Goal: Task Accomplishment & Management: Manage account settings

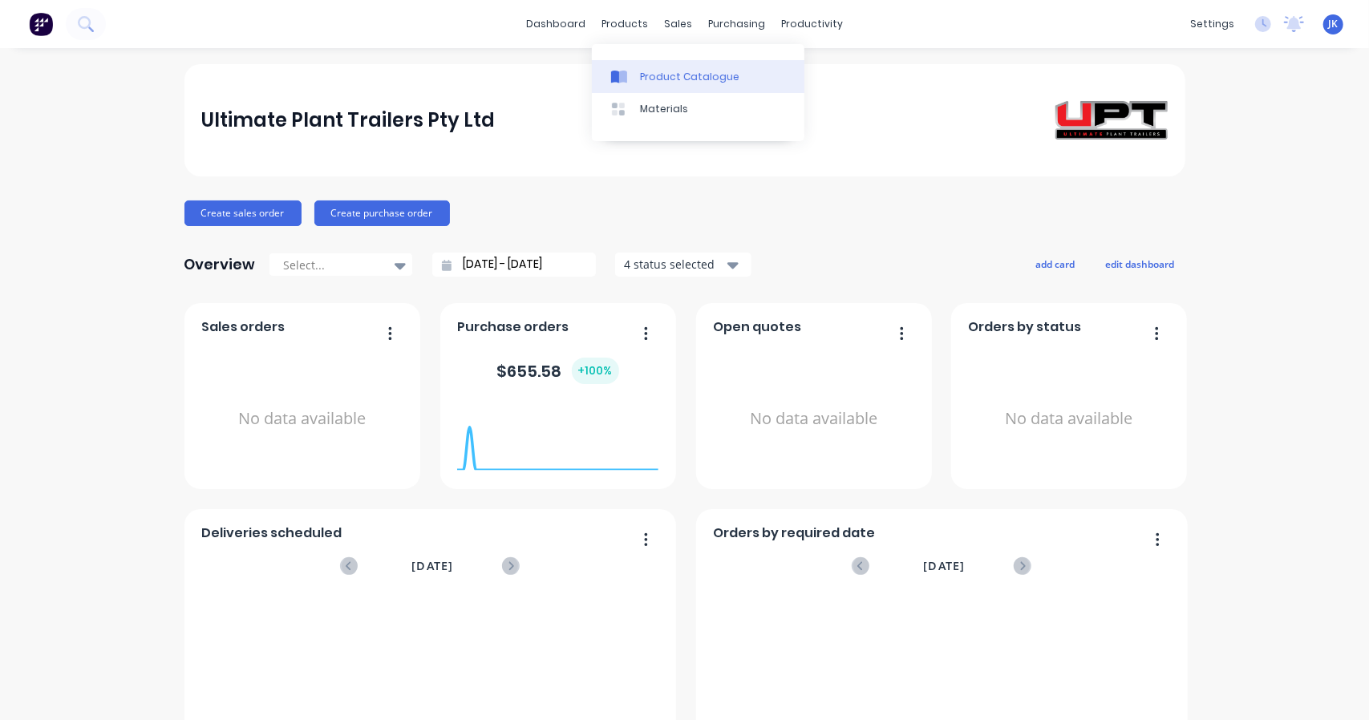
click at [662, 79] on div "Product Catalogue" at bounding box center [689, 77] width 99 height 14
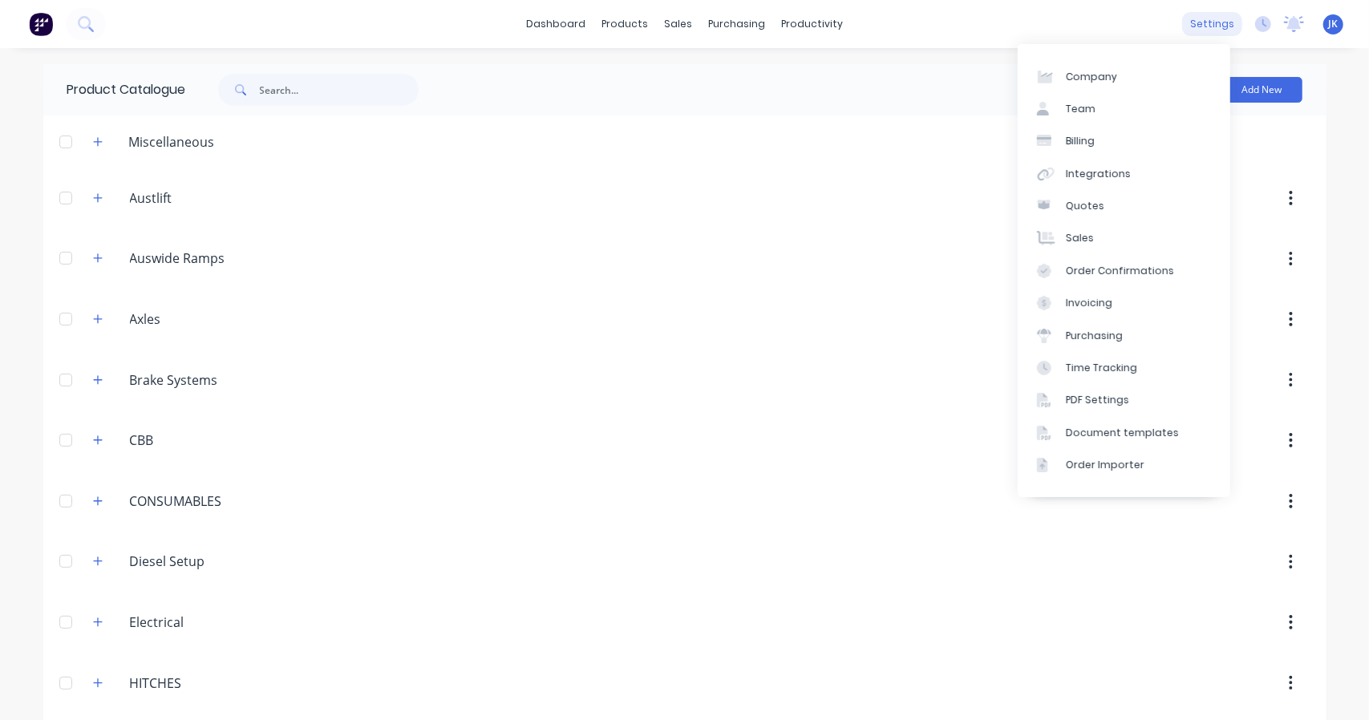
click at [1187, 27] on div "settings" at bounding box center [1212, 24] width 60 height 24
click at [1082, 18] on div "dashboard products sales purchasing productivity dashboard products Product Cat…" at bounding box center [684, 24] width 1369 height 48
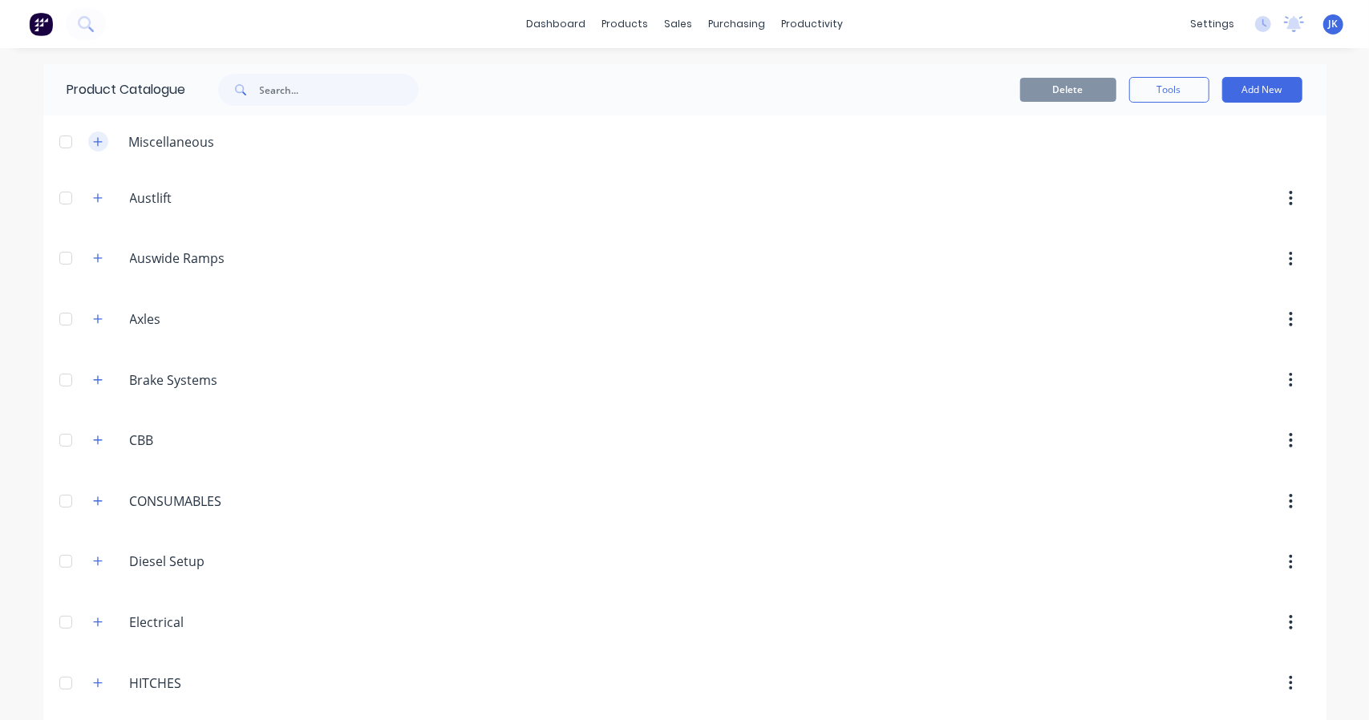
click at [93, 142] on icon "button" at bounding box center [98, 141] width 10 height 11
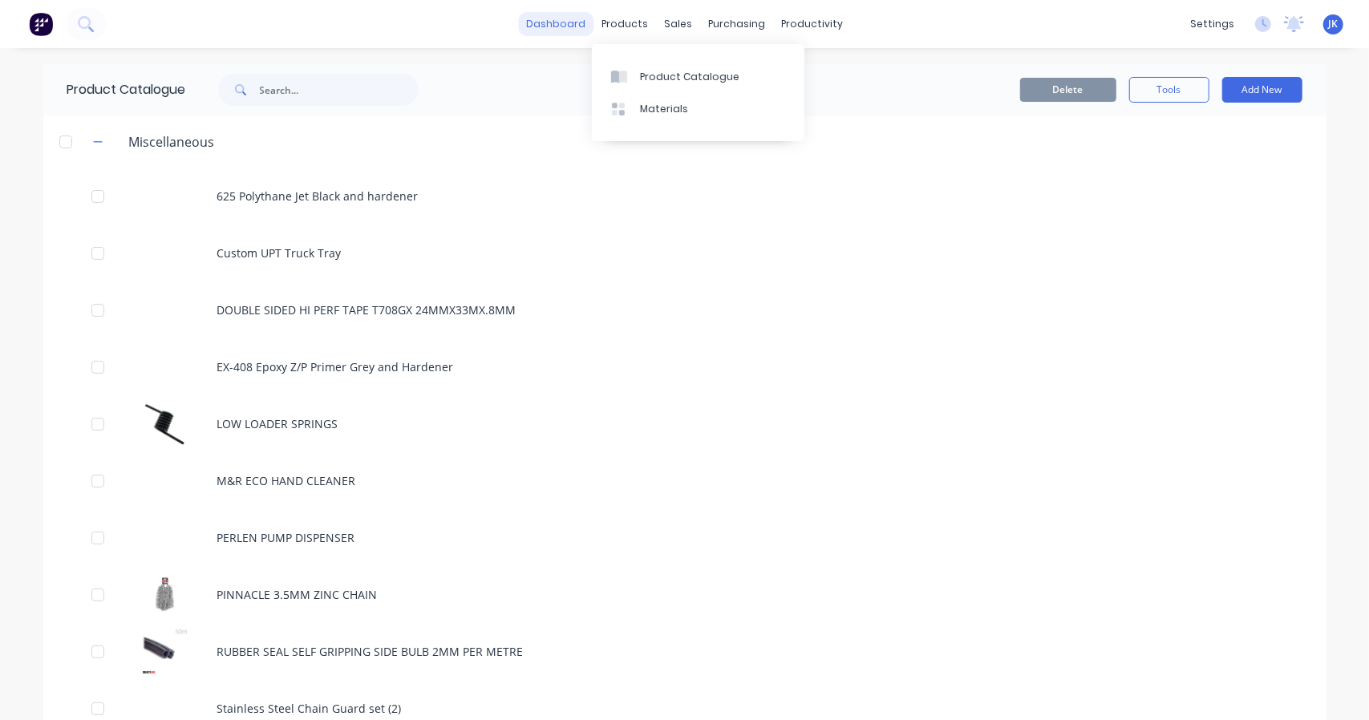
click at [553, 26] on link "dashboard" at bounding box center [555, 24] width 75 height 24
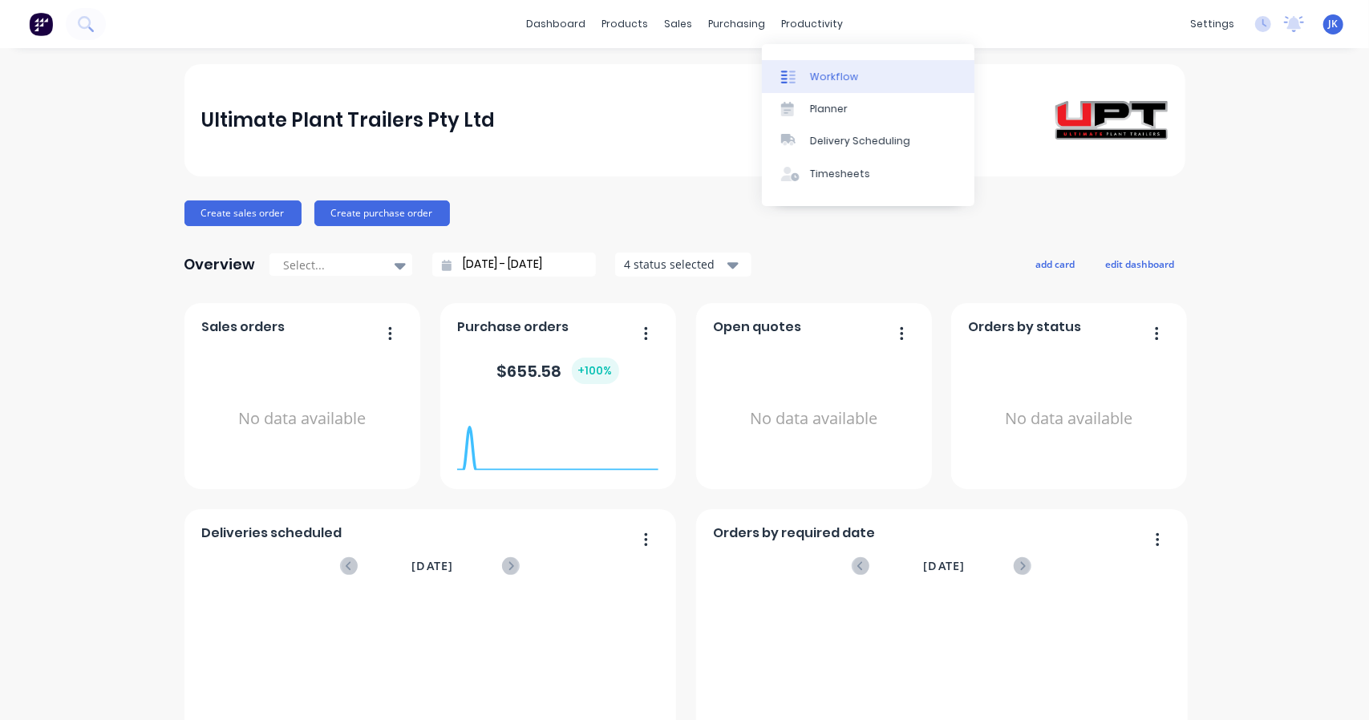
click at [813, 67] on link "Workflow" at bounding box center [868, 76] width 212 height 32
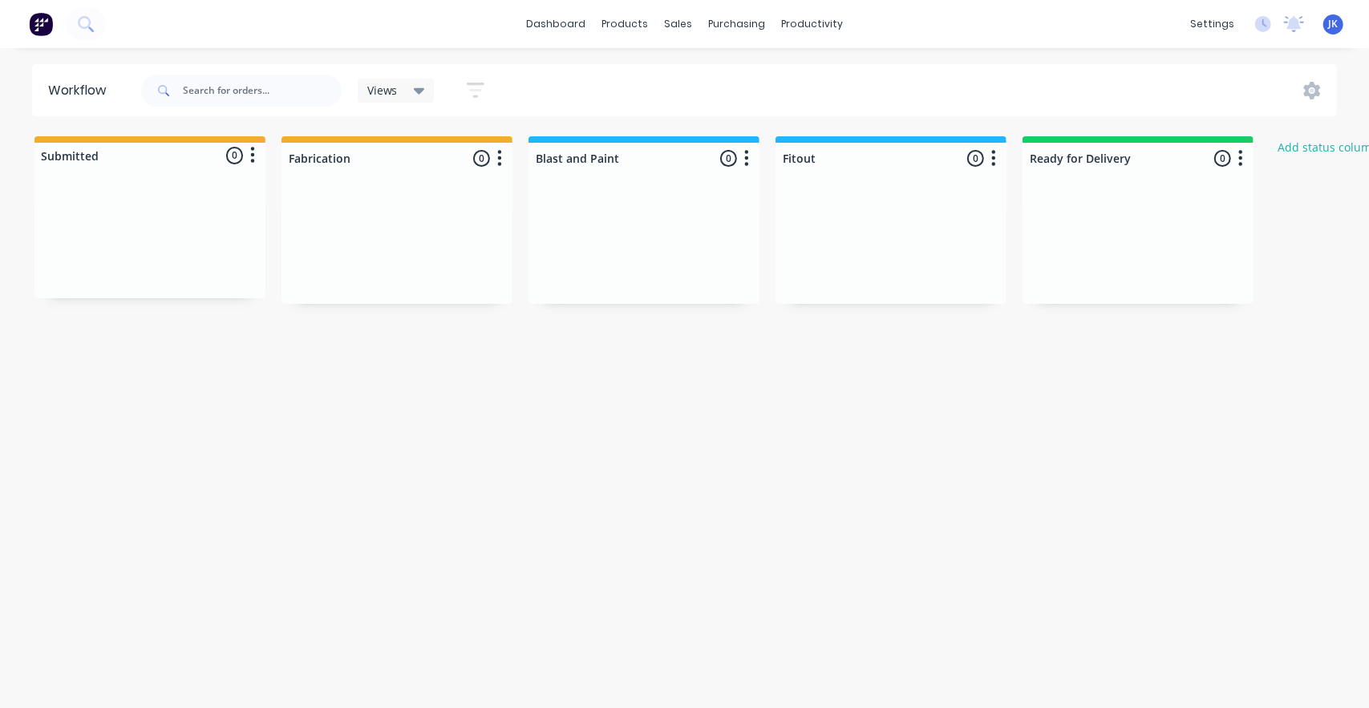
click at [196, 222] on div at bounding box center [149, 238] width 231 height 120
click at [253, 157] on icon "button" at bounding box center [252, 155] width 5 height 20
click at [190, 183] on button "Status colour" at bounding box center [182, 190] width 160 height 26
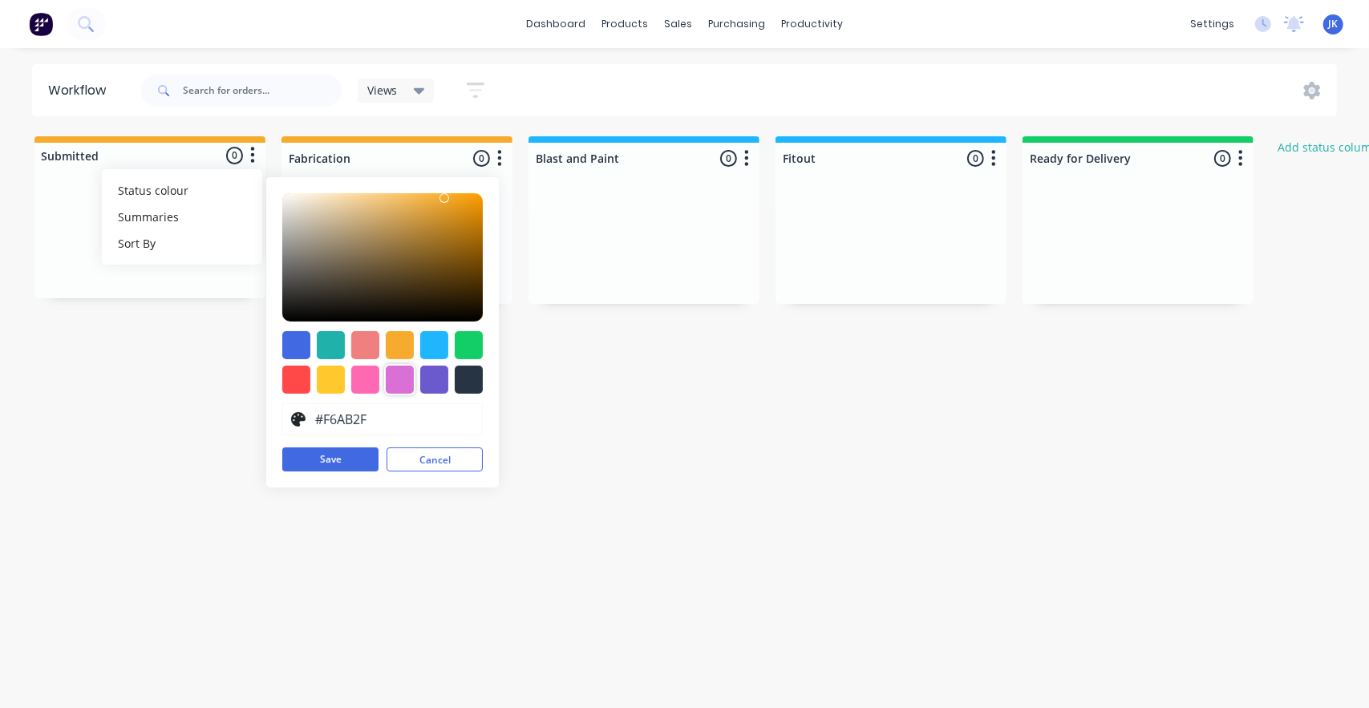
click at [392, 382] on div at bounding box center [400, 380] width 28 height 28
type input "#DA70D6"
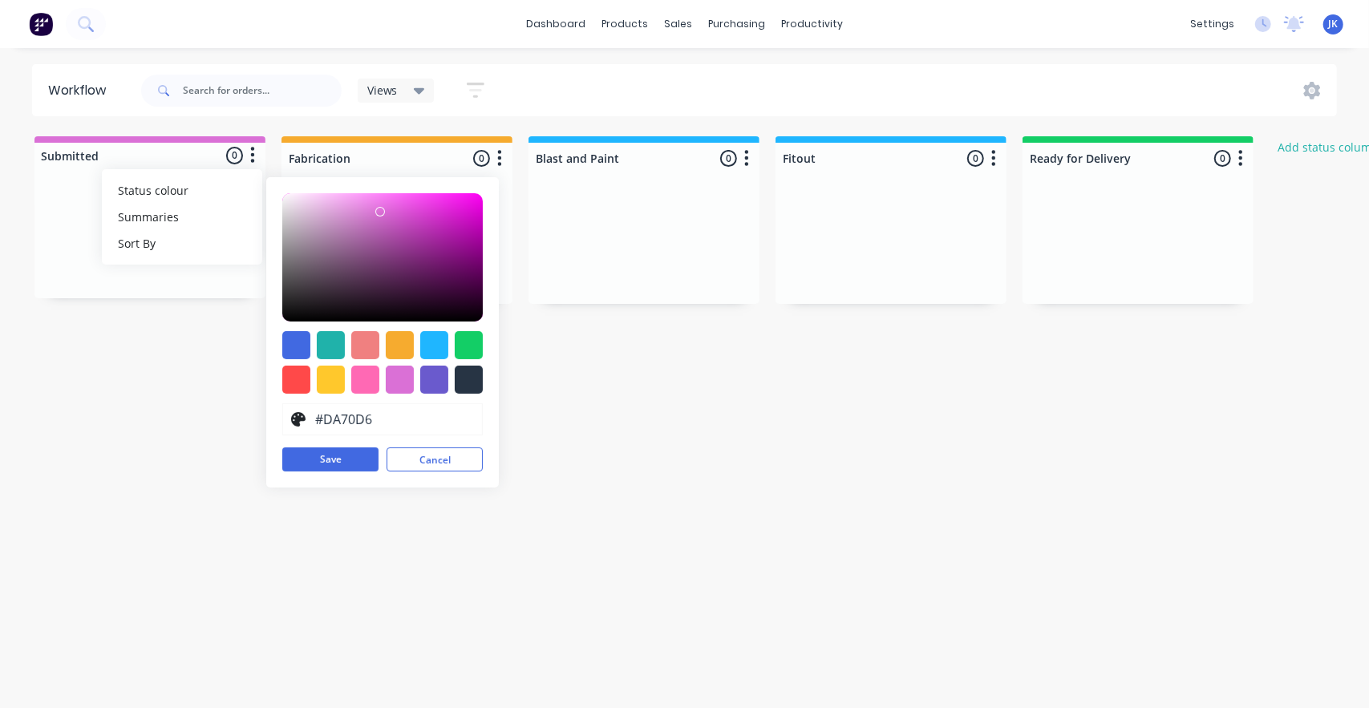
click at [771, 485] on div "Workflow Views Save new view None (Default) edit Show/Hide statuses Show line i…" at bounding box center [684, 370] width 1369 height 612
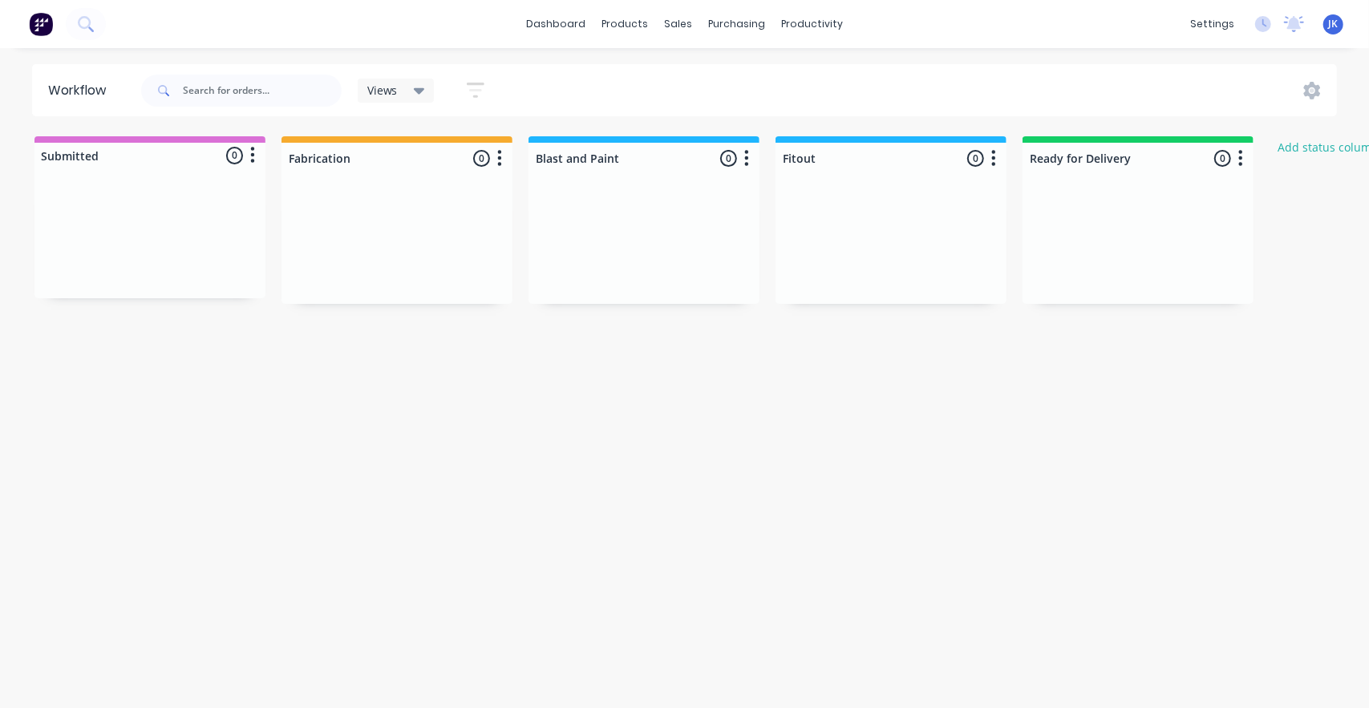
click at [760, 141] on div "Submitted 0 Status colour #DA70D6 hex #DA70D6 Save Cancel Summaries Total order…" at bounding box center [860, 220] width 1744 height 168
click at [747, 137] on div "Blast and Paint 0 Status colour #1FB6FF hex #1FB6FF Save Cancel Notifications E…" at bounding box center [643, 155] width 231 height 38
click at [745, 154] on icon "button" at bounding box center [746, 158] width 5 height 20
click at [666, 193] on span "Status colour" at bounding box center [647, 192] width 71 height 17
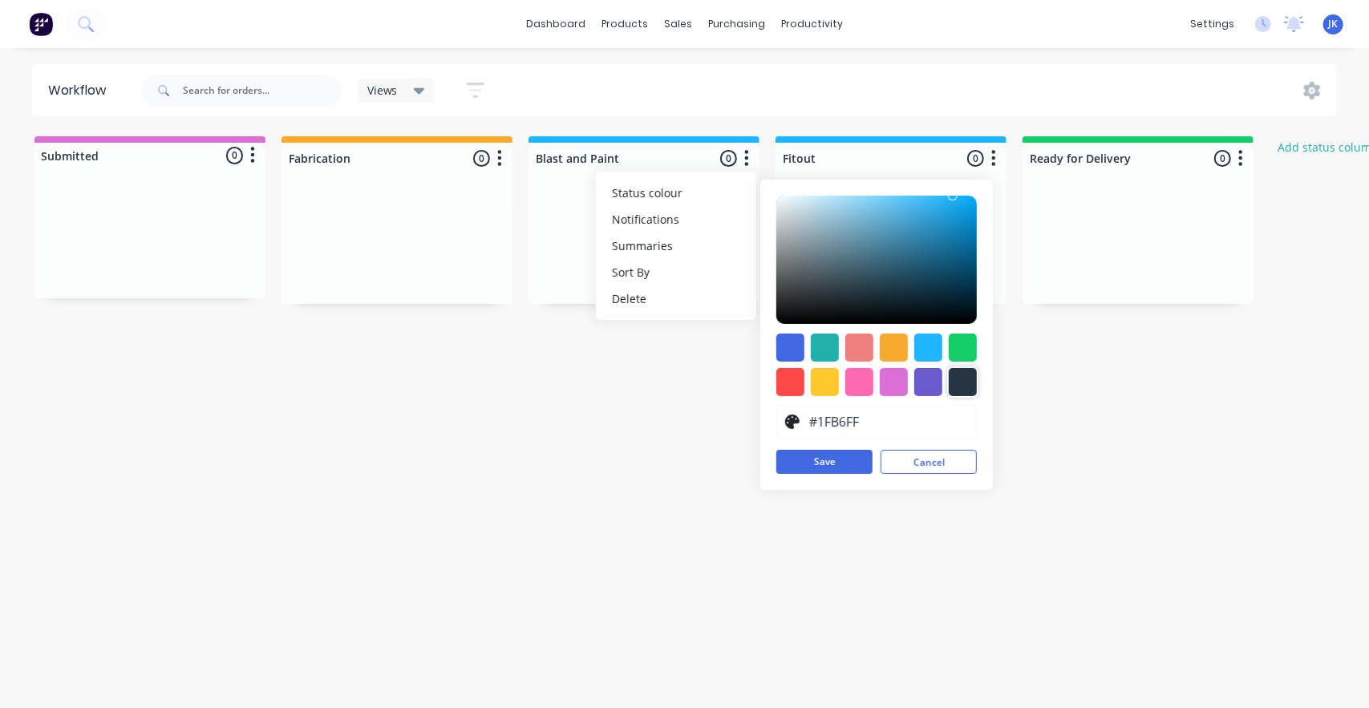
click at [960, 385] on div at bounding box center [963, 382] width 28 height 28
type input "#273444"
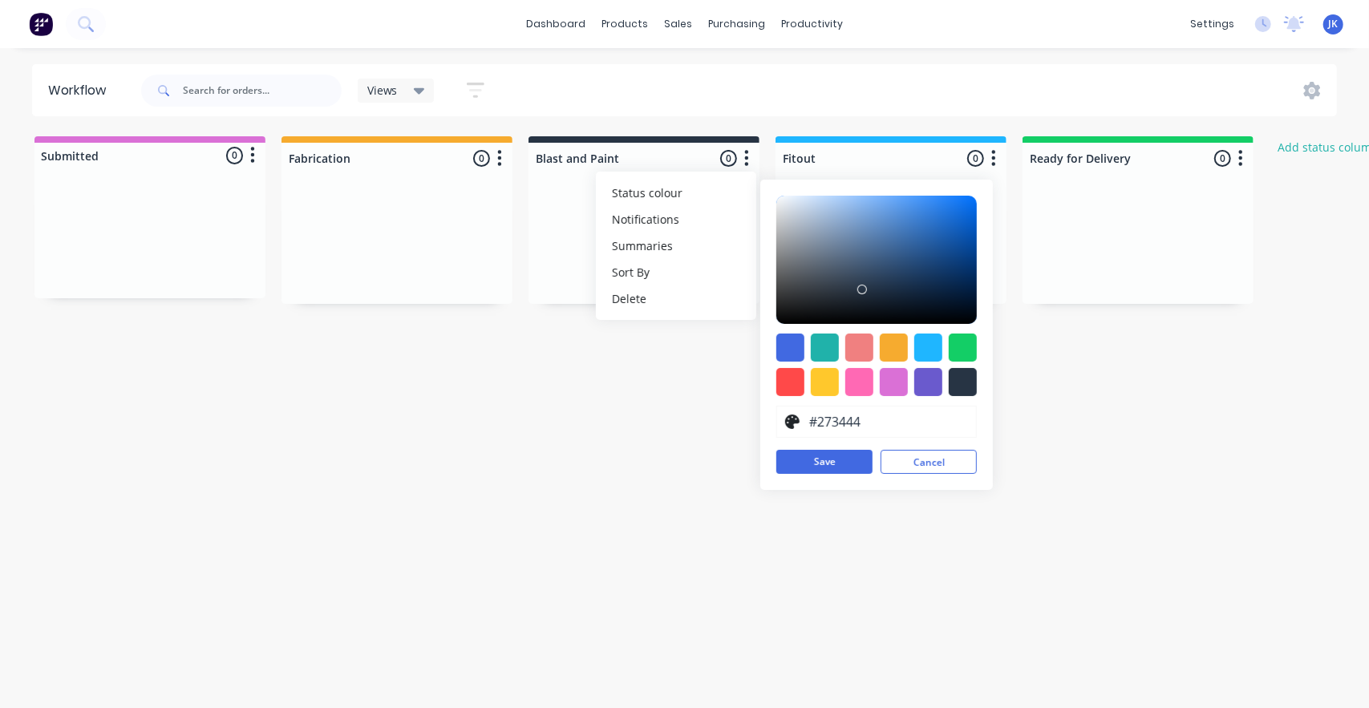
click at [698, 440] on div "Workflow Views Save new view None (Default) edit Show/Hide statuses Show line i…" at bounding box center [684, 370] width 1369 height 612
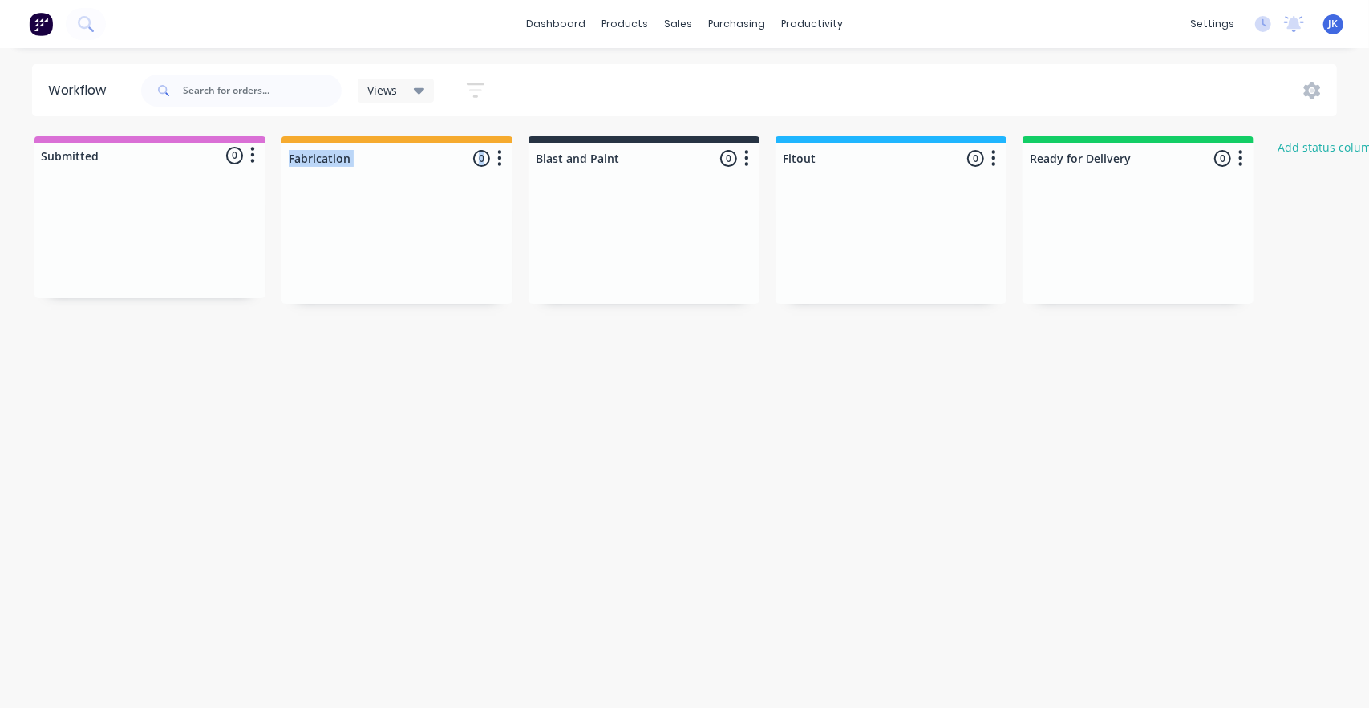
drag, startPoint x: 173, startPoint y: 204, endPoint x: 430, endPoint y: 269, distance: 264.5
click at [427, 277] on div "Submitted 0 Status colour #DA70D6 hex #DA70D6 Save Cancel Summaries Total order…" at bounding box center [860, 220] width 1744 height 168
click at [362, 238] on div at bounding box center [396, 244] width 231 height 120
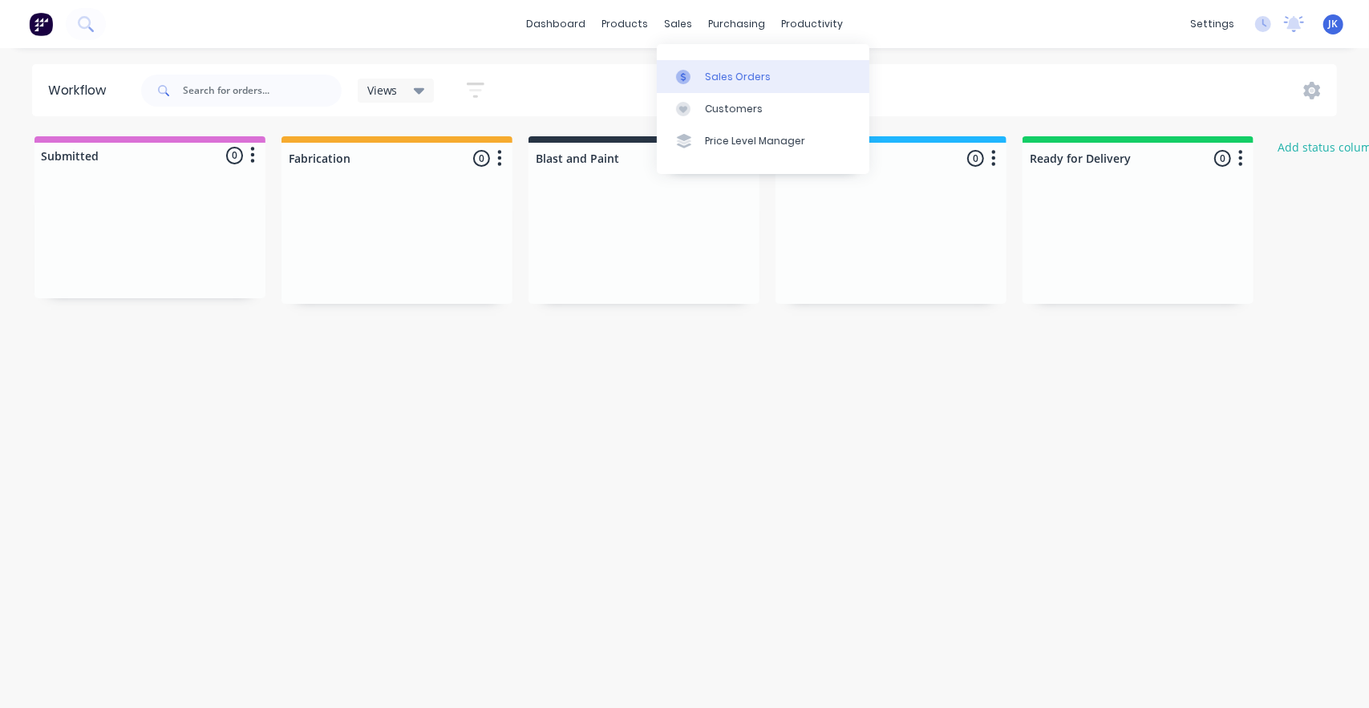
click at [706, 81] on div "Sales Orders" at bounding box center [738, 77] width 66 height 14
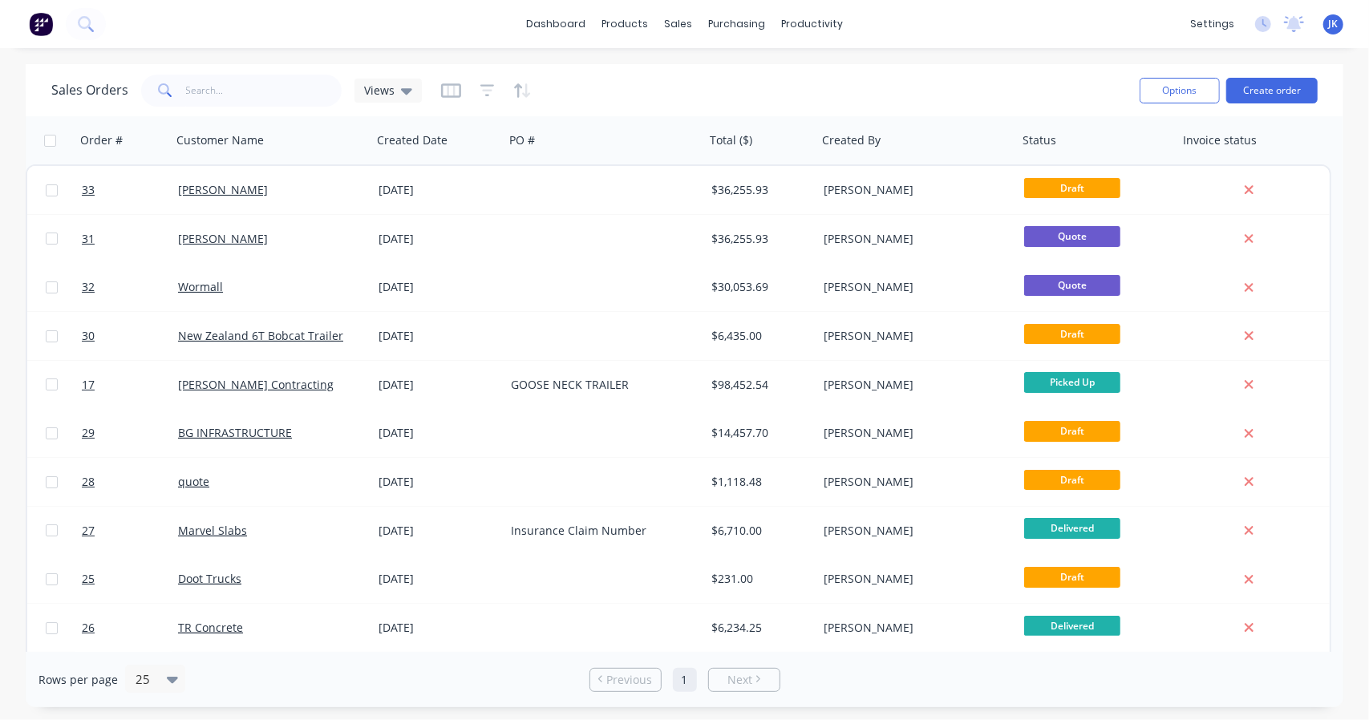
click at [53, 143] on input "checkbox" at bounding box center [50, 141] width 12 height 12
checkbox input "true"
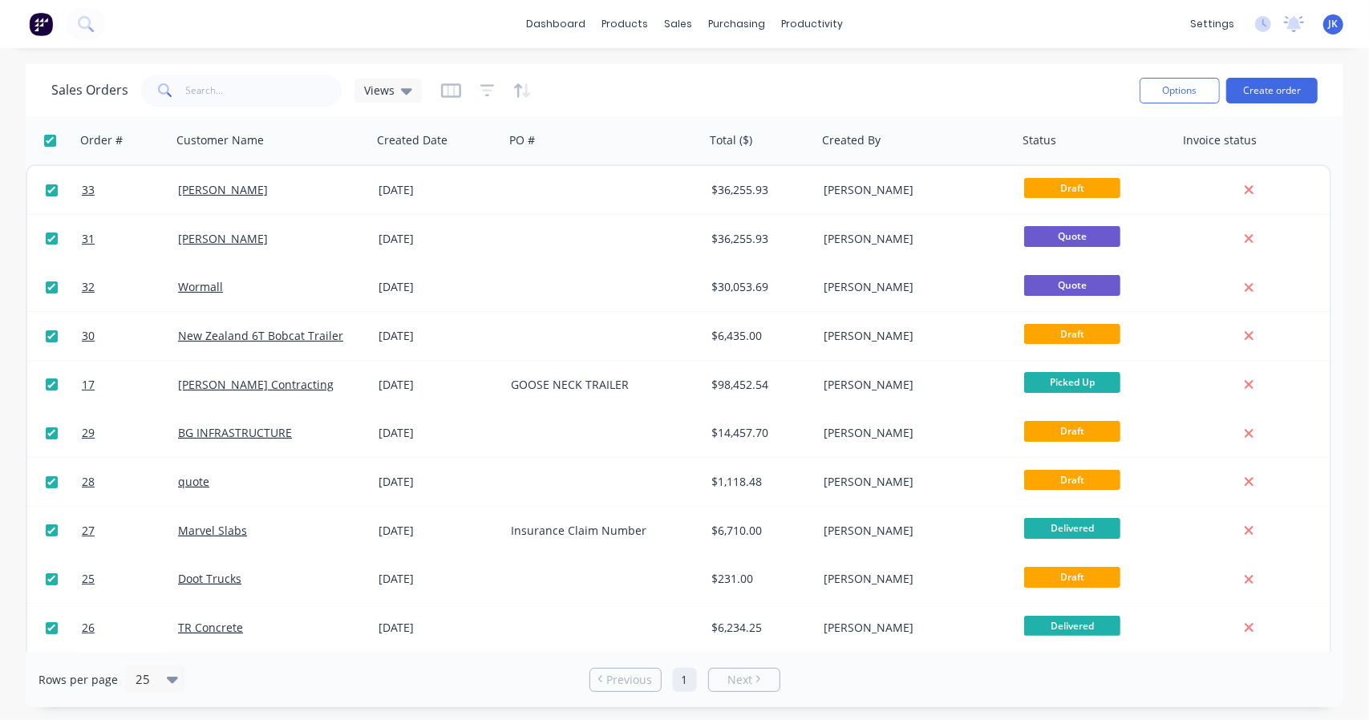
checkbox input "true"
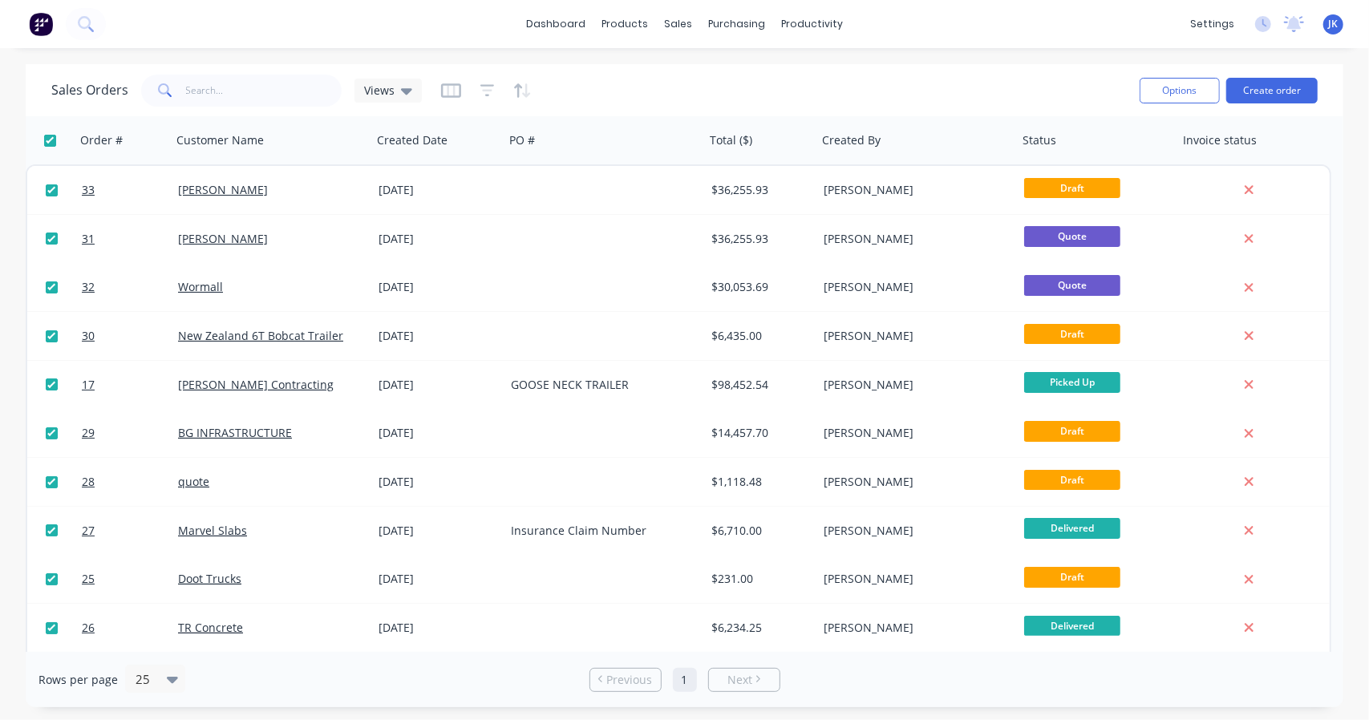
checkbox input "true"
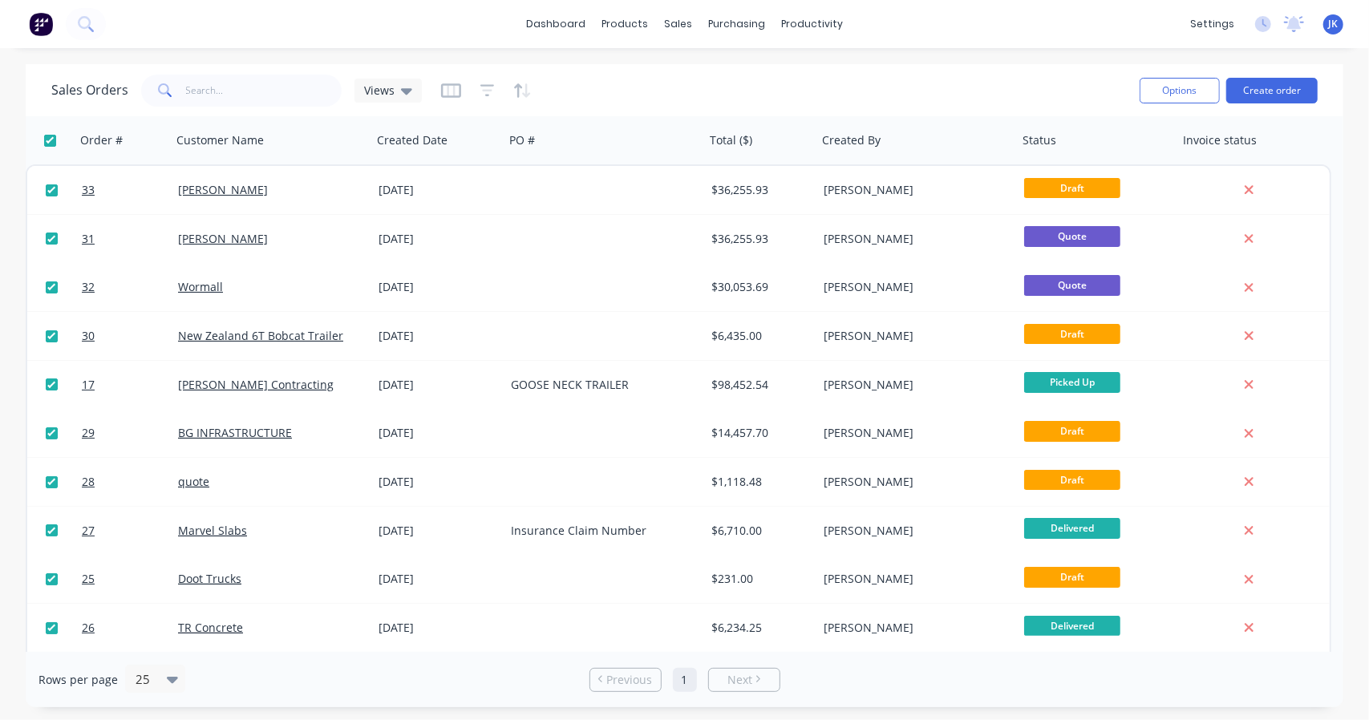
checkbox input "true"
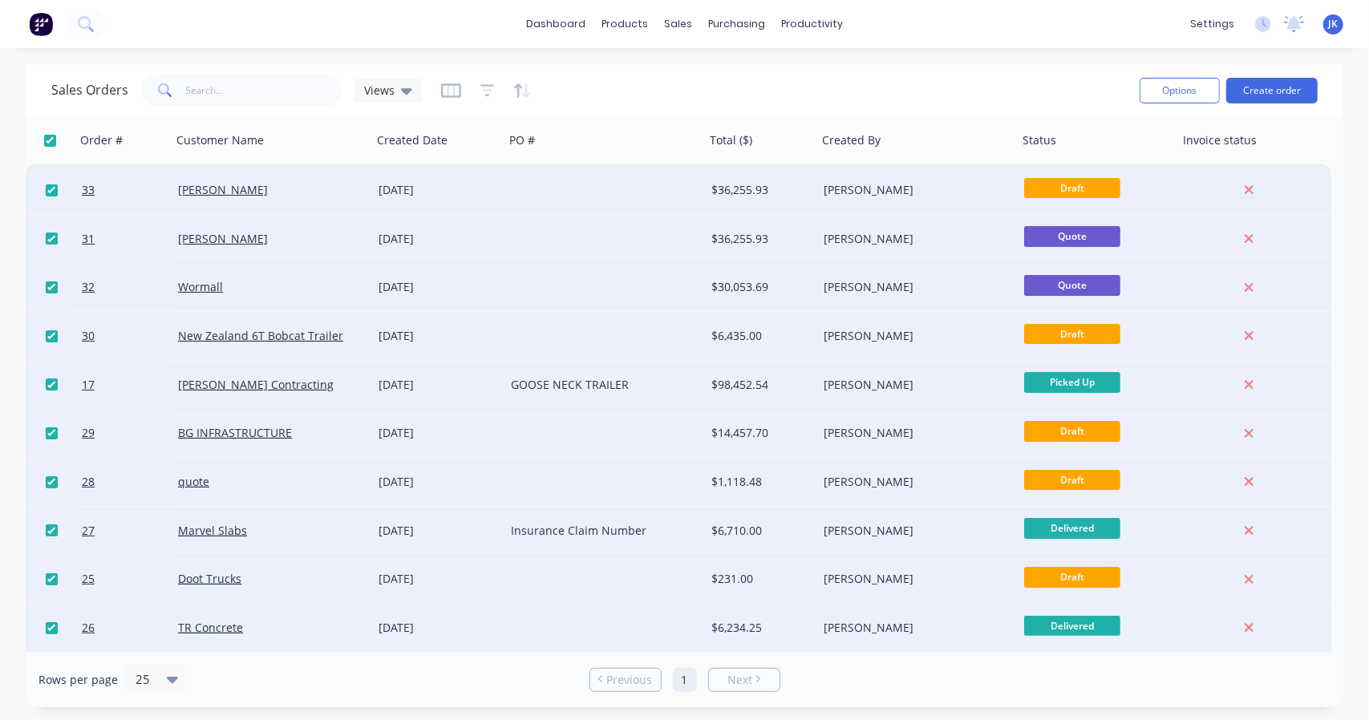
click at [53, 143] on input "checkbox" at bounding box center [50, 141] width 12 height 12
checkbox input "false"
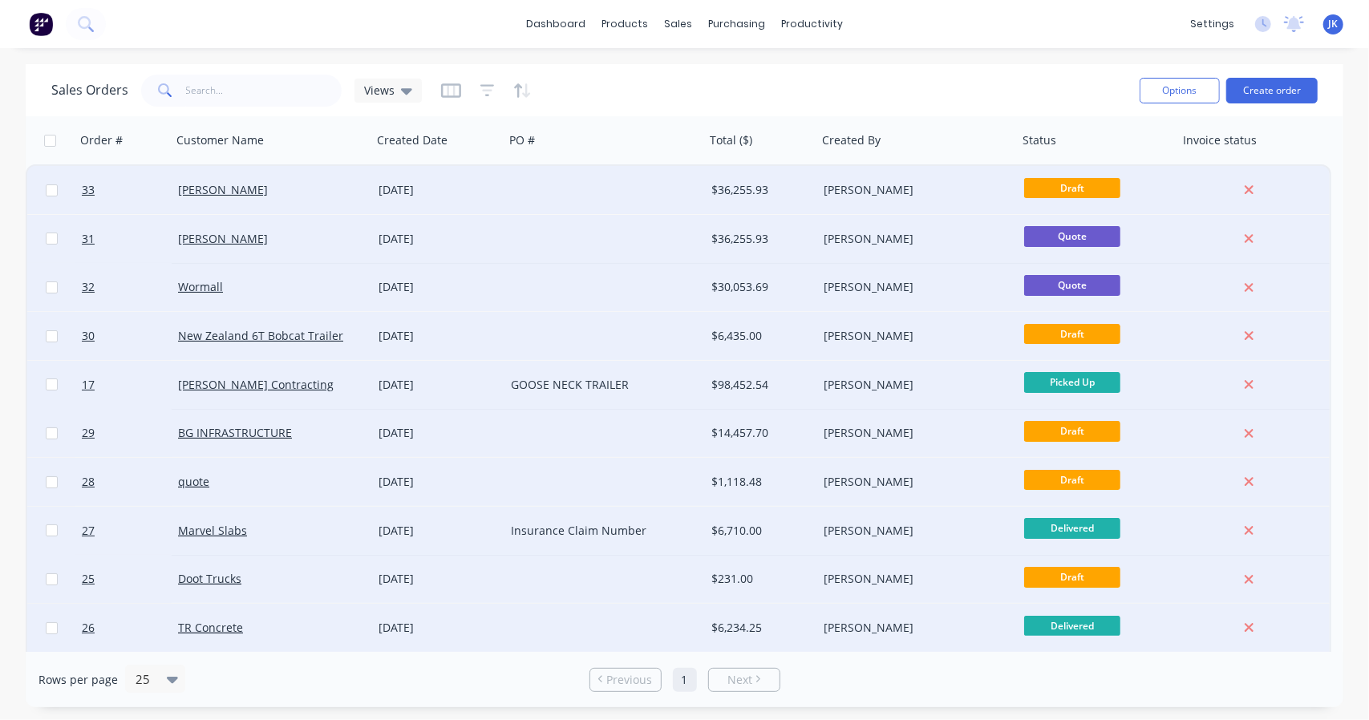
checkbox input "false"
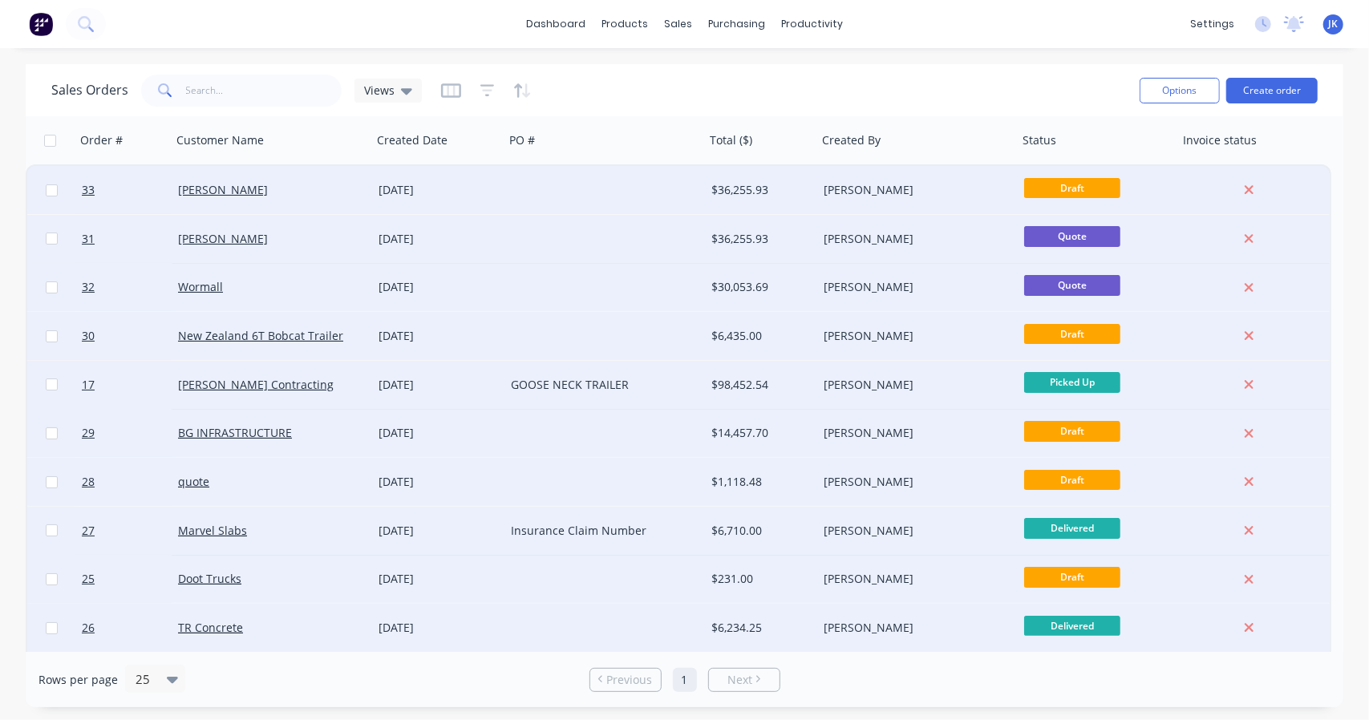
checkbox input "false"
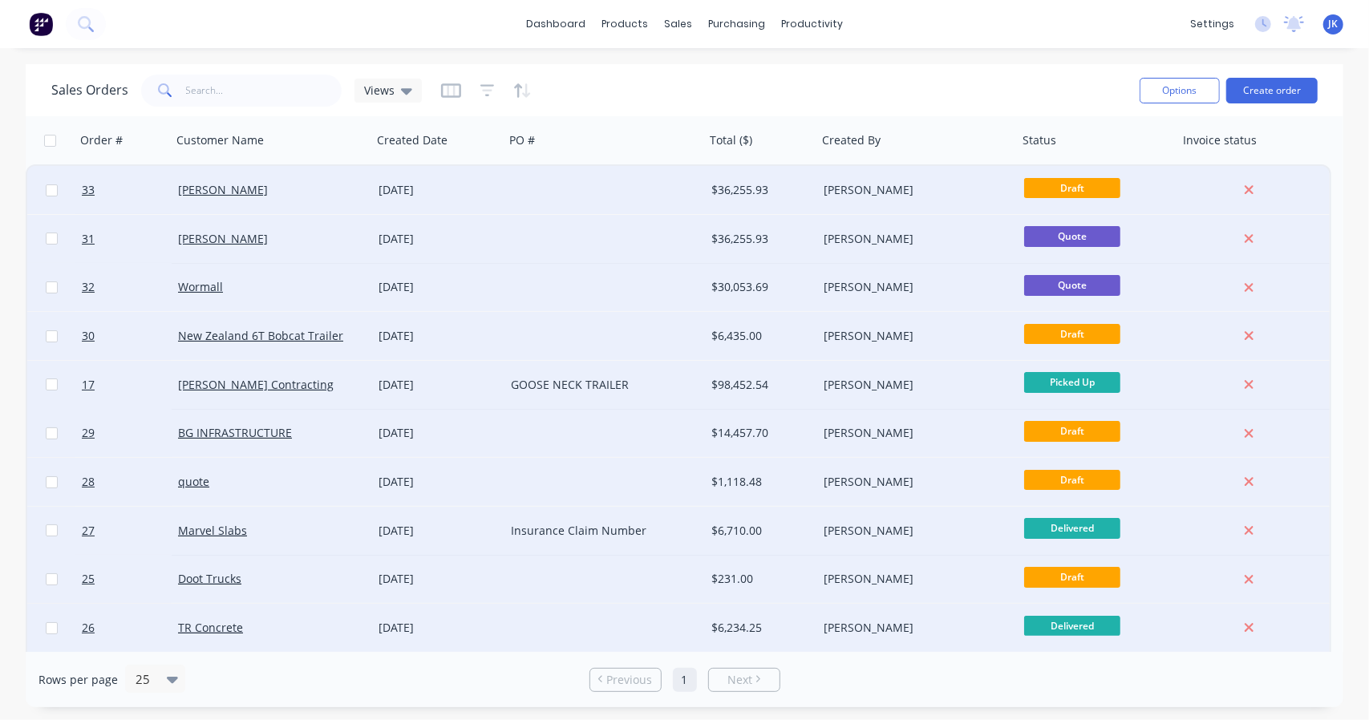
checkbox input "false"
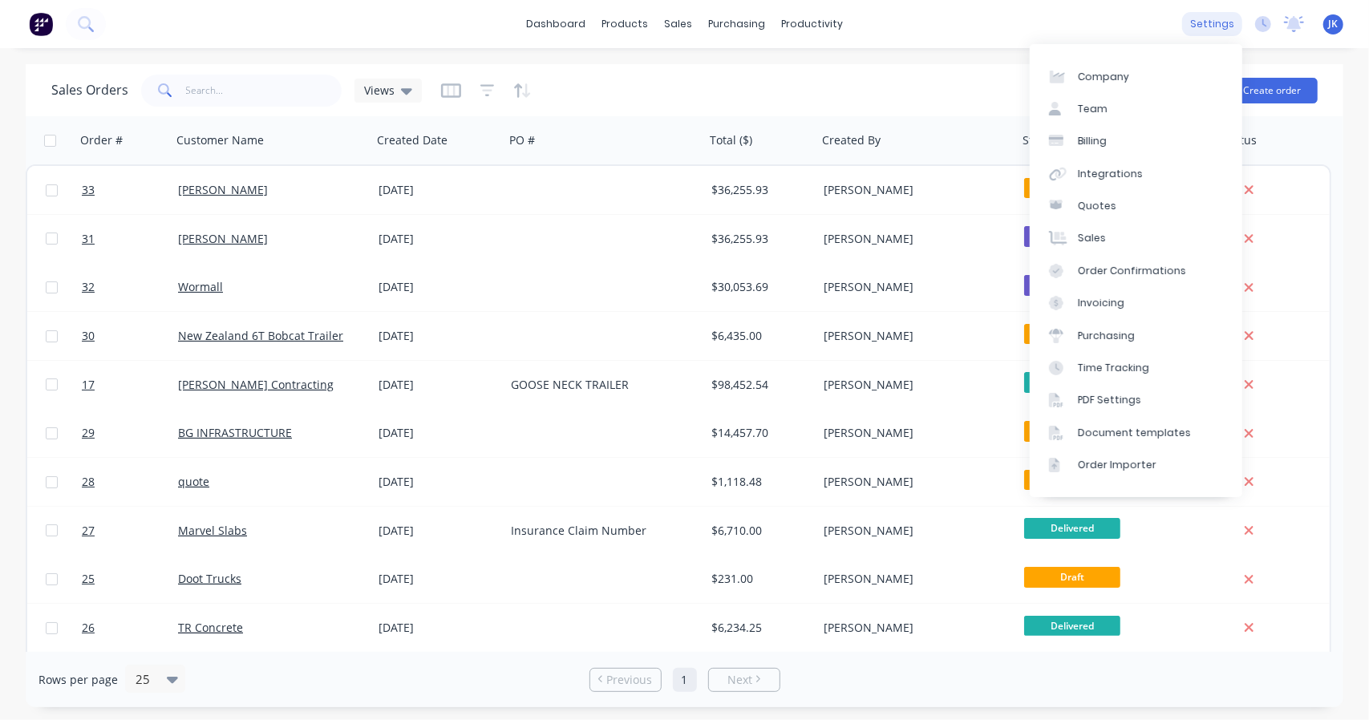
click at [1234, 35] on div "settings" at bounding box center [1212, 24] width 60 height 24
click at [1105, 480] on link "Order Importer" at bounding box center [1136, 465] width 212 height 32
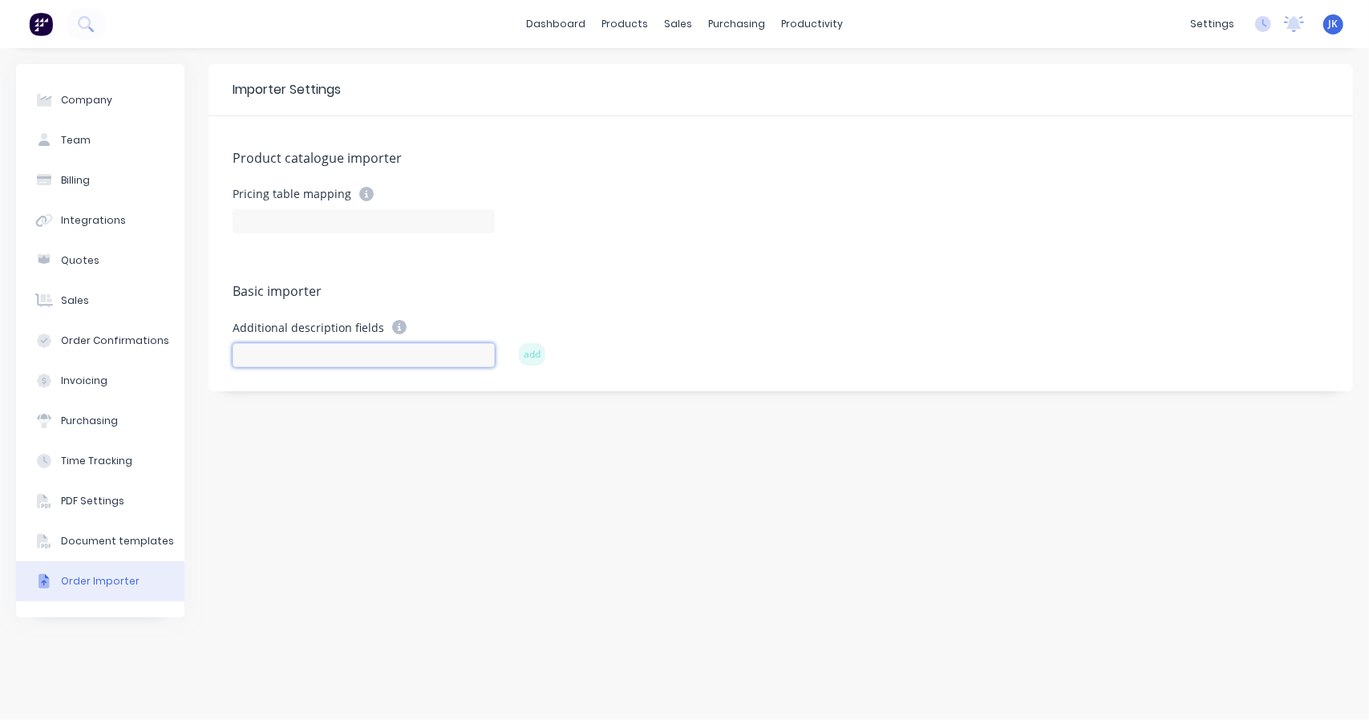
click at [287, 359] on input at bounding box center [364, 355] width 262 height 24
click at [348, 221] on input at bounding box center [364, 221] width 262 height 24
click at [308, 349] on div "Additional description fields Field name is required" at bounding box center [364, 351] width 262 height 63
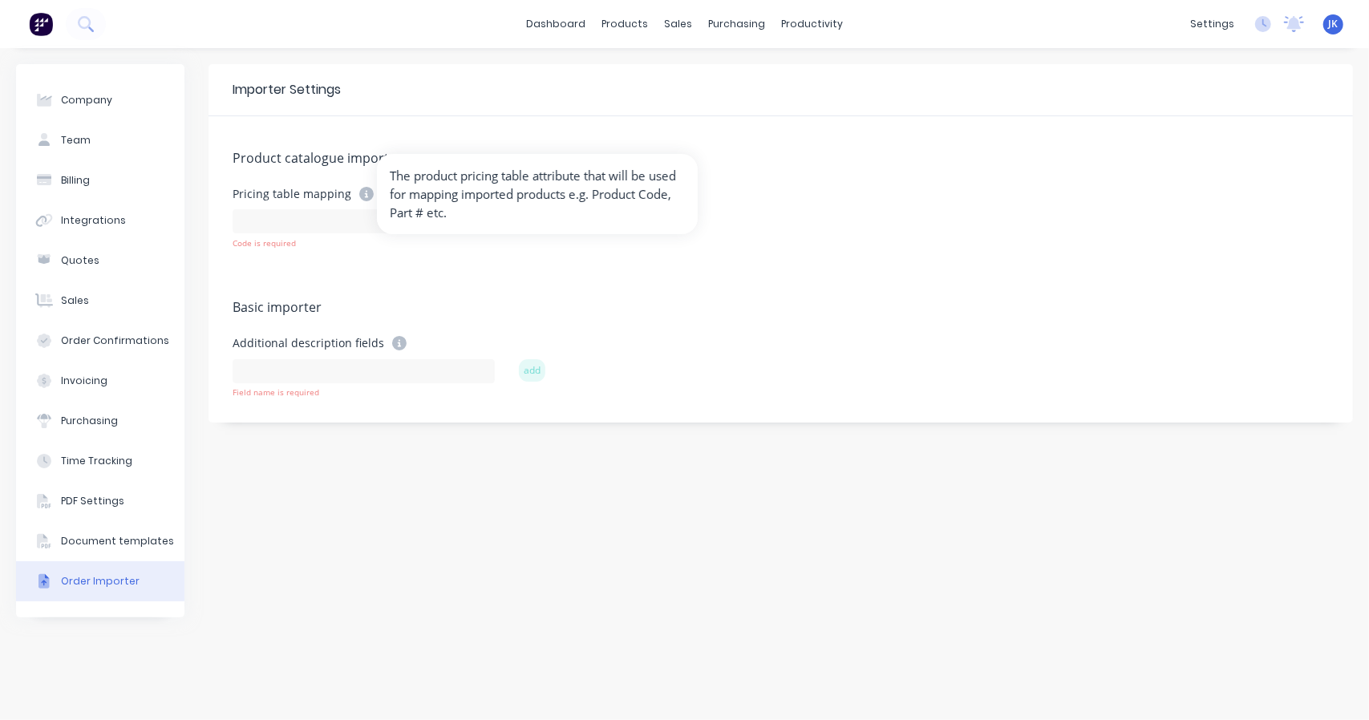
click at [362, 193] on icon at bounding box center [366, 194] width 14 height 14
click at [362, 192] on icon at bounding box center [366, 194] width 14 height 14
click at [364, 192] on icon at bounding box center [366, 194] width 14 height 14
click at [392, 342] on icon at bounding box center [399, 343] width 14 height 14
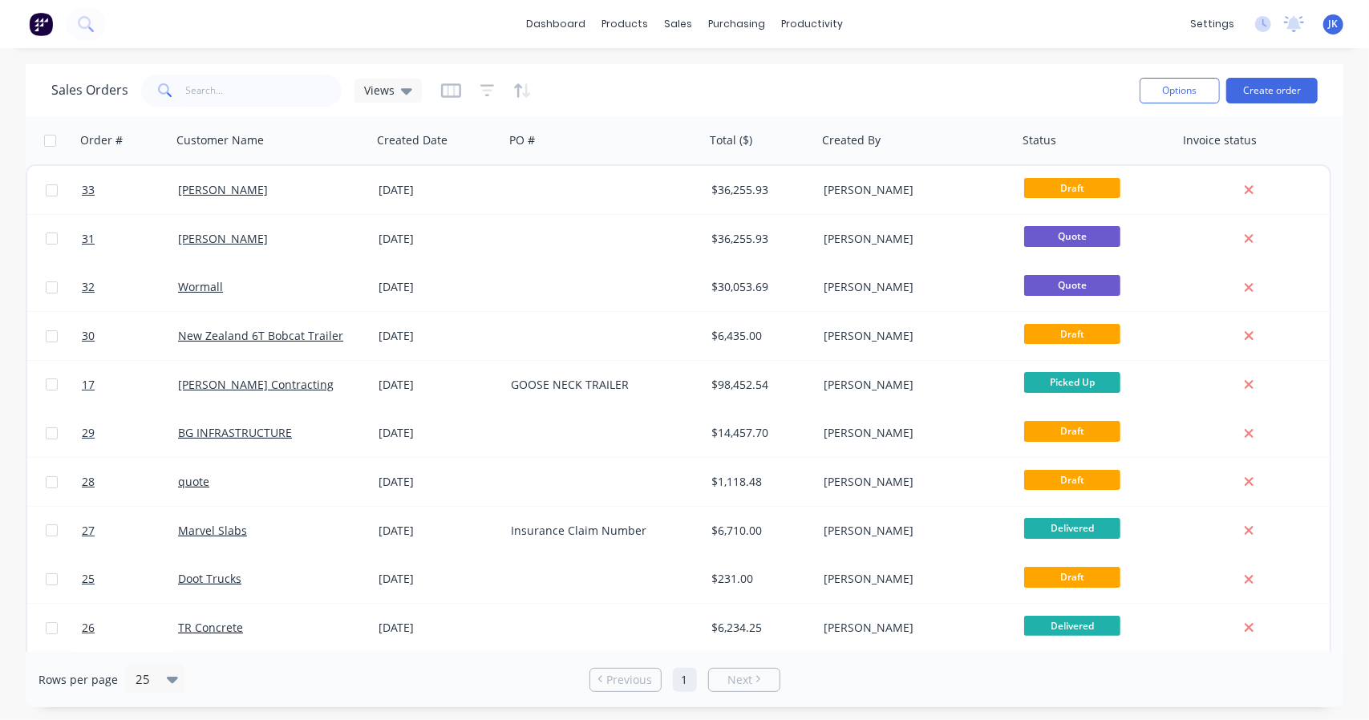
click at [1321, 95] on div "Sales Orders Views Options Create order" at bounding box center [684, 90] width 1317 height 52
click at [1283, 81] on button "Create order" at bounding box center [1271, 91] width 91 height 26
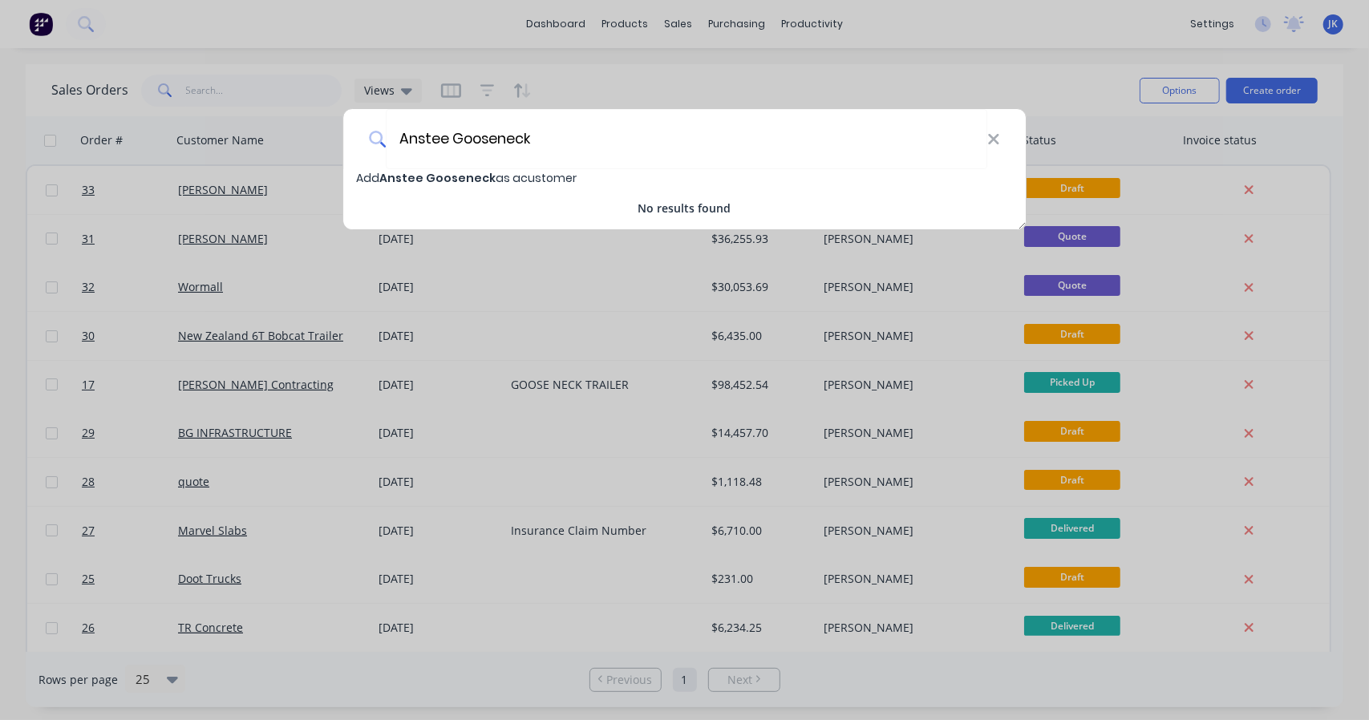
type input "Anstee Gooseneck"
click at [368, 177] on span "Add Anstee Gooseneck as a customer" at bounding box center [466, 178] width 221 height 16
select select "AU"
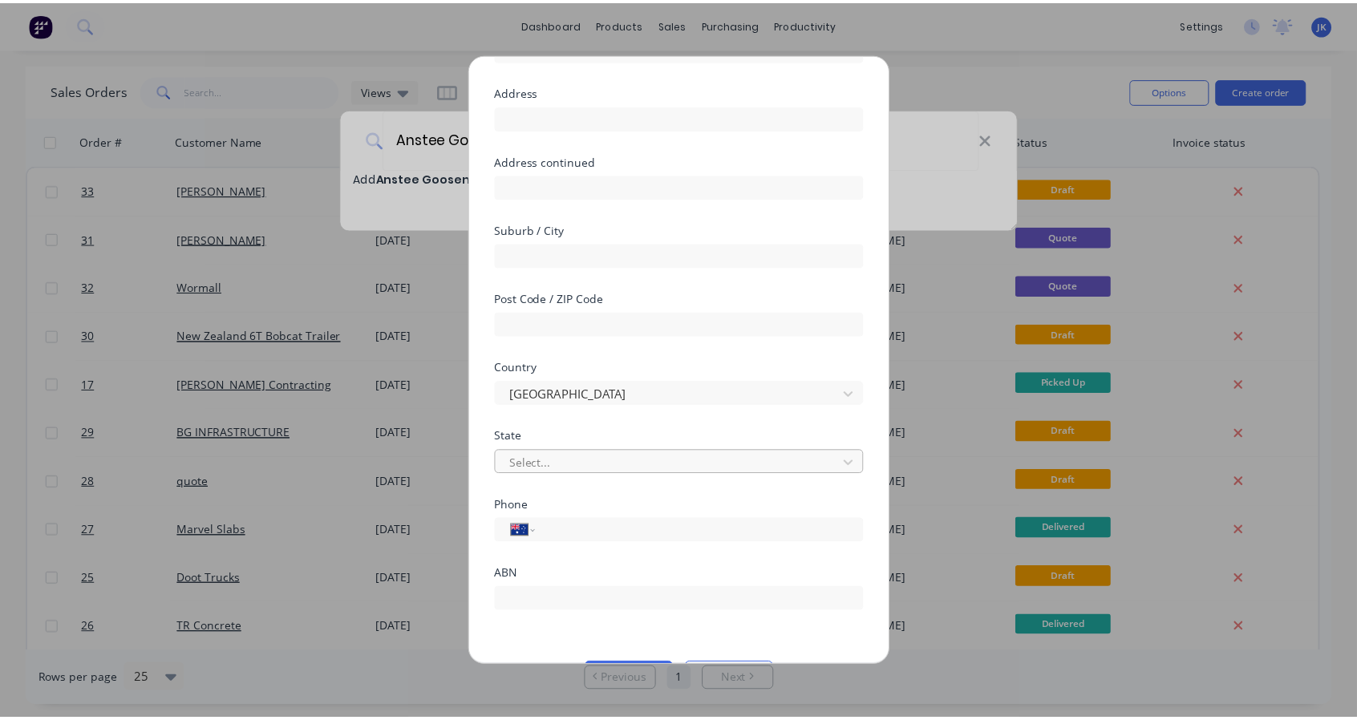
scroll to position [149, 0]
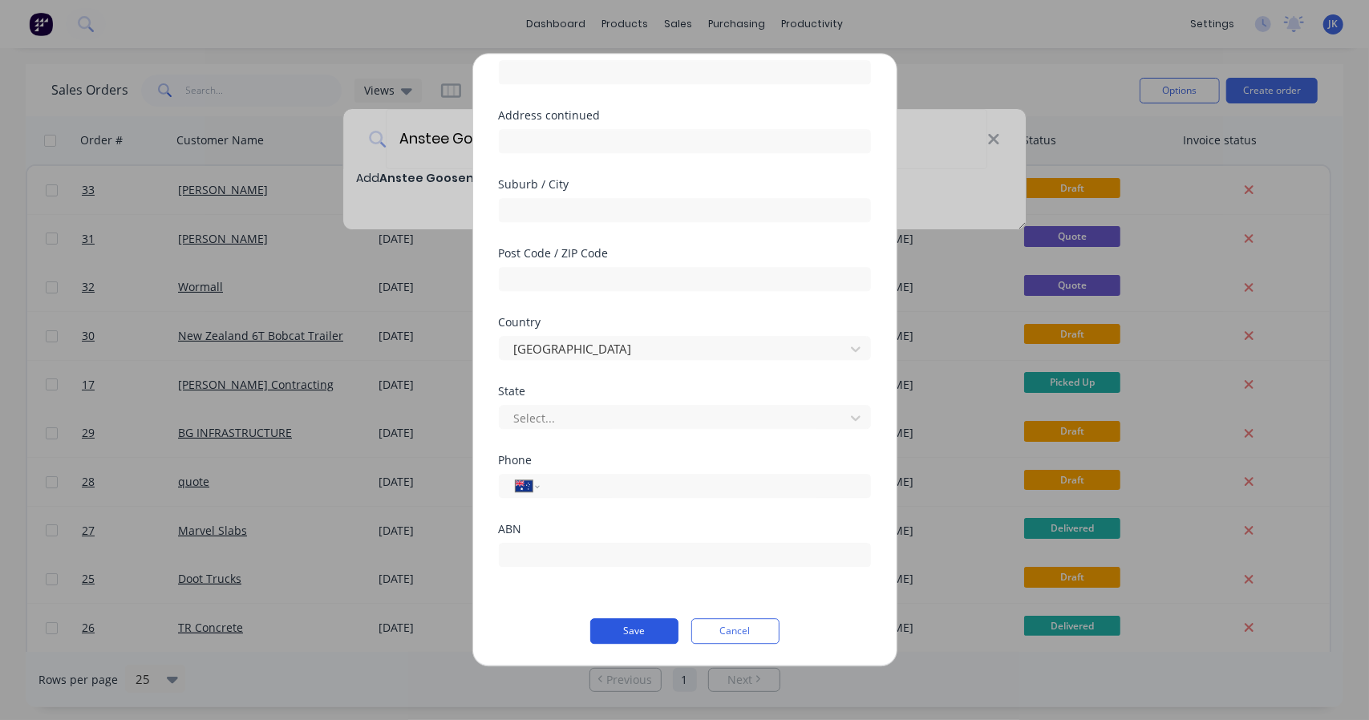
click at [637, 632] on button "Save" at bounding box center [634, 631] width 88 height 26
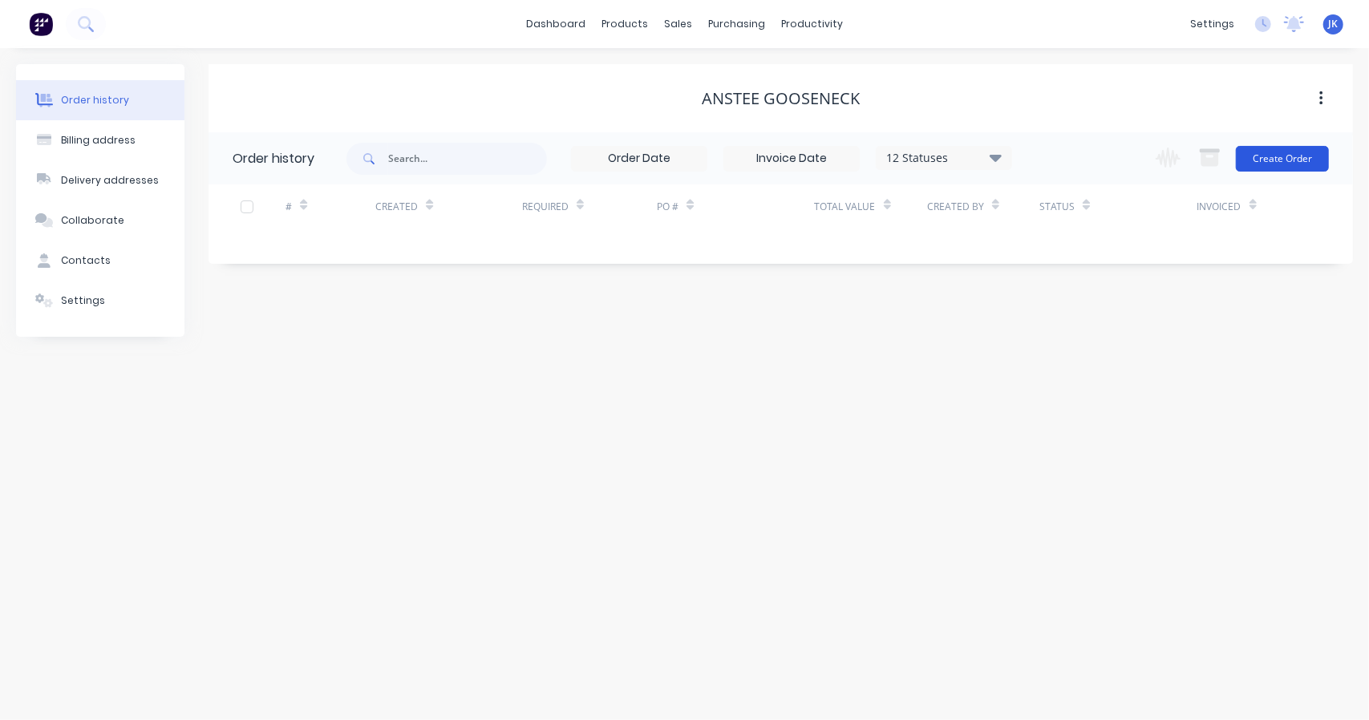
click at [1275, 168] on button "Create Order" at bounding box center [1282, 159] width 93 height 26
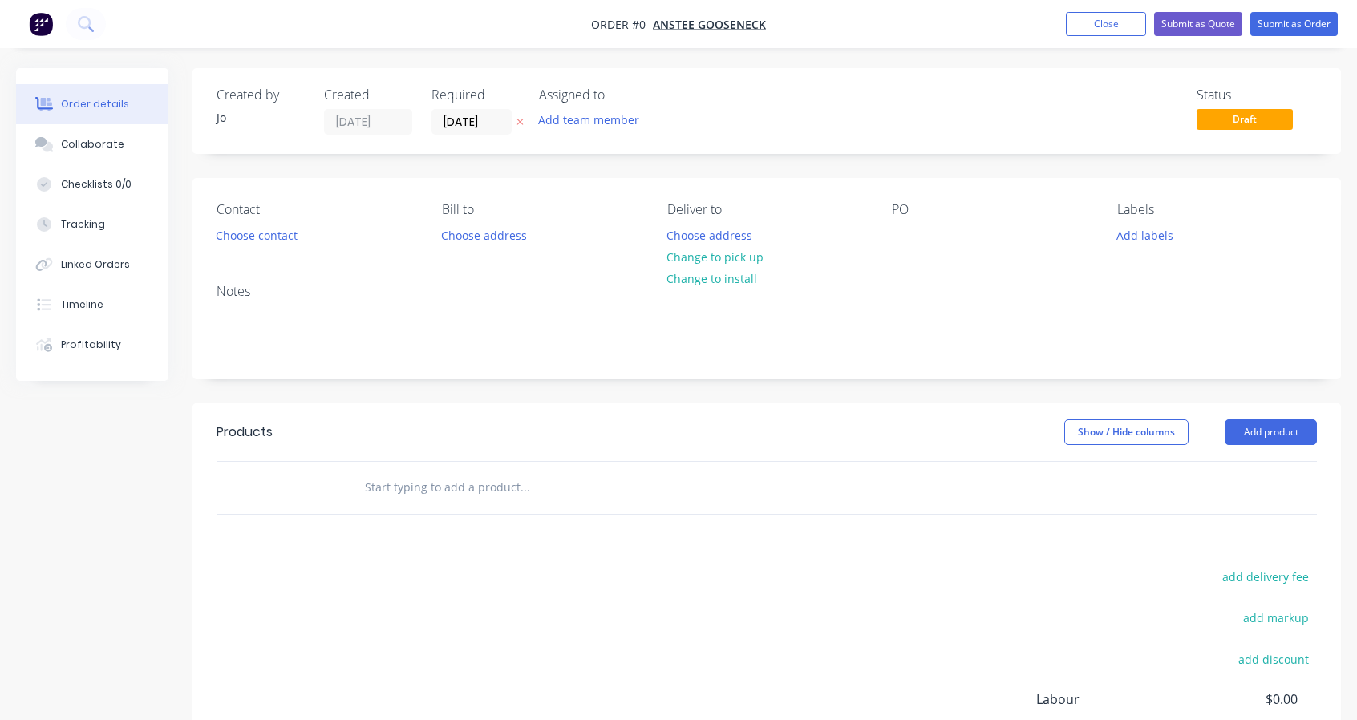
click at [444, 491] on input "text" at bounding box center [524, 487] width 321 height 32
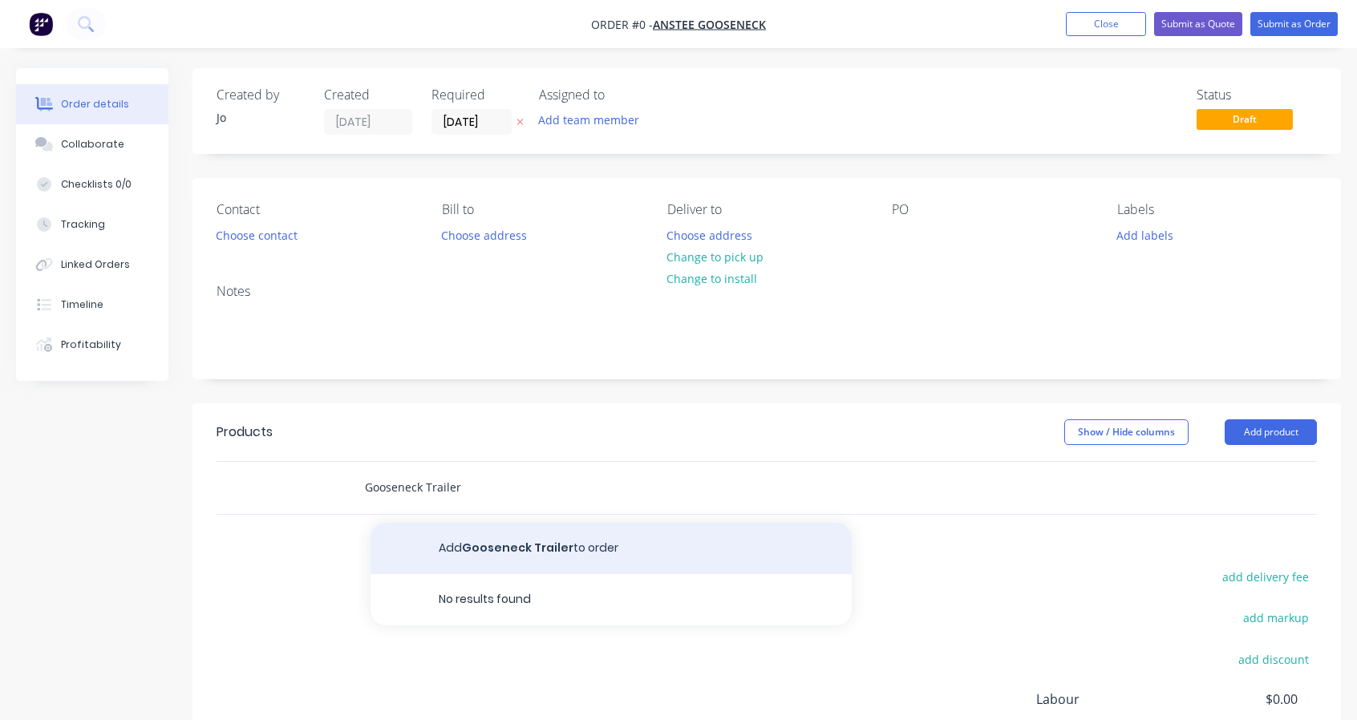
type input "Gooseneck Trailer"
click at [711, 559] on button "Add Gooseneck Trailer to order" at bounding box center [610, 548] width 481 height 51
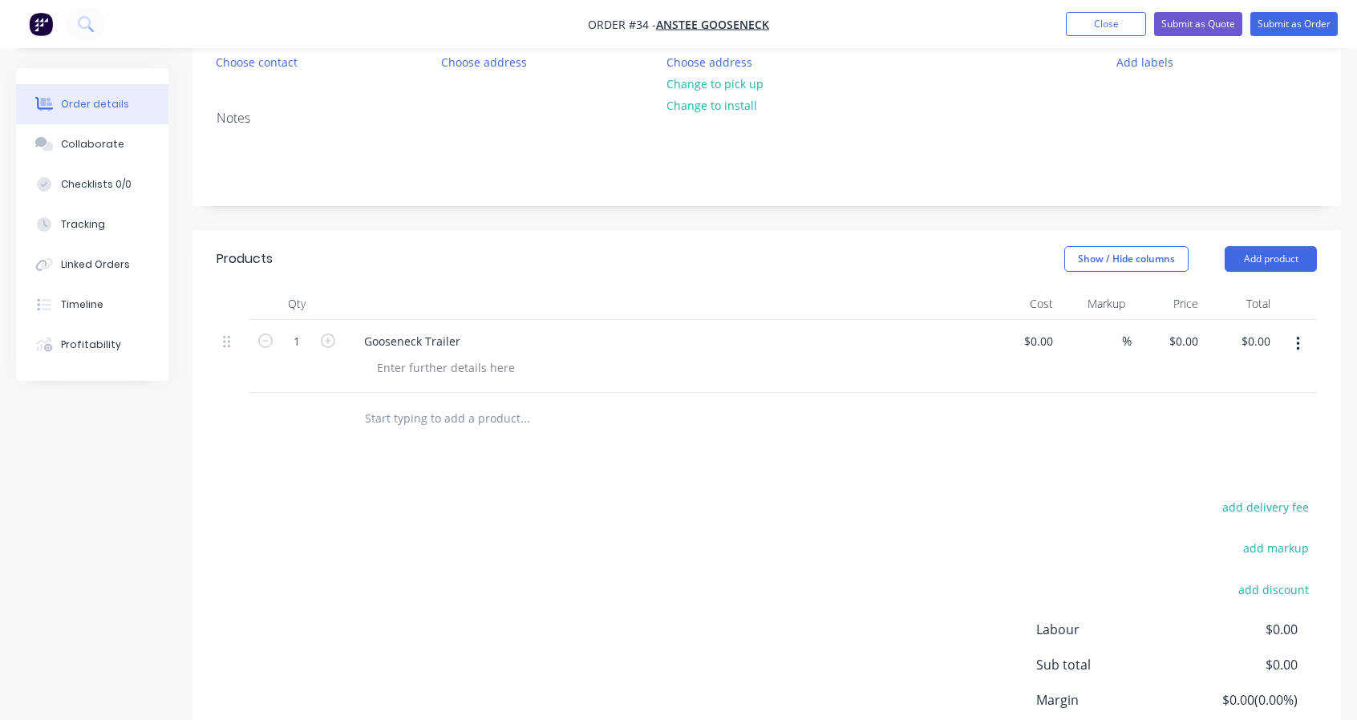
scroll to position [306, 0]
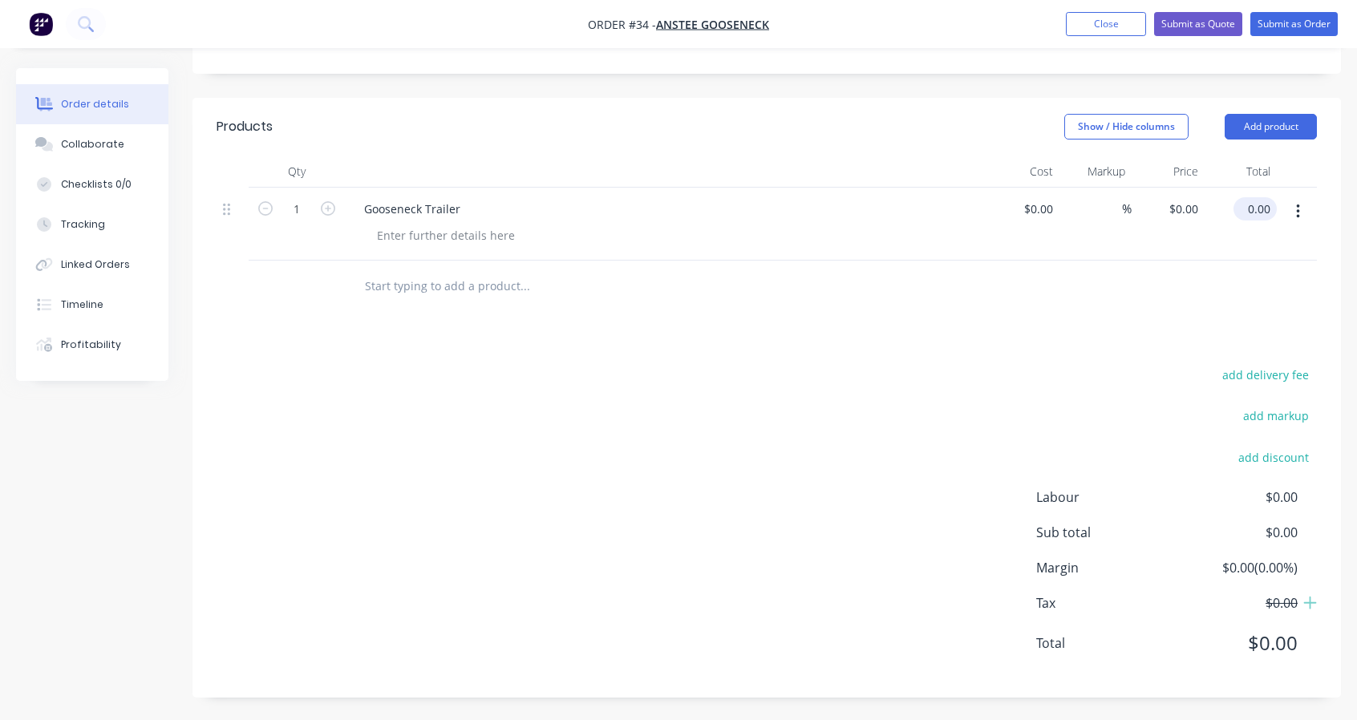
click at [1255, 204] on input "0.00" at bounding box center [1258, 208] width 37 height 23
type input "$0.00"
click at [492, 238] on div at bounding box center [446, 235] width 164 height 23
click at [411, 233] on div at bounding box center [446, 235] width 164 height 23
paste div
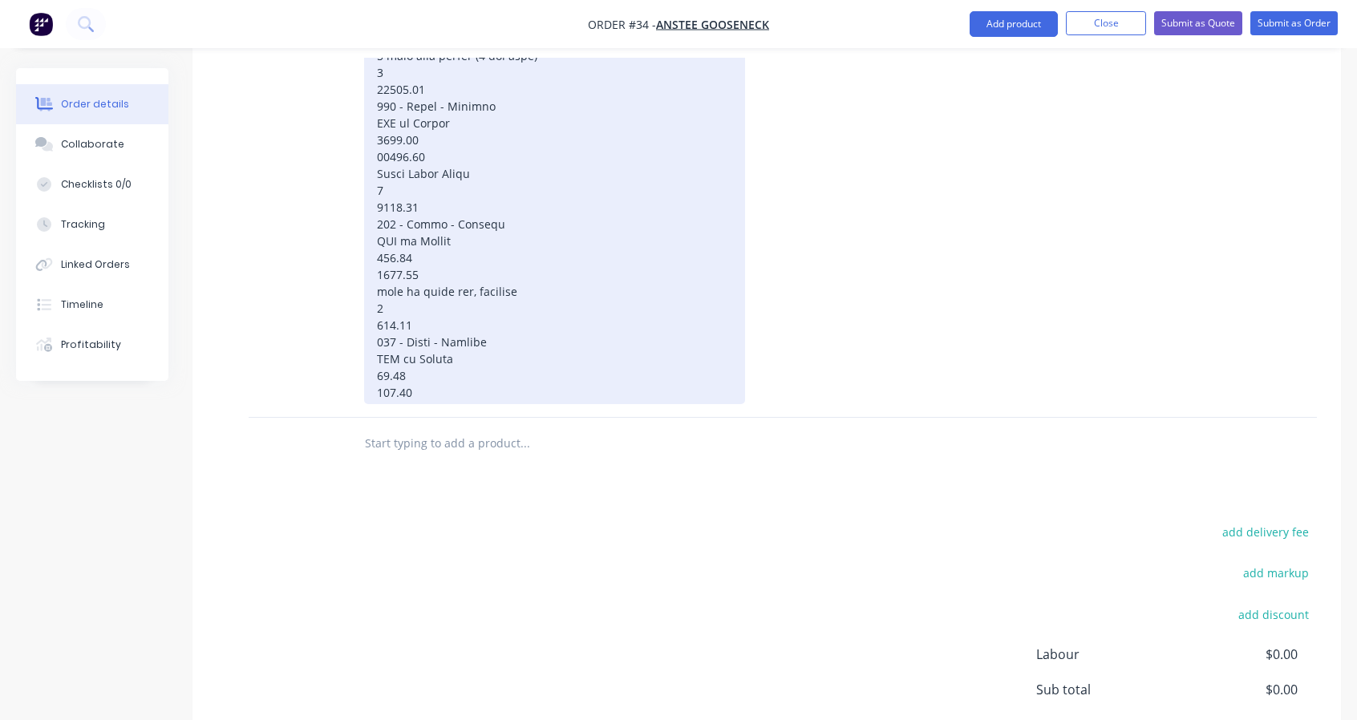
scroll to position [840, 0]
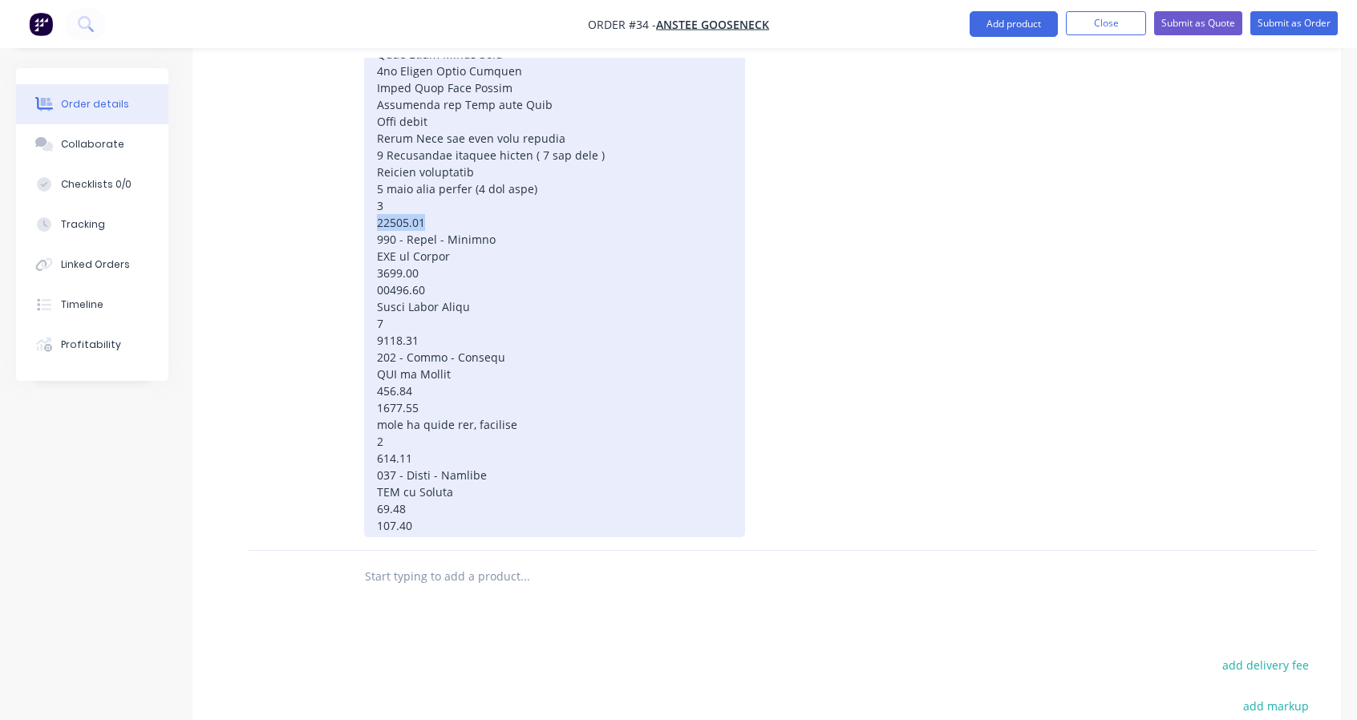
drag, startPoint x: 431, startPoint y: 221, endPoint x: 351, endPoint y: 226, distance: 79.6
click at [351, 226] on div "Gooseneck Trailer" at bounding box center [665, 102] width 641 height 898
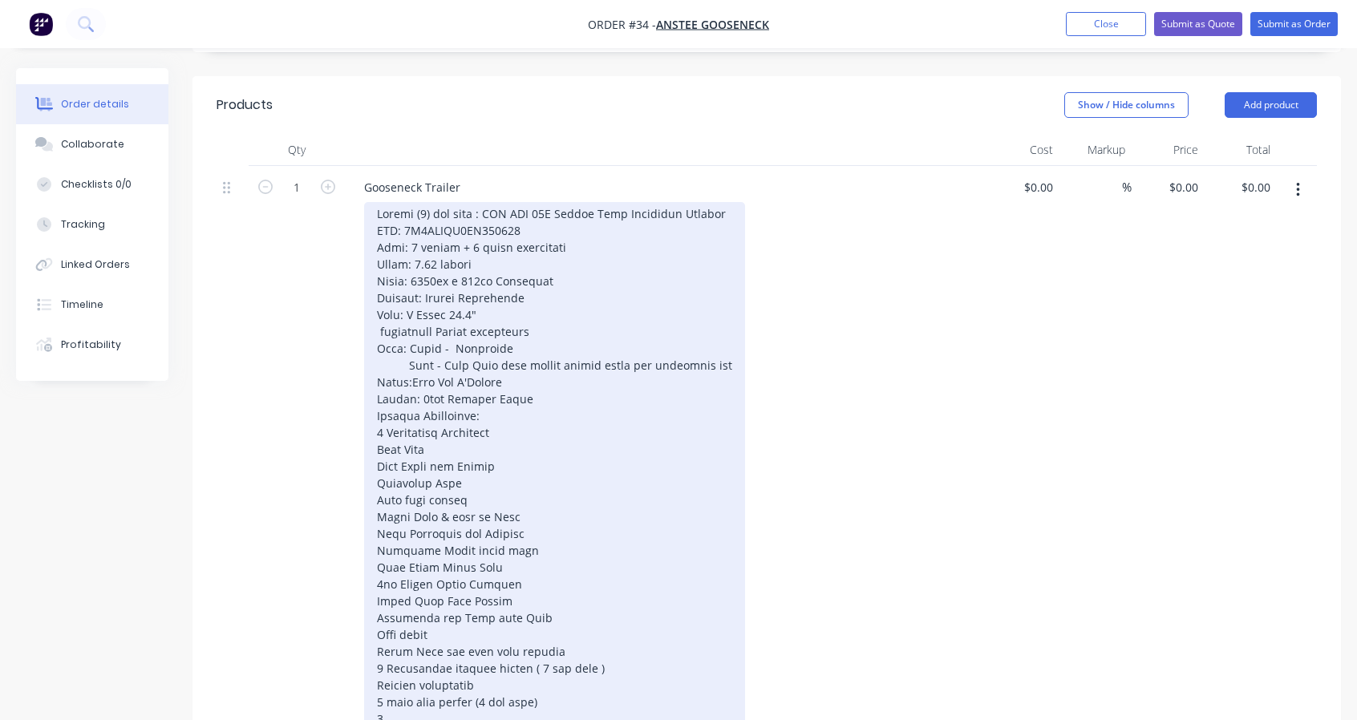
scroll to position [172, 0]
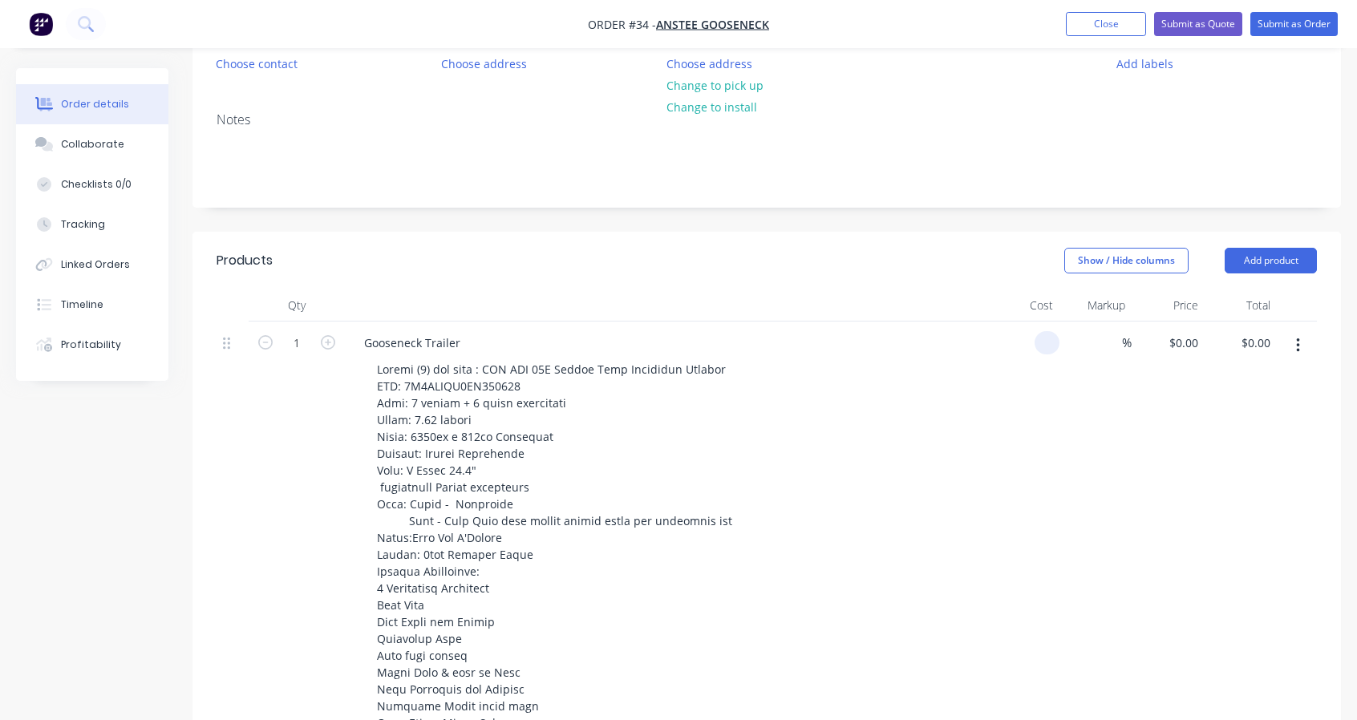
click at [1038, 344] on div at bounding box center [1046, 342] width 25 height 23
type input "$79,500.00"
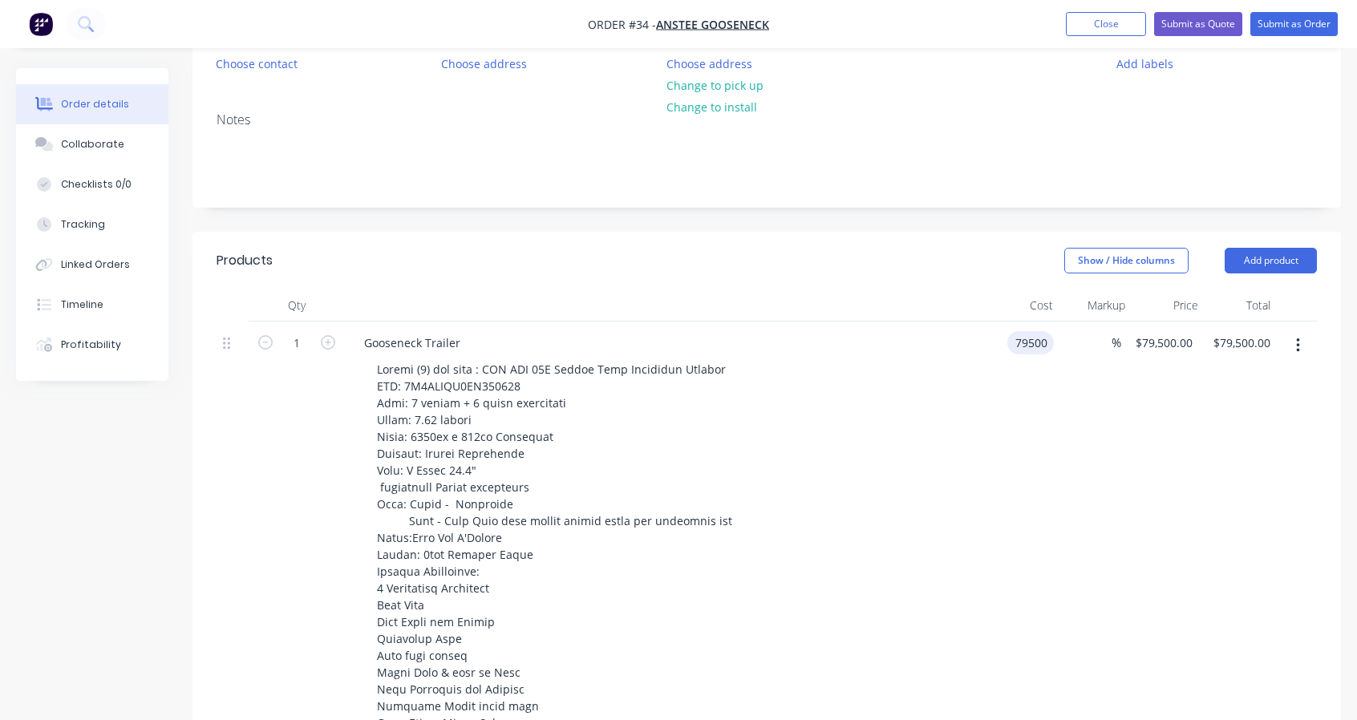
type input "$79,500.00"
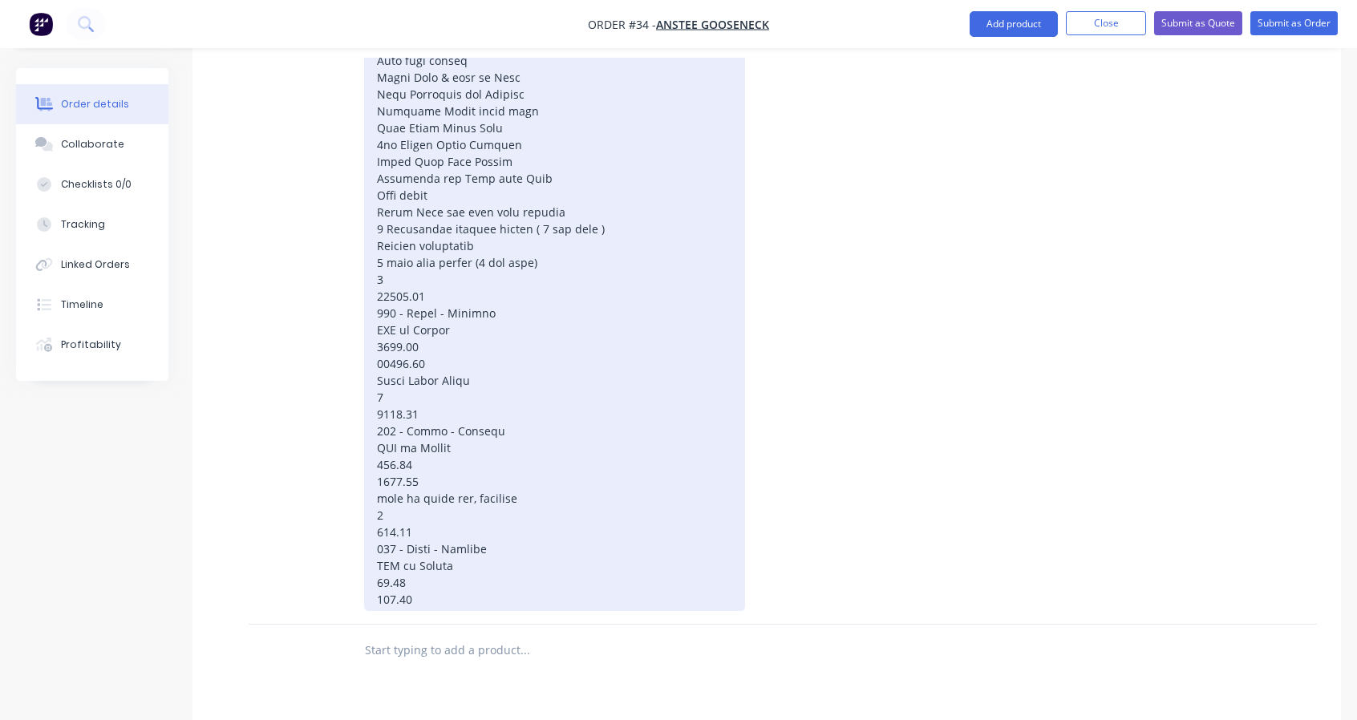
scroll to position [706, 0]
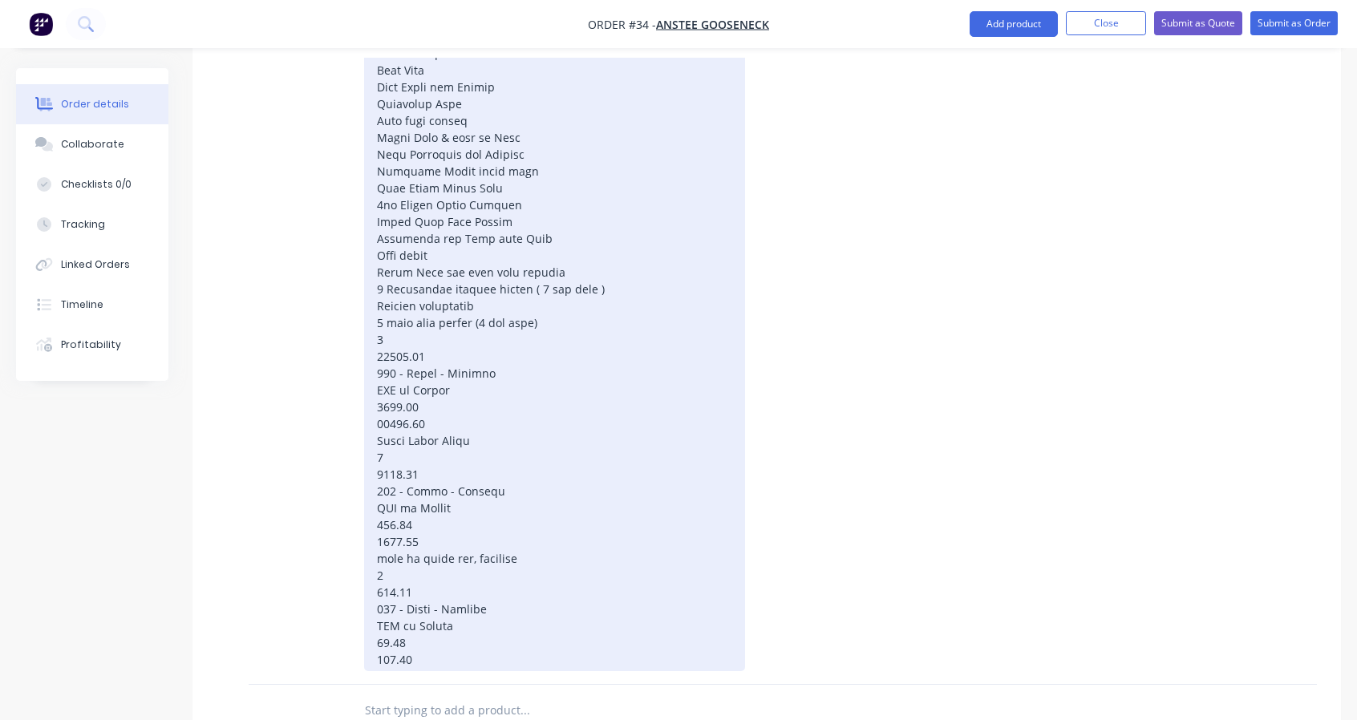
click at [451, 443] on div at bounding box center [554, 247] width 381 height 848
click at [475, 435] on div at bounding box center [554, 247] width 381 height 848
click at [377, 461] on div at bounding box center [554, 247] width 381 height 848
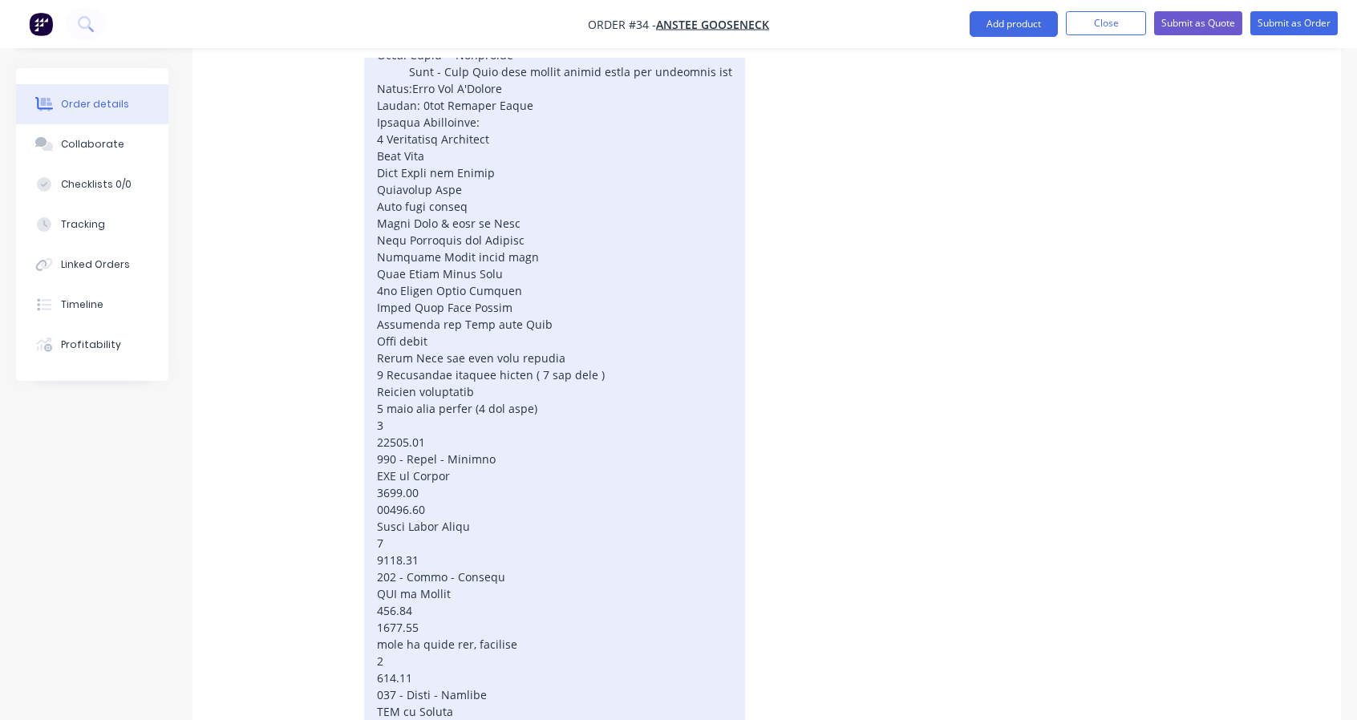
scroll to position [172, 0]
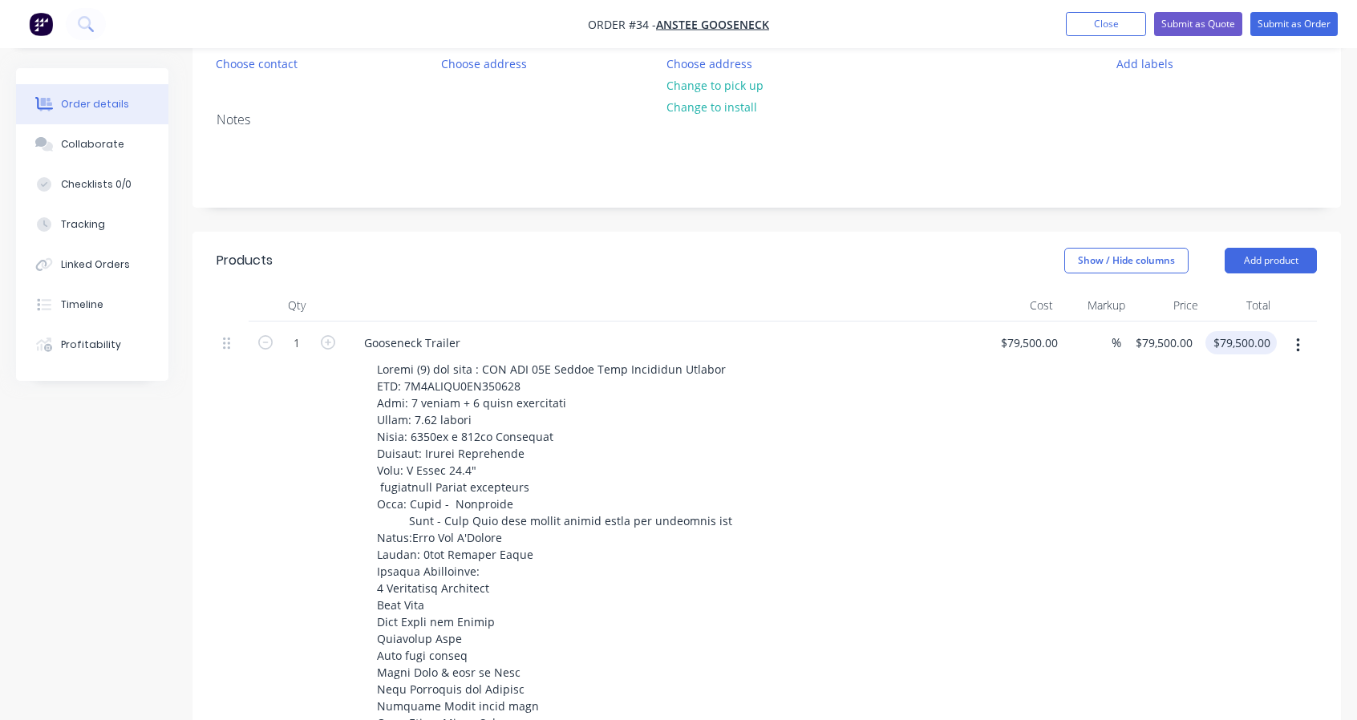
type input "79500.00"
click at [1270, 348] on input "79500.00" at bounding box center [1248, 342] width 56 height 23
type input "79500"
type input "$79,500.00"
click at [1188, 350] on input "79500" at bounding box center [1175, 342] width 65 height 23
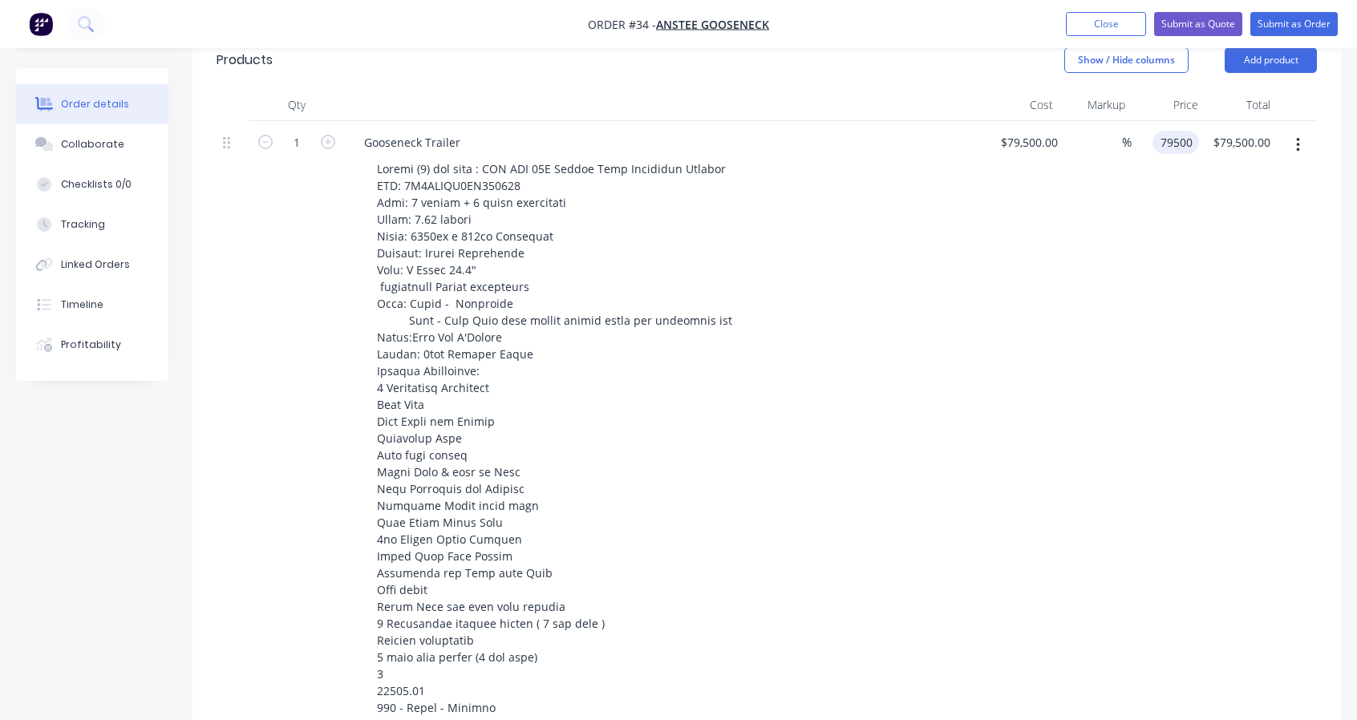
scroll to position [306, 0]
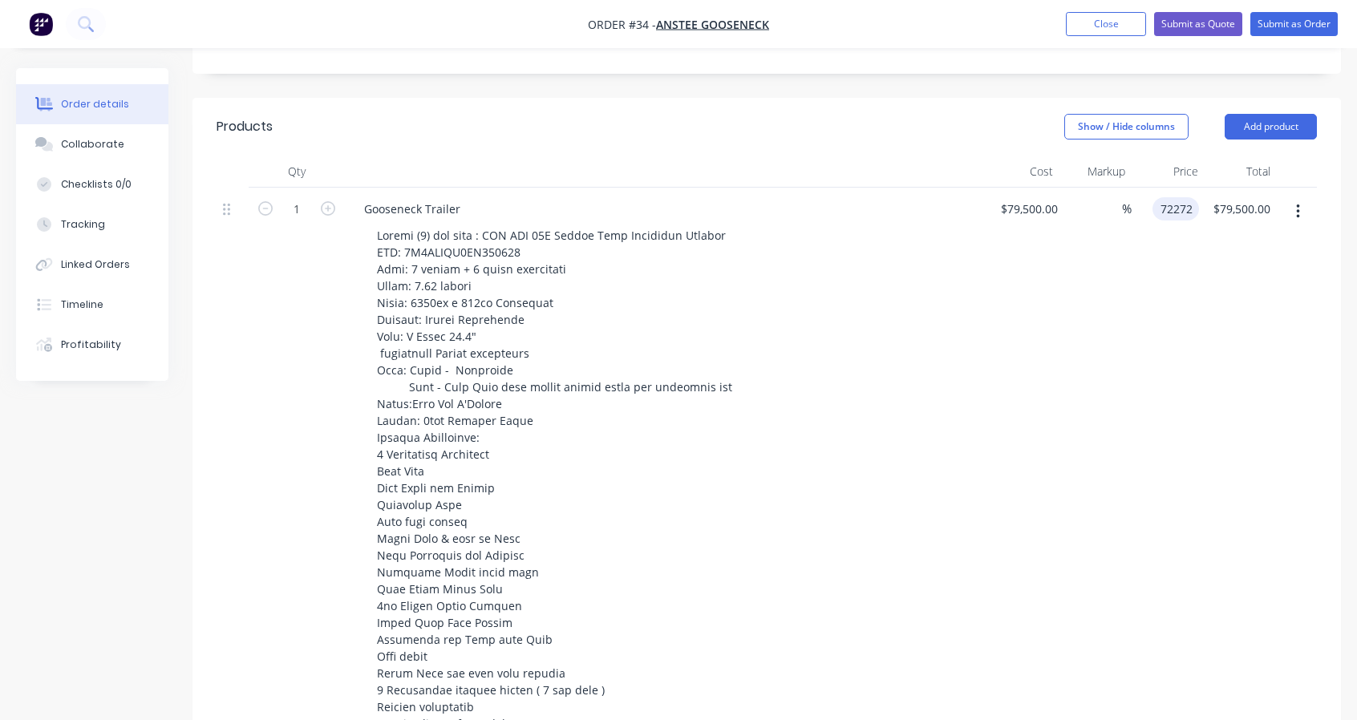
type input "72272"
type input "-9.09"
type input "$72,272.00"
click at [1153, 357] on div "$72,272.00 72272" at bounding box center [1164, 637] width 67 height 898
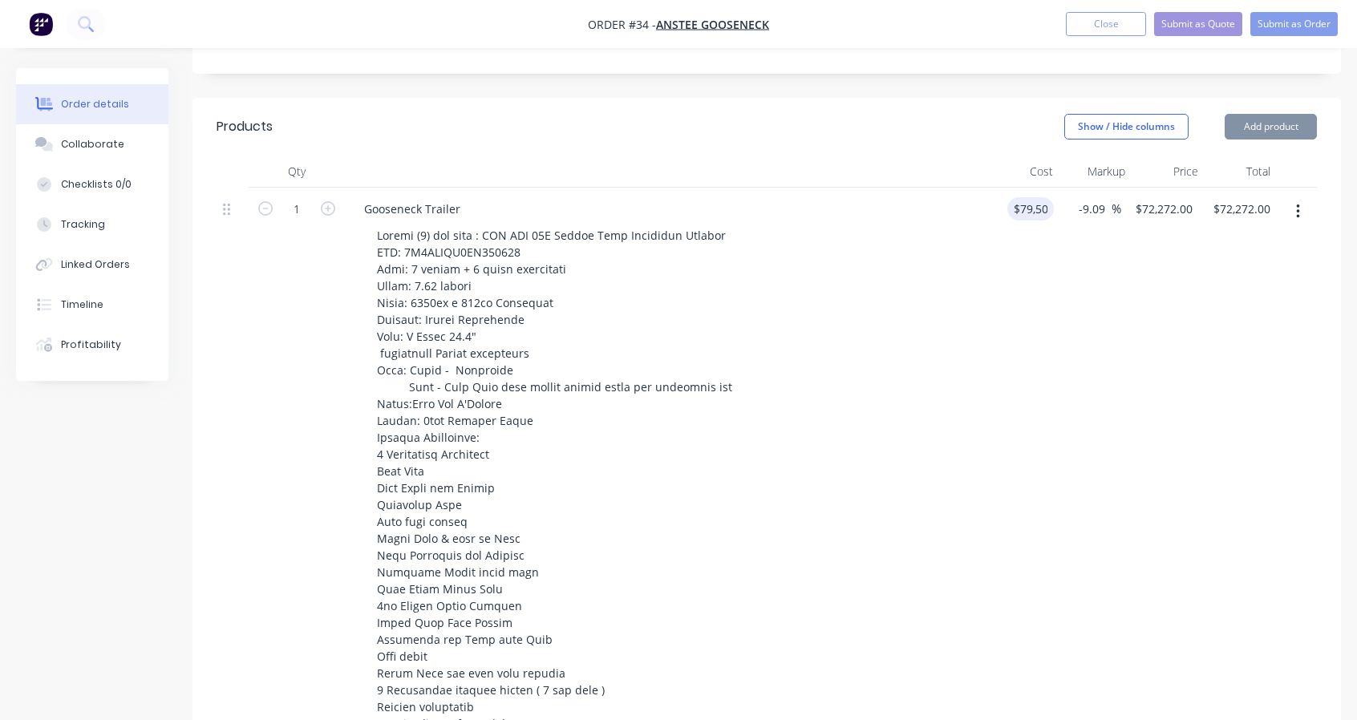
type input "79500"
click at [1058, 214] on div "1 Gooseneck Trailer 79500 79500 -9.09 -9.09 % $72,272.00 $72,272.00 $72,272.00 …" at bounding box center [767, 637] width 1100 height 898
type input "$0.00"
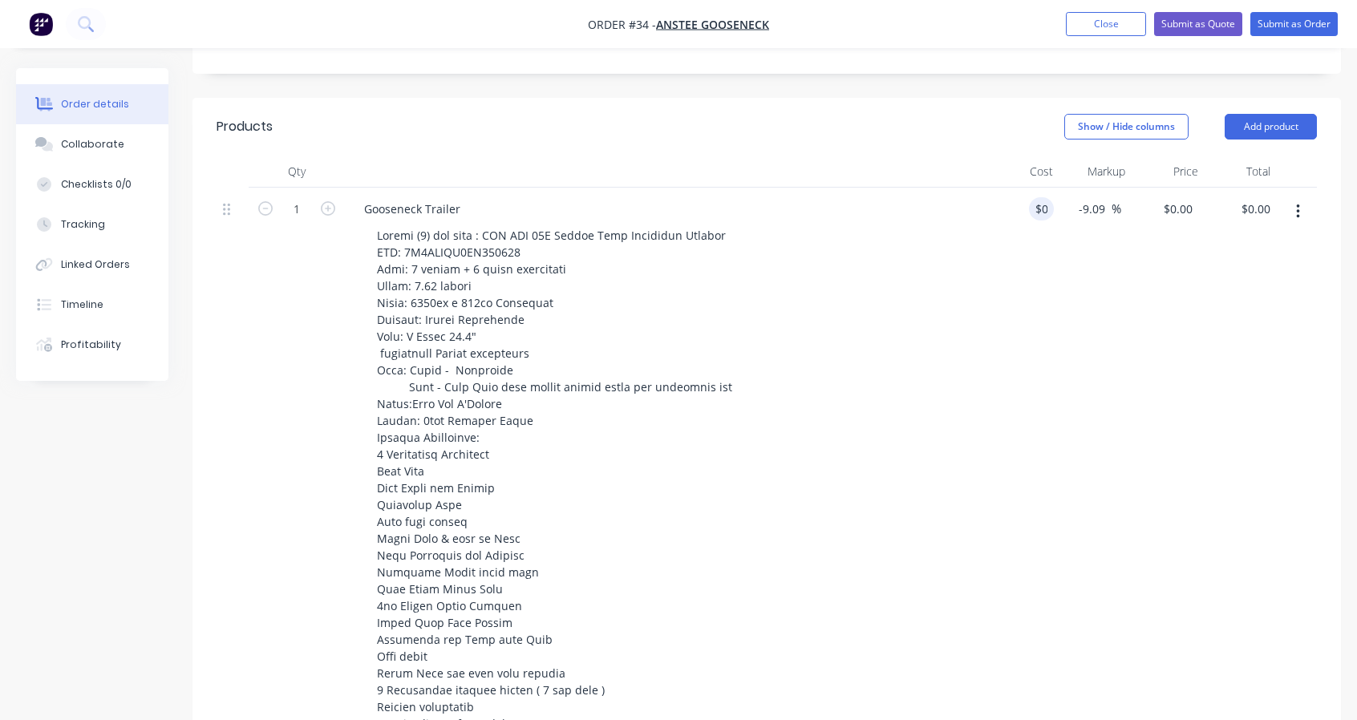
click at [1099, 344] on div "-9.09 -9.09 %" at bounding box center [1087, 637] width 67 height 898
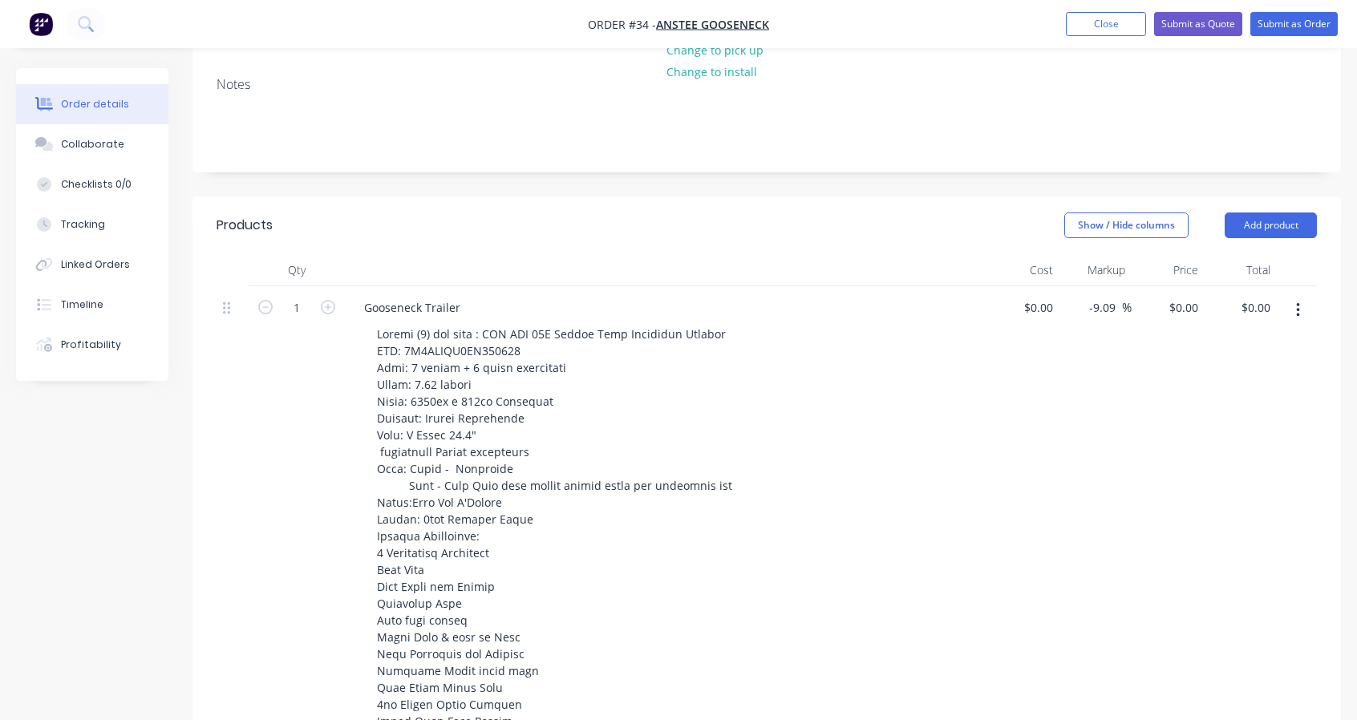
scroll to position [0, 0]
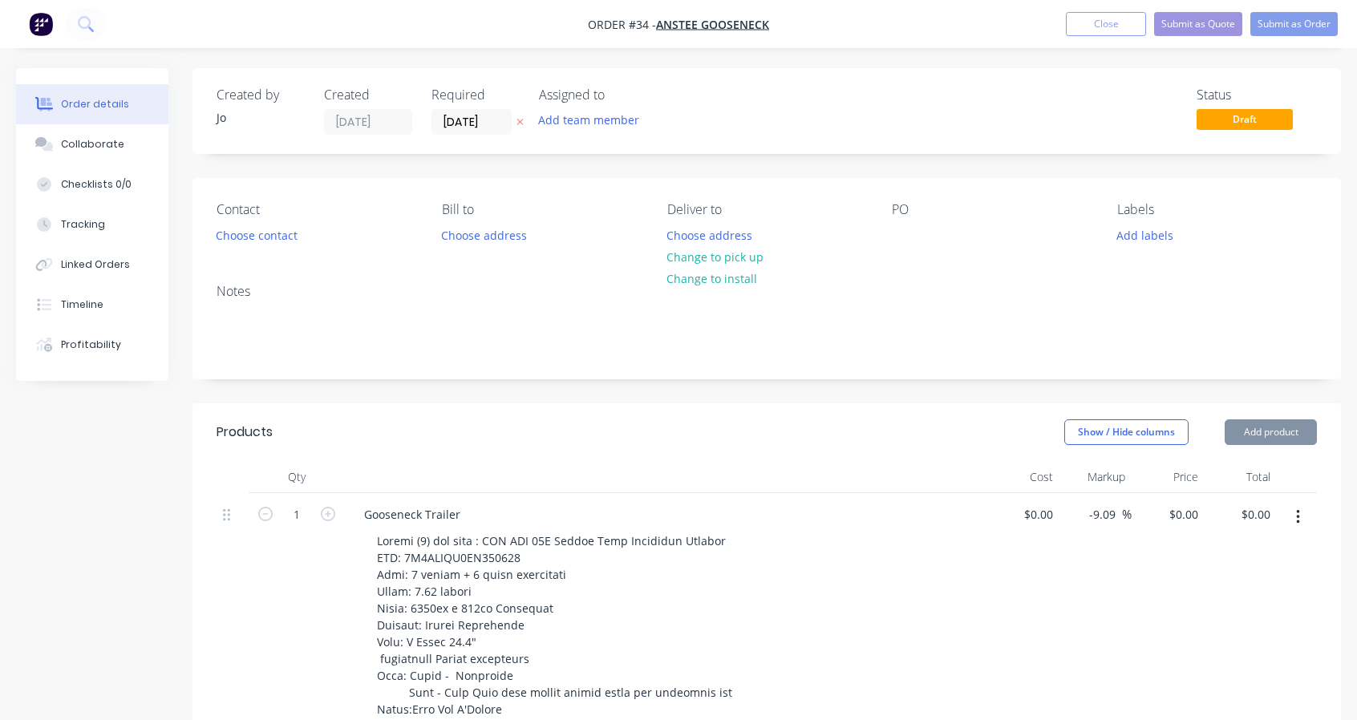
click at [1046, 524] on input "0" at bounding box center [1040, 514] width 37 height 23
type input "$72,272.27"
type input "$65,701.4025"
type input "$65,701.40"
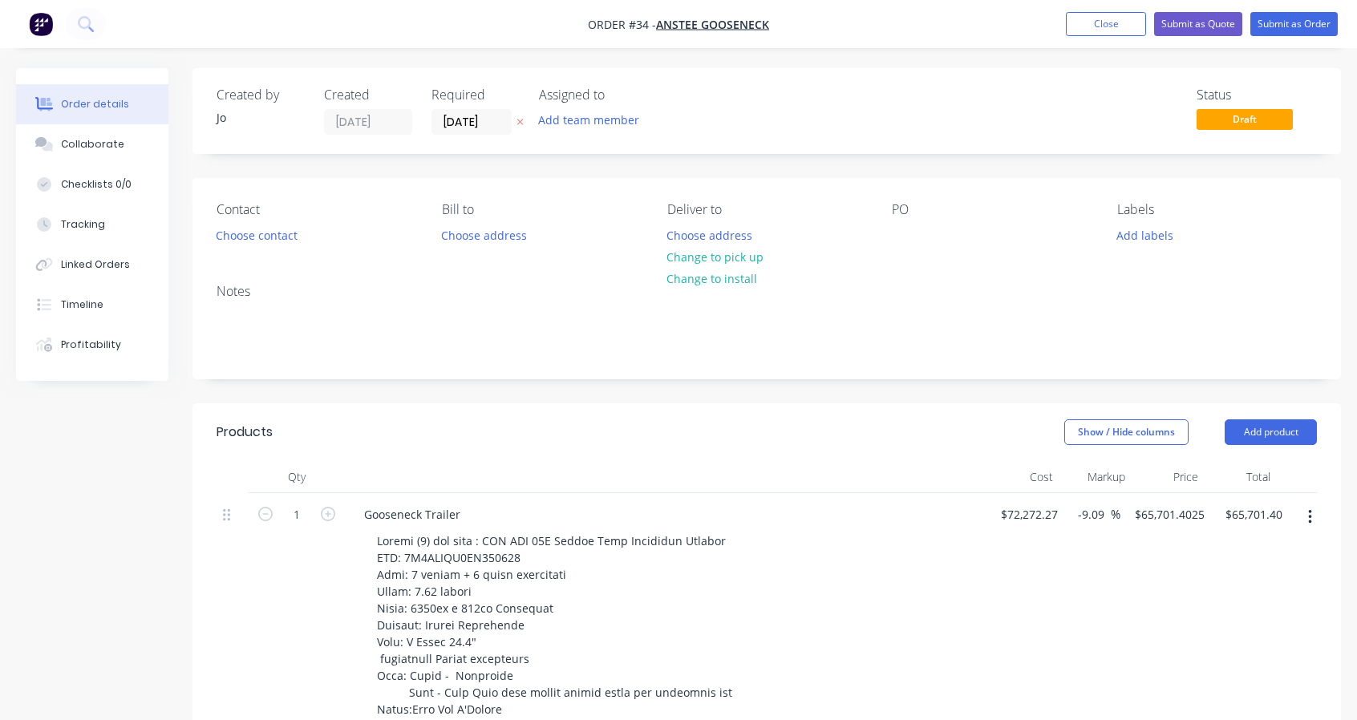
click at [1099, 506] on input "-9.09" at bounding box center [1094, 514] width 34 height 23
type input "-"
type input "$72,272.27"
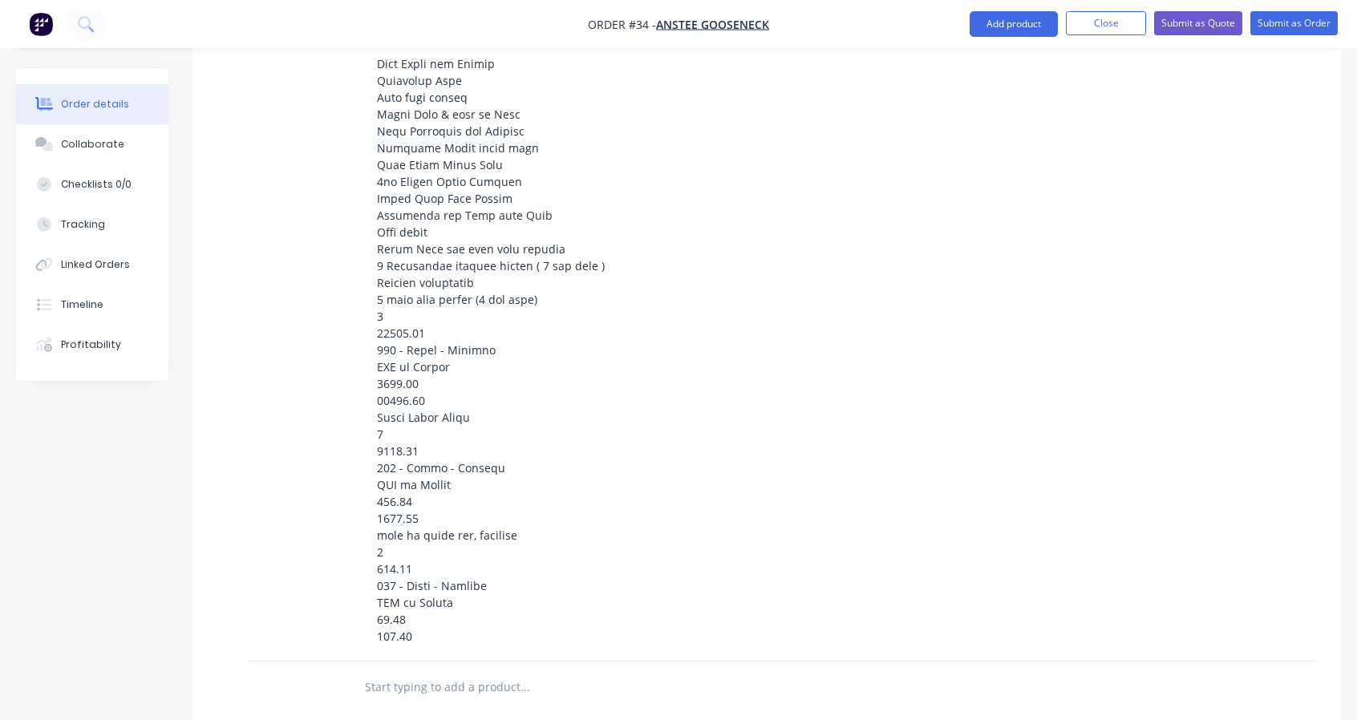
scroll to position [329, 0]
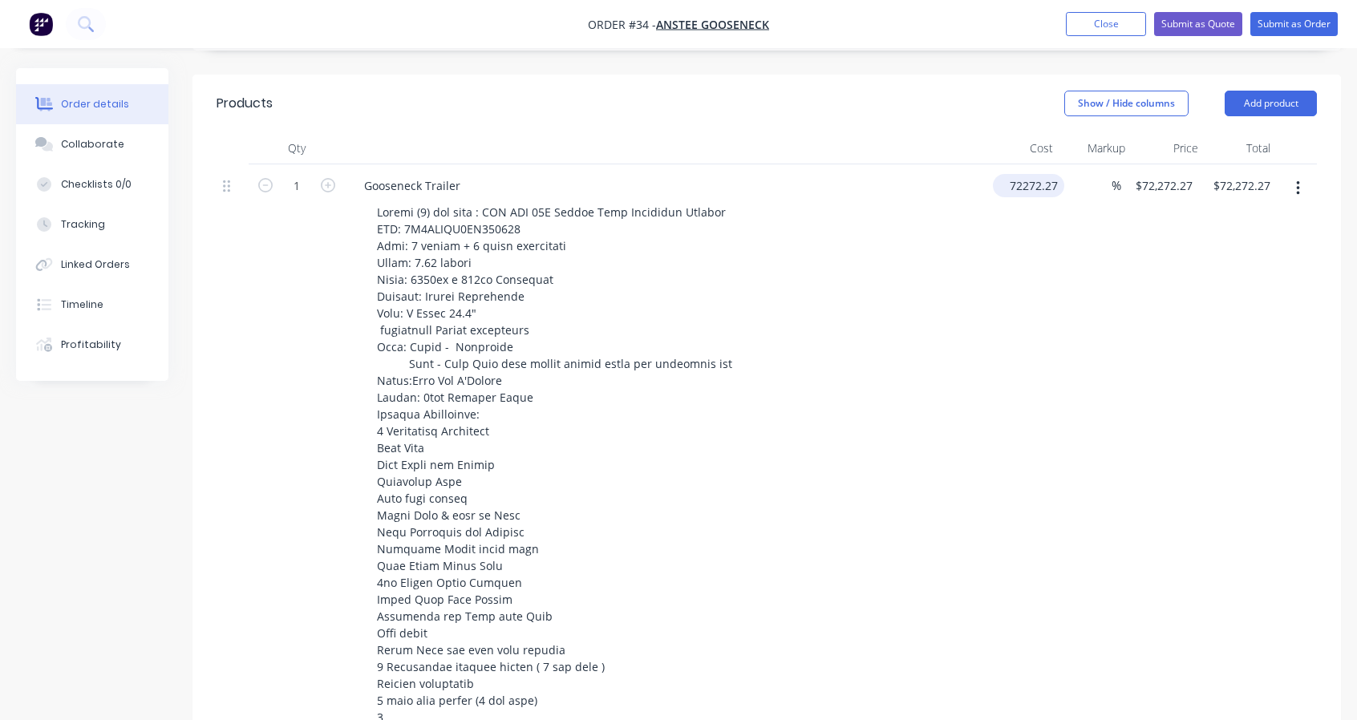
click at [1056, 180] on div "1 Gooseneck Trailer 72272.27 $72,272.27 % $72,272.27 $72,272.27 $72,272.27 $72,…" at bounding box center [767, 613] width 1100 height 898
click at [1050, 182] on input "72272.27" at bounding box center [1027, 185] width 56 height 23
click at [1046, 184] on input "72272.27" at bounding box center [1027, 185] width 56 height 23
type input "$72,272.70"
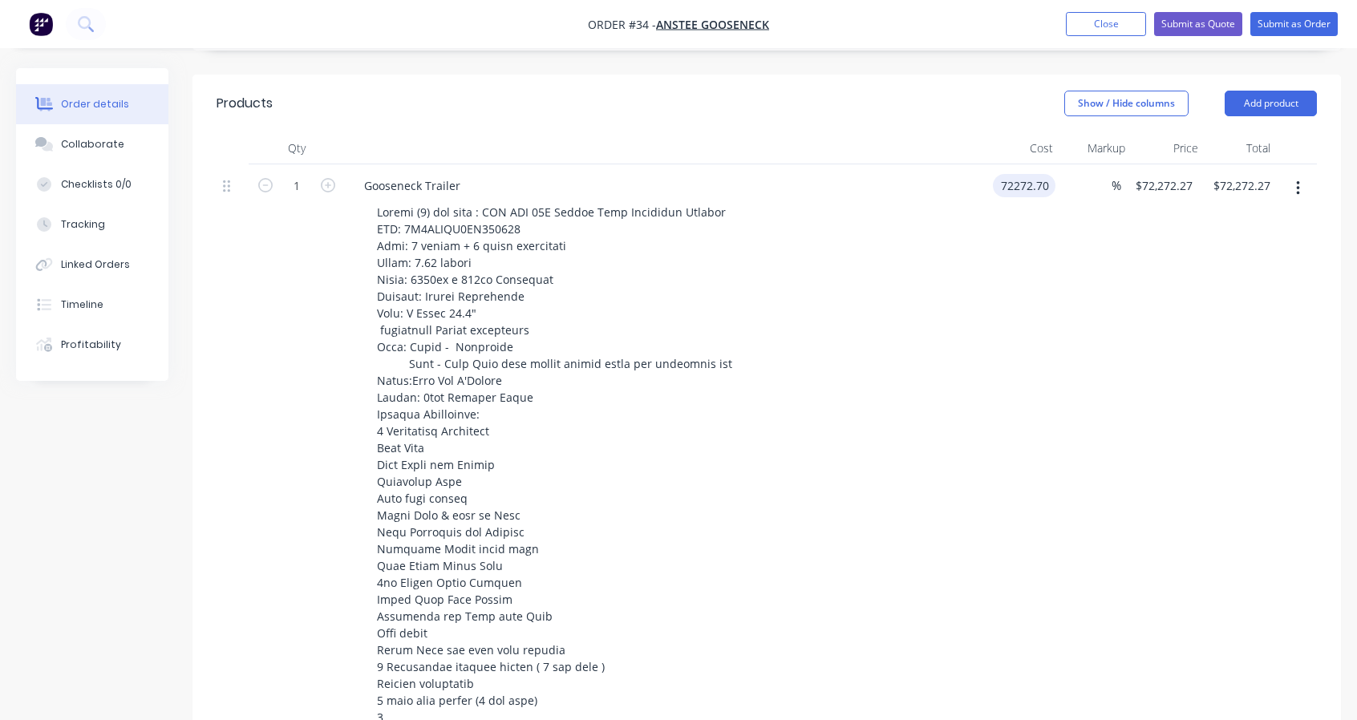
type input "$72,272.70"
click at [1185, 349] on div "$72,272.70 $72,272.27" at bounding box center [1160, 613] width 78 height 898
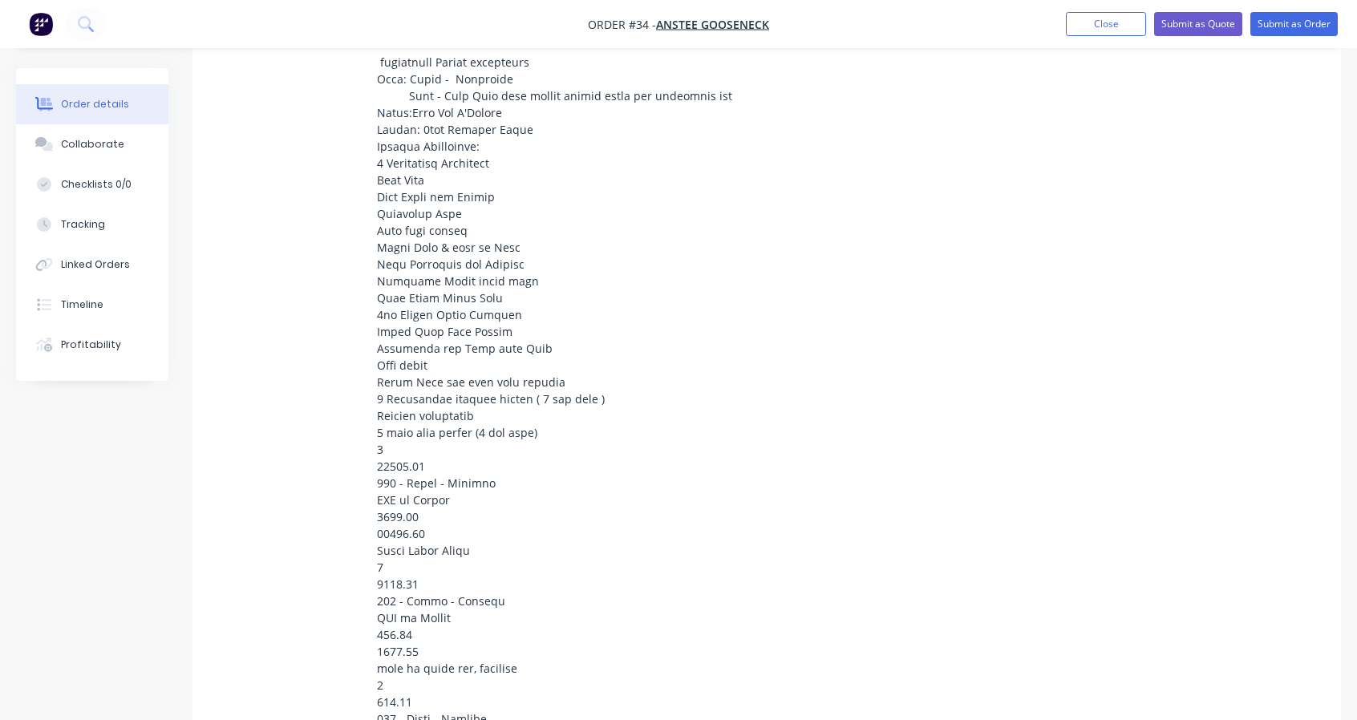
scroll to position [62, 0]
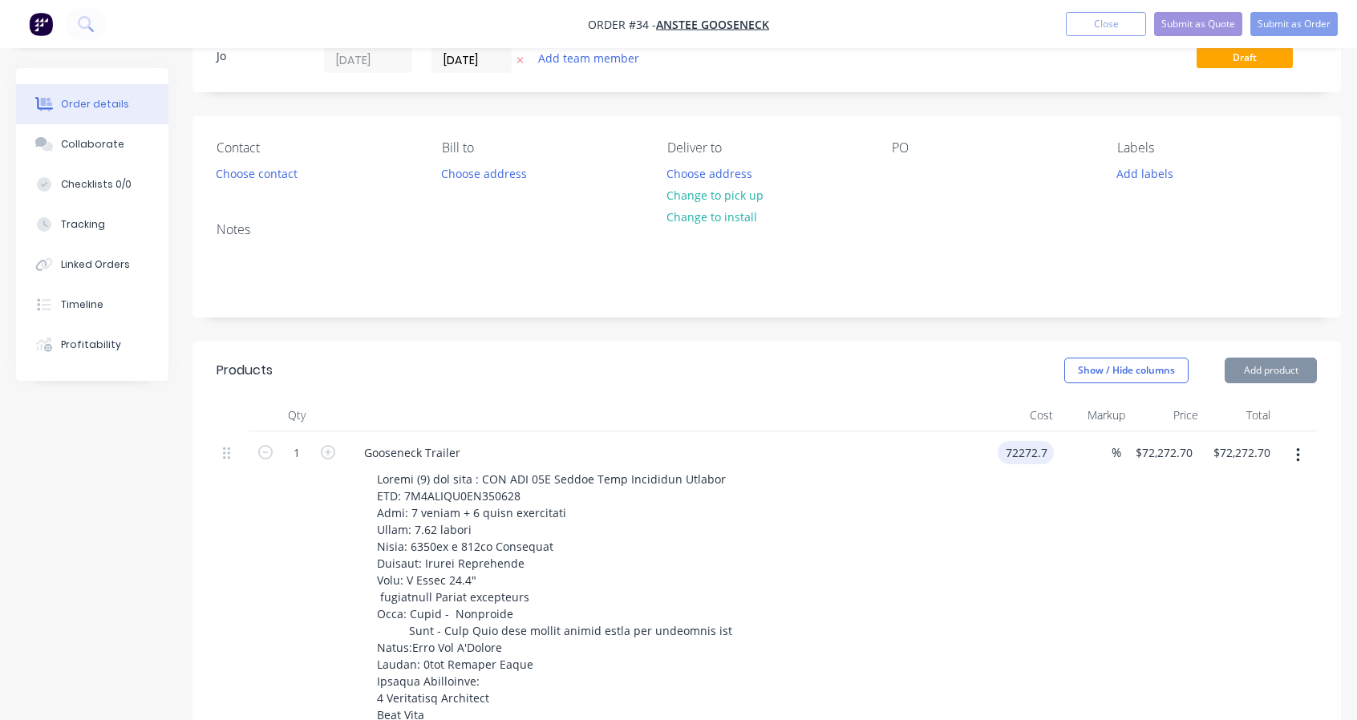
click at [1050, 448] on input "72272.7" at bounding box center [1029, 452] width 50 height 23
click at [1049, 450] on input "72272.7" at bounding box center [1029, 452] width 50 height 23
type input "$72,272.75"
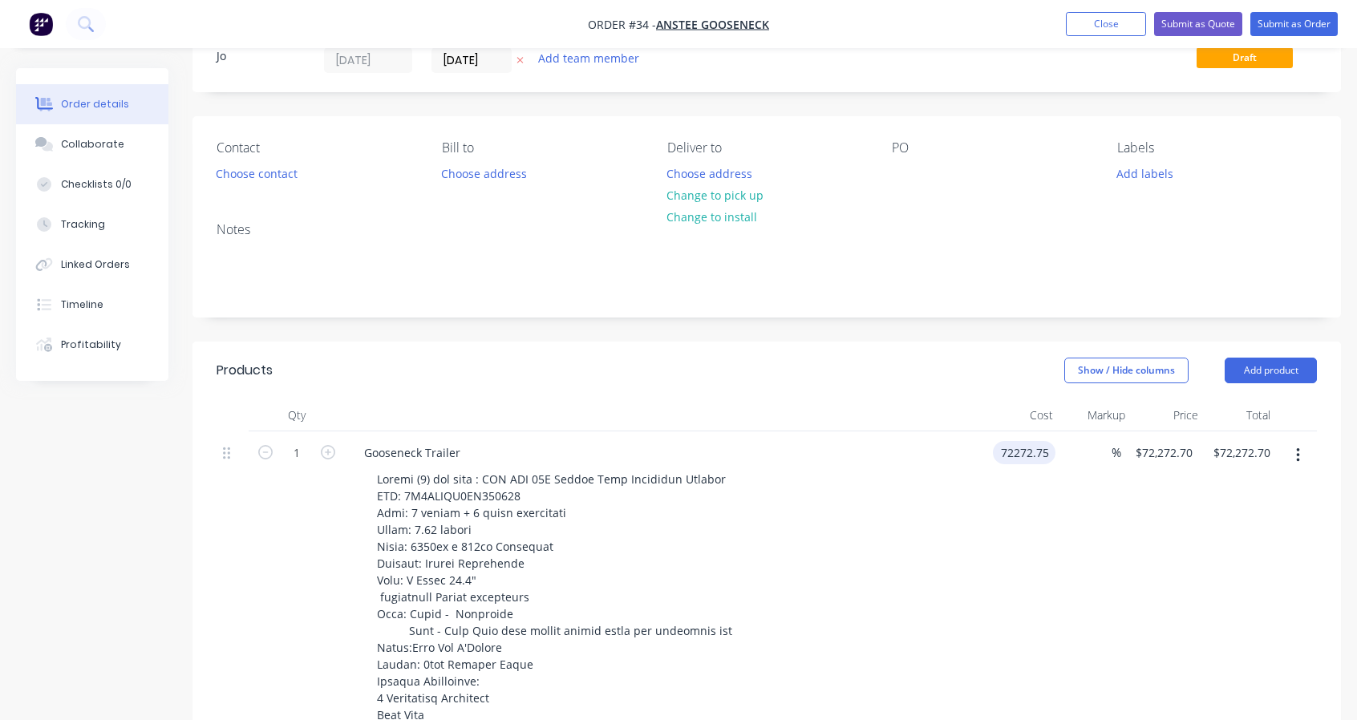
type input "$72,272.75"
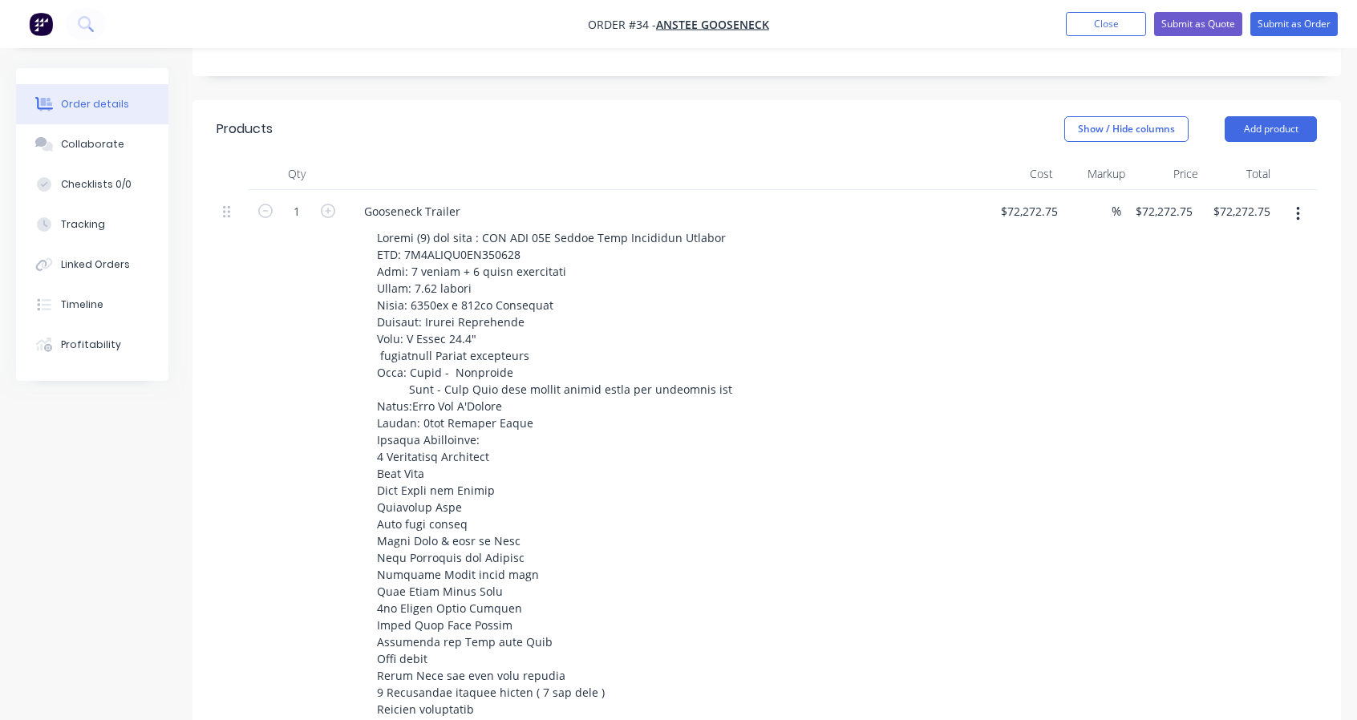
scroll to position [196, 0]
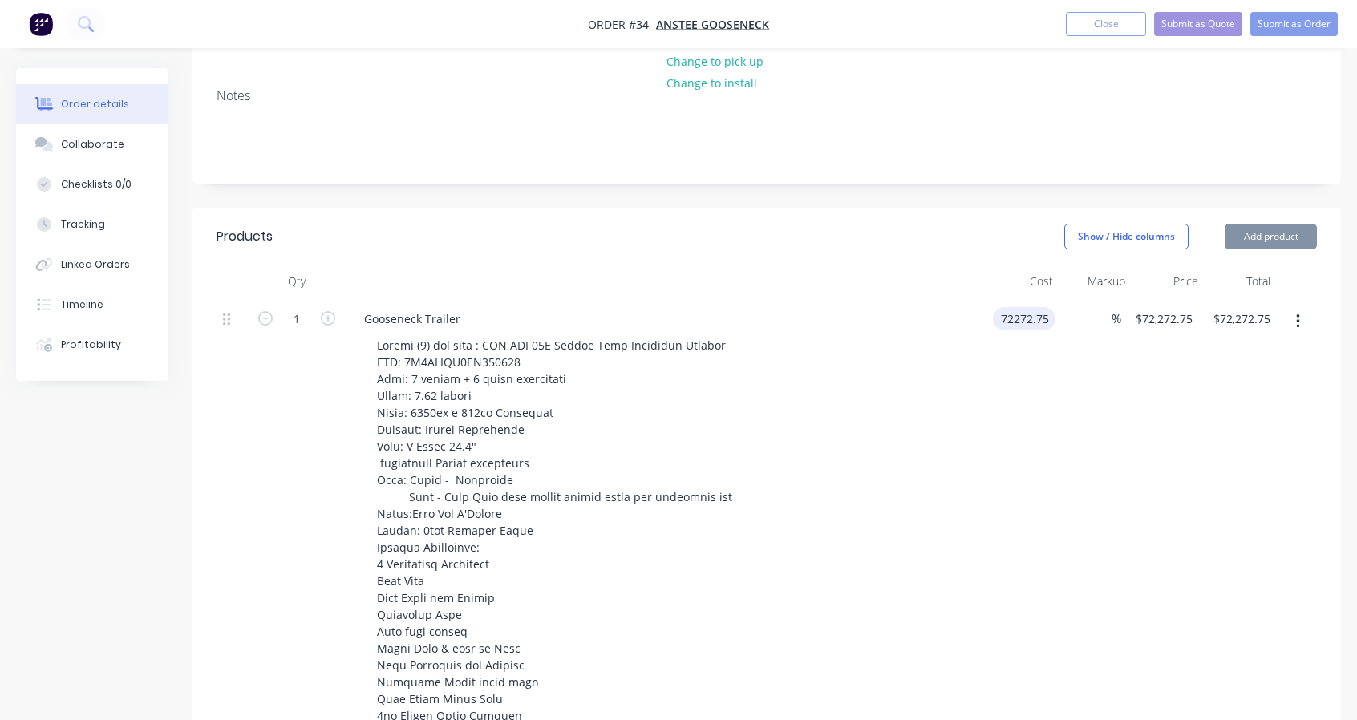
click at [1050, 322] on input "72272.75" at bounding box center [1027, 318] width 56 height 23
click at [1050, 314] on input "72272.75" at bounding box center [1027, 318] width 56 height 23
type input "$72,272.72"
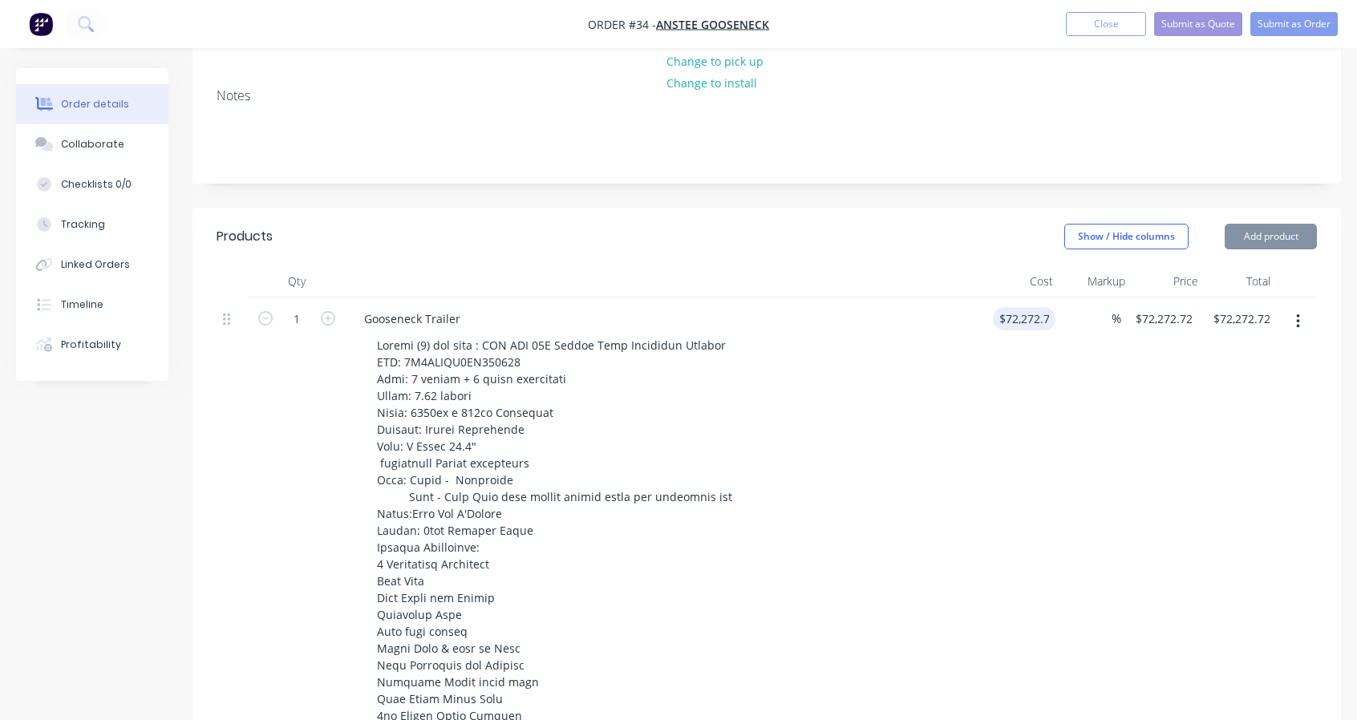
click at [1054, 318] on input "72272.72" at bounding box center [1027, 318] width 56 height 23
type input "$72,272.73"
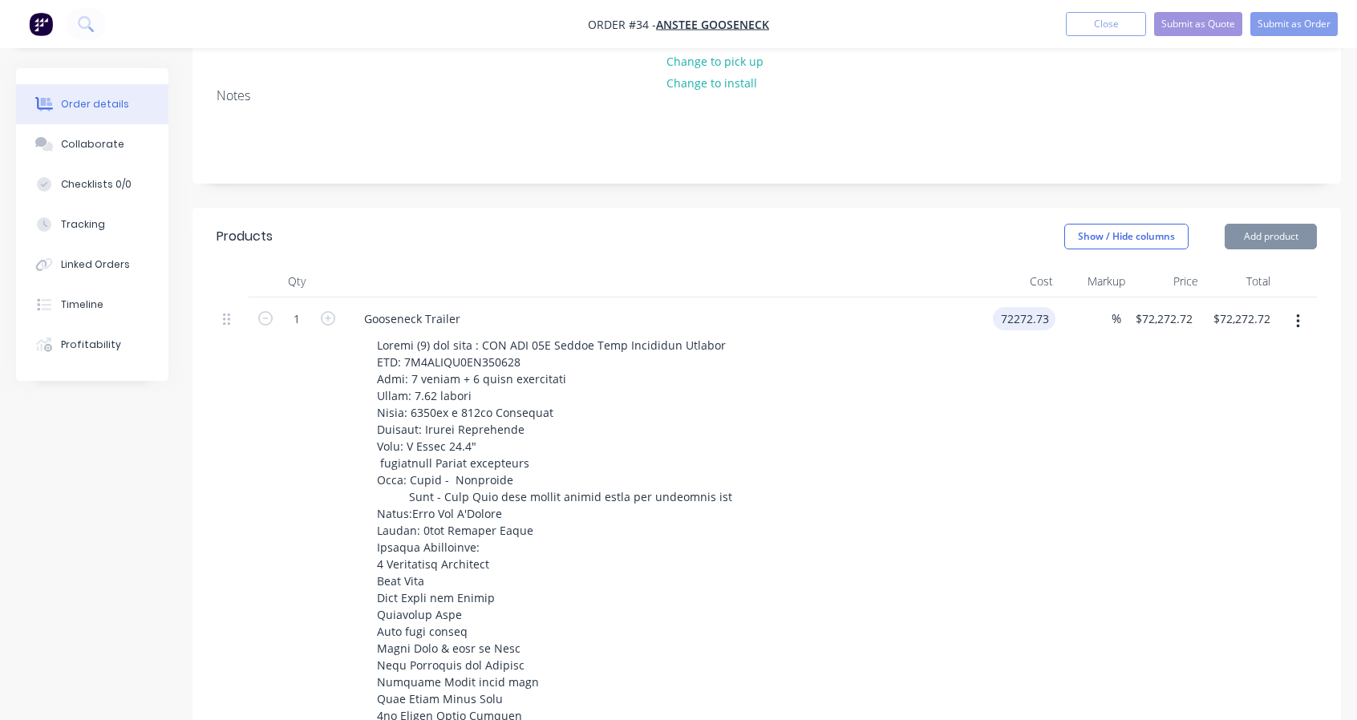
type input "$72,272.73"
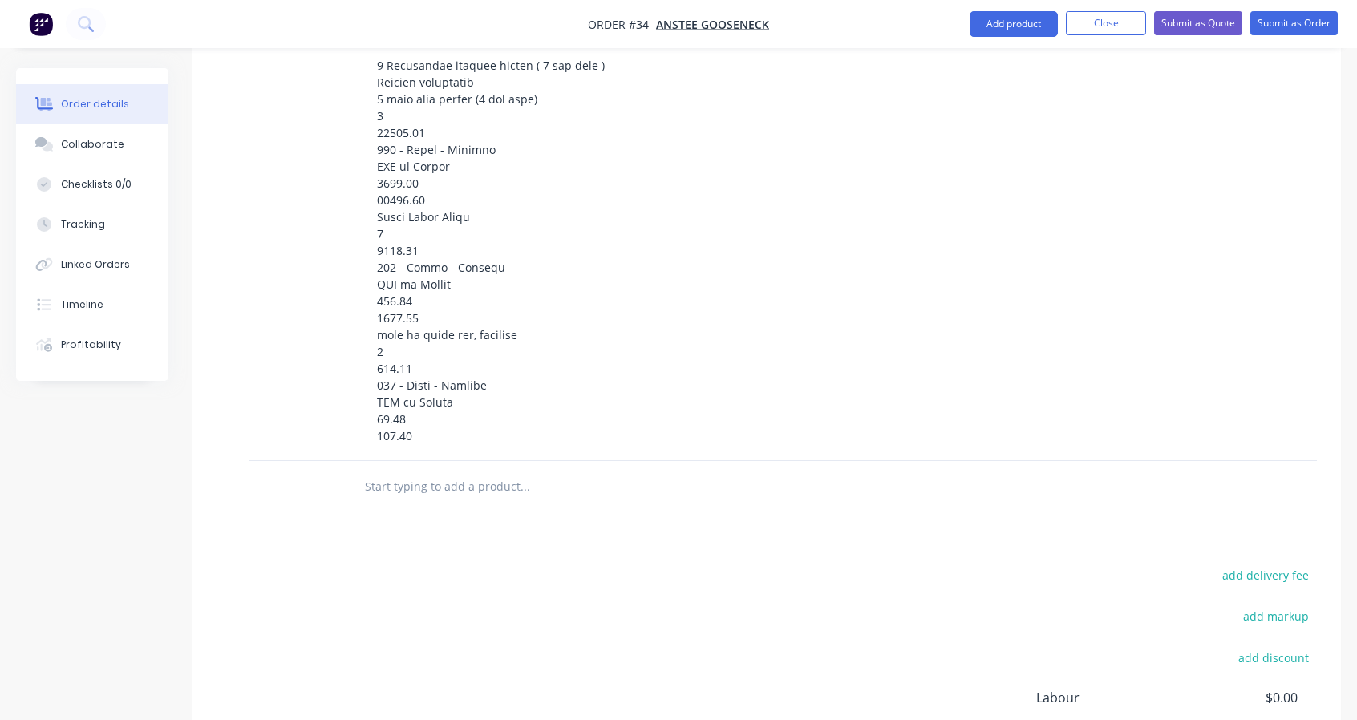
scroll to position [864, 0]
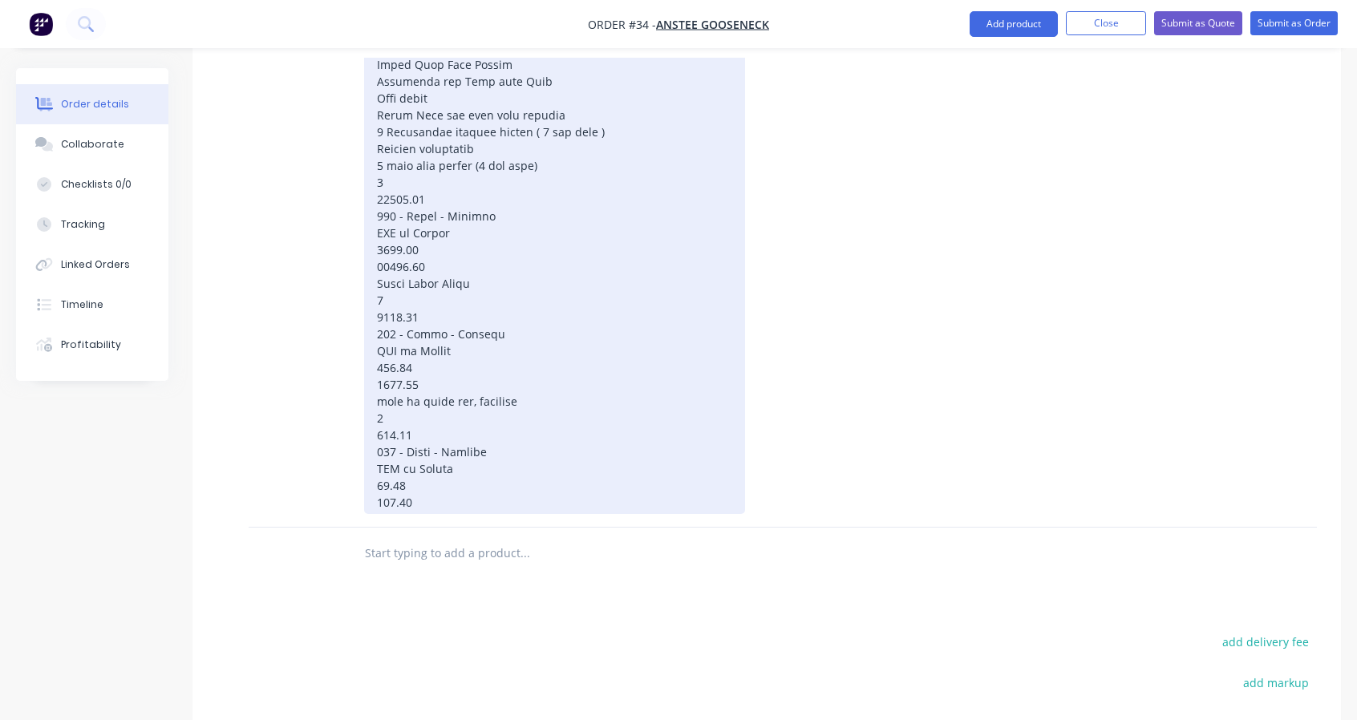
click at [483, 273] on div at bounding box center [554, 90] width 381 height 848
click at [420, 259] on div at bounding box center [554, 90] width 381 height 848
drag, startPoint x: 459, startPoint y: 259, endPoint x: 449, endPoint y: 258, distance: 9.7
click at [451, 258] on div at bounding box center [554, 90] width 381 height 848
click at [427, 267] on div at bounding box center [554, 90] width 381 height 848
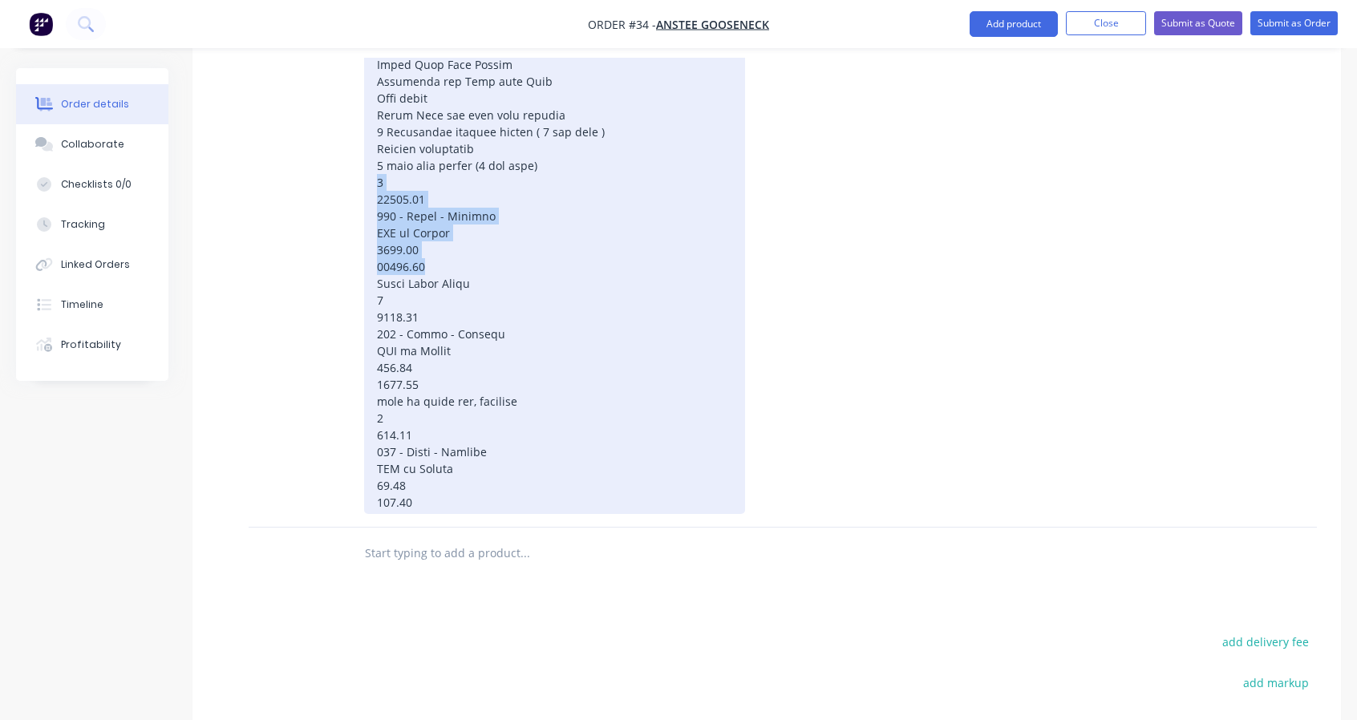
drag, startPoint x: 422, startPoint y: 262, endPoint x: 374, endPoint y: 185, distance: 90.4
click at [374, 185] on div at bounding box center [554, 90] width 381 height 848
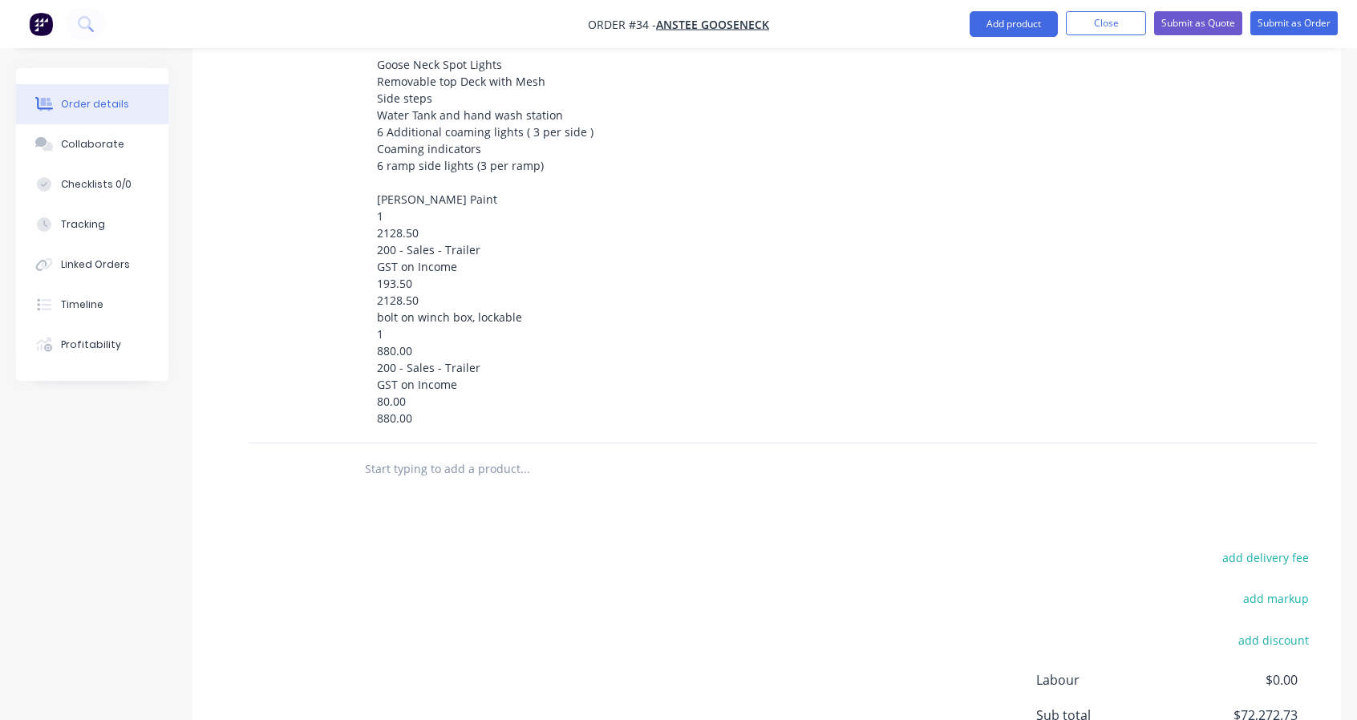
click at [906, 103] on div "Supply (1) one only : NEW UPT 16T Tandem Axle Gooseneck Trailer VIN: 6K9ULPTG2S…" at bounding box center [672, 48] width 616 height 764
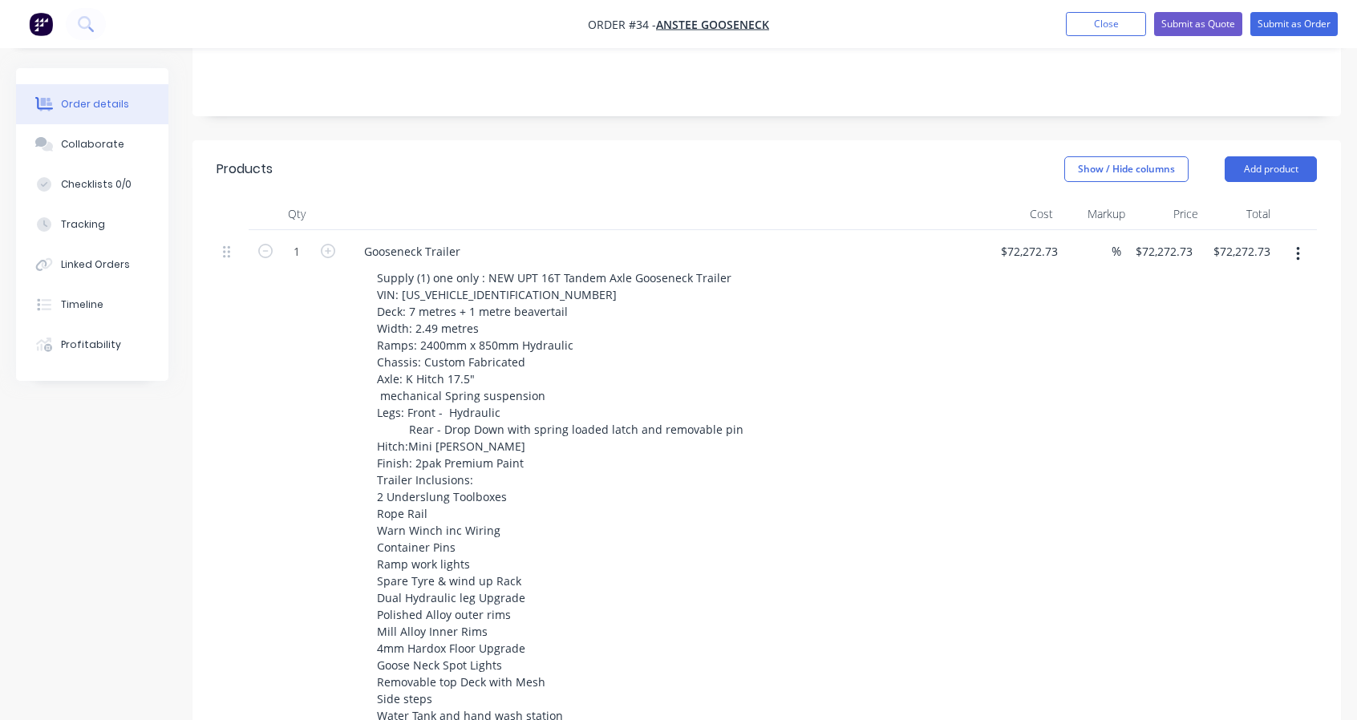
scroll to position [267, 0]
click at [1056, 245] on div "1 Gooseneck Trailer Supply (1) one only : NEW UPT 16T Tandem Axle Gooseneck Tra…" at bounding box center [767, 633] width 1100 height 814
drag, startPoint x: 1021, startPoint y: 243, endPoint x: 1050, endPoint y: 243, distance: 29.7
click at [1022, 243] on input "7507.70" at bounding box center [1029, 247] width 50 height 23
click at [1022, 242] on input "7507.70" at bounding box center [1029, 247] width 50 height 23
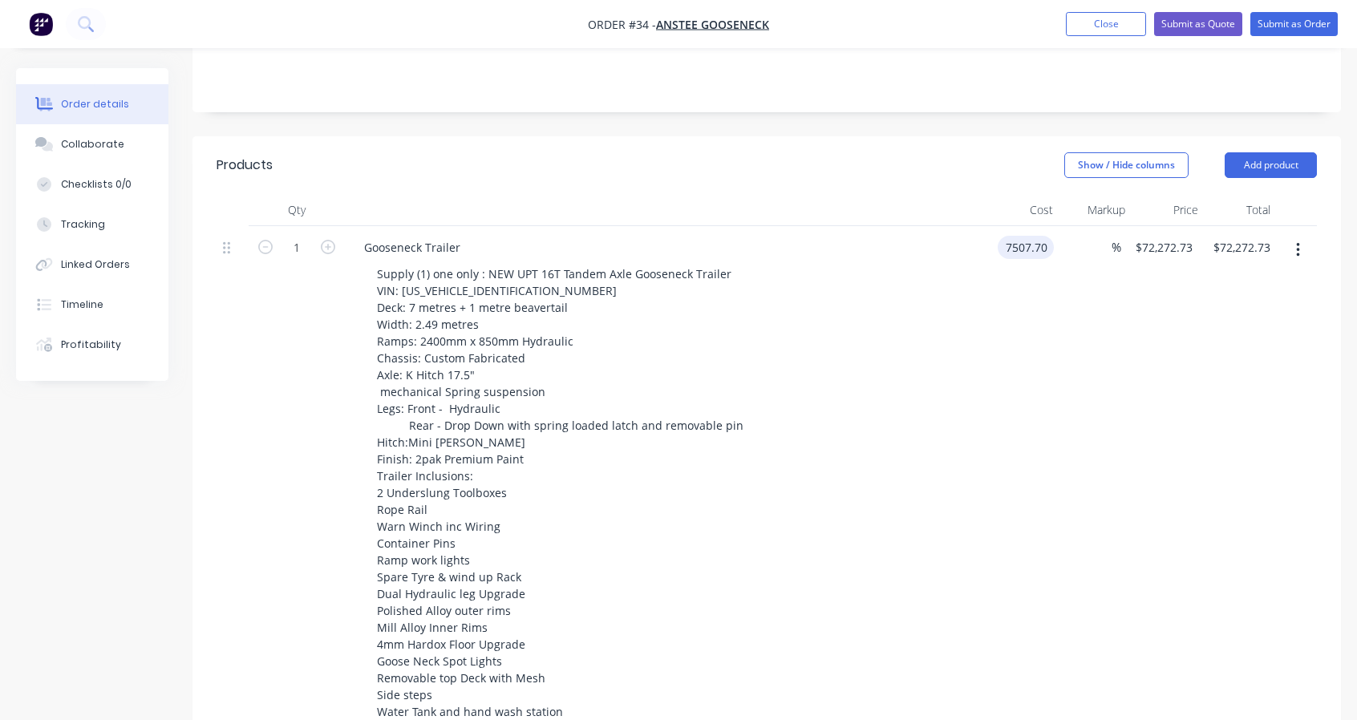
click at [1028, 248] on input "7507.70" at bounding box center [1029, 247] width 50 height 23
type input "$75,007.70"
click at [1027, 384] on div "$75,007.70 75007.70" at bounding box center [1020, 633] width 69 height 814
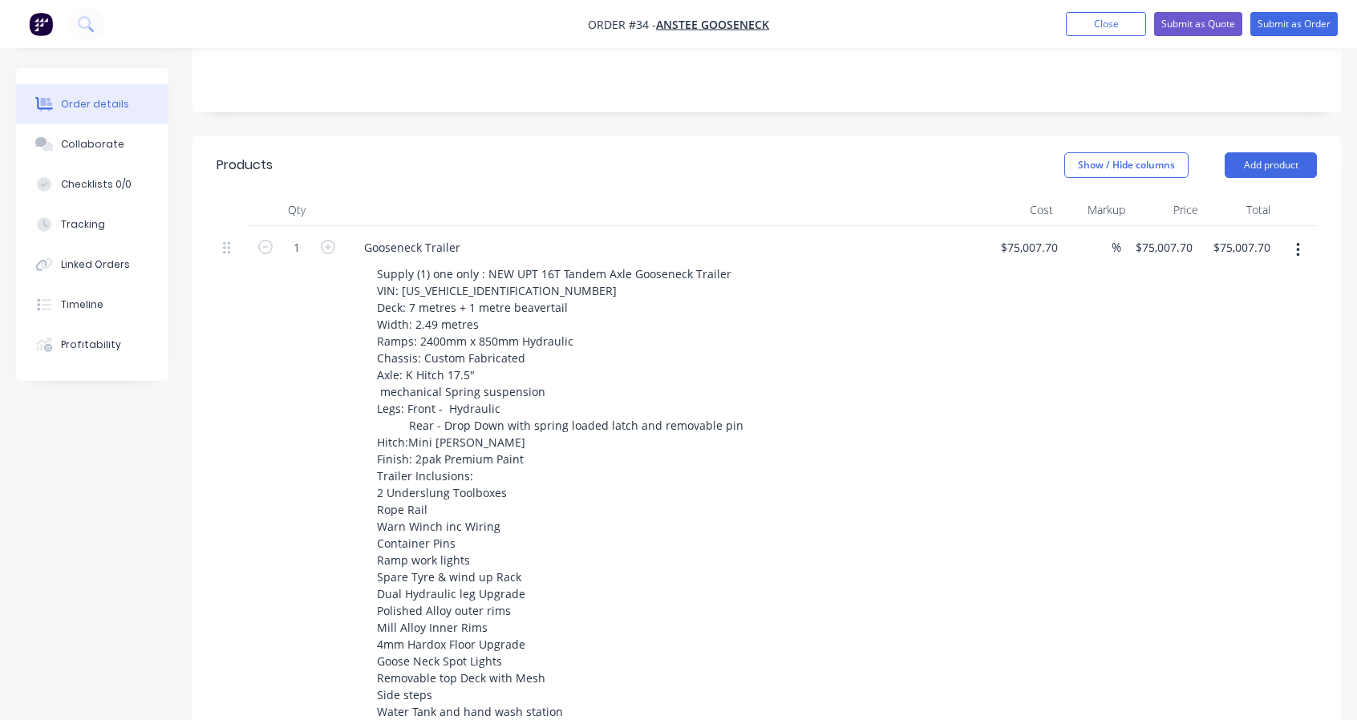
scroll to position [1046, 0]
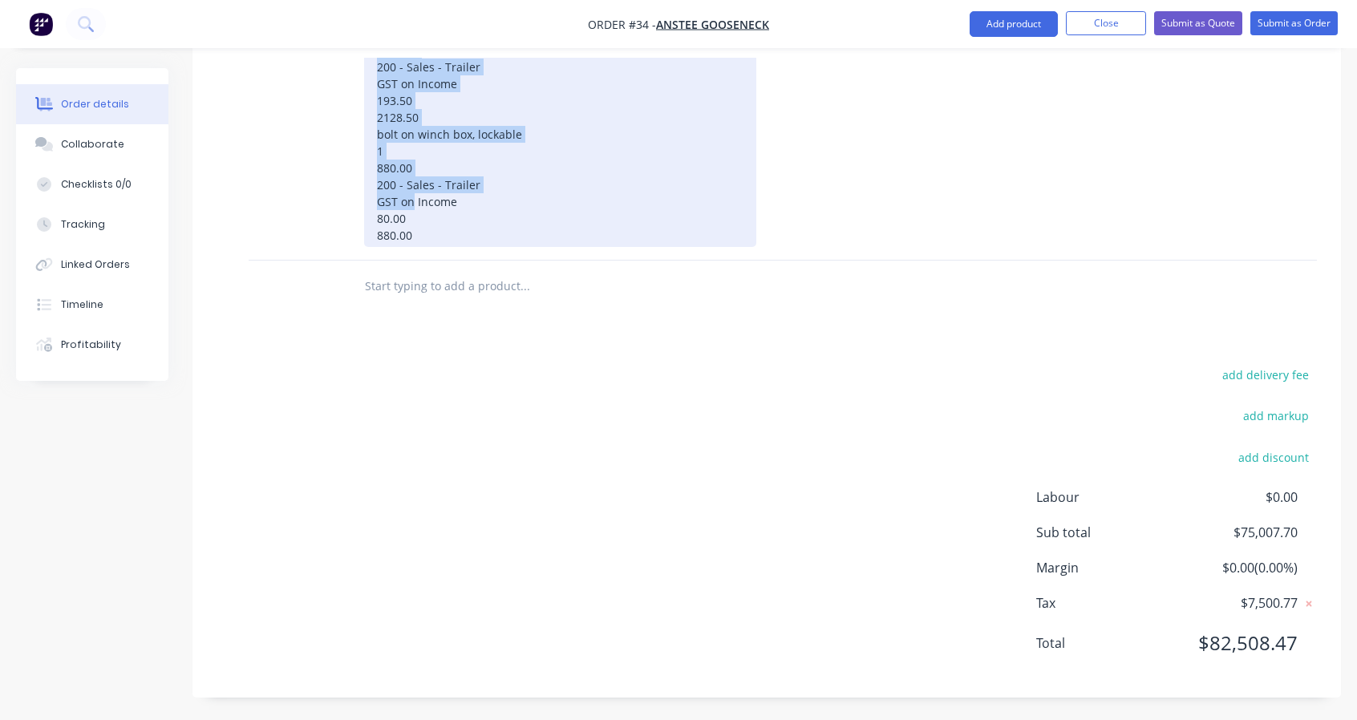
drag, startPoint x: 455, startPoint y: 240, endPoint x: 372, endPoint y: 69, distance: 190.1
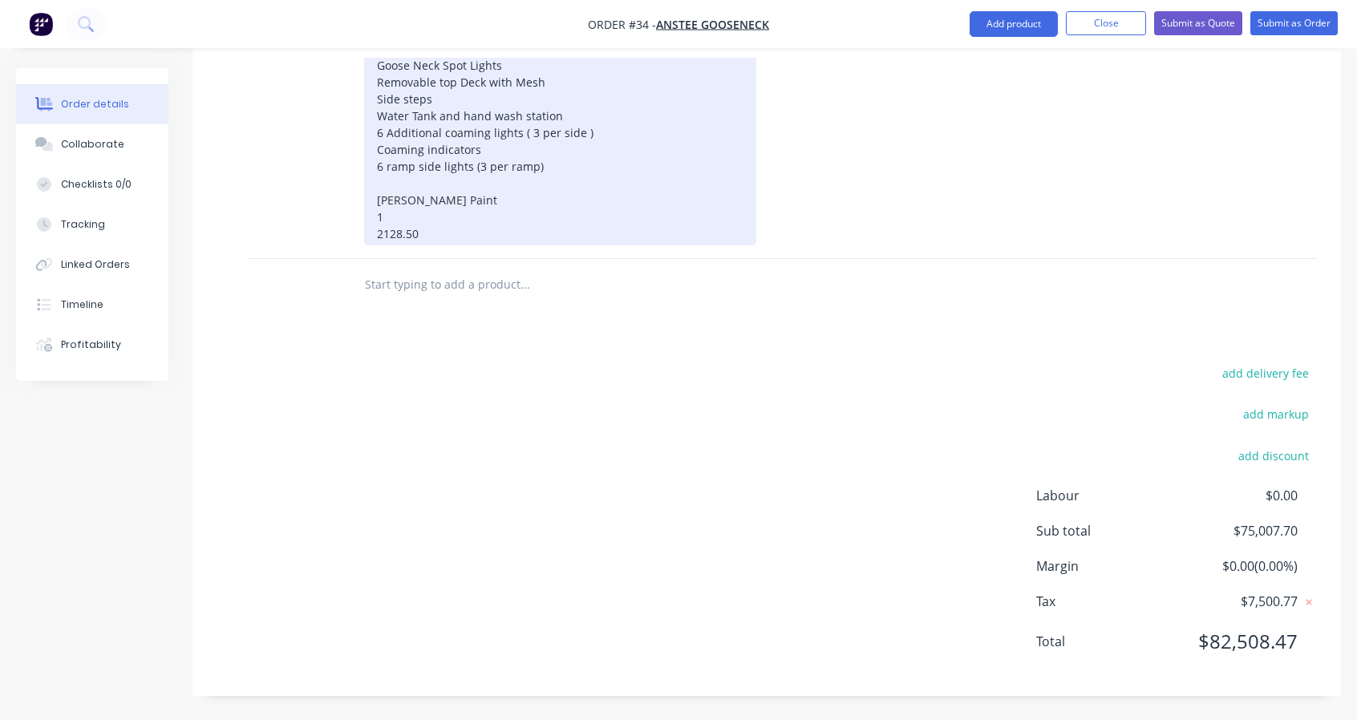
scroll to position [878, 0]
drag, startPoint x: 418, startPoint y: 216, endPoint x: 365, endPoint y: 187, distance: 60.3
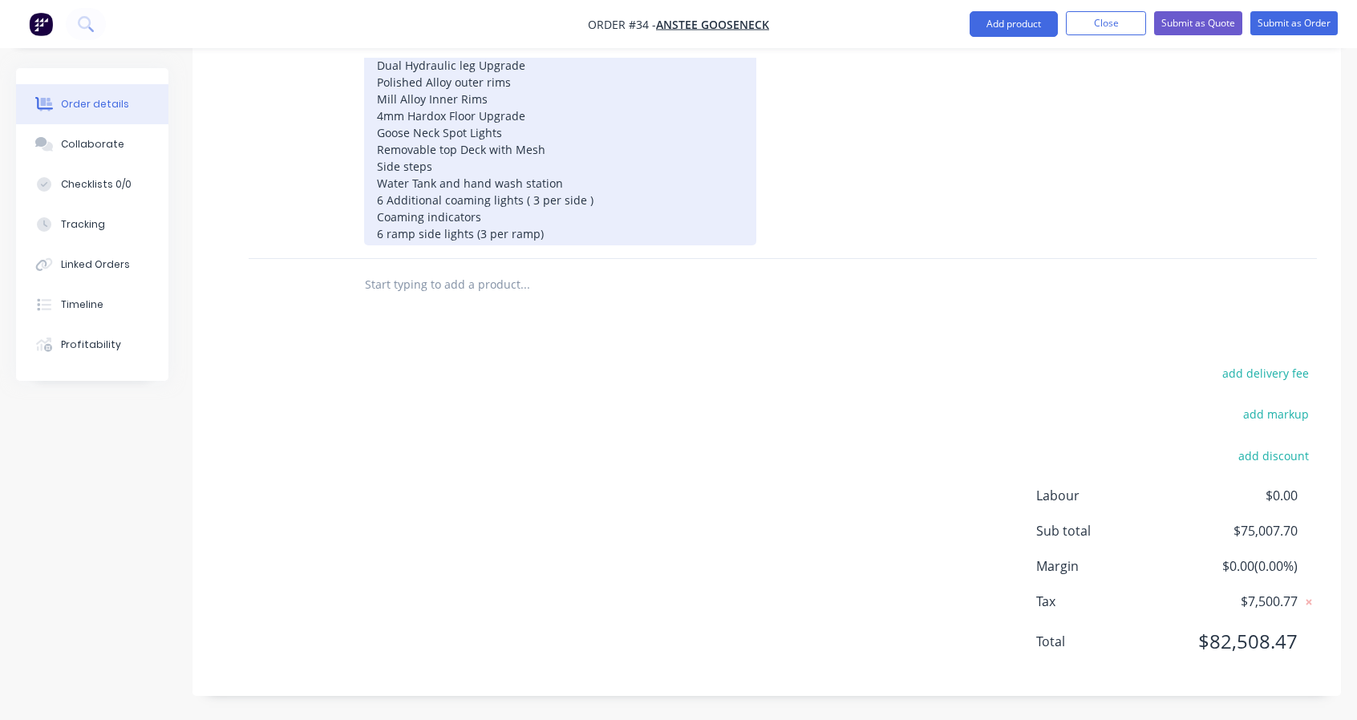
drag, startPoint x: 385, startPoint y: 198, endPoint x: 397, endPoint y: 197, distance: 12.1
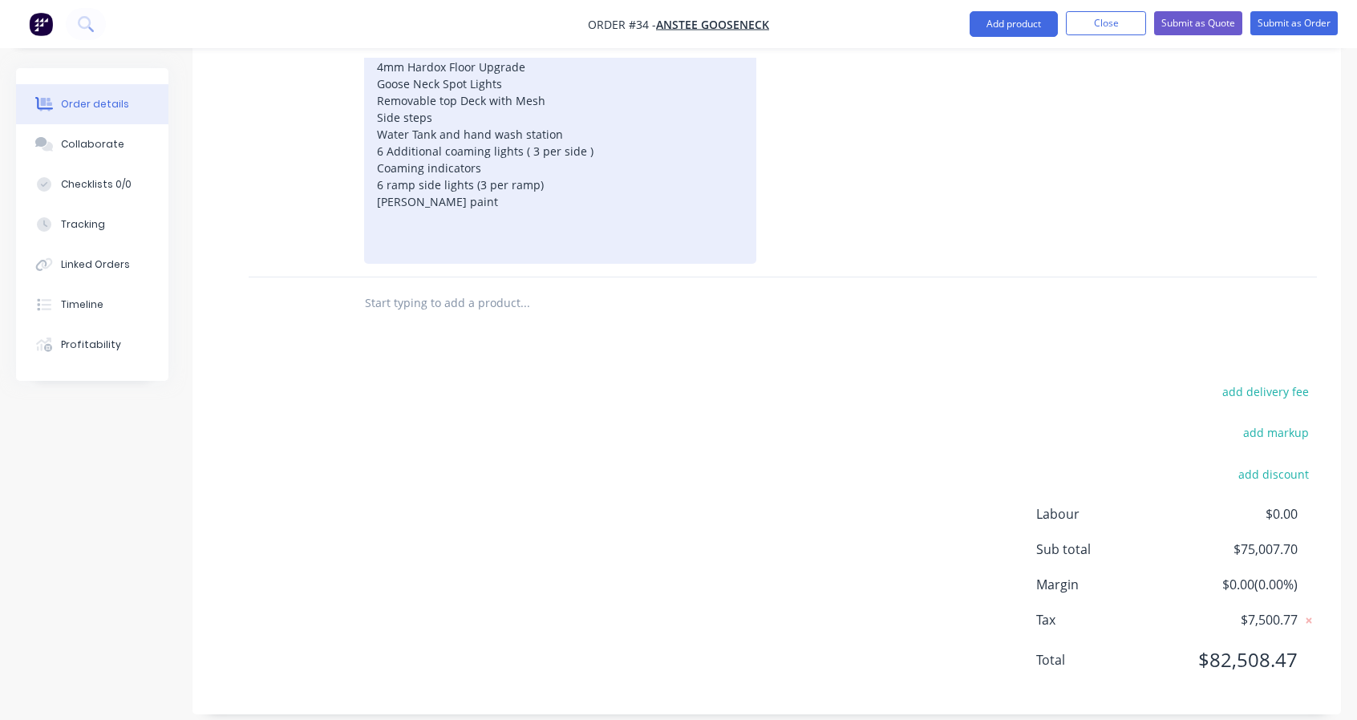
scroll to position [861, 0]
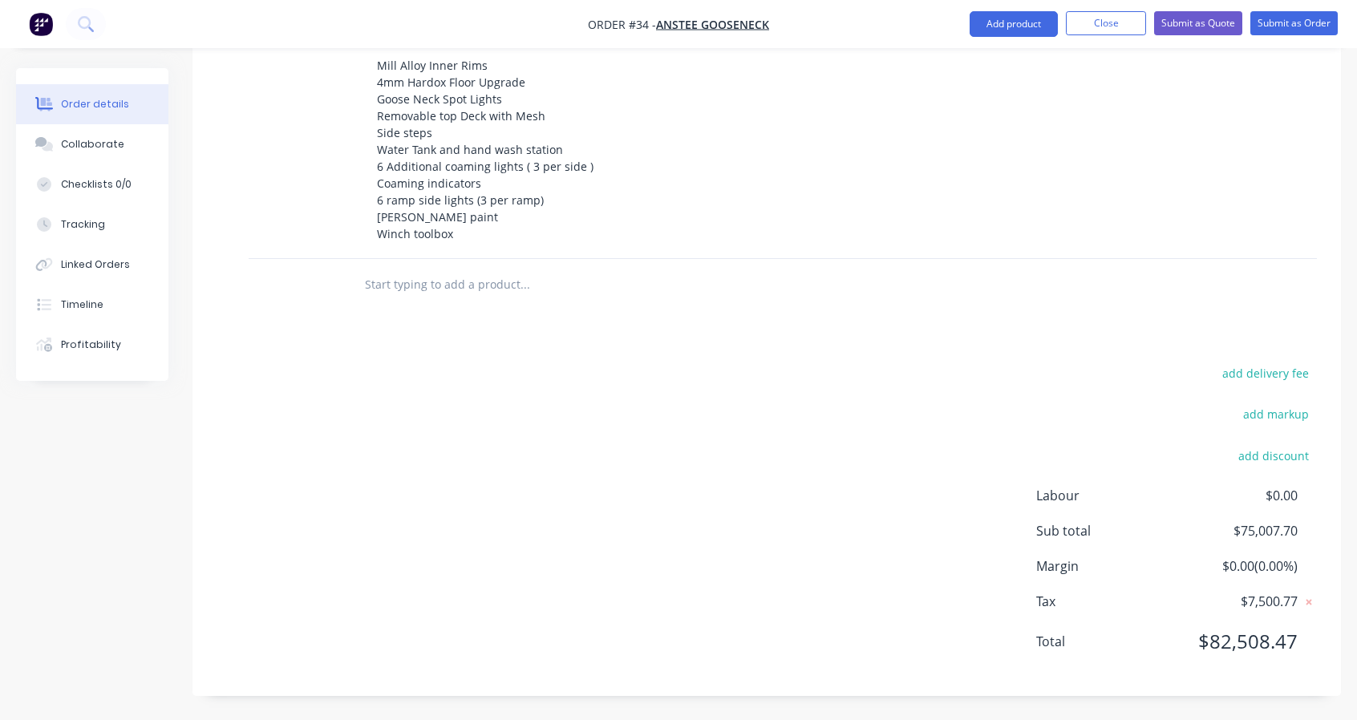
click at [455, 435] on div "add delivery fee add markup add discount Labour $0.00 Sub total $75,007.70 Marg…" at bounding box center [767, 517] width 1100 height 310
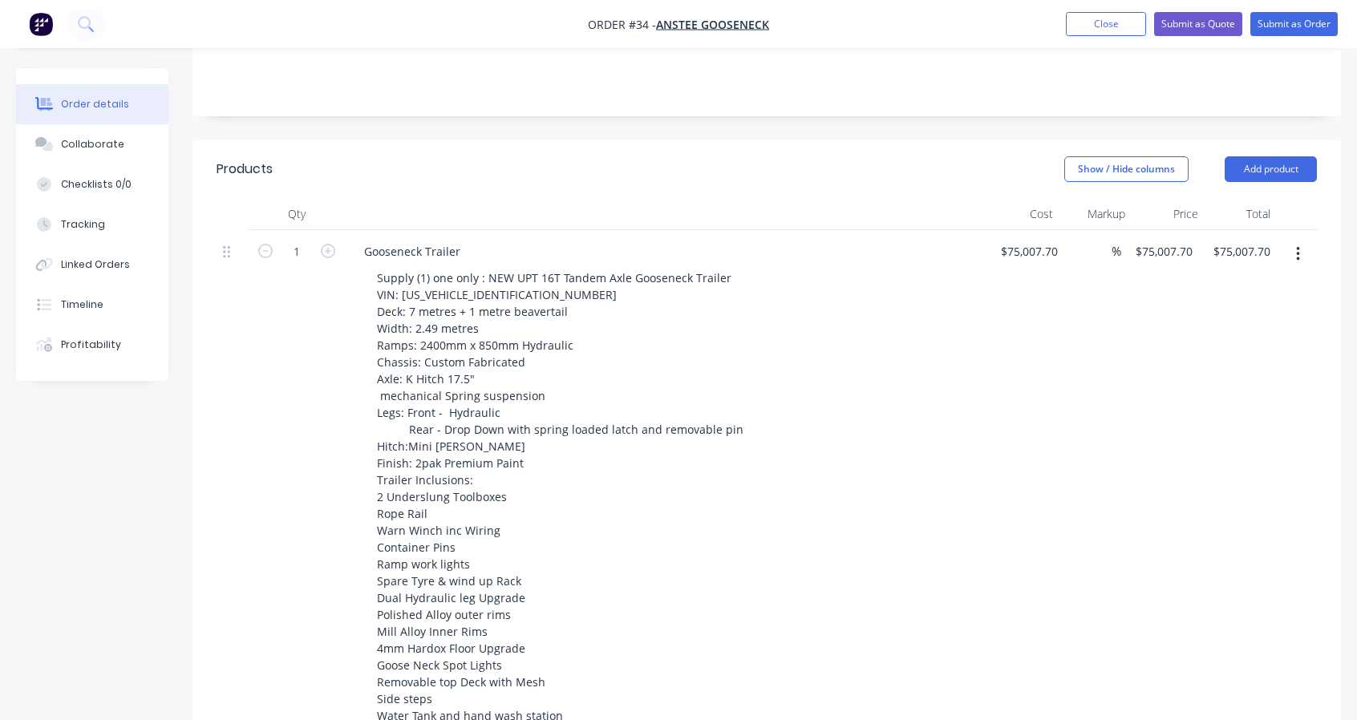
scroll to position [26, 0]
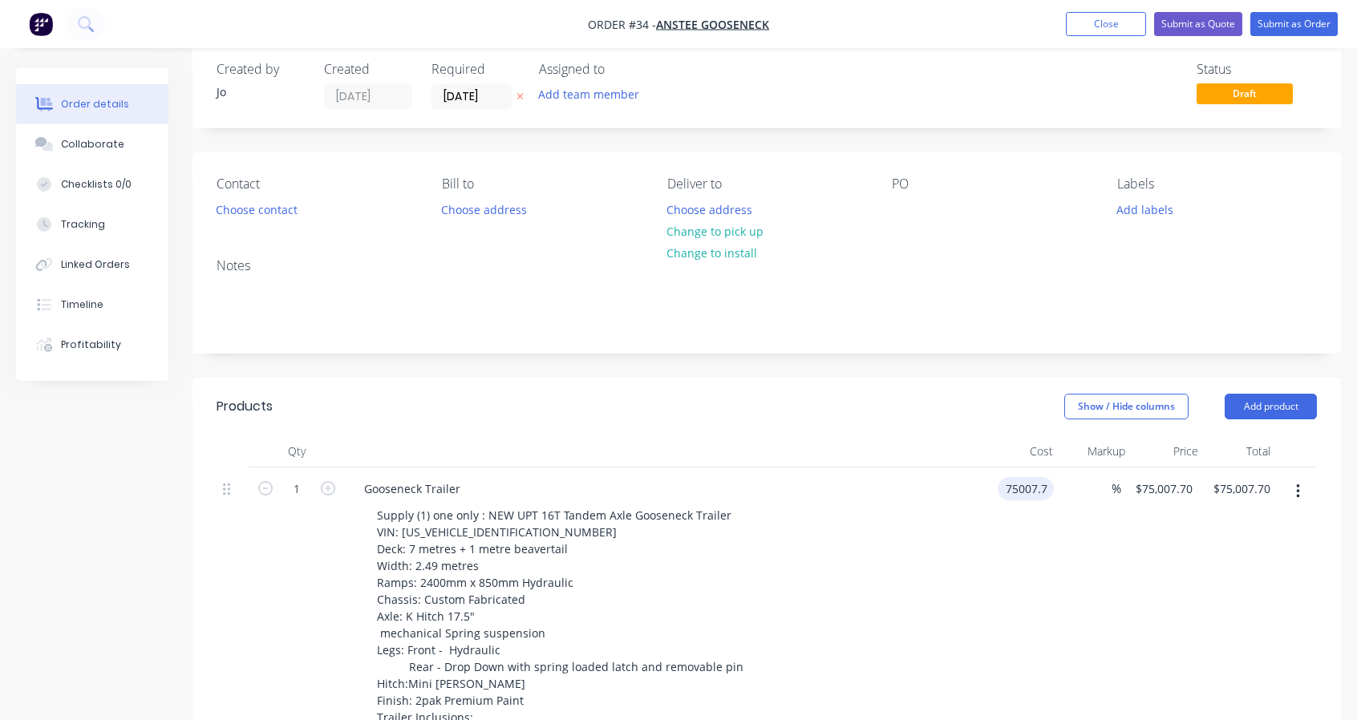
click at [1048, 484] on input "75007.7" at bounding box center [1029, 488] width 50 height 23
type input "$75,007.73"
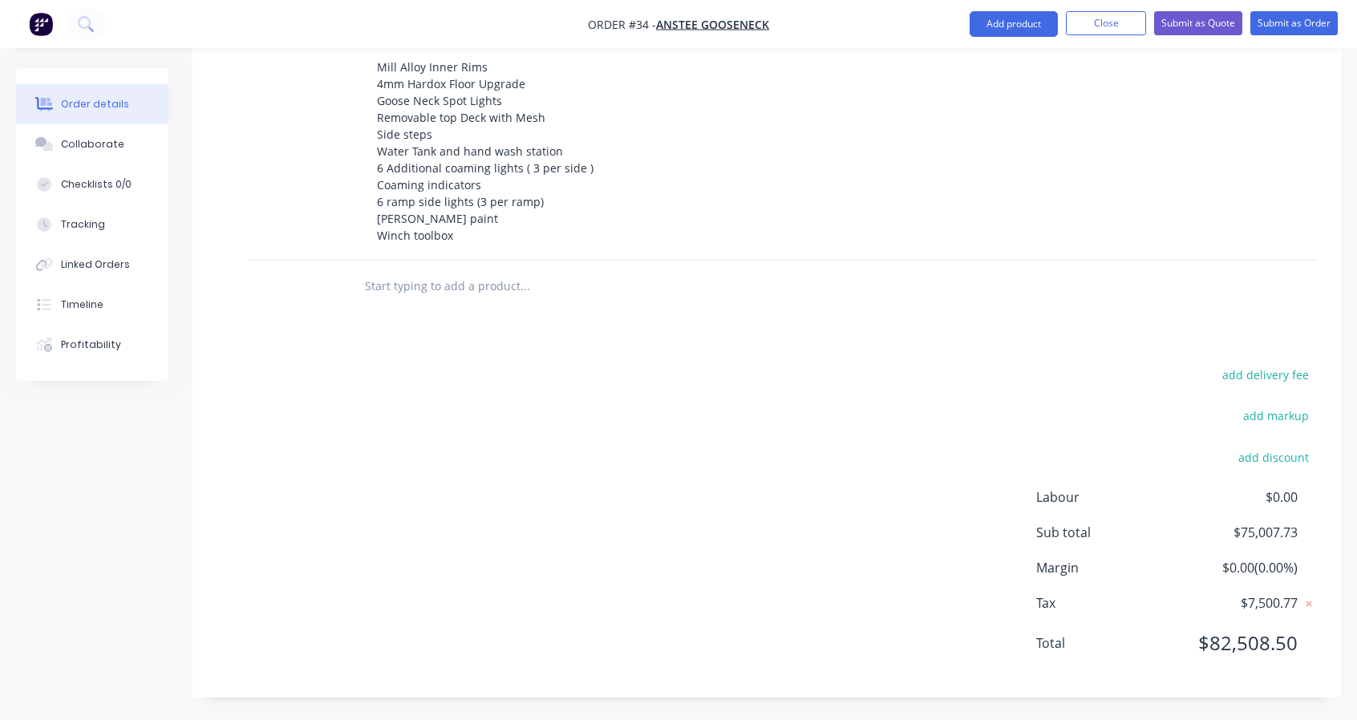
scroll to position [160, 0]
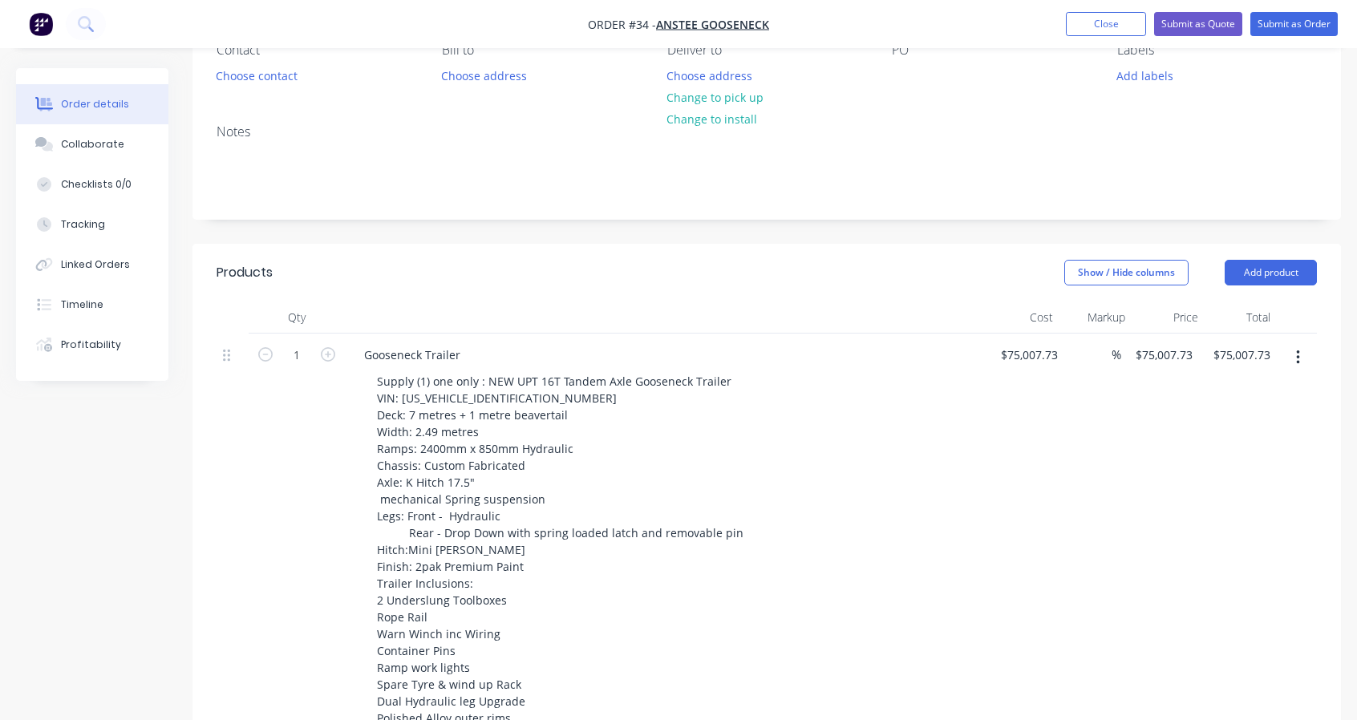
click at [1286, 36] on nav "Order #34 - Anstee Gooseneck Add product Close Submit as Quote Submit as Order" at bounding box center [678, 24] width 1357 height 48
click at [1292, 22] on button "Submit as Order" at bounding box center [1293, 24] width 87 height 24
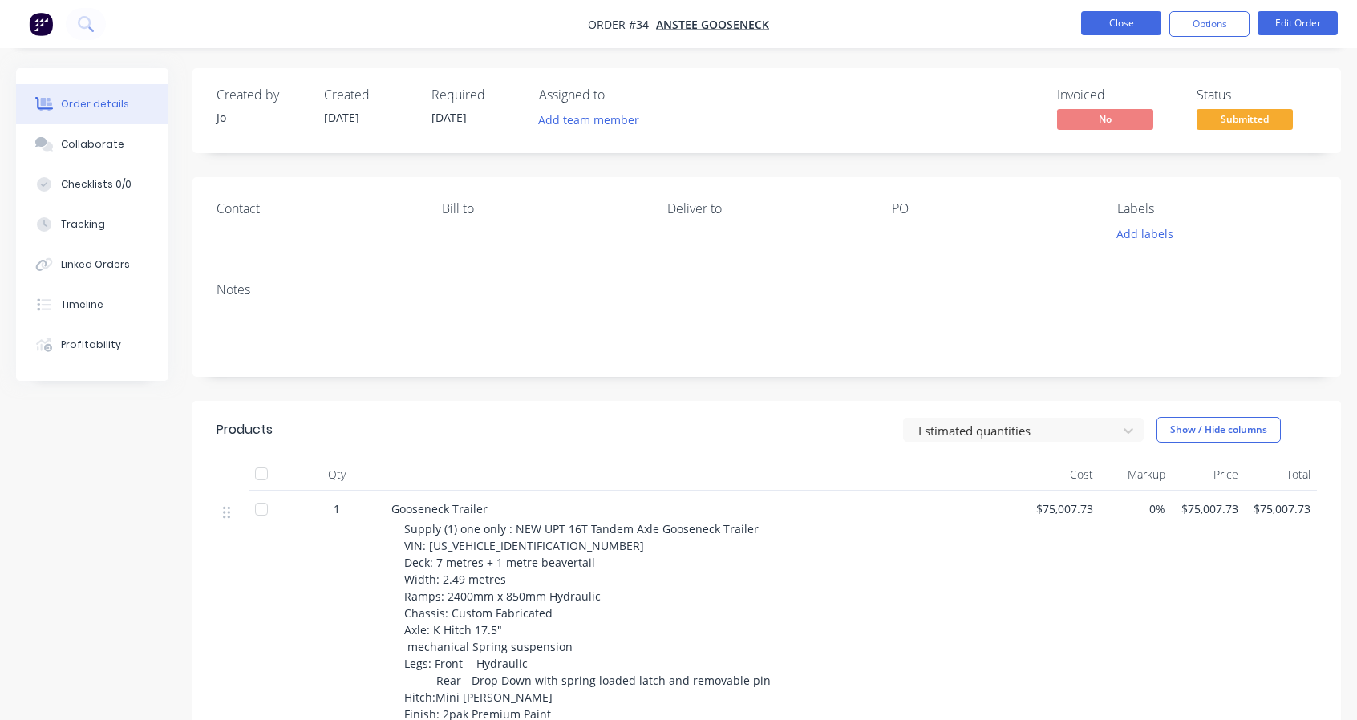
click at [1109, 26] on button "Close" at bounding box center [1121, 23] width 80 height 24
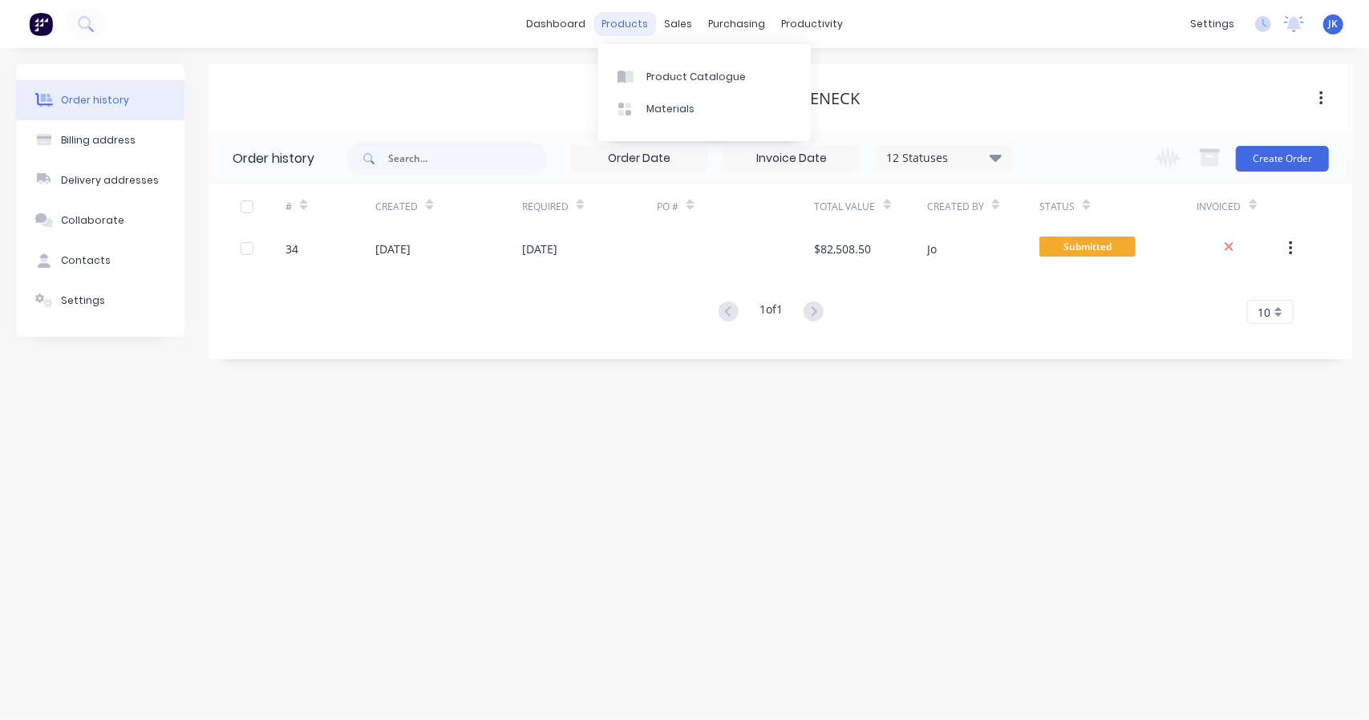
click at [629, 26] on div "products" at bounding box center [624, 24] width 63 height 24
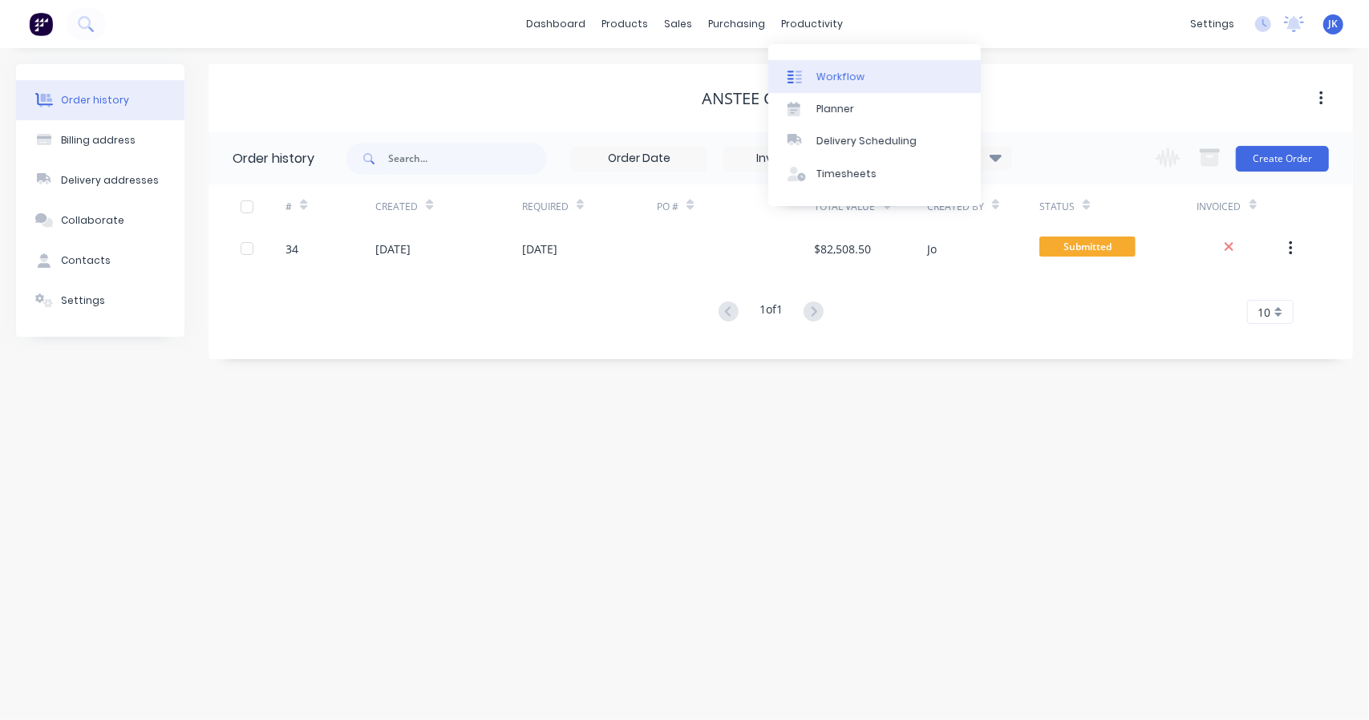
click at [836, 83] on div "Workflow" at bounding box center [840, 77] width 48 height 14
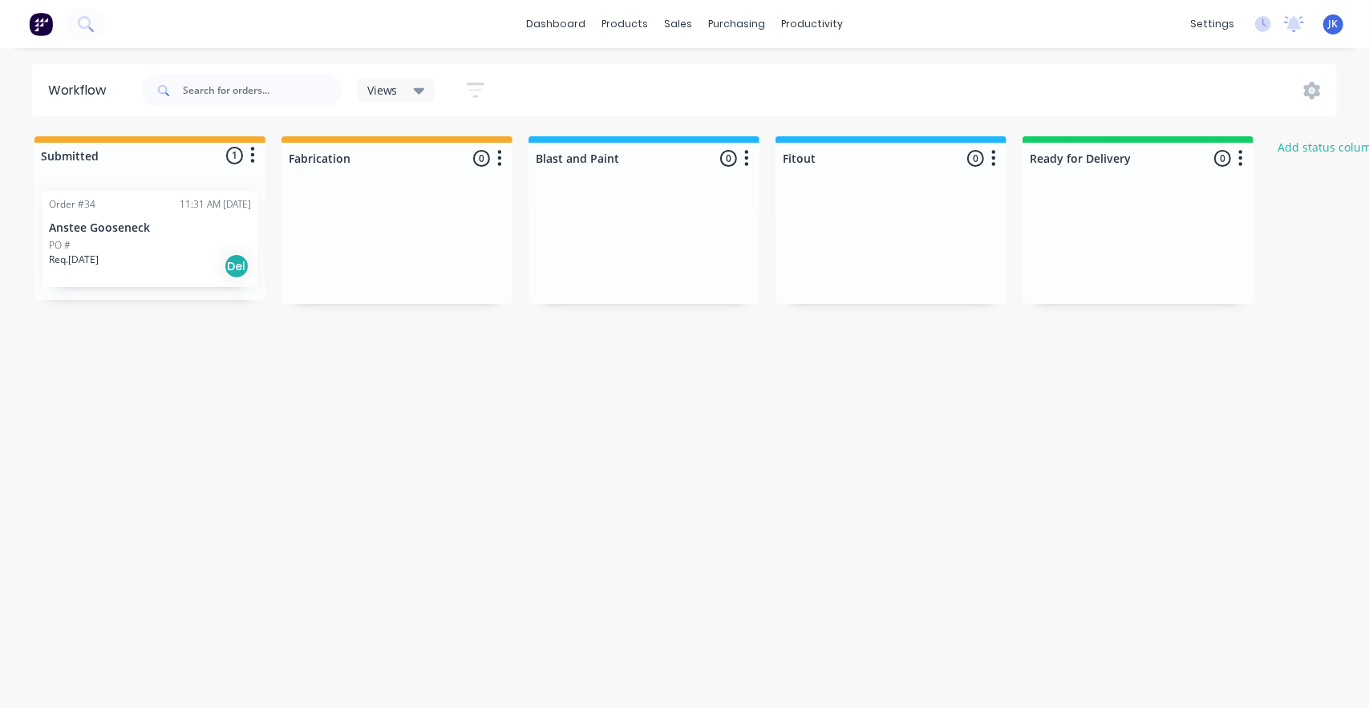
click at [123, 250] on div "PO #" at bounding box center [150, 245] width 202 height 14
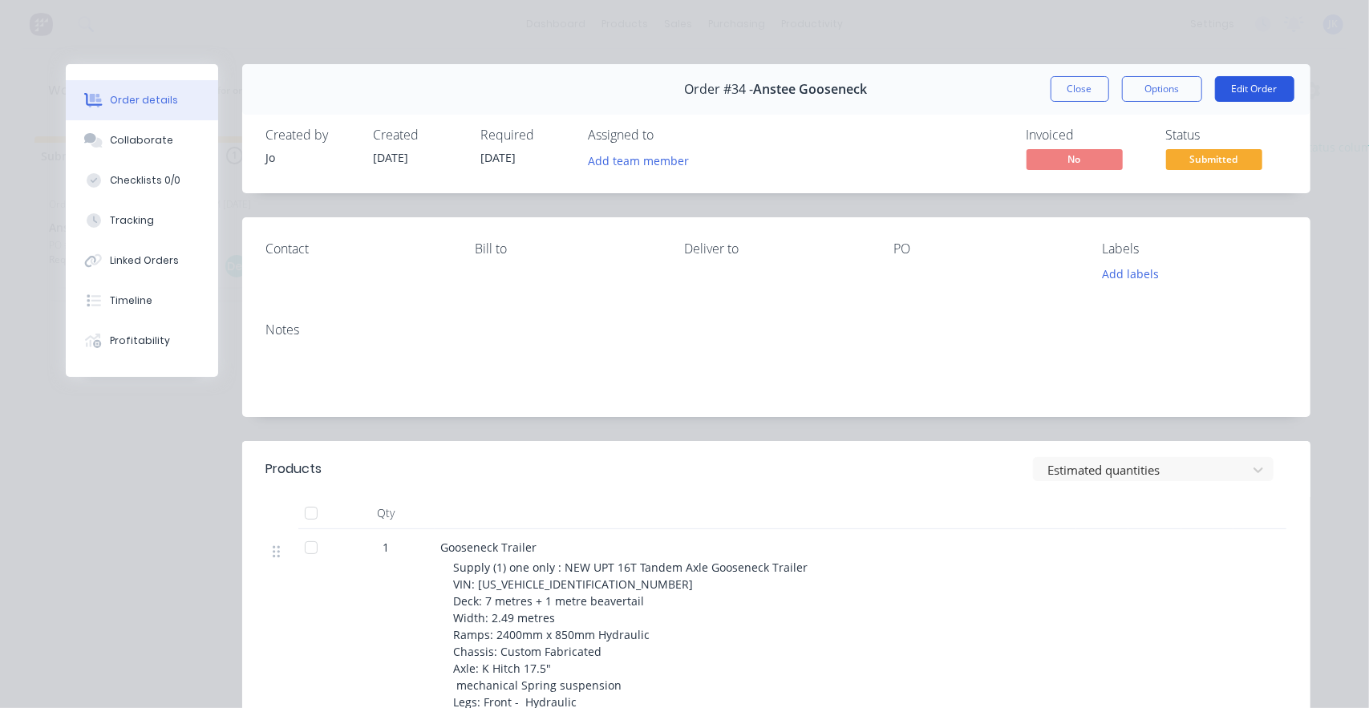
click at [1264, 86] on button "Edit Order" at bounding box center [1254, 89] width 79 height 26
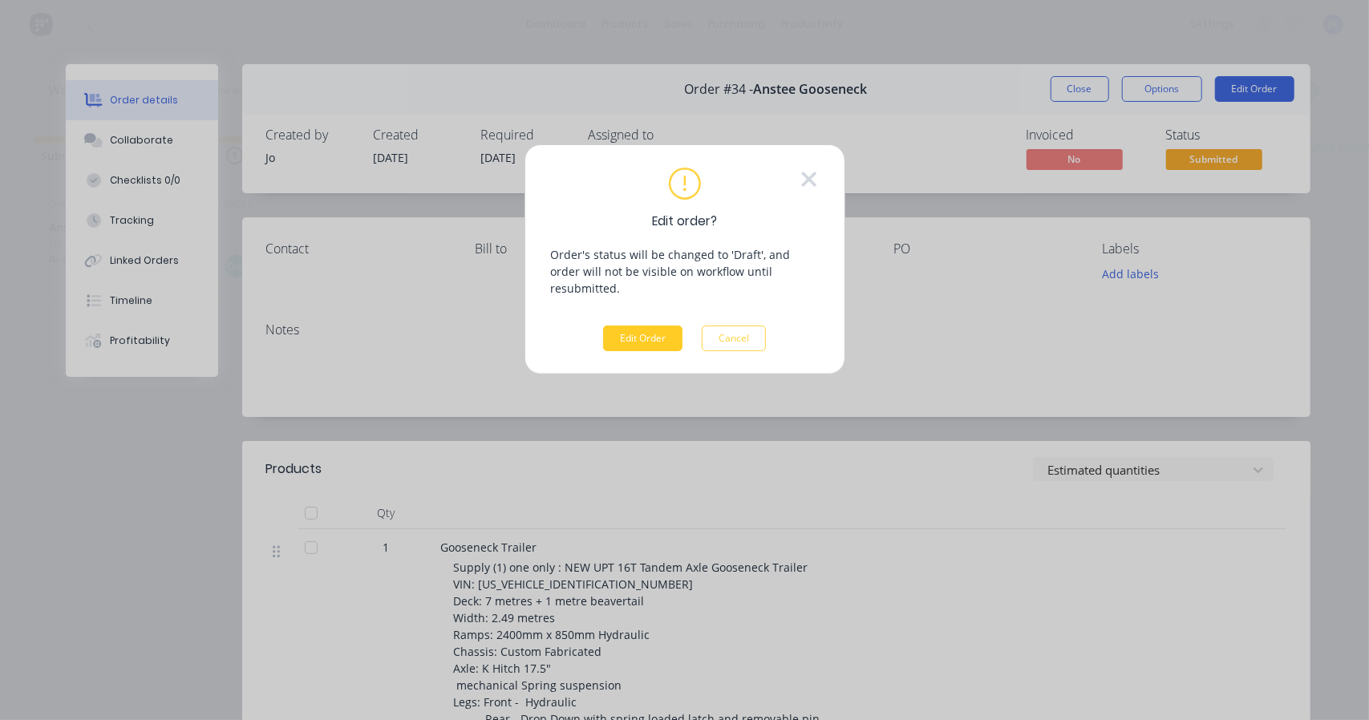
click at [656, 326] on button "Edit Order" at bounding box center [642, 339] width 79 height 26
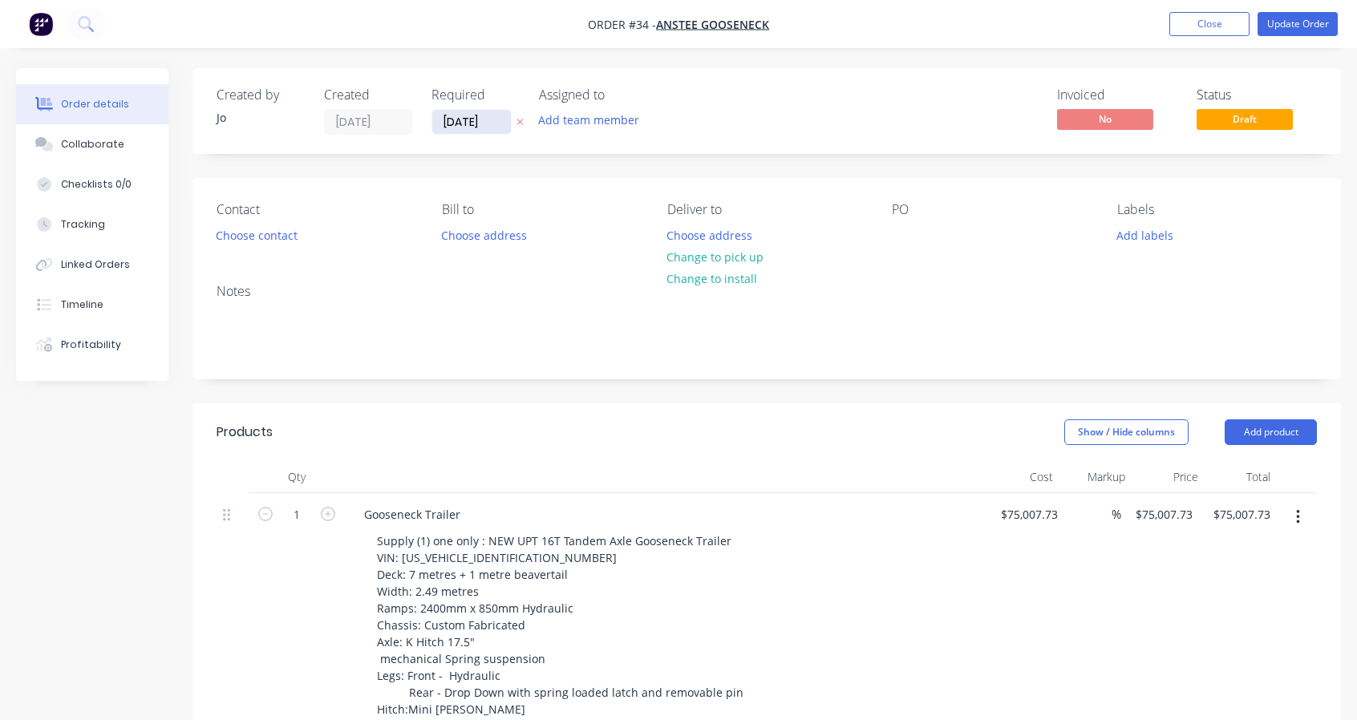
click at [486, 123] on input "[DATE]" at bounding box center [471, 122] width 79 height 24
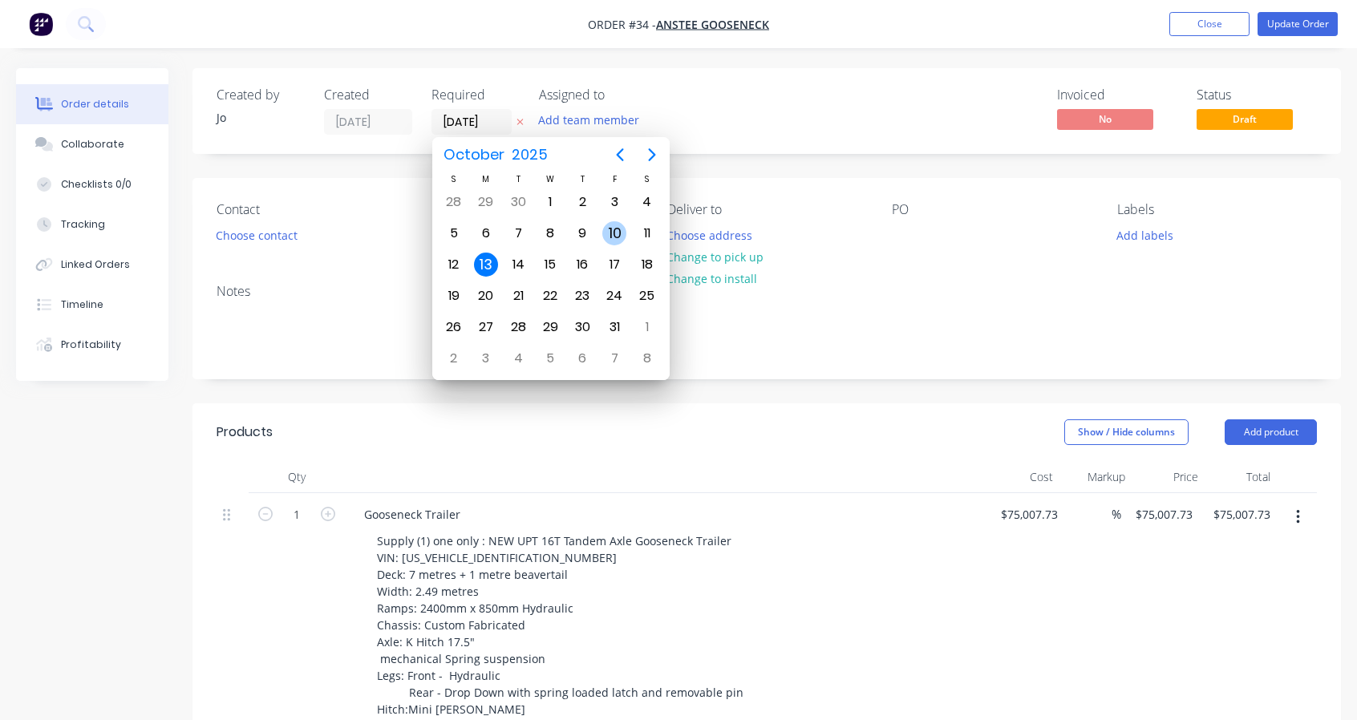
click at [619, 232] on div "10" at bounding box center [614, 233] width 24 height 24
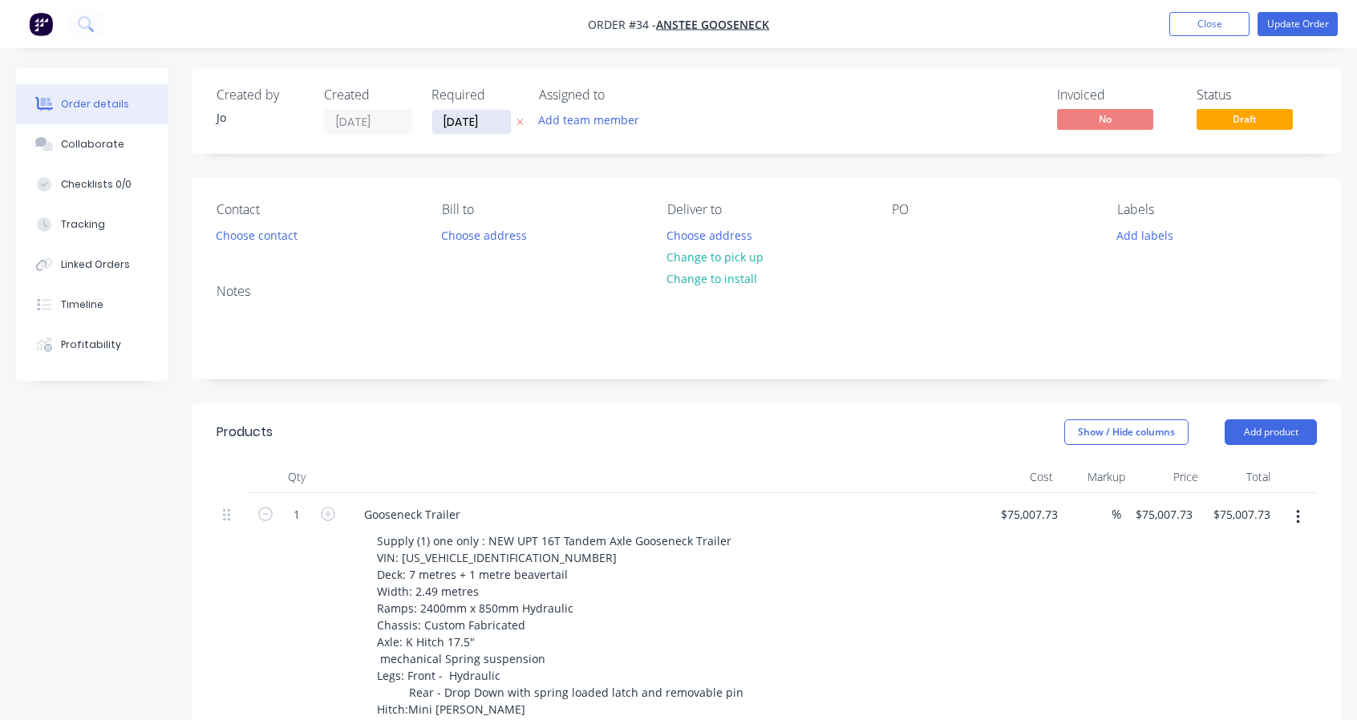
click at [496, 124] on input "10/10/25" at bounding box center [471, 122] width 79 height 24
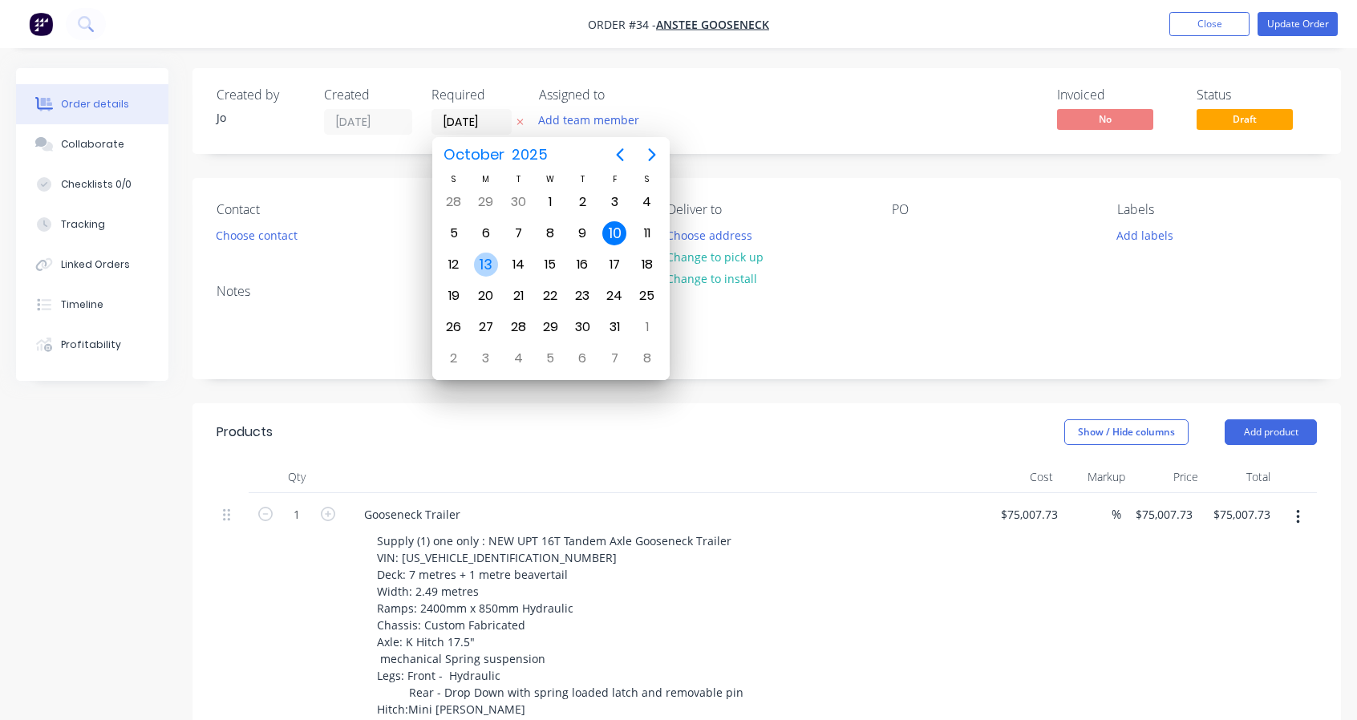
click at [492, 258] on div "13" at bounding box center [486, 265] width 24 height 24
type input "[DATE]"
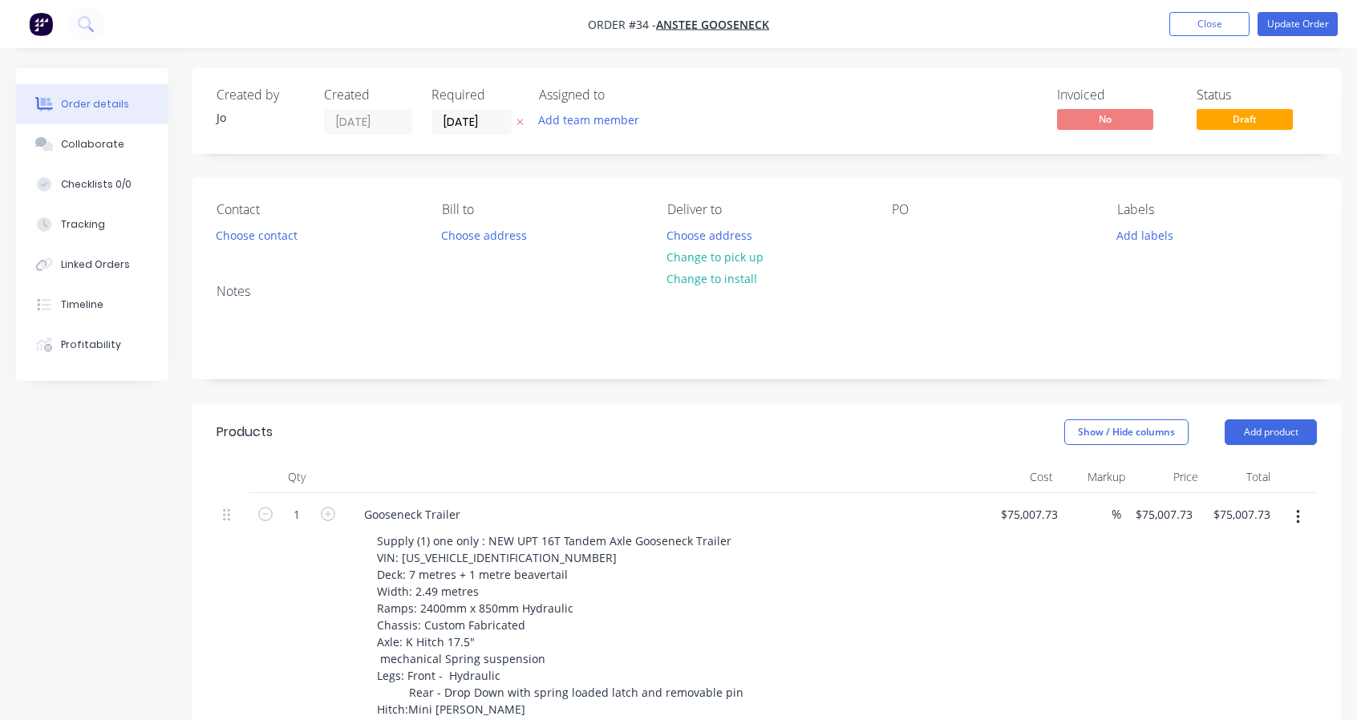
click at [967, 217] on div "PO" at bounding box center [992, 224] width 200 height 45
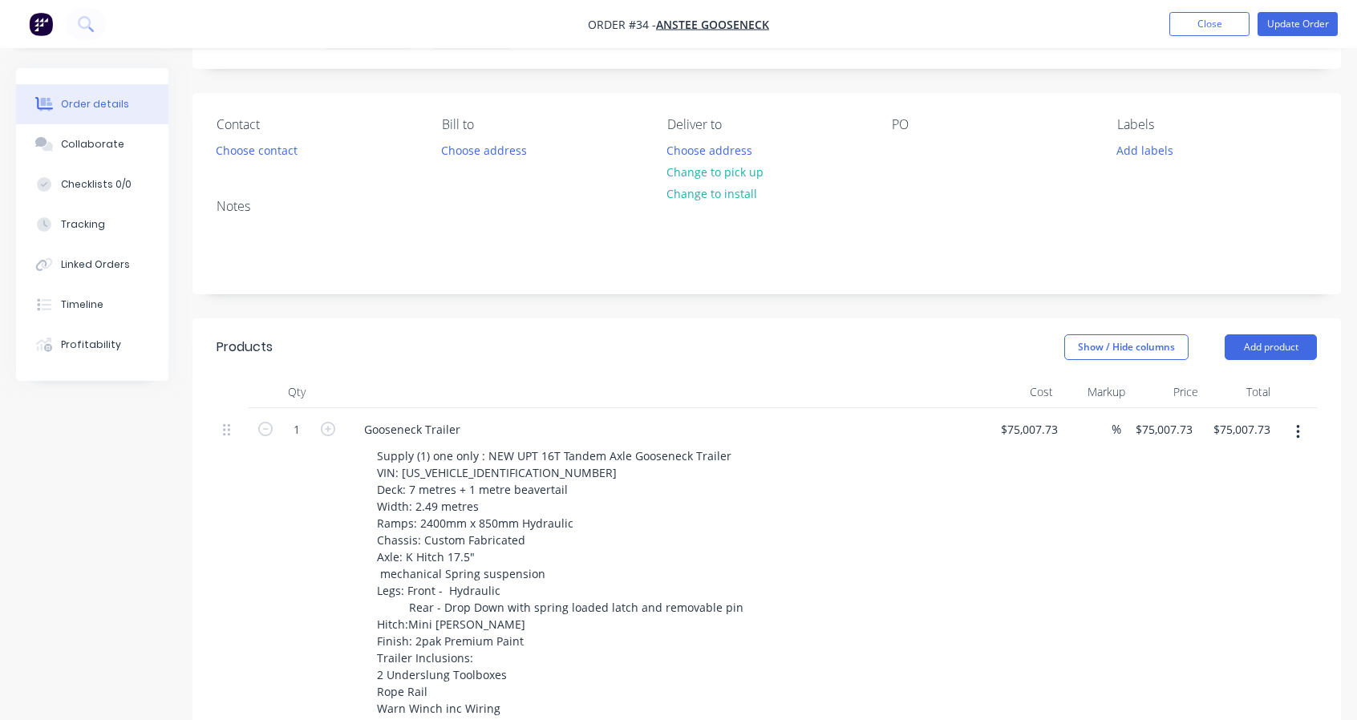
scroll to position [26, 0]
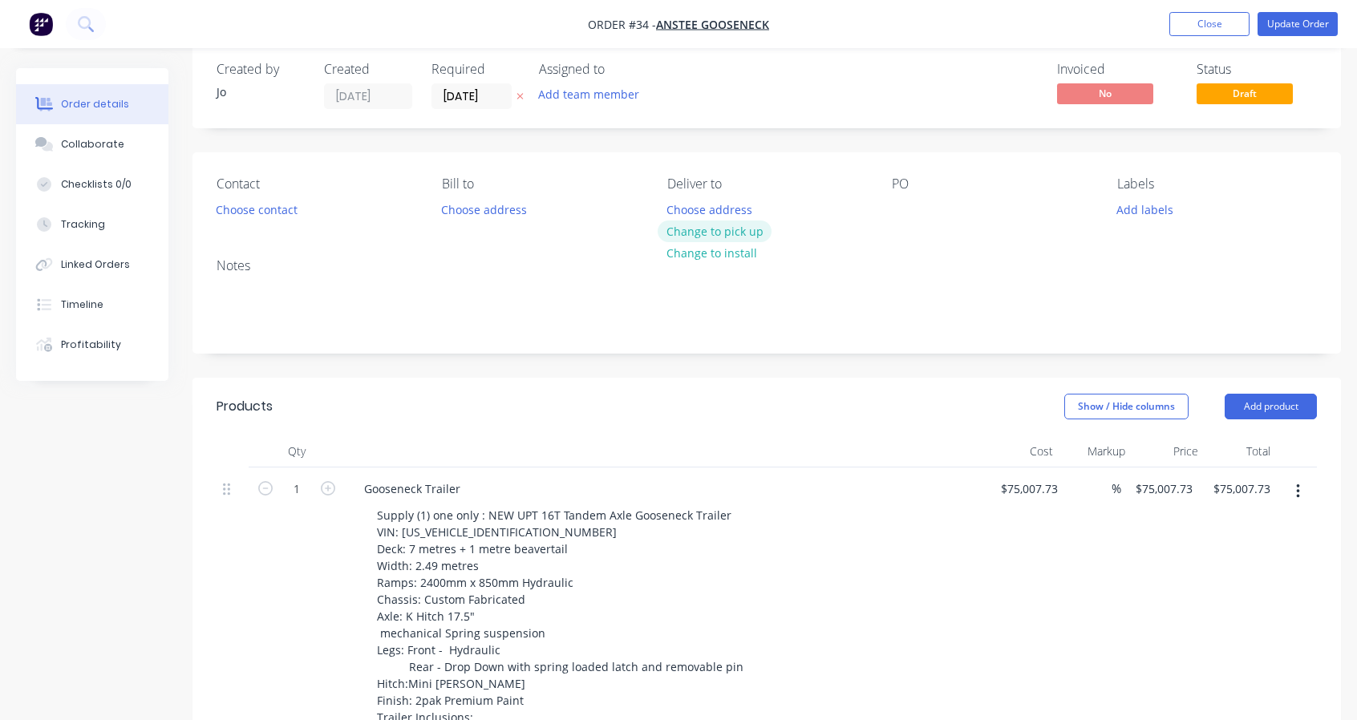
click at [751, 236] on button "Change to pick up" at bounding box center [715, 232] width 114 height 22
click at [1301, 34] on button "Update Order" at bounding box center [1297, 24] width 80 height 24
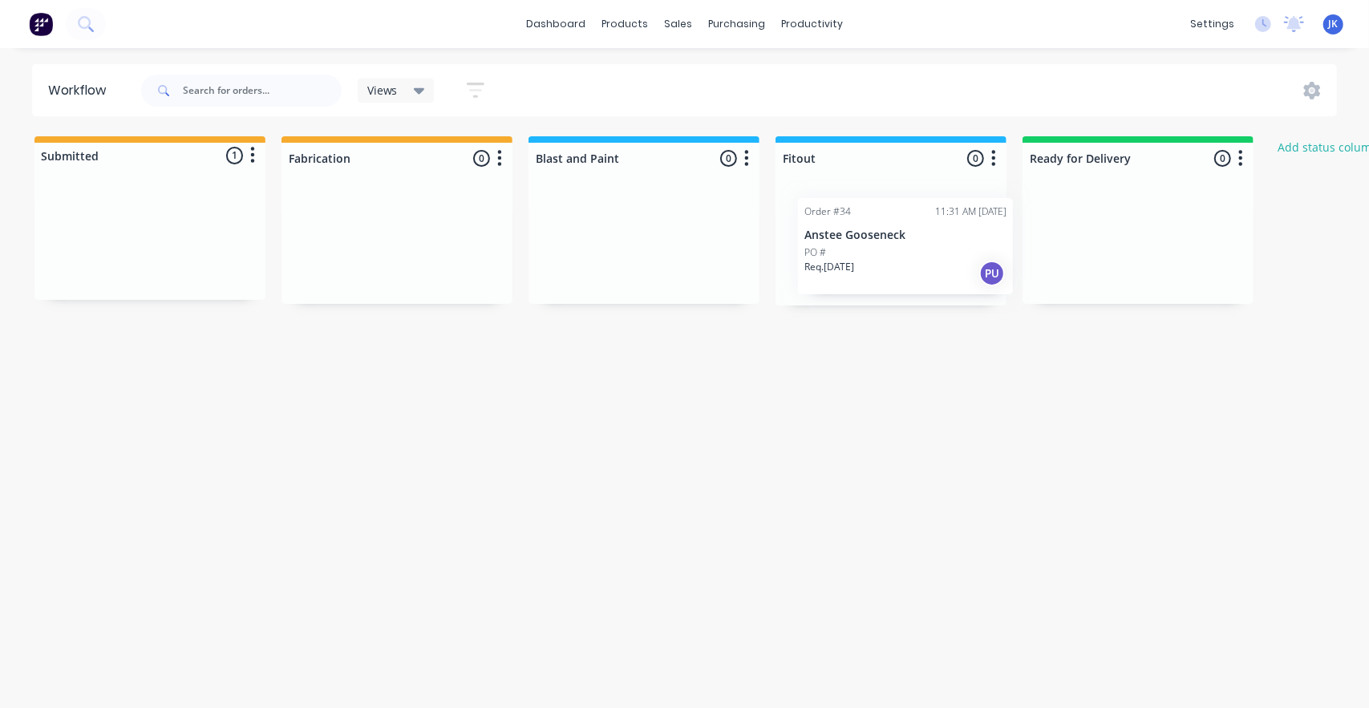
drag, startPoint x: 179, startPoint y: 246, endPoint x: 1249, endPoint y: 264, distance: 1070.6
click at [1249, 264] on div "Submitted 1 Status colour #F6AB2F hex #F6AB2F Save Cancel Summaries Total order…" at bounding box center [860, 220] width 1744 height 169
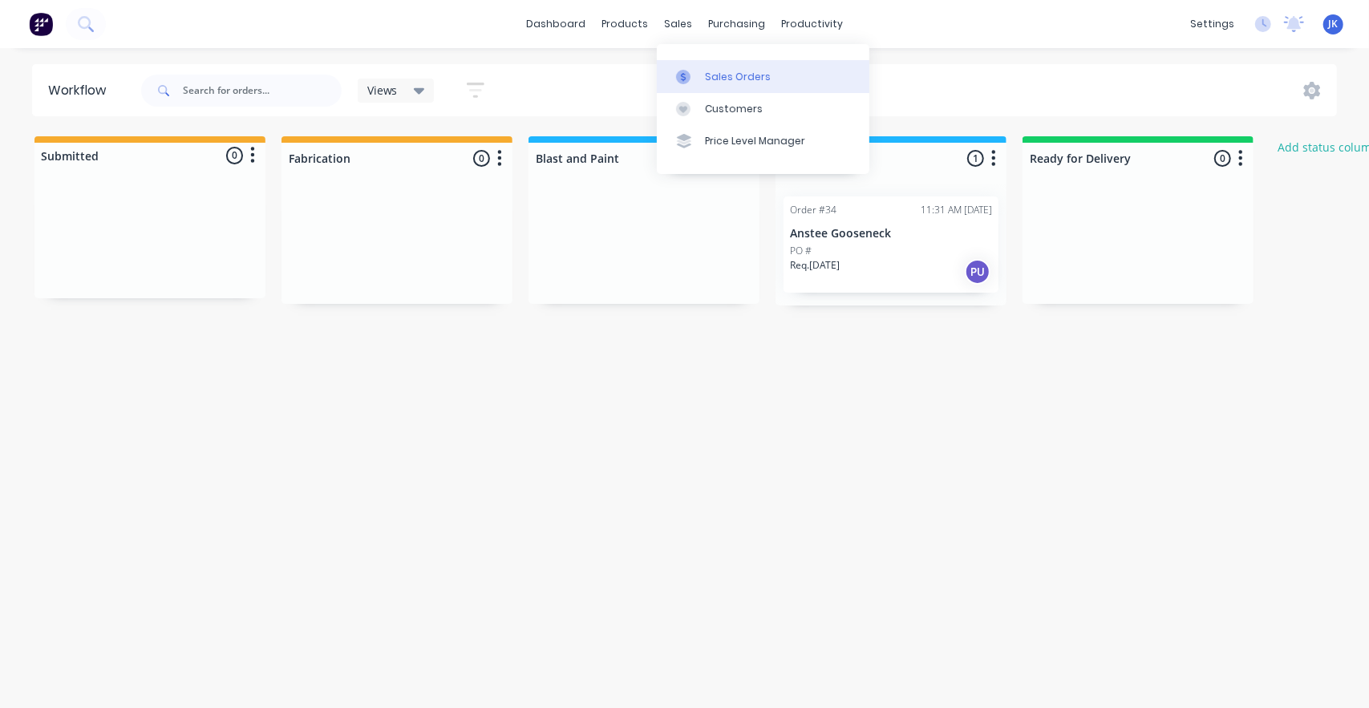
click at [705, 75] on div "Sales Orders" at bounding box center [738, 77] width 66 height 14
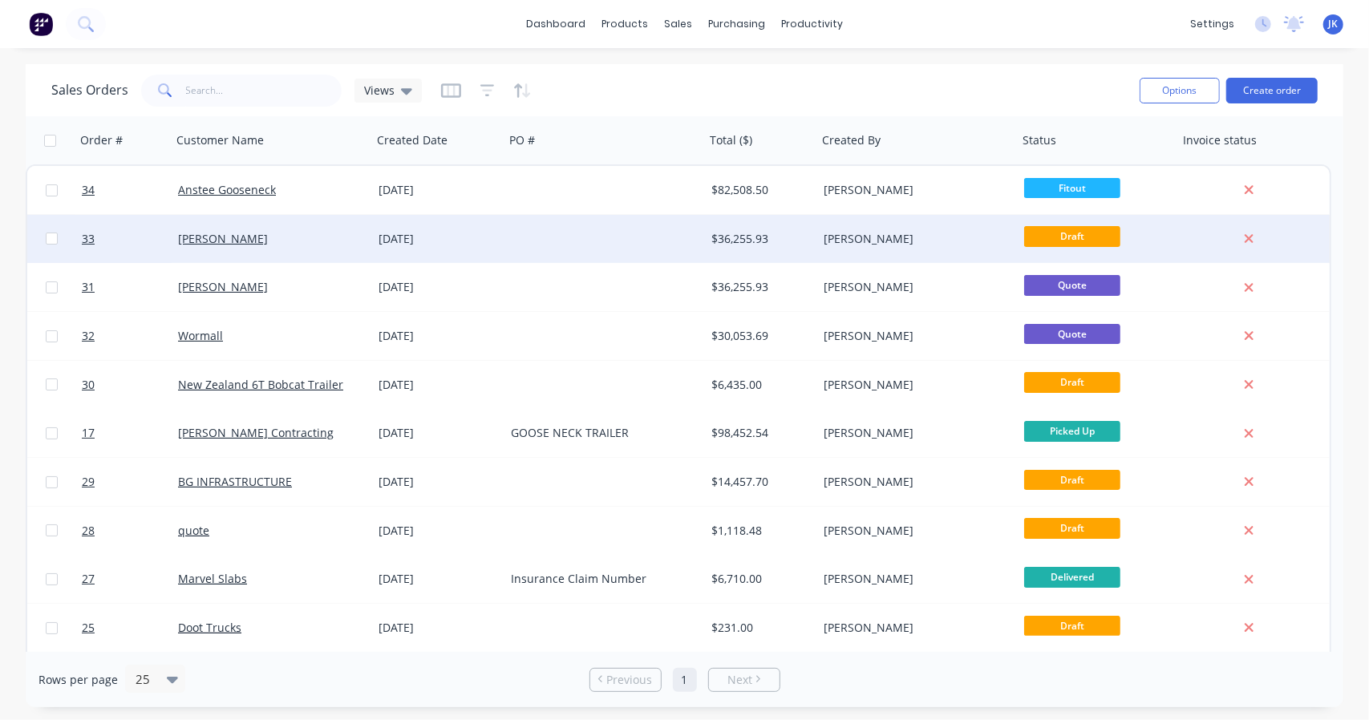
click at [53, 239] on input "checkbox" at bounding box center [52, 239] width 12 height 12
checkbox input "true"
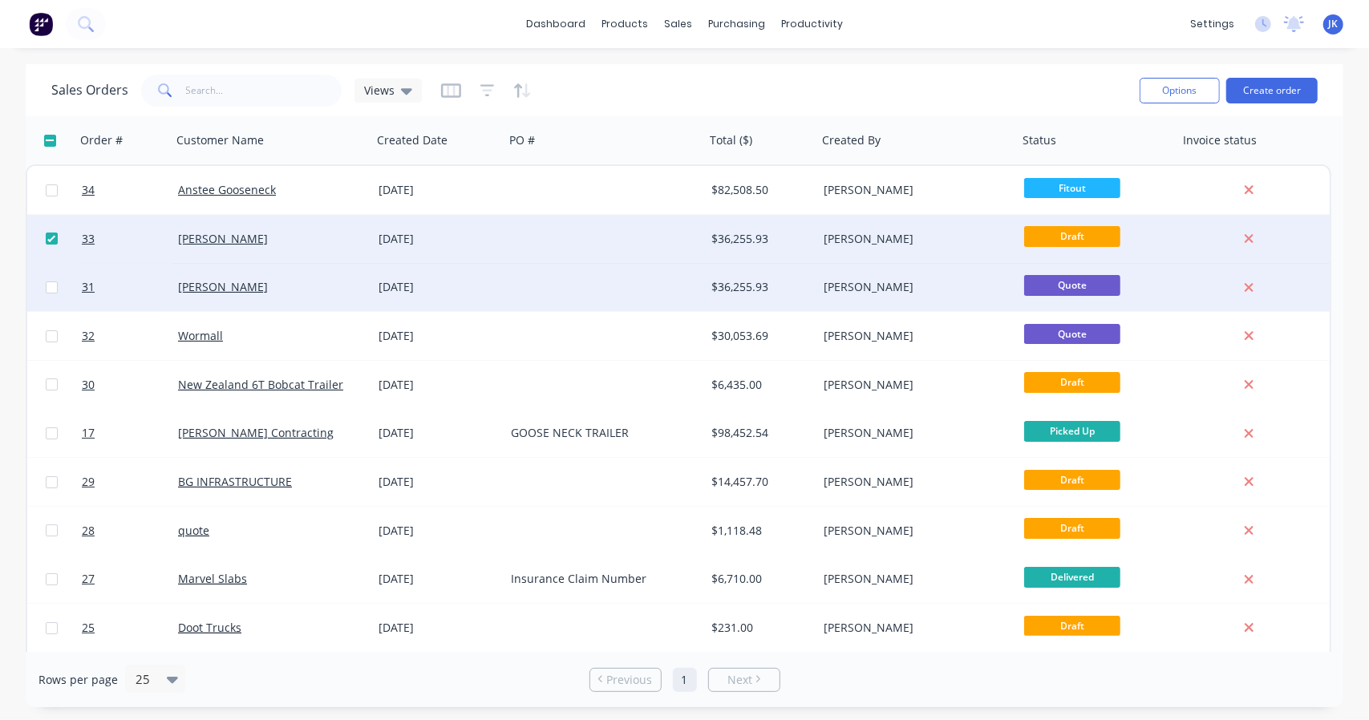
click at [59, 288] on div at bounding box center [51, 287] width 48 height 48
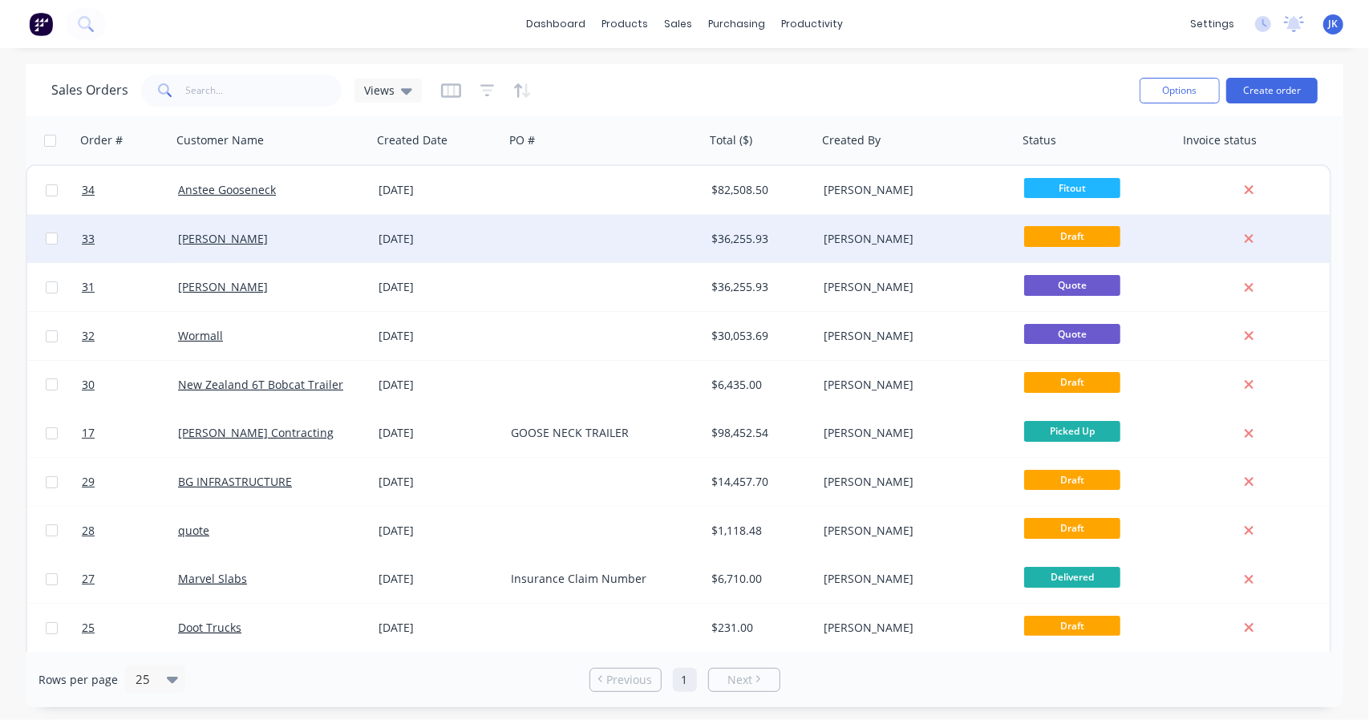
click at [50, 241] on input "checkbox" at bounding box center [52, 239] width 12 height 12
checkbox input "true"
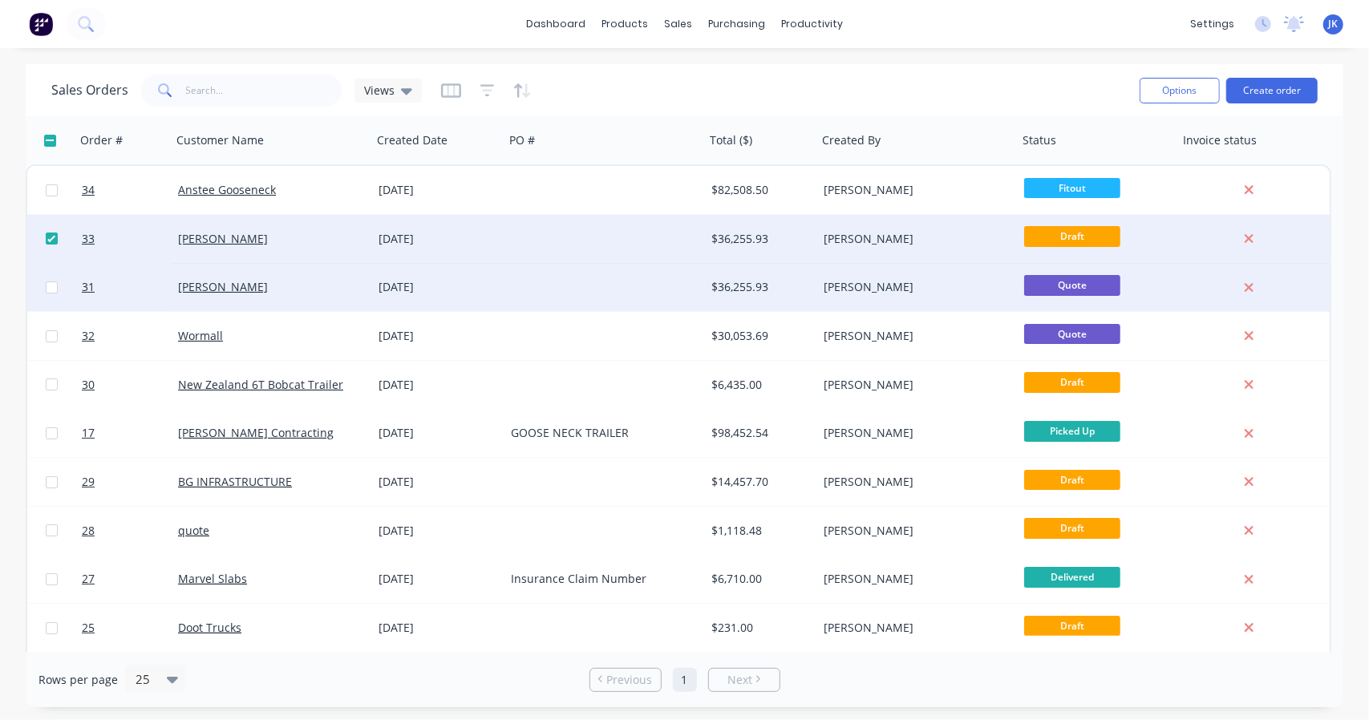
click at [49, 280] on div at bounding box center [51, 287] width 48 height 48
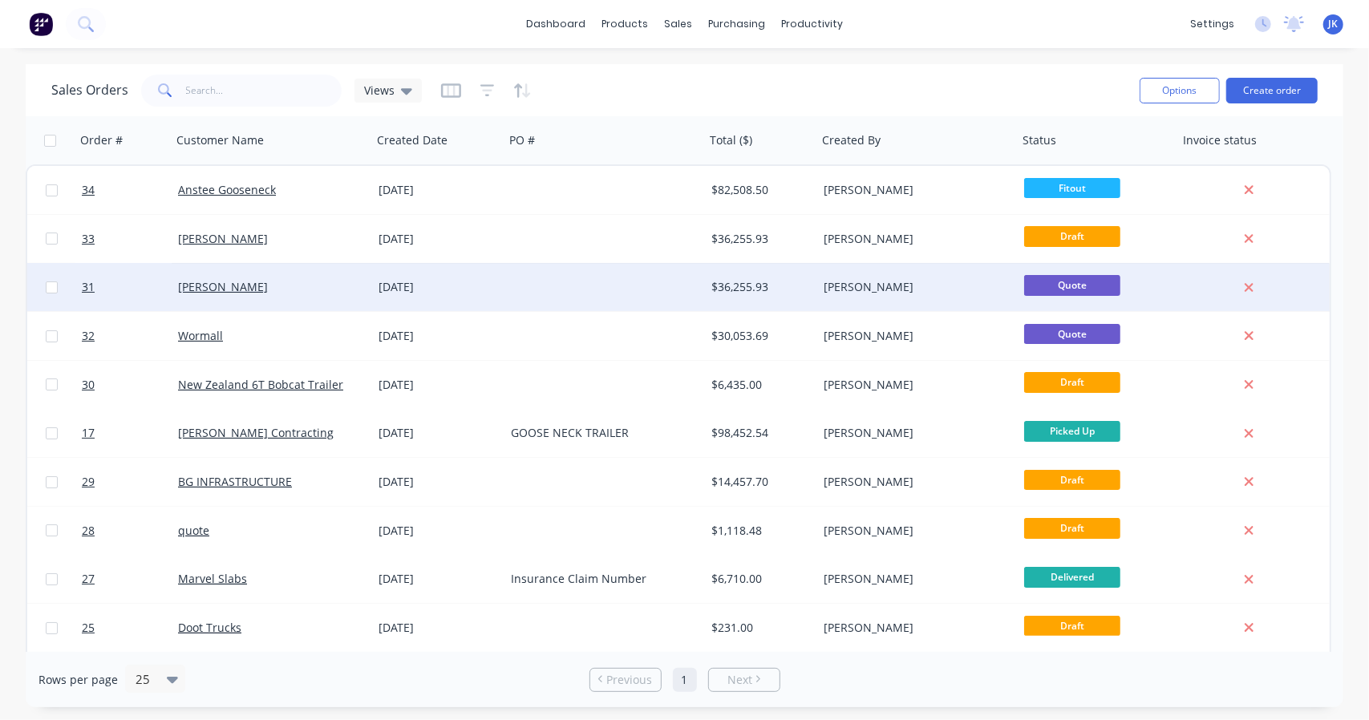
click at [53, 286] on input "checkbox" at bounding box center [52, 287] width 12 height 12
checkbox input "true"
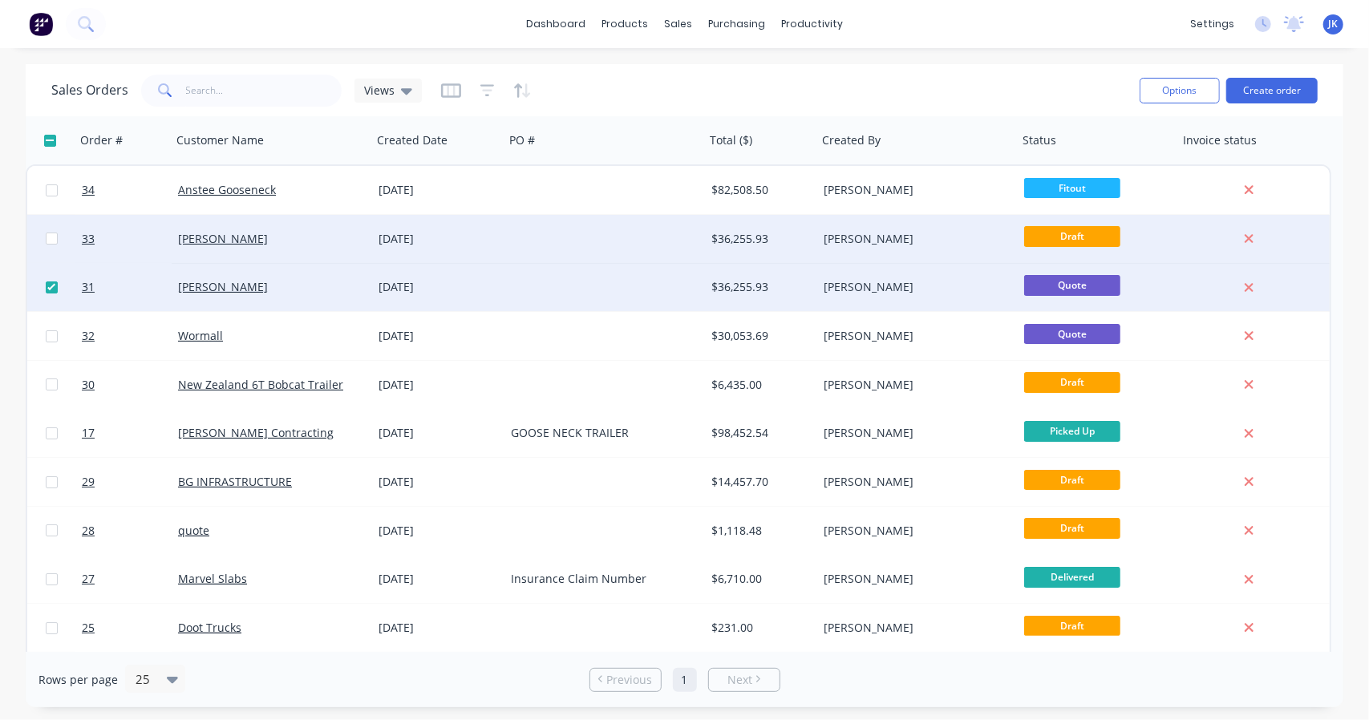
click at [51, 238] on input "checkbox" at bounding box center [52, 239] width 12 height 12
checkbox input "true"
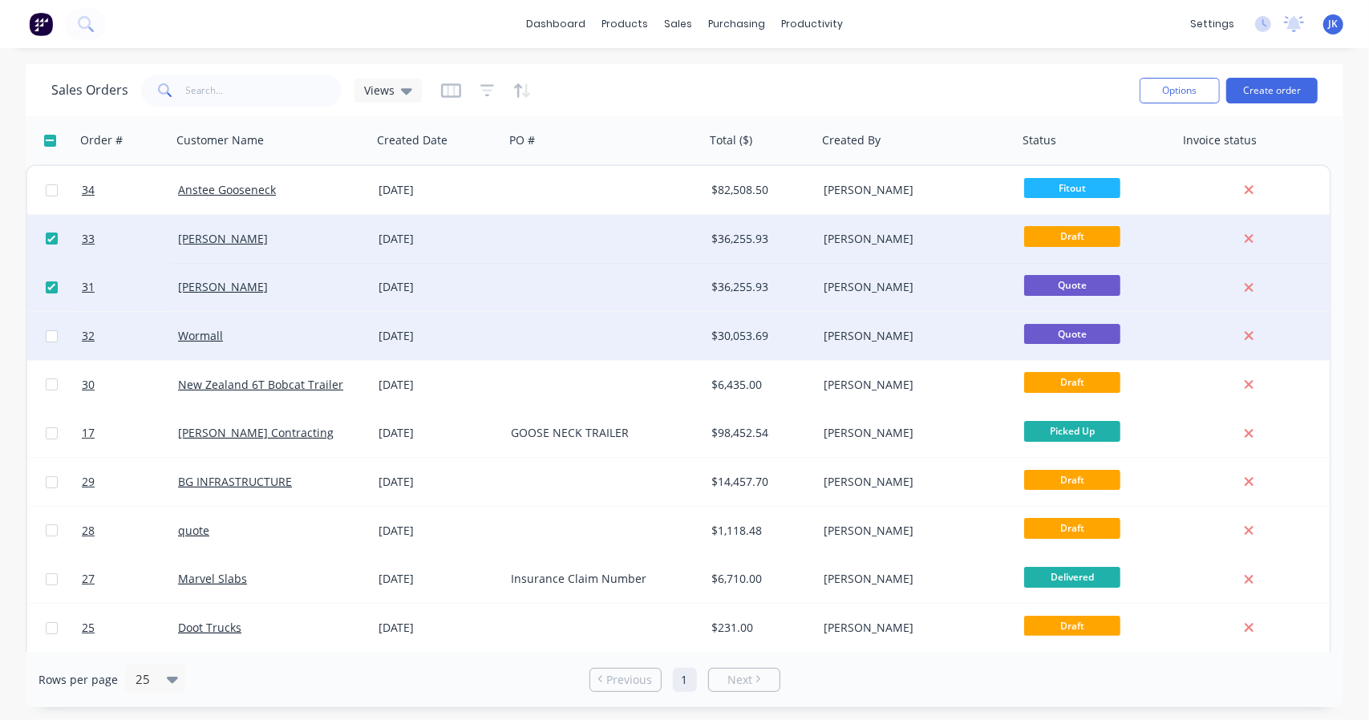
click at [48, 334] on input "checkbox" at bounding box center [52, 336] width 12 height 12
checkbox input "true"
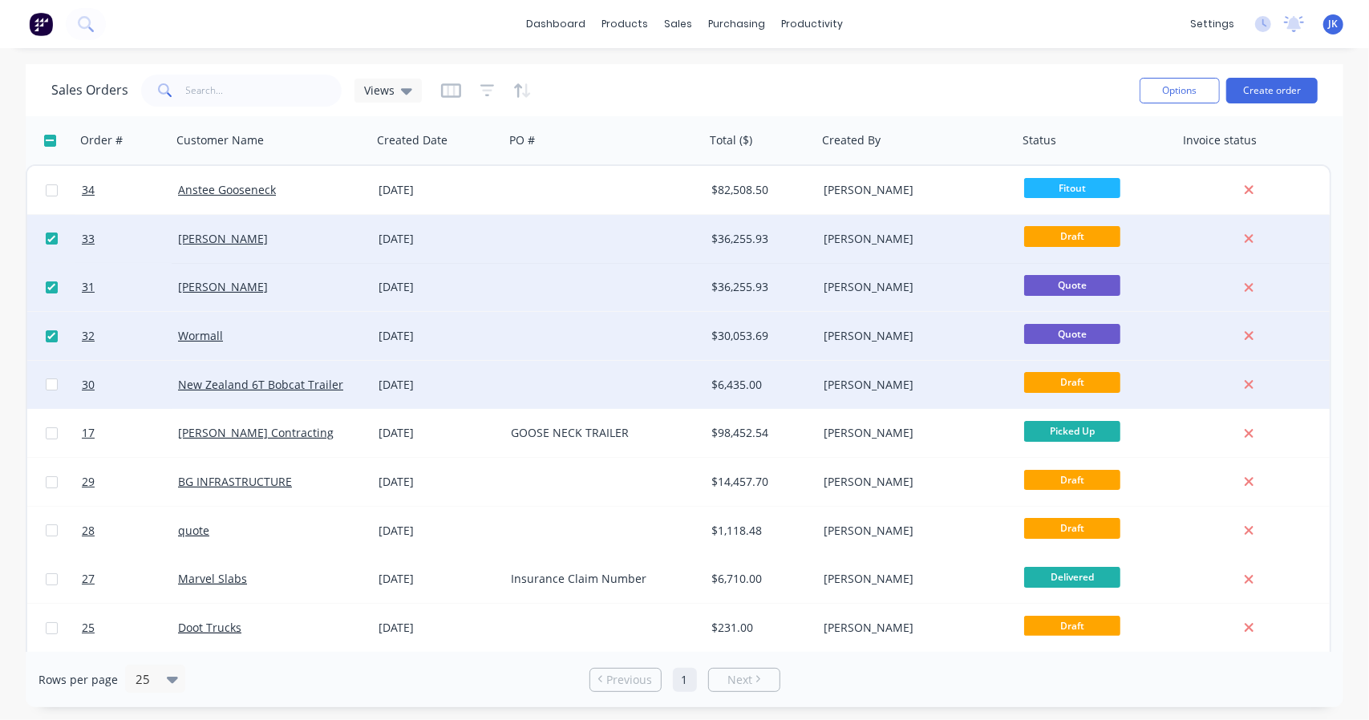
click at [47, 378] on div at bounding box center [51, 385] width 48 height 48
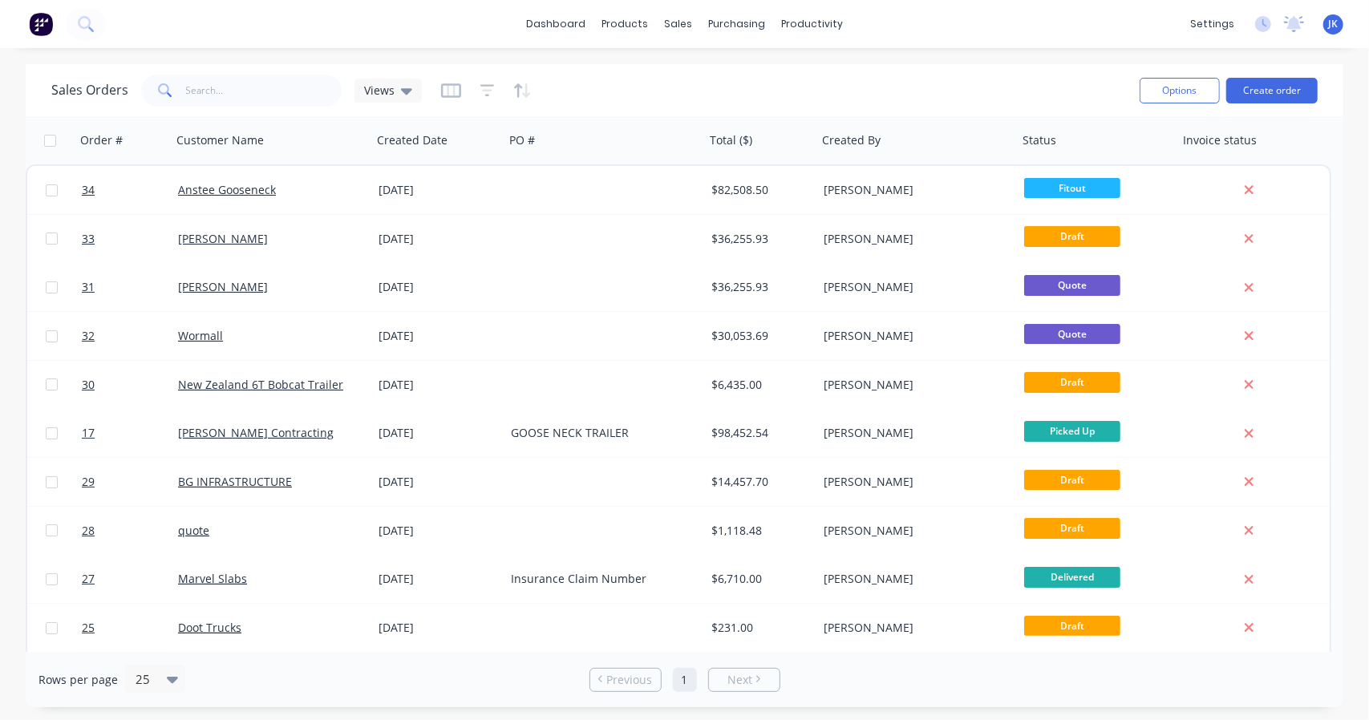
click at [52, 142] on input "checkbox" at bounding box center [50, 141] width 12 height 12
checkbox input "true"
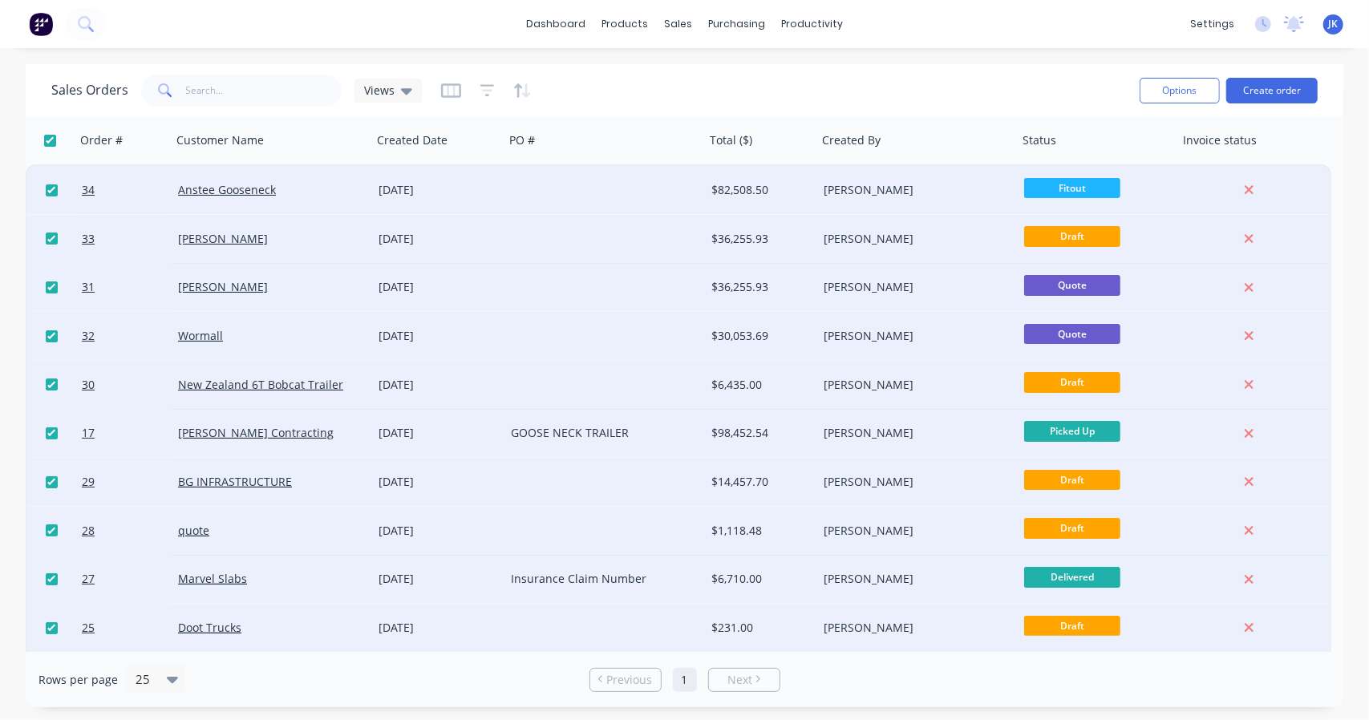
checkbox input "true"
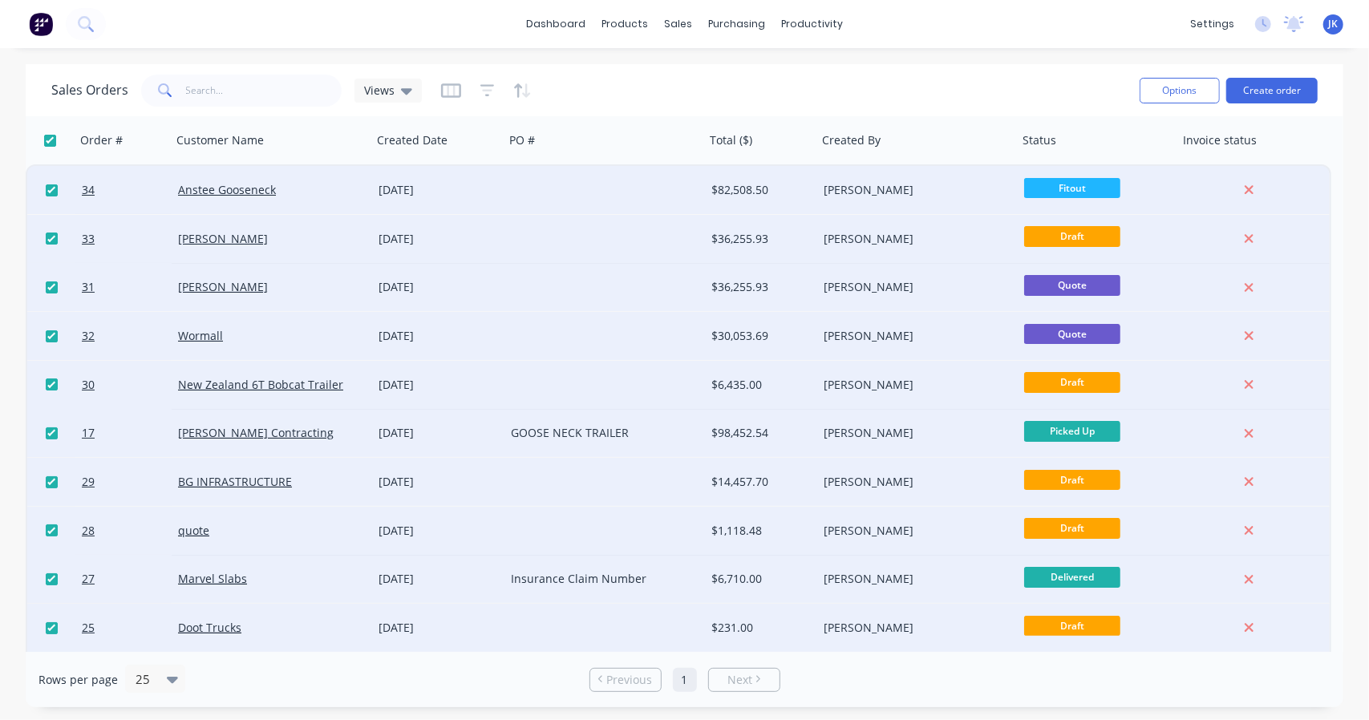
checkbox input "true"
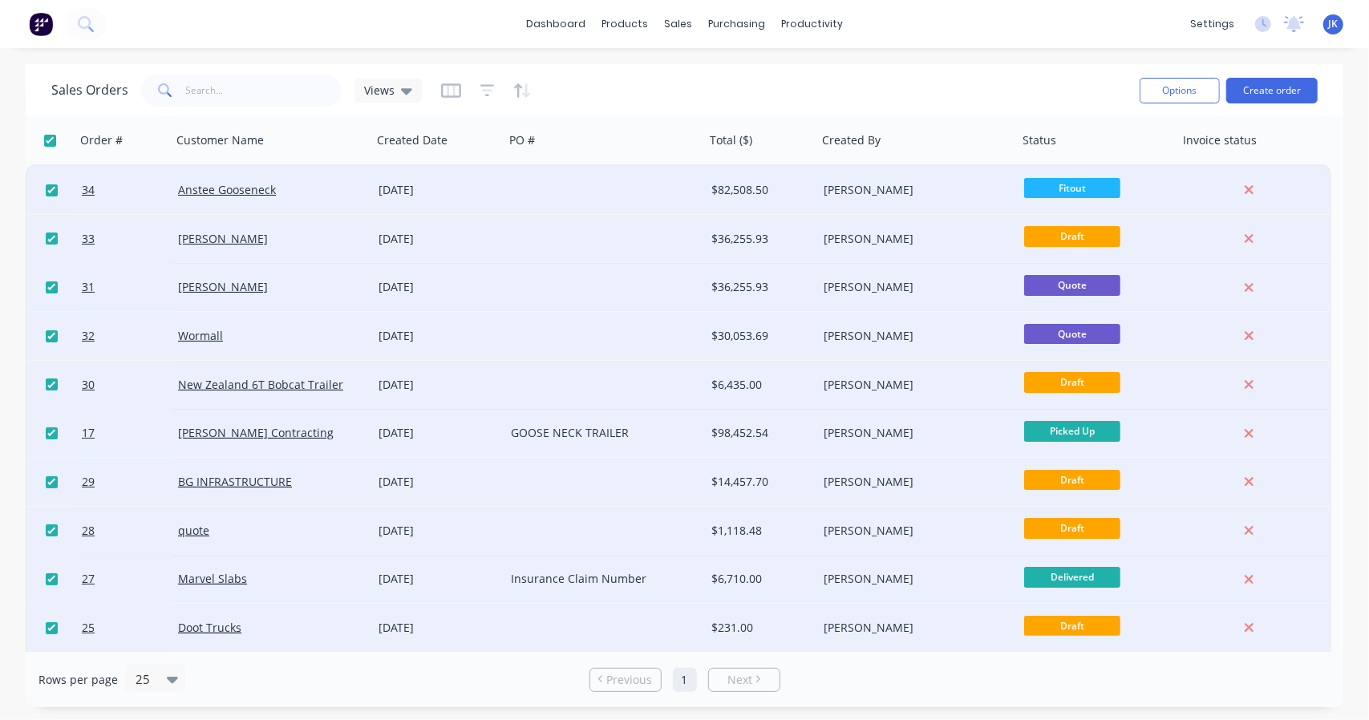
checkbox input "true"
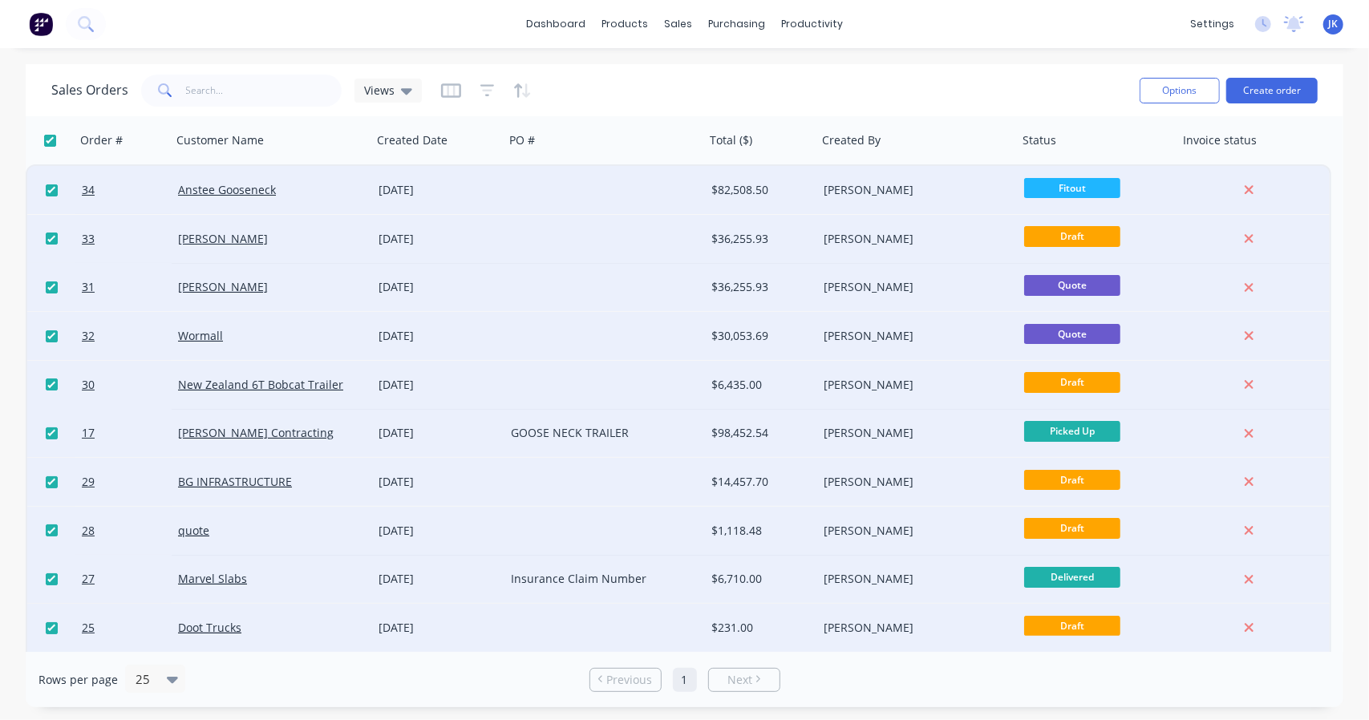
checkbox input "true"
click at [53, 188] on input "checkbox" at bounding box center [52, 190] width 12 height 12
checkbox input "false"
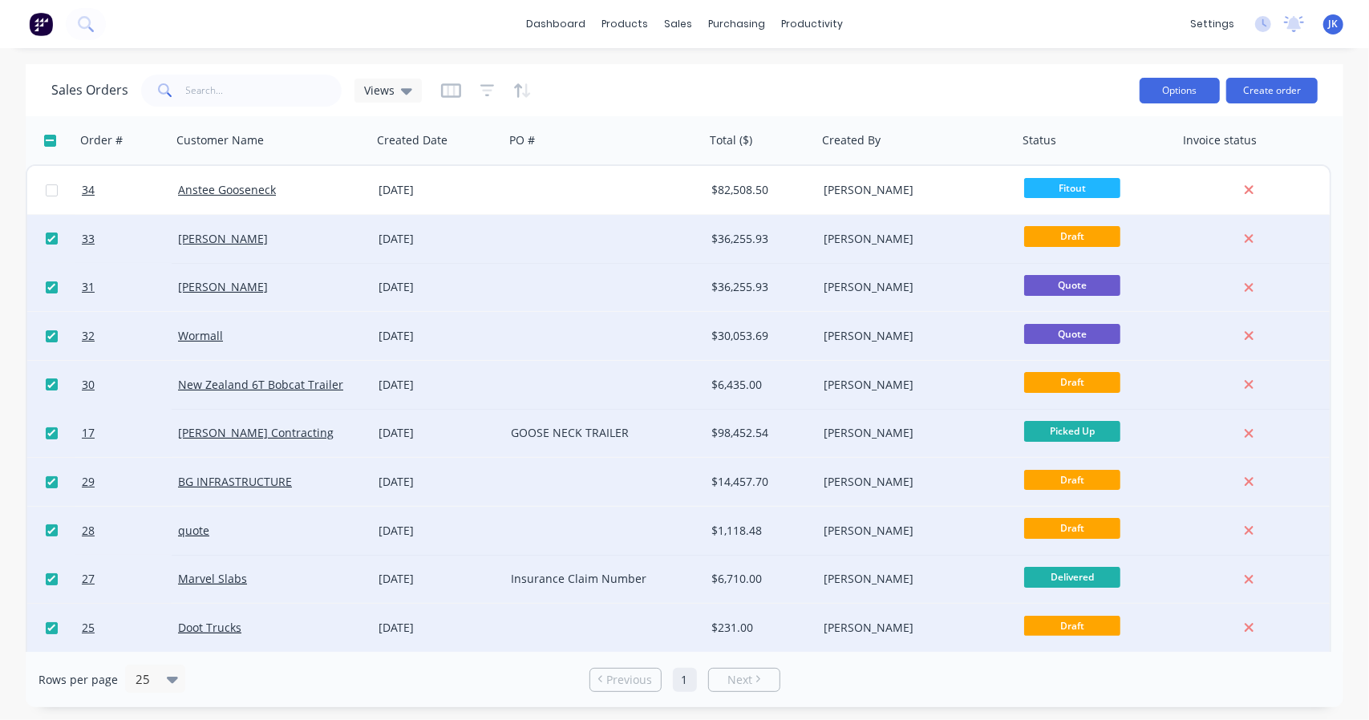
click at [1185, 89] on button "Options" at bounding box center [1179, 91] width 80 height 26
click at [969, 82] on div "Sales Orders Views" at bounding box center [588, 90] width 1075 height 39
click at [47, 140] on input "checkbox" at bounding box center [50, 141] width 12 height 12
checkbox input "true"
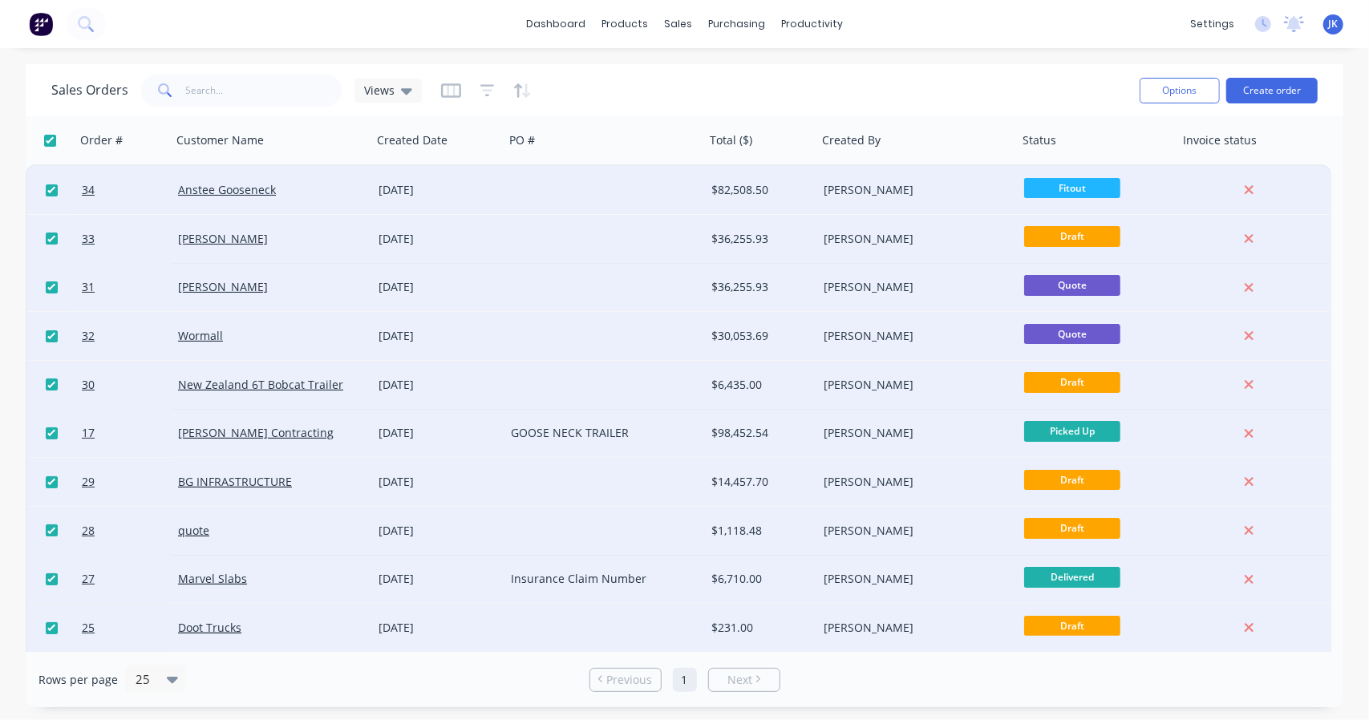
click at [50, 140] on input "checkbox" at bounding box center [50, 141] width 12 height 12
checkbox input "false"
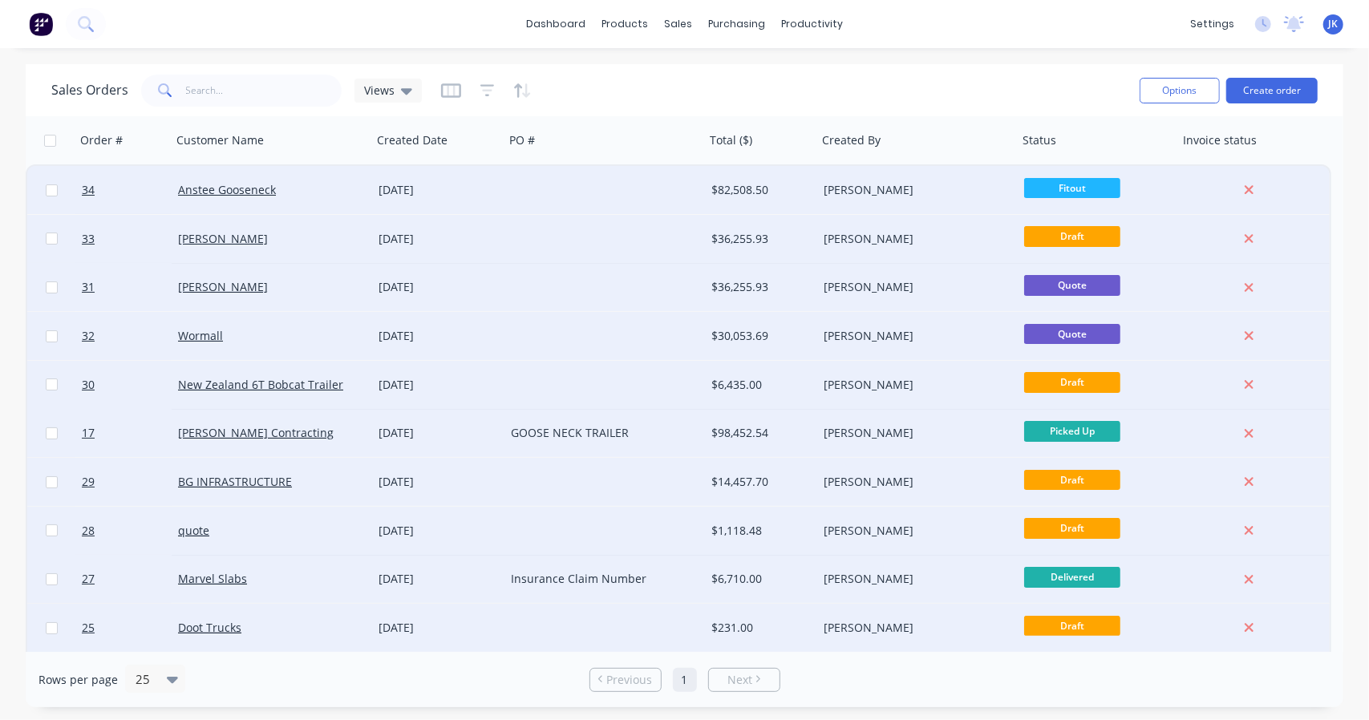
checkbox input "false"
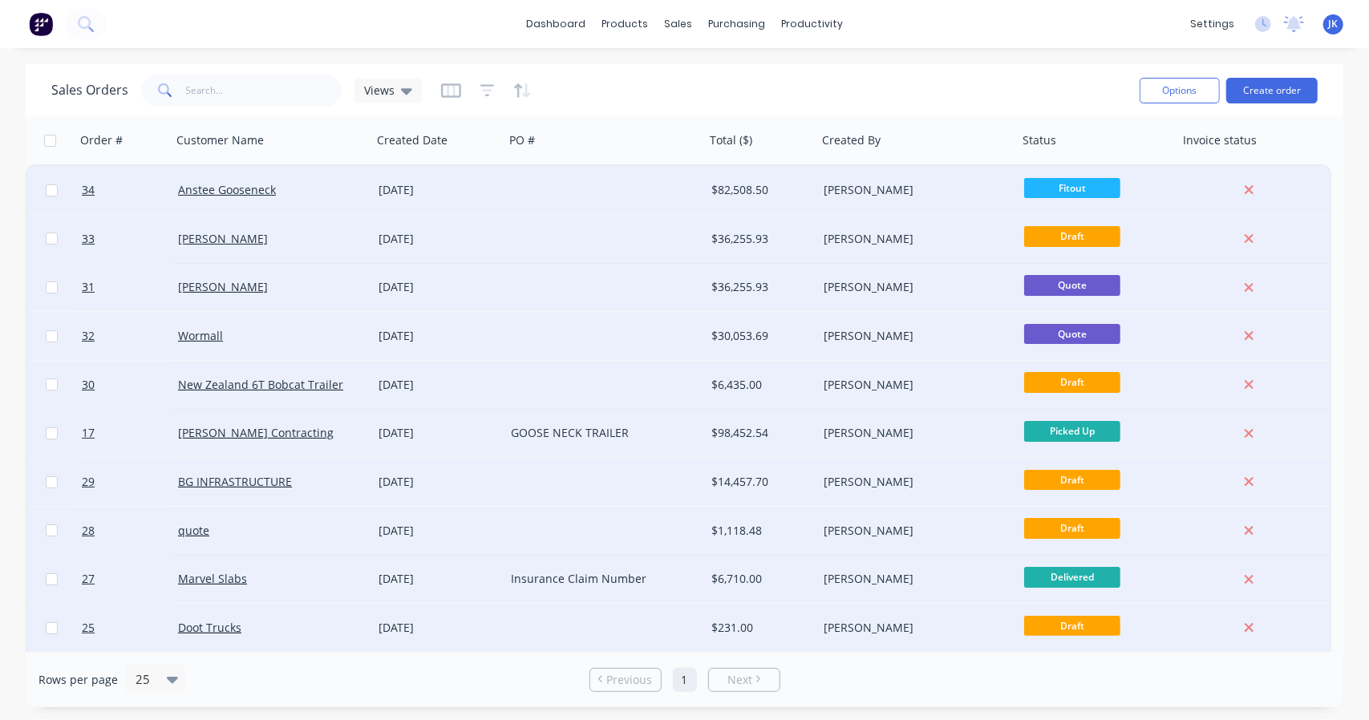
checkbox input "false"
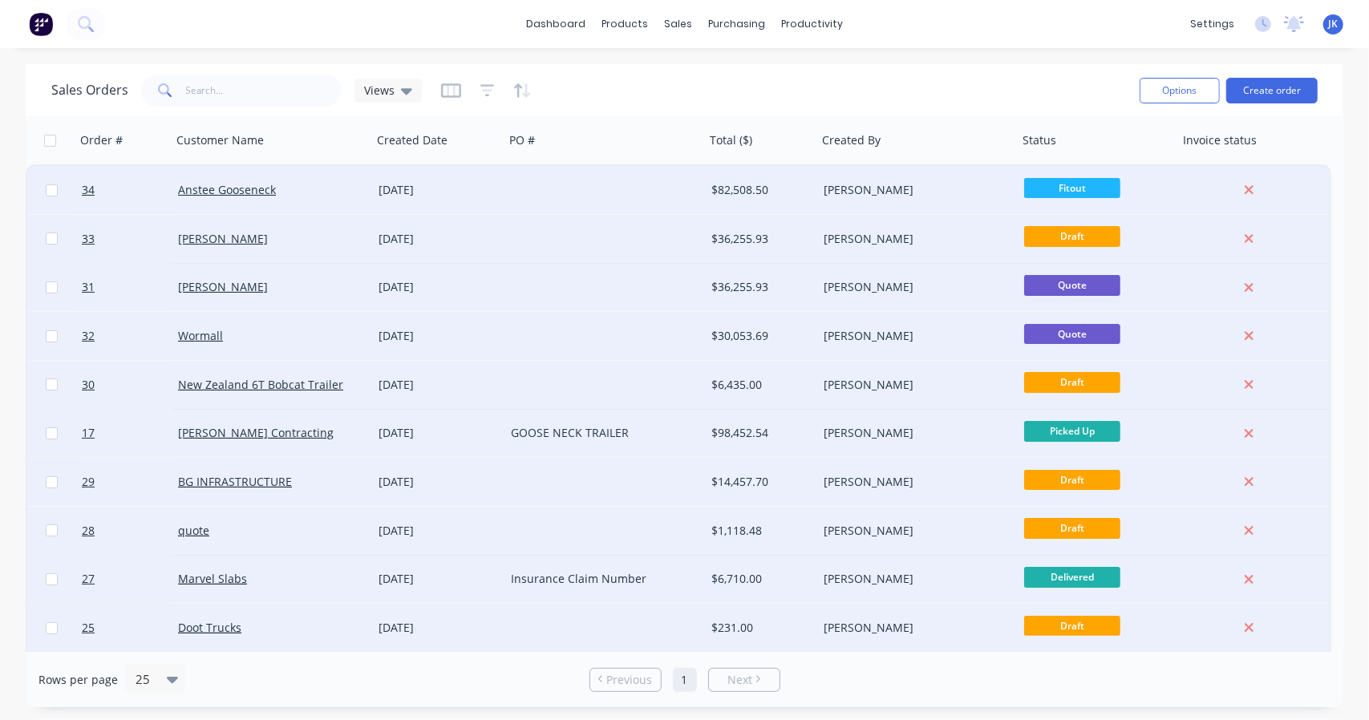
checkbox input "false"
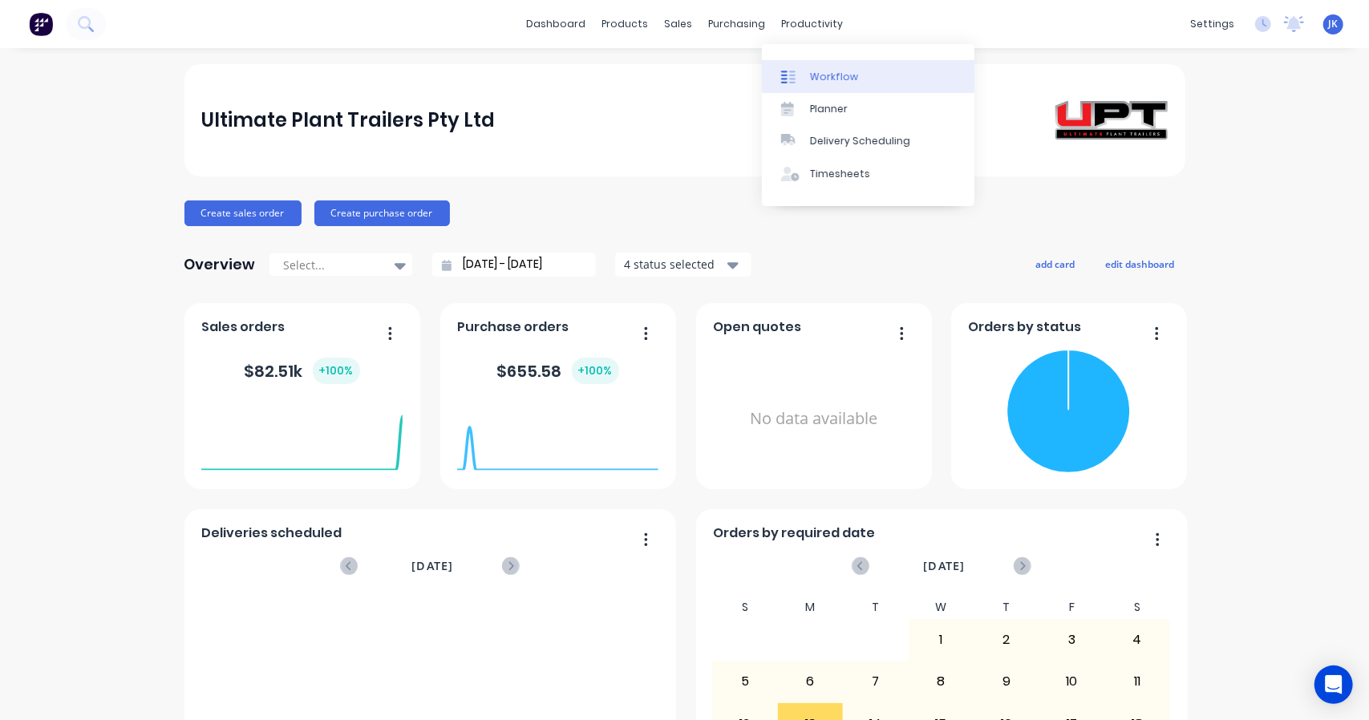
click at [826, 85] on link "Workflow" at bounding box center [868, 76] width 212 height 32
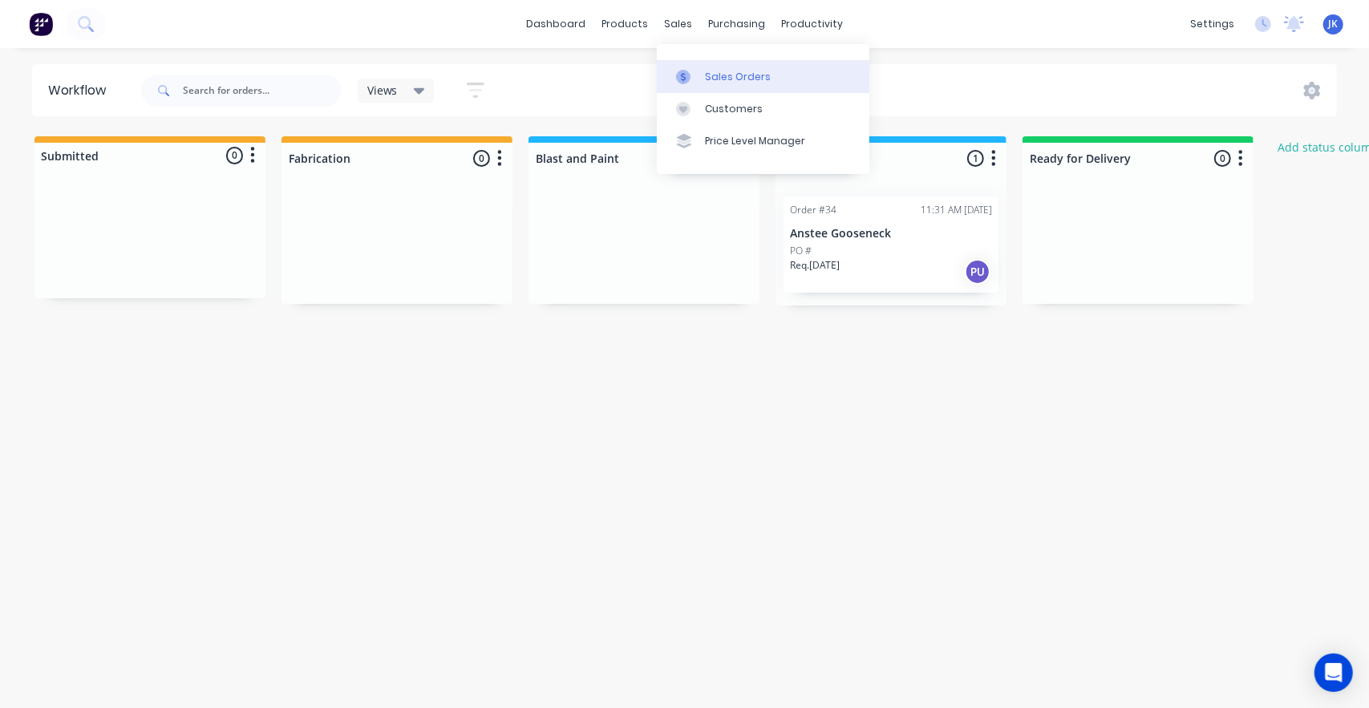
click at [690, 64] on link "Sales Orders" at bounding box center [763, 76] width 212 height 32
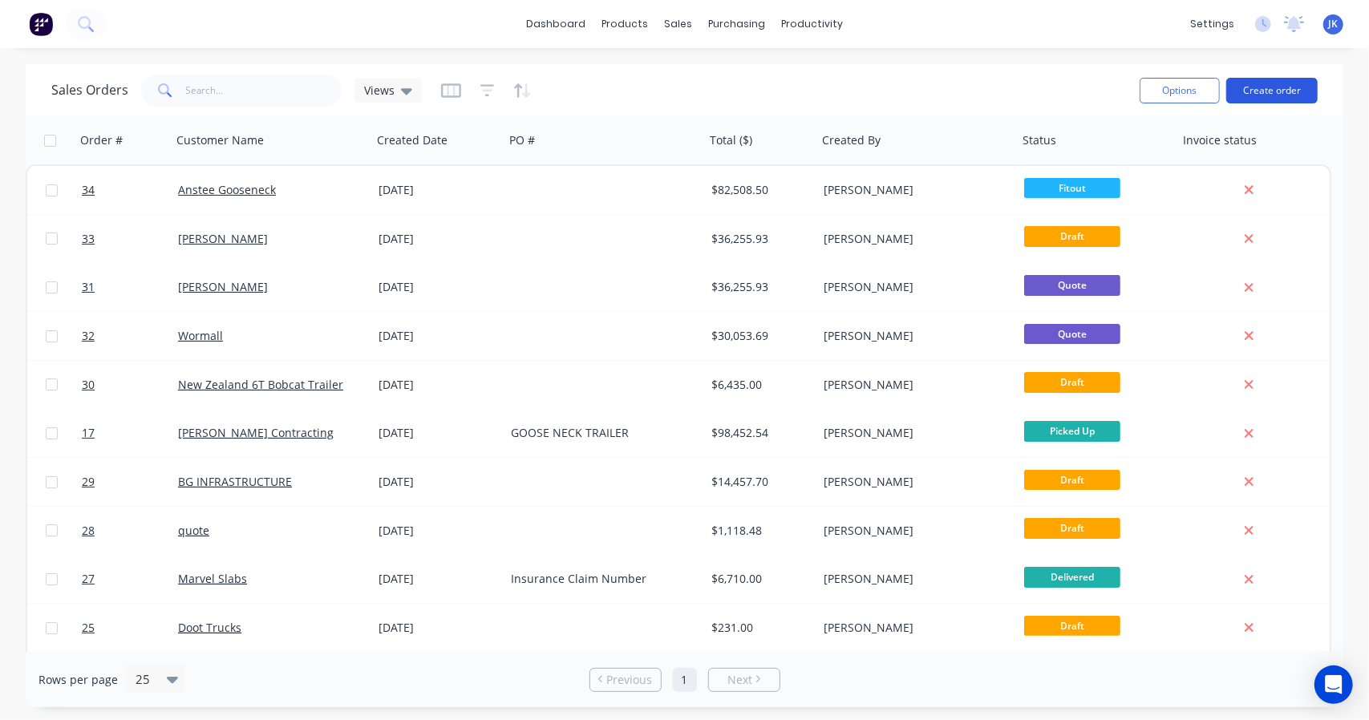
click at [1284, 84] on button "Create order" at bounding box center [1271, 91] width 91 height 26
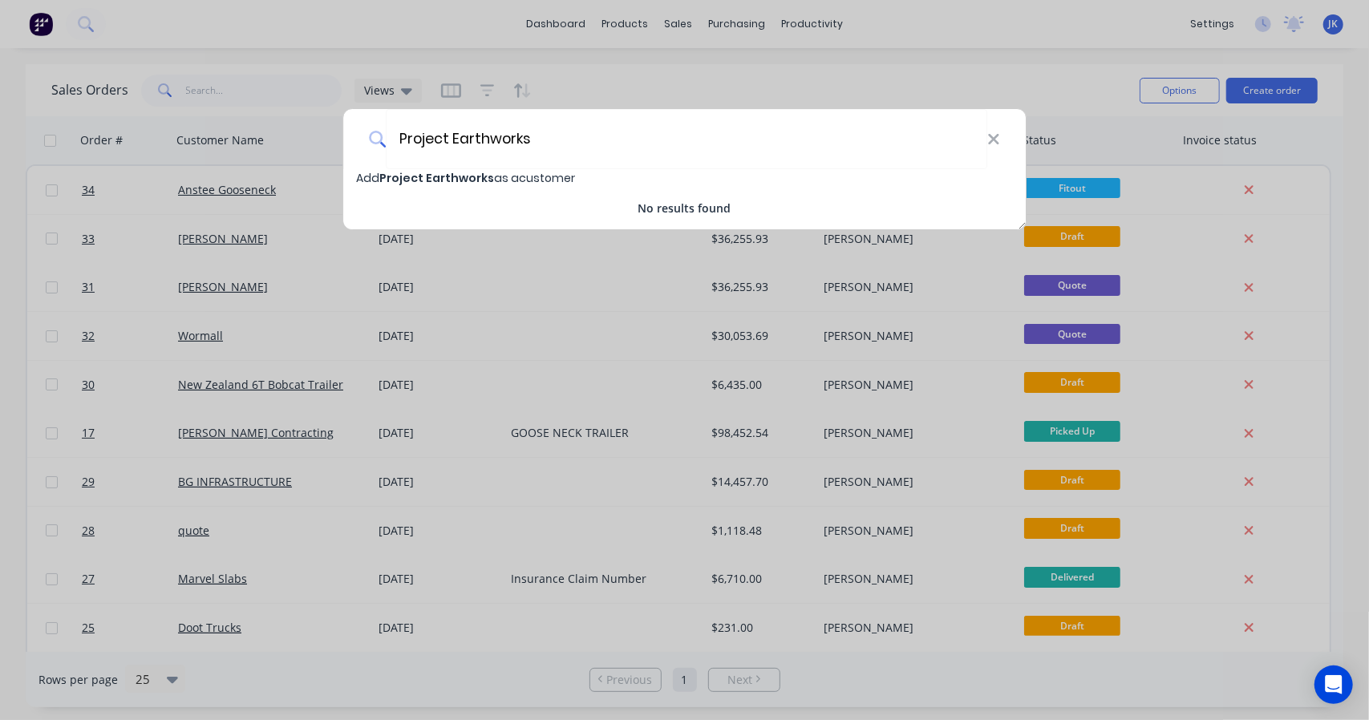
type input "Project Earthworks"
click at [367, 177] on span "Add Project Earthworks as a customer" at bounding box center [465, 178] width 219 height 16
select select "AU"
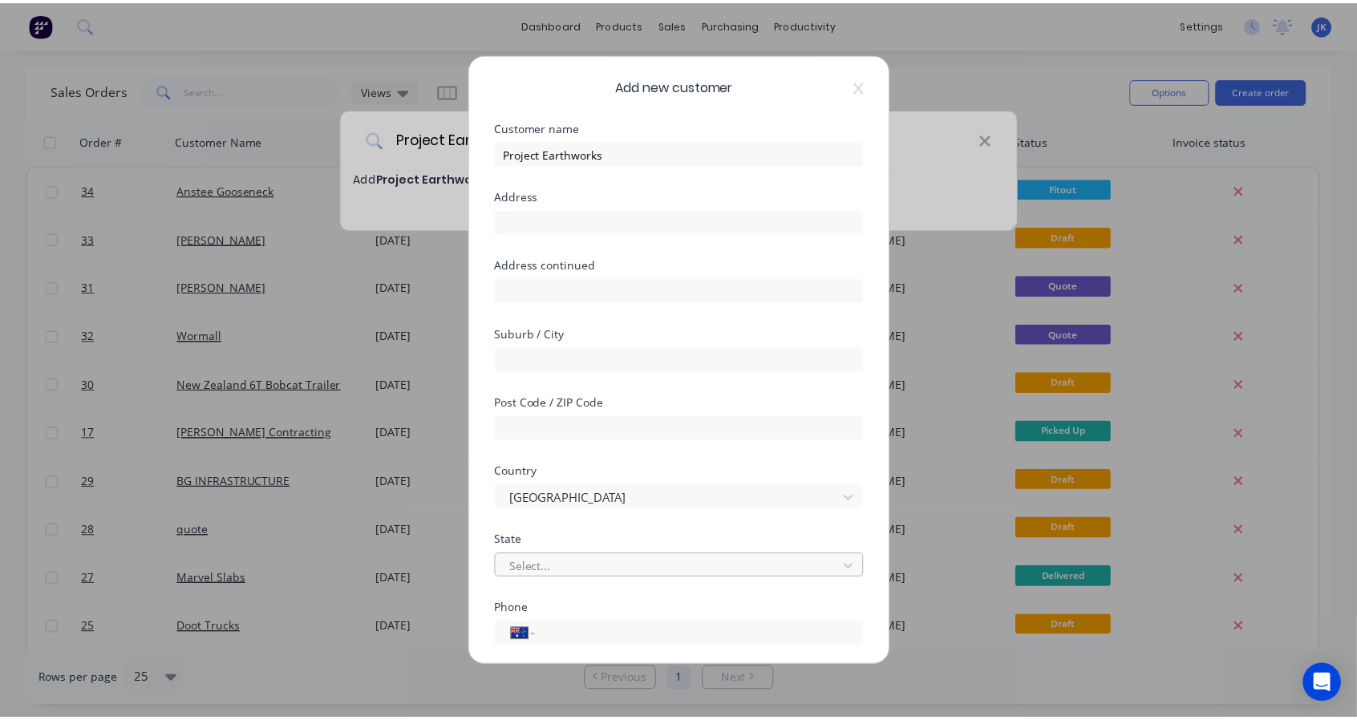
scroll to position [149, 0]
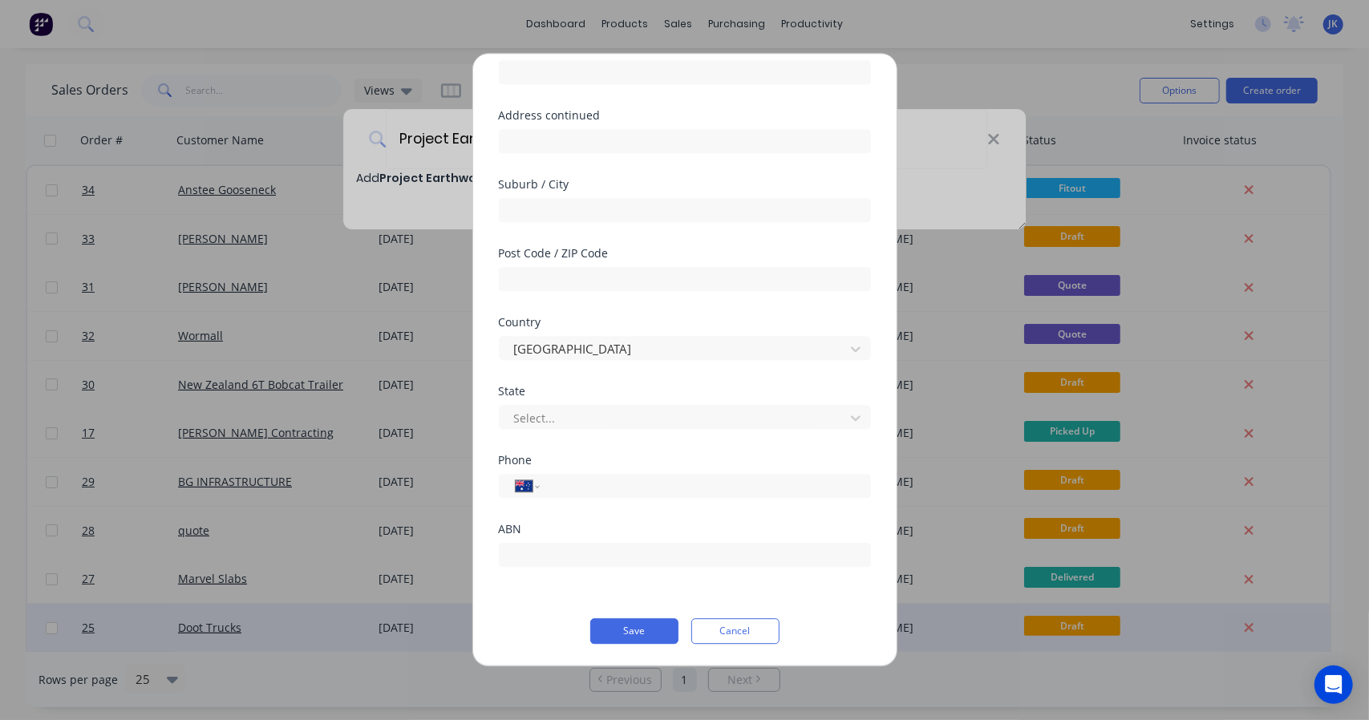
click at [650, 632] on button "Save" at bounding box center [634, 631] width 88 height 26
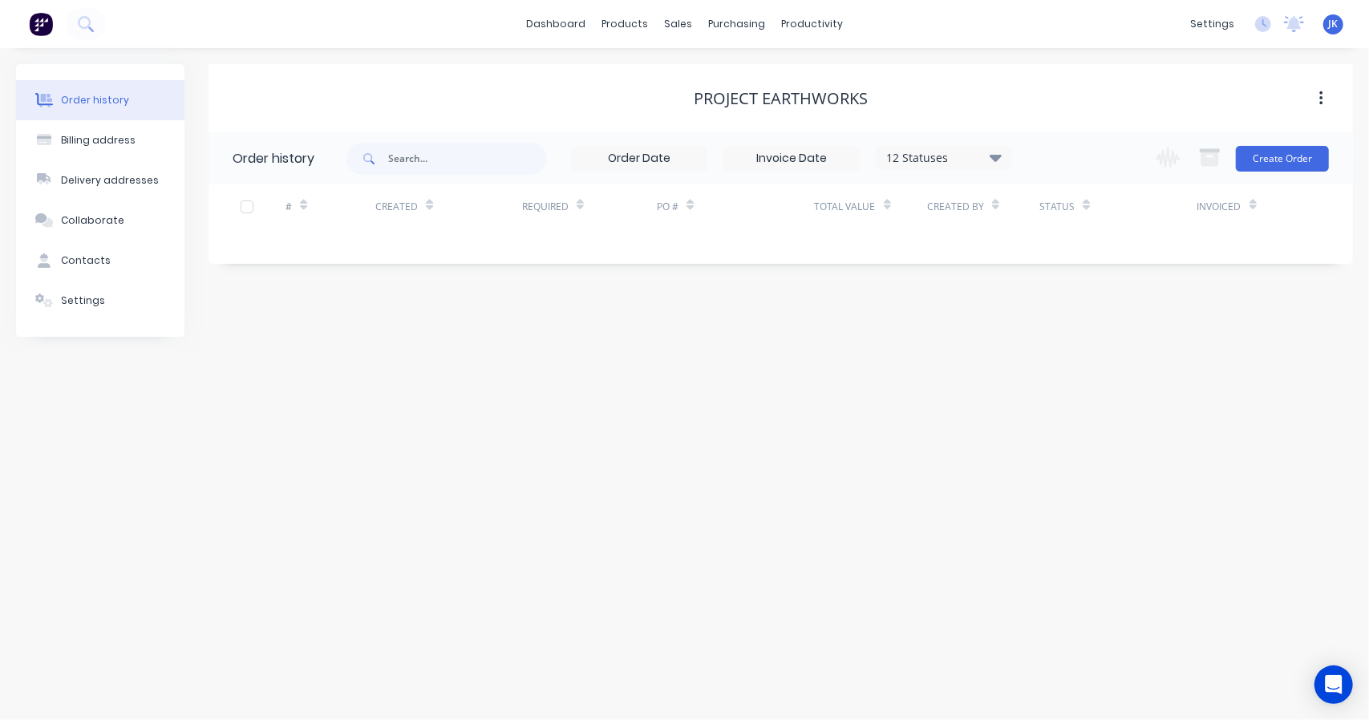
click at [1273, 174] on div "Change order status Submitted Fabrication Blast and Paint Fitout Ready for Deli…" at bounding box center [1237, 158] width 183 height 52
click at [1287, 160] on button "Create Order" at bounding box center [1282, 159] width 93 height 26
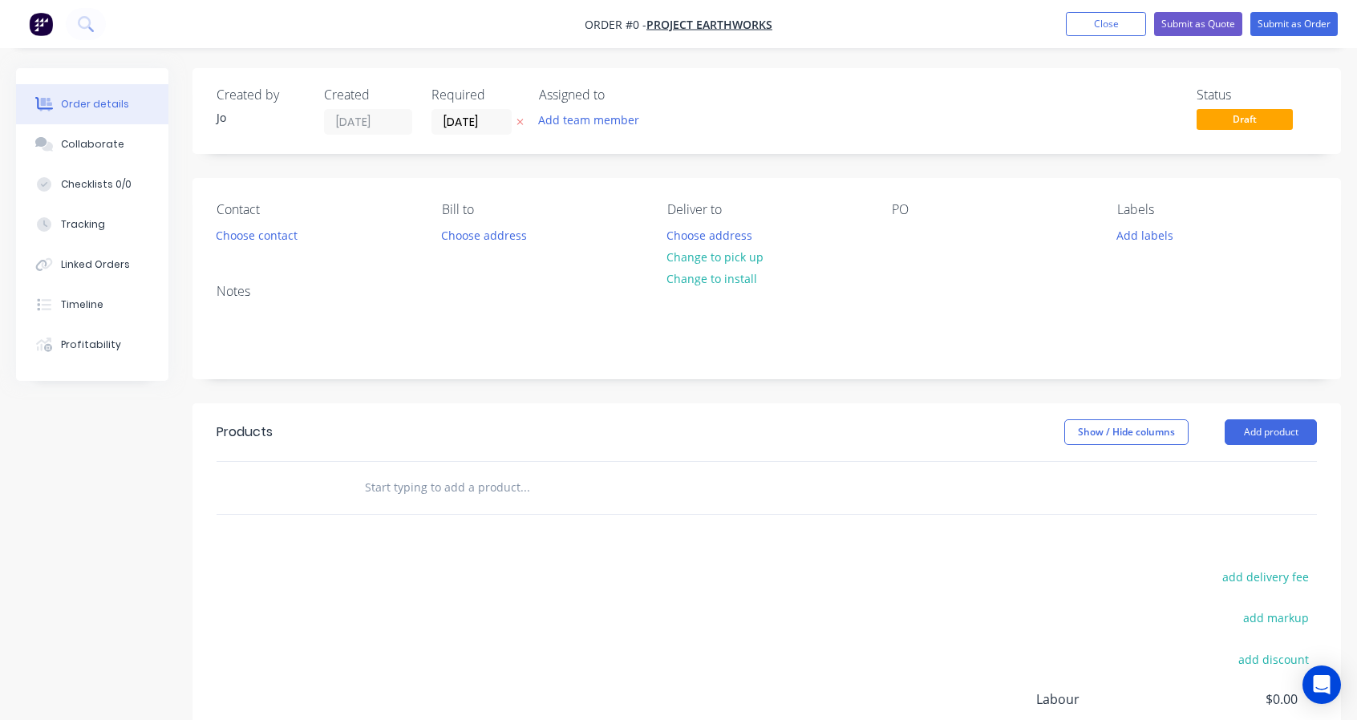
click at [435, 496] on input "text" at bounding box center [524, 487] width 321 height 32
paste input "Supply (1) one only - New 2025 UPT 7.95m Single Axle Plant Trailer VIN: TBA [PE…"
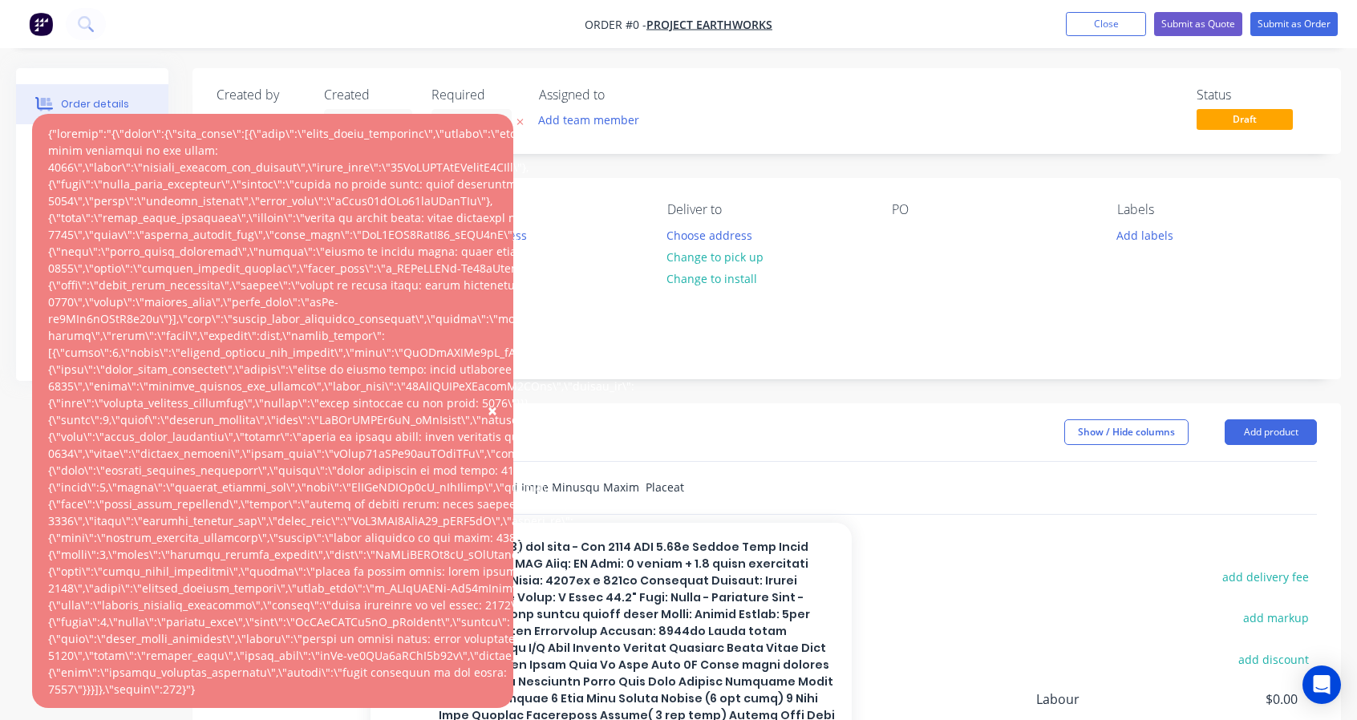
type input "Supply (1) one only - New 2025 UPT 7.95m Single Axle Plant Trailer VIN: TBA [PE…"
click at [961, 564] on div "Products Show / Hide columns Add product Add to order No results found add deli…" at bounding box center [766, 651] width 1148 height 496
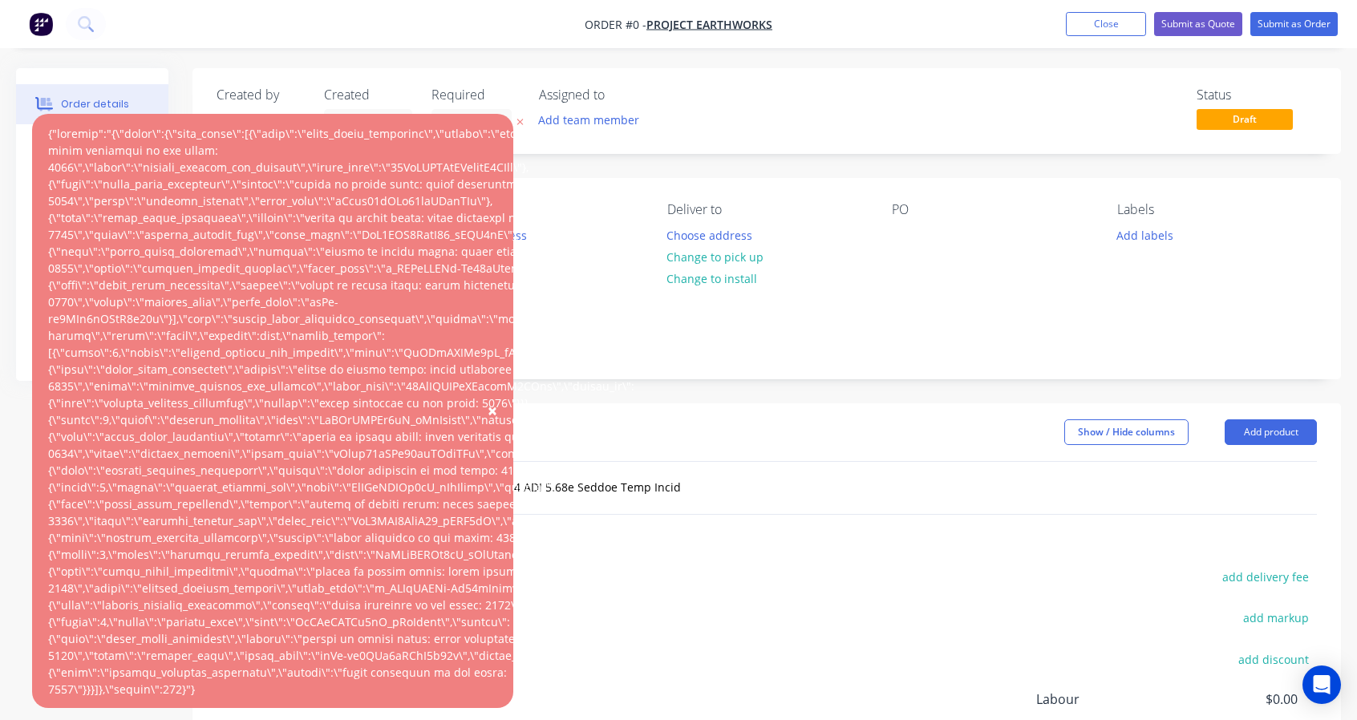
drag, startPoint x: 699, startPoint y: 471, endPoint x: 778, endPoint y: 479, distance: 78.9
click at [700, 471] on div at bounding box center [591, 487] width 481 height 32
click at [448, 301] on div at bounding box center [341, 411] width 586 height 573
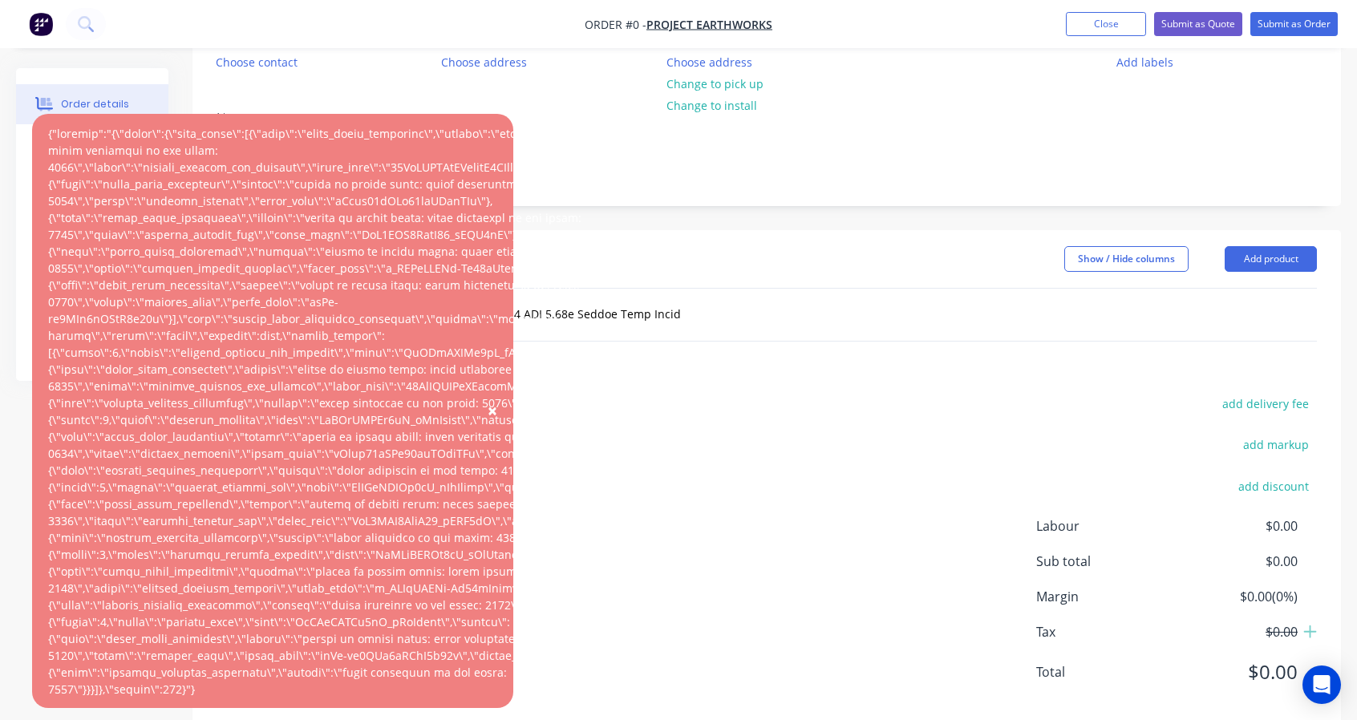
scroll to position [202, 0]
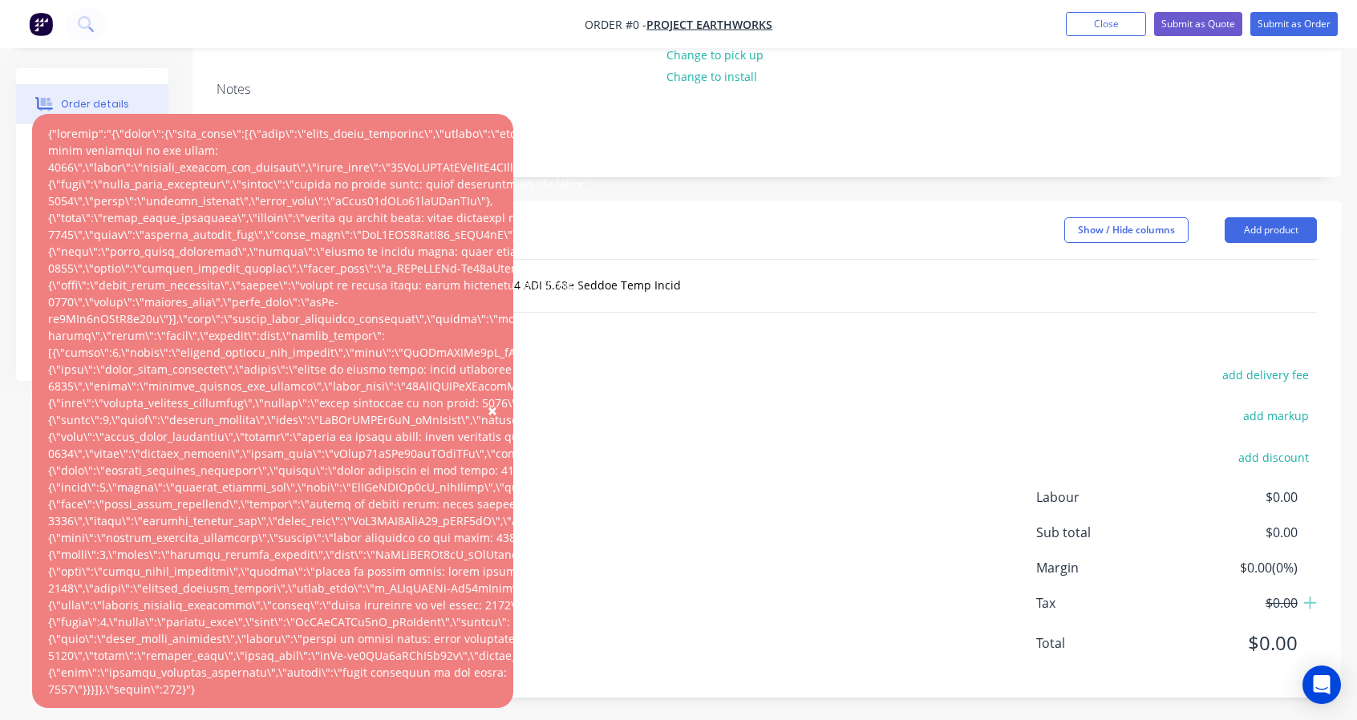
click at [697, 355] on div "Products Show / Hide columns Add product add delivery fee add markup add discou…" at bounding box center [766, 449] width 1148 height 496
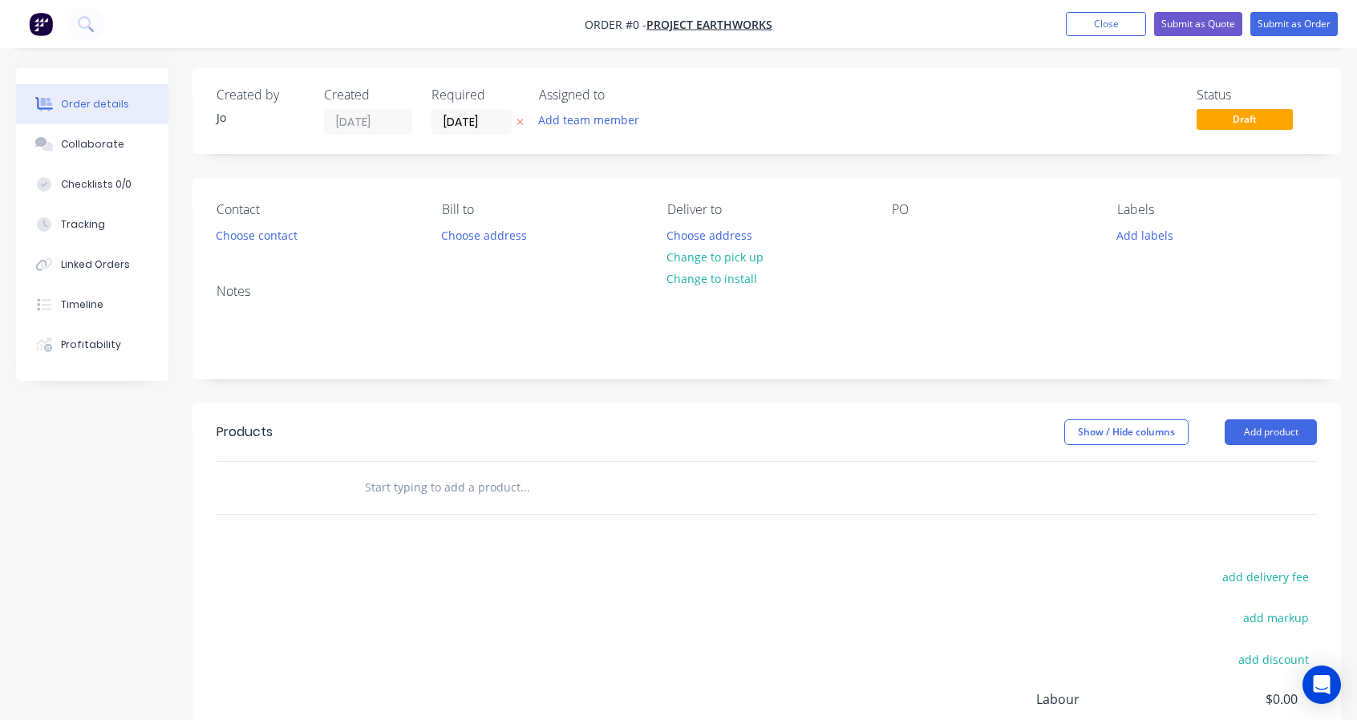
click at [496, 492] on input "text" at bounding box center [524, 487] width 321 height 32
paste input "Supply (1) one only - New 2025 UPT 7.95m Single Axle Plant Trailer VIN: TBA [PE…"
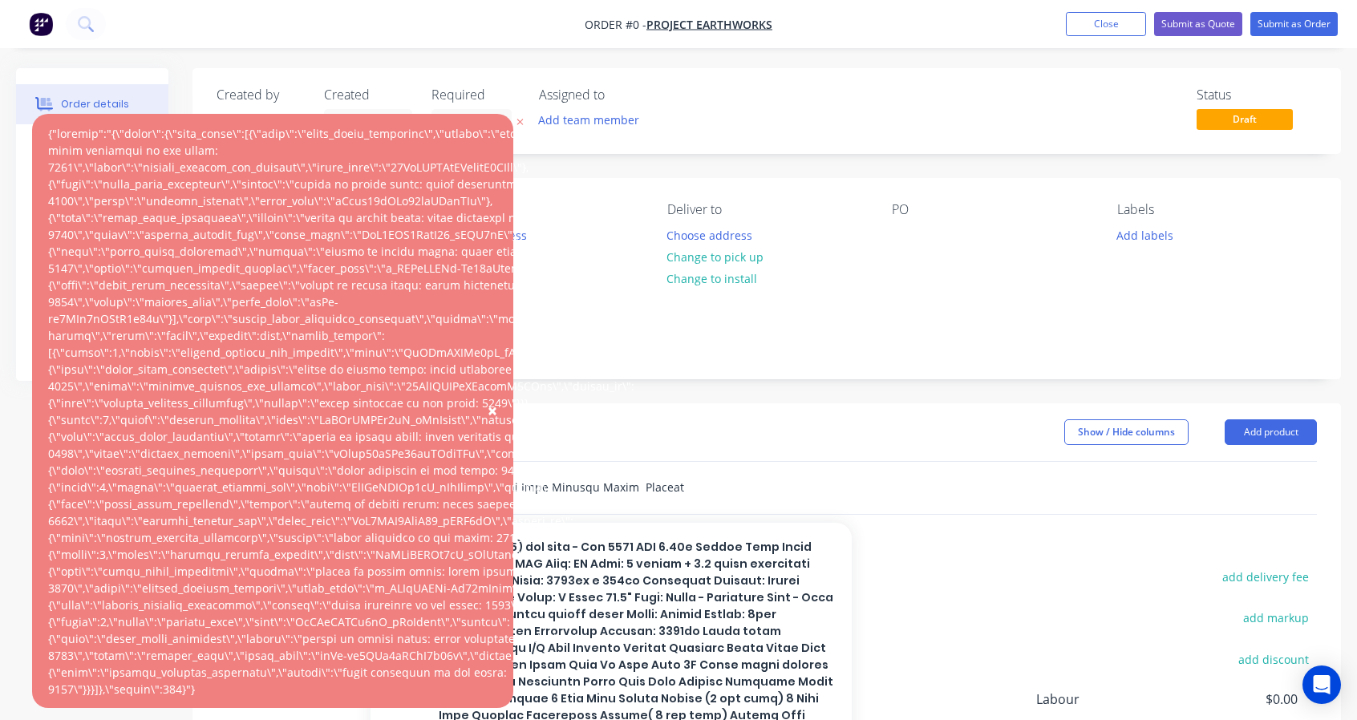
type input "Supply (1) one only - New 2025 UPT 7.95m Single Axle Plant Trailer VIN: TBA [PE…"
click at [876, 605] on div "add delivery fee add markup add discount Labour $0.00 Sub total $0.00 Margin $0…" at bounding box center [767, 721] width 1100 height 310
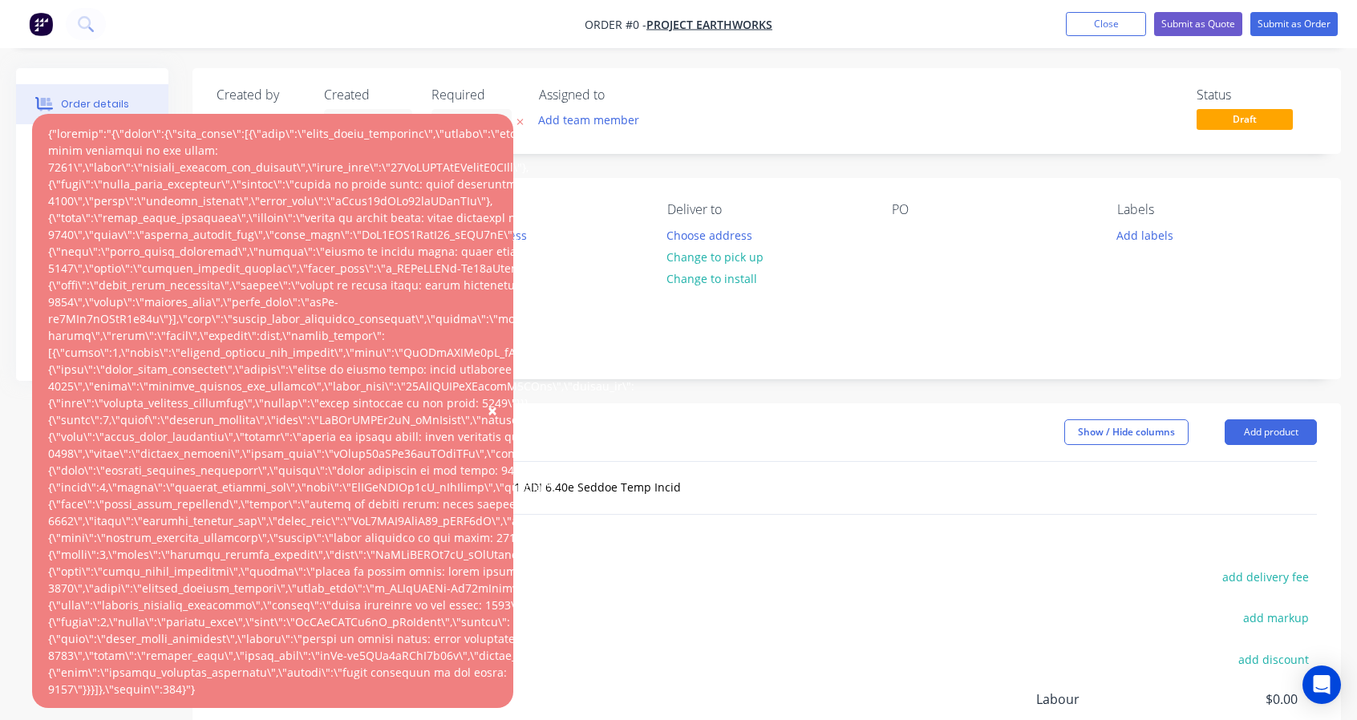
click at [578, 460] on div at bounding box center [341, 411] width 586 height 573
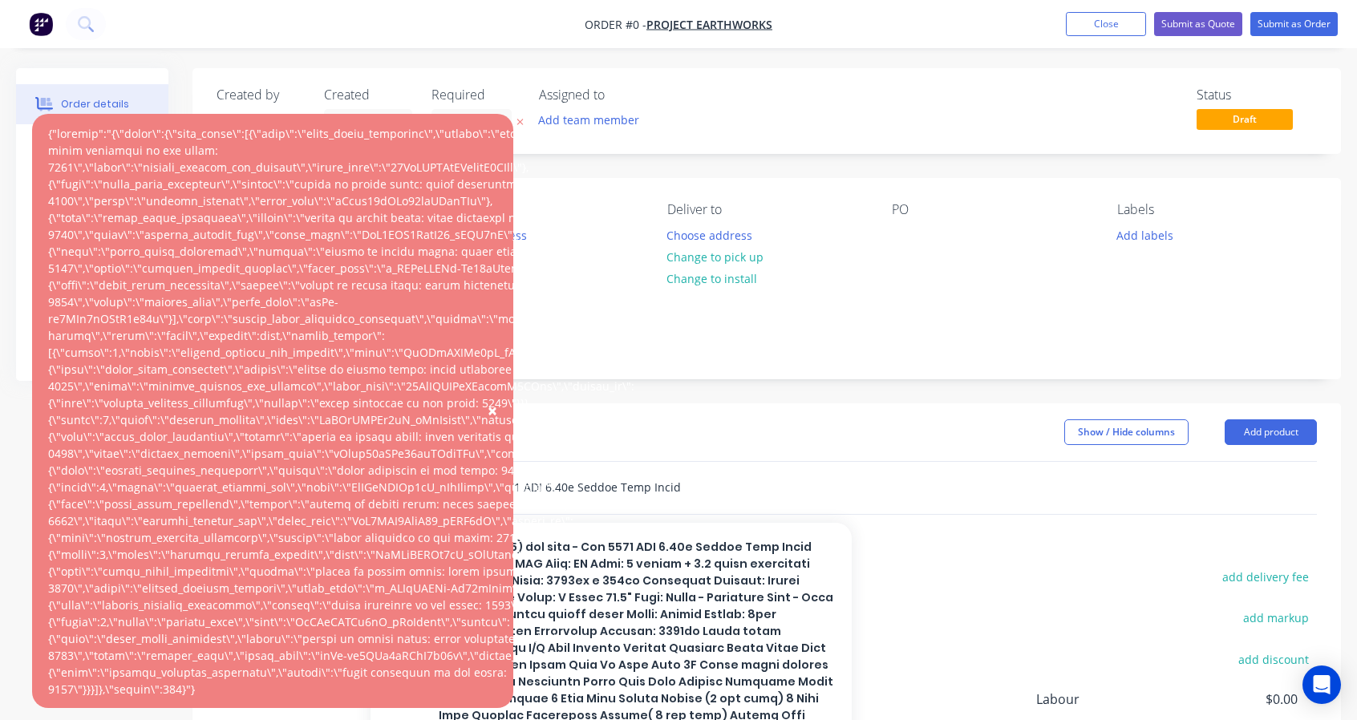
click at [654, 484] on input "text" at bounding box center [524, 487] width 321 height 32
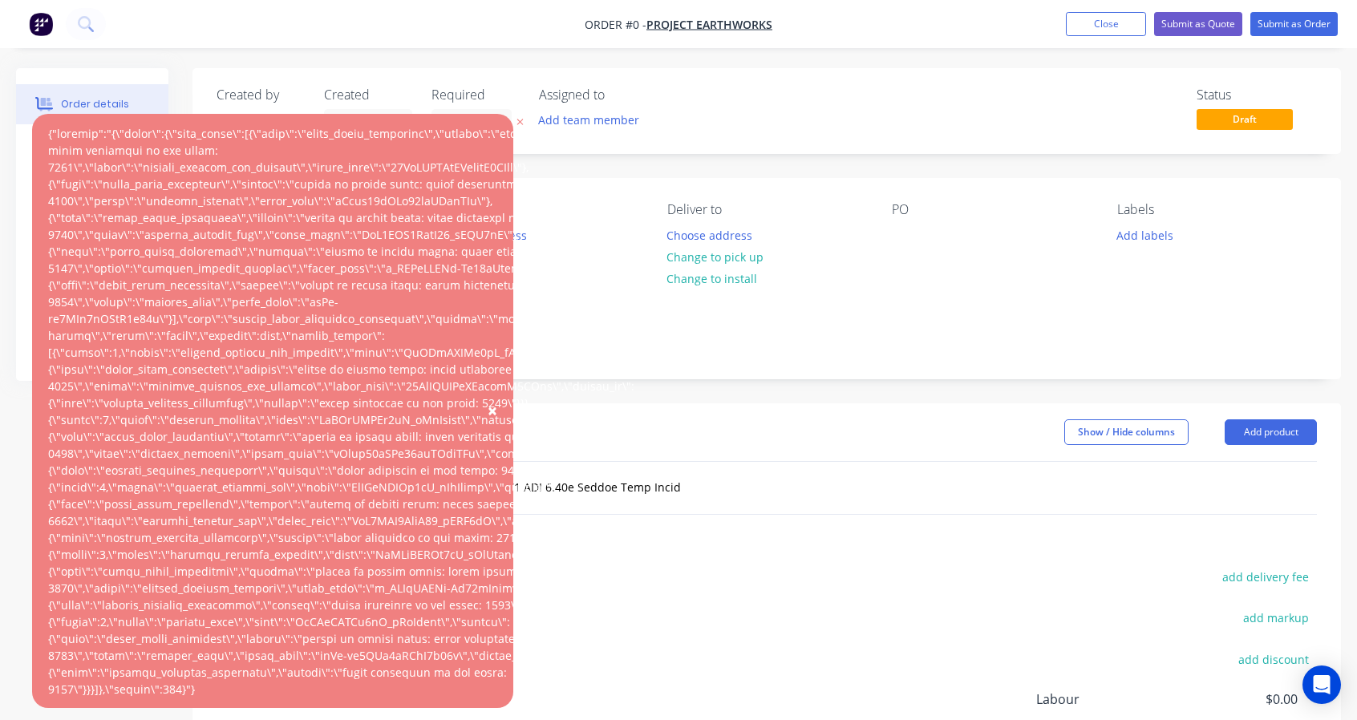
click at [521, 117] on icon "button" at bounding box center [519, 122] width 7 height 10
click at [494, 123] on div "×" at bounding box center [272, 411] width 481 height 594
click at [515, 119] on input at bounding box center [475, 122] width 87 height 24
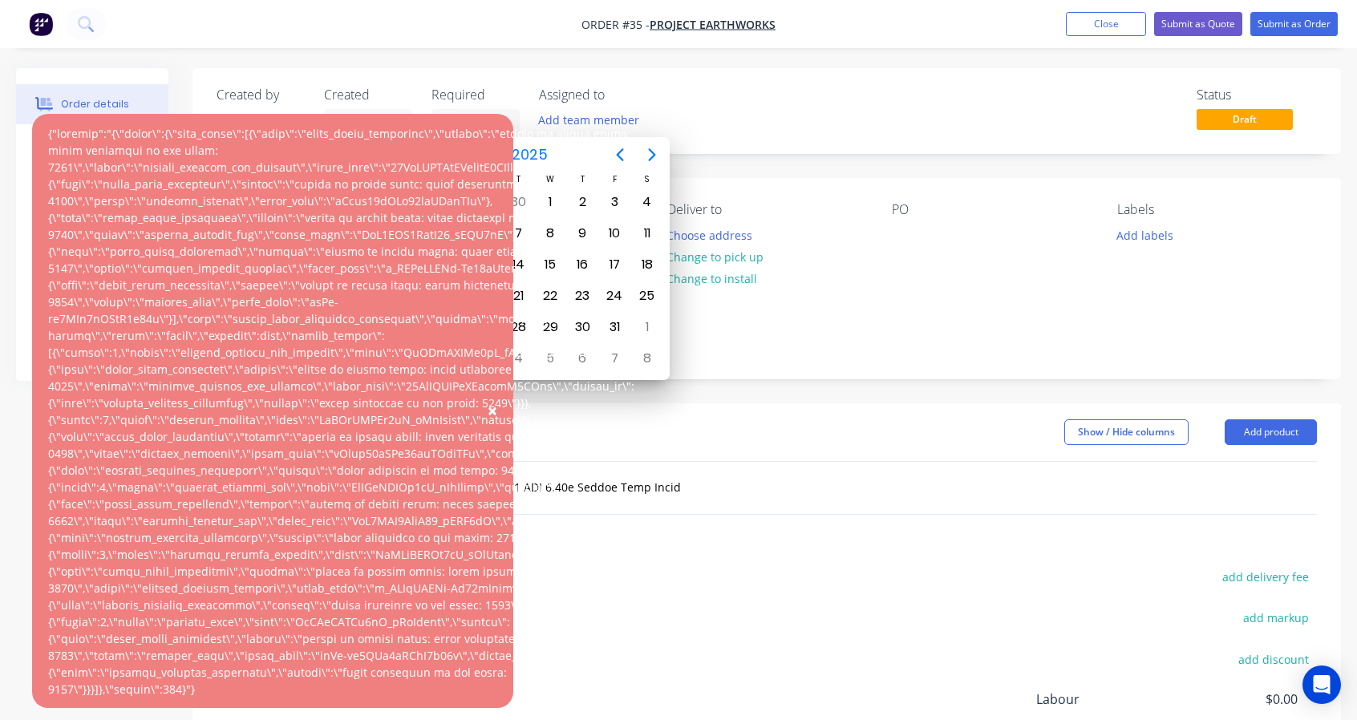
click at [217, 235] on div at bounding box center [341, 411] width 586 height 573
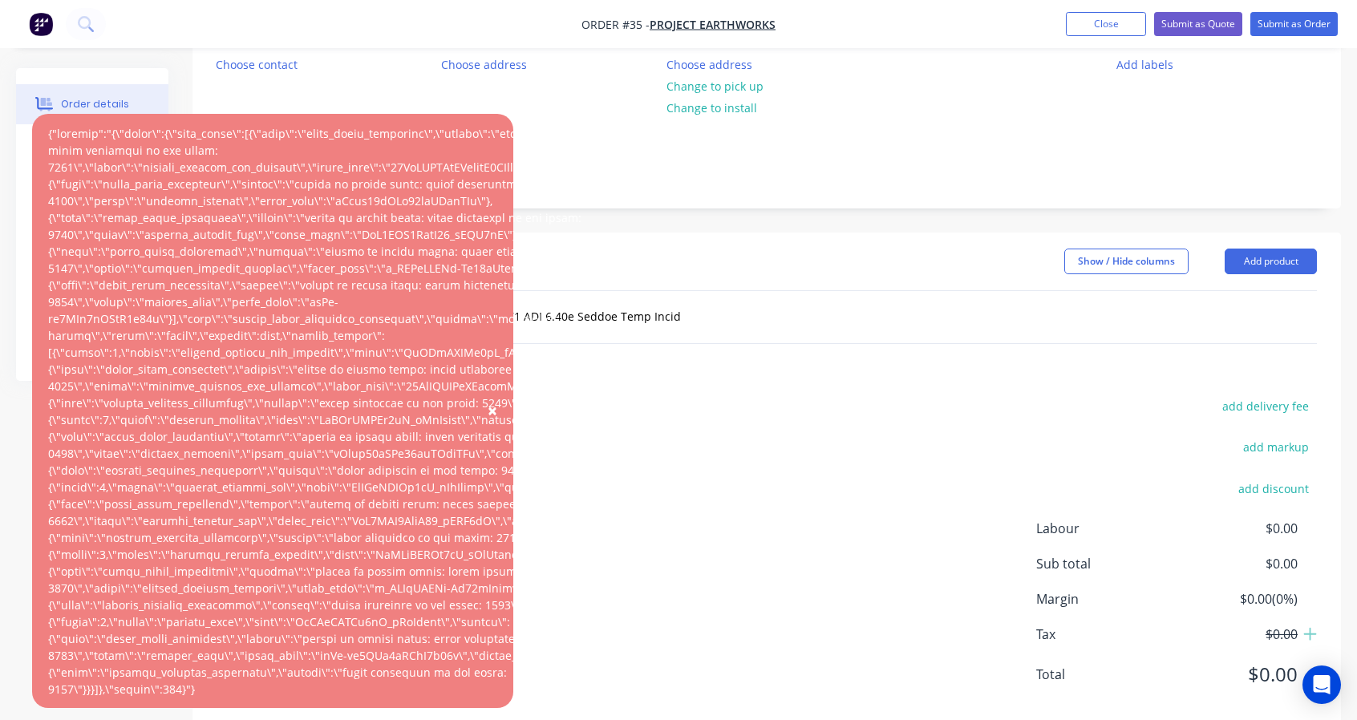
scroll to position [202, 0]
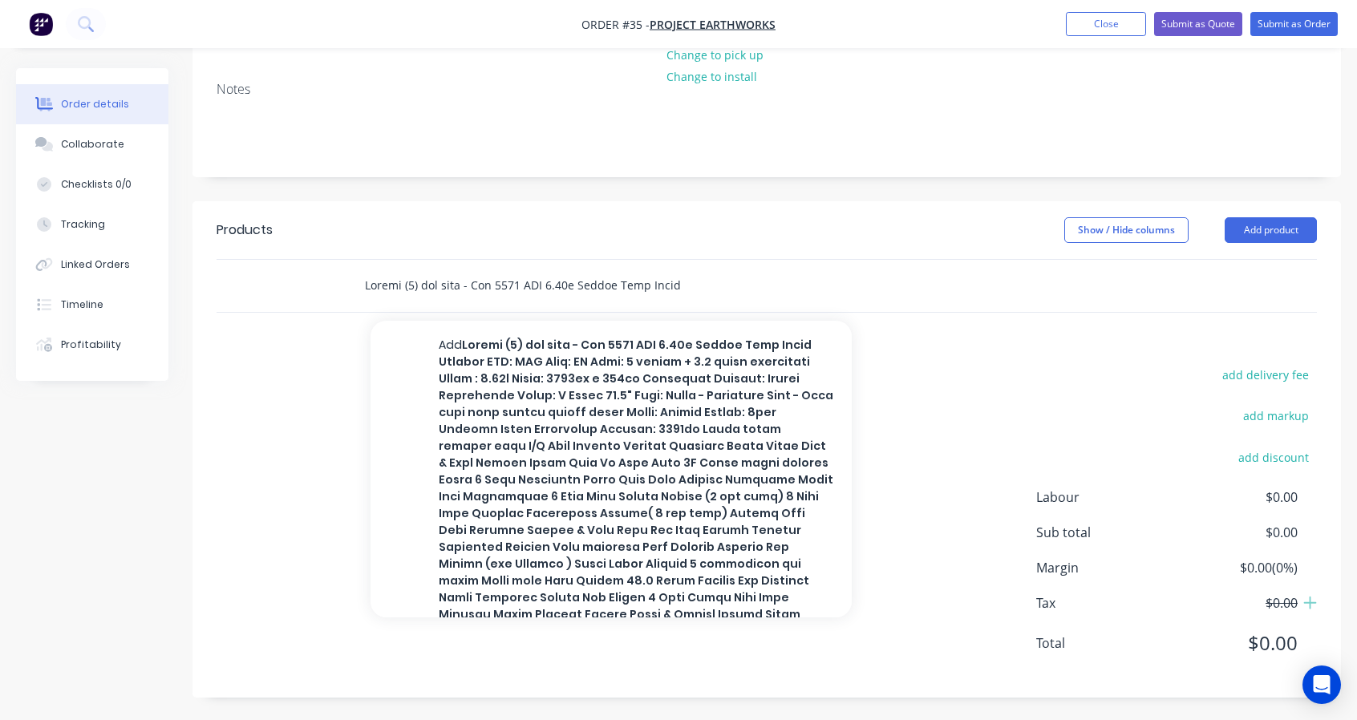
drag, startPoint x: 434, startPoint y: 277, endPoint x: 462, endPoint y: 275, distance: 28.1
click at [435, 276] on input "text" at bounding box center [524, 285] width 321 height 32
drag, startPoint x: 686, startPoint y: 275, endPoint x: 716, endPoint y: 272, distance: 30.6
click at [688, 274] on div "Add to order No results found" at bounding box center [591, 285] width 481 height 32
click at [653, 293] on input "text" at bounding box center [524, 285] width 321 height 32
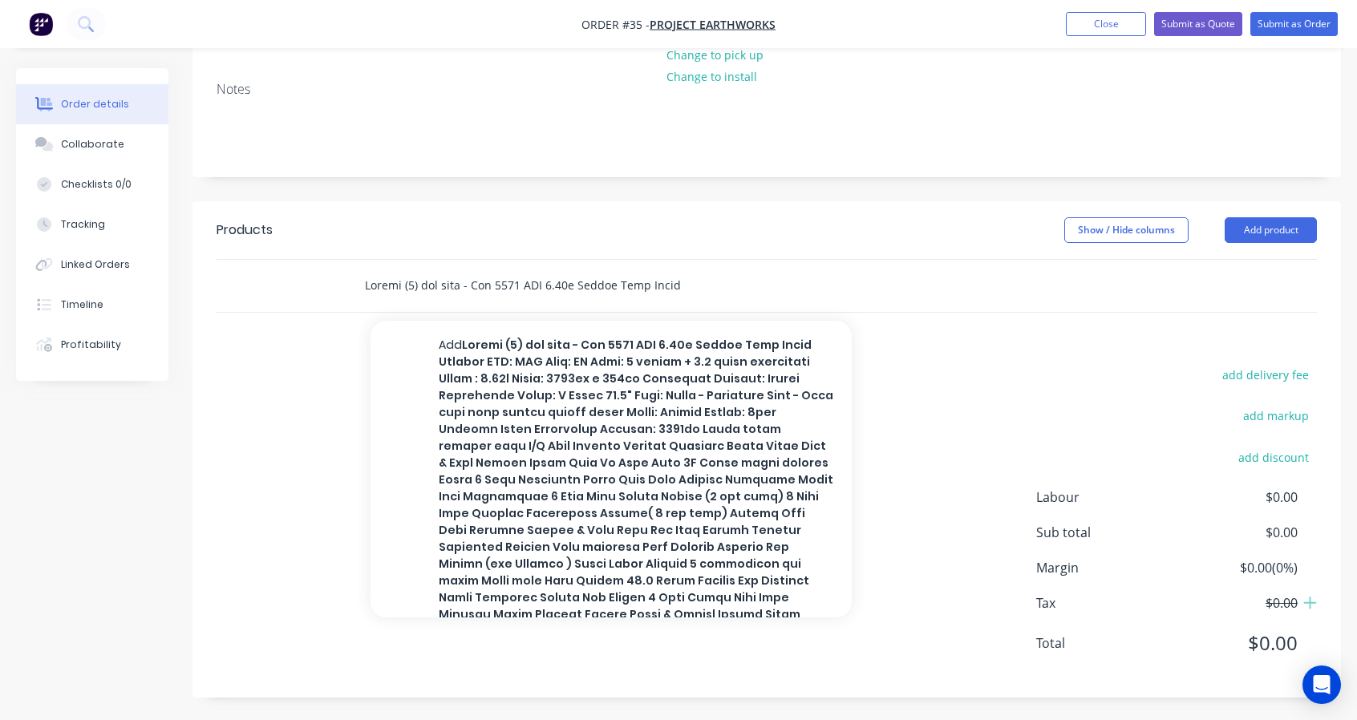
click at [396, 294] on input "text" at bounding box center [524, 285] width 321 height 32
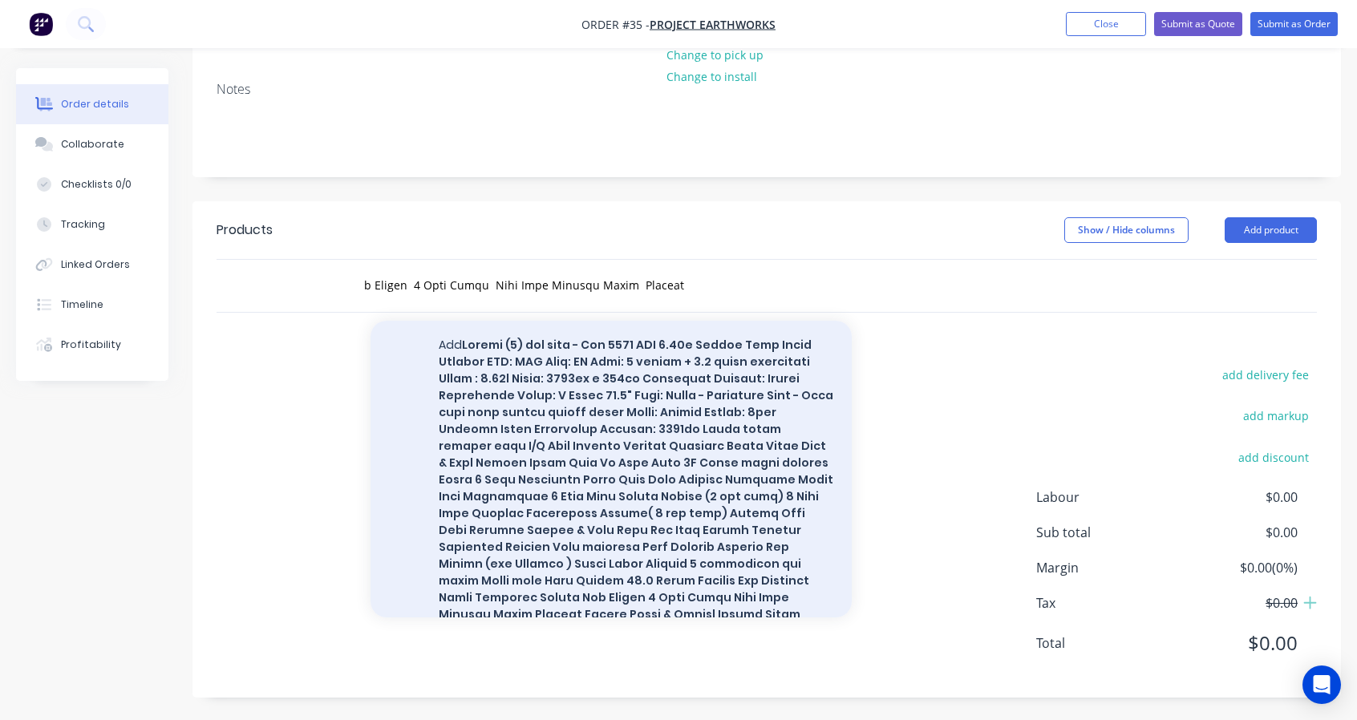
click at [443, 339] on button "Add to order" at bounding box center [610, 488] width 481 height 335
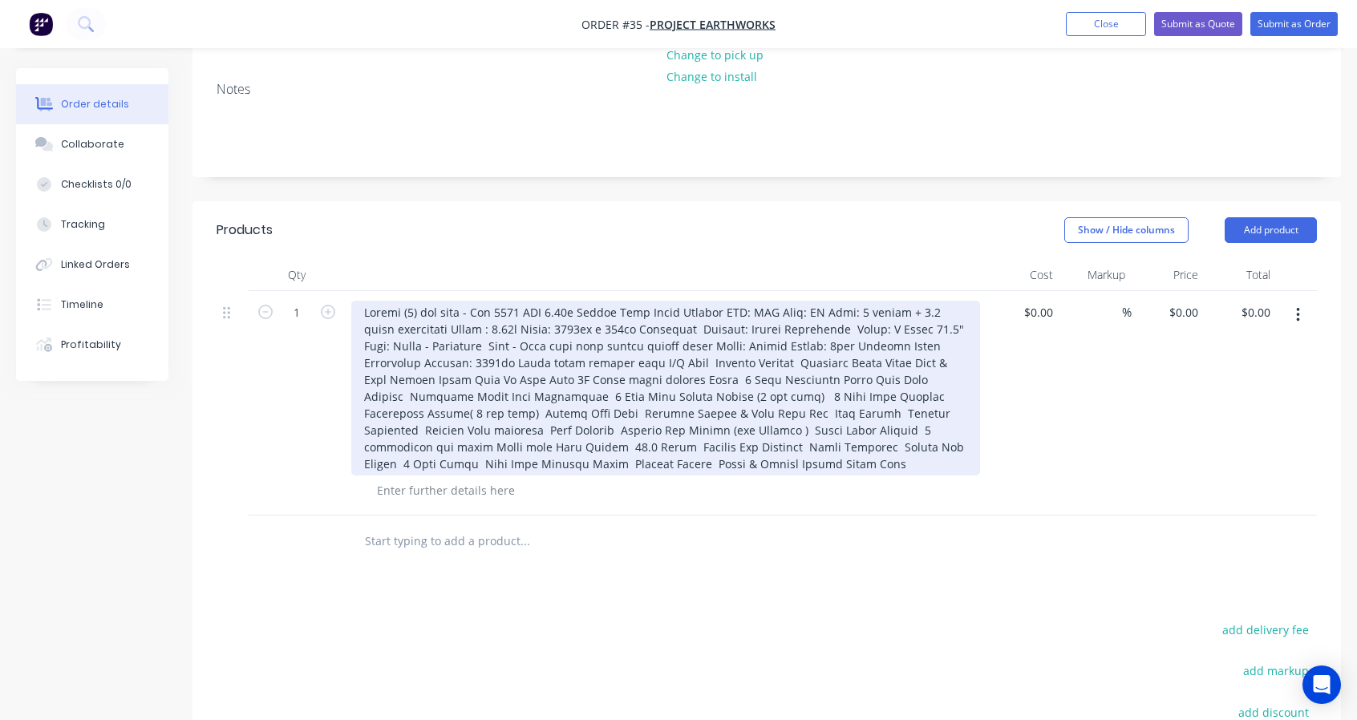
click at [661, 422] on div at bounding box center [665, 388] width 629 height 175
click at [626, 473] on div at bounding box center [665, 388] width 629 height 175
click at [726, 466] on div at bounding box center [665, 388] width 629 height 175
click at [709, 312] on div at bounding box center [665, 388] width 629 height 175
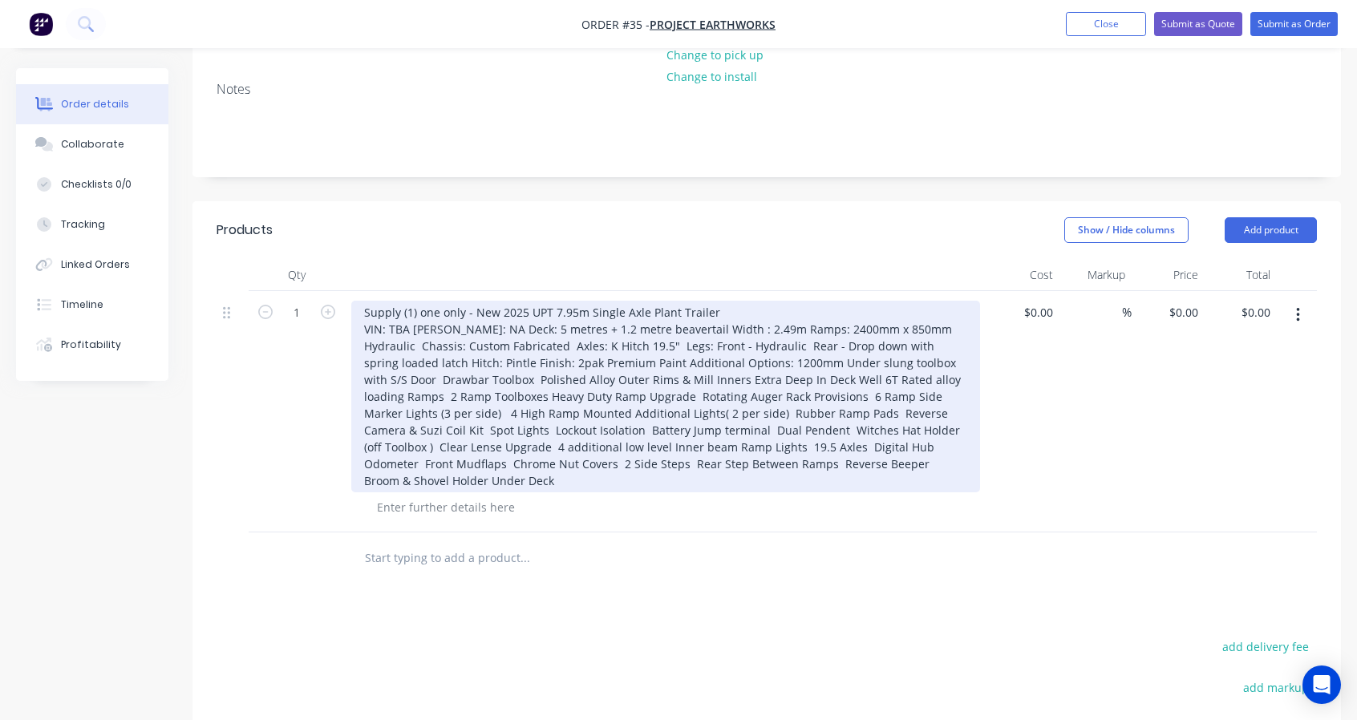
click at [462, 326] on div "Supply (1) one only - New 2025 UPT 7.95m Single Axle Plant Trailer" at bounding box center [665, 397] width 629 height 192
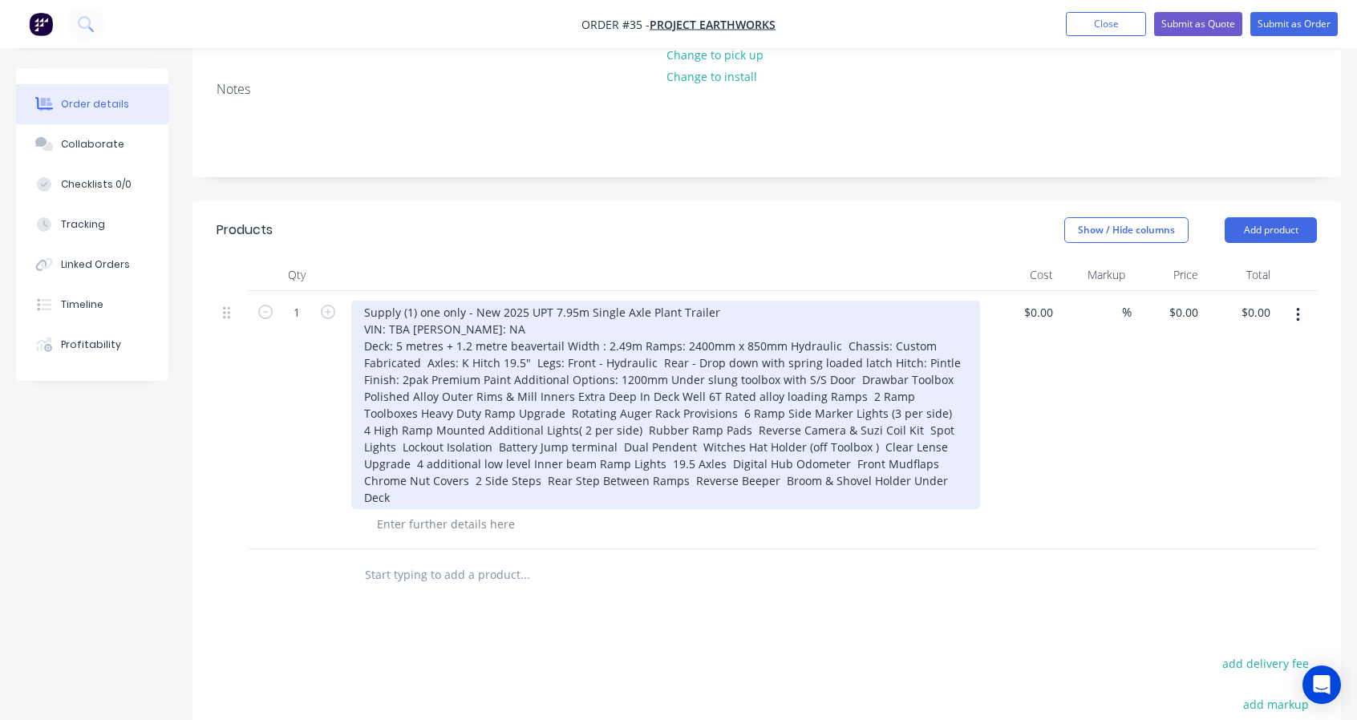
click at [635, 345] on div "Supply (1) one only - New 2025 UPT 7.95m Single Axle Plant Trailer VIN: TBA [PE…" at bounding box center [665, 405] width 629 height 208
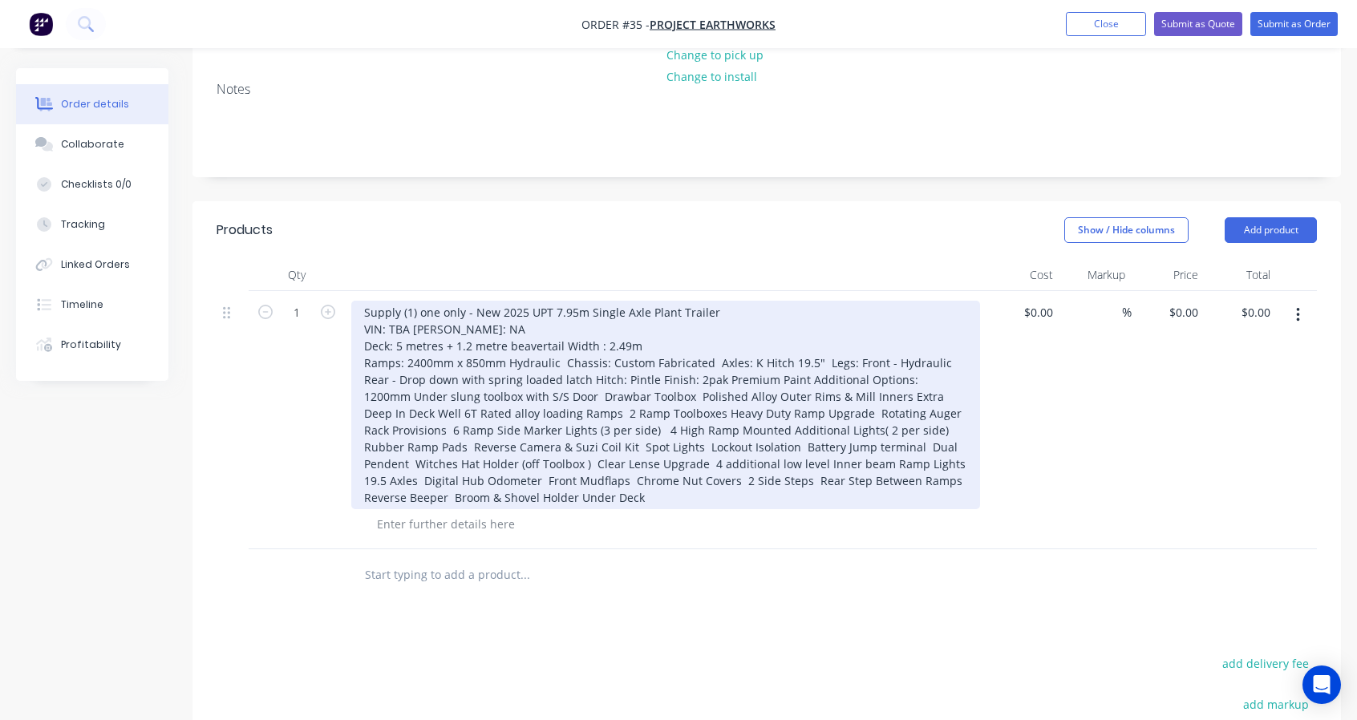
click at [563, 358] on div "Supply (1) one only - New 2025 UPT 7.95m Single Axle Plant Trailer VIN: TBA [PE…" at bounding box center [665, 405] width 629 height 208
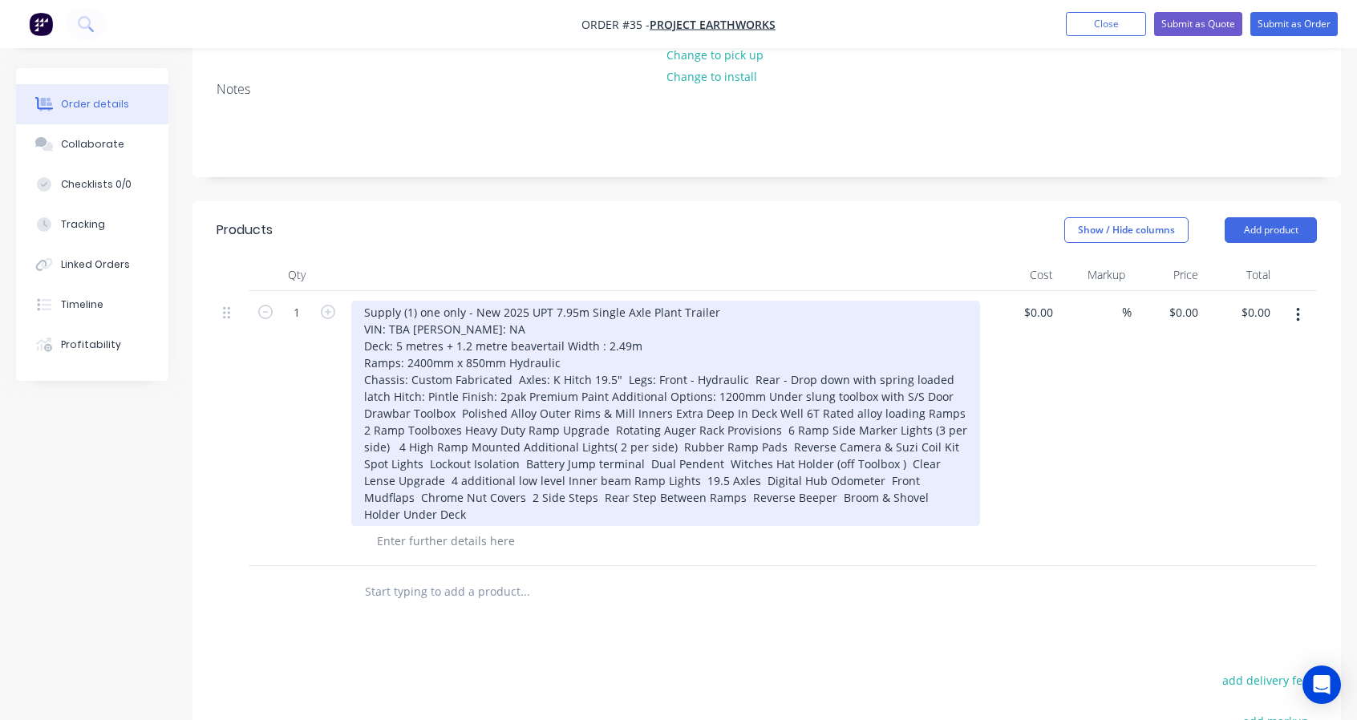
click at [621, 377] on div "Supply (1) one only - New 2025 UPT 7.95m Single Axle Plant Trailer VIN: TBA [PE…" at bounding box center [665, 413] width 629 height 225
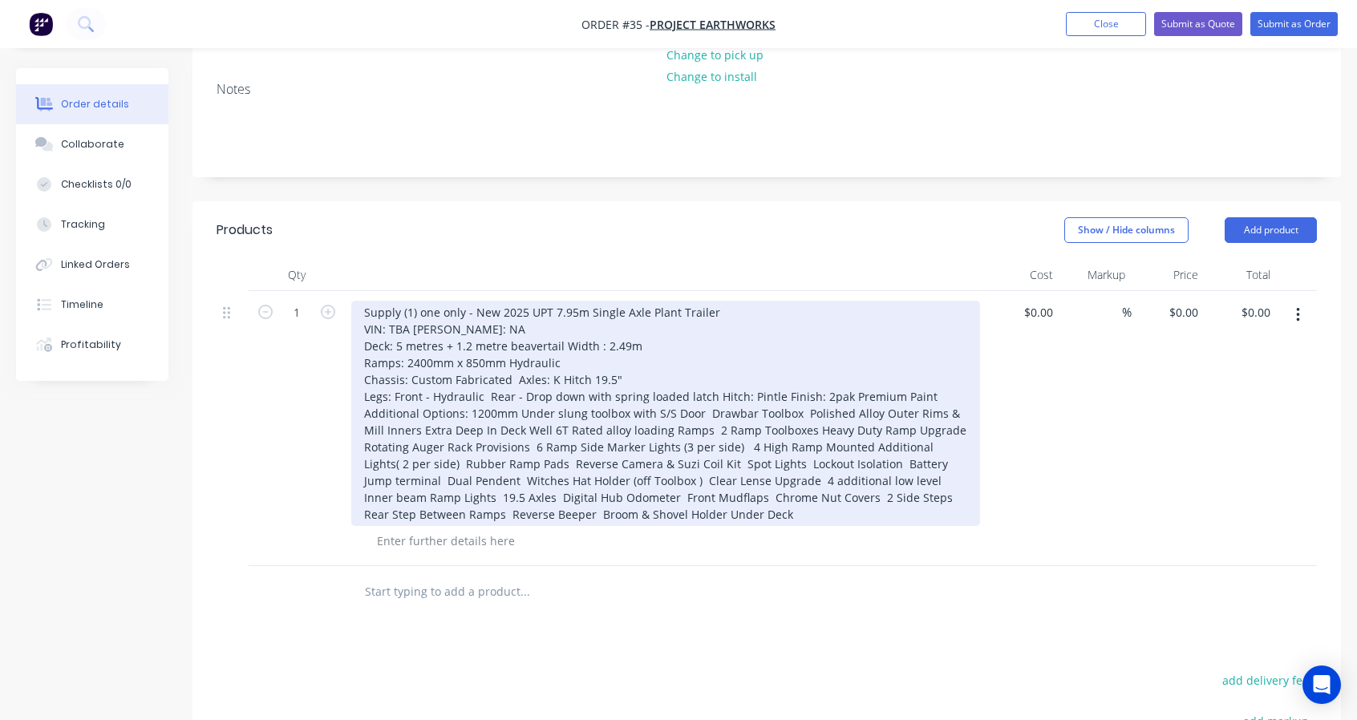
click at [485, 398] on div "Supply (1) one only - New 2025 UPT 7.95m Single Axle Plant Trailer VIN: TBA [PE…" at bounding box center [665, 413] width 629 height 225
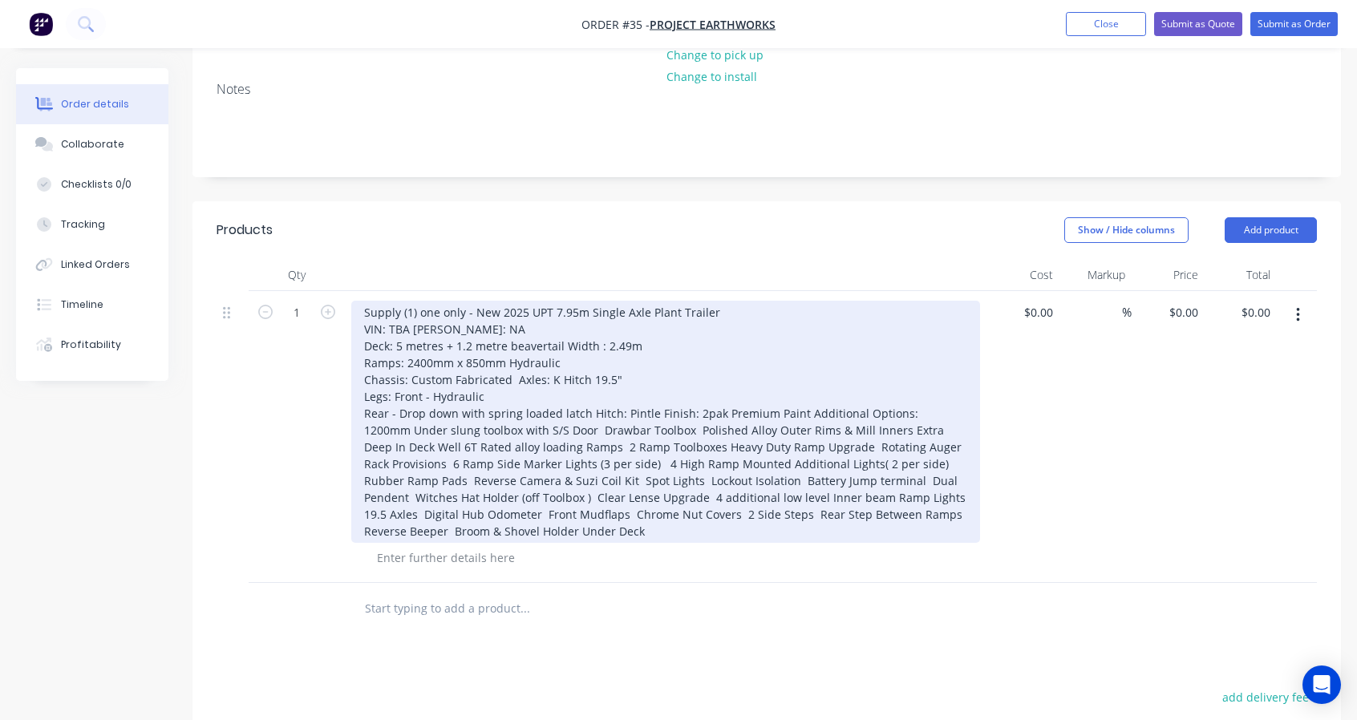
click at [586, 413] on div "Supply (1) one only - New 2025 UPT 7.95m Single Axle Plant Trailer VIN: TBA [PE…" at bounding box center [665, 422] width 629 height 242
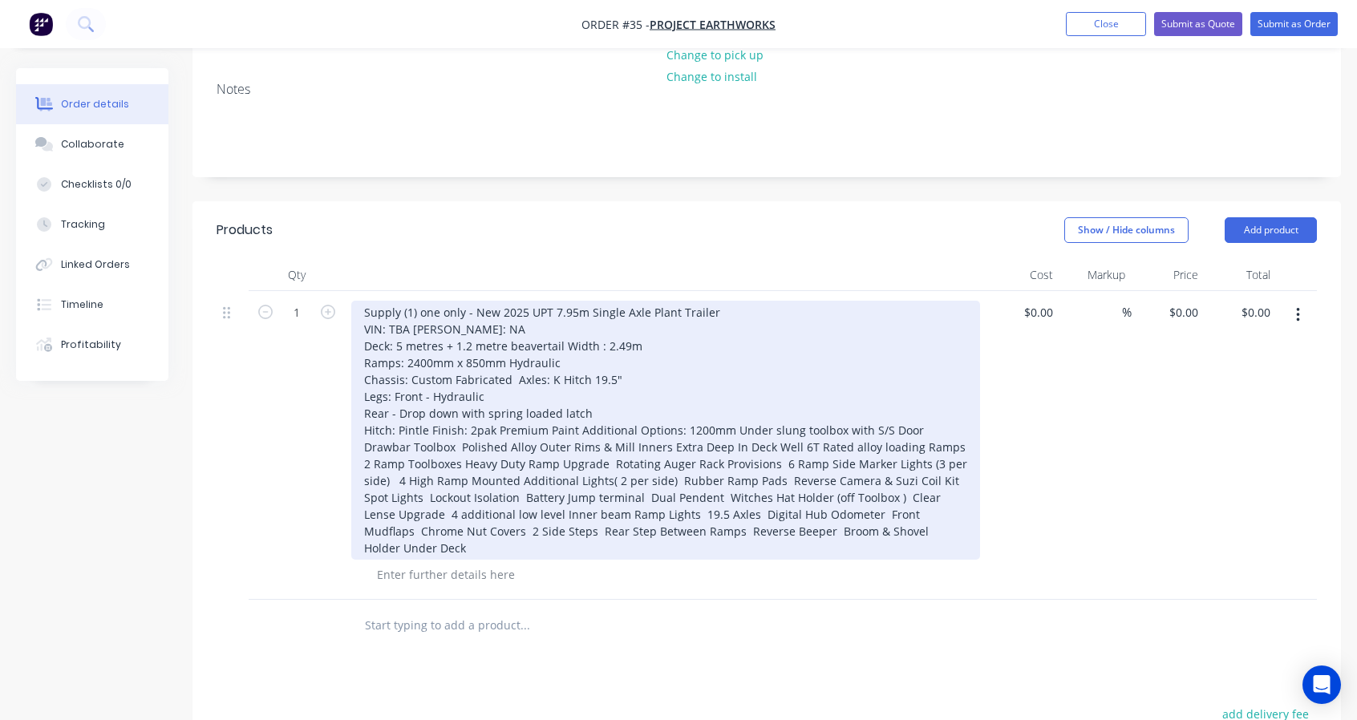
click at [430, 424] on div "Supply (1) one only - New 2025 UPT 7.95m Single Axle Plant Trailer VIN: TBA [PE…" at bounding box center [665, 430] width 629 height 259
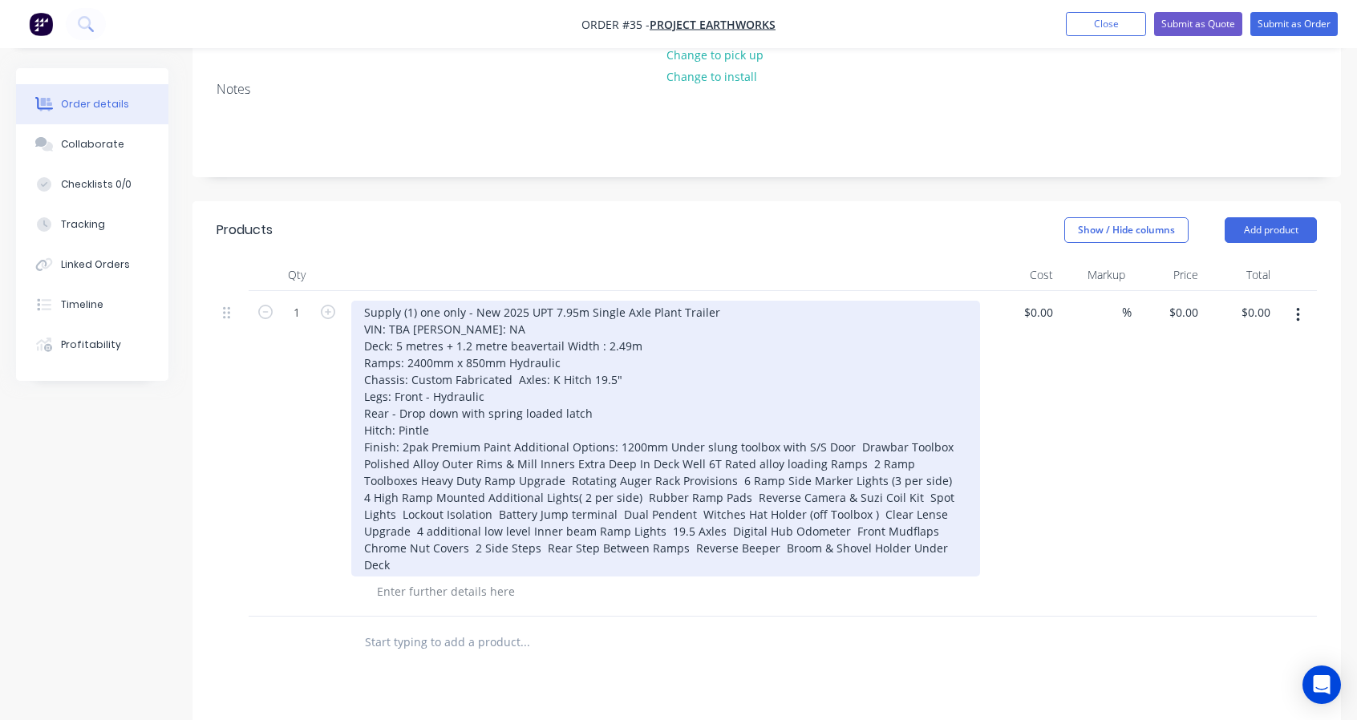
click at [506, 447] on div "Supply (1) one only - New 2025 UPT 7.95m Single Axle Plant Trailer VIN: TBA [PE…" at bounding box center [665, 439] width 629 height 276
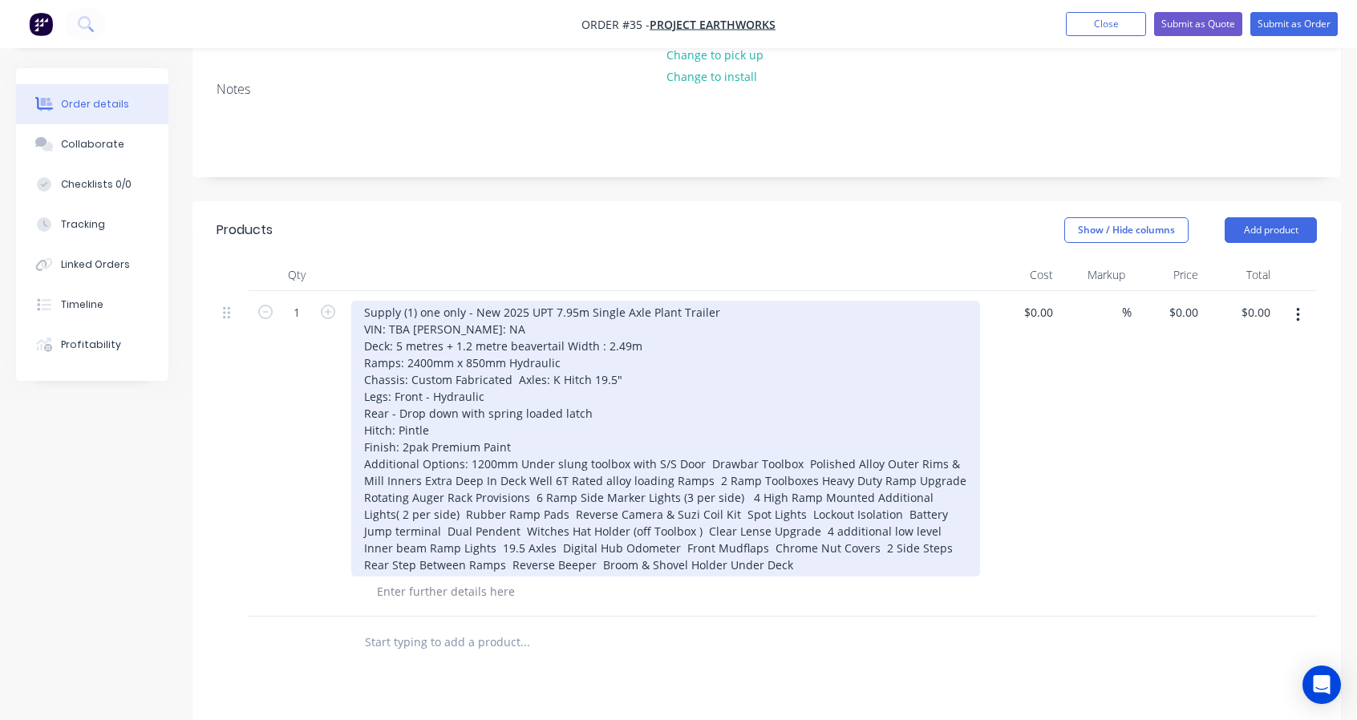
click at [706, 459] on div "Supply (1) one only - New 2025 UPT 7.95m Single Axle Plant Trailer VIN: TBA [PE…" at bounding box center [665, 439] width 629 height 276
click at [467, 460] on div "Supply (1) one only - New 2025 UPT 7.95m Single Axle Plant Trailer VIN: TBA [PE…" at bounding box center [665, 439] width 629 height 276
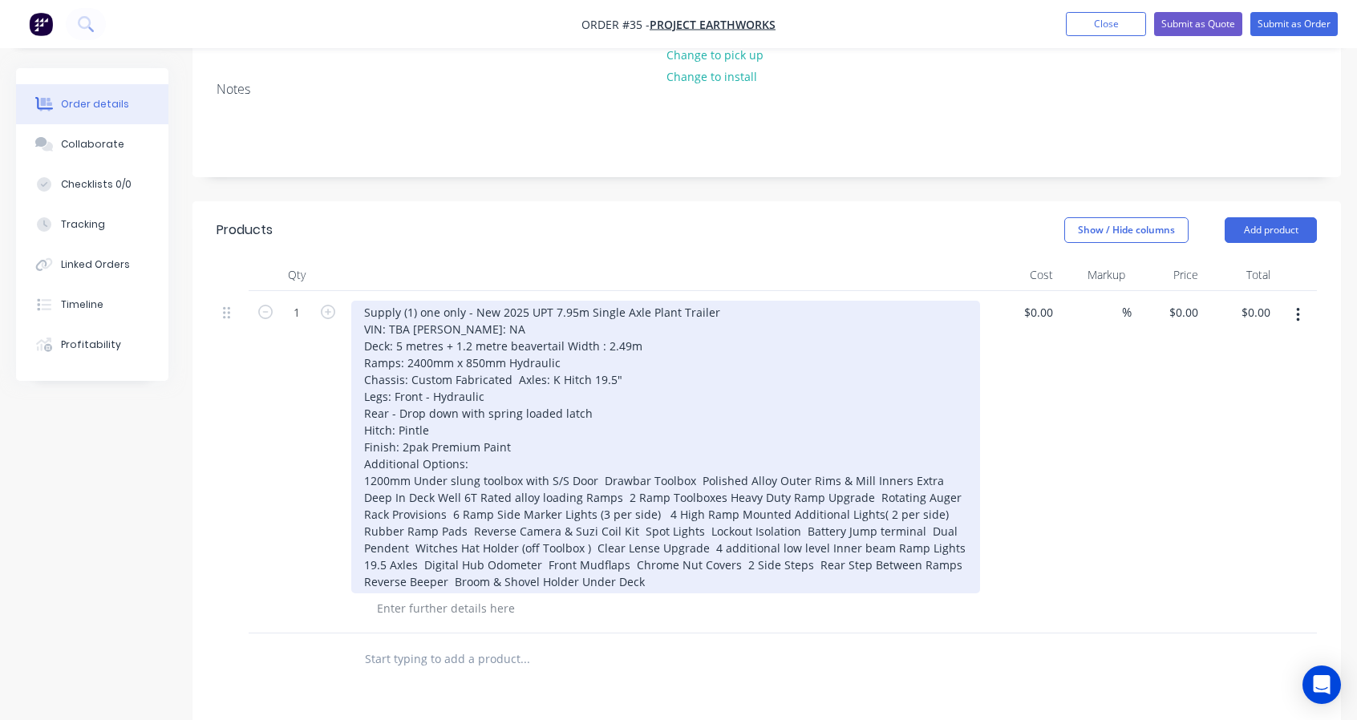
click at [600, 475] on div "Supply (1) one only - New 2025 UPT 7.95m Single Axle Plant Trailer VIN: TBA [PE…" at bounding box center [665, 447] width 629 height 293
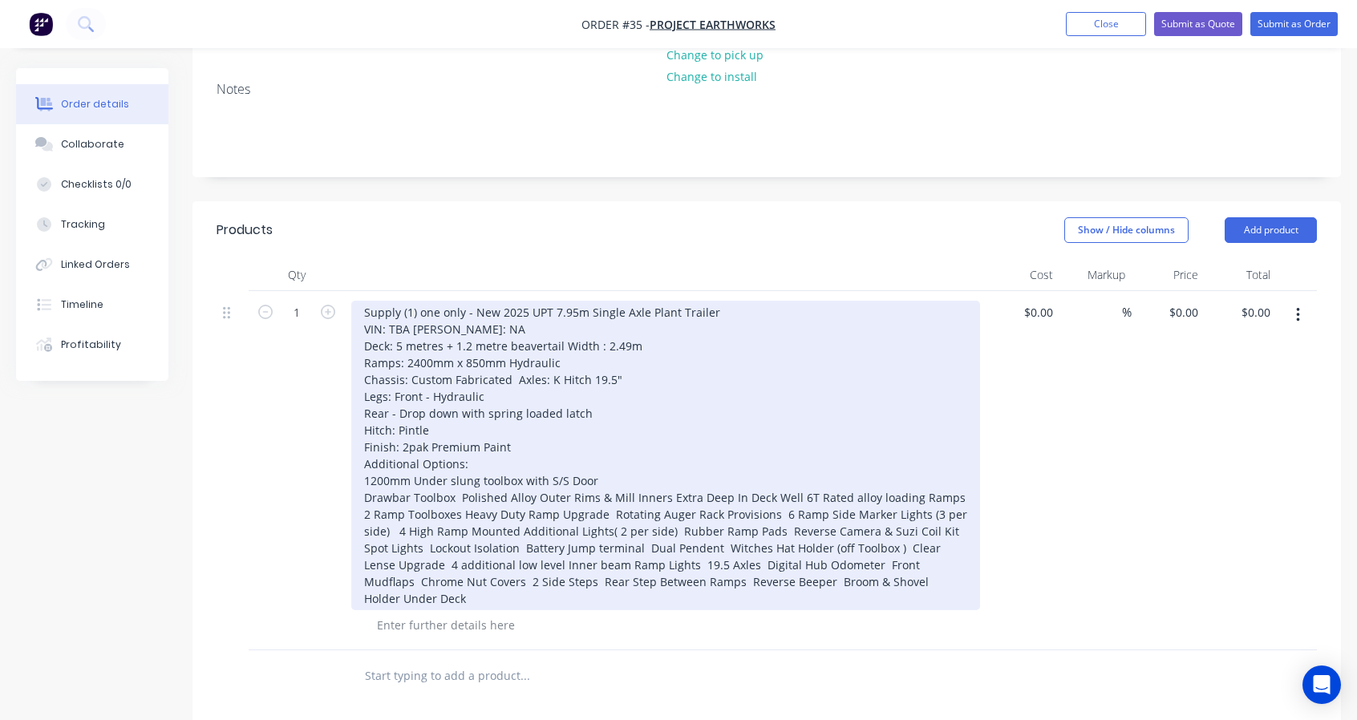
click at [460, 494] on div "Supply (1) one only - New 2025 UPT 7.95m Single Axle Plant Trailer VIN: TBA [PE…" at bounding box center [665, 456] width 629 height 310
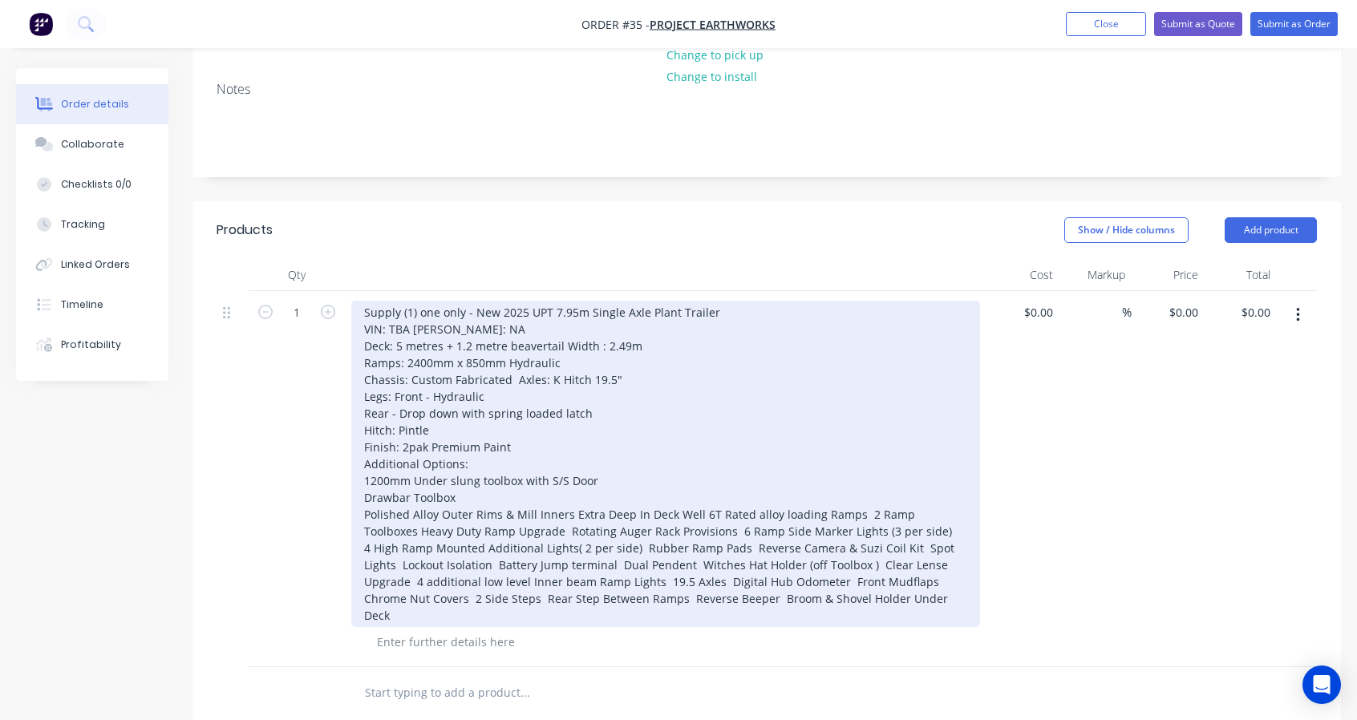
click at [570, 509] on div "Supply (1) one only - New 2025 UPT 7.95m Single Axle Plant Trailer VIN: TBA [PE…" at bounding box center [665, 464] width 629 height 326
click at [491, 529] on div "Supply (1) one only - New 2025 UPT 7.95m Single Axle Plant Trailer VIN: TBA [PE…" at bounding box center [665, 464] width 629 height 326
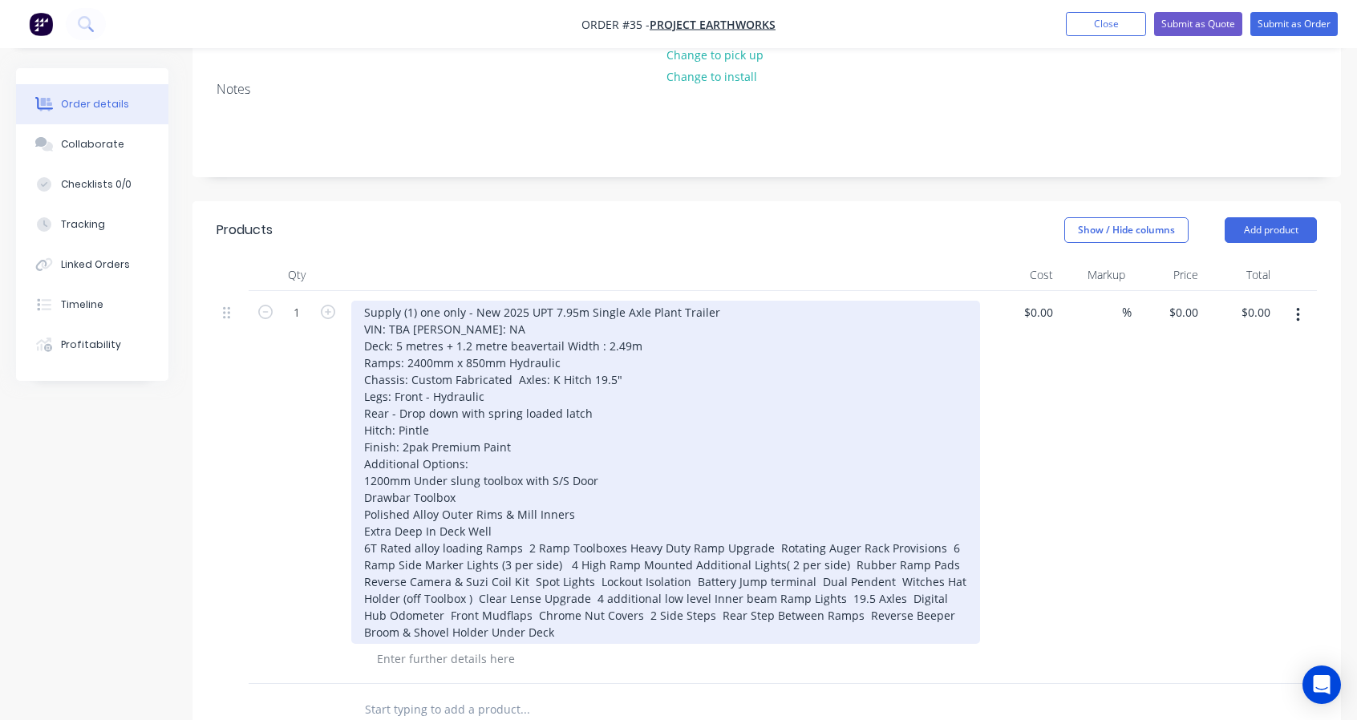
click at [521, 546] on div "Supply (1) one only - New 2025 UPT 7.95m Single Axle Plant Trailer VIN: TBA [PE…" at bounding box center [665, 472] width 629 height 343
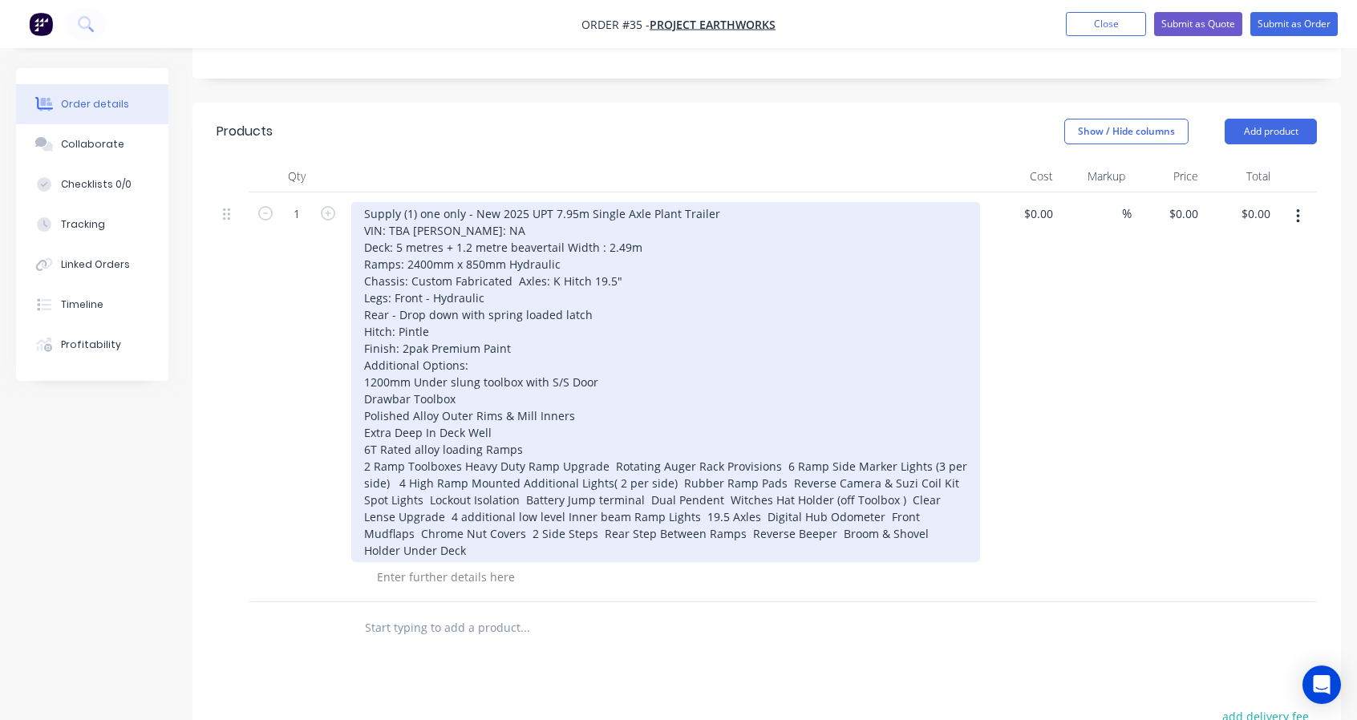
scroll to position [335, 0]
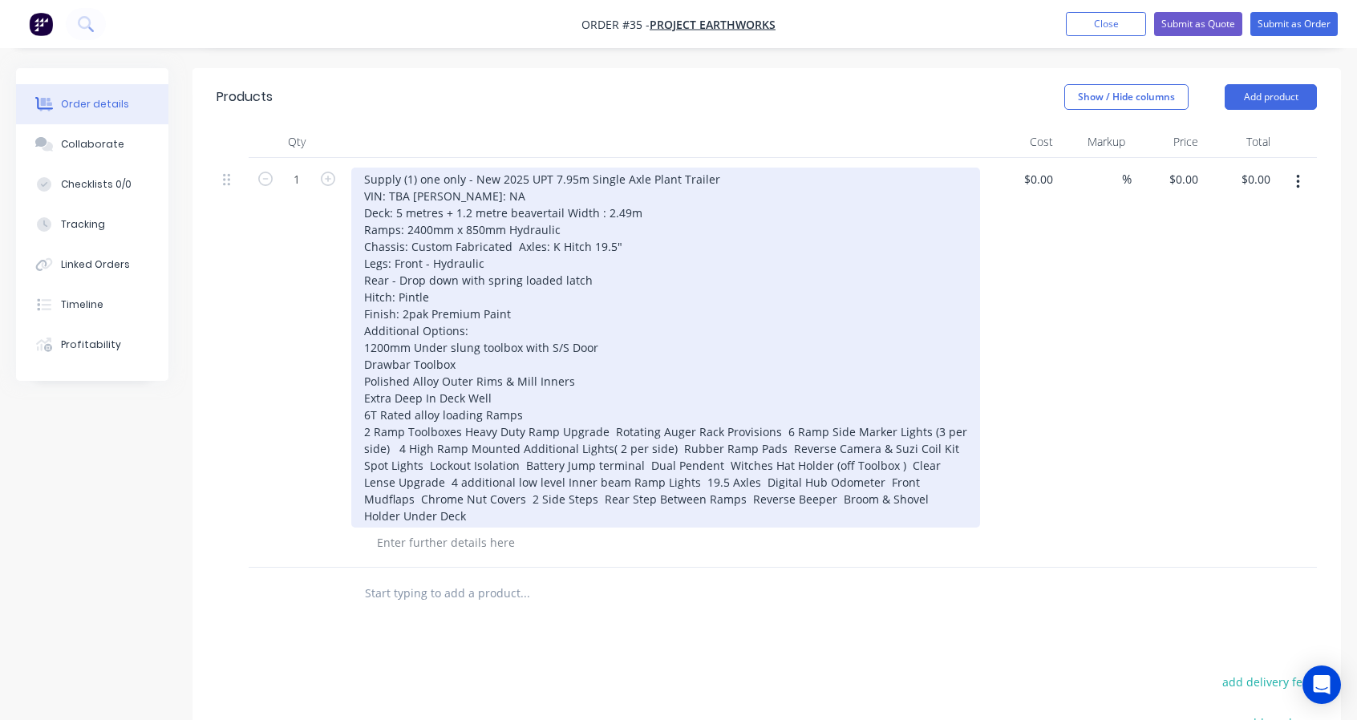
click at [463, 429] on div "Supply (1) one only - New 2025 UPT 7.95m Single Axle Plant Trailer VIN: TBA [PE…" at bounding box center [665, 348] width 629 height 360
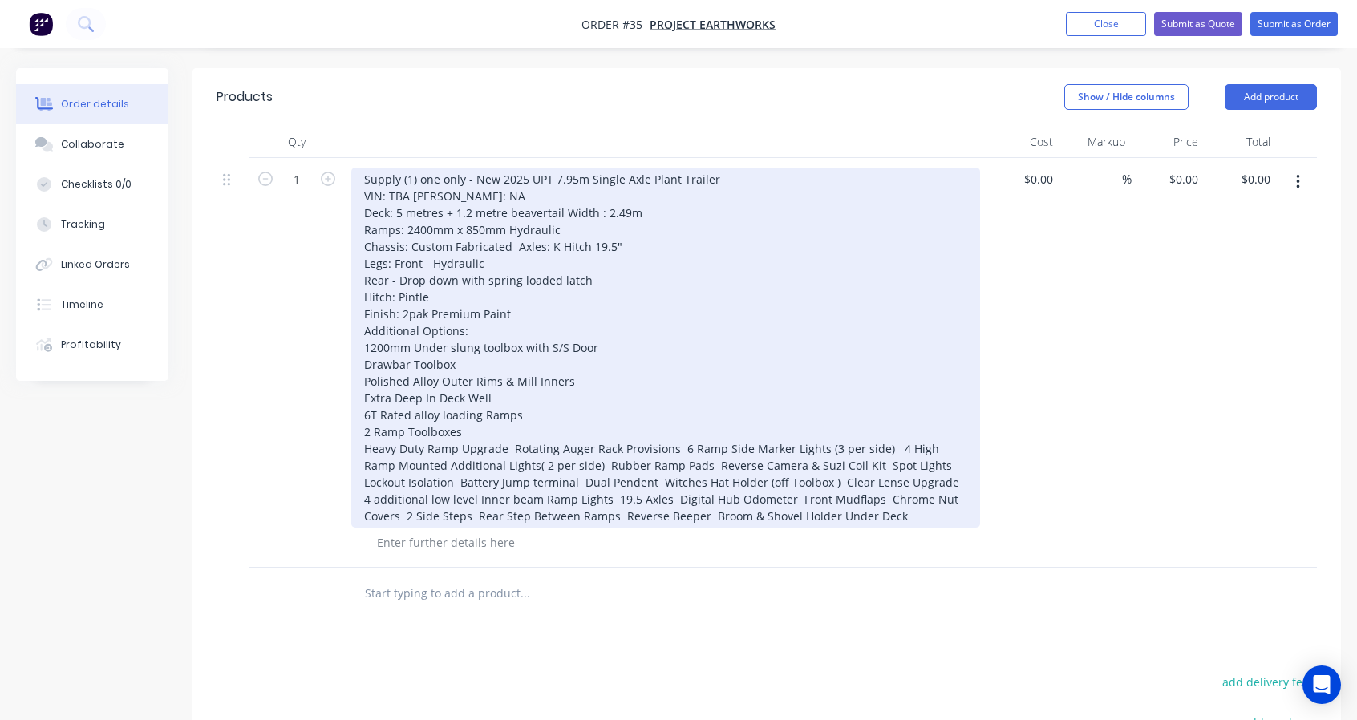
click at [507, 444] on div "Supply (1) one only - New 2025 UPT 7.95m Single Axle Plant Trailer VIN: TBA [PE…" at bounding box center [665, 348] width 629 height 360
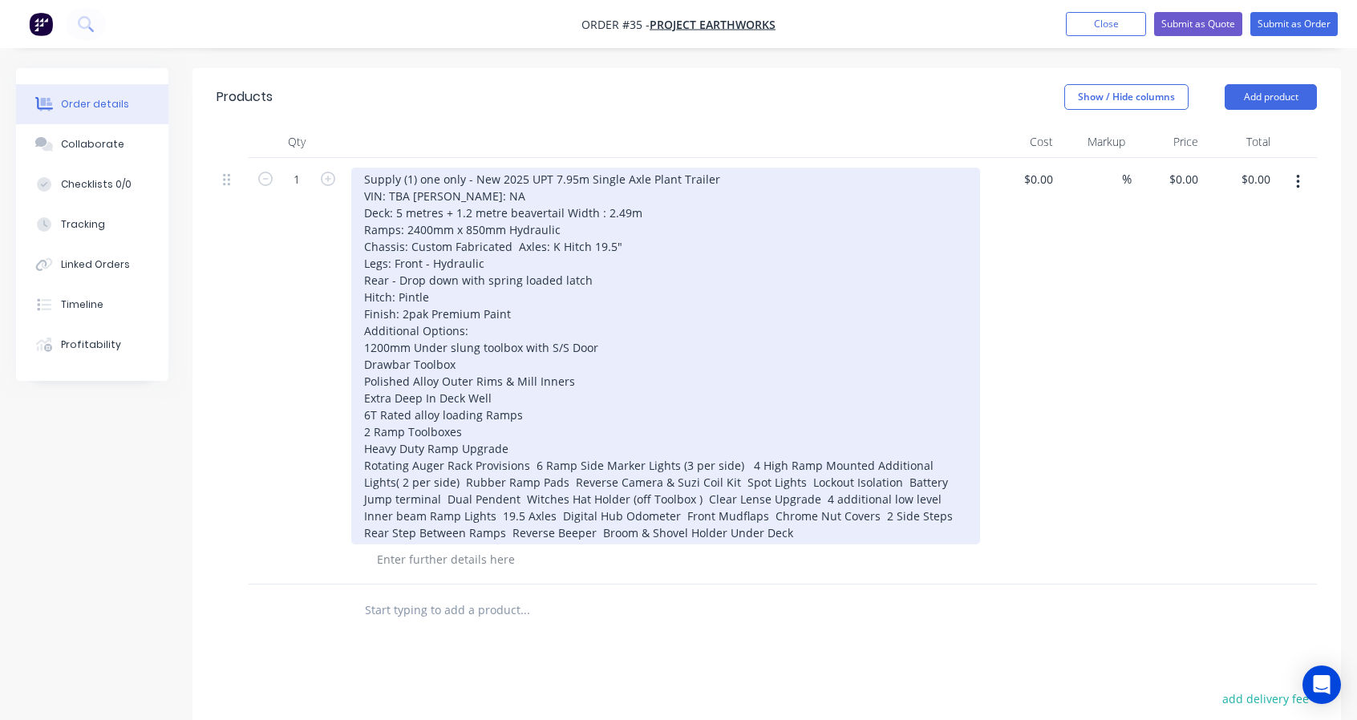
click at [529, 463] on div "Supply (1) one only - New 2025 UPT 7.95m Single Axle Plant Trailer VIN: TBA [PE…" at bounding box center [665, 356] width 629 height 377
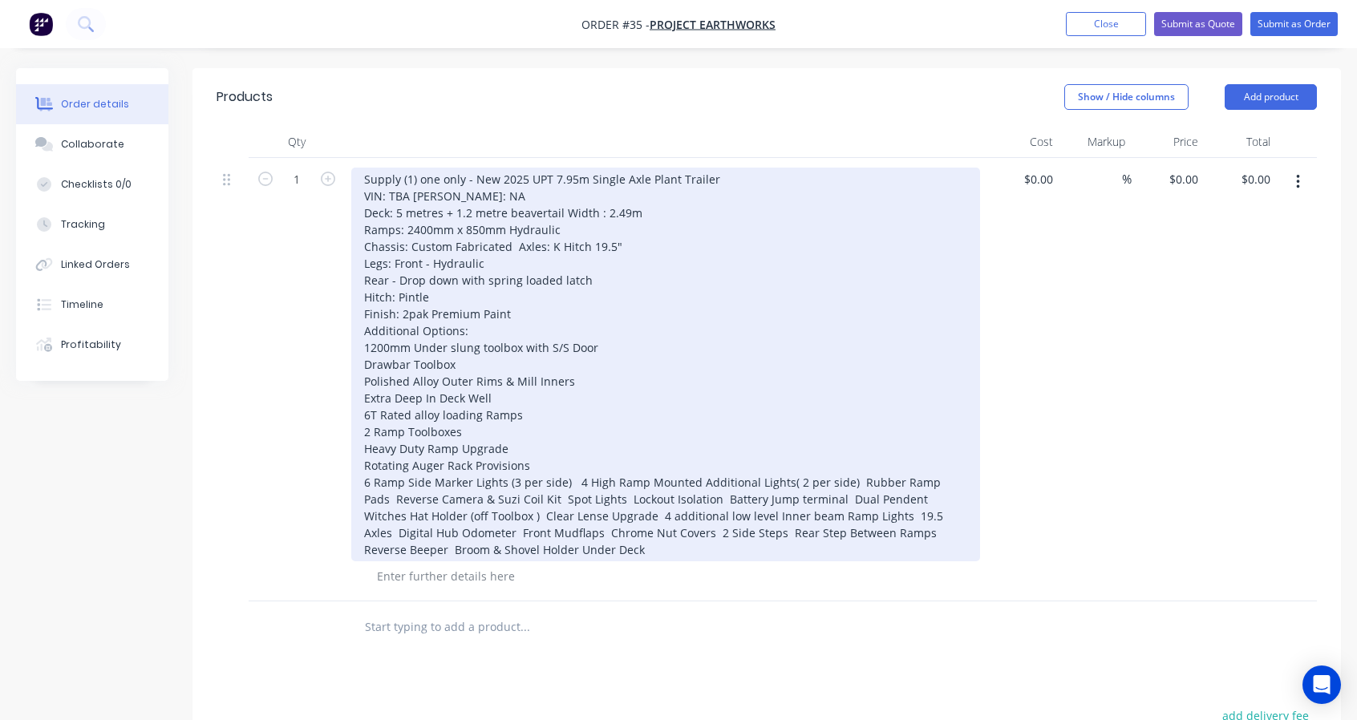
click at [574, 484] on div "Supply (1) one only - New 2025 UPT 7.95m Single Axle Plant Trailer VIN: TBA [PE…" at bounding box center [665, 365] width 629 height 394
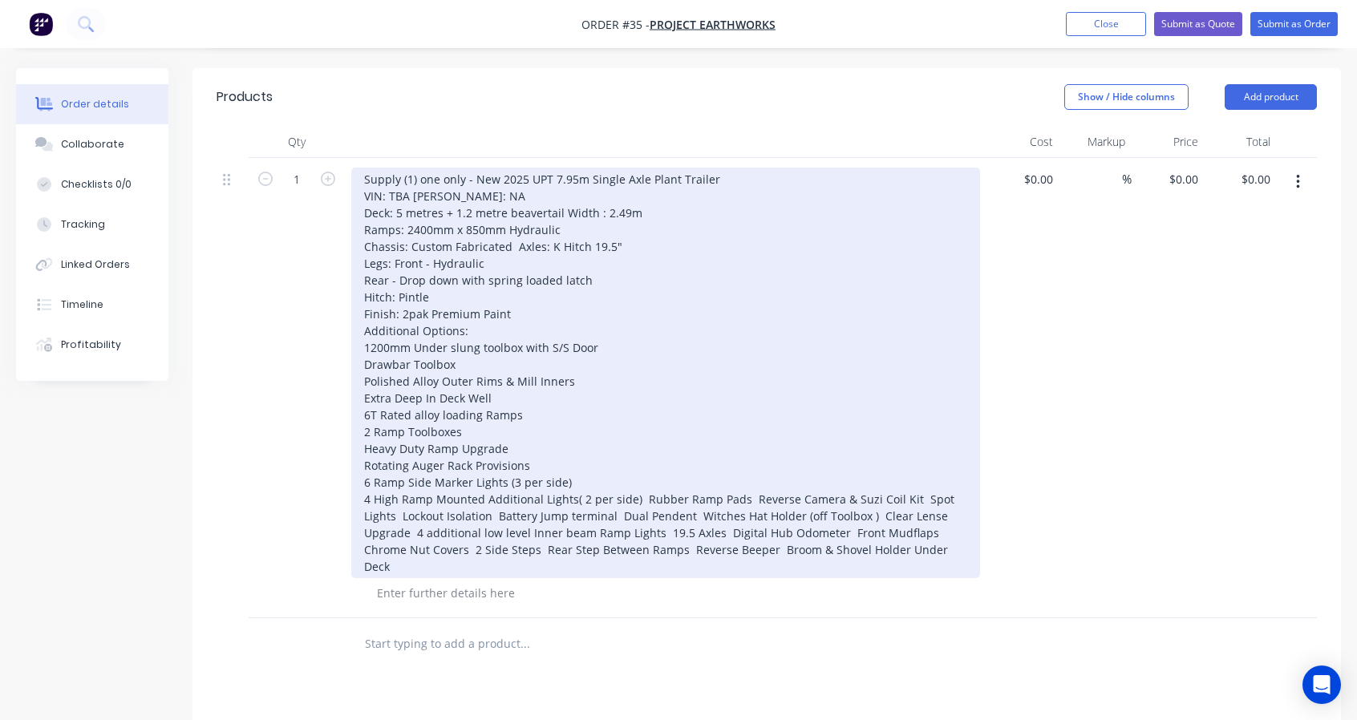
click at [641, 496] on div "Supply (1) one only - New 2025 UPT 7.95m Single Axle Plant Trailer VIN: TBA [PE…" at bounding box center [665, 373] width 629 height 411
click at [473, 519] on div "Supply (1) one only - New 2025 UPT 7.95m Single Axle Plant Trailer VIN: TBA [PE…" at bounding box center [665, 373] width 629 height 411
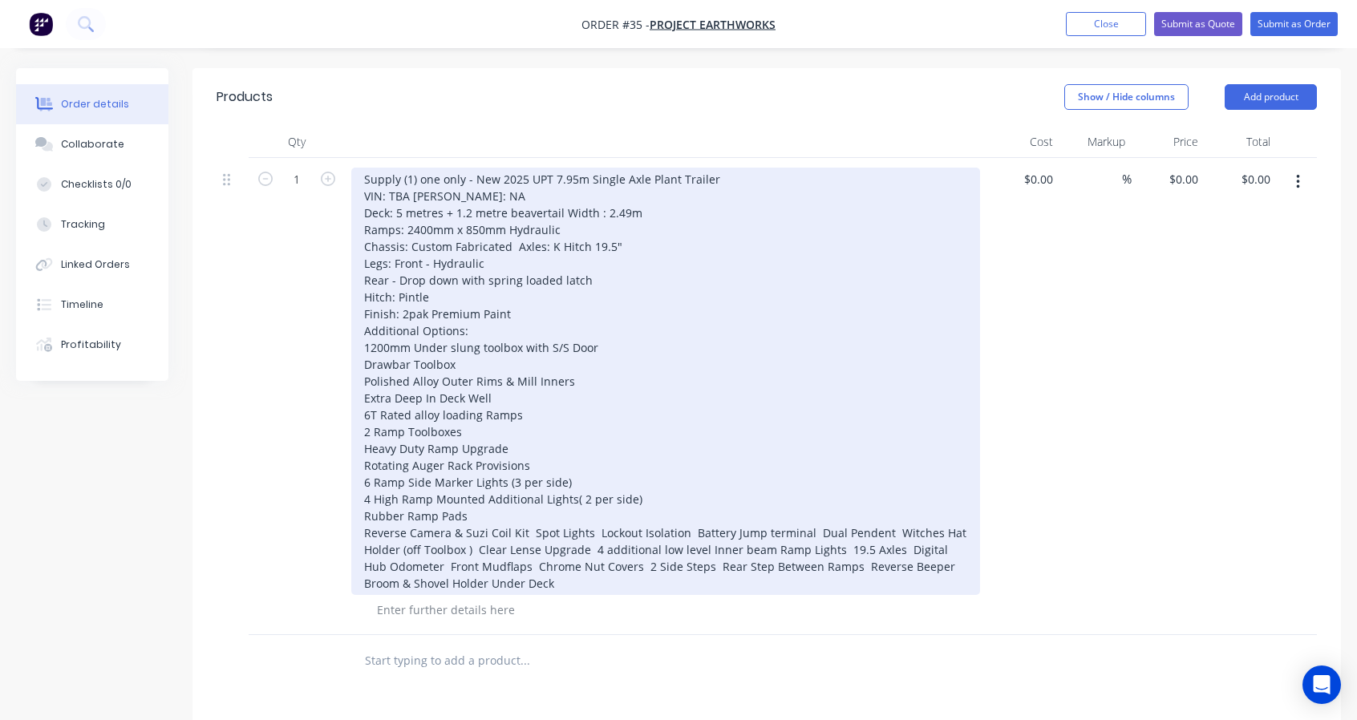
click at [527, 530] on div "Supply (1) one only - New 2025 UPT 7.95m Single Axle Plant Trailer VIN: TBA [PE…" at bounding box center [665, 381] width 629 height 427
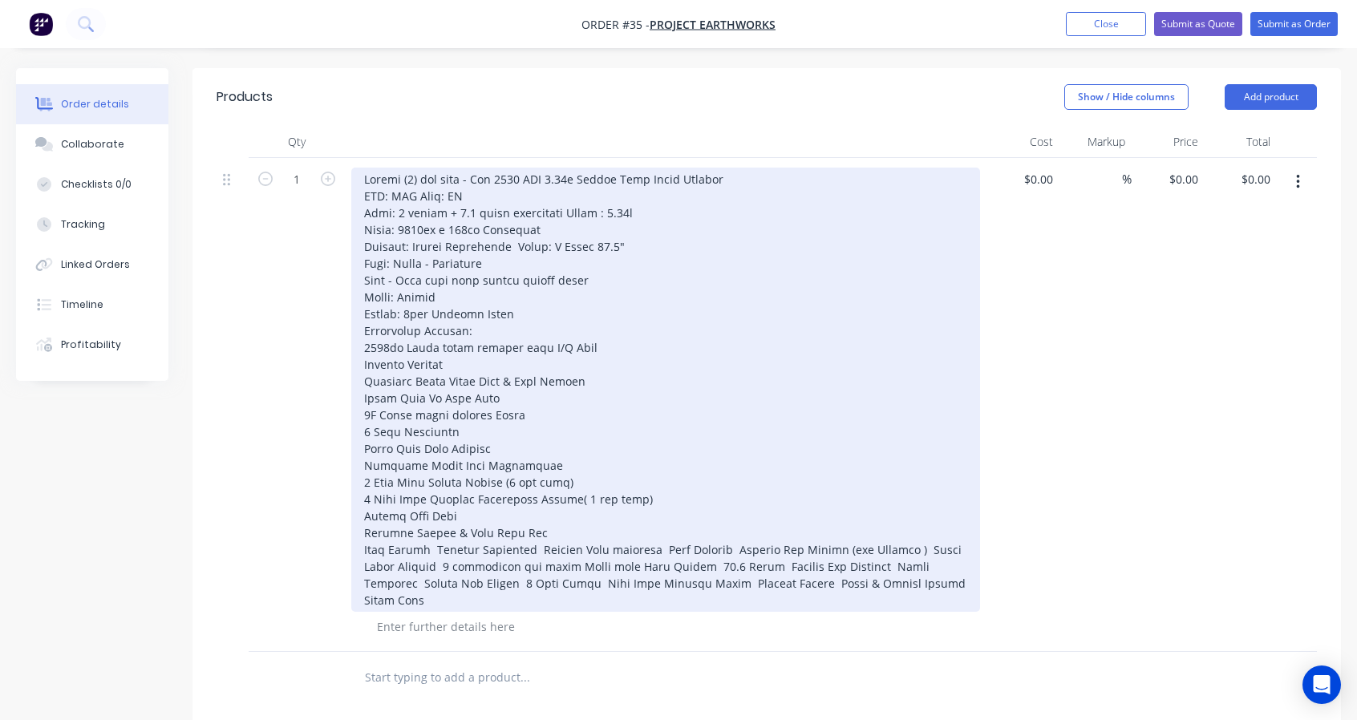
click at [565, 530] on div at bounding box center [665, 390] width 629 height 444
click at [431, 551] on div at bounding box center [665, 390] width 629 height 444
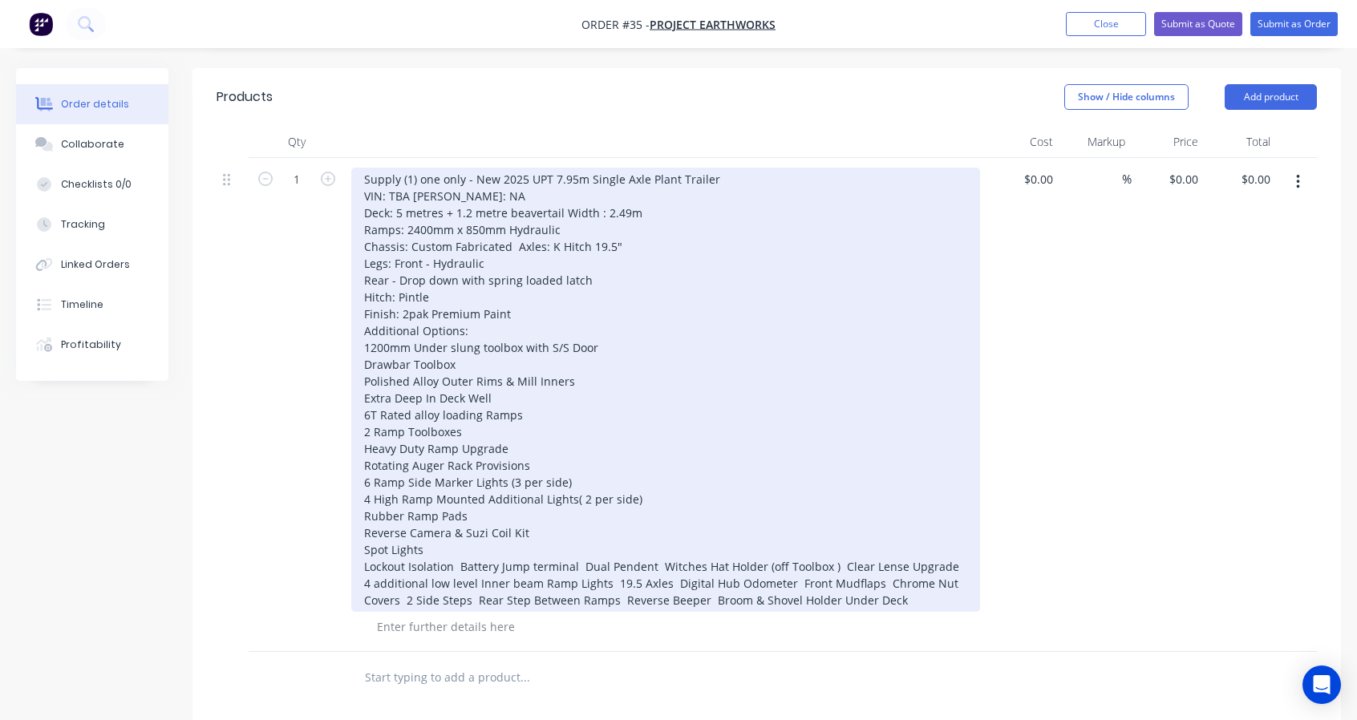
click at [463, 568] on div "Supply (1) one only - New 2025 UPT 7.95m Single Axle Plant Trailer VIN: TBA [PE…" at bounding box center [665, 390] width 629 height 444
click at [457, 564] on div "Supply (1) one only - New 2025 UPT 7.95m Single Axle Plant Trailer VIN: TBA [PE…" at bounding box center [665, 390] width 629 height 444
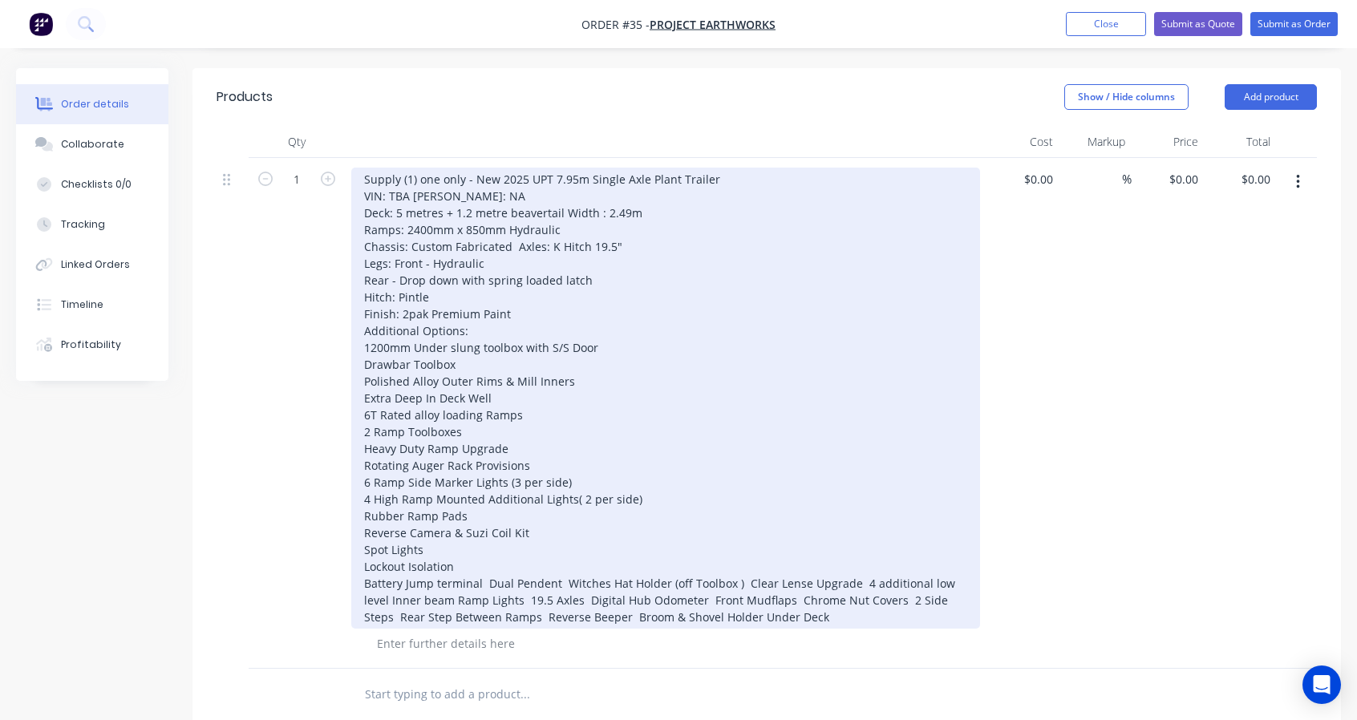
click at [485, 580] on div "Supply (1) one only - New 2025 UPT 7.95m Single Axle Plant Trailer VIN: TBA [PE…" at bounding box center [665, 398] width 629 height 461
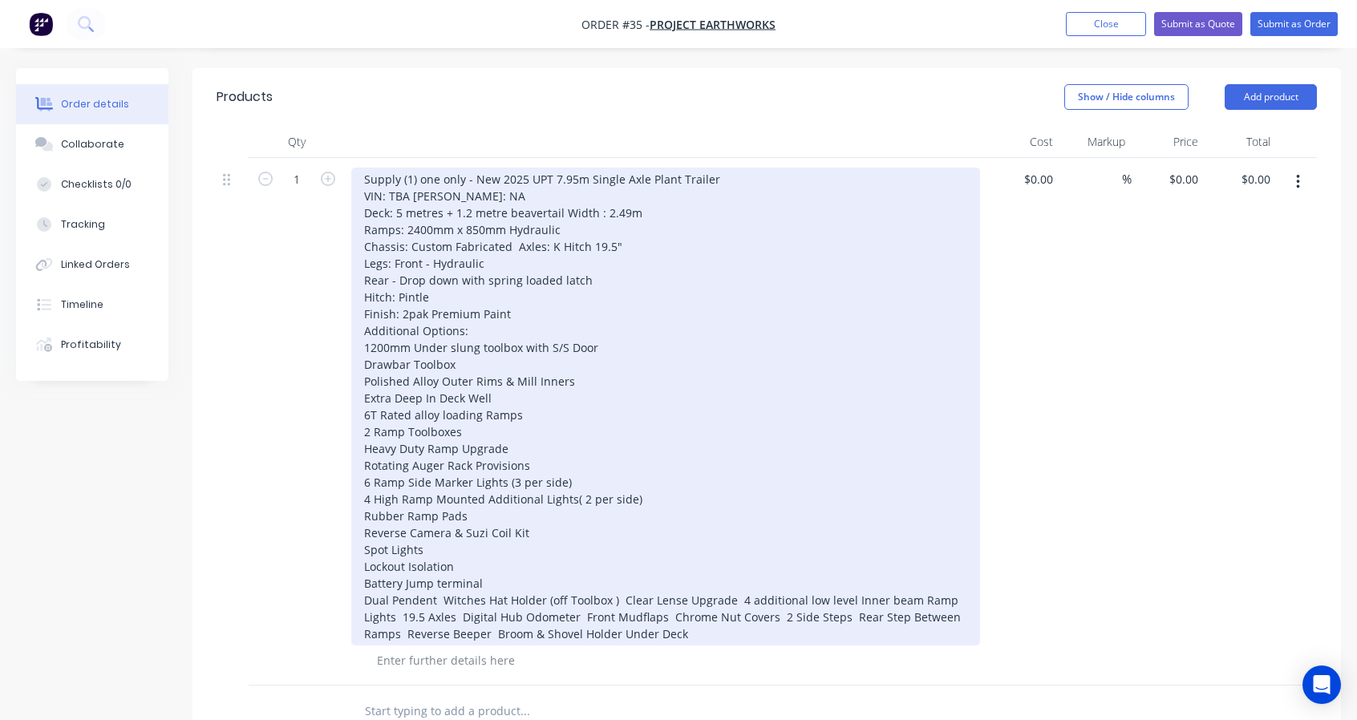
click at [440, 597] on div "Supply (1) one only - New 2025 UPT 7.95m Single Axle Plant Trailer VIN: TBA [PE…" at bounding box center [665, 407] width 629 height 478
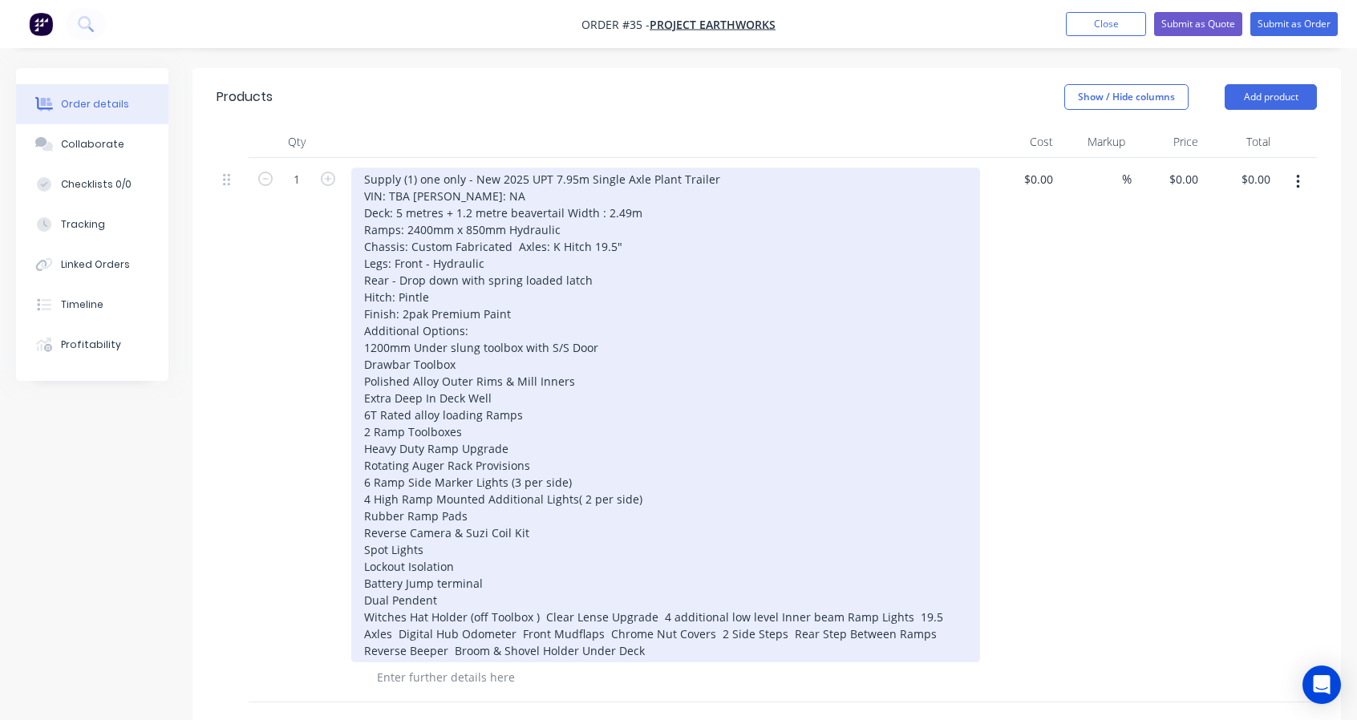
click at [542, 611] on div "Supply (1) one only - New 2025 UPT 7.95m Single Axle Plant Trailer VIN: TBA [PE…" at bounding box center [665, 415] width 629 height 495
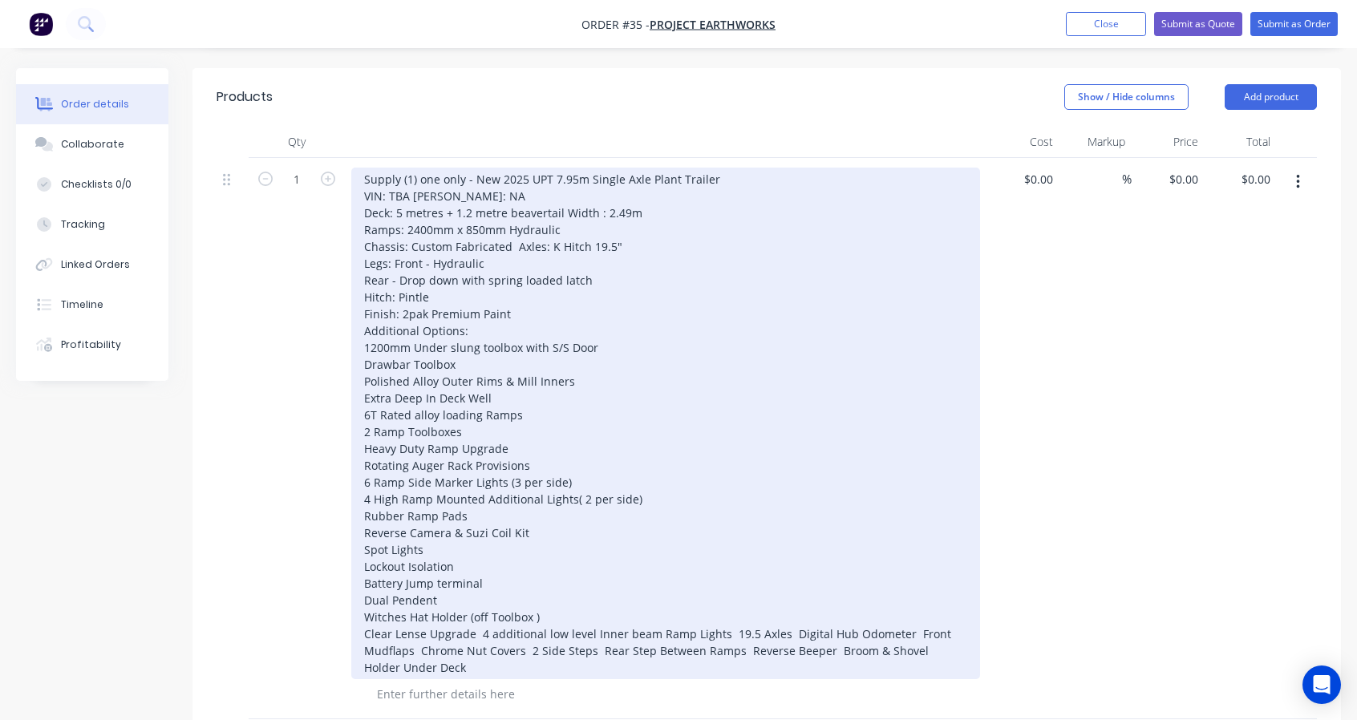
click at [480, 633] on div "Supply (1) one only - New 2025 UPT 7.95m Single Axle Plant Trailer VIN: TBA [PE…" at bounding box center [665, 424] width 629 height 512
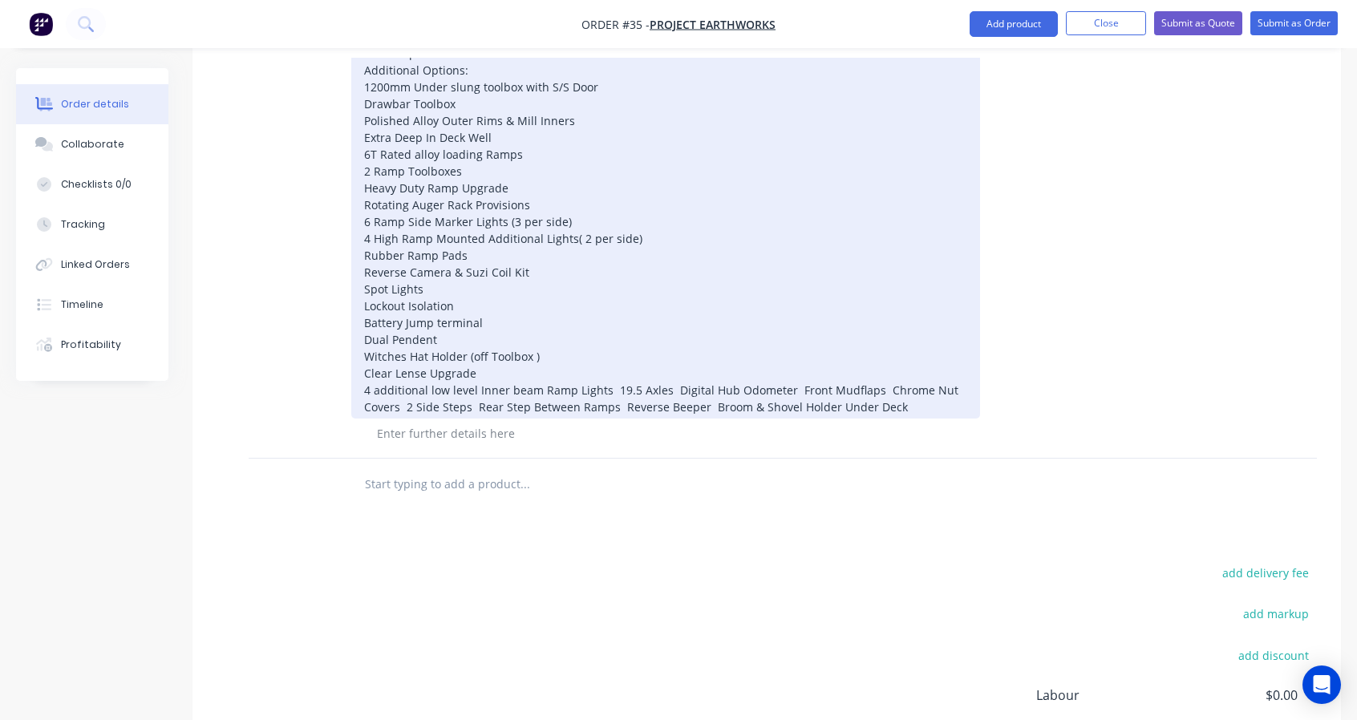
scroll to position [603, 0]
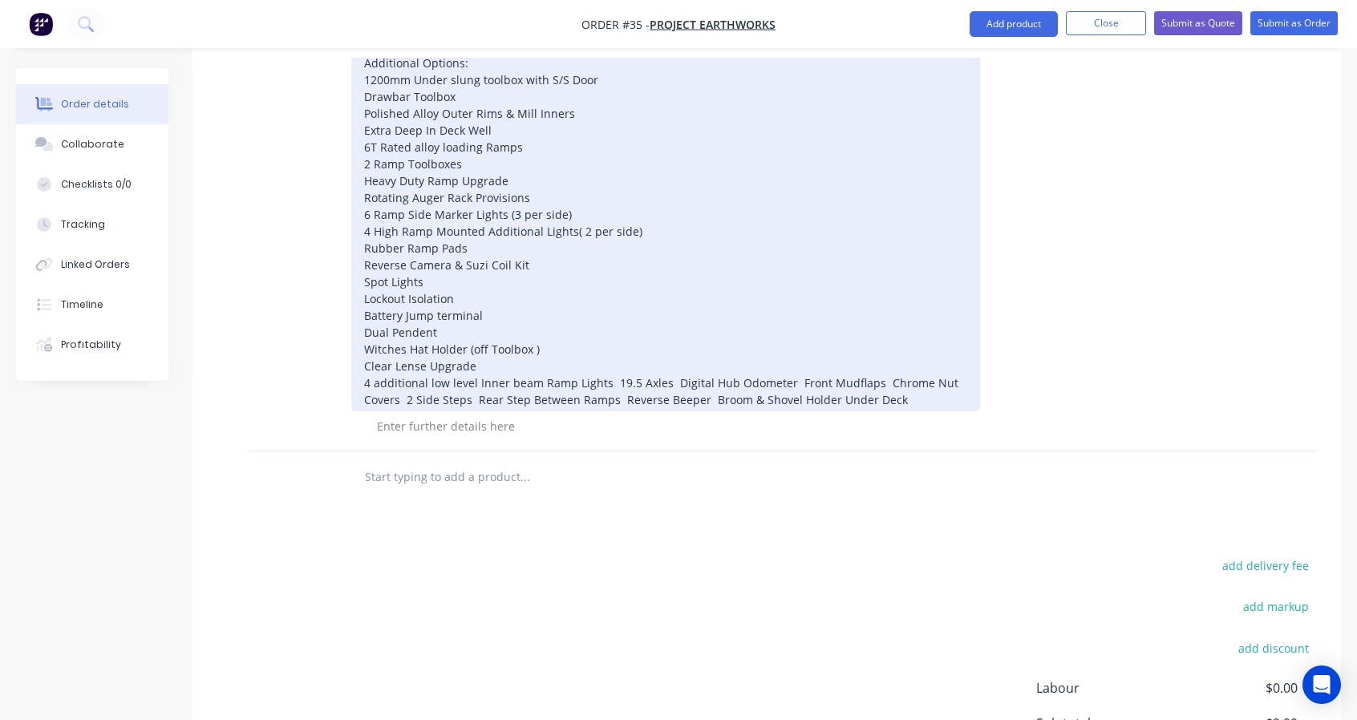
click at [612, 371] on div "Supply (1) one only - New 2025 UPT 7.95m Single Axle Plant Trailer VIN: TBA [PE…" at bounding box center [665, 156] width 629 height 512
click at [610, 382] on div "Supply (1) one only - New 2025 UPT 7.95m Single Axle Plant Trailer VIN: TBA [PE…" at bounding box center [665, 156] width 629 height 512
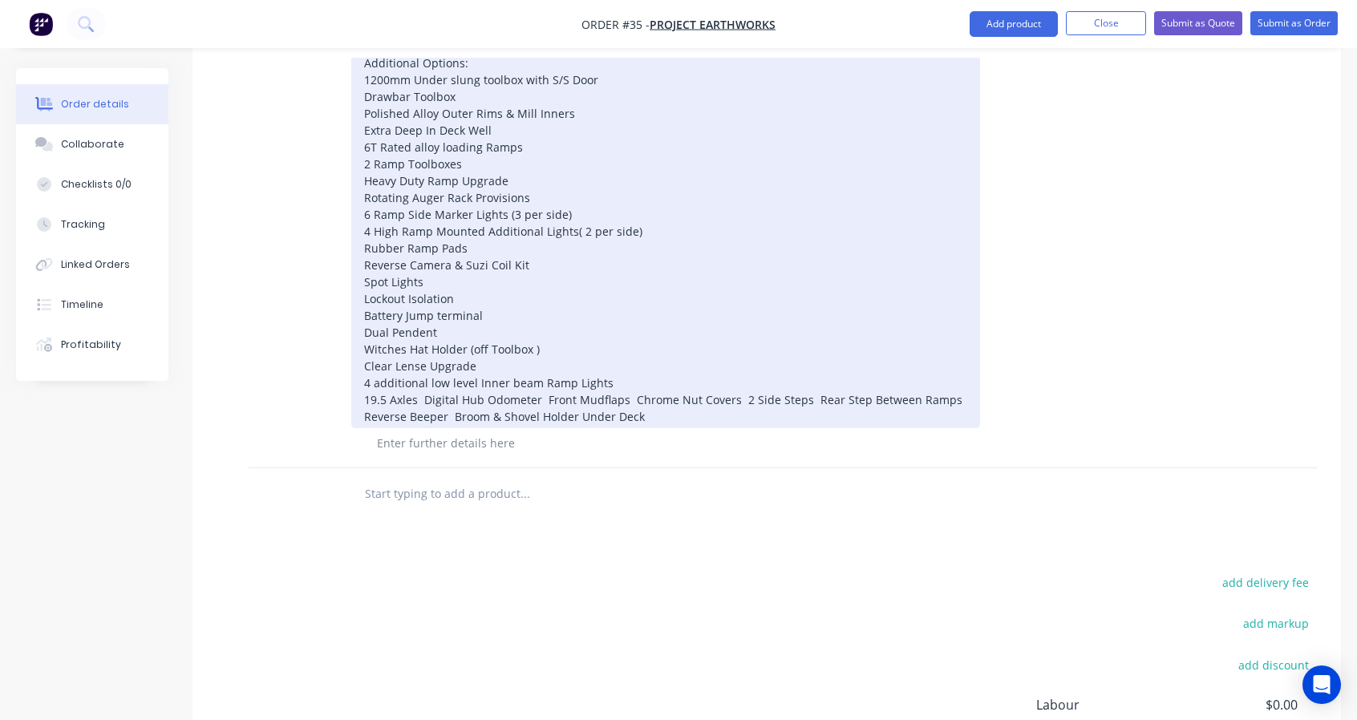
click at [424, 398] on div "Supply (1) one only - New 2025 UPT 7.95m Single Axle Plant Trailer VIN: TBA [PE…" at bounding box center [665, 164] width 629 height 528
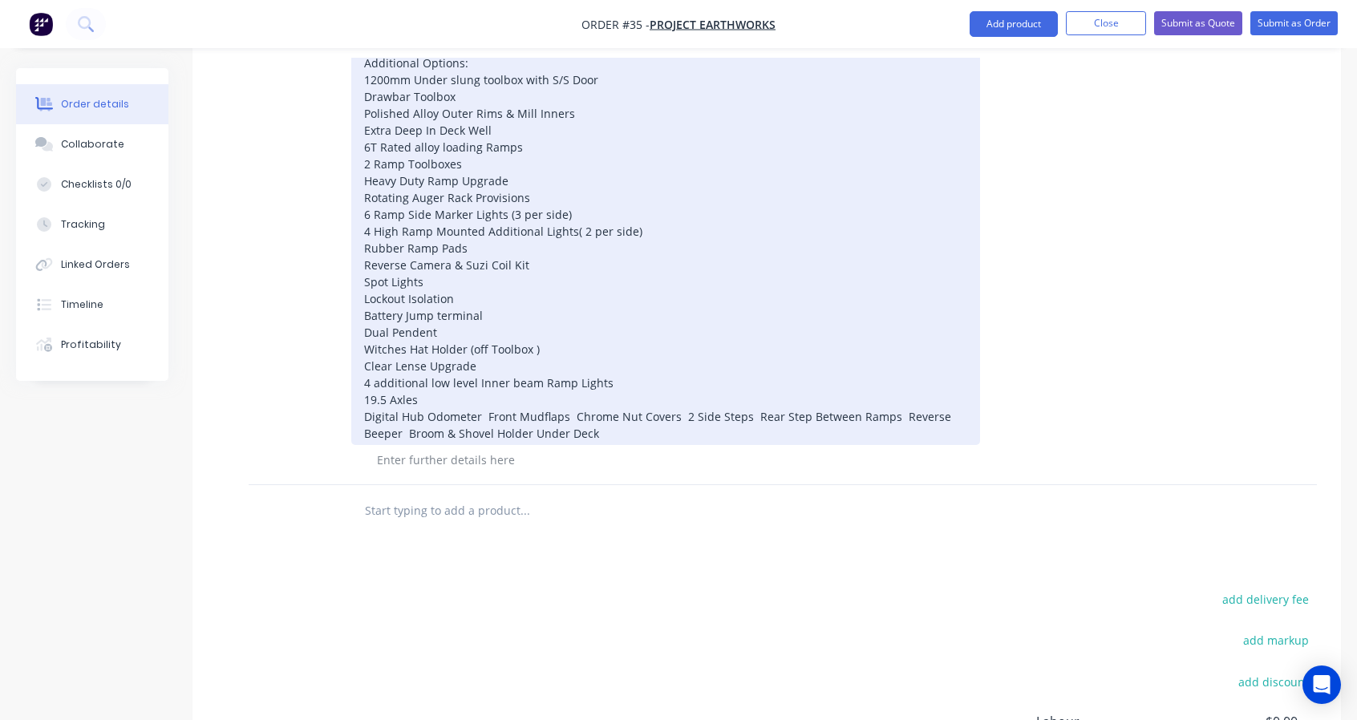
click at [486, 416] on div "Supply (1) one only - New 2025 UPT 7.95m Single Axle Plant Trailer VIN: TBA [PE…" at bounding box center [665, 172] width 629 height 545
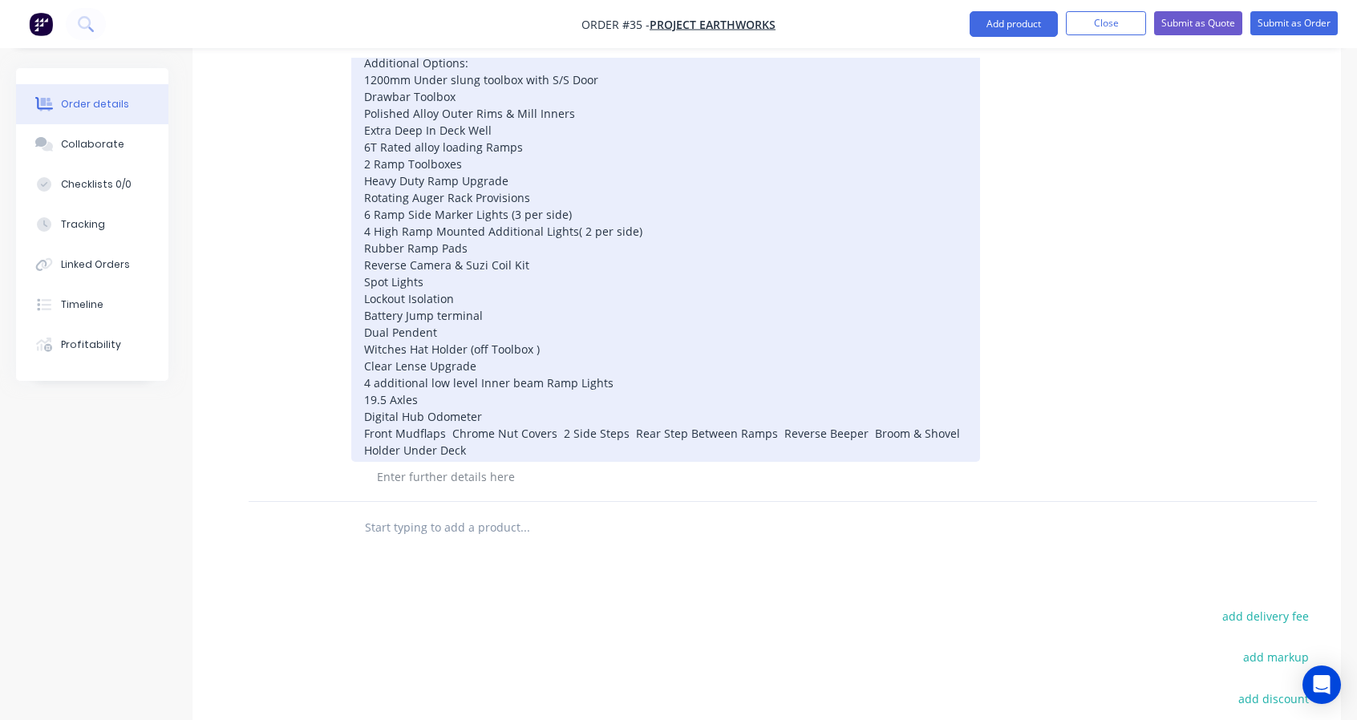
click at [450, 431] on div "Supply (1) one only - New 2025 UPT 7.95m Single Axle Plant Trailer VIN: TBA [PE…" at bounding box center [665, 181] width 629 height 562
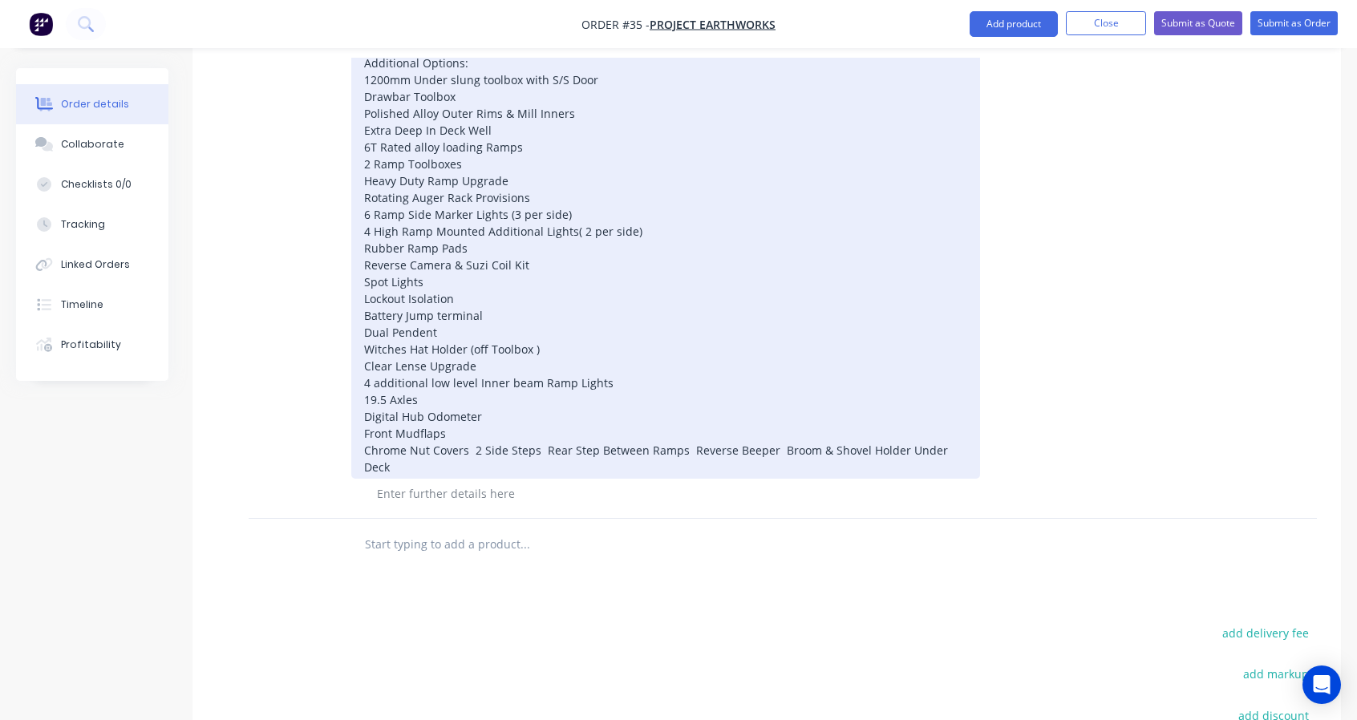
click at [470, 450] on div "Supply (1) one only - New 2025 UPT 7.95m Single Axle Plant Trailer VIN: TBA [PE…" at bounding box center [665, 189] width 629 height 579
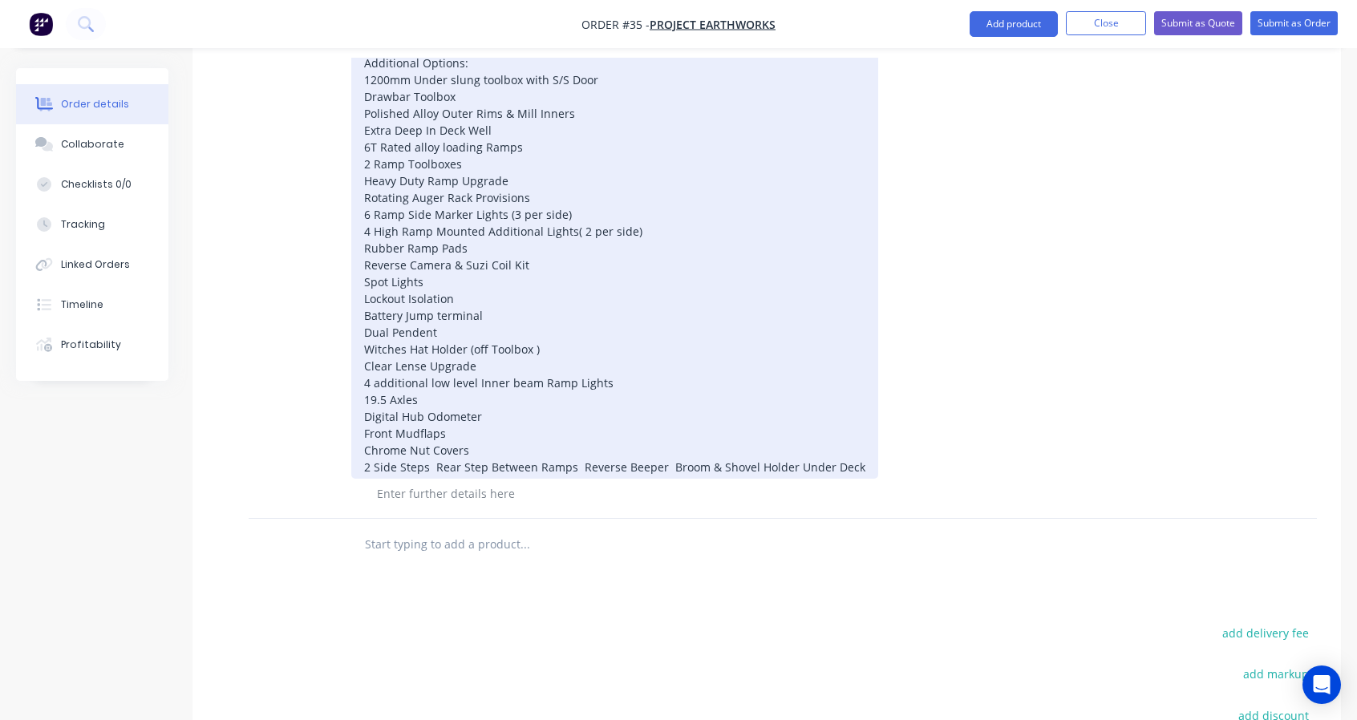
click at [438, 468] on div "Supply (1) one only - New 2025 UPT 7.95m Single Axle Plant Trailer VIN: TBA [PE…" at bounding box center [614, 189] width 527 height 579
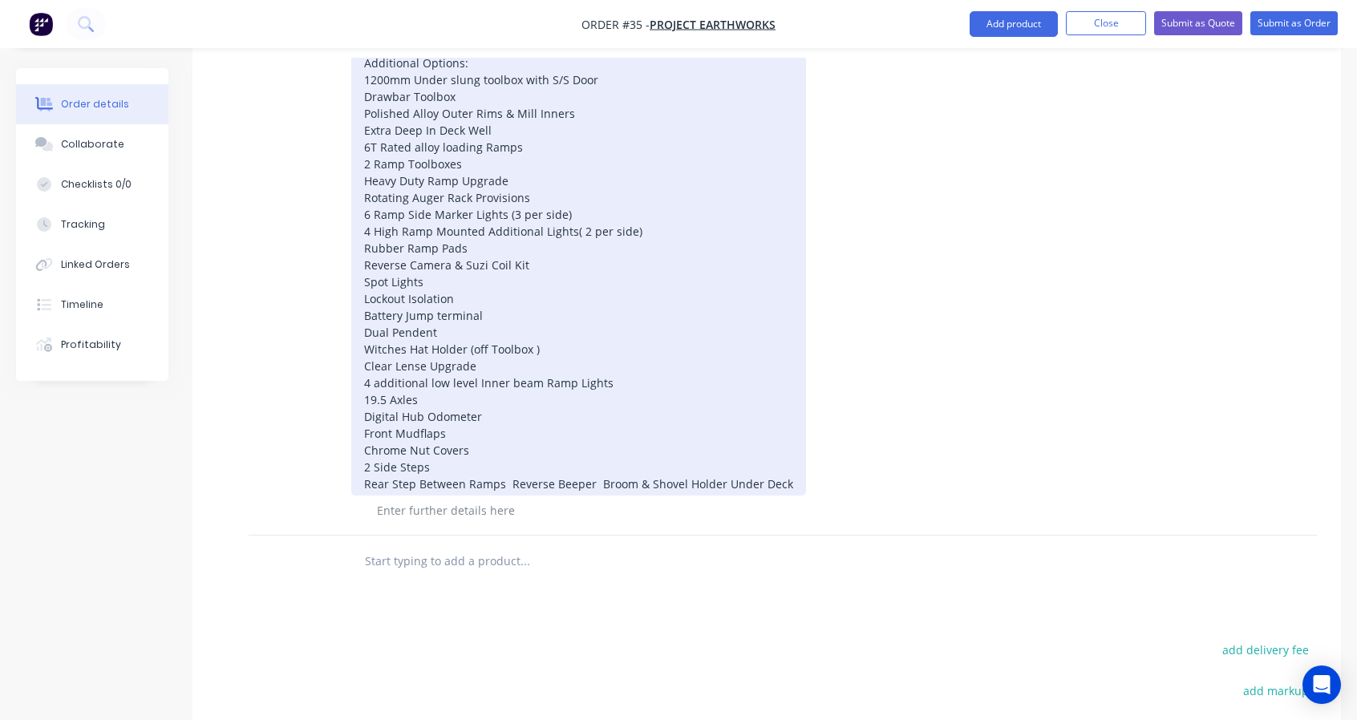
click at [506, 482] on div "Supply (1) one only - New 2025 UPT 7.95m Single Axle Plant Trailer VIN: TBA [PE…" at bounding box center [578, 198] width 455 height 596
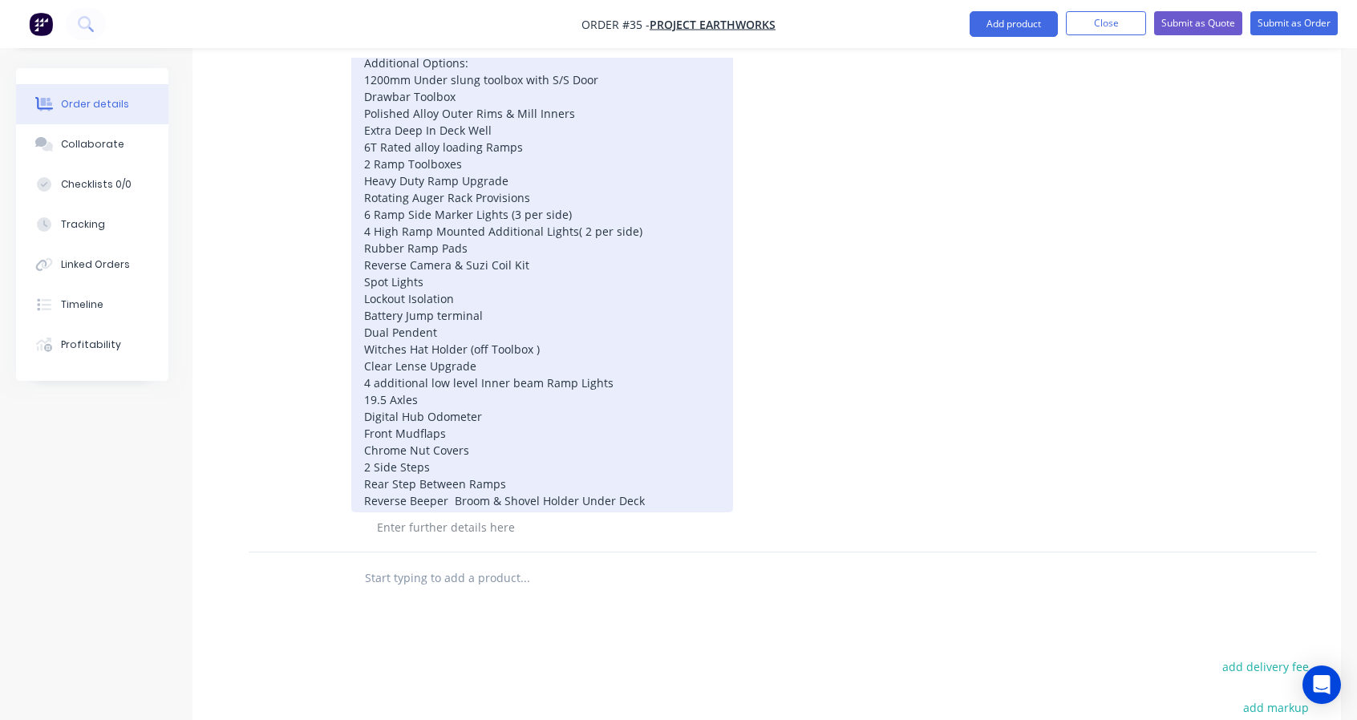
click at [450, 498] on div "Supply (1) one only - New 2025 UPT 7.95m Single Axle Plant Trailer VIN: TBA [PE…" at bounding box center [542, 206] width 382 height 613
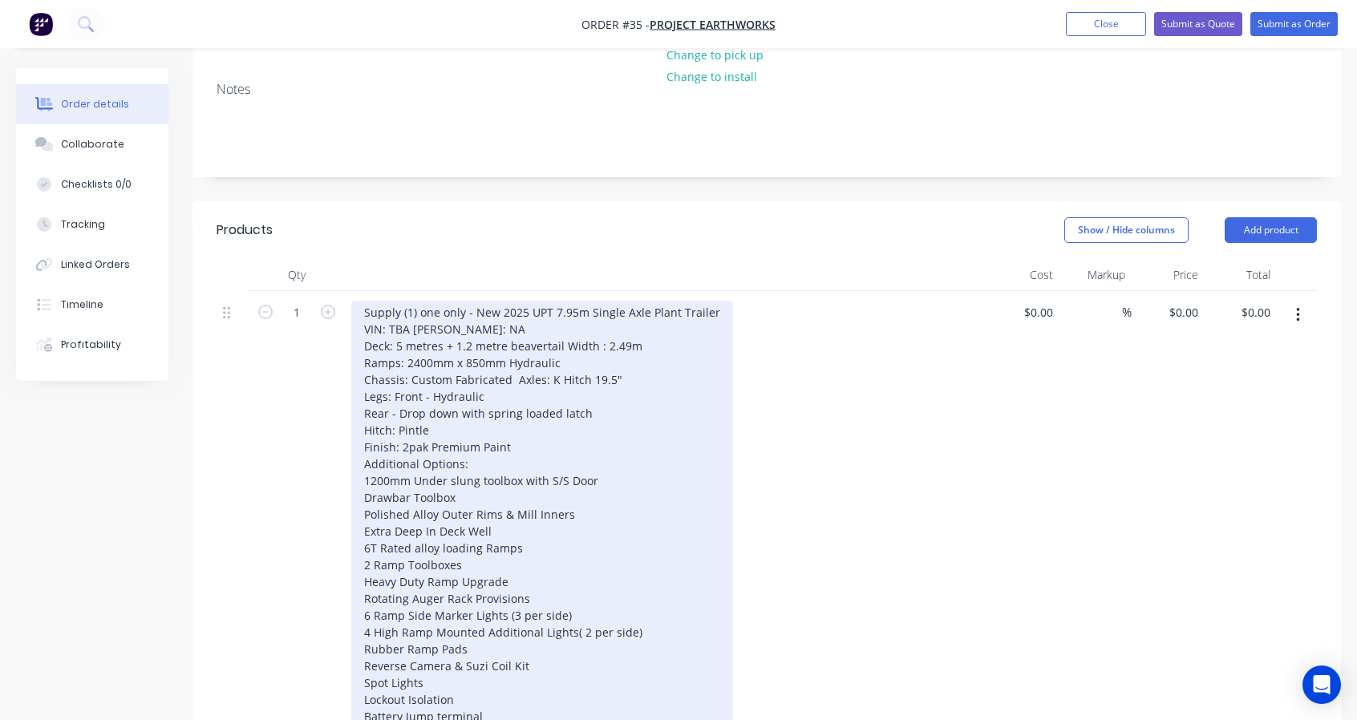
scroll to position [202, 0]
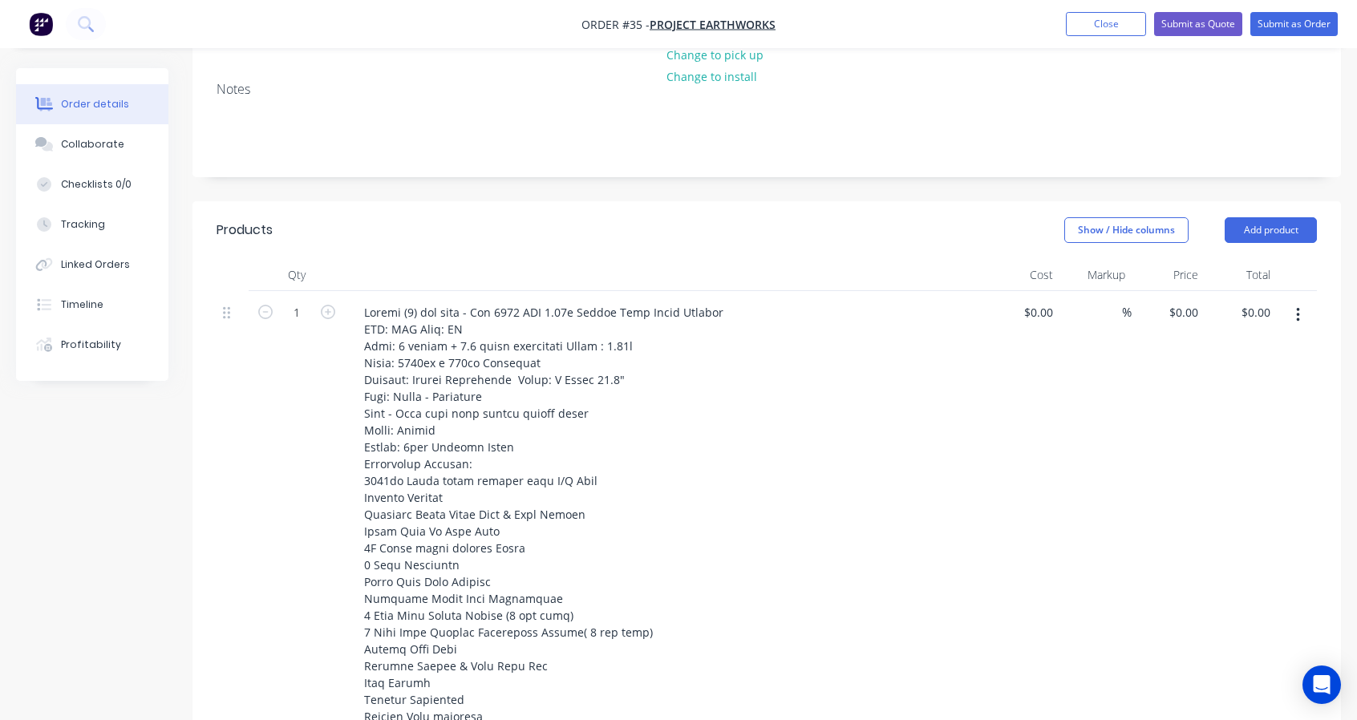
click at [1018, 293] on div "$0.00 $0.00" at bounding box center [1022, 630] width 73 height 679
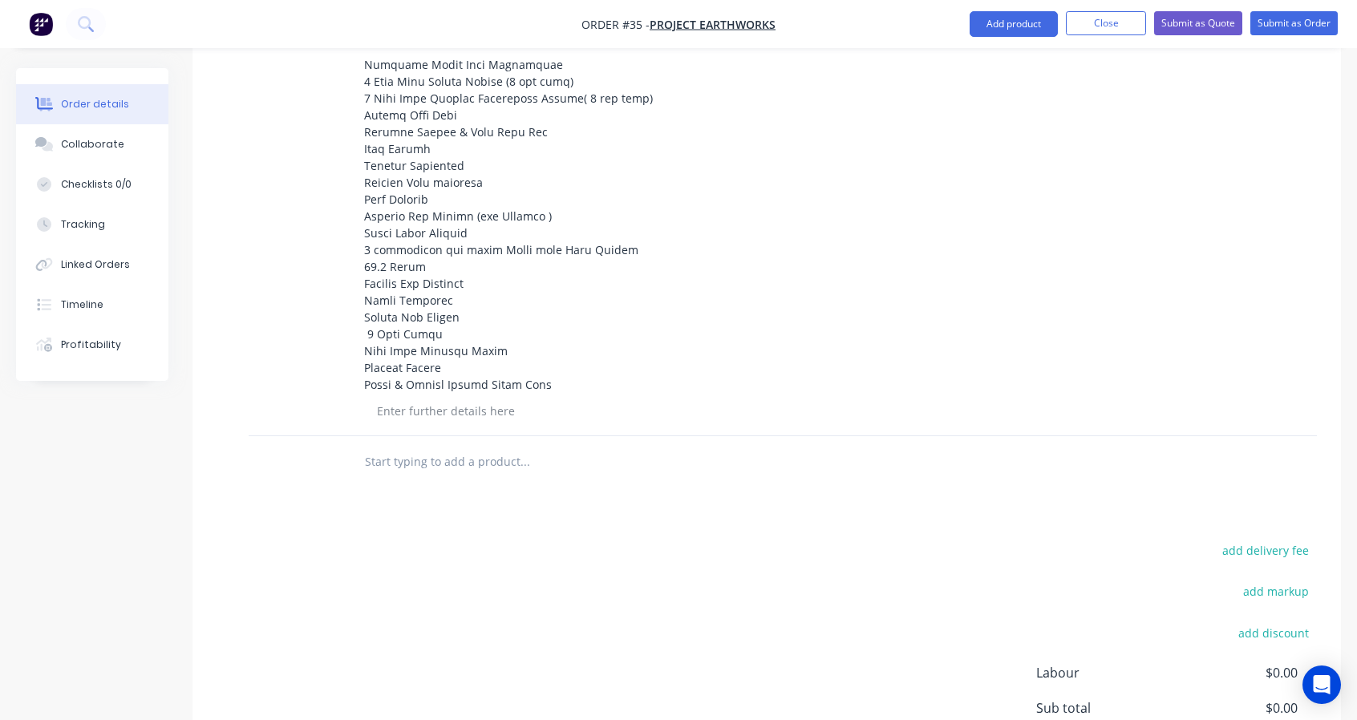
scroll to position [335, 0]
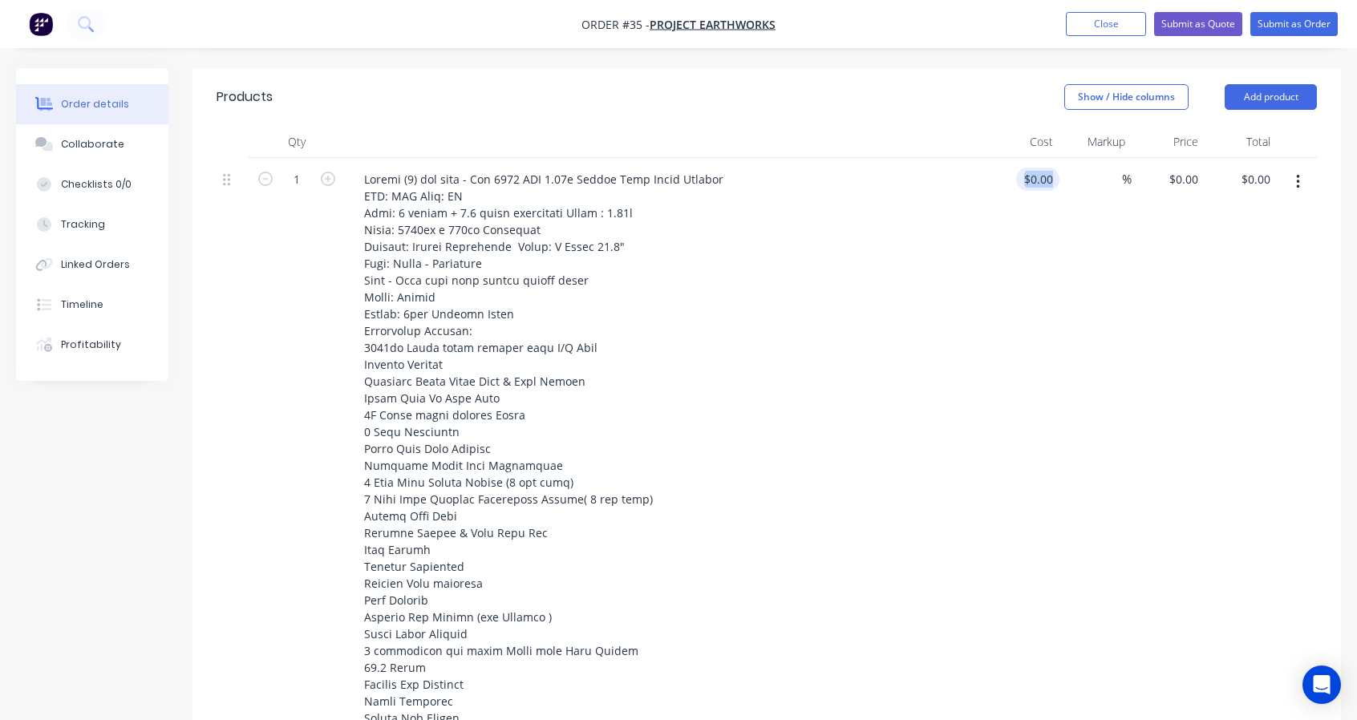
click at [1058, 184] on div "1 $0.00 $0.00 % $0.00 $0.00 $0.00 $0.00" at bounding box center [767, 497] width 1100 height 679
click at [1050, 180] on input at bounding box center [1050, 179] width 18 height 23
type input "$58,800.00"
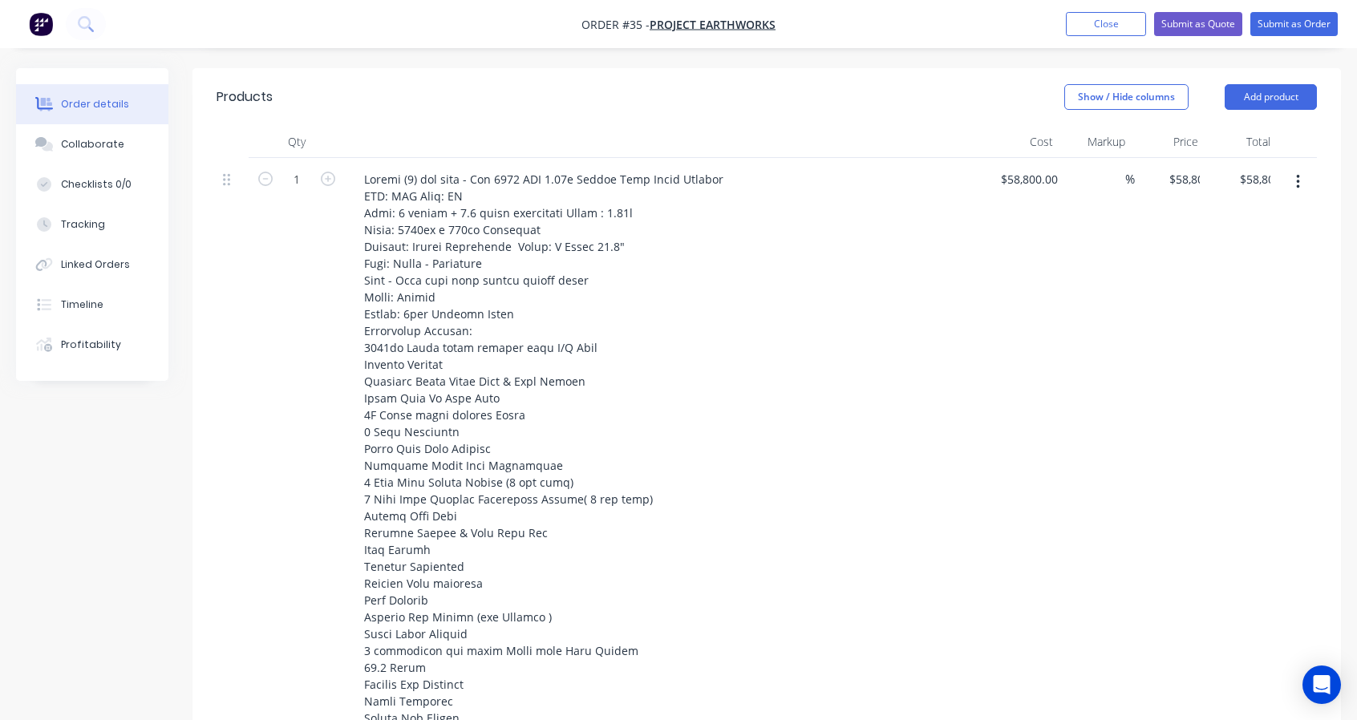
click at [1090, 289] on div "%" at bounding box center [1099, 497] width 71 height 679
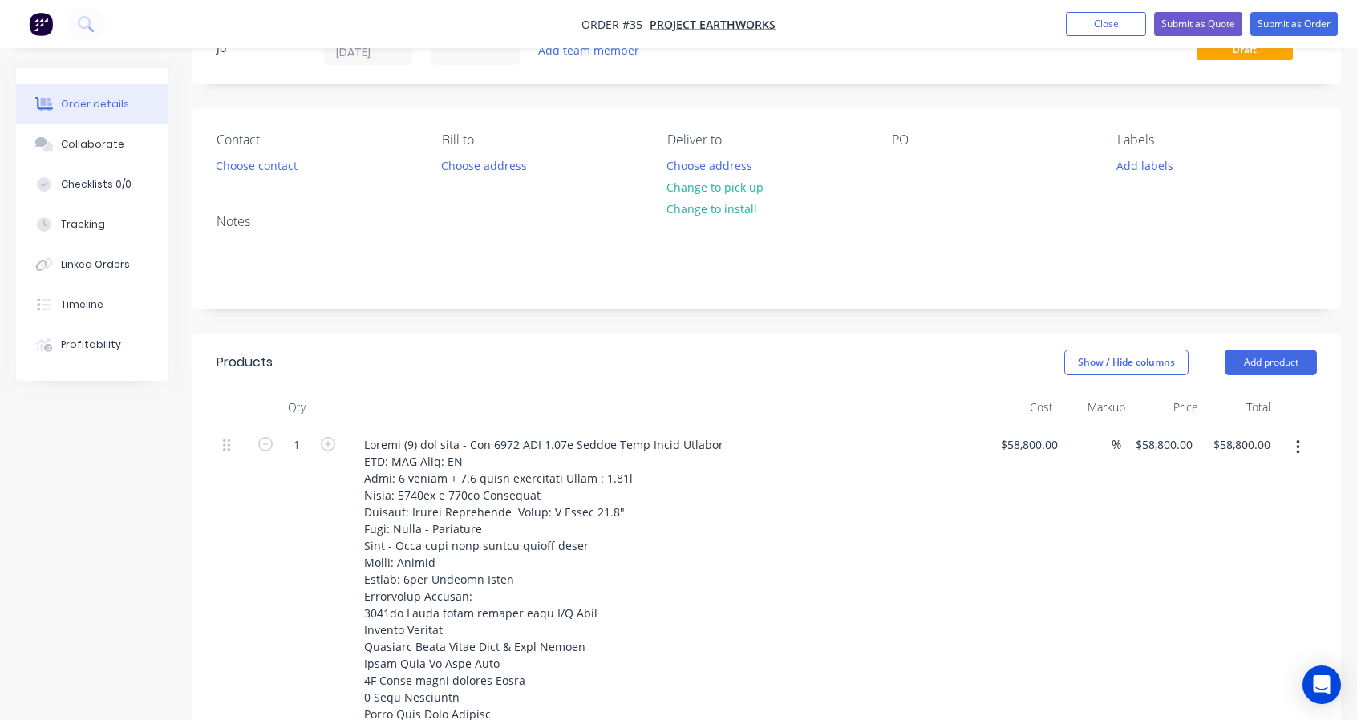
scroll to position [0, 0]
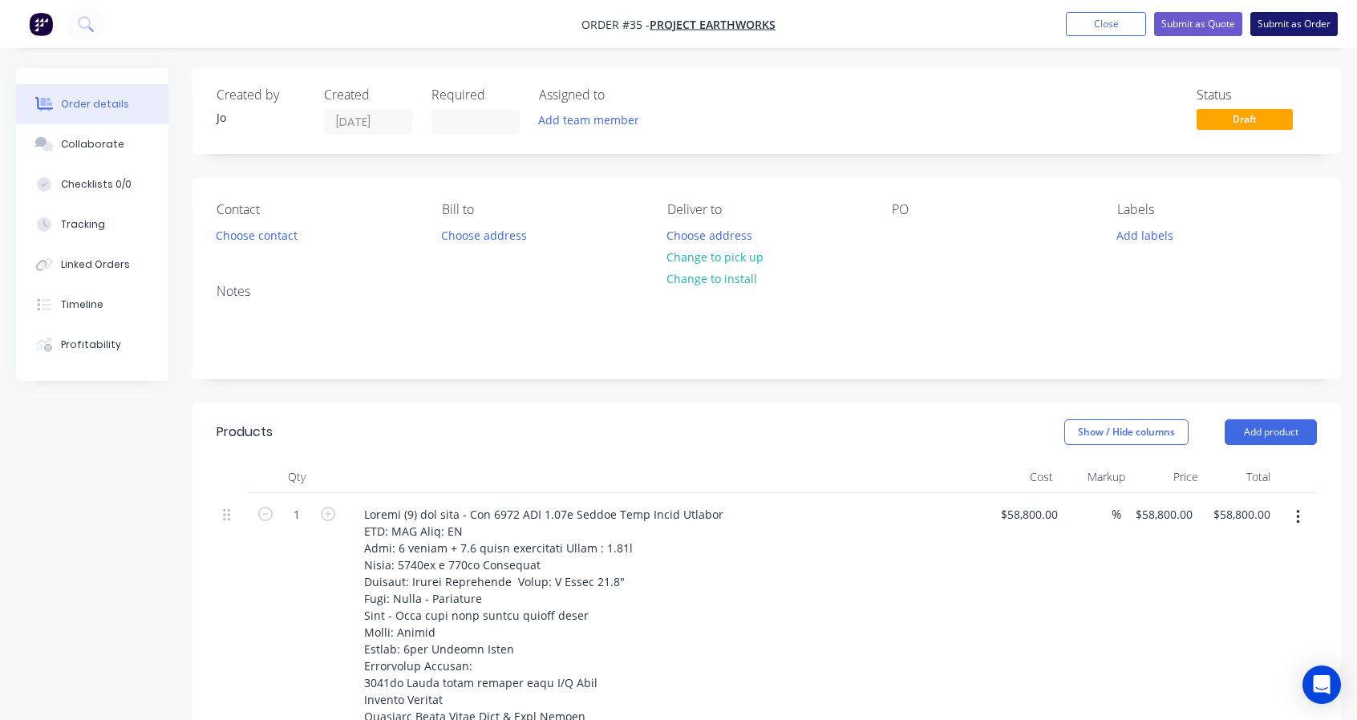
click at [1273, 26] on button "Submit as Order" at bounding box center [1293, 24] width 87 height 24
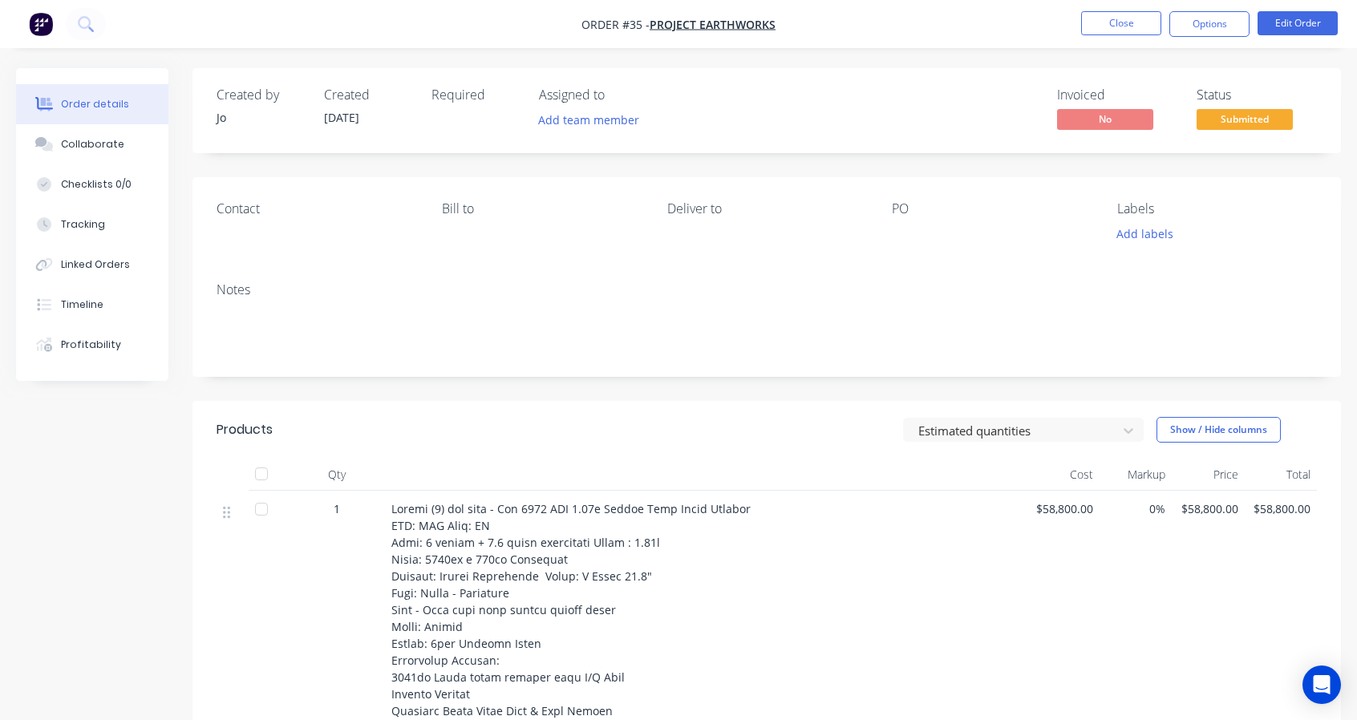
click at [438, 213] on div "Contact [PERSON_NAME] to Deliver to PO Labels Add labels" at bounding box center [766, 223] width 1148 height 92
click at [710, 270] on div "Notes" at bounding box center [766, 322] width 1148 height 107
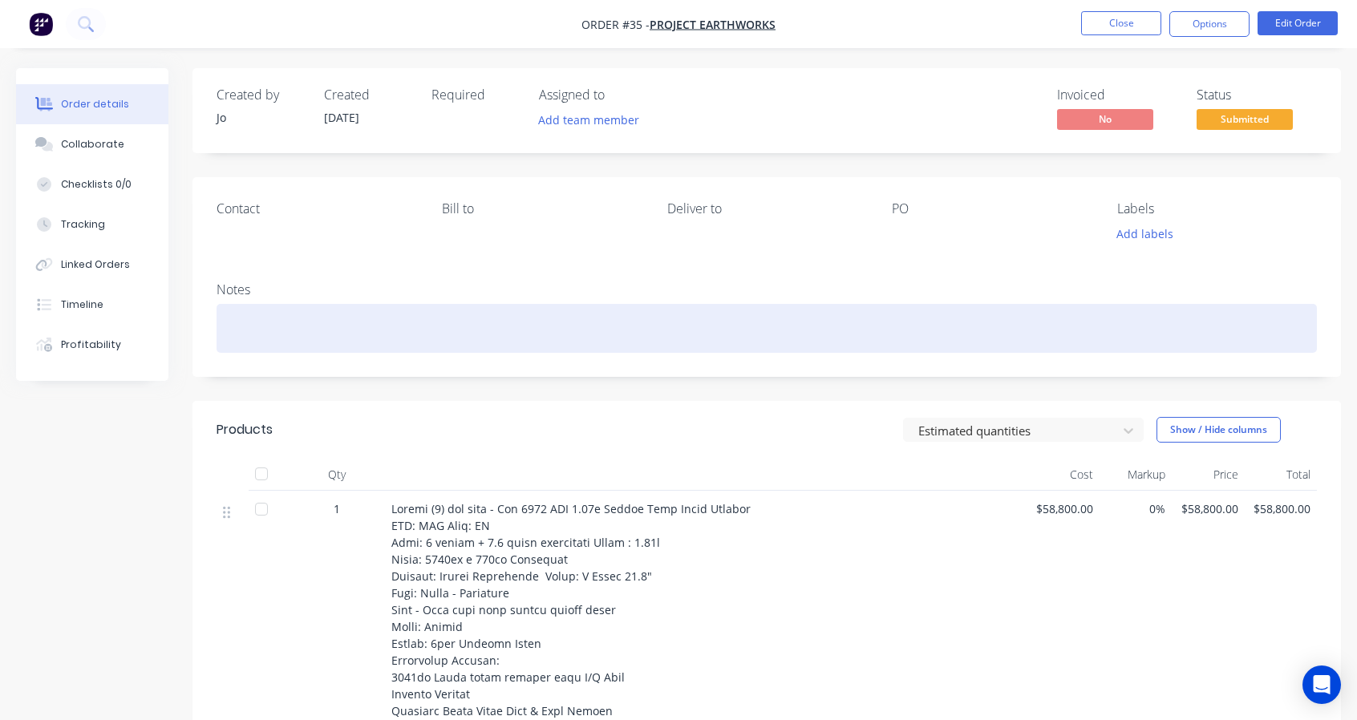
click at [800, 348] on div at bounding box center [767, 328] width 1100 height 49
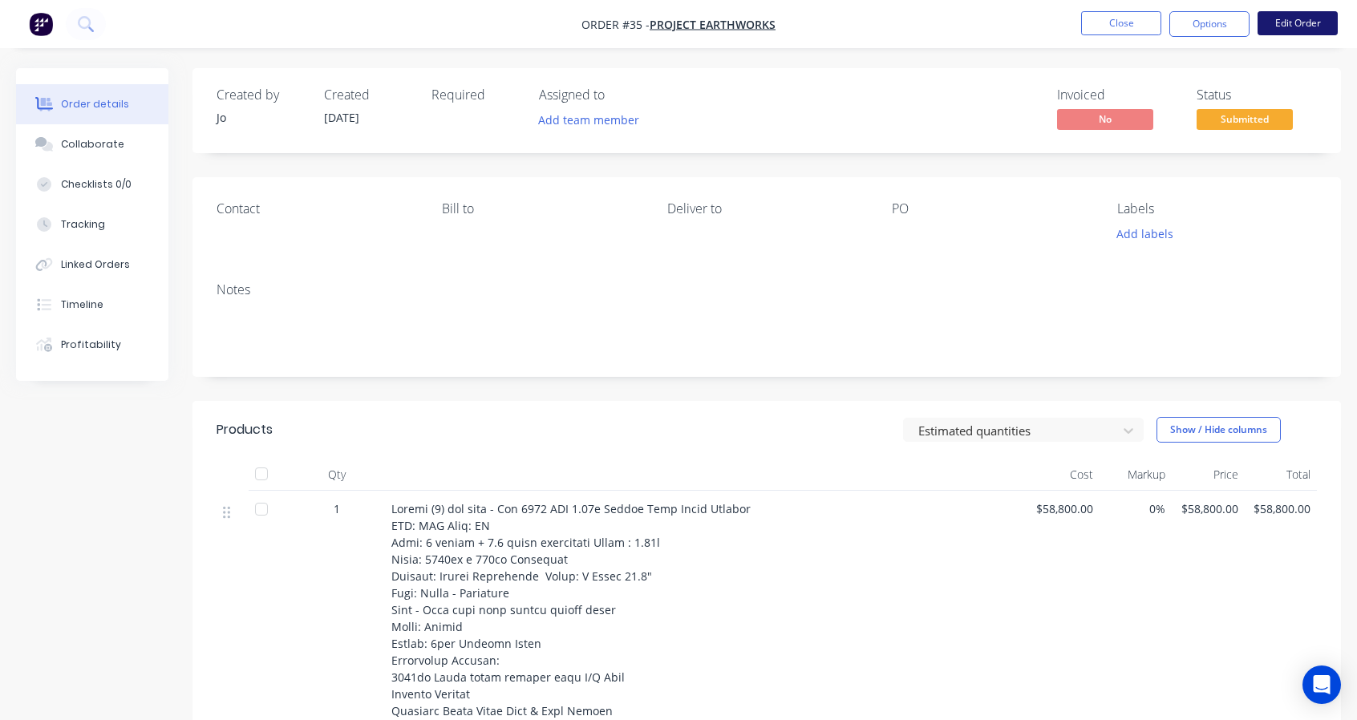
click at [1274, 26] on button "Edit Order" at bounding box center [1297, 23] width 80 height 24
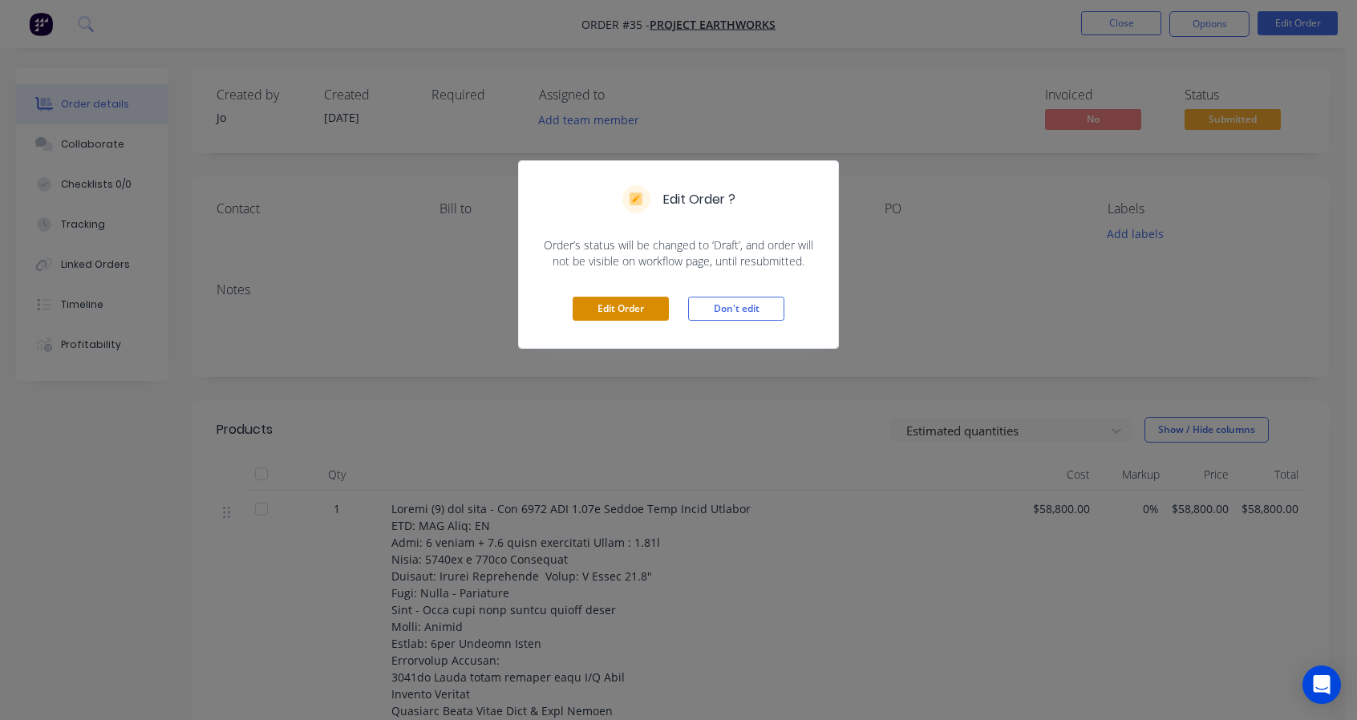
click at [643, 307] on button "Edit Order" at bounding box center [621, 309] width 96 height 24
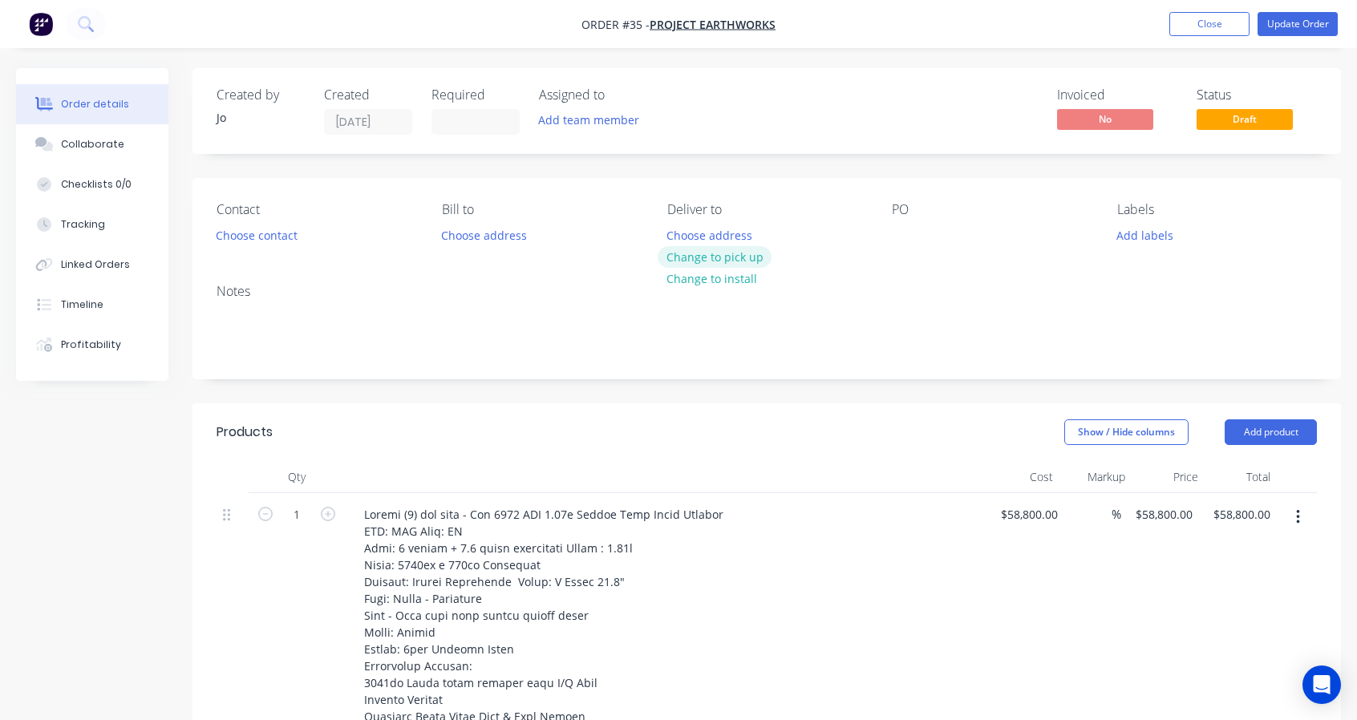
click at [731, 262] on button "Change to pick up" at bounding box center [715, 257] width 114 height 22
click at [1301, 23] on button "Update Order" at bounding box center [1297, 24] width 80 height 24
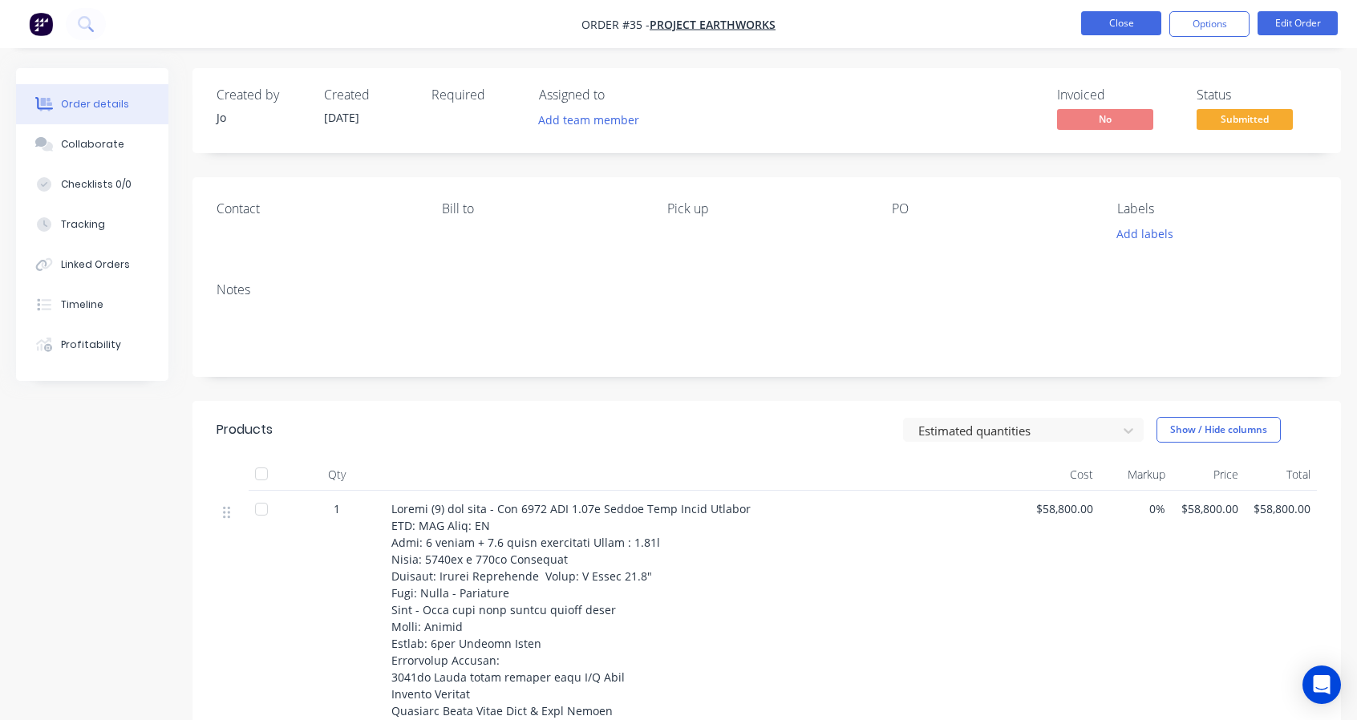
click at [1108, 24] on button "Close" at bounding box center [1121, 23] width 80 height 24
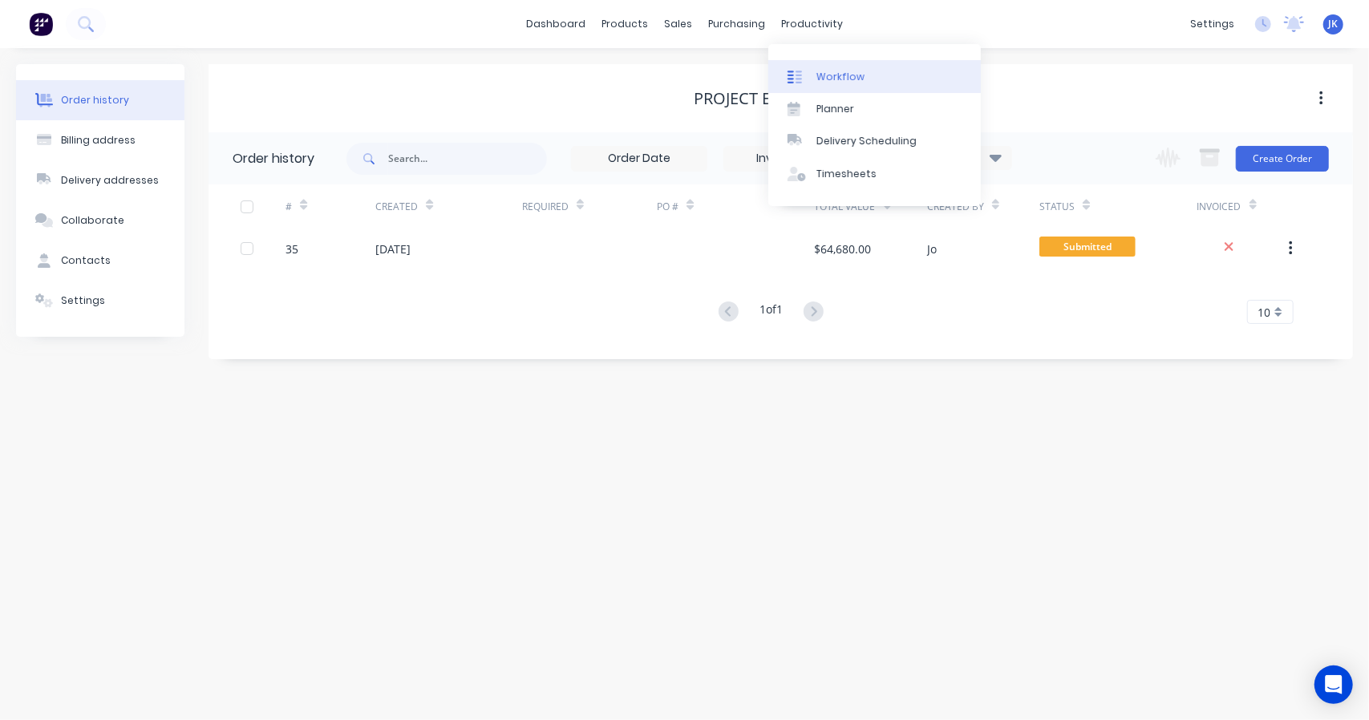
click at [810, 76] on div at bounding box center [799, 77] width 24 height 14
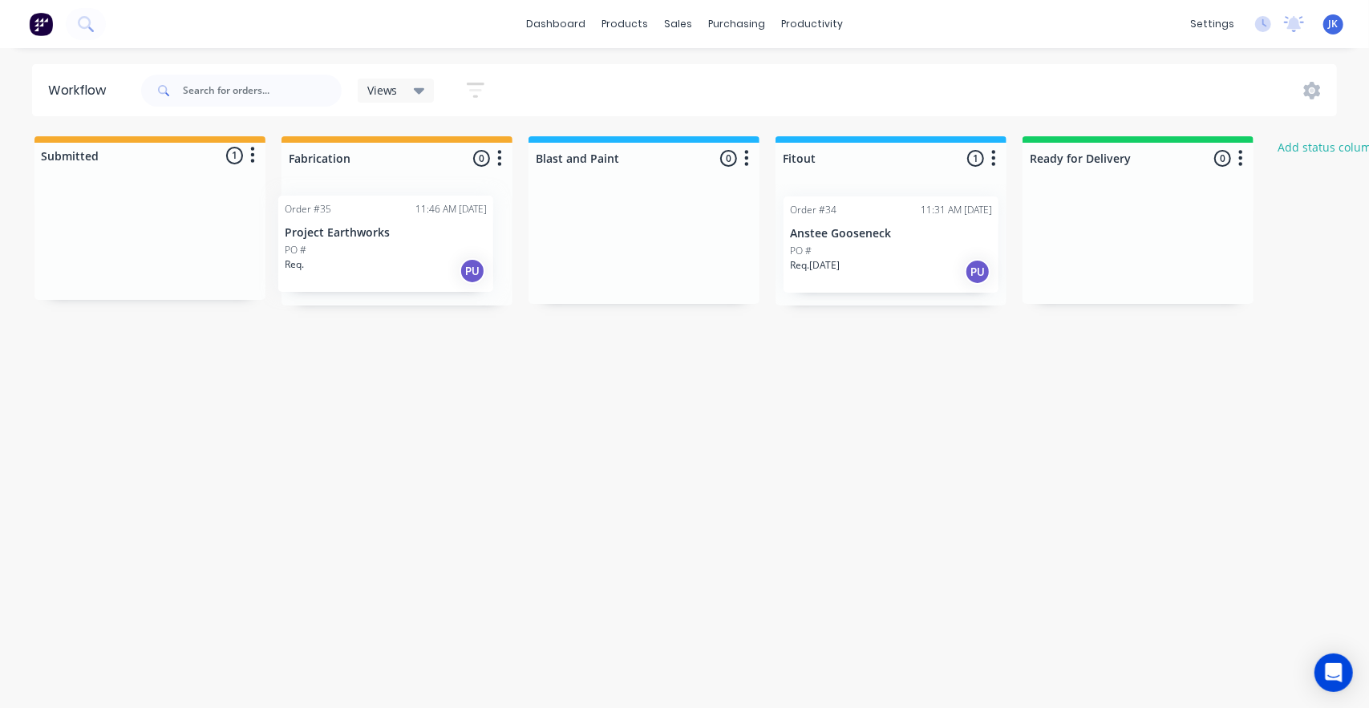
drag, startPoint x: 131, startPoint y: 237, endPoint x: 374, endPoint y: 246, distance: 243.1
click at [374, 246] on div "Submitted 1 Status colour #F6AB2F hex #F6AB2F Save Cancel Summaries Total order…" at bounding box center [860, 220] width 1744 height 169
click at [374, 246] on div "PO #" at bounding box center [397, 251] width 202 height 14
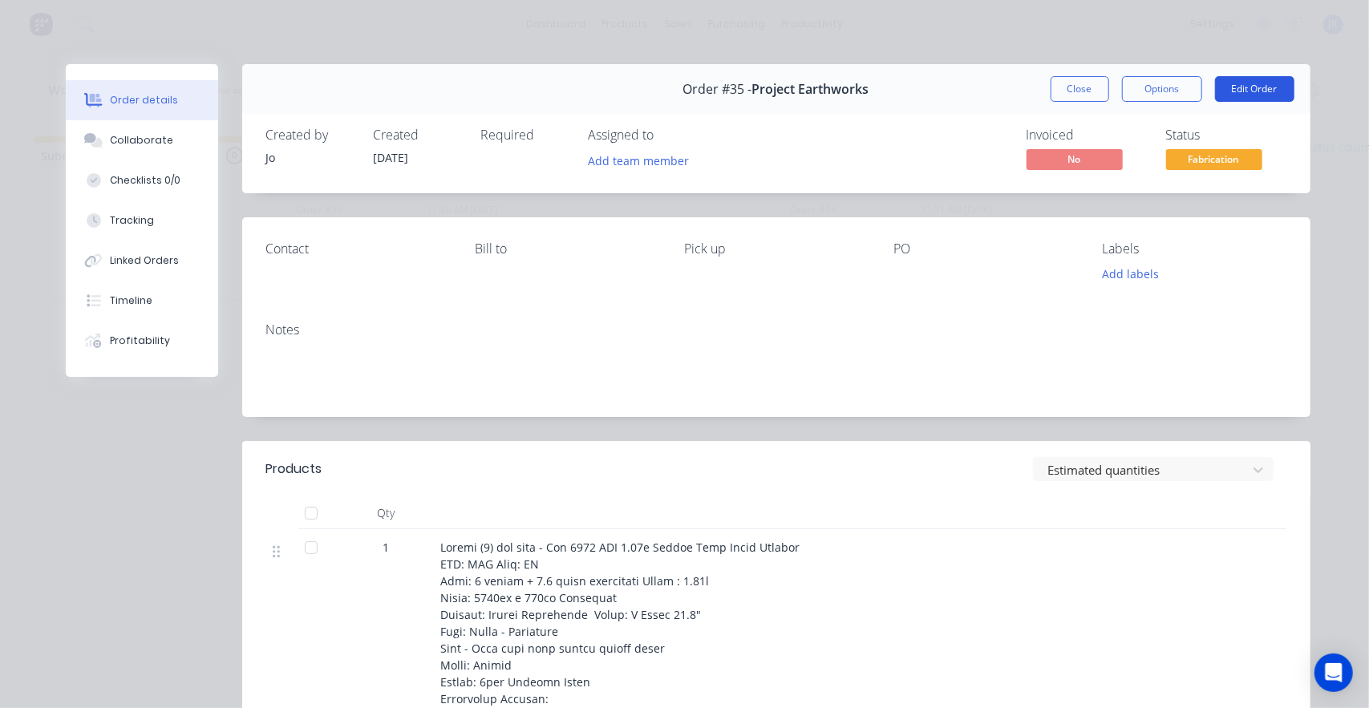
click at [1249, 96] on button "Edit Order" at bounding box center [1254, 89] width 79 height 26
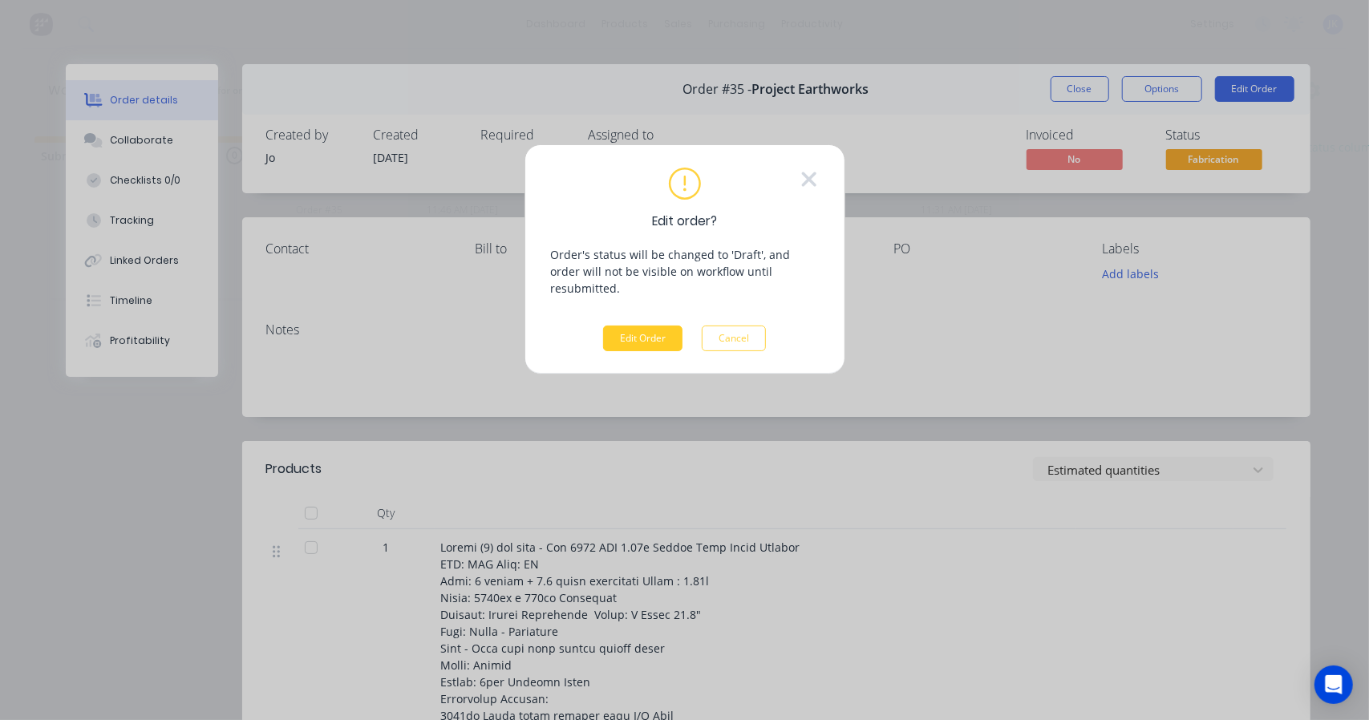
click at [619, 326] on button "Edit Order" at bounding box center [642, 339] width 79 height 26
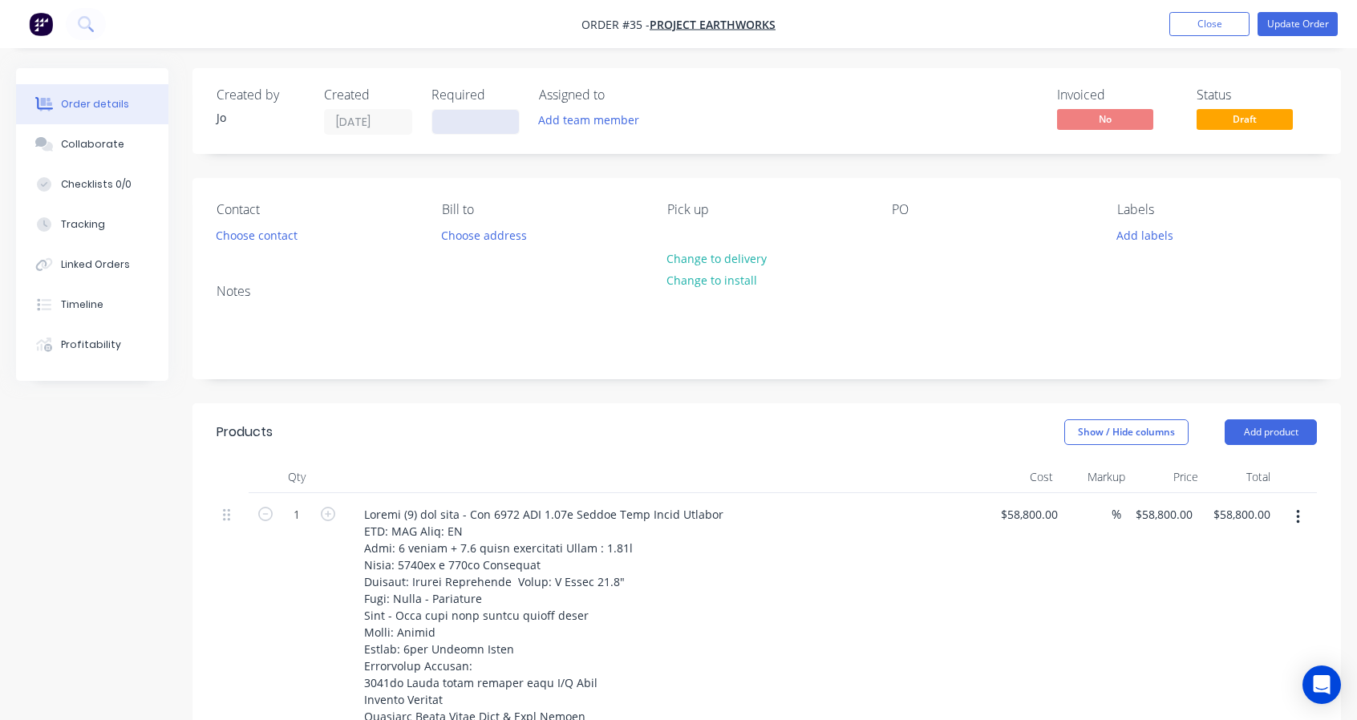
click at [502, 119] on input at bounding box center [475, 122] width 87 height 24
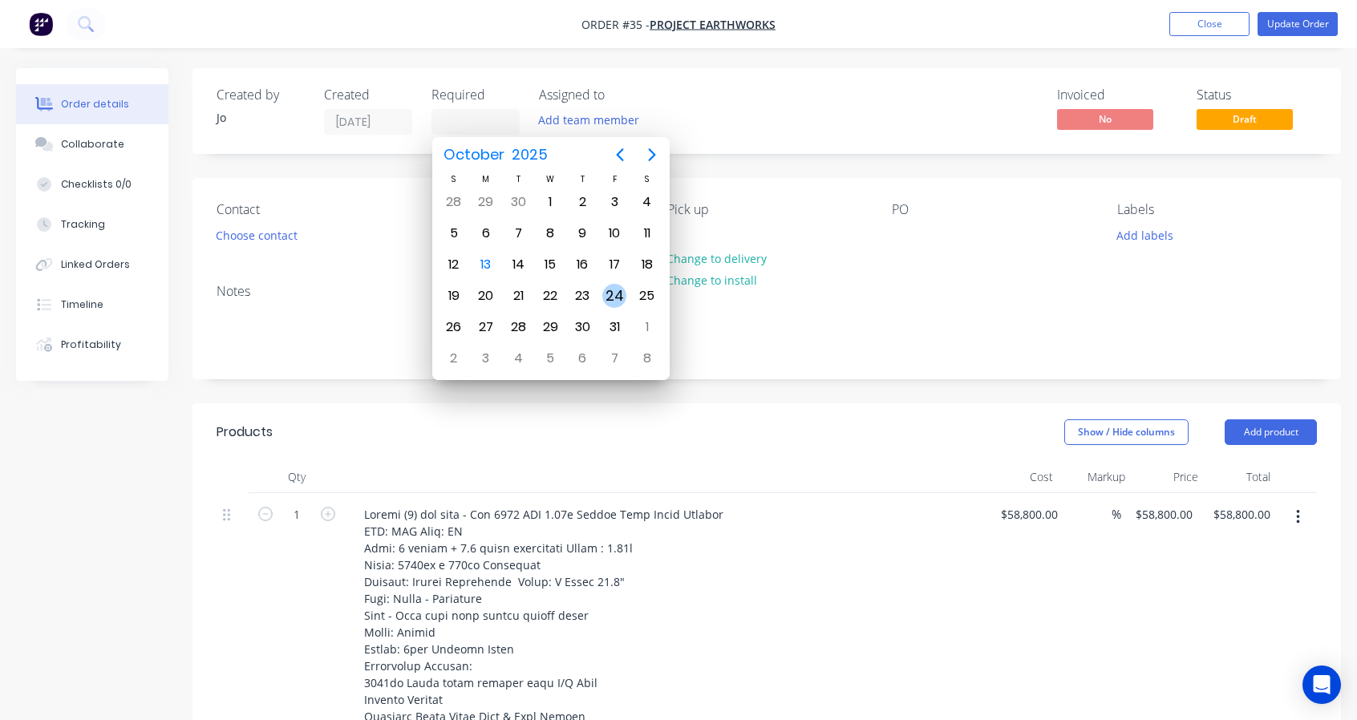
click at [618, 298] on div "24" at bounding box center [614, 296] width 24 height 24
type input "[DATE]"
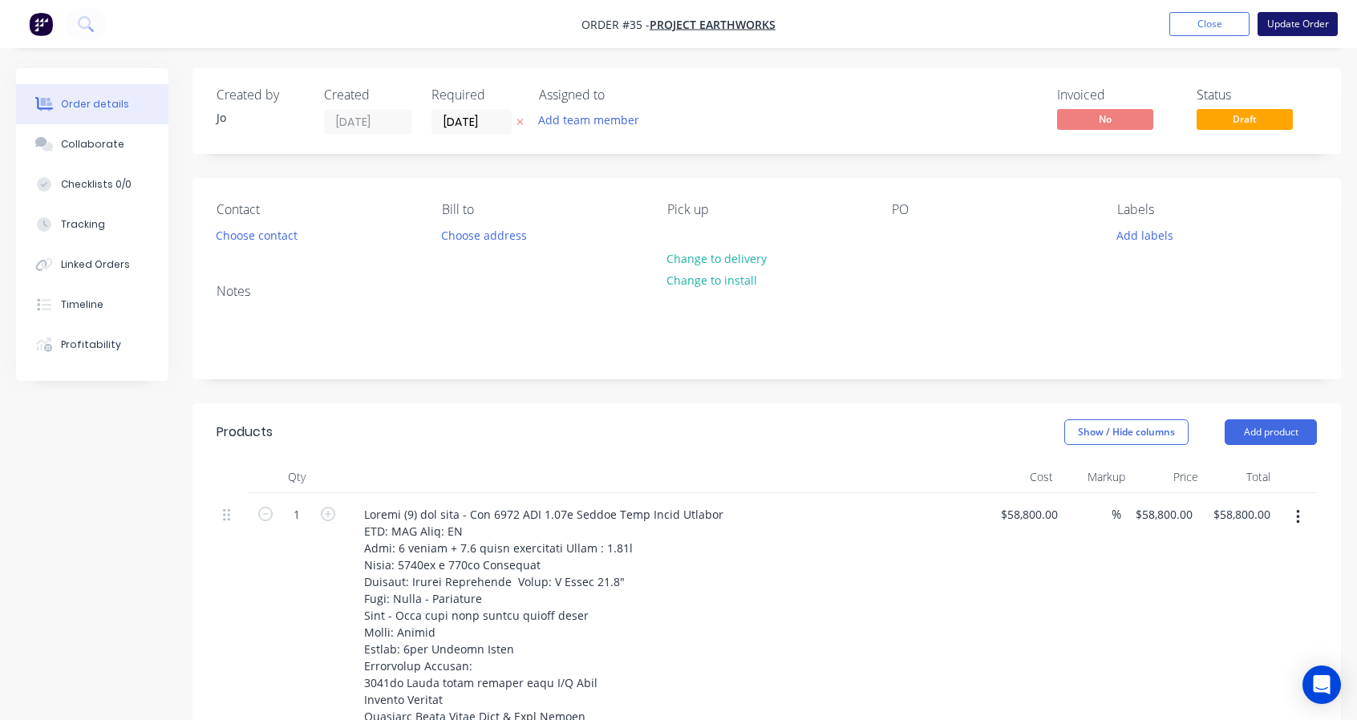
click at [1304, 23] on button "Update Order" at bounding box center [1297, 24] width 80 height 24
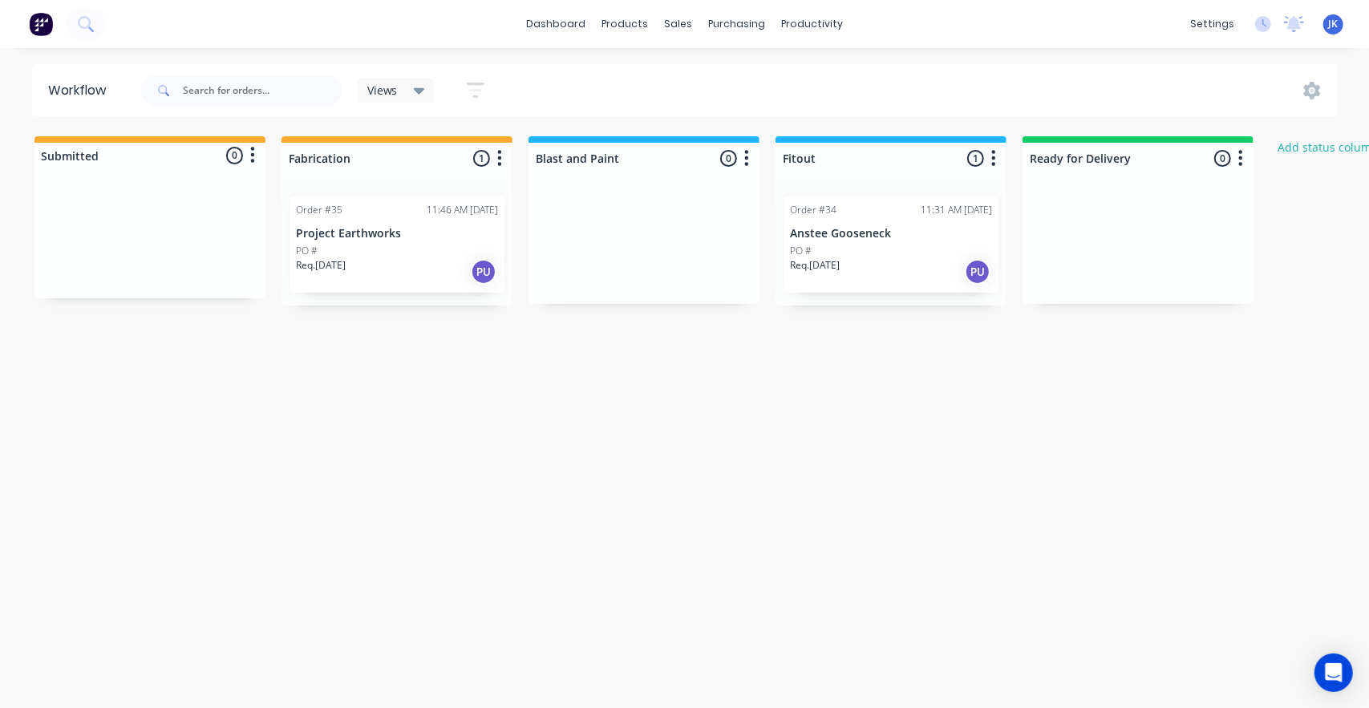
click at [476, 399] on div "Workflow Views Save new view None (Default) edit Show/Hide statuses Show line i…" at bounding box center [684, 370] width 1369 height 612
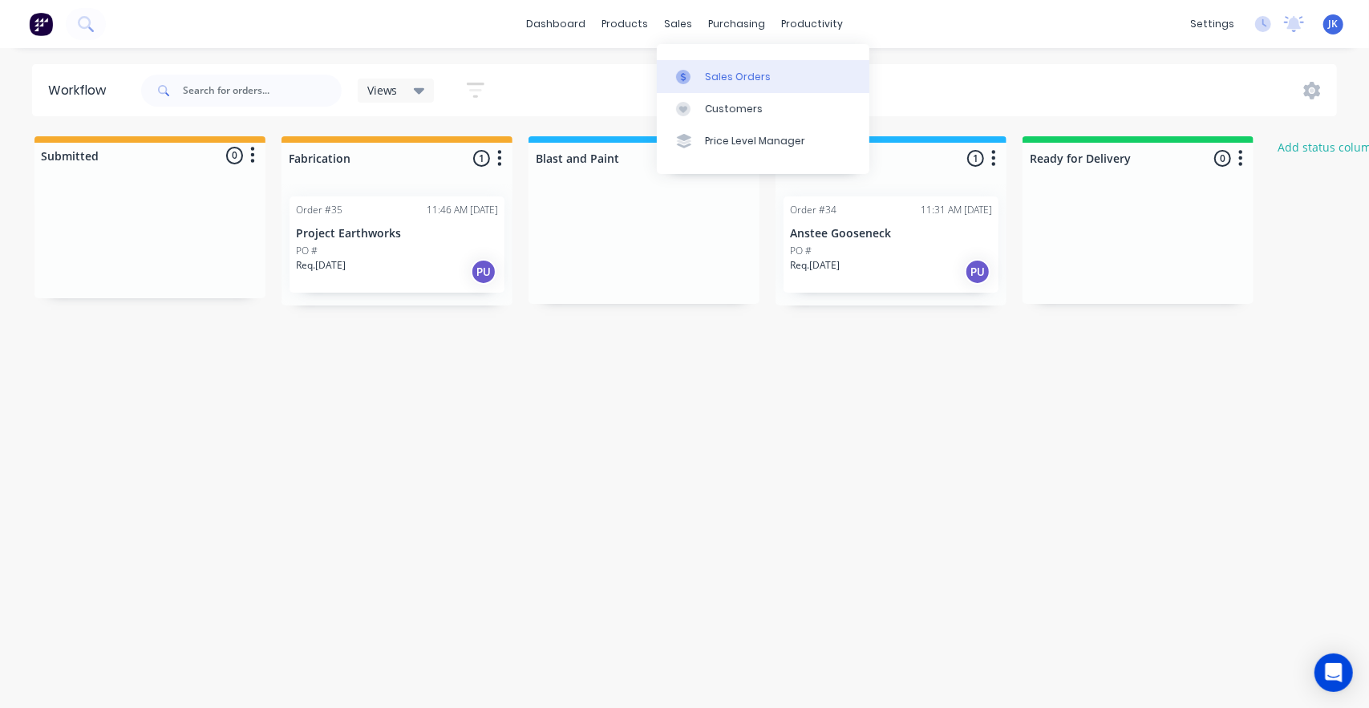
click at [699, 80] on div at bounding box center [688, 77] width 24 height 14
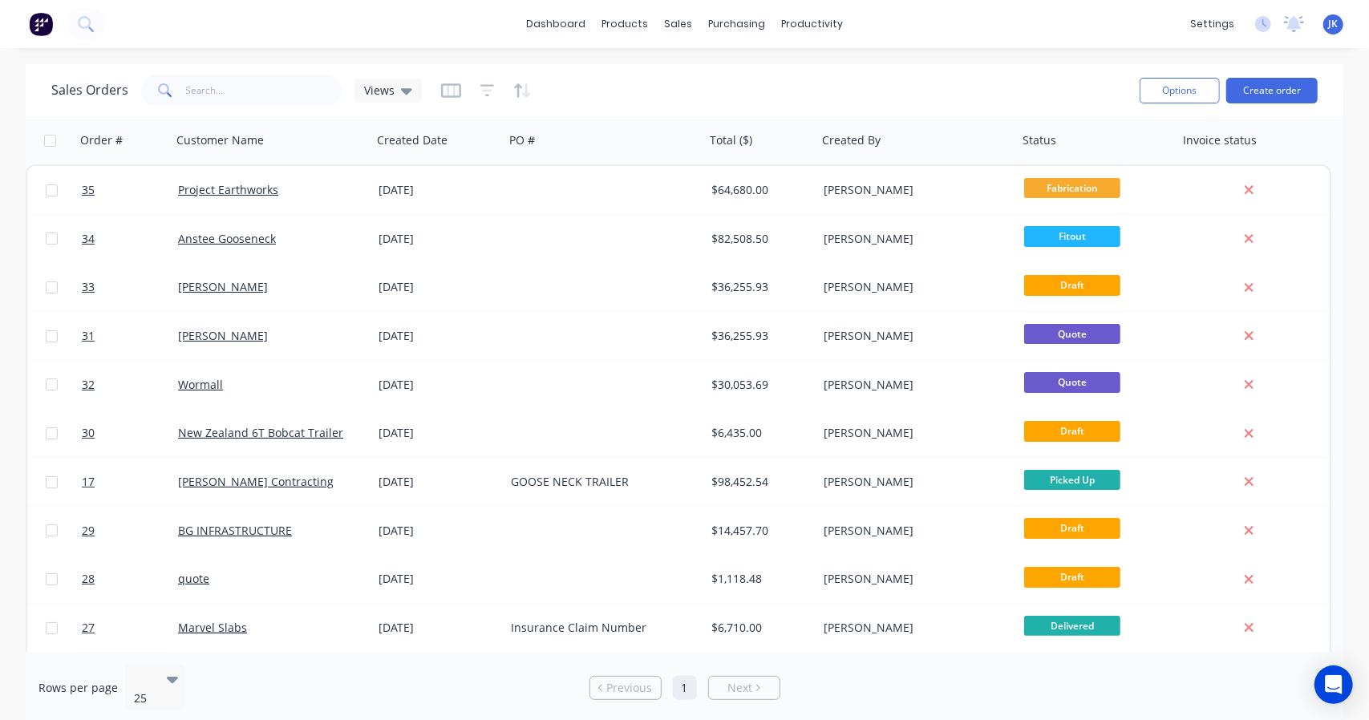
click at [1275, 103] on div "Options Create order" at bounding box center [1225, 90] width 184 height 39
click at [1285, 89] on button "Create order" at bounding box center [1271, 91] width 91 height 26
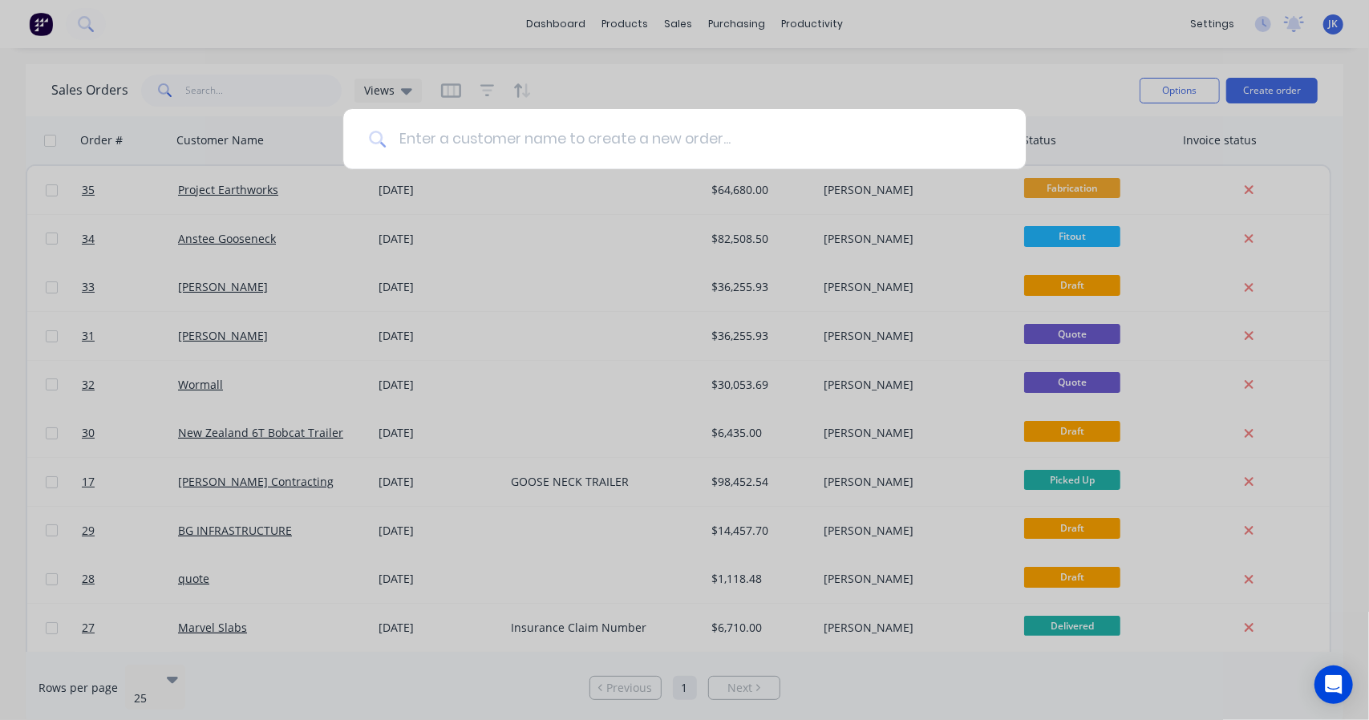
click at [477, 148] on input at bounding box center [693, 139] width 614 height 60
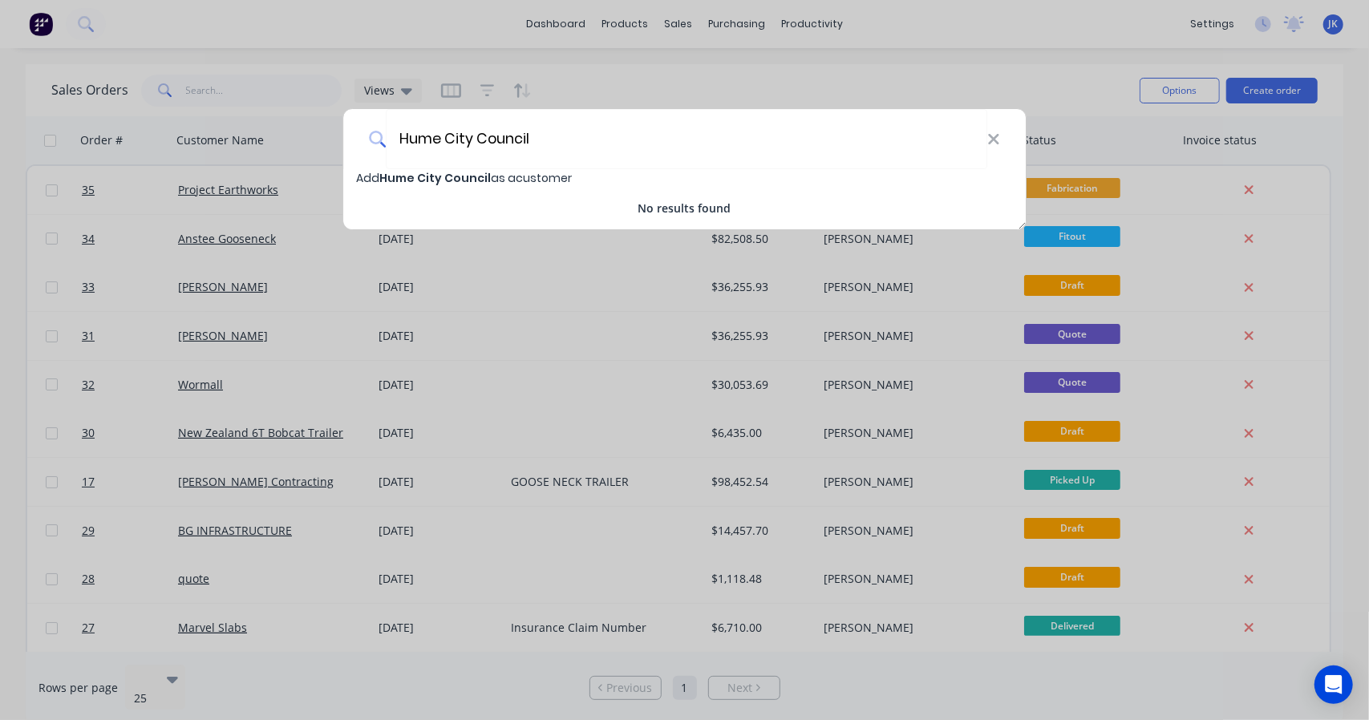
type input "Hume City Council"
click at [366, 180] on span "Add Hume City Council as a customer" at bounding box center [464, 178] width 216 height 16
select select "AU"
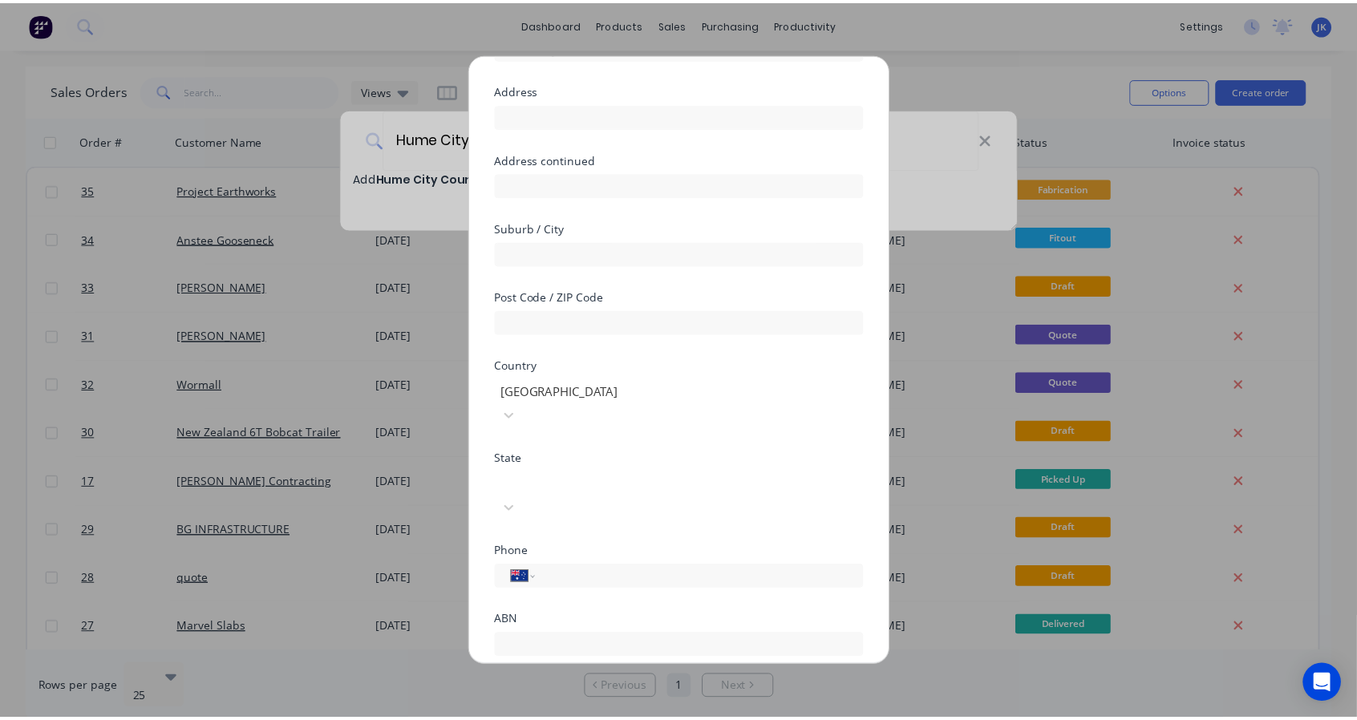
scroll to position [149, 0]
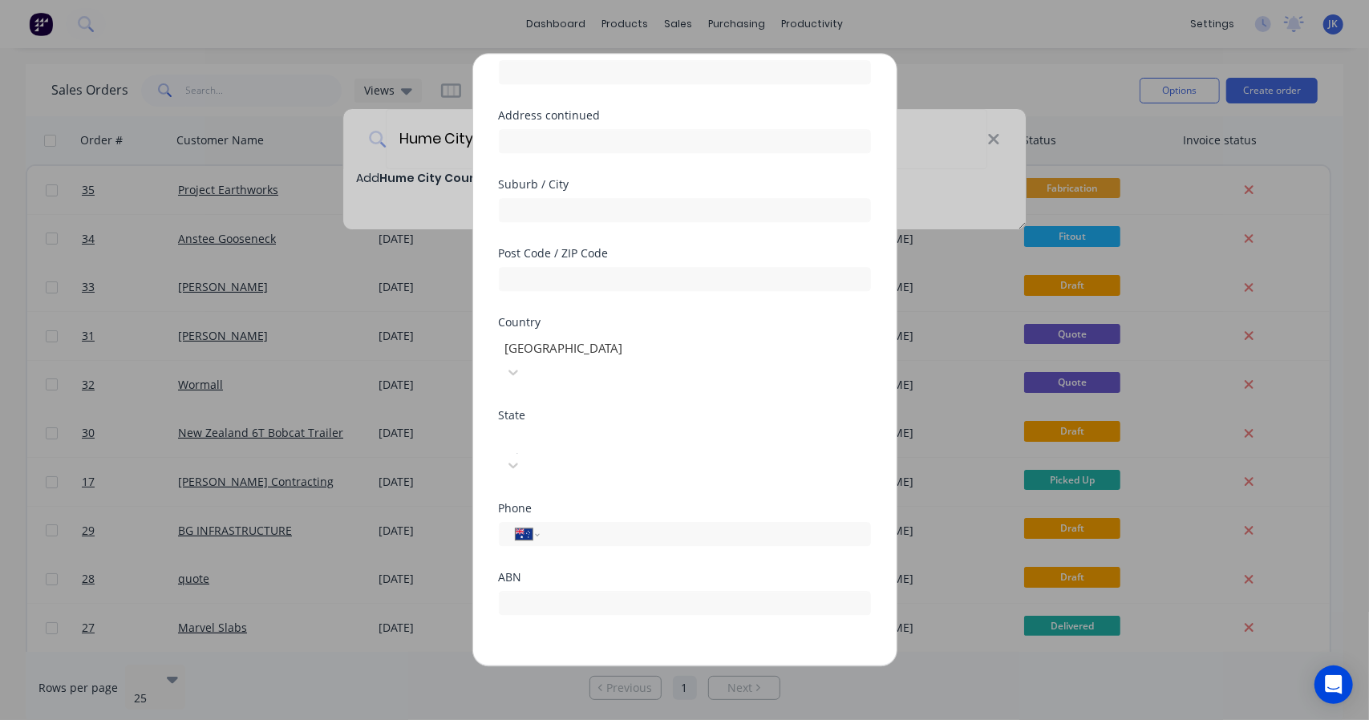
click at [633, 666] on button "Save" at bounding box center [634, 679] width 88 height 26
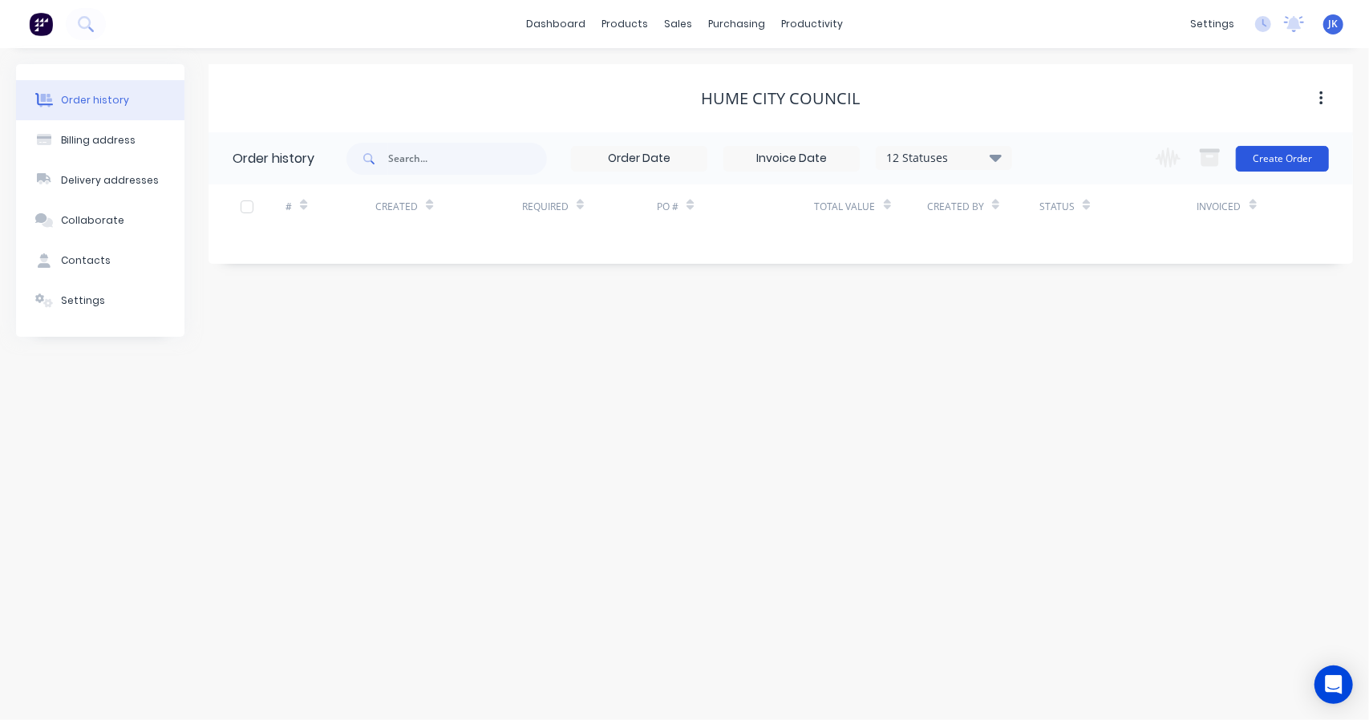
click at [1297, 149] on button "Create Order" at bounding box center [1282, 159] width 93 height 26
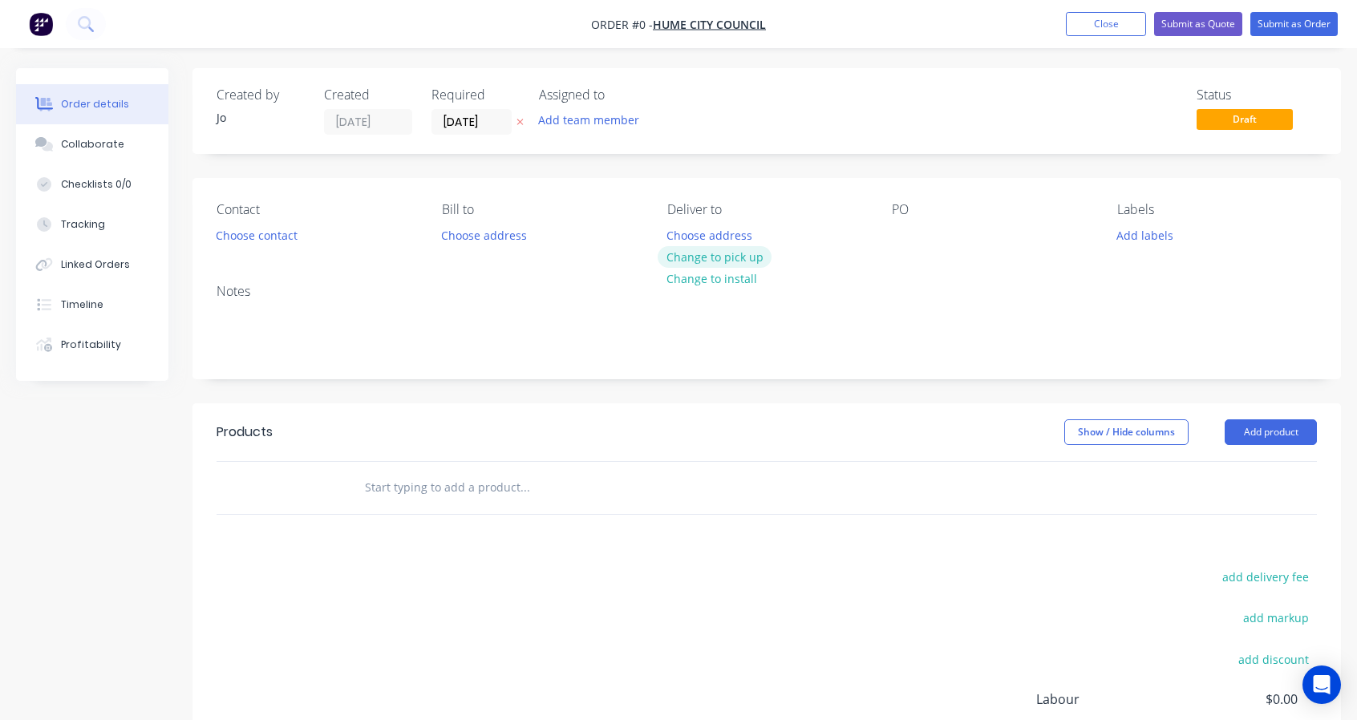
click at [720, 262] on button "Change to pick up" at bounding box center [715, 257] width 114 height 22
click at [500, 122] on input "[DATE]" at bounding box center [471, 122] width 79 height 24
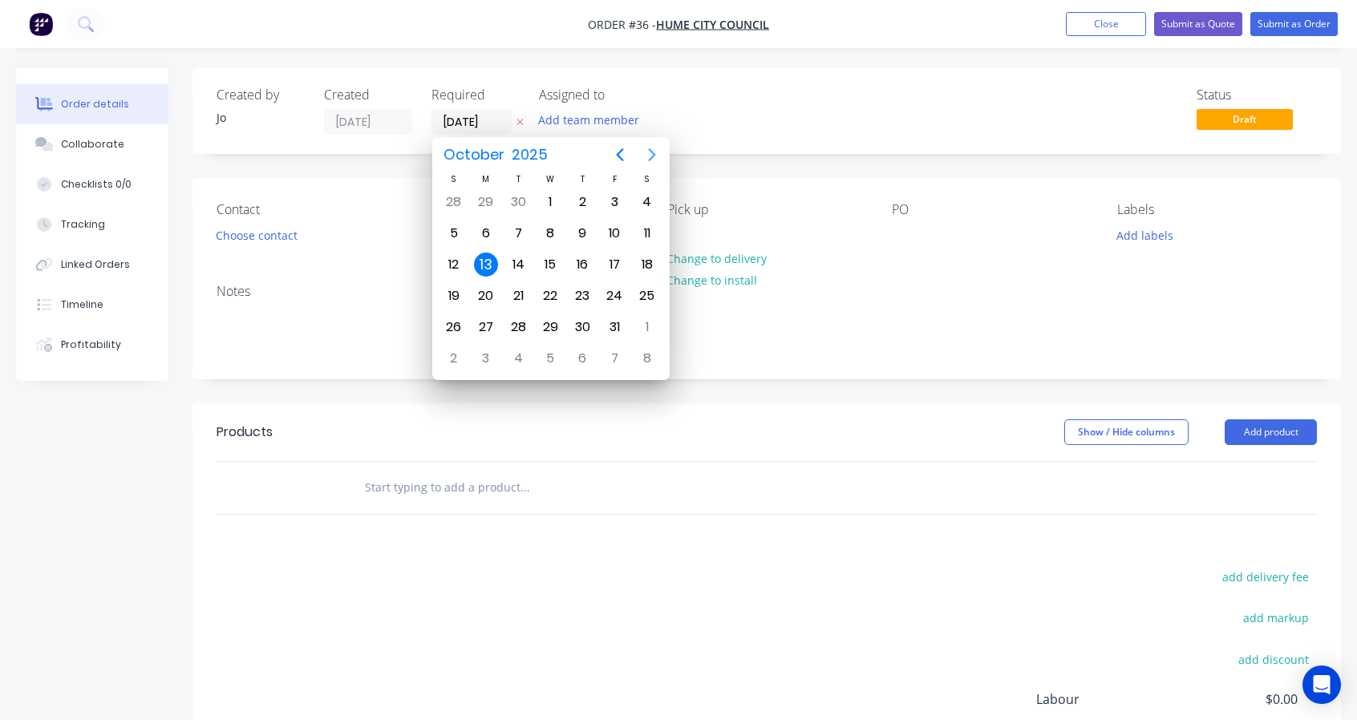
click at [650, 152] on icon "Next page" at bounding box center [651, 154] width 19 height 19
click at [617, 233] on div "7" at bounding box center [614, 233] width 24 height 24
type input "[DATE]"
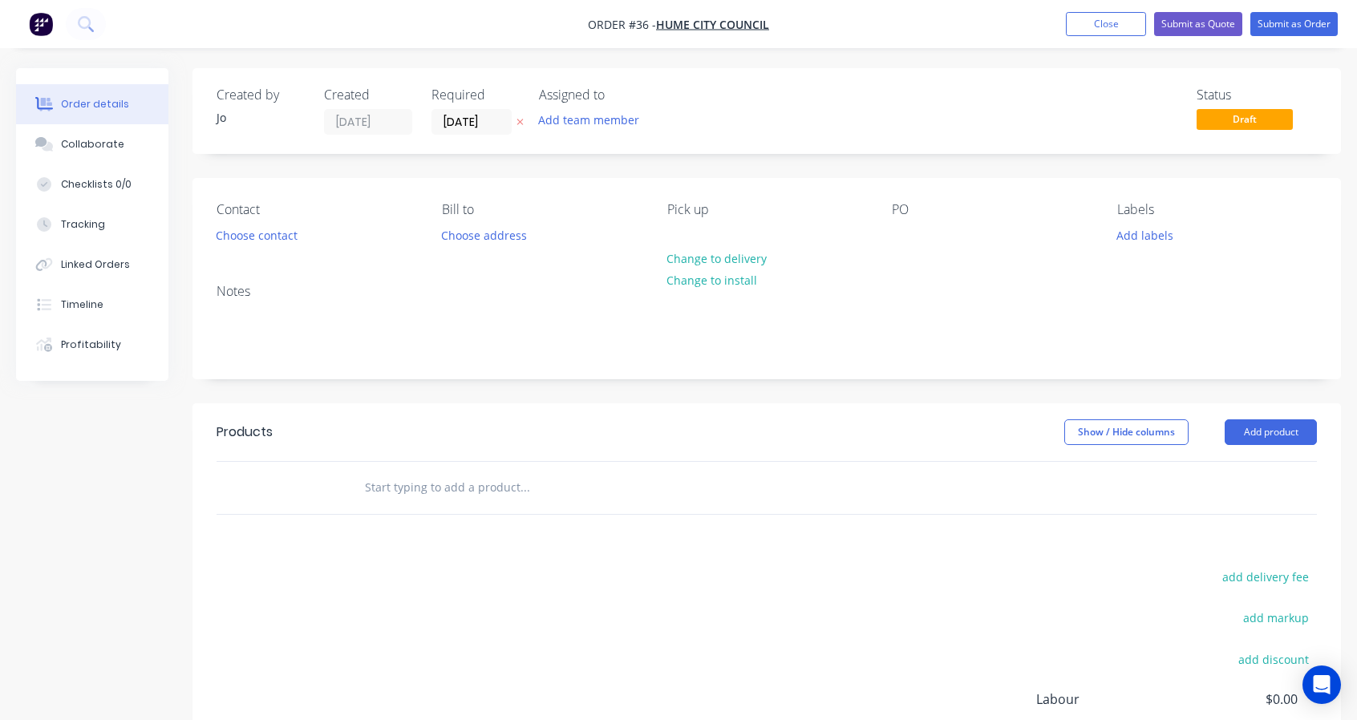
click at [524, 357] on div "Notes" at bounding box center [766, 324] width 1148 height 107
click at [507, 479] on input "text" at bounding box center [524, 487] width 321 height 32
click at [397, 490] on input "text" at bounding box center [524, 487] width 321 height 32
paste input "Supply (1) one only : NEW UPT 2025 8.95m Tandem Axle Plant Trailer VIN: TBA [PE…"
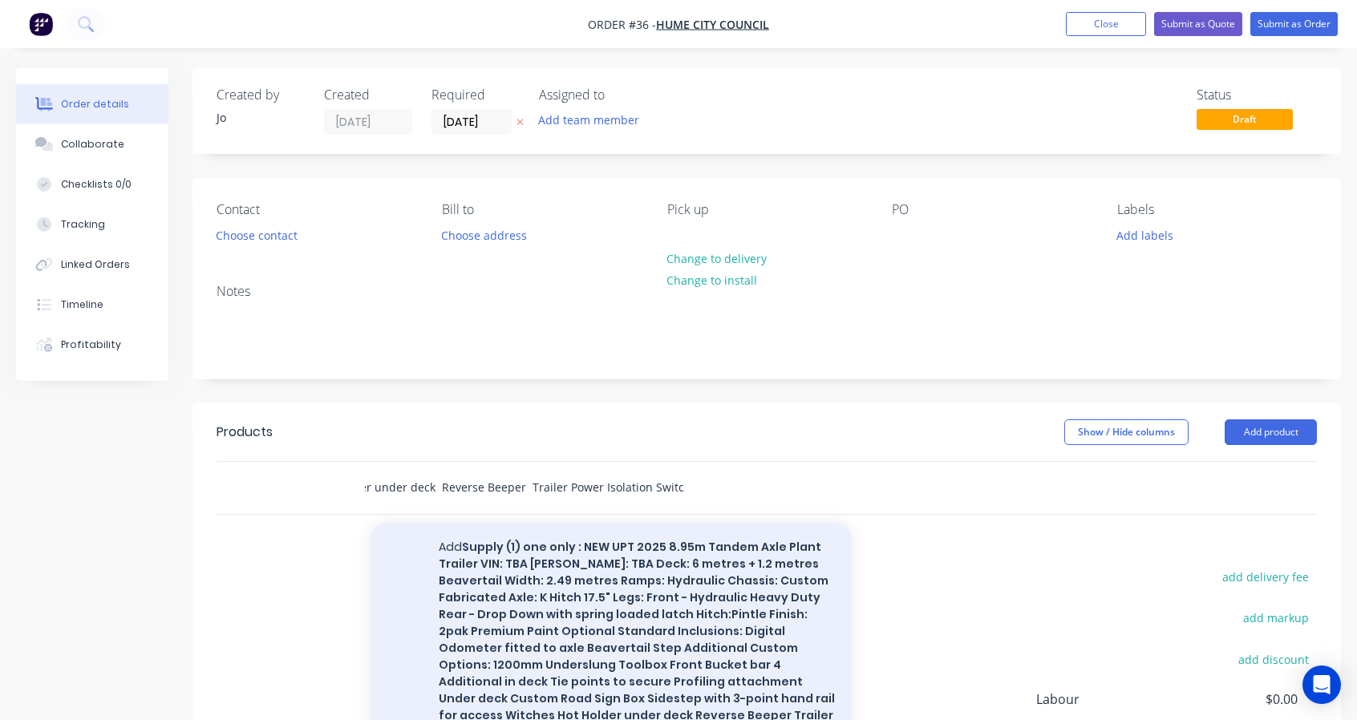
type input "Supply (1) one only : NEW UPT 2025 8.95m Tandem Axle Plant Trailer VIN: TBA [PE…"
click at [451, 547] on button "Add Supply (1) one only : NEW UPT 2025 8.95m Tandem Axle Plant Trailer VIN: TBA…" at bounding box center [610, 640] width 481 height 234
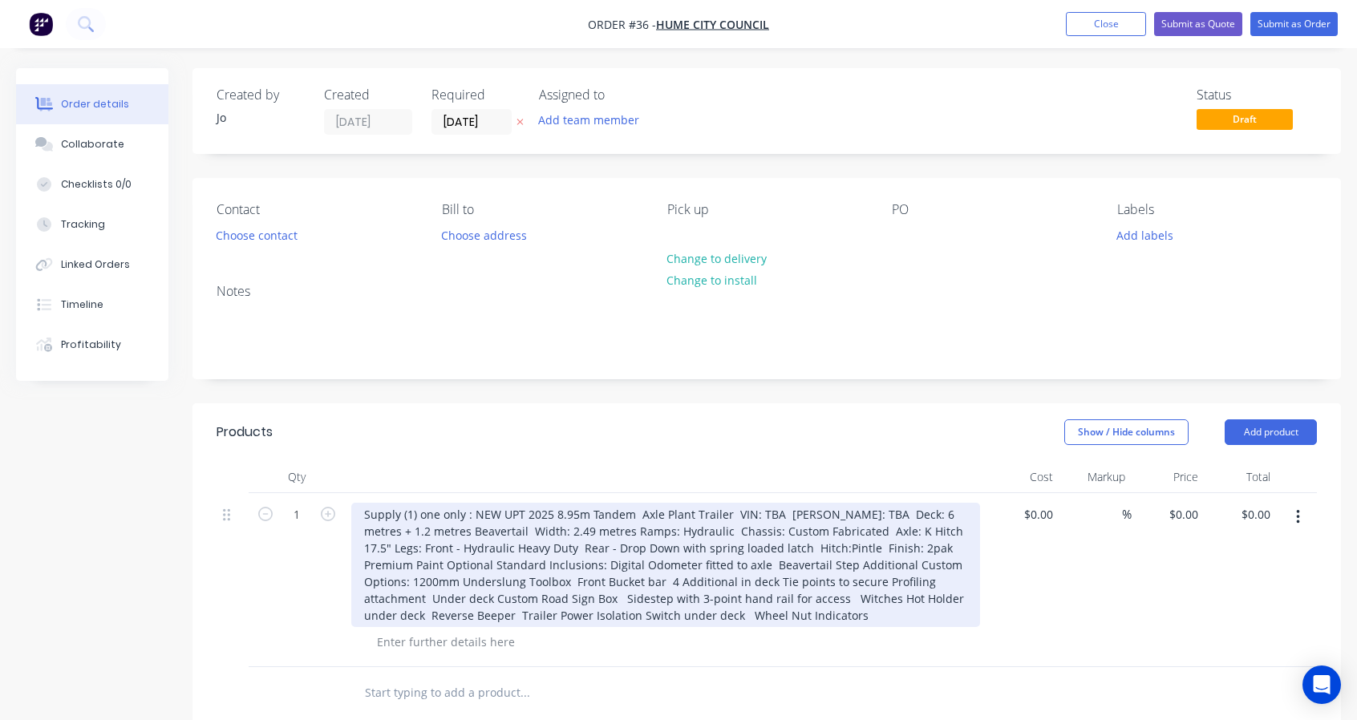
click at [726, 509] on div "Supply (1) one only : NEW UPT 2025 8.95m Tandem Axle Plant Trailer VIN: TBA [PE…" at bounding box center [665, 565] width 629 height 124
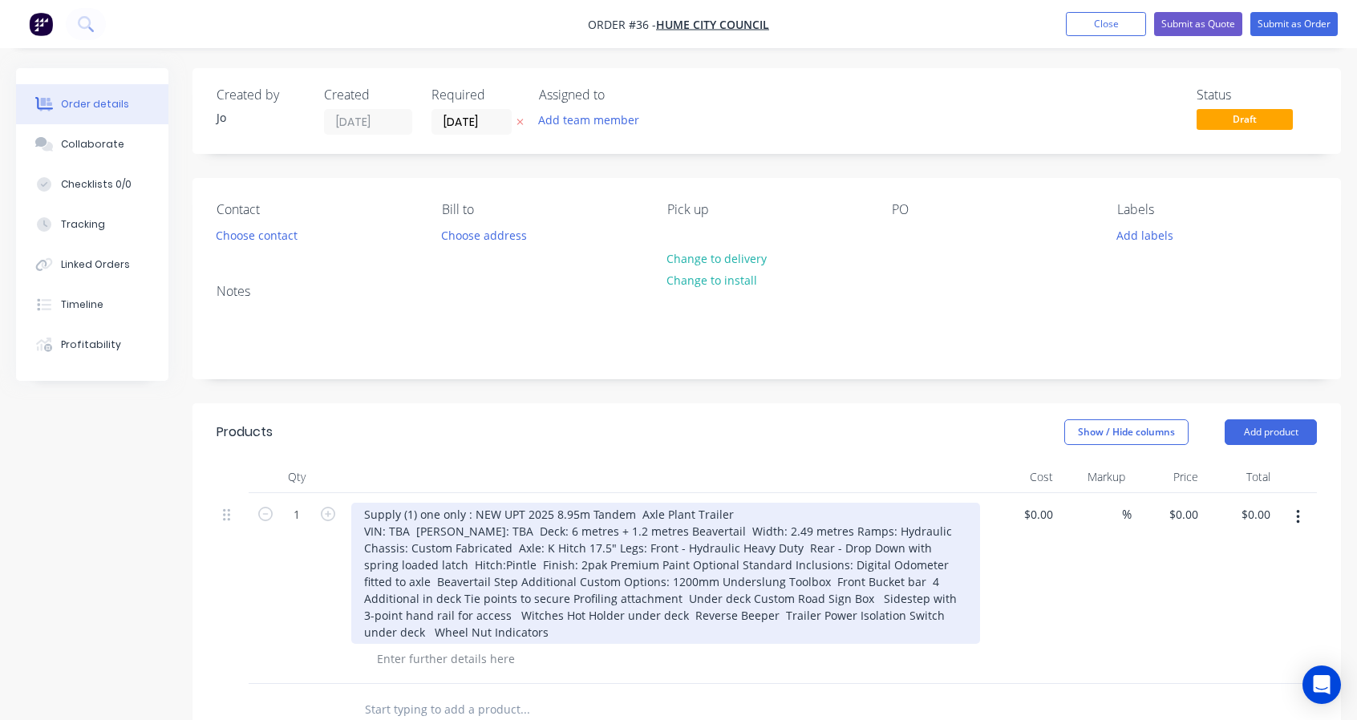
click at [413, 529] on div "Supply (1) one only : NEW UPT 2025 8.95m Tandem Axle Plant Trailer VIN: TBA [PE…" at bounding box center [665, 573] width 629 height 141
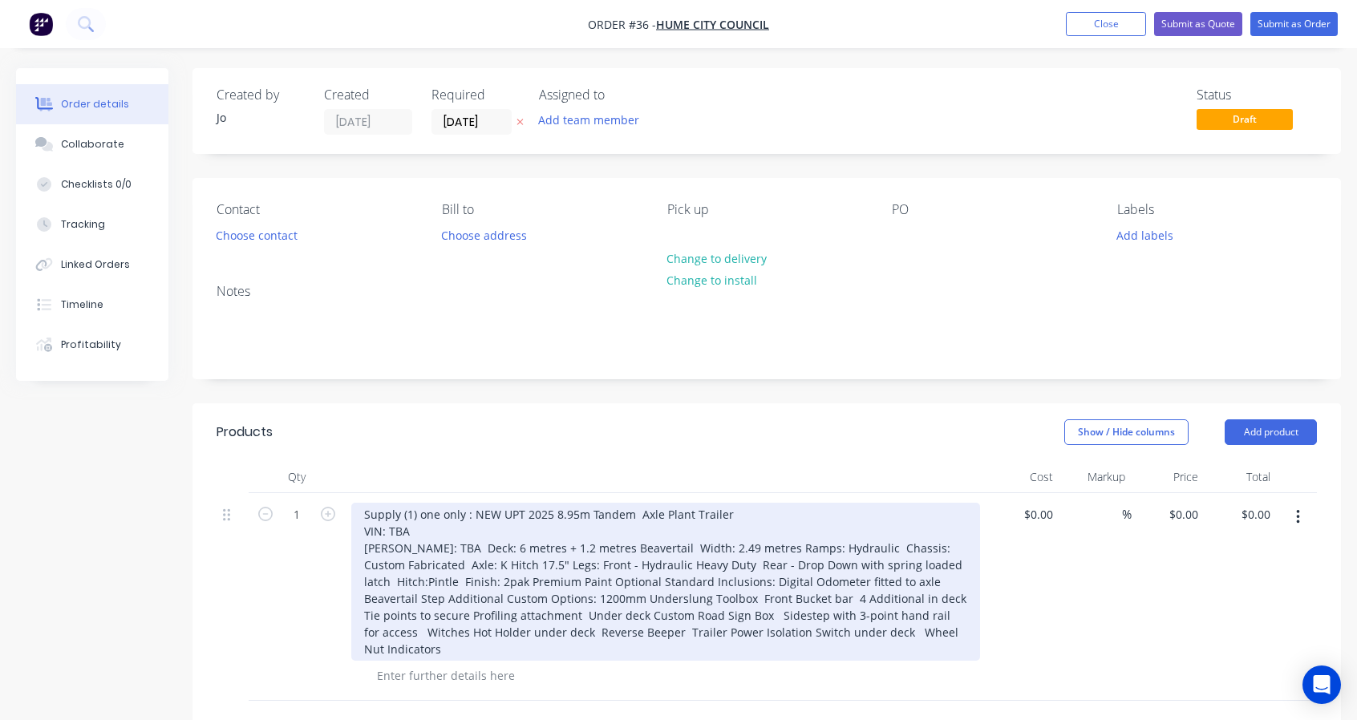
click at [422, 544] on div "Supply (1) one only : NEW UPT 2025 8.95m Tandem Axle Plant Trailer VIN: TBA [PE…" at bounding box center [665, 582] width 629 height 158
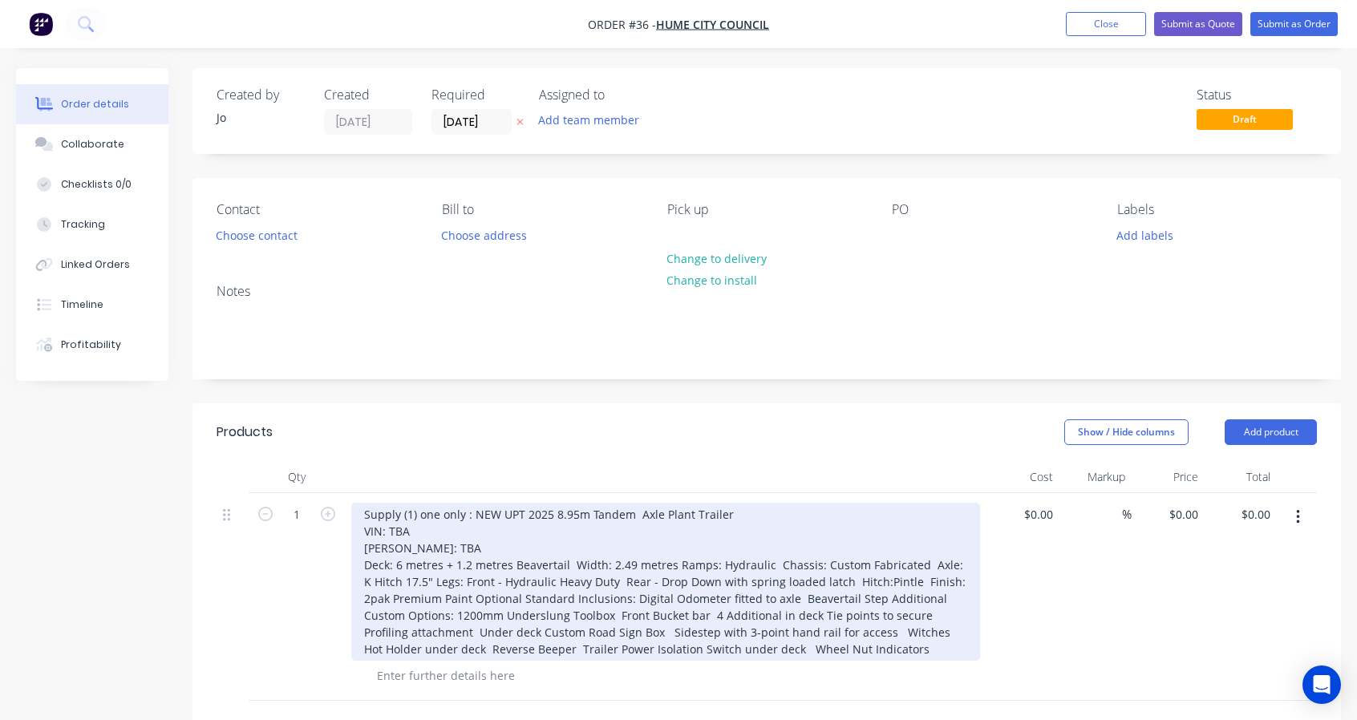
click at [672, 561] on div "Supply (1) one only : NEW UPT 2025 8.95m Tandem Axle Plant Trailer VIN: TBA [PE…" at bounding box center [665, 582] width 629 height 158
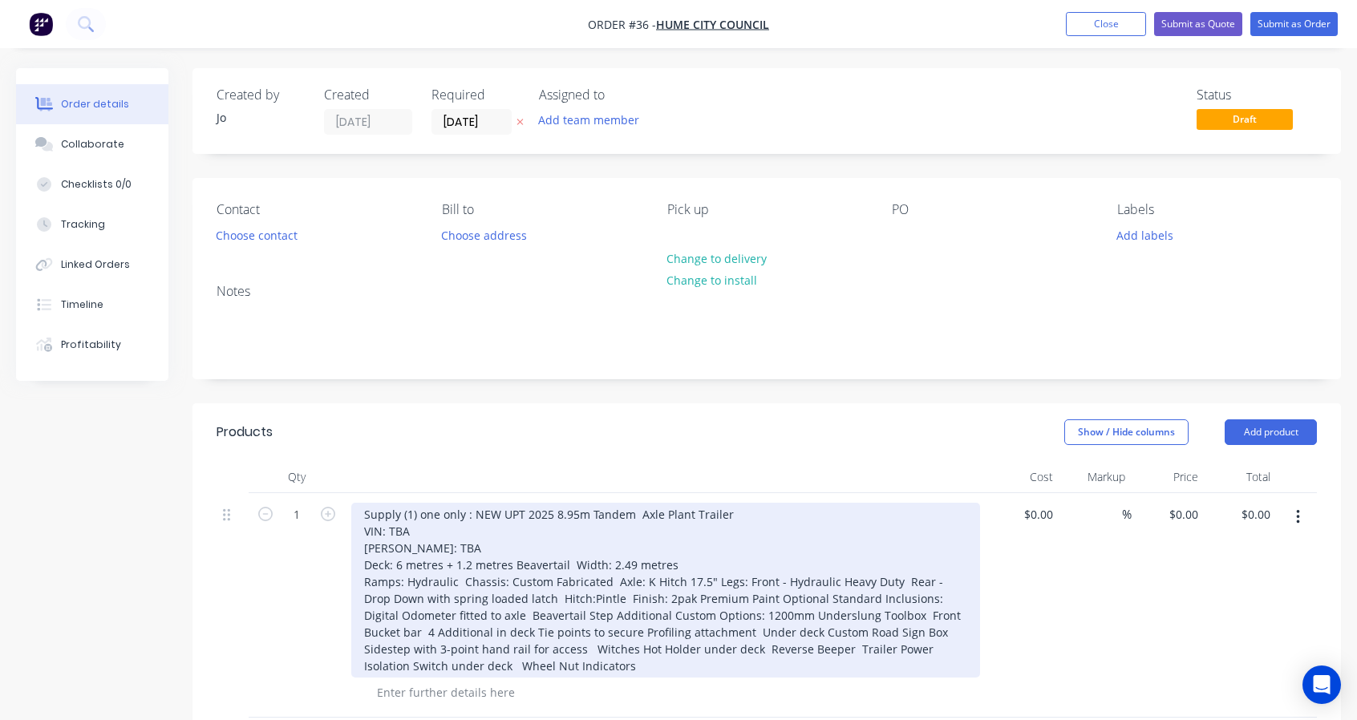
click at [463, 581] on div "Supply (1) one only : NEW UPT 2025 8.95m Tandem Axle Plant Trailer VIN: TBA [PE…" at bounding box center [665, 590] width 629 height 175
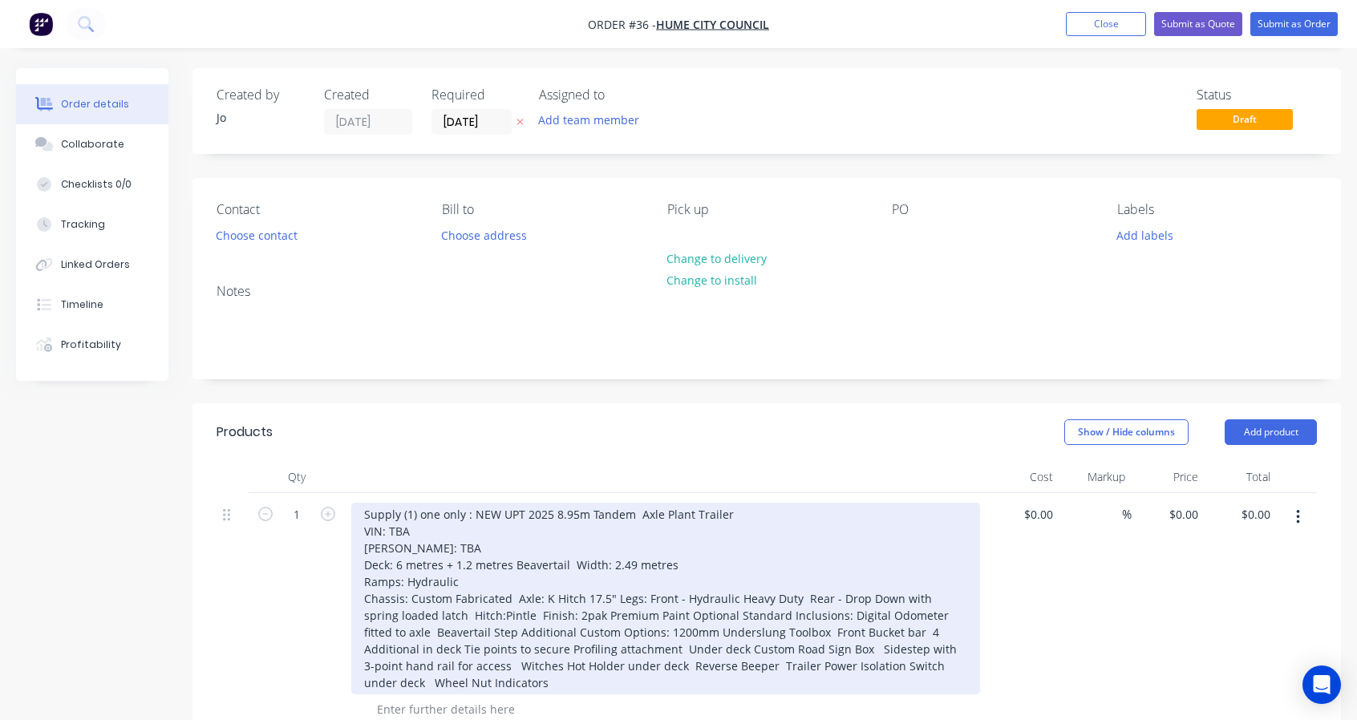
click at [515, 599] on div "Supply (1) one only : NEW UPT 2025 8.95m Tandem Axle Plant Trailer VIN: TBA [PE…" at bounding box center [665, 599] width 629 height 192
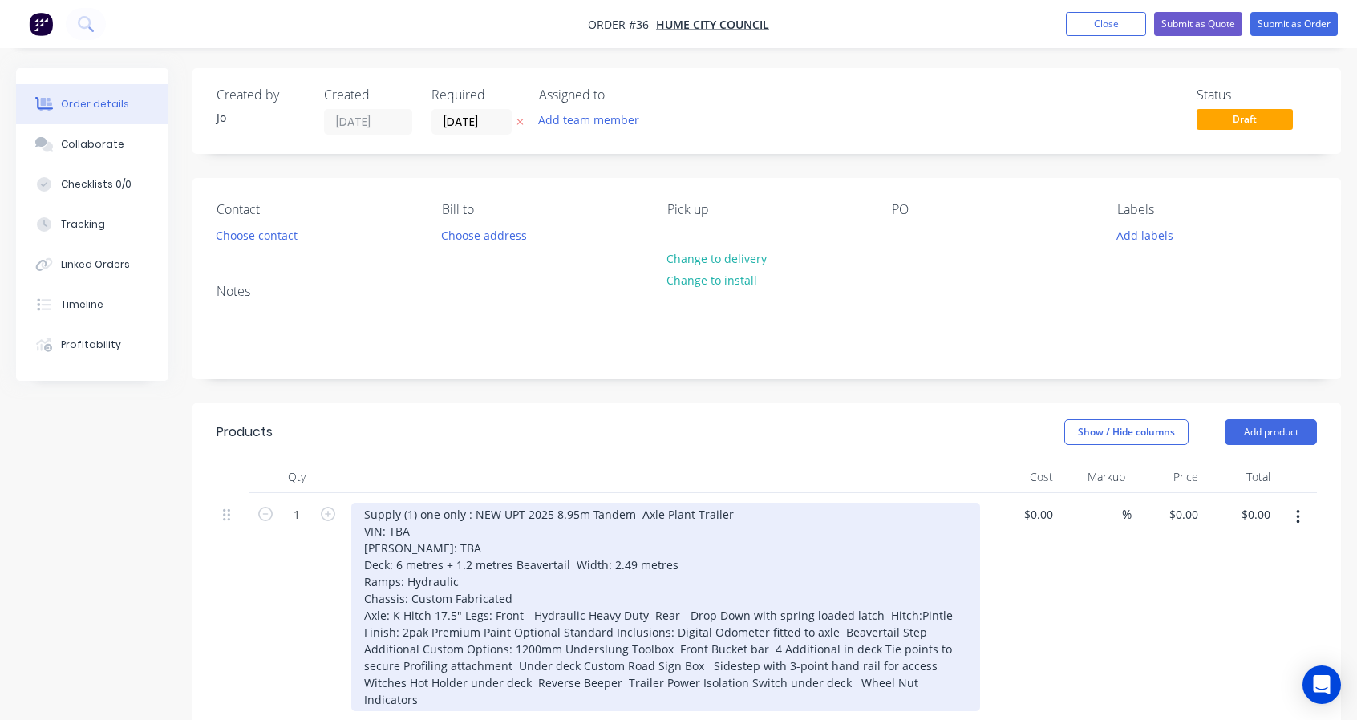
click at [463, 615] on div "Supply (1) one only : NEW UPT 2025 8.95m Tandem Axle Plant Trailer VIN: TBA [PE…" at bounding box center [665, 607] width 629 height 208
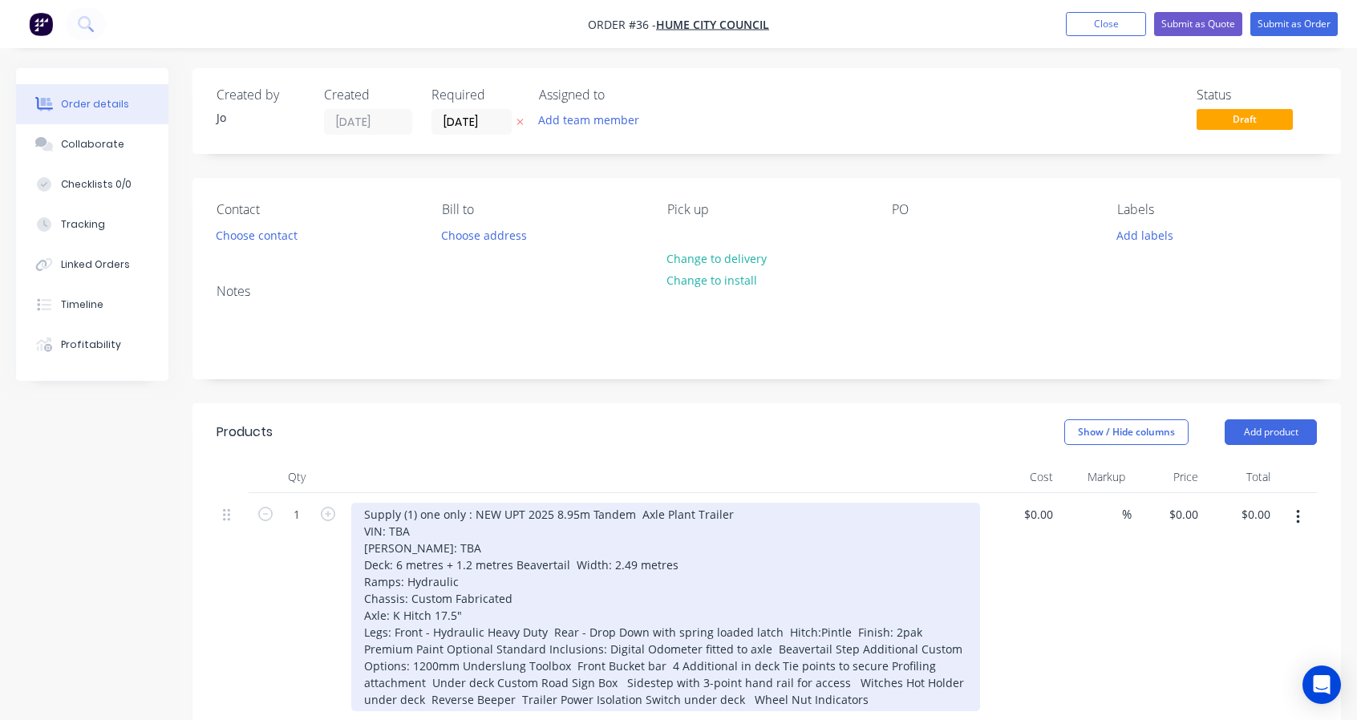
click at [549, 629] on div "Supply (1) one only : NEW UPT 2025 8.95m Tandem Axle Plant Trailer VIN: TBA [PE…" at bounding box center [665, 607] width 629 height 208
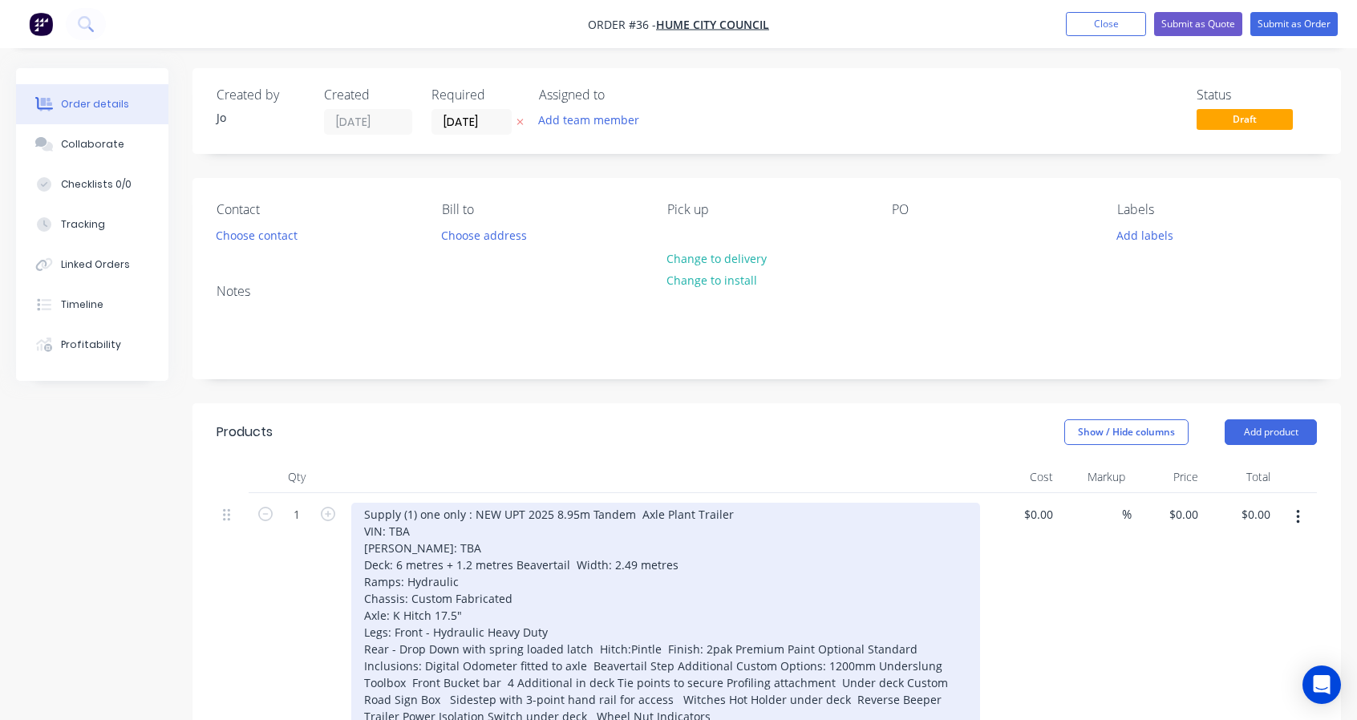
click at [590, 650] on div "Supply (1) one only : NEW UPT 2025 8.95m Tandem Axle Plant Trailer VIN: TBA [PE…" at bounding box center [665, 615] width 629 height 225
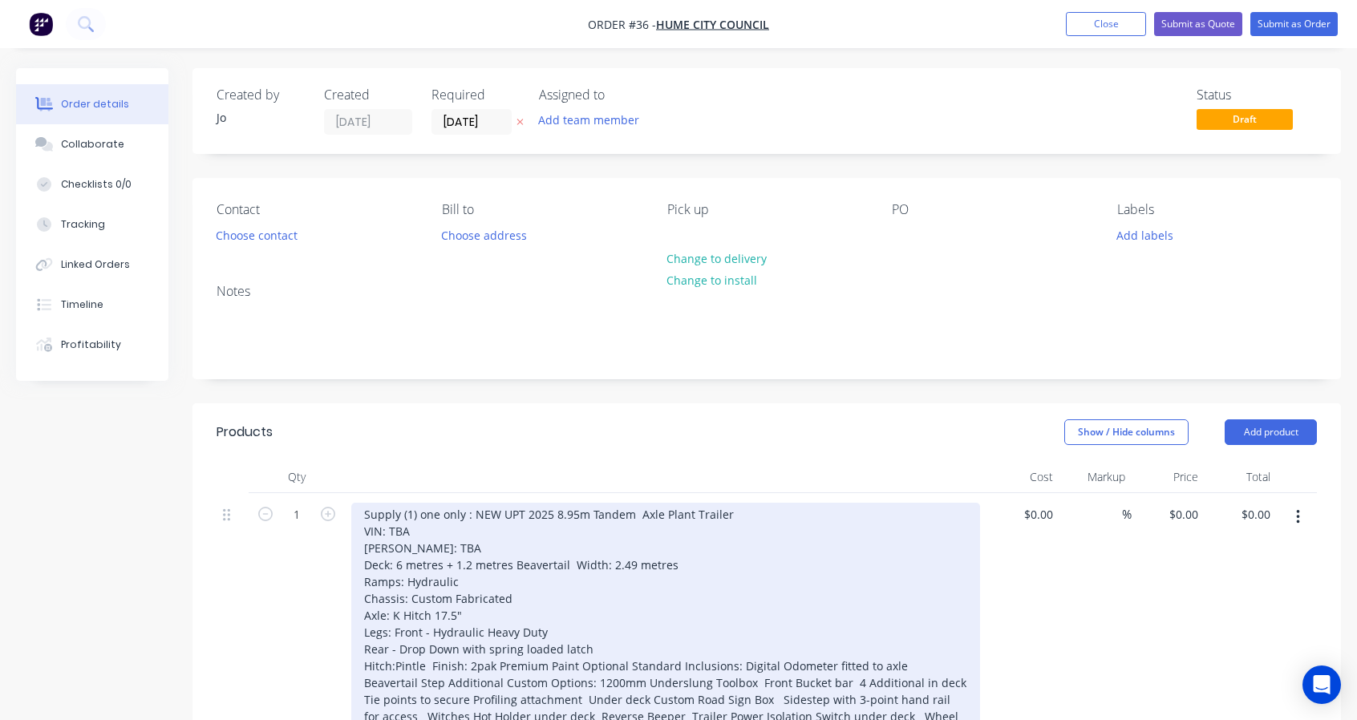
click at [431, 664] on div "Supply (1) one only : NEW UPT 2025 8.95m Tandem Axle Plant Trailer VIN: TBA [PE…" at bounding box center [665, 624] width 629 height 242
click at [508, 680] on div "Supply (1) one only : NEW UPT 2025 8.95m Tandem Axle Plant Trailer VIN: TBA [PE…" at bounding box center [665, 632] width 629 height 259
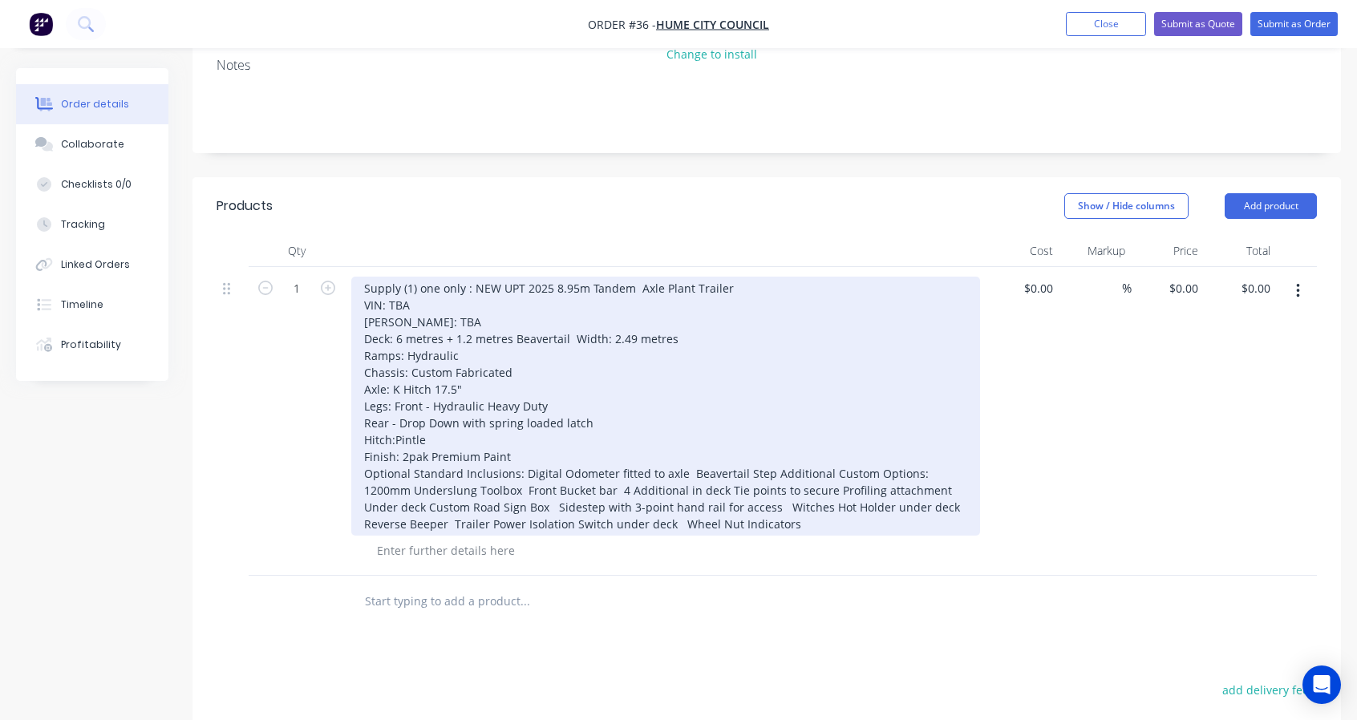
scroll to position [267, 0]
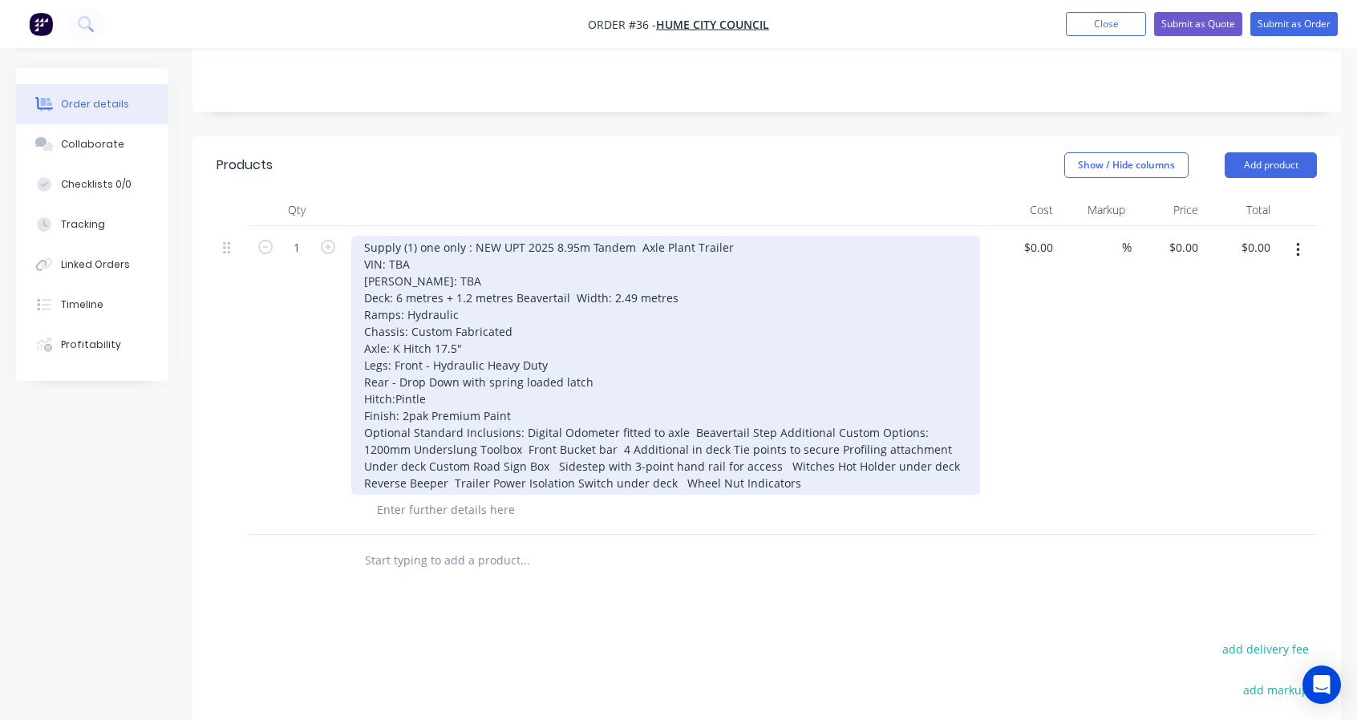
click at [523, 432] on div "Supply (1) one only : NEW UPT 2025 8.95m Tandem Axle Plant Trailer VIN: TBA [PE…" at bounding box center [665, 365] width 629 height 259
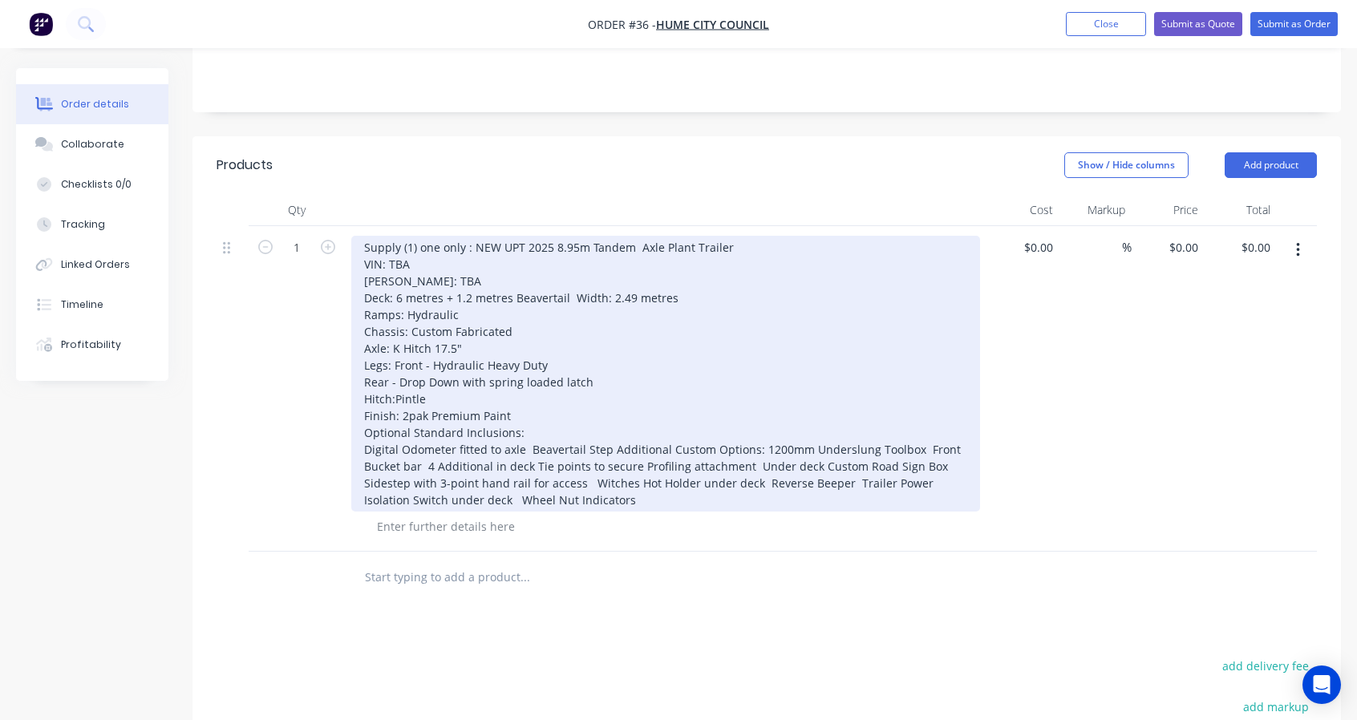
click at [455, 448] on div "Supply (1) one only : NEW UPT 2025 8.95m Tandem Axle Plant Trailer VIN: TBA [PE…" at bounding box center [665, 374] width 629 height 276
click at [529, 449] on div "Supply (1) one only : NEW UPT 2025 8.95m Tandem Axle Plant Trailer VIN: TBA [PE…" at bounding box center [665, 374] width 629 height 276
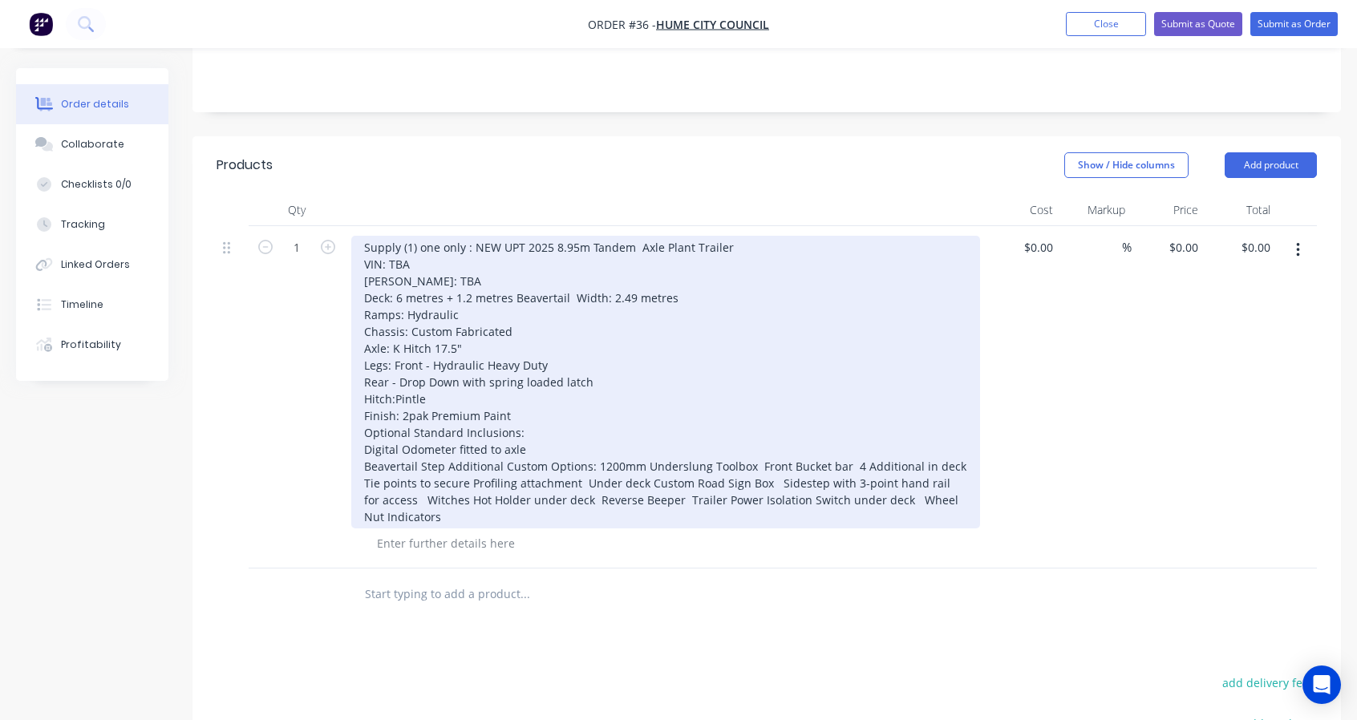
click at [447, 465] on div "Supply (1) one only : NEW UPT 2025 8.95m Tandem Axle Plant Trailer VIN: TBA [PE…" at bounding box center [665, 382] width 629 height 293
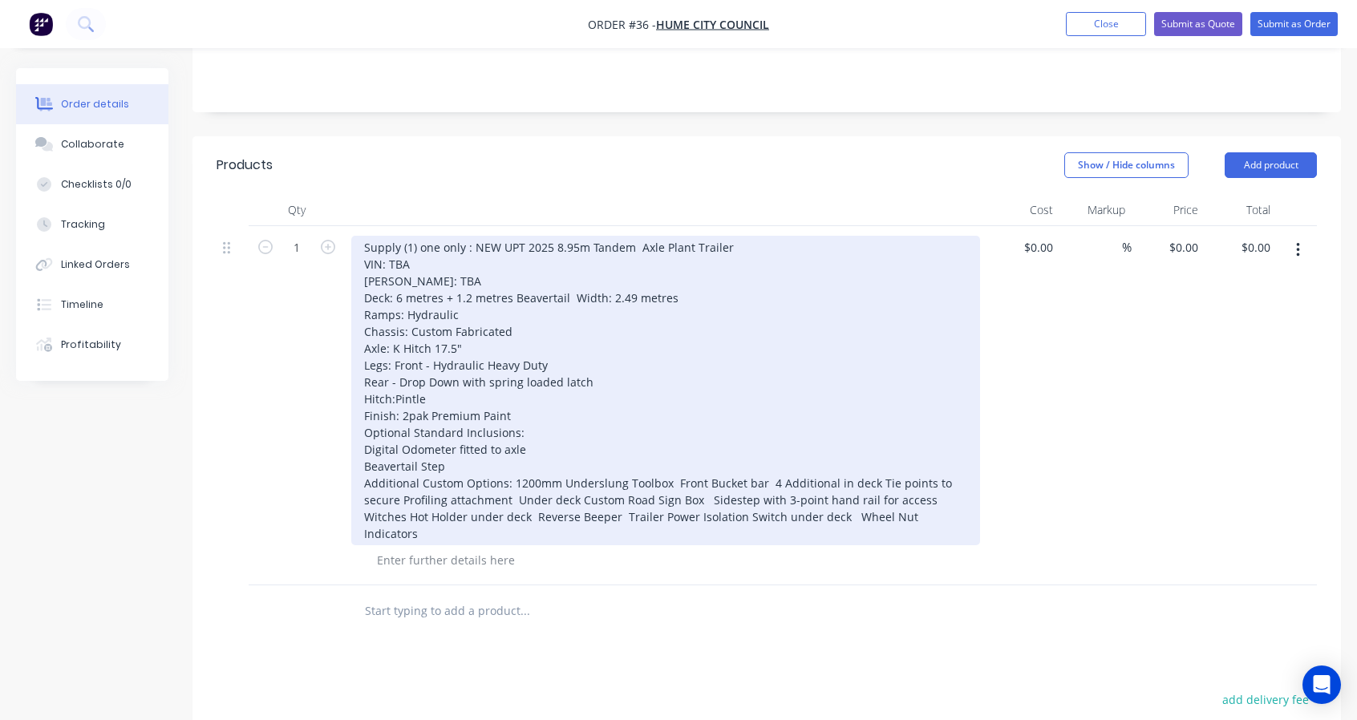
click at [511, 477] on div "Supply (1) one only : NEW UPT 2025 8.95m Tandem Axle Plant Trailer VIN: TBA [PE…" at bounding box center [665, 391] width 629 height 310
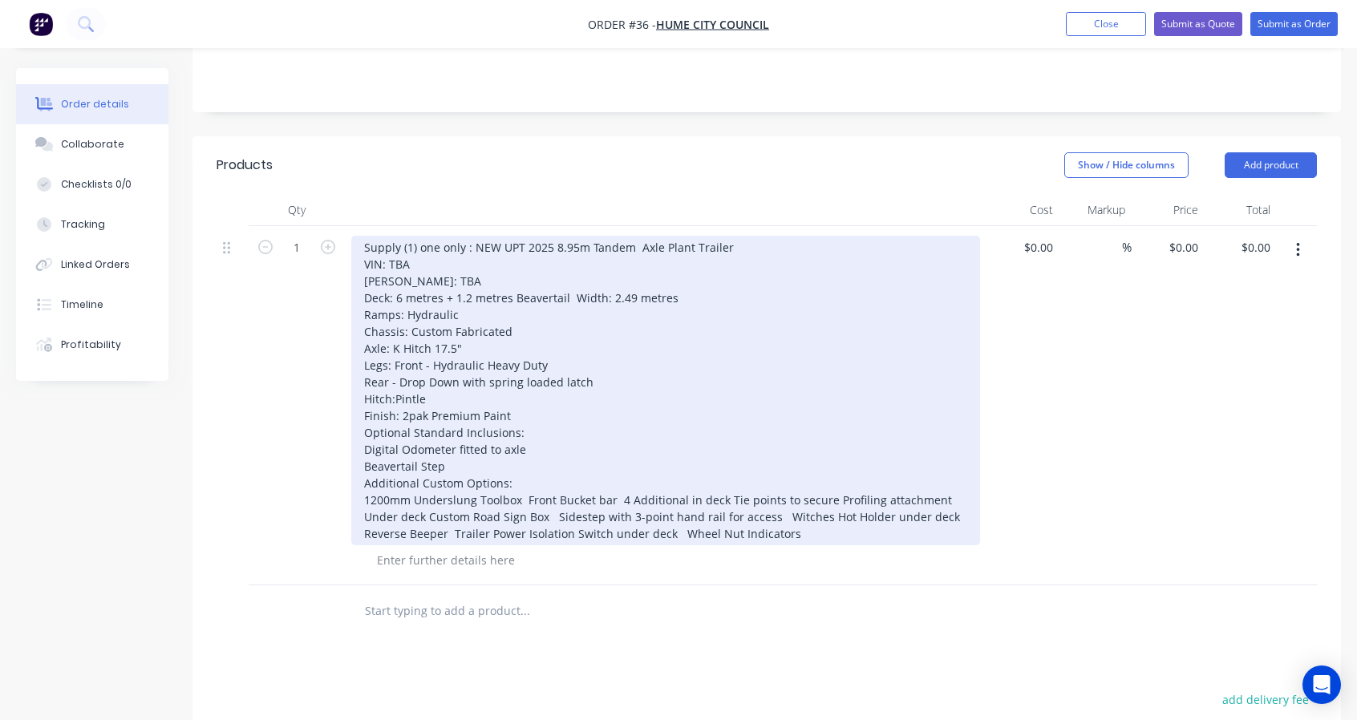
click at [525, 495] on div "Supply (1) one only : NEW UPT 2025 8.95m Tandem Axle Plant Trailer VIN: TBA [PE…" at bounding box center [665, 391] width 629 height 310
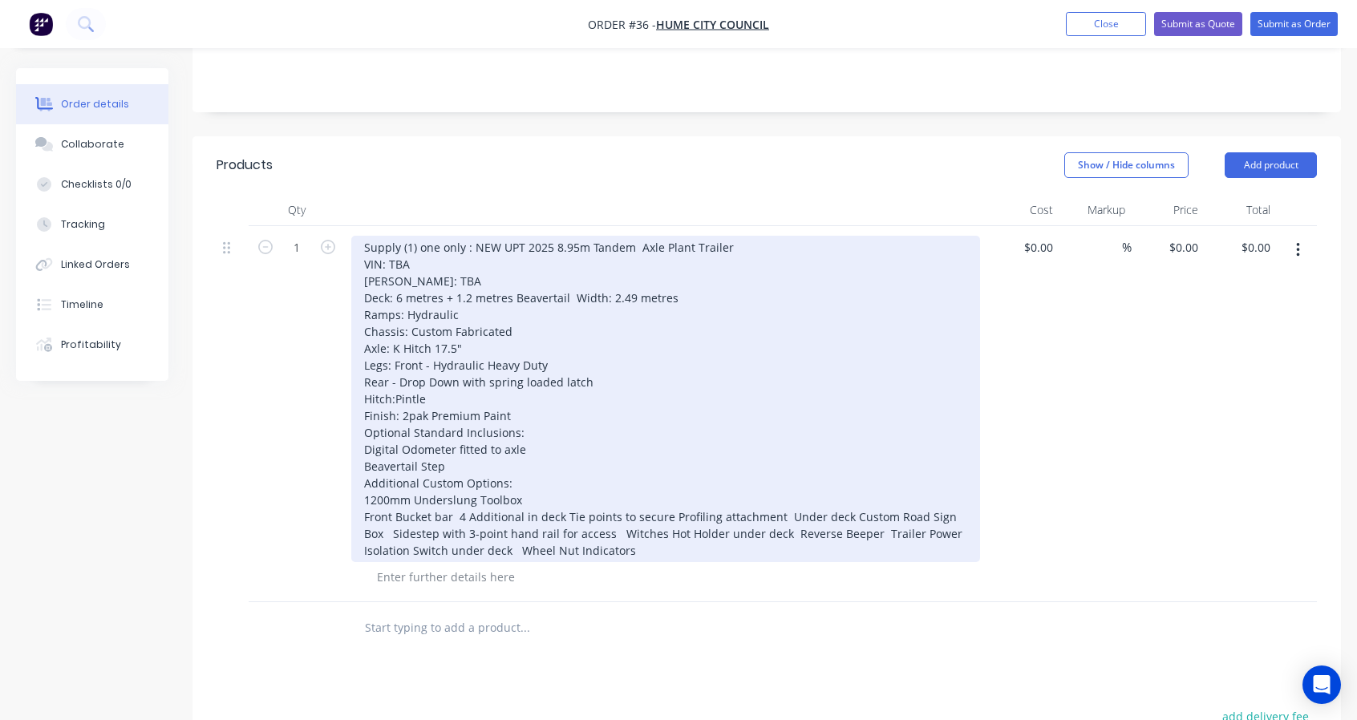
click at [458, 512] on div "Supply (1) one only : NEW UPT 2025 8.95m Tandem Axle Plant Trailer VIN: TBA [PE…" at bounding box center [665, 399] width 629 height 326
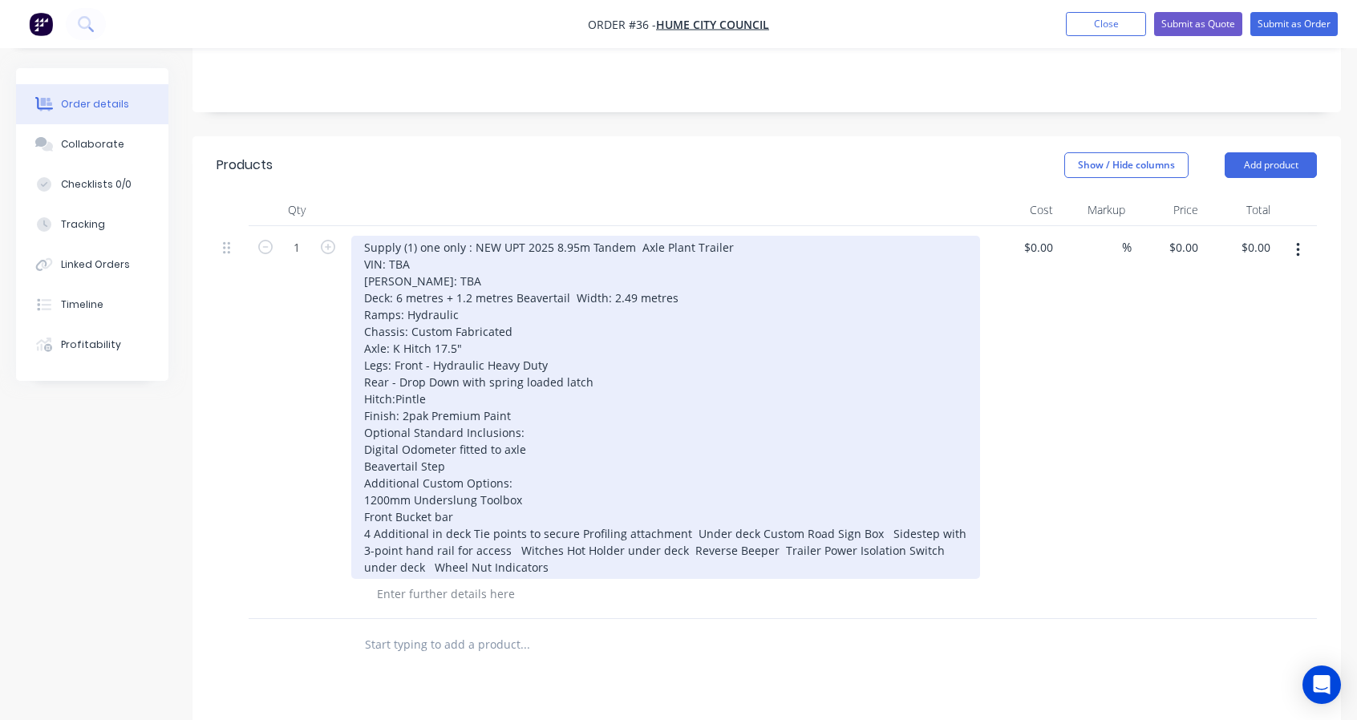
click at [688, 532] on div "Supply (1) one only : NEW UPT 2025 8.95m Tandem Axle Plant Trailer VIN: TBA [PE…" at bounding box center [665, 407] width 629 height 343
click at [558, 549] on div "Supply (1) one only : NEW UPT 2025 8.95m Tandem Axle Plant Trailer VIN: TBA [PE…" at bounding box center [665, 407] width 629 height 343
click at [553, 549] on div "Supply (1) one only : NEW UPT 2025 8.95m Tandem Axle Plant Trailer VIN: TBA [PE…" at bounding box center [665, 407] width 629 height 343
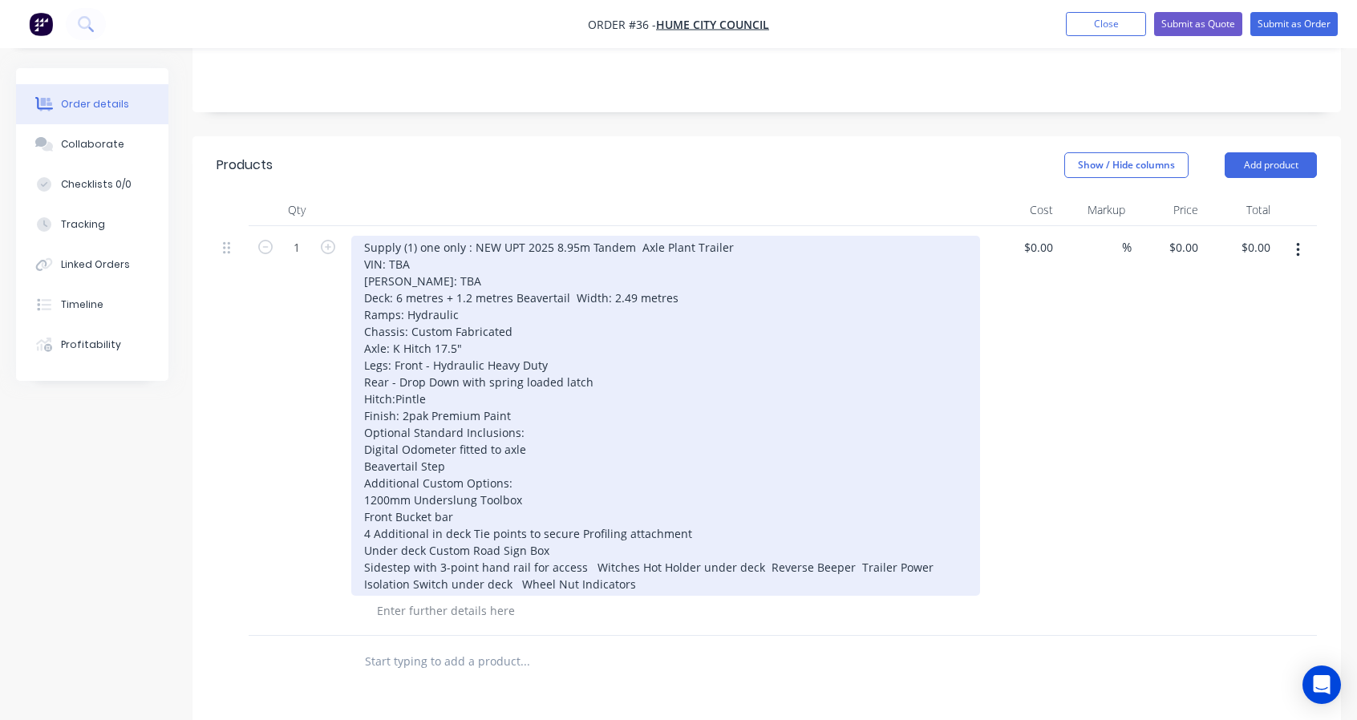
click at [587, 564] on div "Supply (1) one only : NEW UPT 2025 8.95m Tandem Axle Plant Trailer VIN: TBA [PE…" at bounding box center [665, 416] width 629 height 360
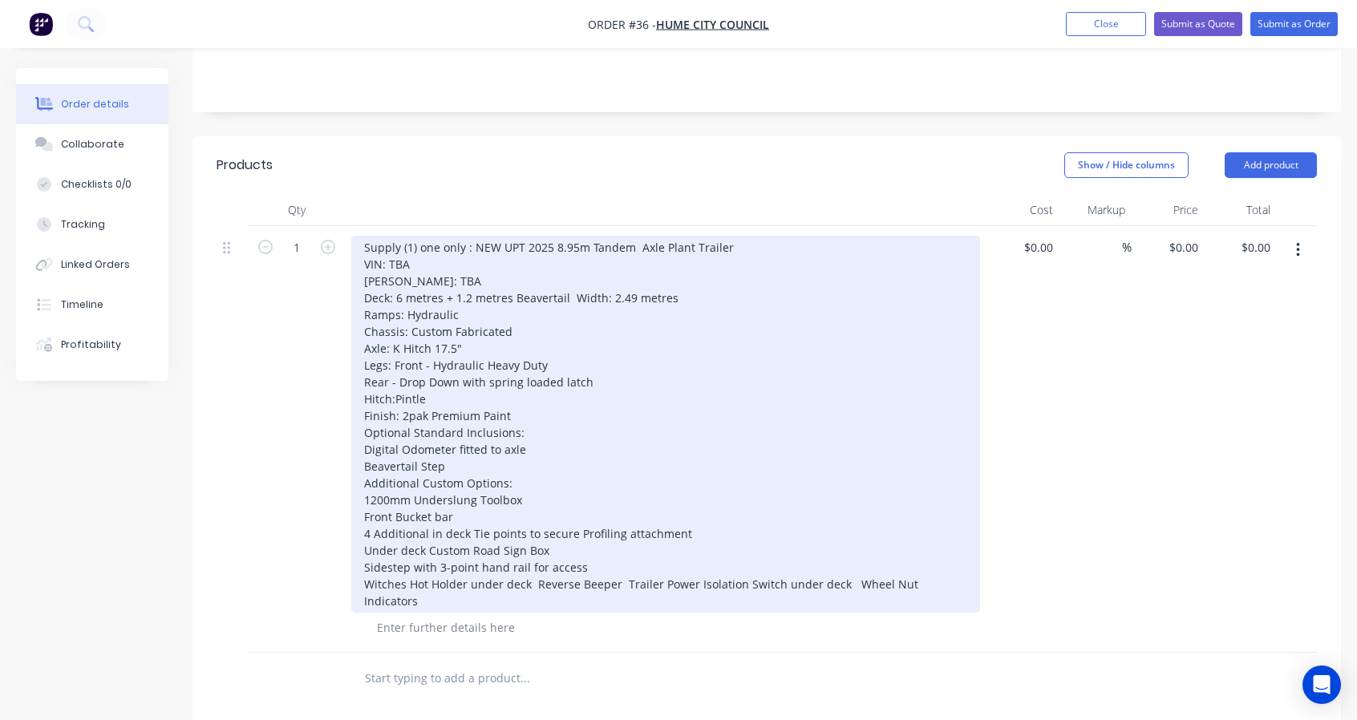
click at [419, 580] on div "Supply (1) one only : NEW UPT 2025 8.95m Tandem Axle Plant Trailer VIN: TBA [PE…" at bounding box center [665, 424] width 629 height 377
click at [468, 578] on div "Supply (1) one only : NEW UPT 2025 8.95m Tandem Axle Plant Trailer VIN: TBA [PE…" at bounding box center [665, 424] width 629 height 377
click at [528, 579] on div "Supply (1) one only : NEW UPT 2025 8.95m Tandem Axle Plant Trailer VIN: TBA [PE…" at bounding box center [665, 424] width 629 height 377
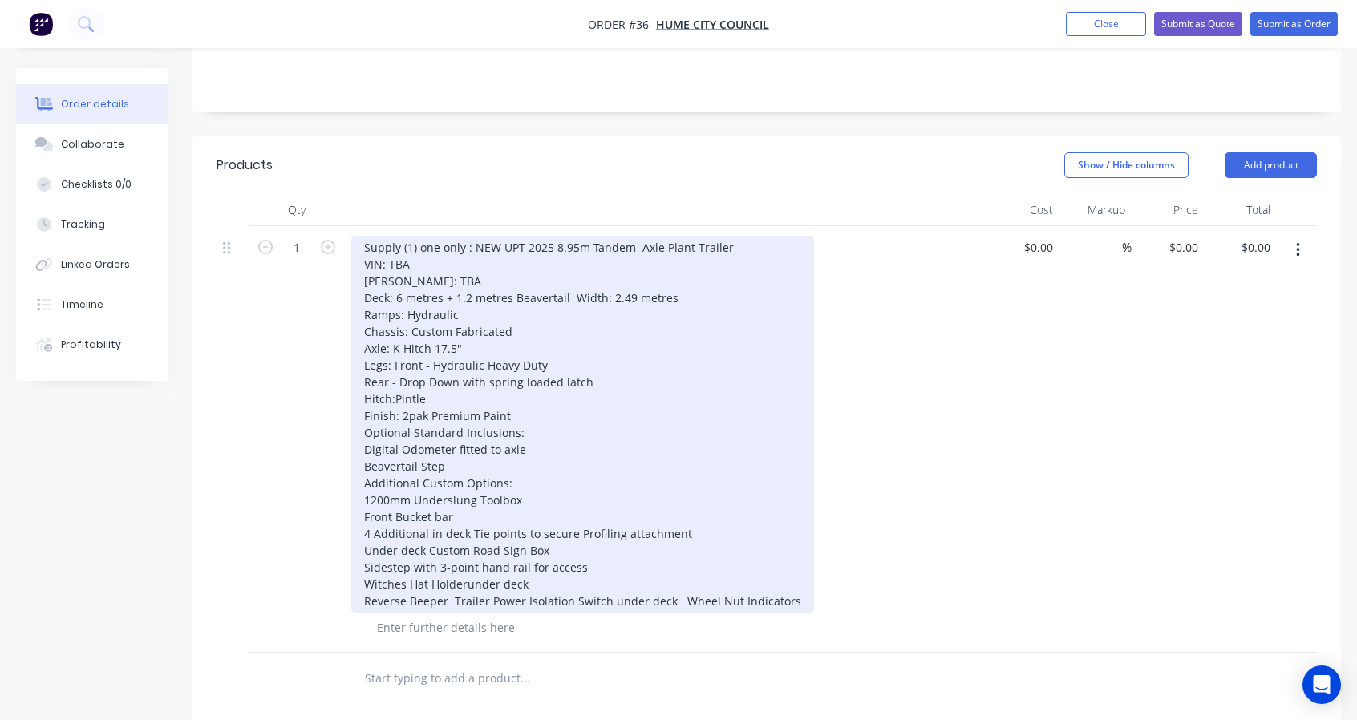
click at [455, 601] on div "Supply (1) one only : NEW UPT 2025 8.95m Tandem Axle Plant Trailer VIN: TBA [PE…" at bounding box center [582, 424] width 463 height 377
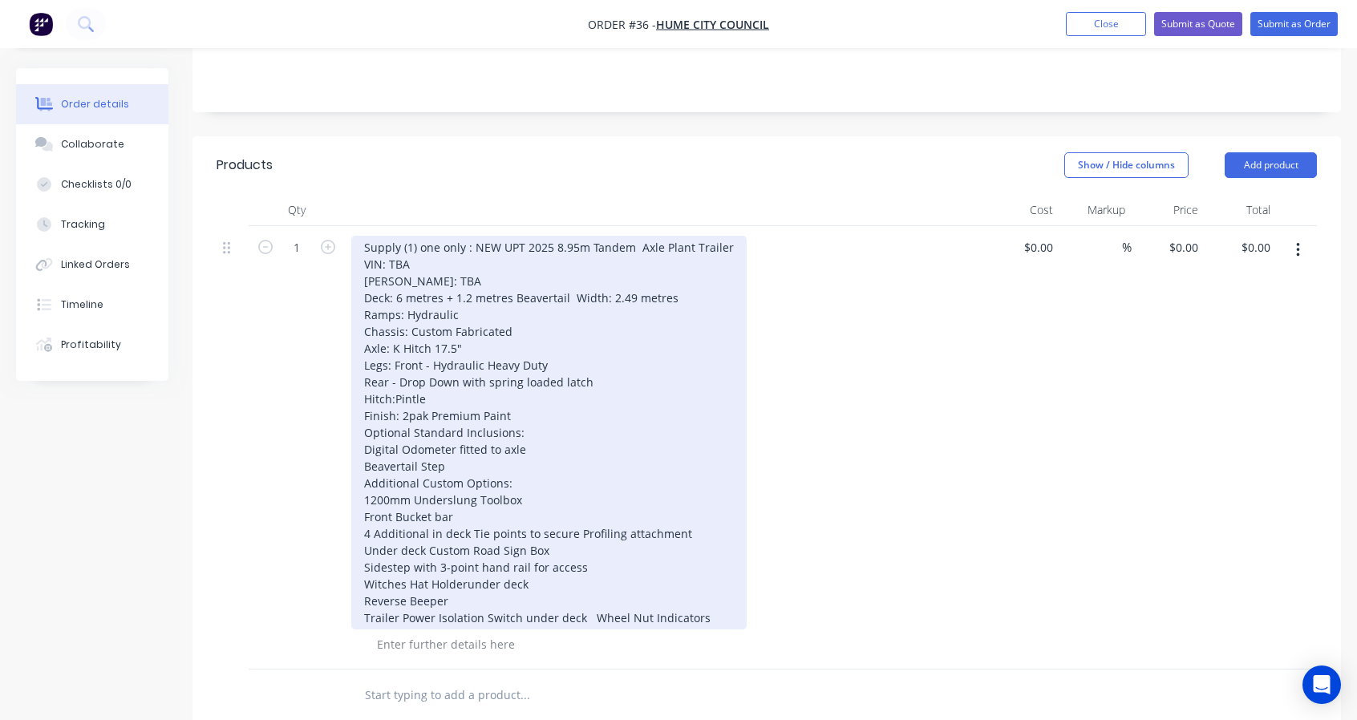
click at [589, 615] on div "Supply (1) one only : NEW UPT 2025 8.95m Tandem Axle Plant Trailer VIN: TBA [PE…" at bounding box center [548, 433] width 395 height 394
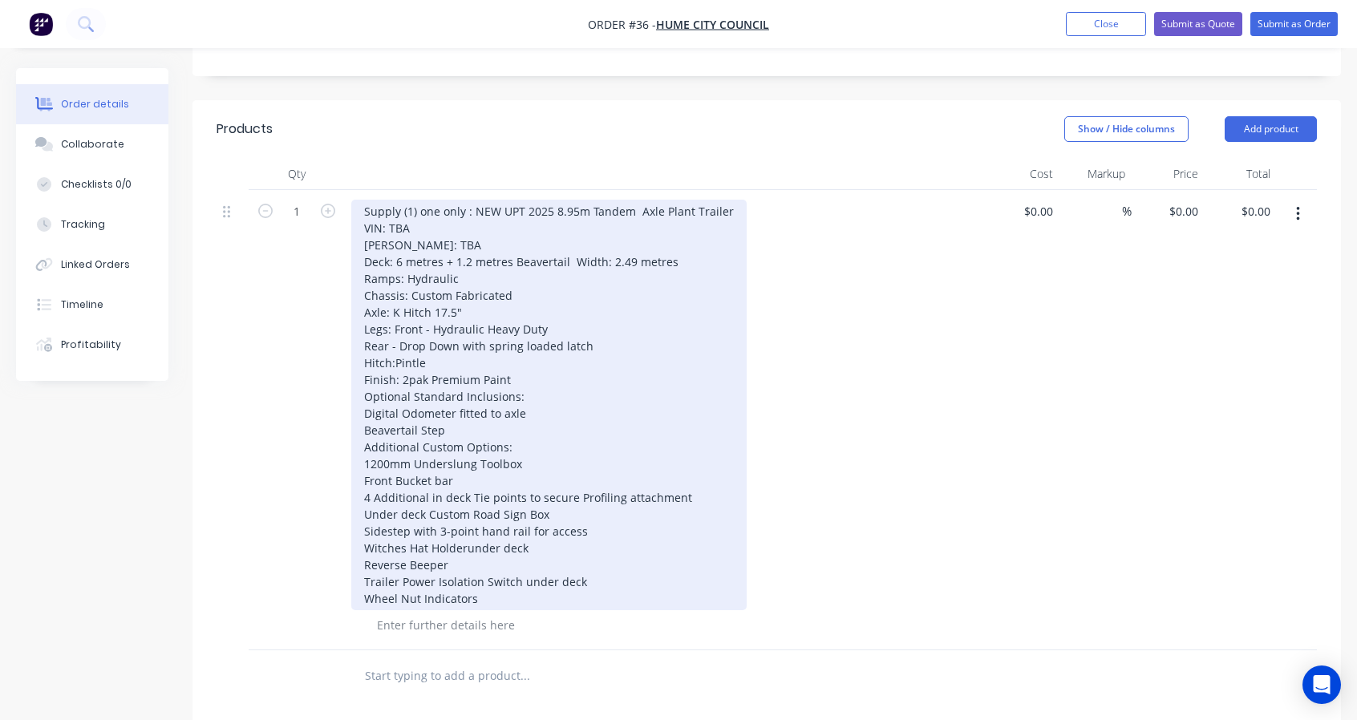
scroll to position [0, 0]
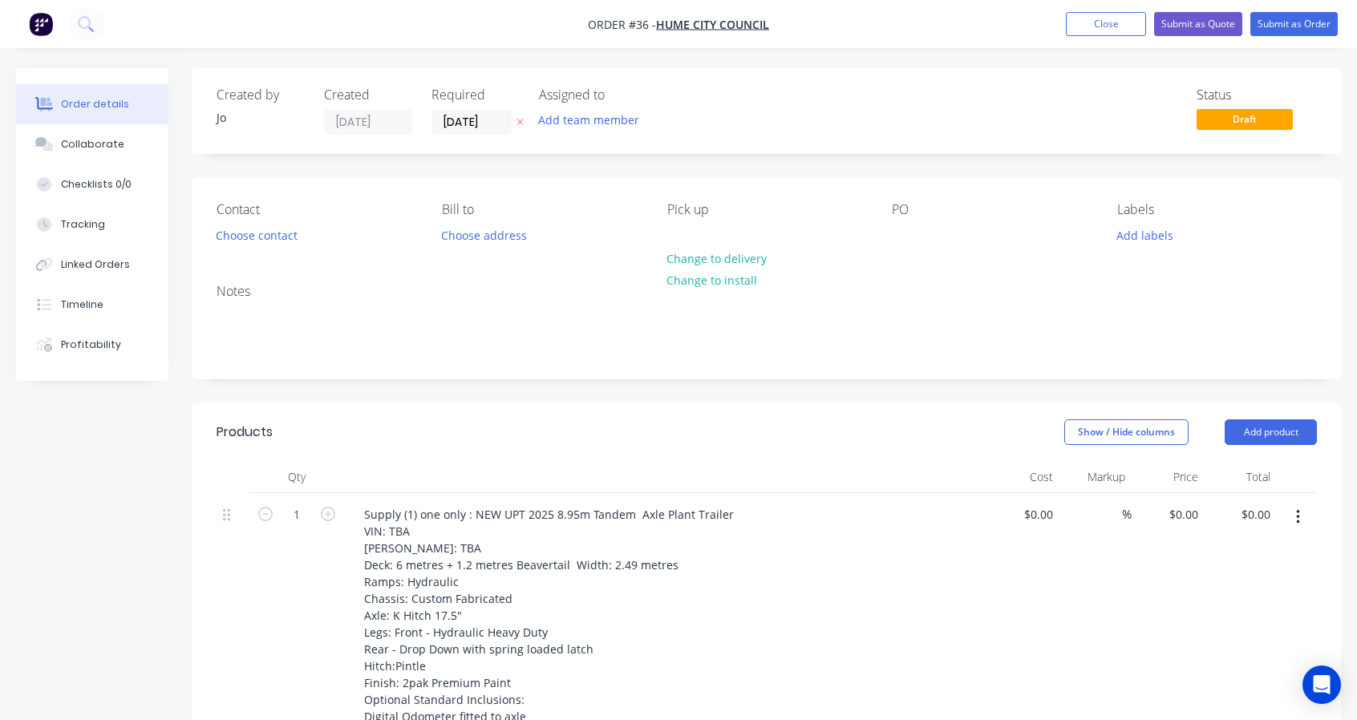
click at [1041, 497] on div "$0.00 $0.00" at bounding box center [1022, 723] width 73 height 460
click at [1057, 512] on input at bounding box center [1040, 514] width 37 height 23
type input "$60,200.00"
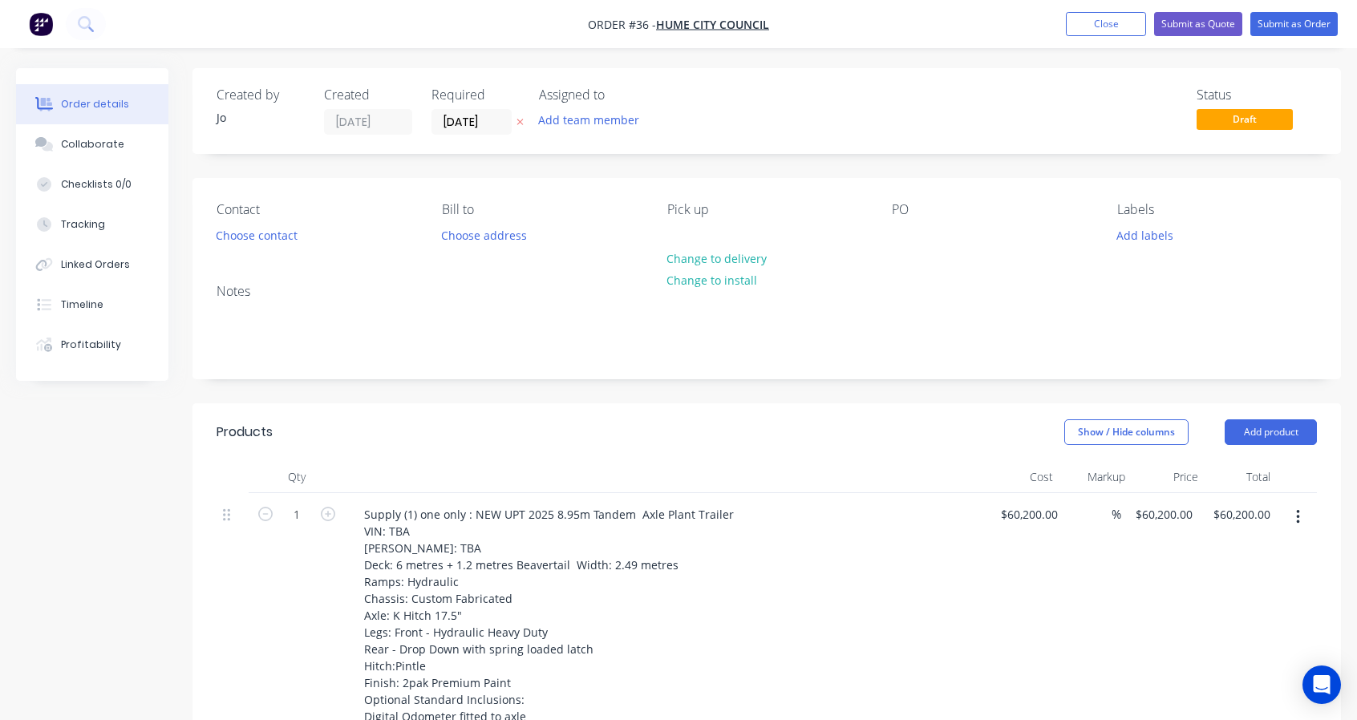
click at [992, 588] on div "$60,200.00 $60,200.00" at bounding box center [1025, 723] width 78 height 460
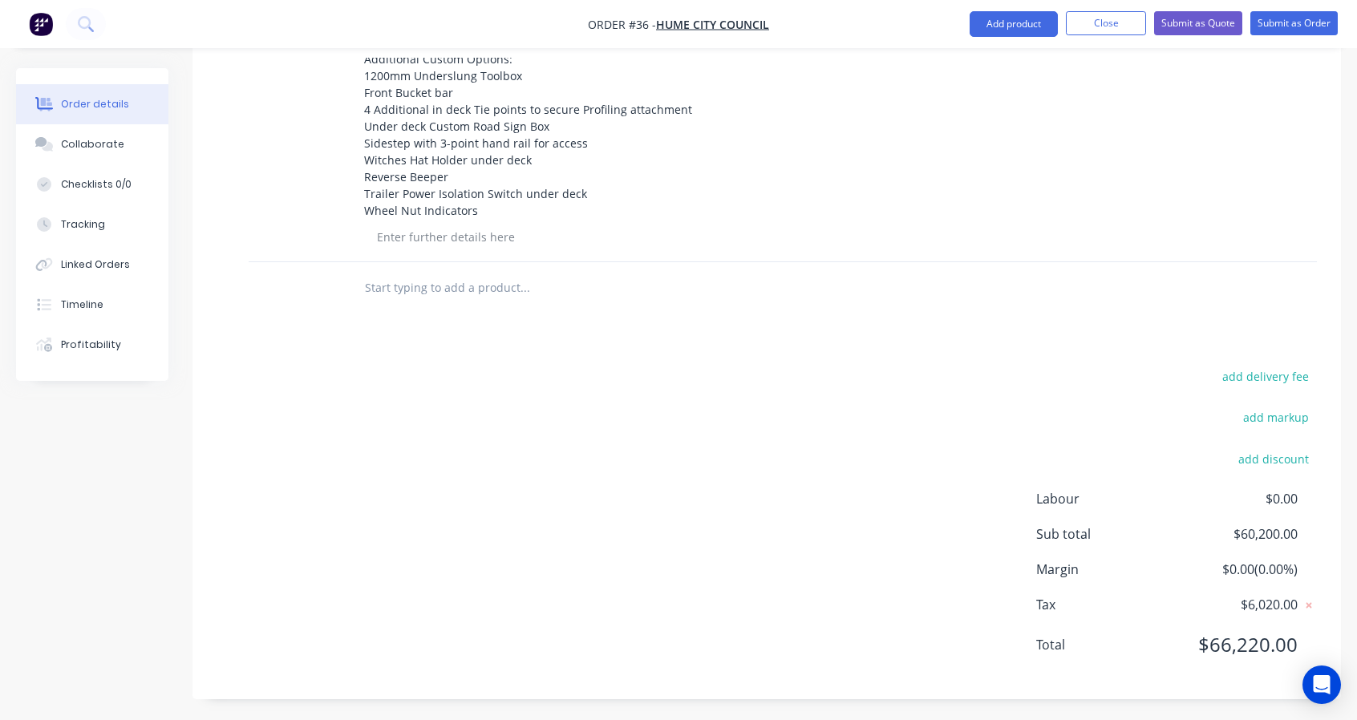
scroll to position [693, 0]
click at [368, 290] on input "text" at bounding box center [524, 286] width 321 height 32
click at [915, 264] on div "[PERSON_NAME] Add [PERSON_NAME] to order No results found" at bounding box center [633, 287] width 577 height 52
click at [414, 272] on input "[PERSON_NAME]" at bounding box center [524, 286] width 321 height 32
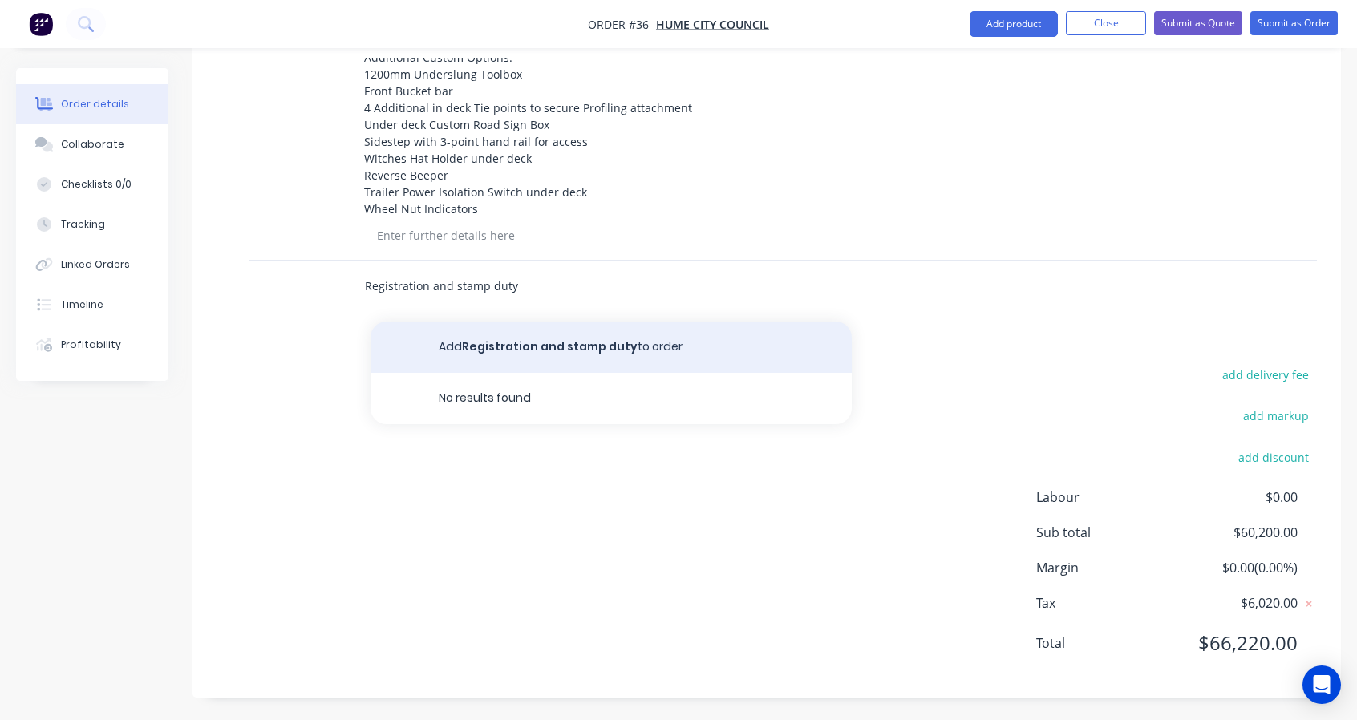
type input "Registration and stamp duty"
click at [450, 353] on button "Add Registration and stamp duty to order" at bounding box center [610, 347] width 481 height 51
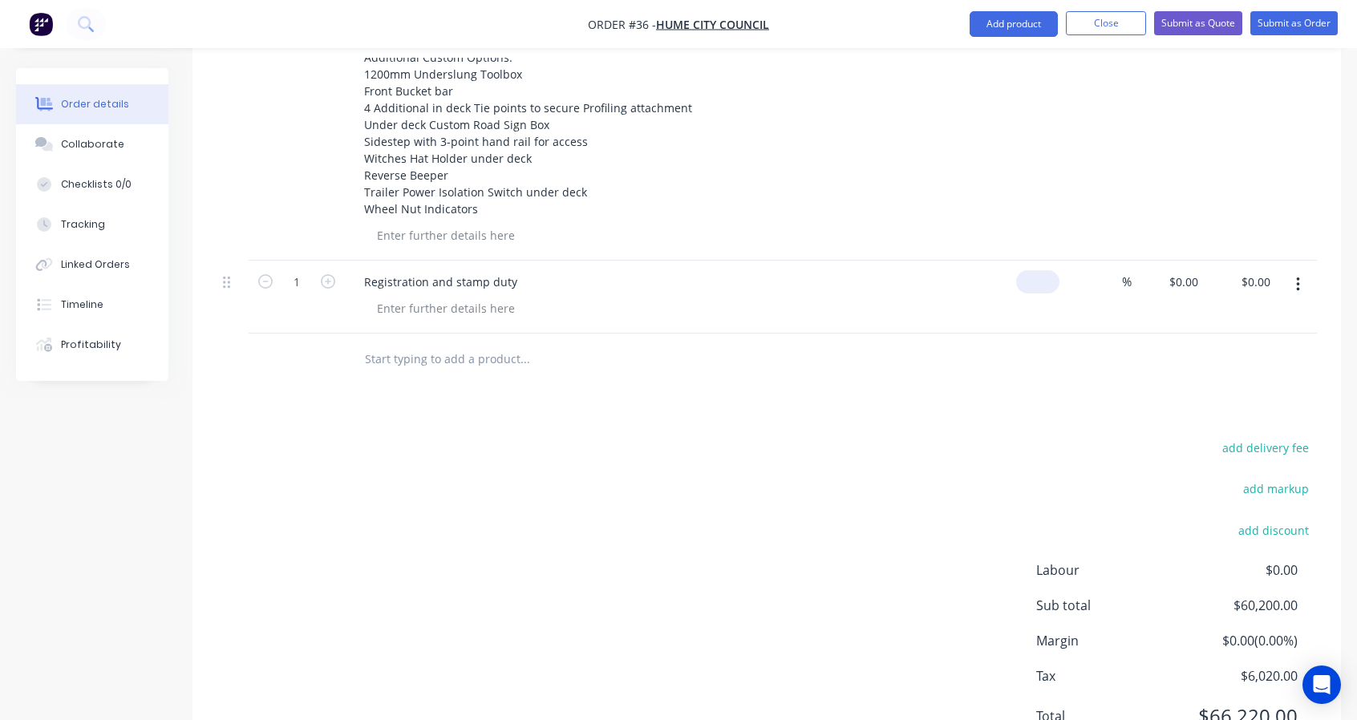
click at [1042, 283] on input at bounding box center [1040, 281] width 37 height 23
type input "$3,580.00"
click at [1184, 471] on div "add delivery fee" at bounding box center [1216, 457] width 200 height 41
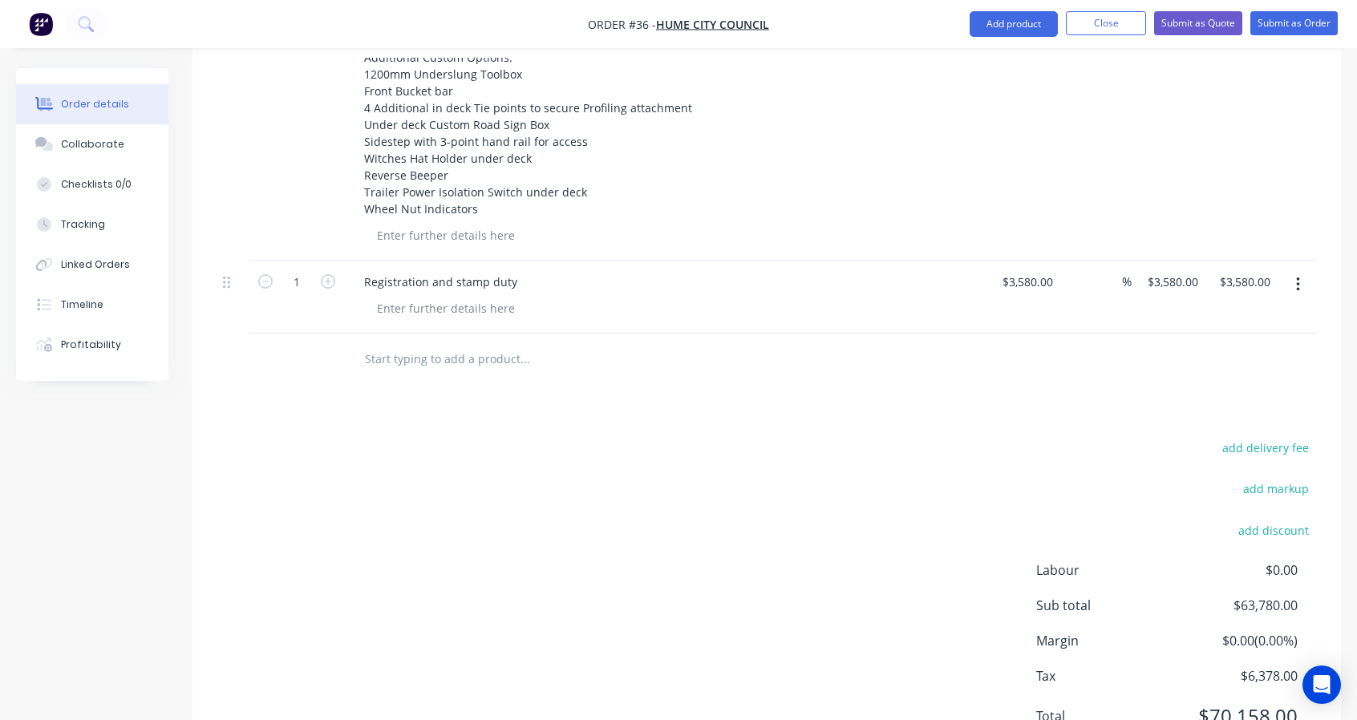
click at [1300, 279] on button "button" at bounding box center [1298, 284] width 38 height 29
click at [820, 302] on div at bounding box center [672, 308] width 616 height 23
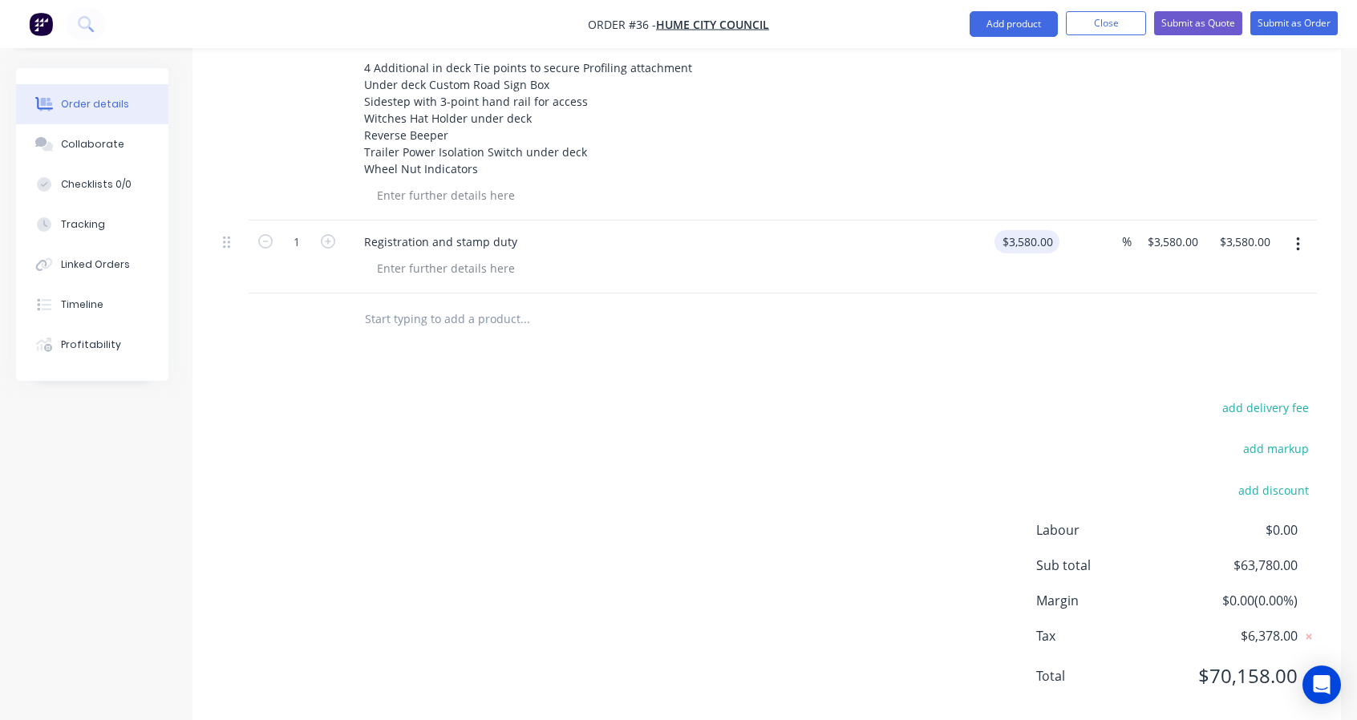
scroll to position [766, 0]
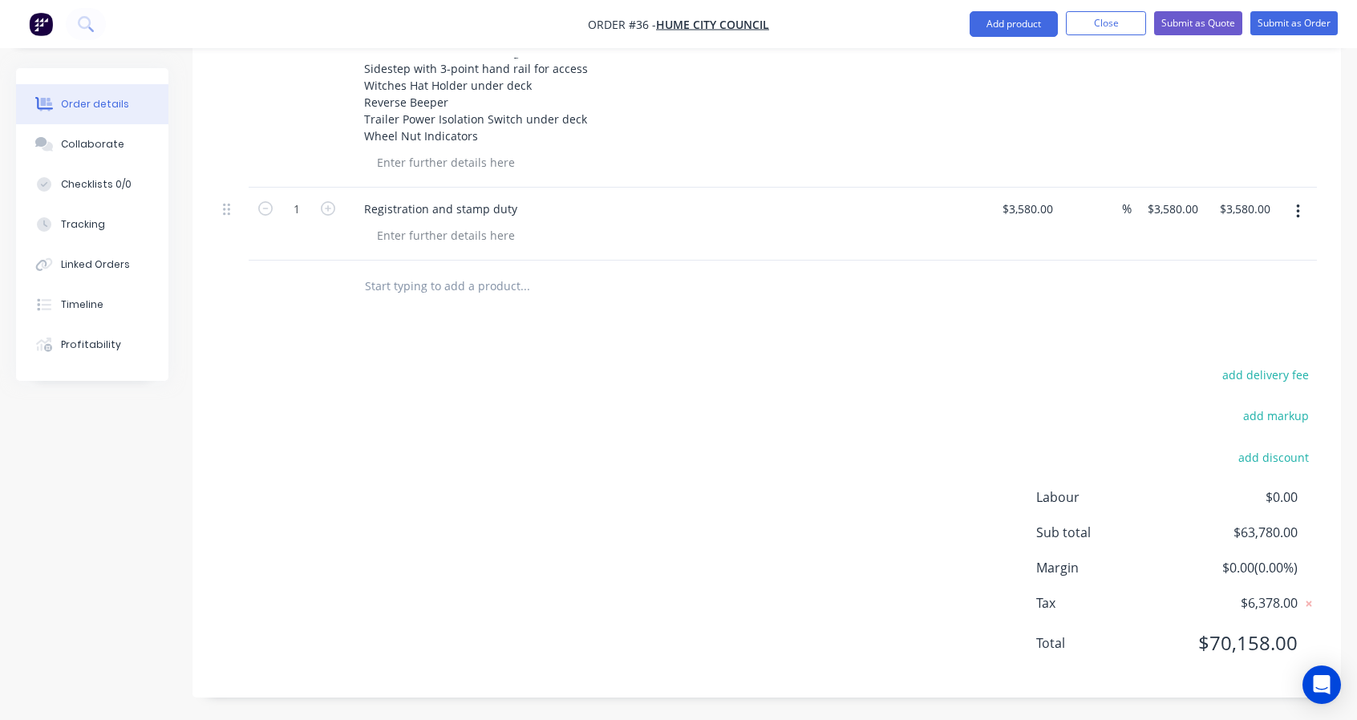
click at [1301, 210] on button "button" at bounding box center [1298, 211] width 38 height 29
click at [1193, 350] on div "Delete" at bounding box center [1240, 349] width 123 height 23
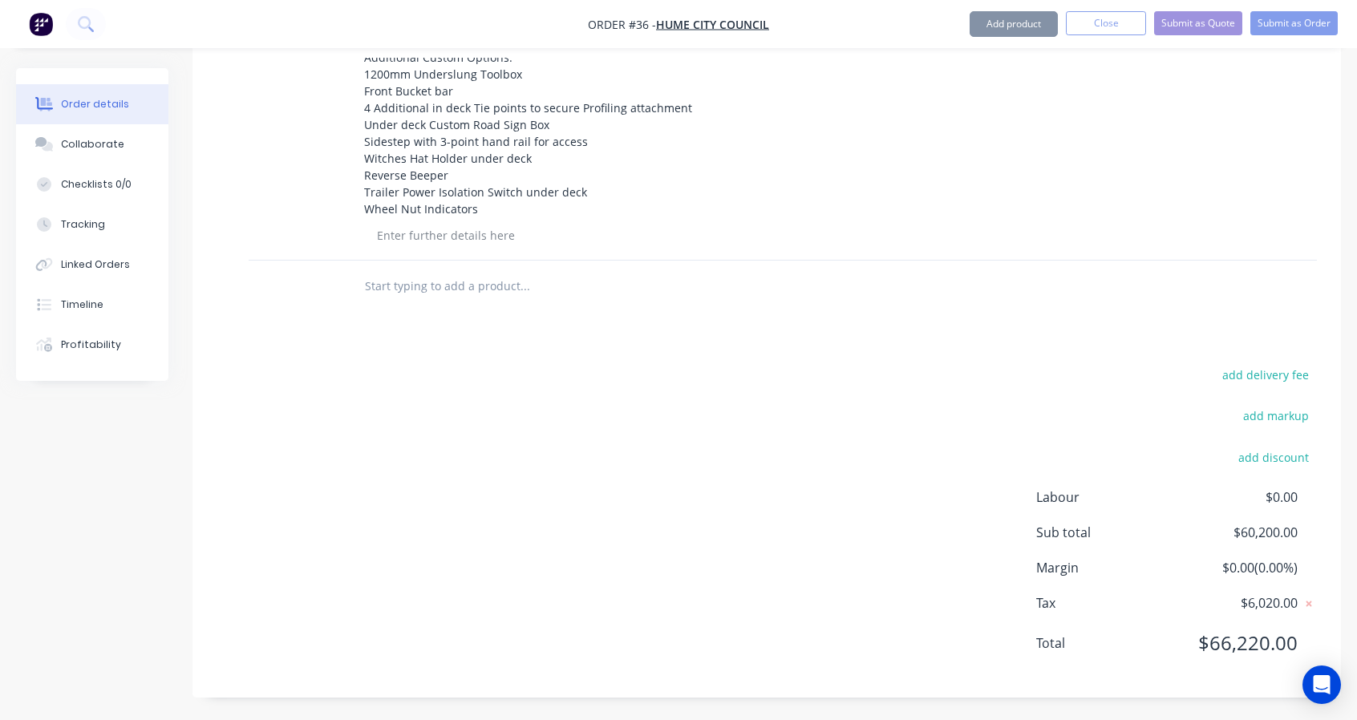
click at [723, 355] on div "Products Show / Hide columns Add product Qty Cost Markup Price Total 1 Supply (…" at bounding box center [766, 204] width 1148 height 987
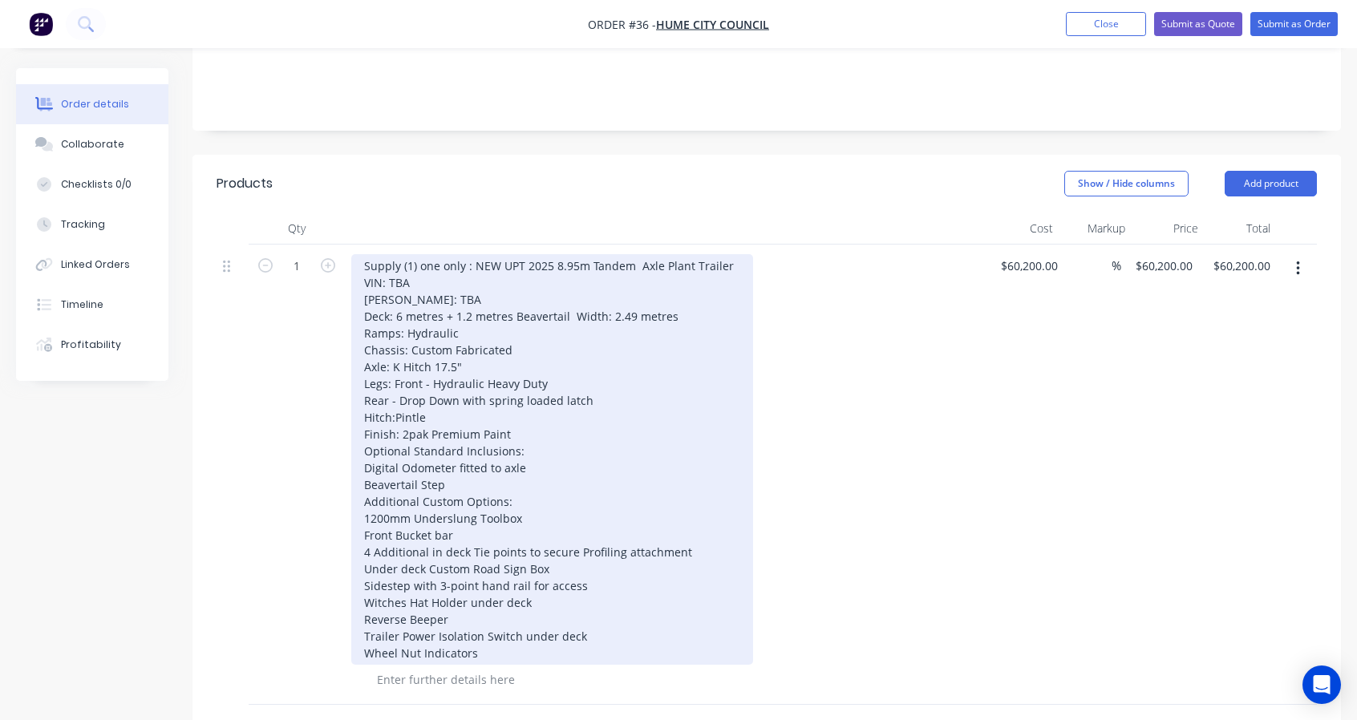
scroll to position [426, 0]
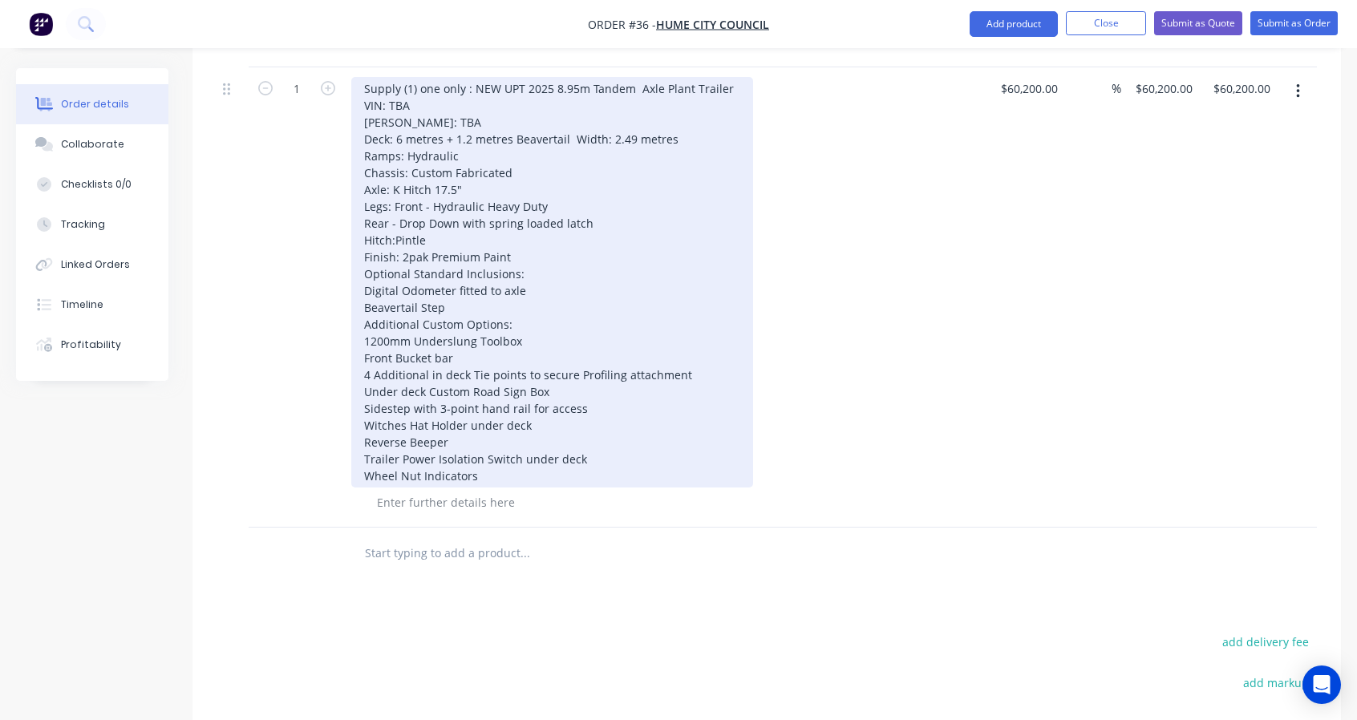
click at [555, 418] on div "Supply (1) one only : NEW UPT 2025 8.95m Tandem Axle Plant Trailer VIN: TBA [PE…" at bounding box center [552, 282] width 402 height 411
click at [613, 345] on div "Supply (1) one only : NEW UPT 2025 8.95m Tandem Axle Plant Trailer VIN: TBA [PE…" at bounding box center [552, 282] width 402 height 411
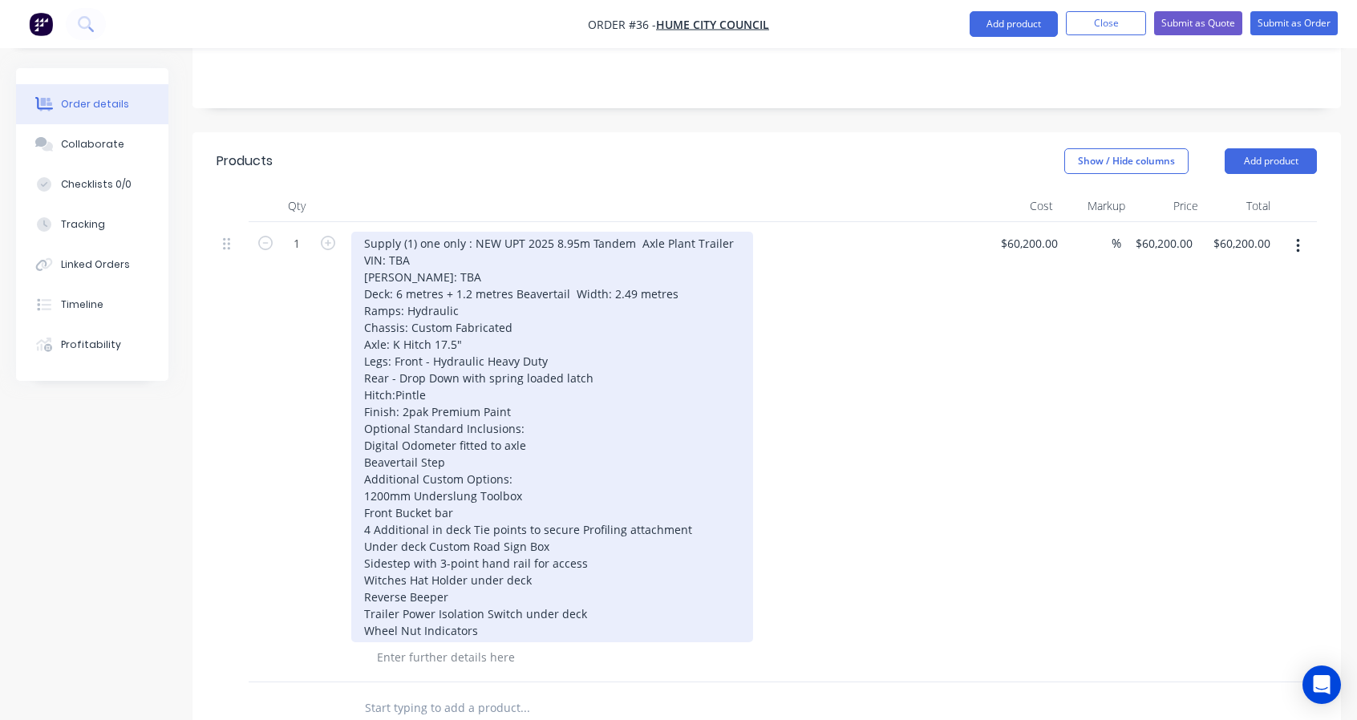
scroll to position [0, 0]
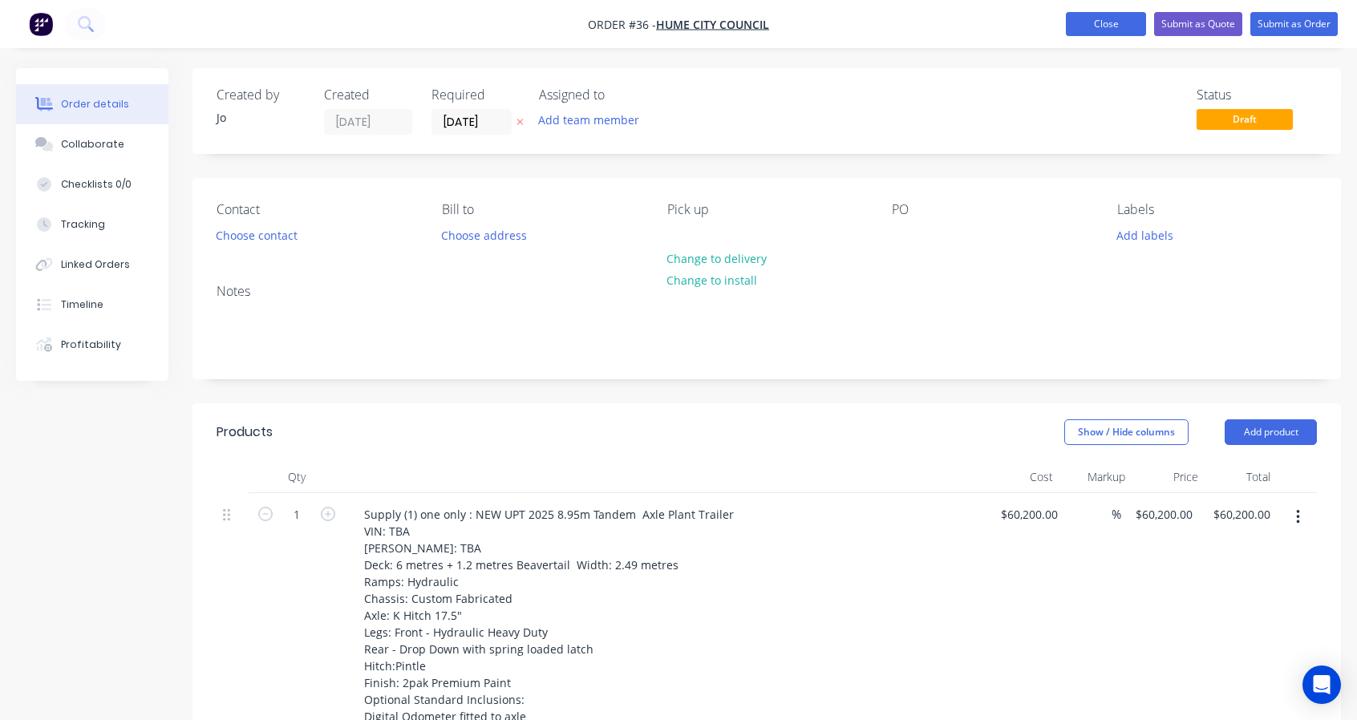
click at [1123, 22] on button "Close" at bounding box center [1106, 24] width 80 height 24
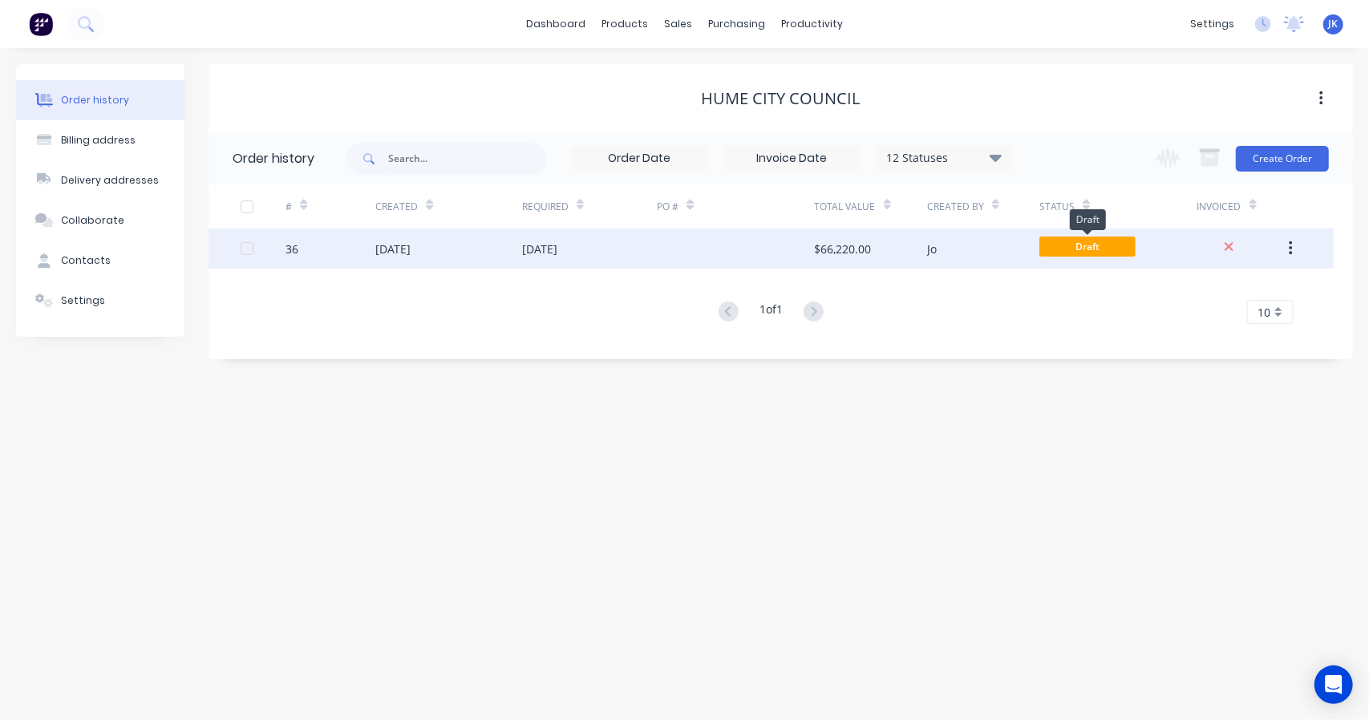
click at [1080, 249] on span "Draft" at bounding box center [1087, 247] width 96 height 20
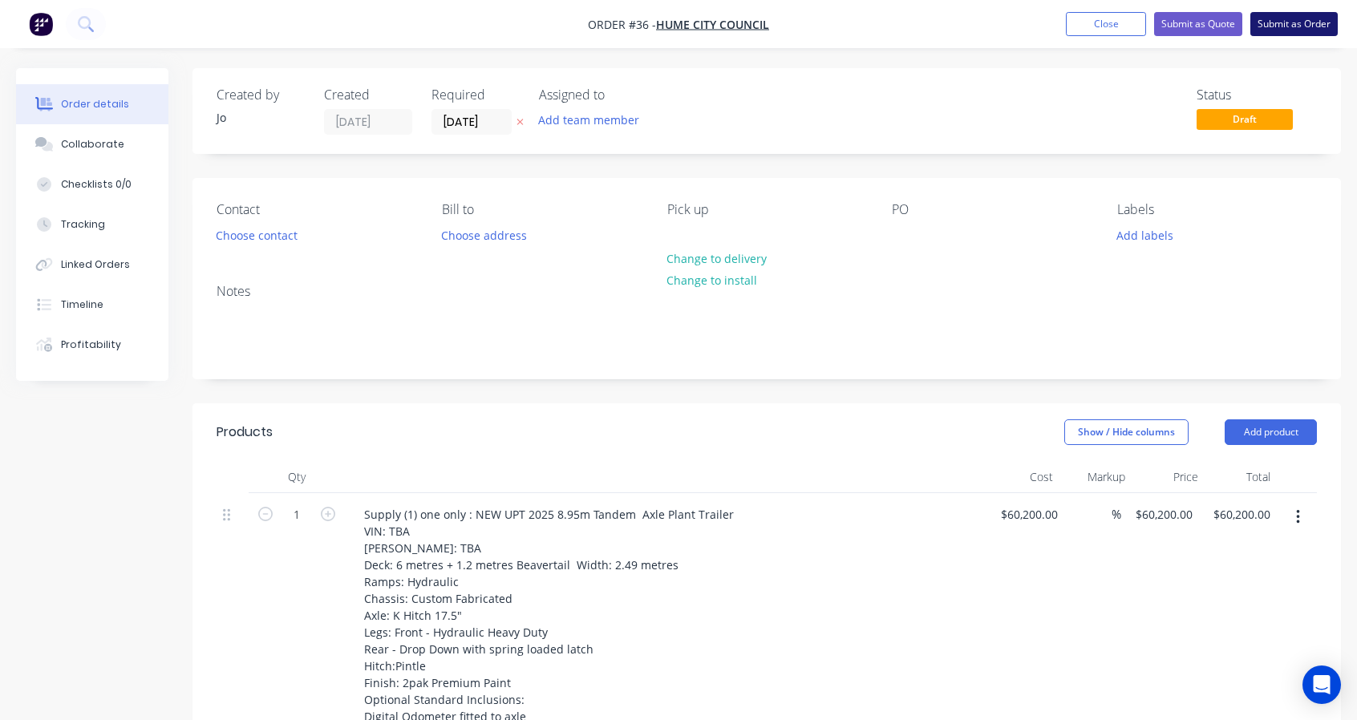
click at [1262, 27] on button "Submit as Order" at bounding box center [1293, 24] width 87 height 24
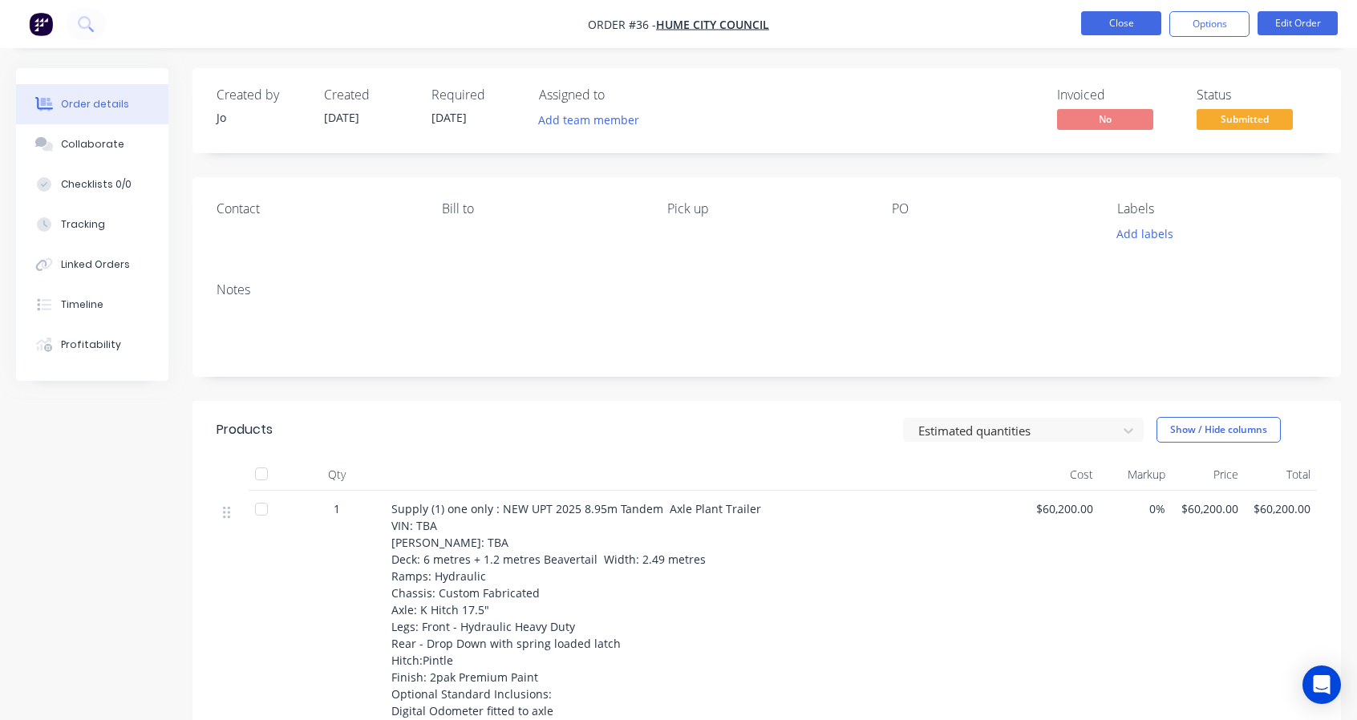
click at [1142, 26] on button "Close" at bounding box center [1121, 23] width 80 height 24
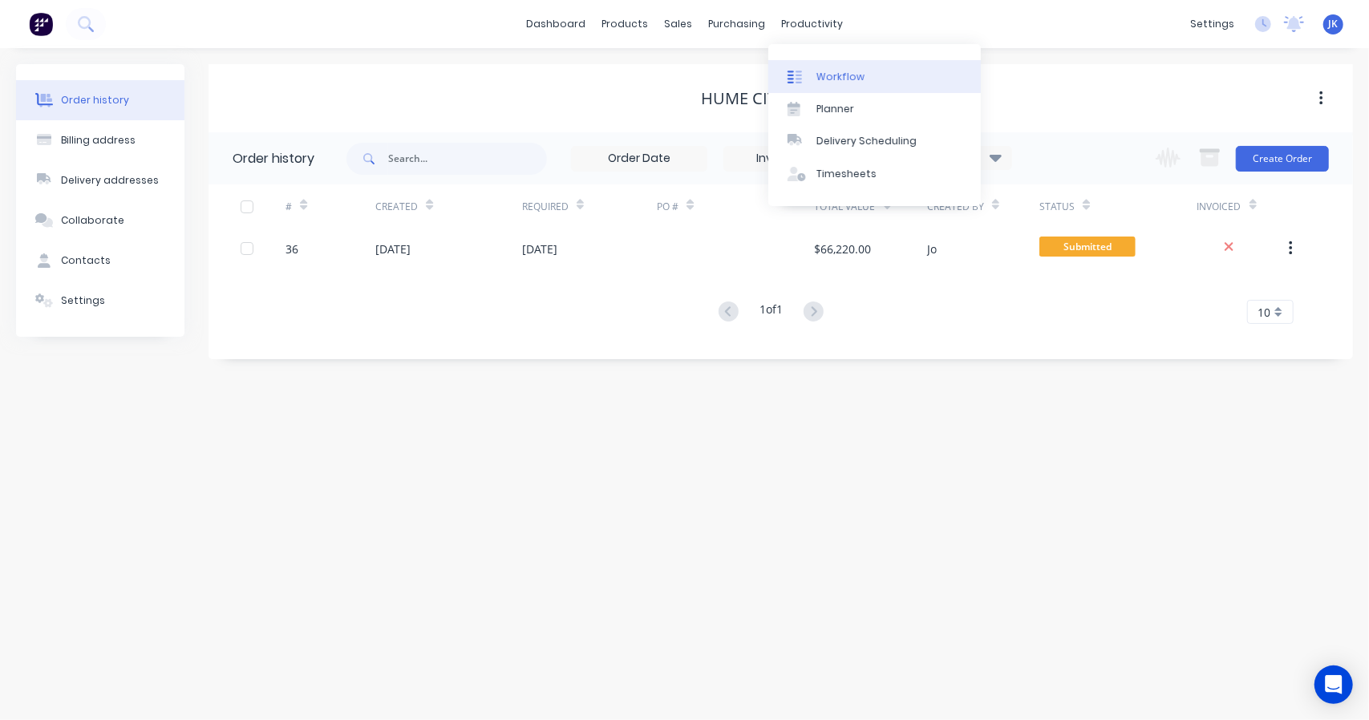
click at [813, 77] on link "Workflow" at bounding box center [874, 76] width 212 height 32
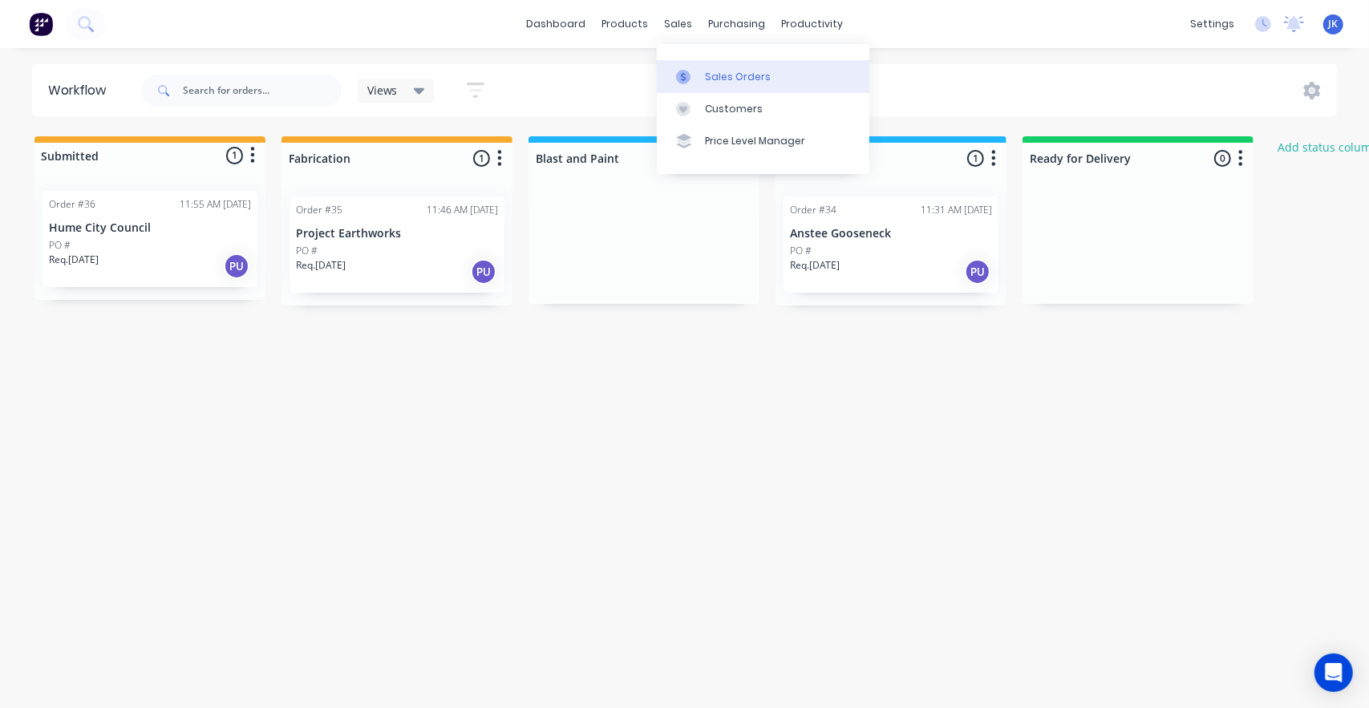
click at [699, 71] on div at bounding box center [688, 77] width 24 height 14
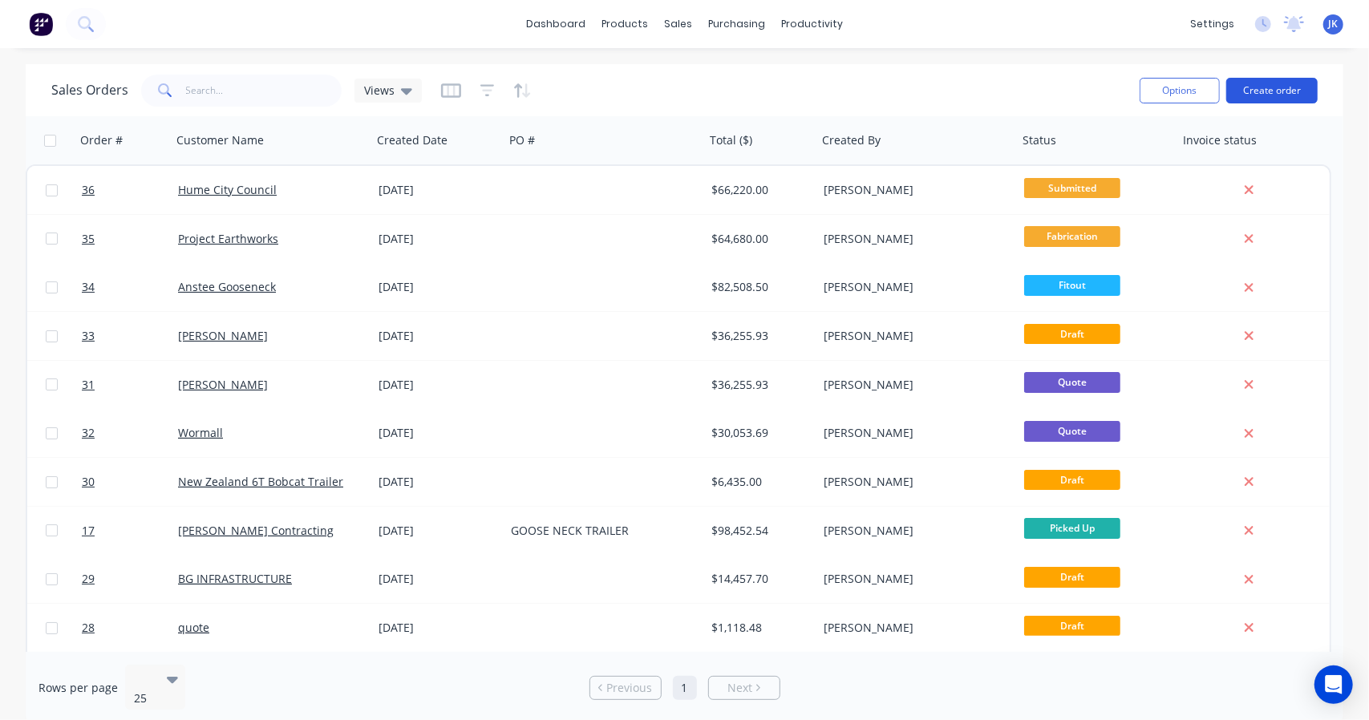
click at [1277, 91] on button "Create order" at bounding box center [1271, 91] width 91 height 26
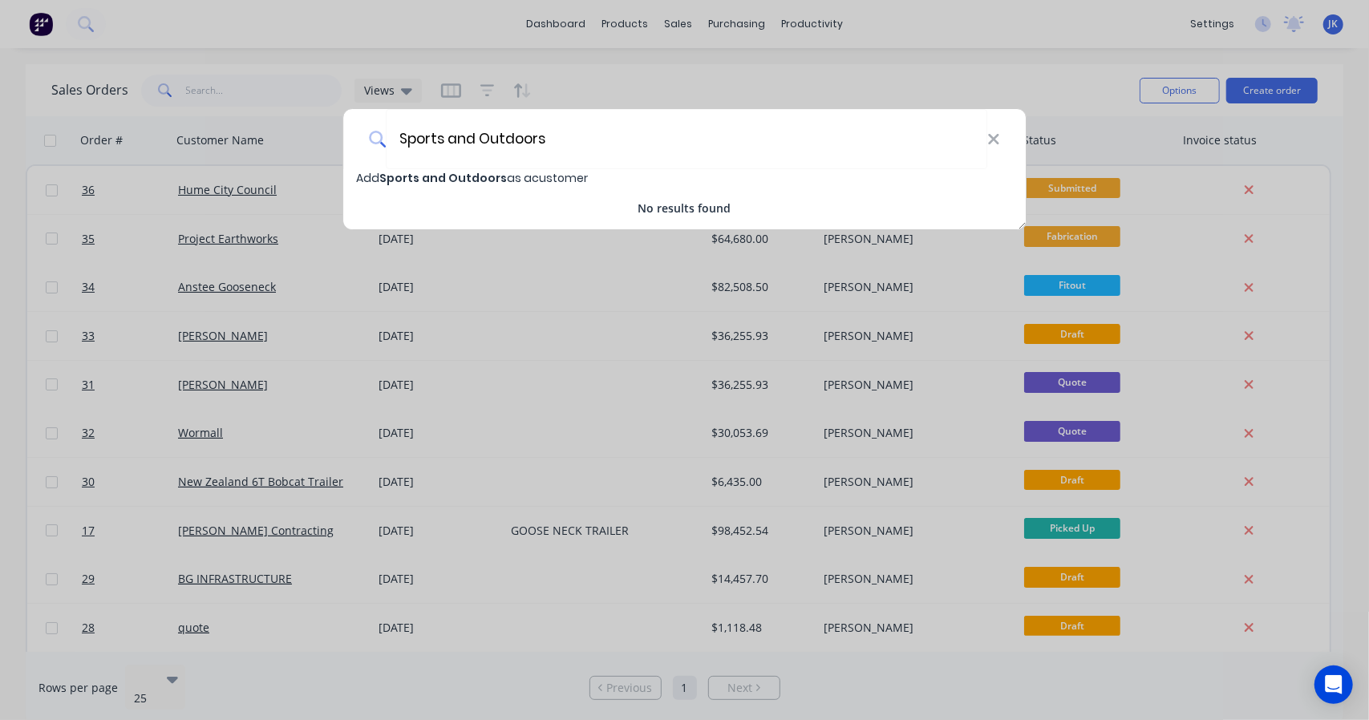
type input "Sports and Outdoors"
click at [552, 177] on span "Add Sports and Outdoors as a customer" at bounding box center [472, 178] width 232 height 16
select select "AU"
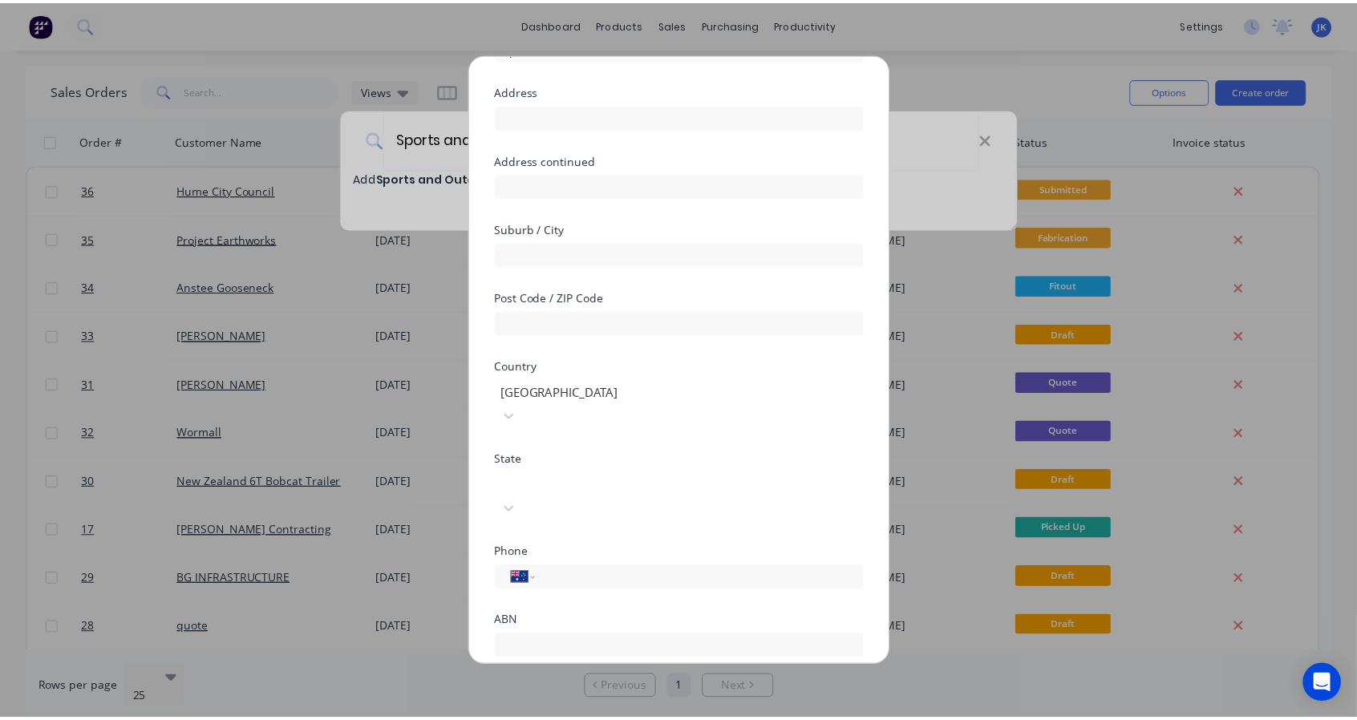
scroll to position [149, 0]
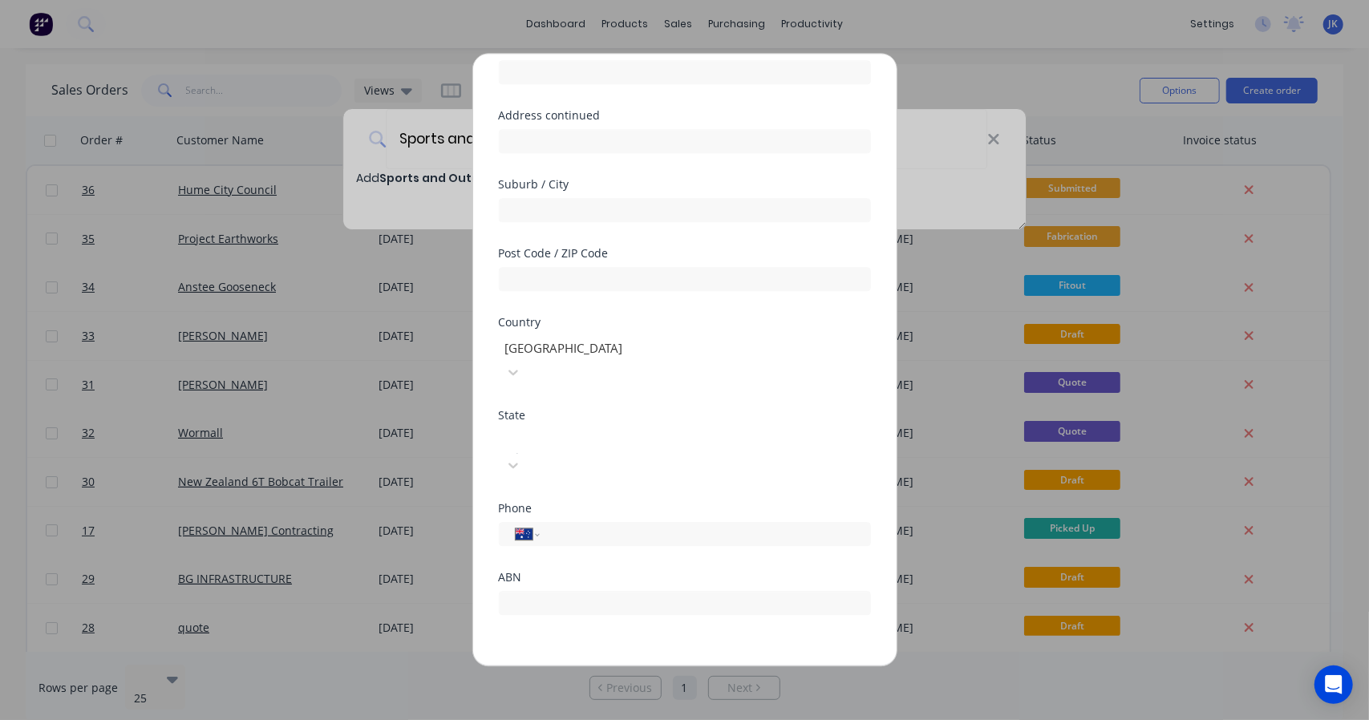
click at [625, 644] on div "Add new customer Customer name Sports and Outdoors Address Address continued Su…" at bounding box center [684, 360] width 423 height 612
click at [629, 666] on button "Save" at bounding box center [634, 679] width 88 height 26
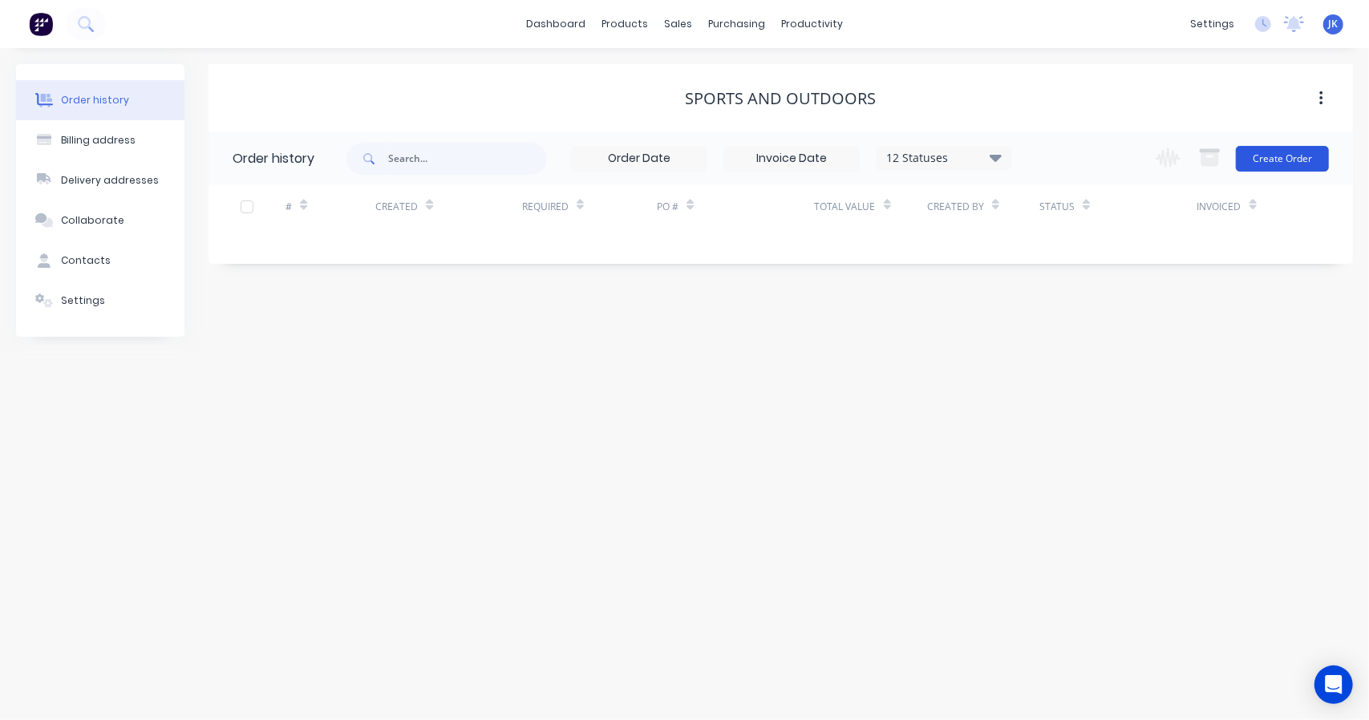
click at [1277, 161] on button "Create Order" at bounding box center [1282, 159] width 93 height 26
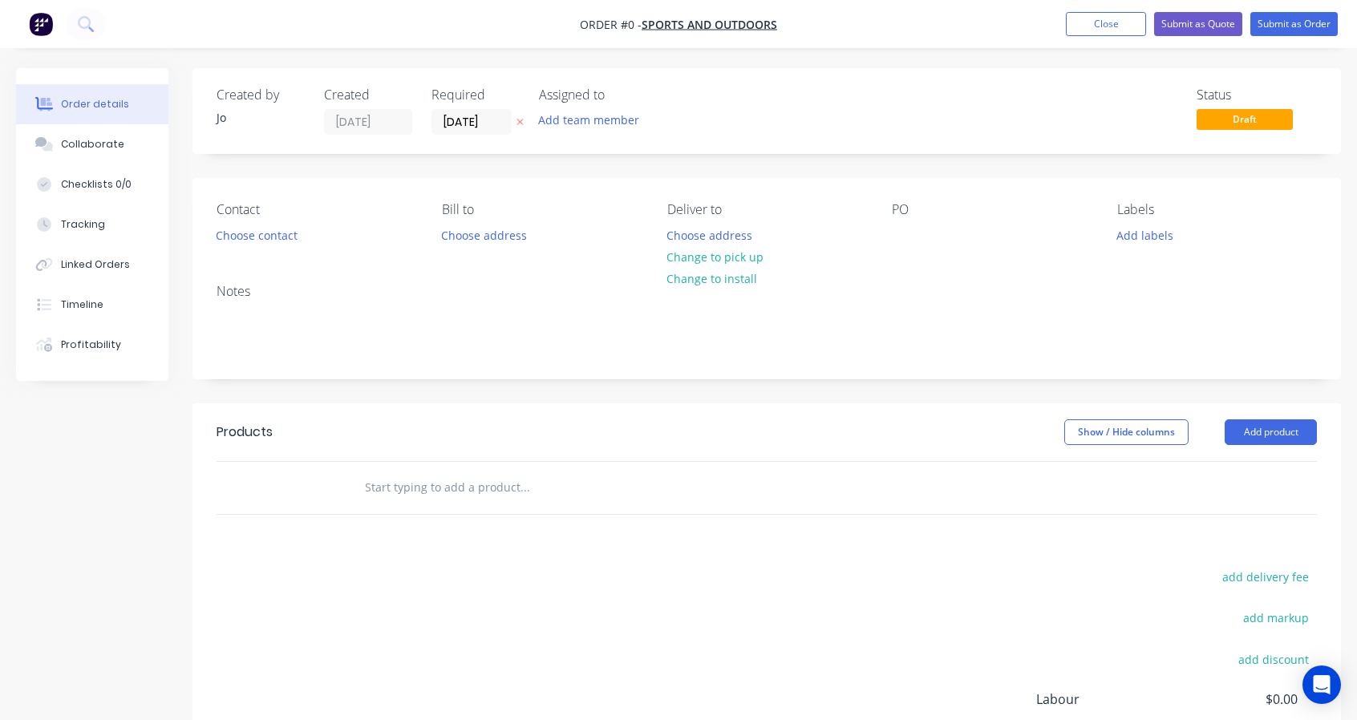
click at [455, 493] on input "text" at bounding box center [524, 487] width 321 height 32
paste input "Supply (1) one only - New 2025 UPT 9.5m Tandem Axle Plant Trailer VIN: TBA [PER…"
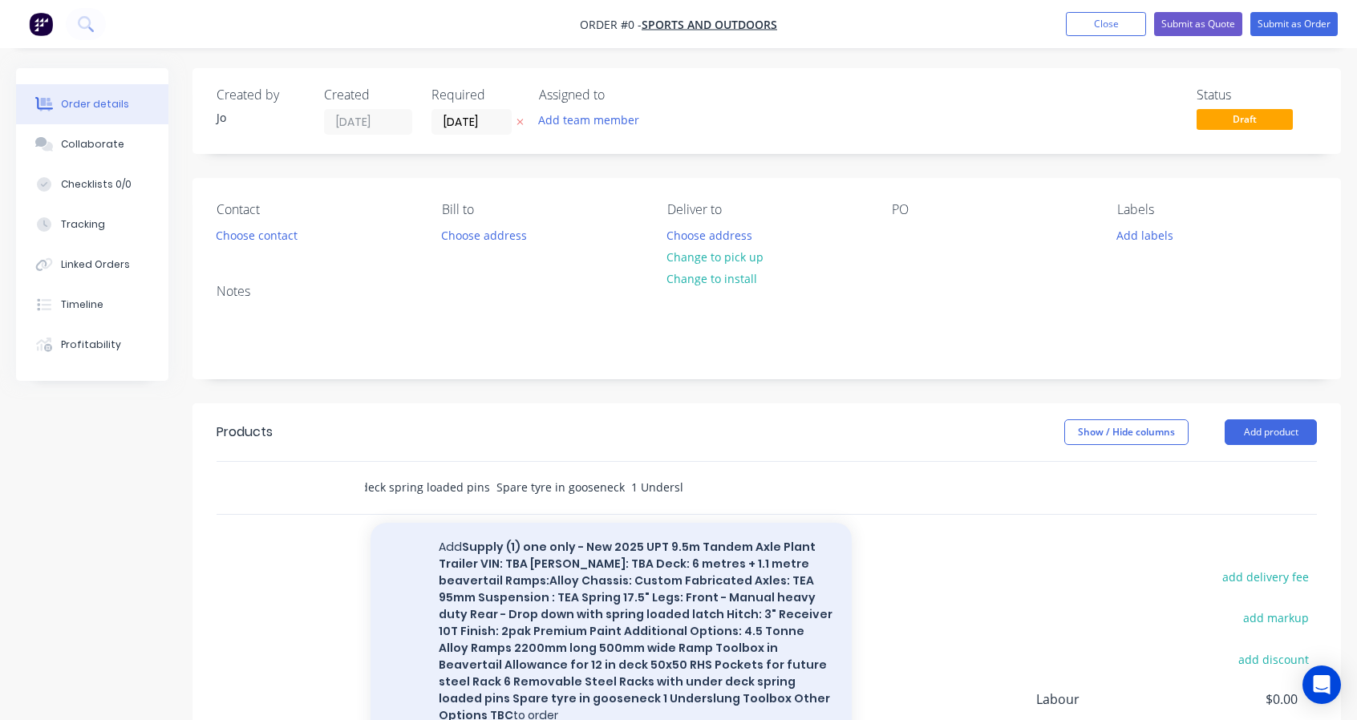
type input "Supply (1) one only - New 2025 UPT 9.5m Tandem Axle Plant Trailer VIN: TBA [PER…"
click at [441, 541] on button "Add Supply (1) one only - New 2025 UPT 9.5m Tandem Axle Plant Trailer VIN: TBA …" at bounding box center [610, 631] width 481 height 217
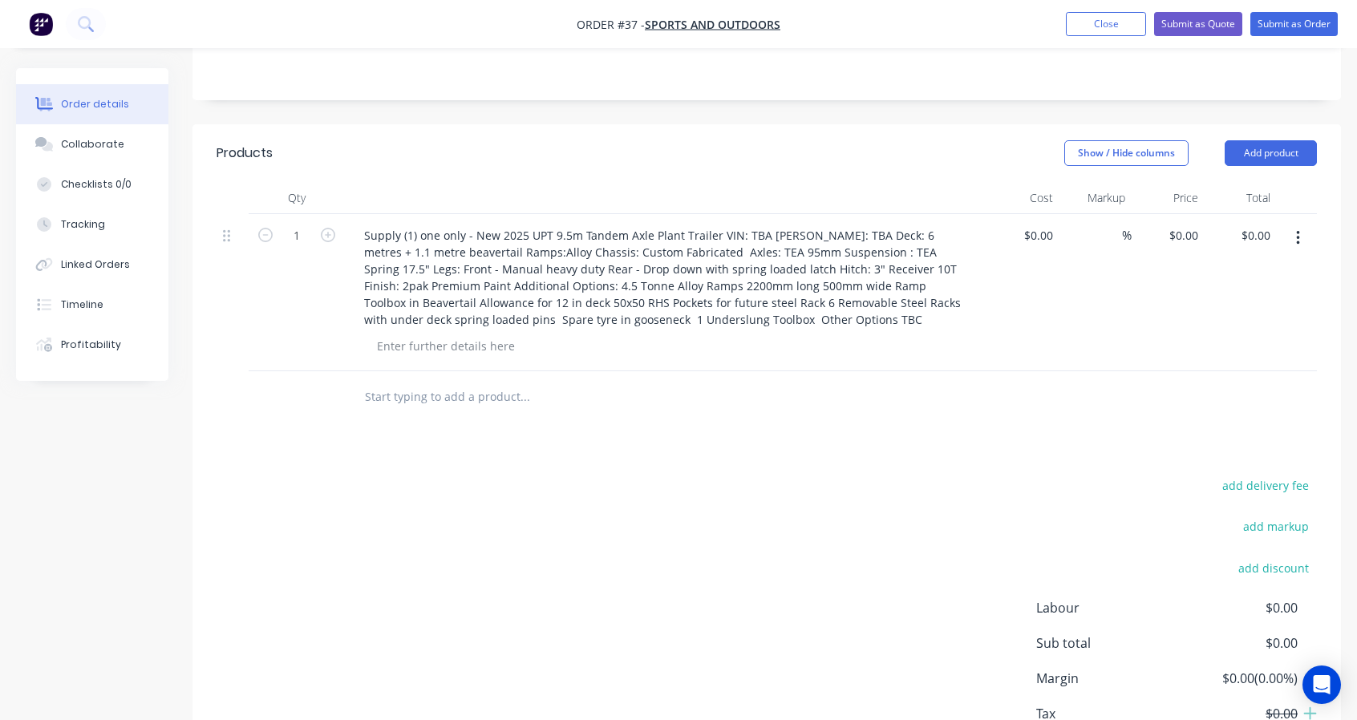
scroll to position [257, 0]
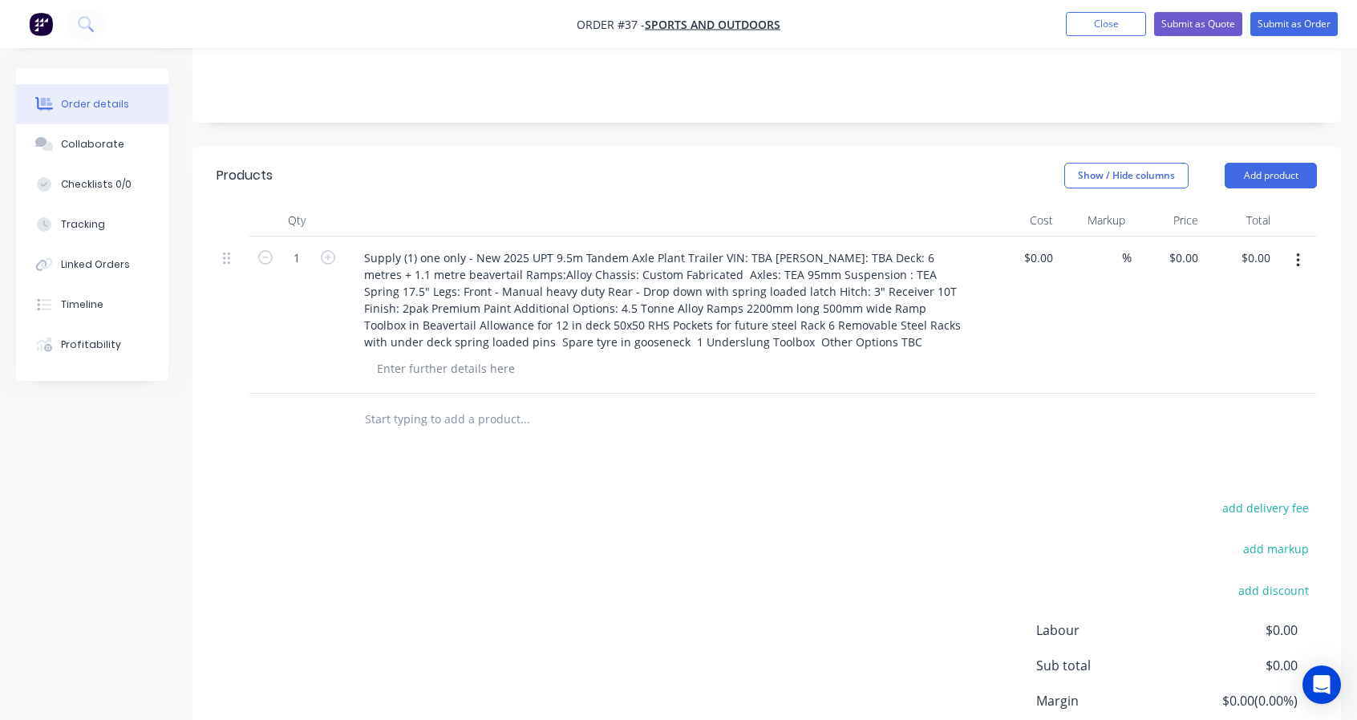
click at [1299, 253] on icon "button" at bounding box center [1298, 261] width 4 height 18
click at [1213, 405] on div "Delete" at bounding box center [1240, 398] width 123 height 23
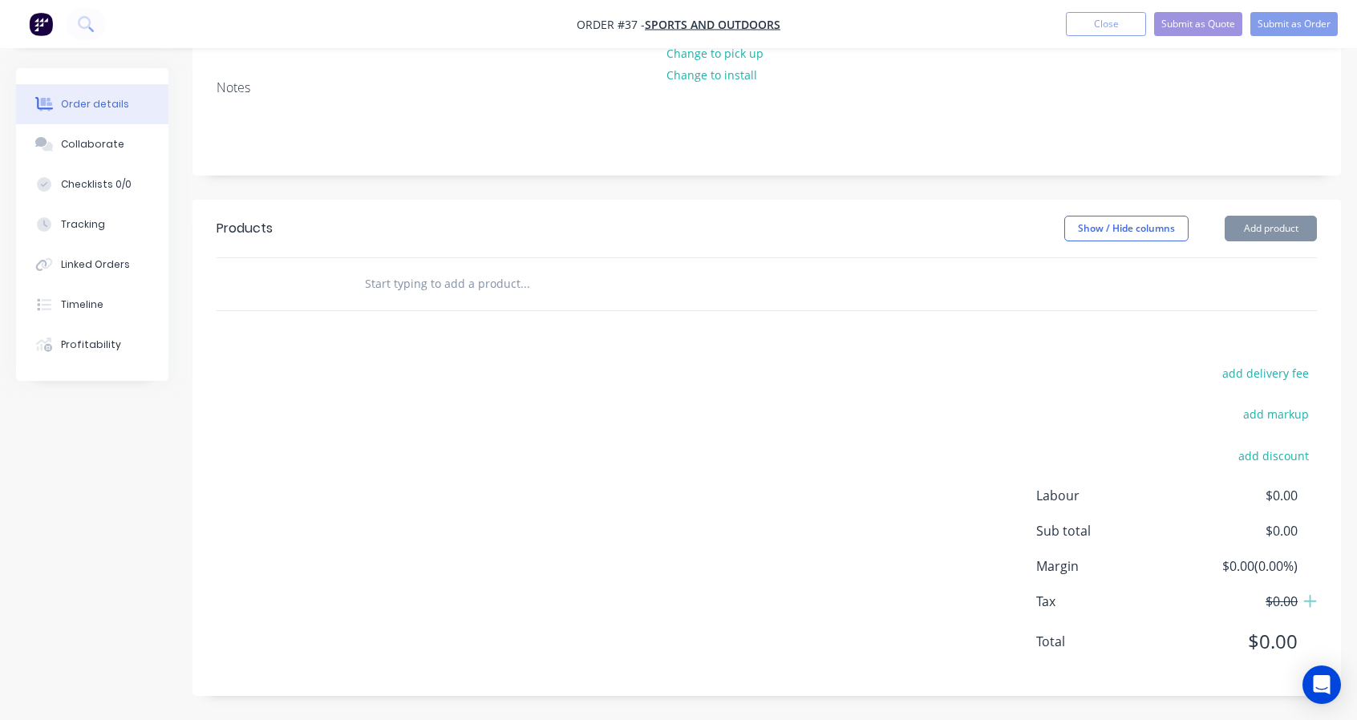
scroll to position [202, 0]
click at [455, 302] on div at bounding box center [633, 286] width 577 height 52
click at [463, 289] on input "text" at bounding box center [524, 285] width 321 height 32
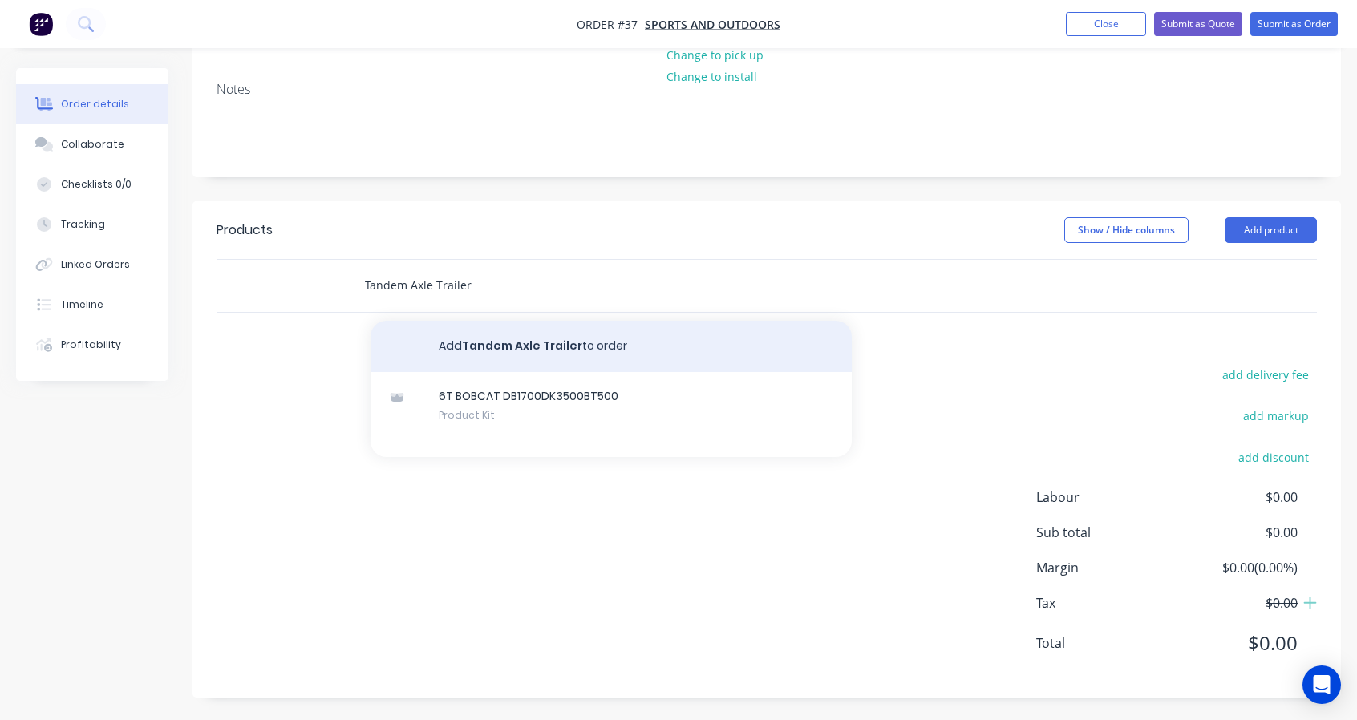
type input "Tandem Axle Trailer"
click at [463, 347] on button "Add Tandem Axle Trailer to order" at bounding box center [610, 346] width 481 height 51
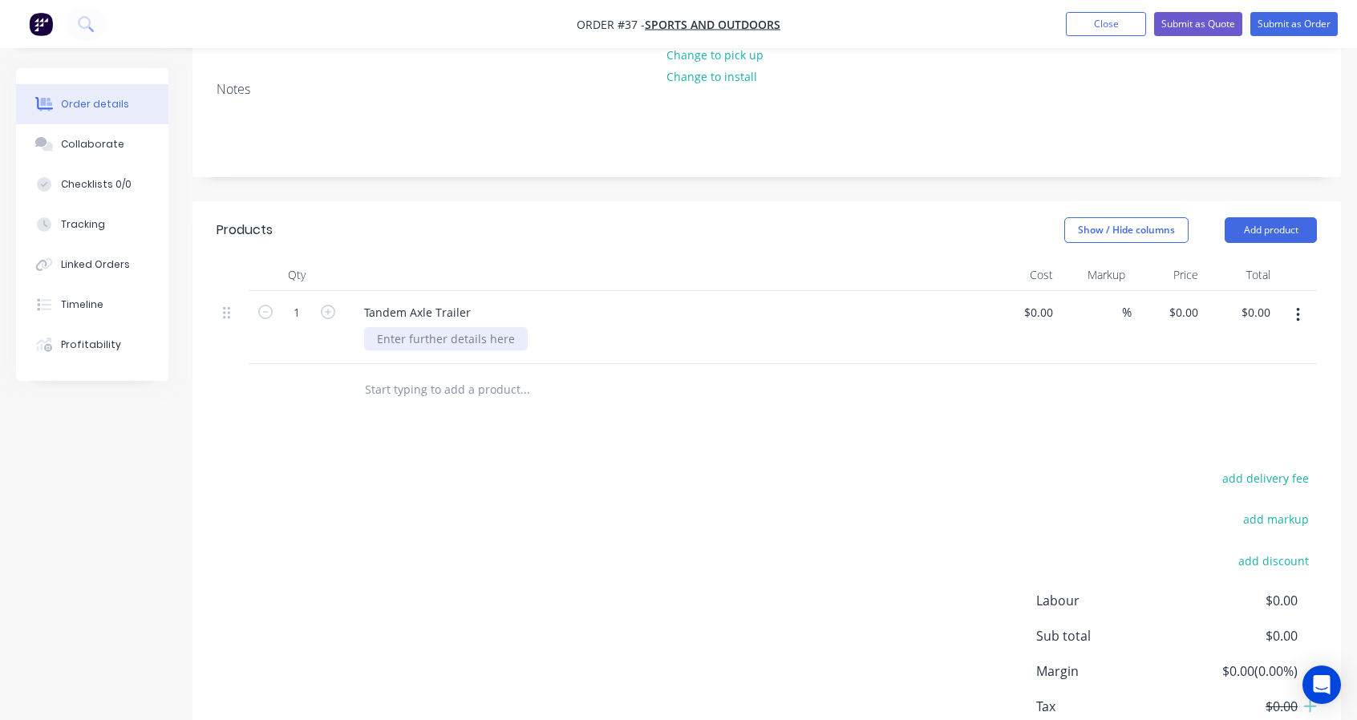
click at [409, 344] on div at bounding box center [446, 338] width 164 height 23
paste div
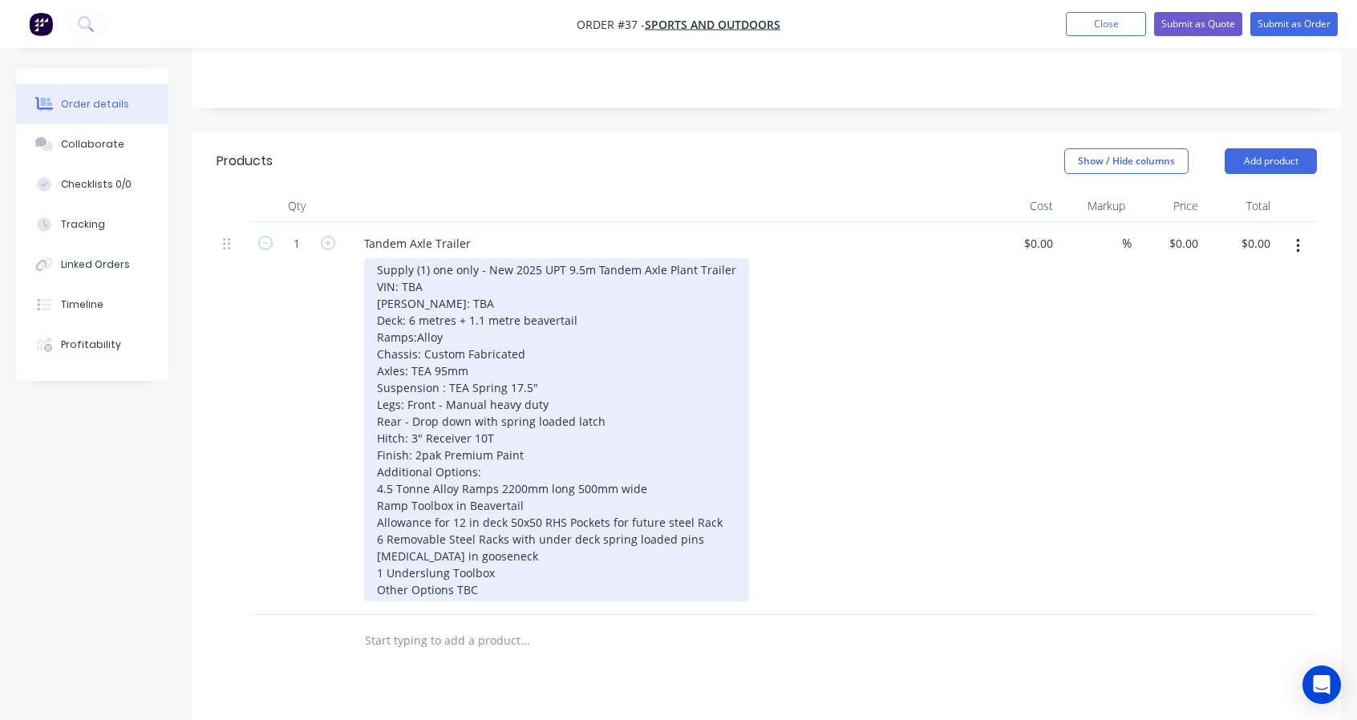
scroll to position [335, 0]
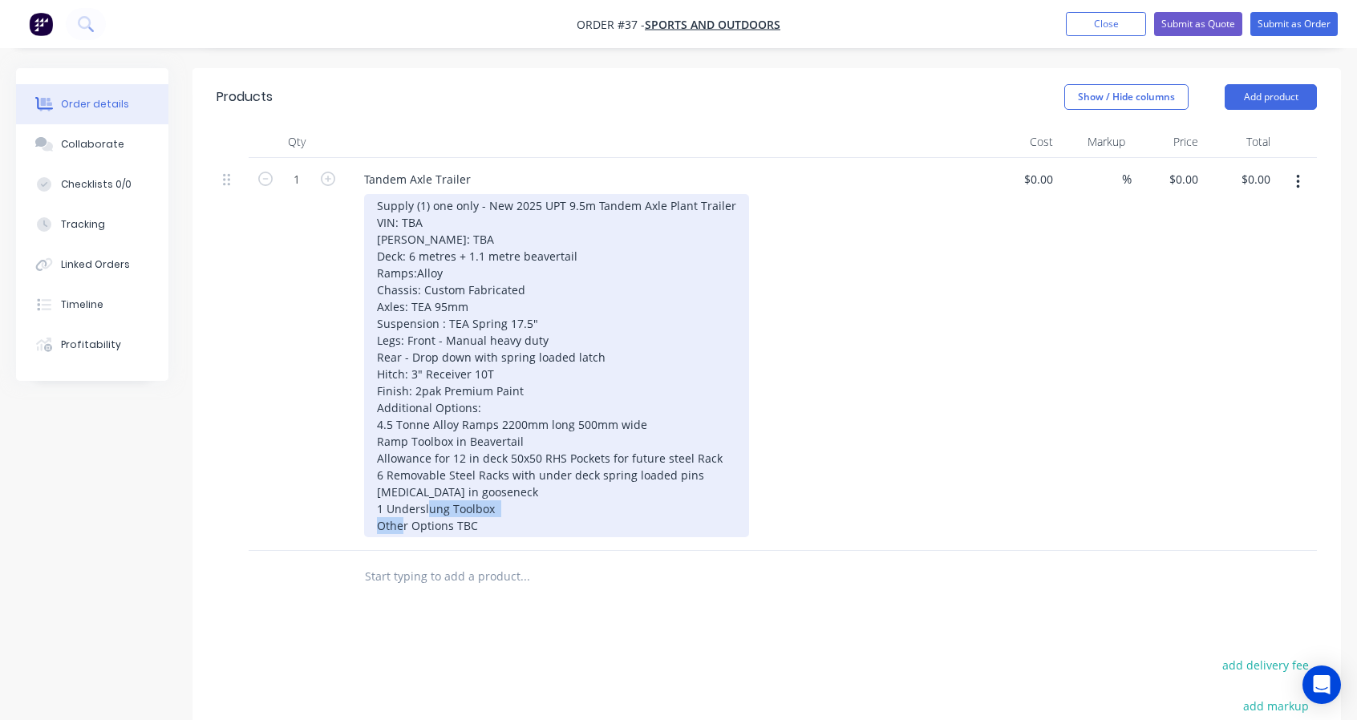
drag, startPoint x: 480, startPoint y: 524, endPoint x: 377, endPoint y: 532, distance: 103.0
click at [377, 532] on div "Supply (1) one only - New 2025 UPT 9.5m Tandem Axle Plant Trailer VIN: TBA [PER…" at bounding box center [556, 365] width 385 height 343
click at [387, 501] on div "Supply (1) one only - New 2025 UPT 9.5m Tandem Axle Plant Trailer VIN: TBA [PER…" at bounding box center [556, 365] width 385 height 343
click at [383, 502] on div "Supply (1) one only - New 2025 UPT 9.5m Tandem Axle Plant Trailer VIN: TBA [PER…" at bounding box center [556, 365] width 385 height 343
click at [481, 520] on div "Supply (1) one only - New 2025 UPT 9.5m Tandem Axle Plant Trailer VIN: TBA [PER…" at bounding box center [556, 365] width 385 height 343
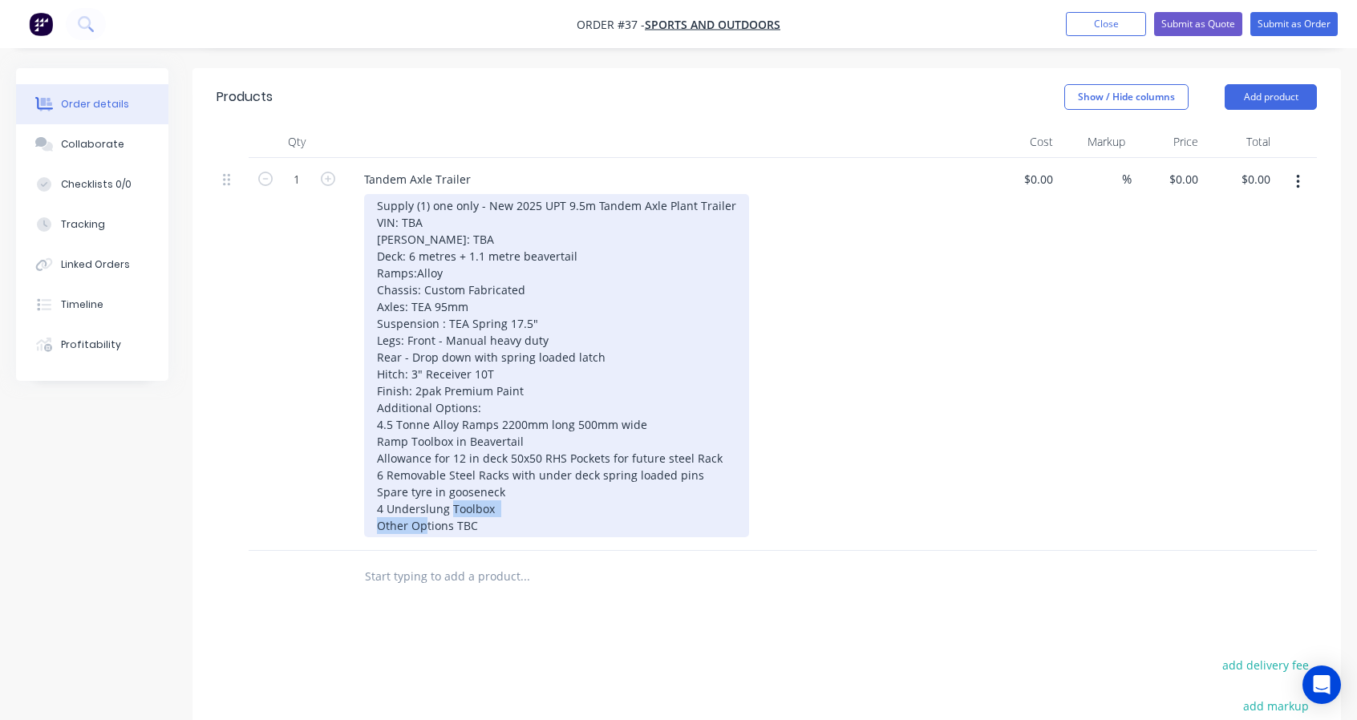
drag, startPoint x: 481, startPoint y: 520, endPoint x: 337, endPoint y: 532, distance: 144.8
click at [337, 532] on div "1 Tandem Axle Trailer Supply (1) one only - New 2025 UPT 9.5m Tandem Axle Plant…" at bounding box center [767, 354] width 1100 height 393
click at [378, 509] on div "Supply (1) one only - New 2025 UPT 9.5m Tandem Axle Plant Trailer VIN: TBA [PER…" at bounding box center [556, 365] width 385 height 343
click at [513, 523] on div "Supply (1) one only - New 2025 UPT 9.5m Tandem Axle Plant Trailer VIN: TBA [PER…" at bounding box center [556, 365] width 385 height 343
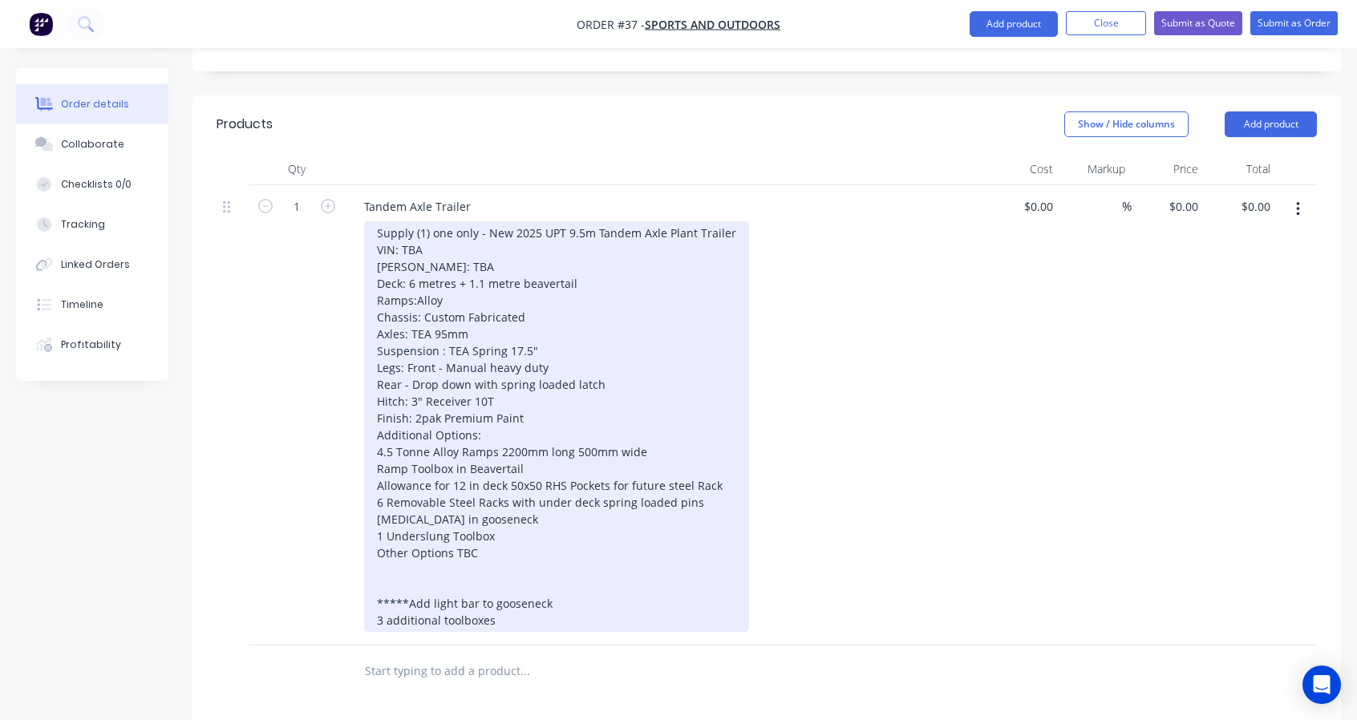
scroll to position [292, 0]
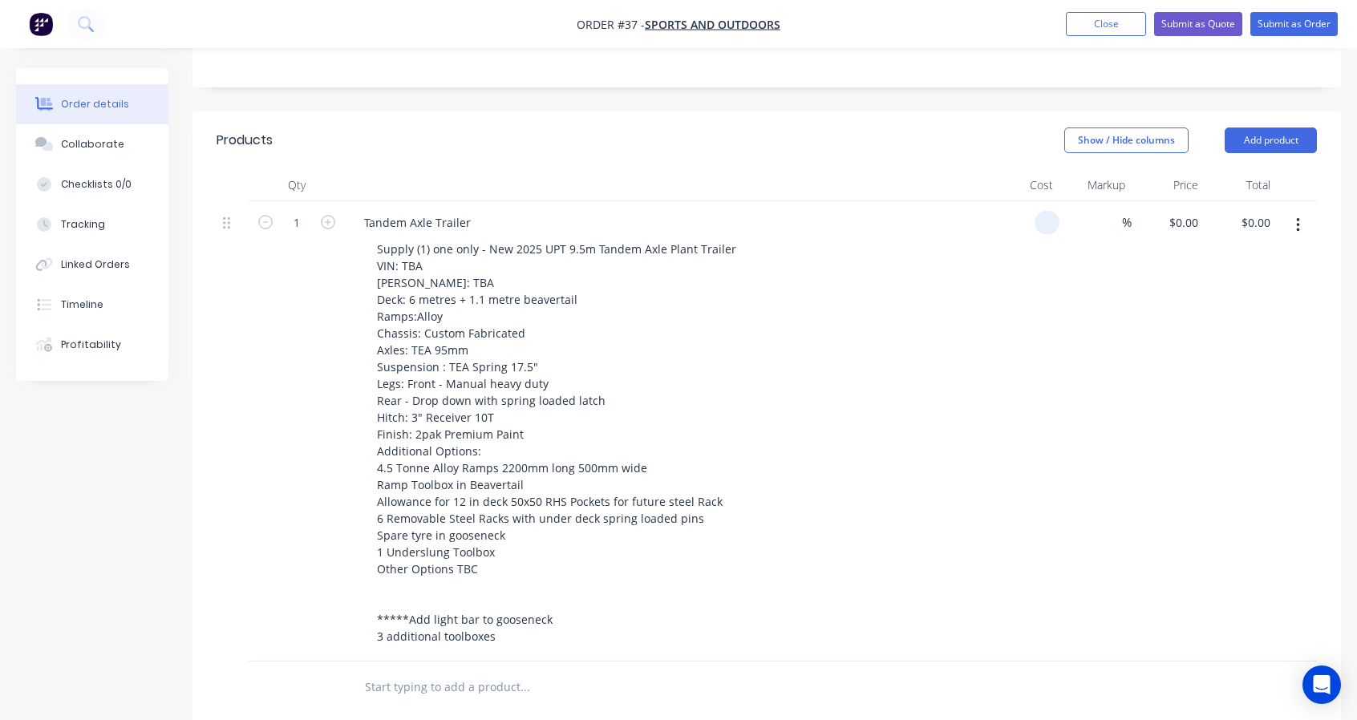
click at [1027, 217] on div at bounding box center [1022, 431] width 73 height 460
type input "$59,200.00"
click at [1006, 383] on div "$59,200.00 59200" at bounding box center [1022, 431] width 73 height 460
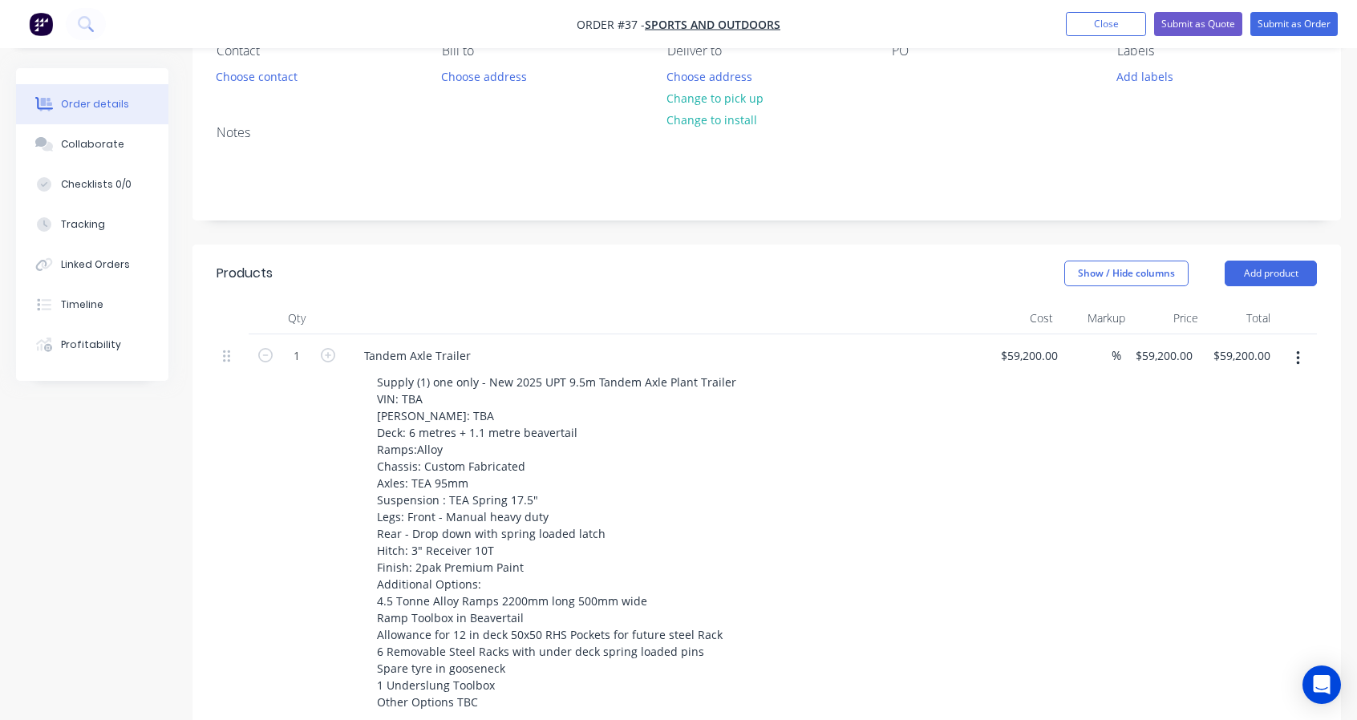
scroll to position [0, 0]
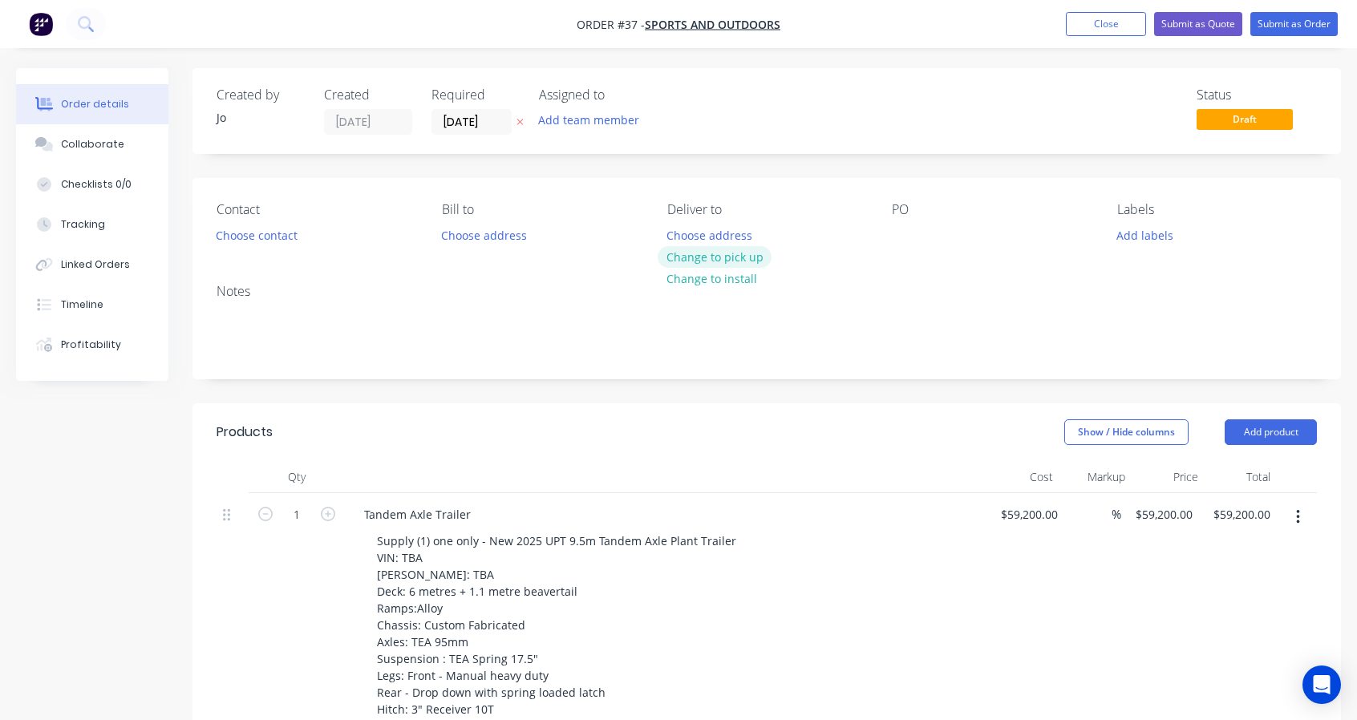
click at [698, 257] on button "Change to pick up" at bounding box center [715, 257] width 114 height 22
click at [491, 126] on input "[DATE]" at bounding box center [471, 122] width 79 height 24
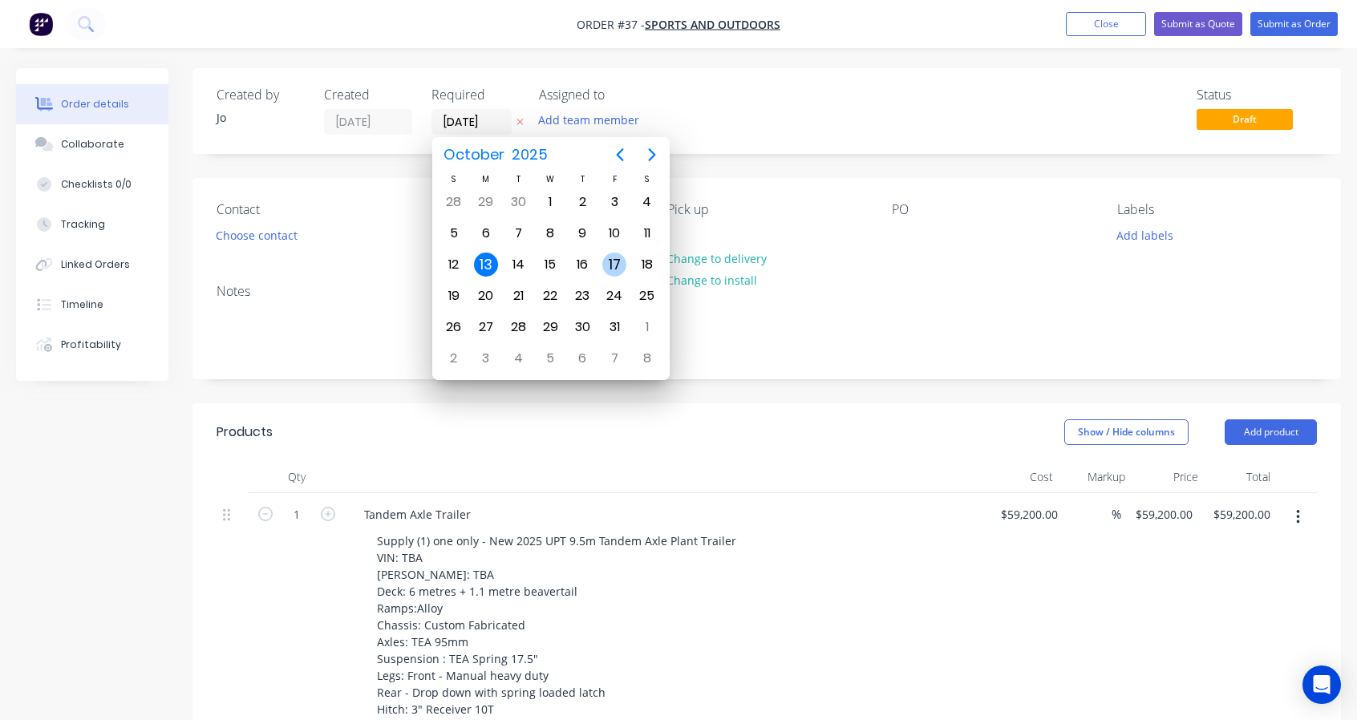
click at [611, 264] on div "17" at bounding box center [614, 265] width 24 height 24
type input "[DATE]"
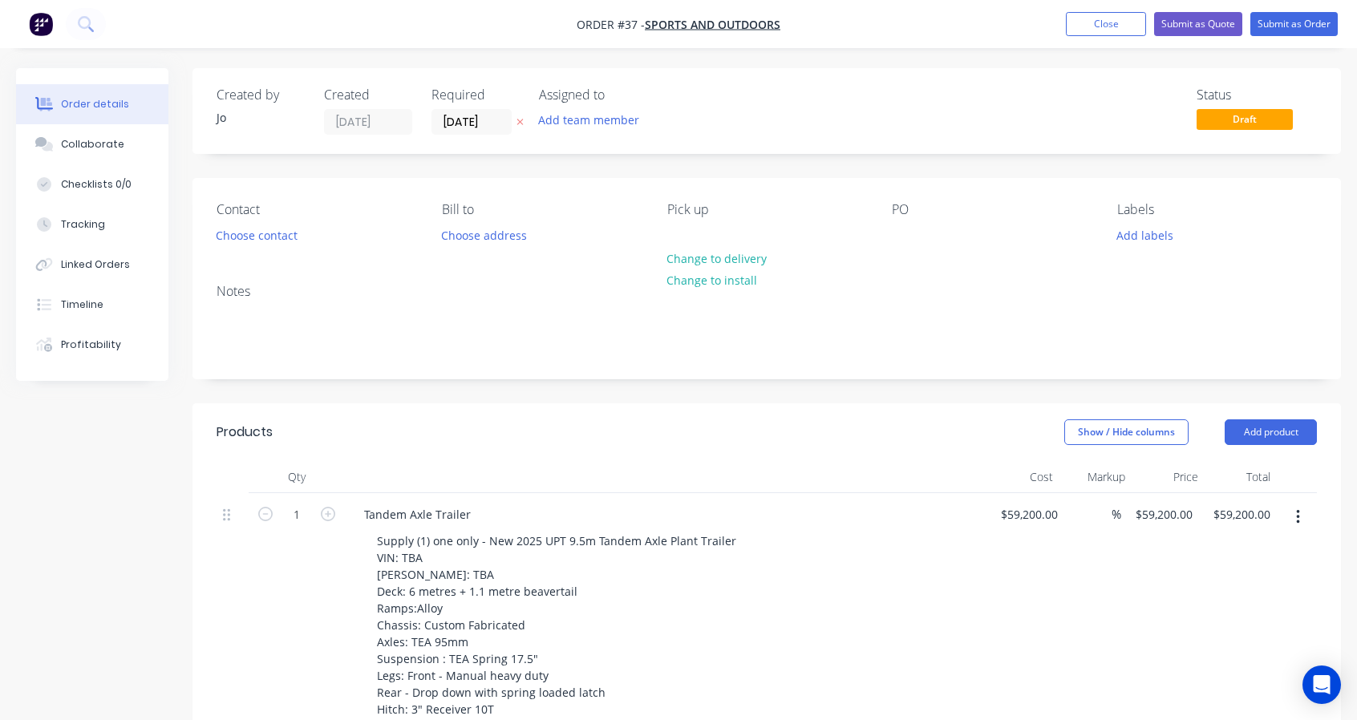
click at [1281, 25] on button "Submit as Order" at bounding box center [1293, 24] width 87 height 24
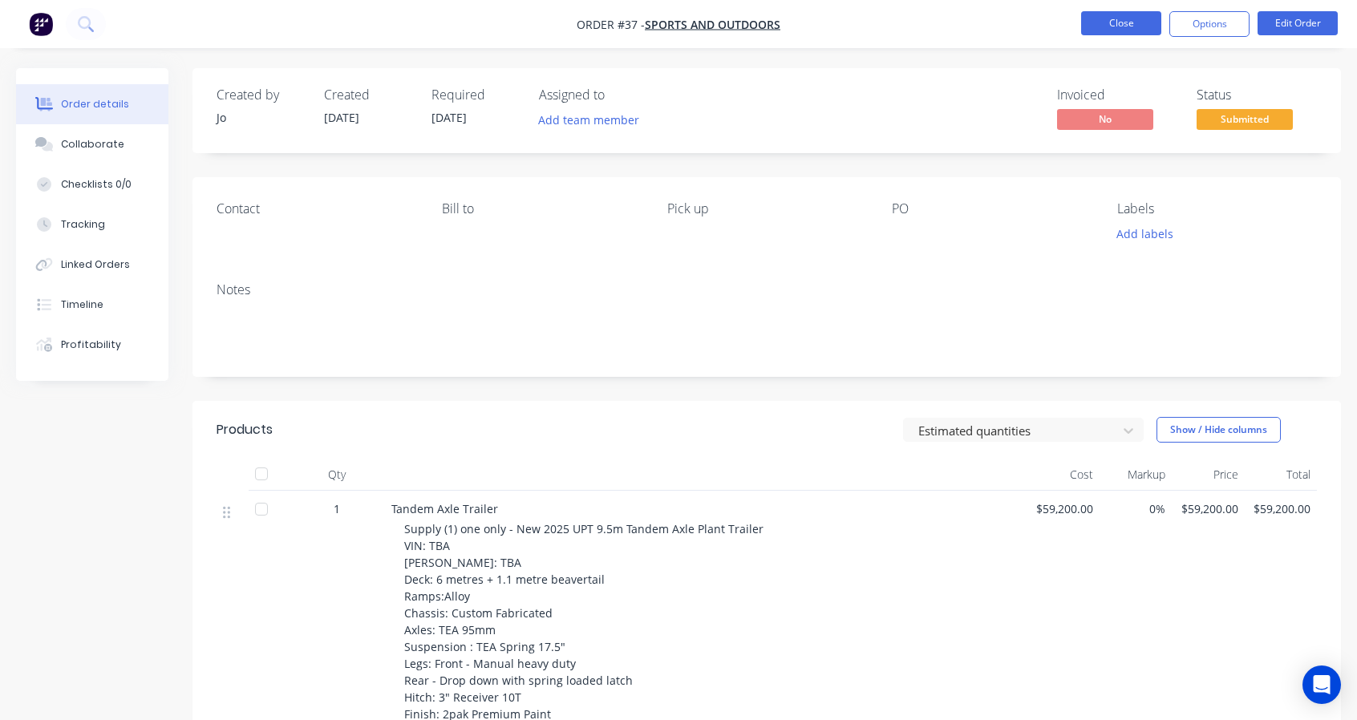
click at [1111, 23] on button "Close" at bounding box center [1121, 23] width 80 height 24
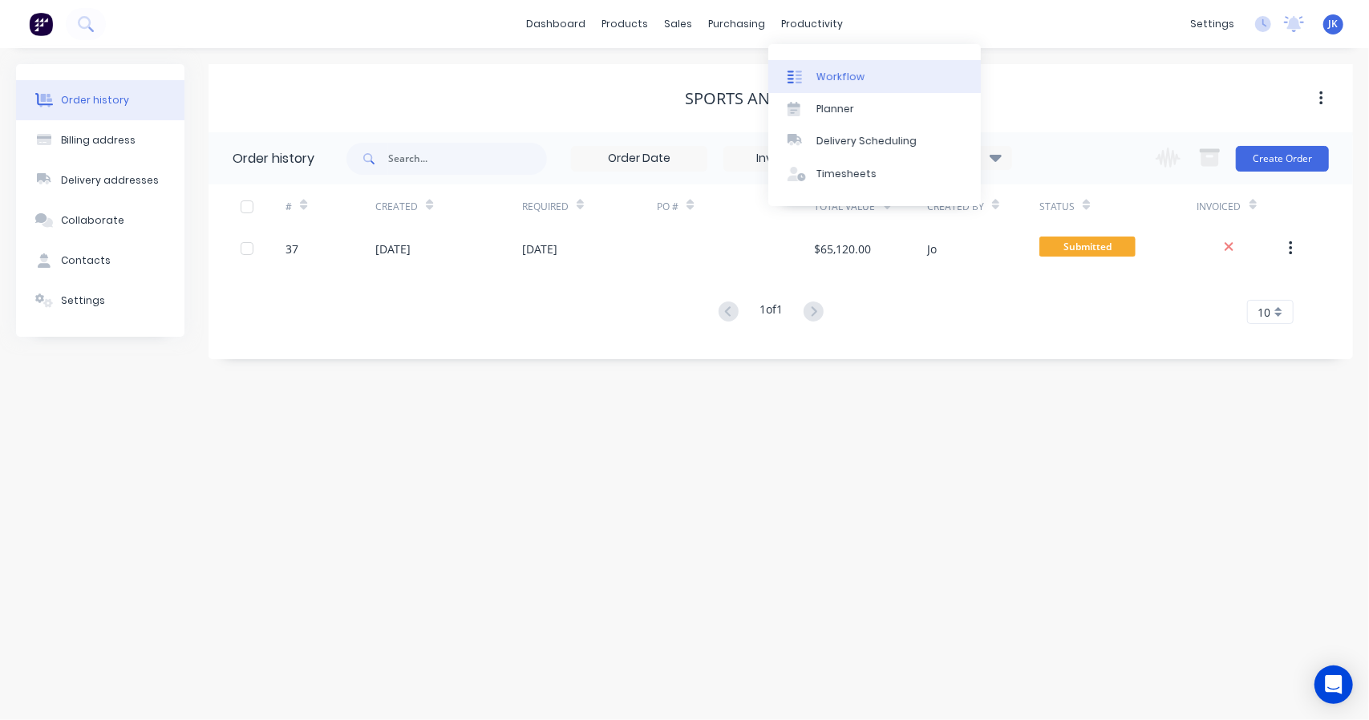
click at [827, 75] on div "Workflow" at bounding box center [840, 77] width 48 height 14
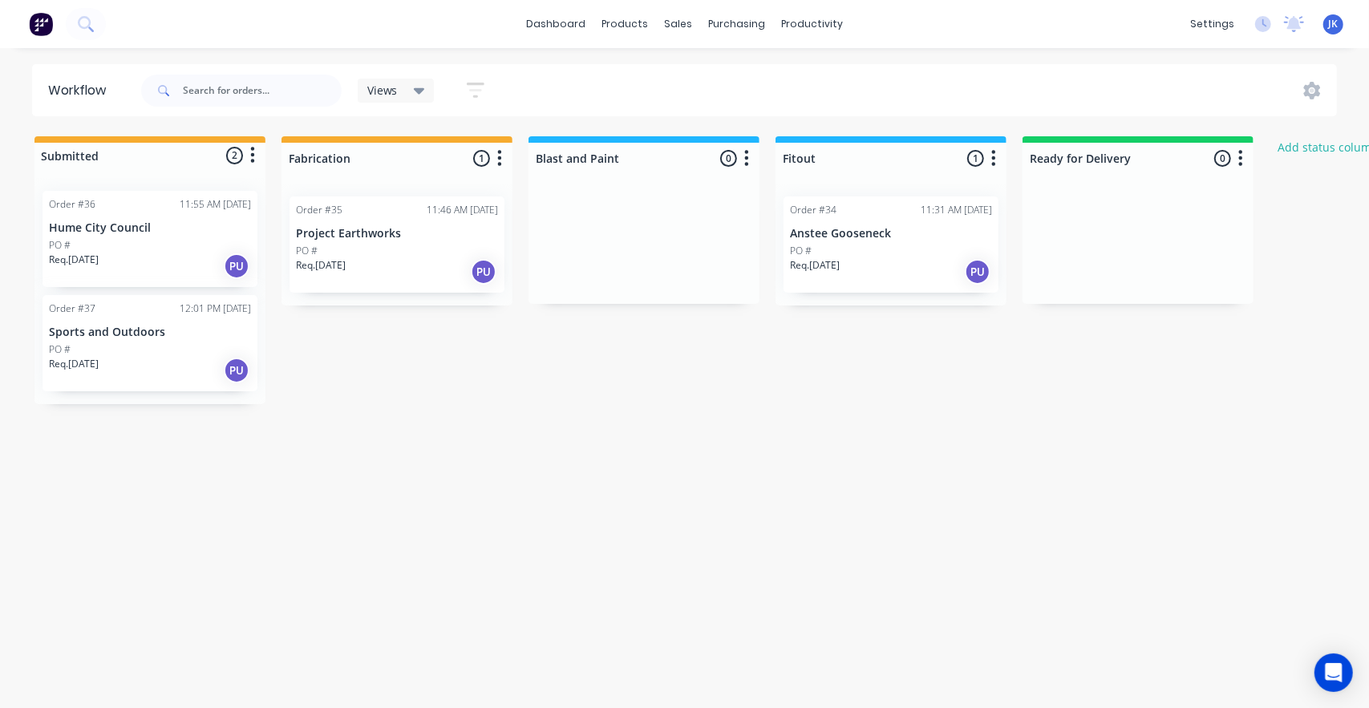
click at [261, 155] on button "button" at bounding box center [252, 155] width 19 height 19
click at [172, 199] on button "Status colour" at bounding box center [182, 190] width 160 height 26
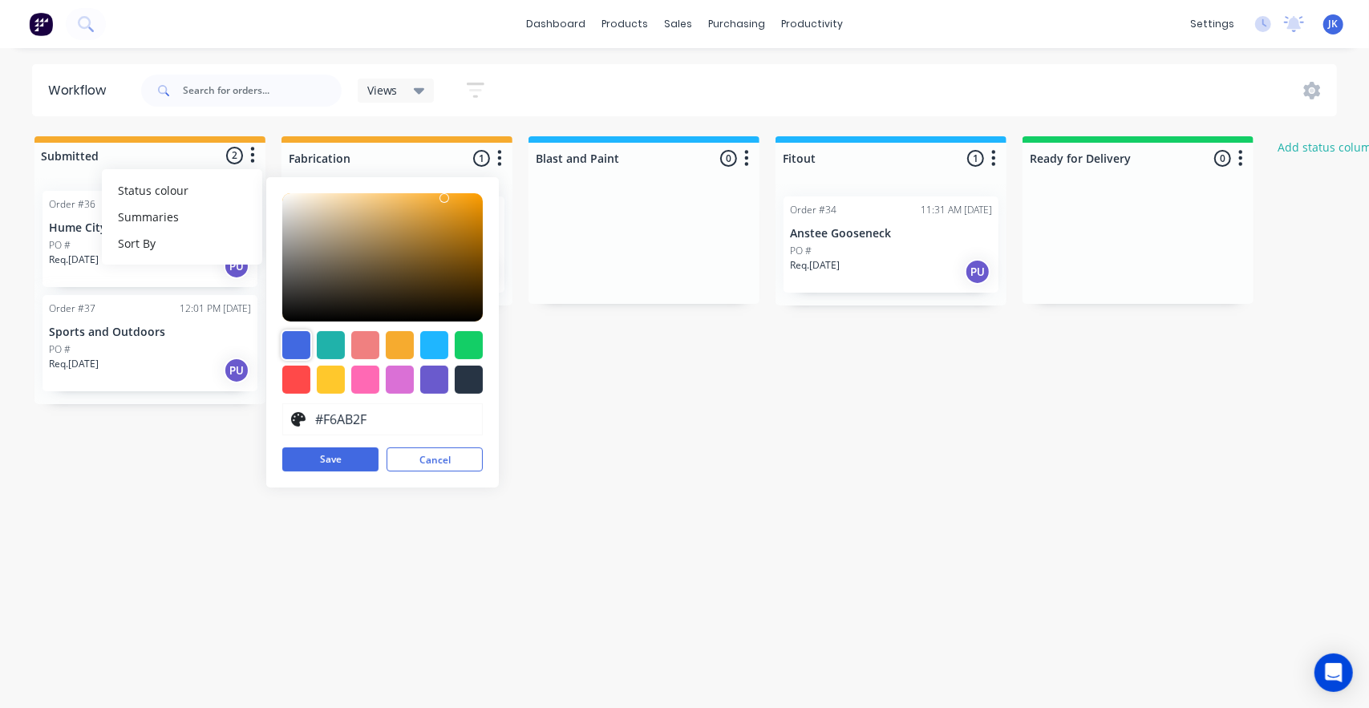
click at [295, 347] on div at bounding box center [296, 345] width 28 height 28
type input "#4169E1"
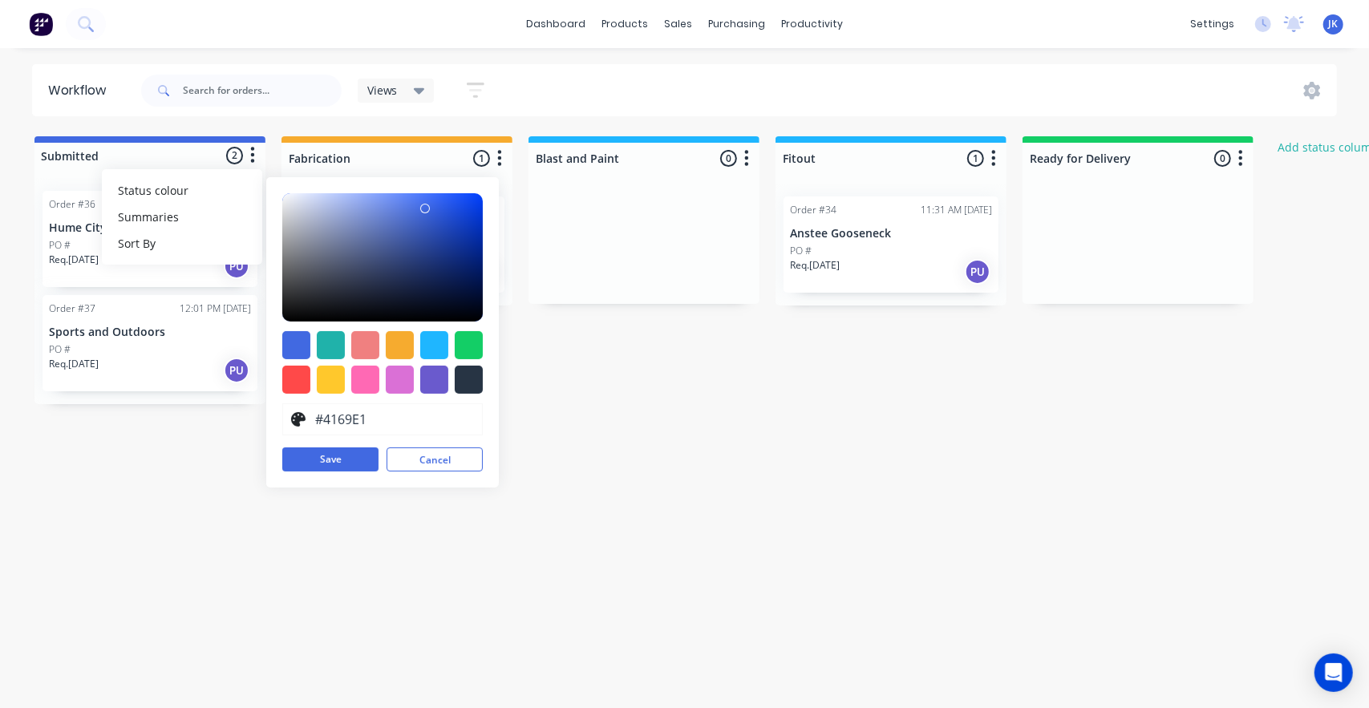
click at [698, 467] on div "Workflow Views Save new view None (Default) edit Show/Hide statuses Show line i…" at bounding box center [684, 370] width 1369 height 612
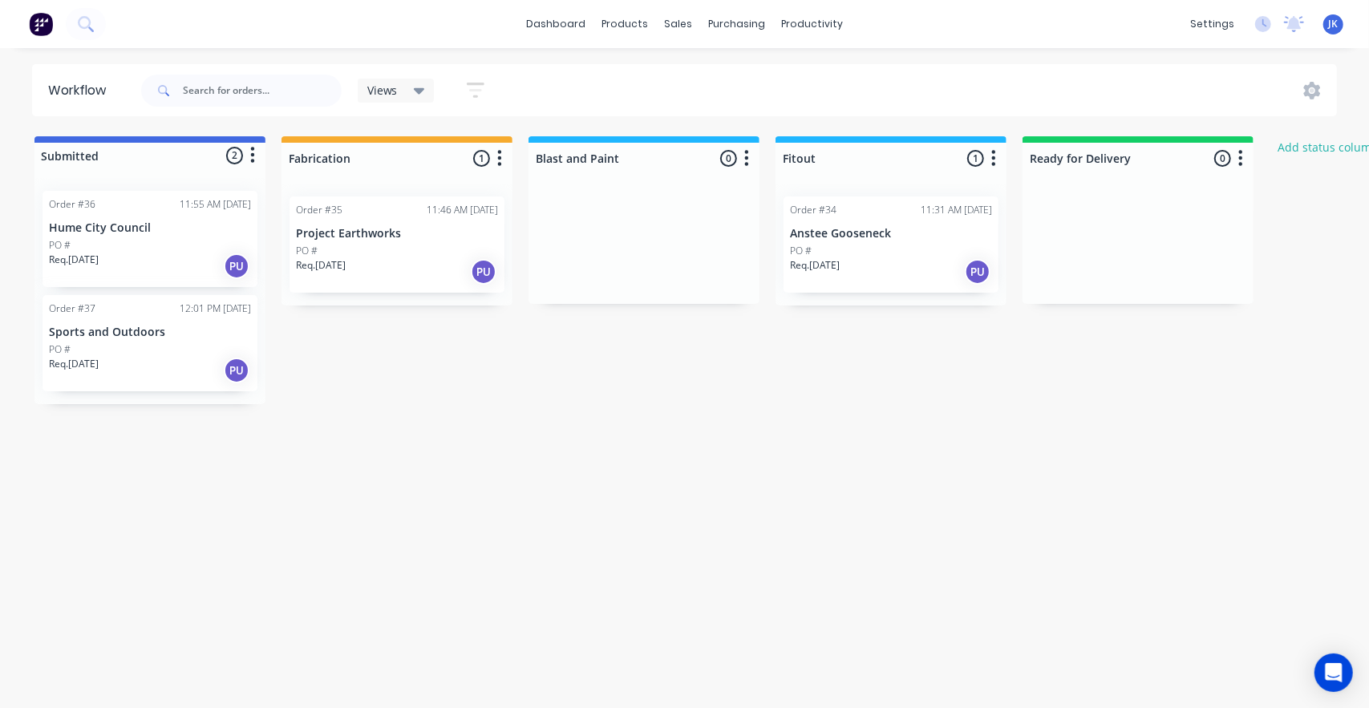
click at [747, 160] on icon "button" at bounding box center [746, 158] width 5 height 20
click at [669, 192] on span "Status colour" at bounding box center [647, 192] width 71 height 17
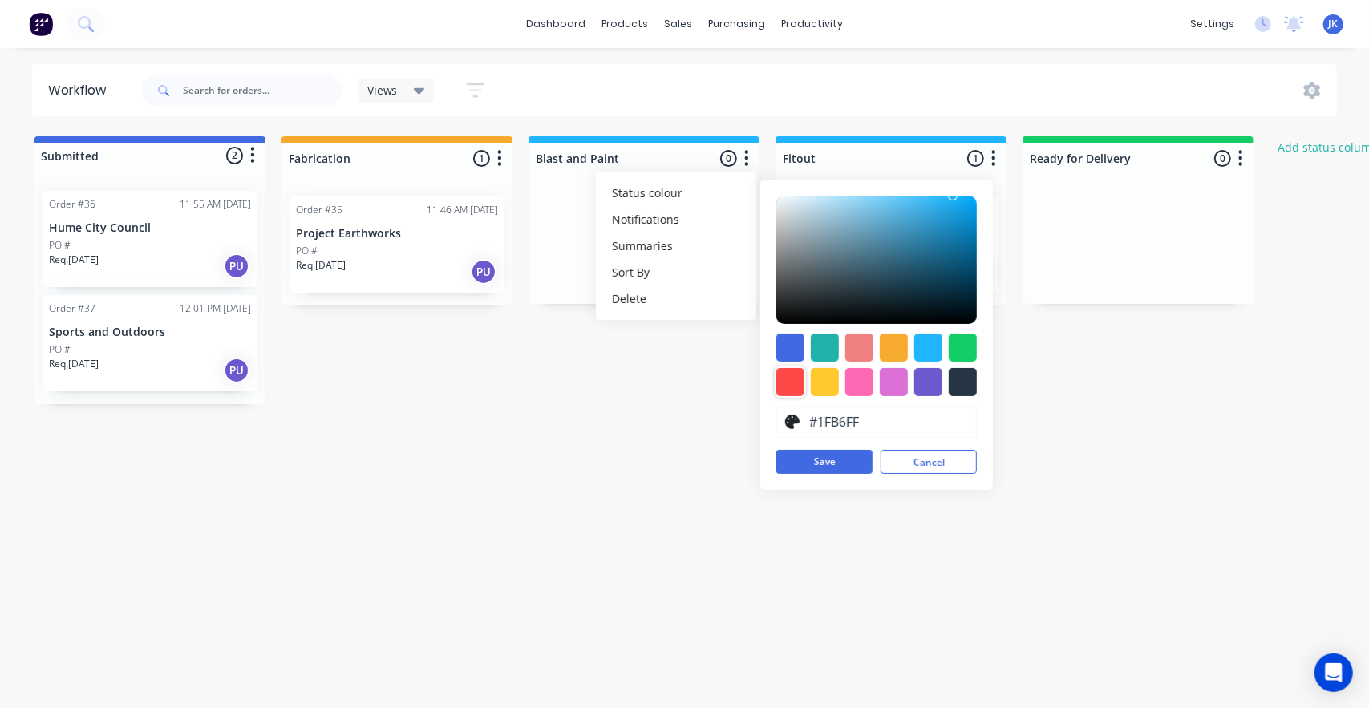
click at [788, 384] on div at bounding box center [790, 382] width 28 height 28
type input "#FF4949"
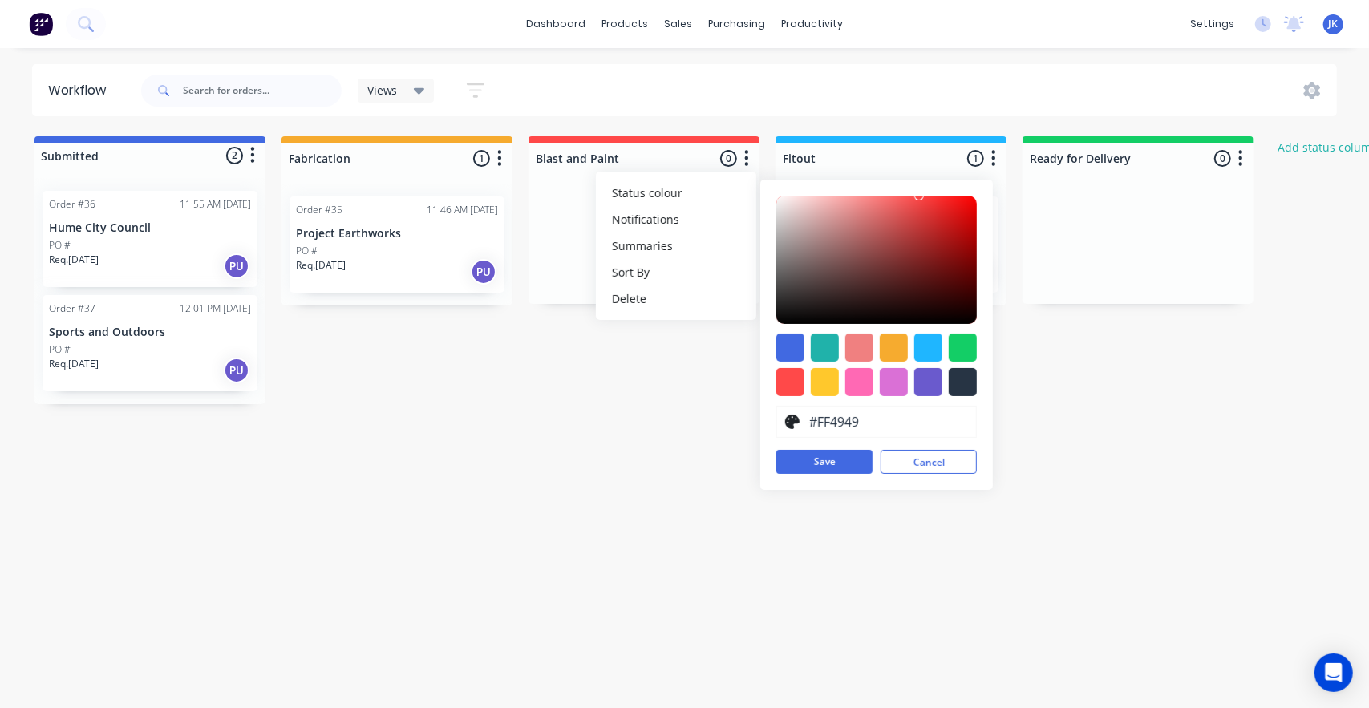
click at [1137, 552] on div "Workflow Views Save new view None (Default) edit Show/Hide statuses Show line i…" at bounding box center [684, 370] width 1369 height 612
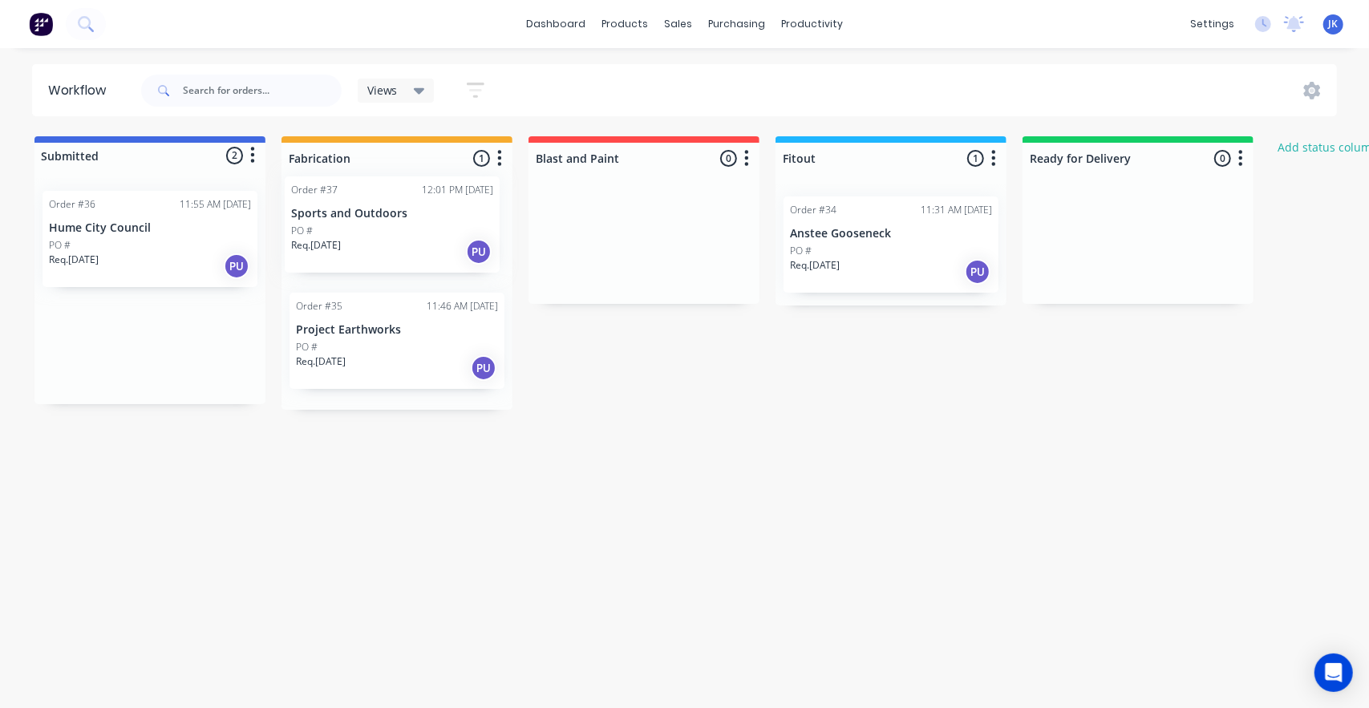
drag, startPoint x: 151, startPoint y: 356, endPoint x: 401, endPoint y: 237, distance: 277.2
click at [401, 237] on div "Submitted 2 Status colour #4169E1 hex #4169E1 Save Cancel Summaries Total order…" at bounding box center [860, 272] width 1744 height 273
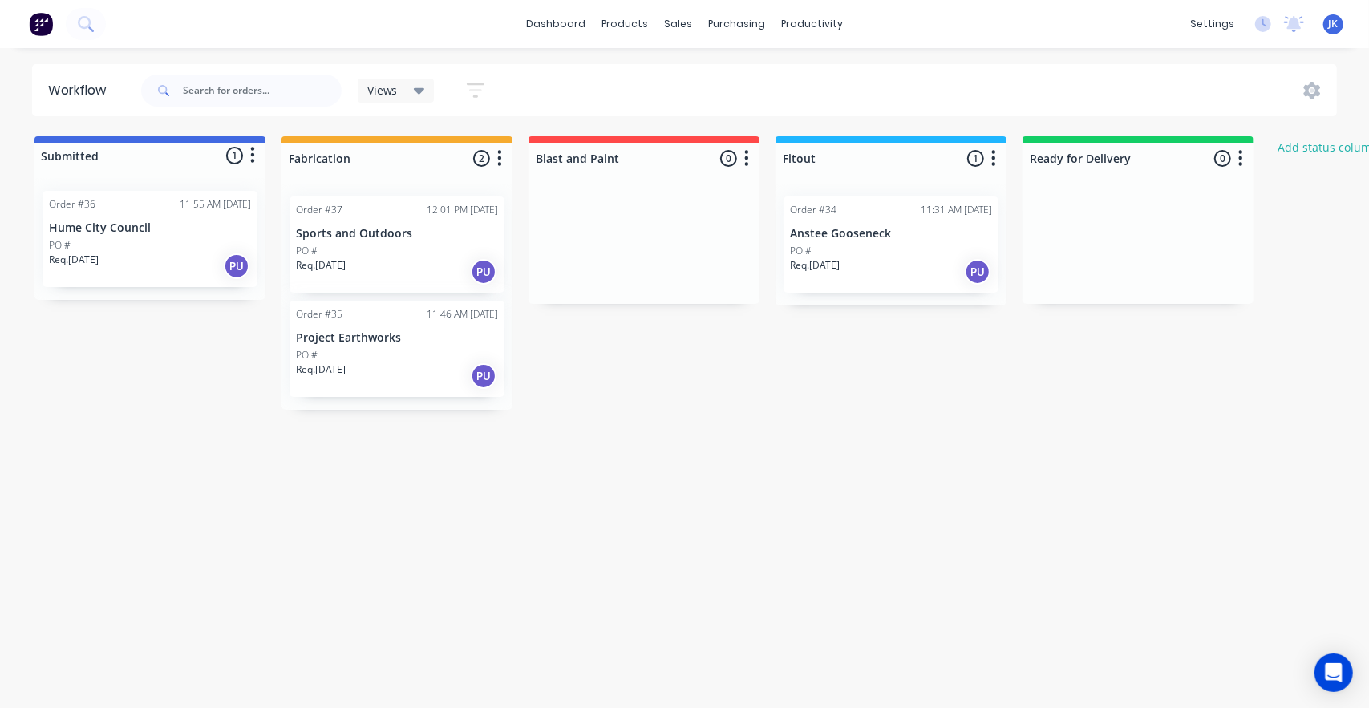
click at [159, 380] on div "Submitted 1 Status colour #4169E1 hex #4169E1 Save Cancel Summaries Total order…" at bounding box center [860, 272] width 1744 height 273
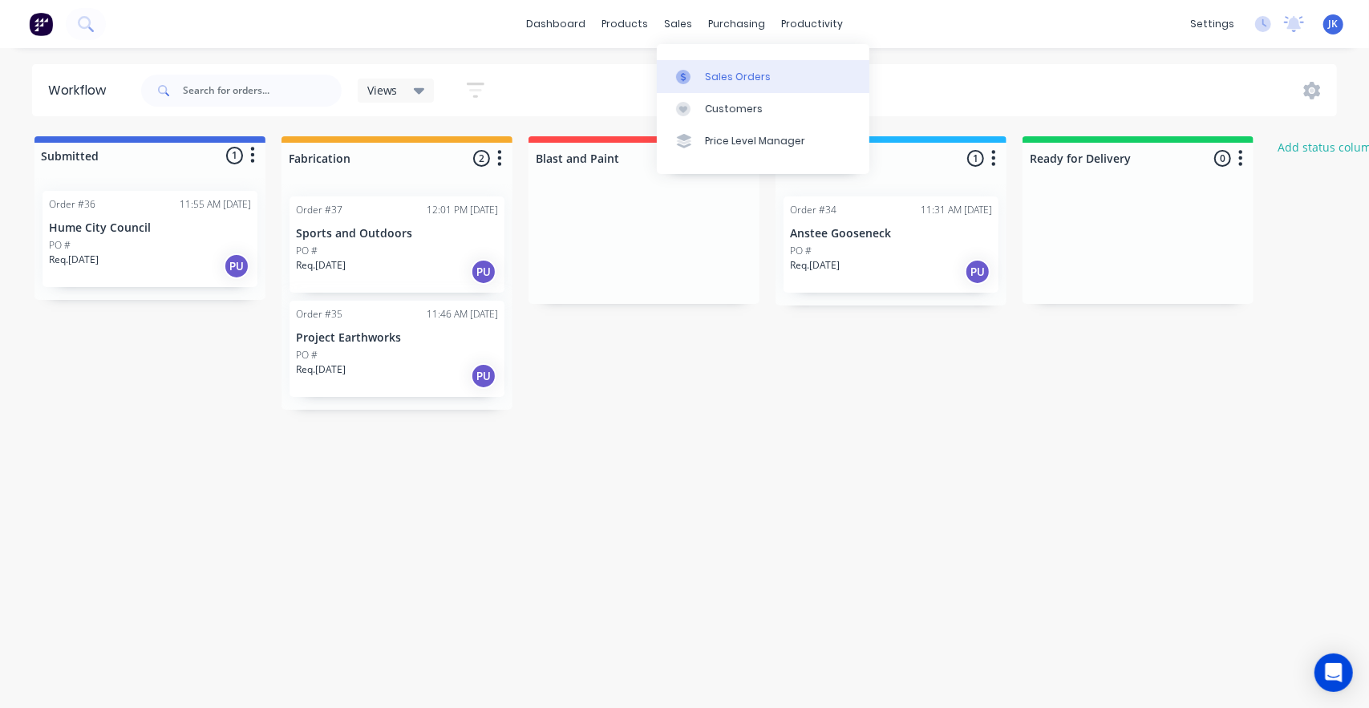
click at [686, 76] on icon at bounding box center [683, 77] width 14 height 14
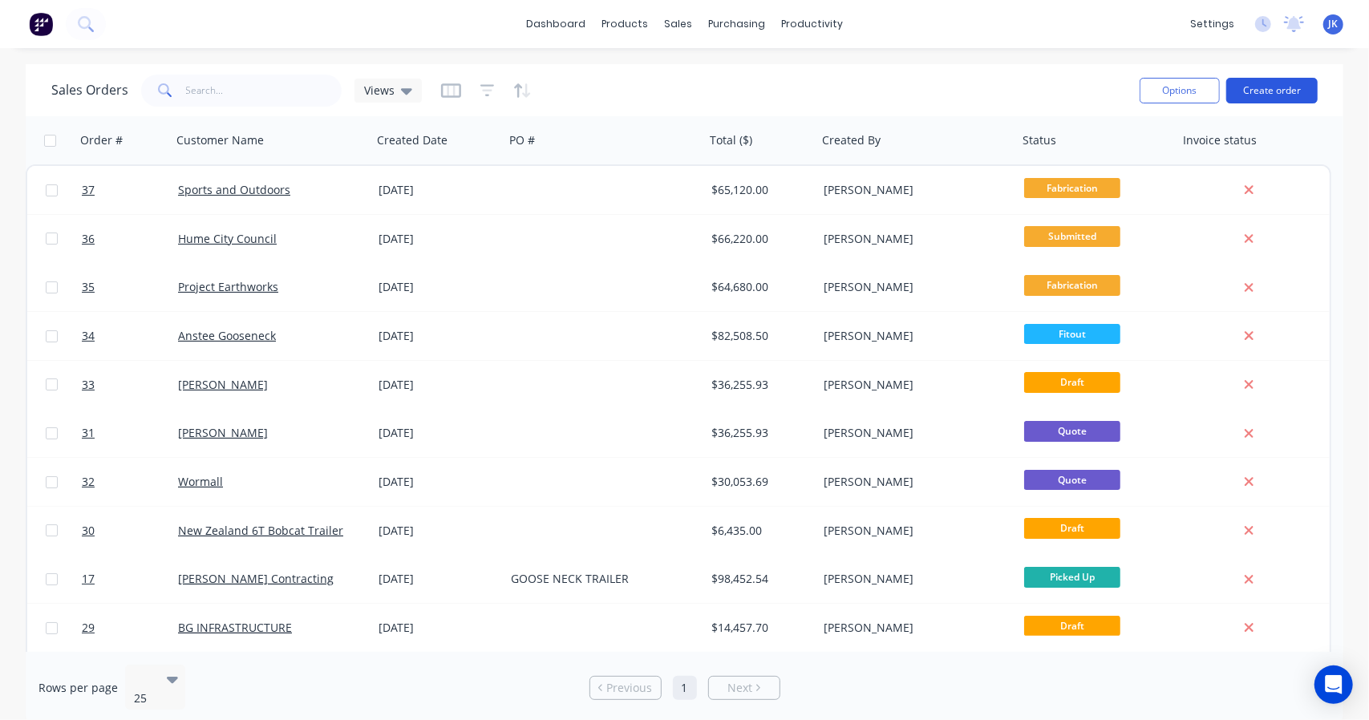
click at [1269, 87] on button "Create order" at bounding box center [1271, 91] width 91 height 26
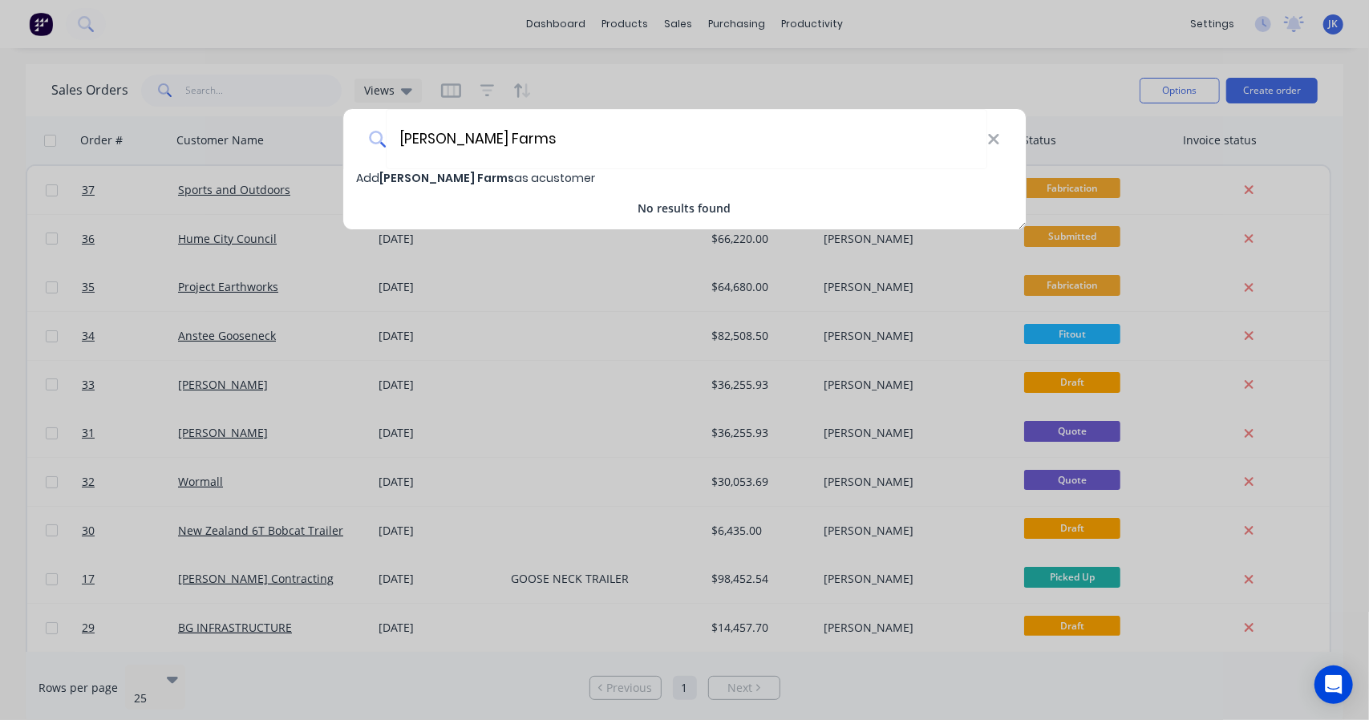
type input "[PERSON_NAME] Farms"
click at [356, 170] on span "Add [PERSON_NAME] Farms as a customer" at bounding box center [475, 178] width 239 height 16
select select "AU"
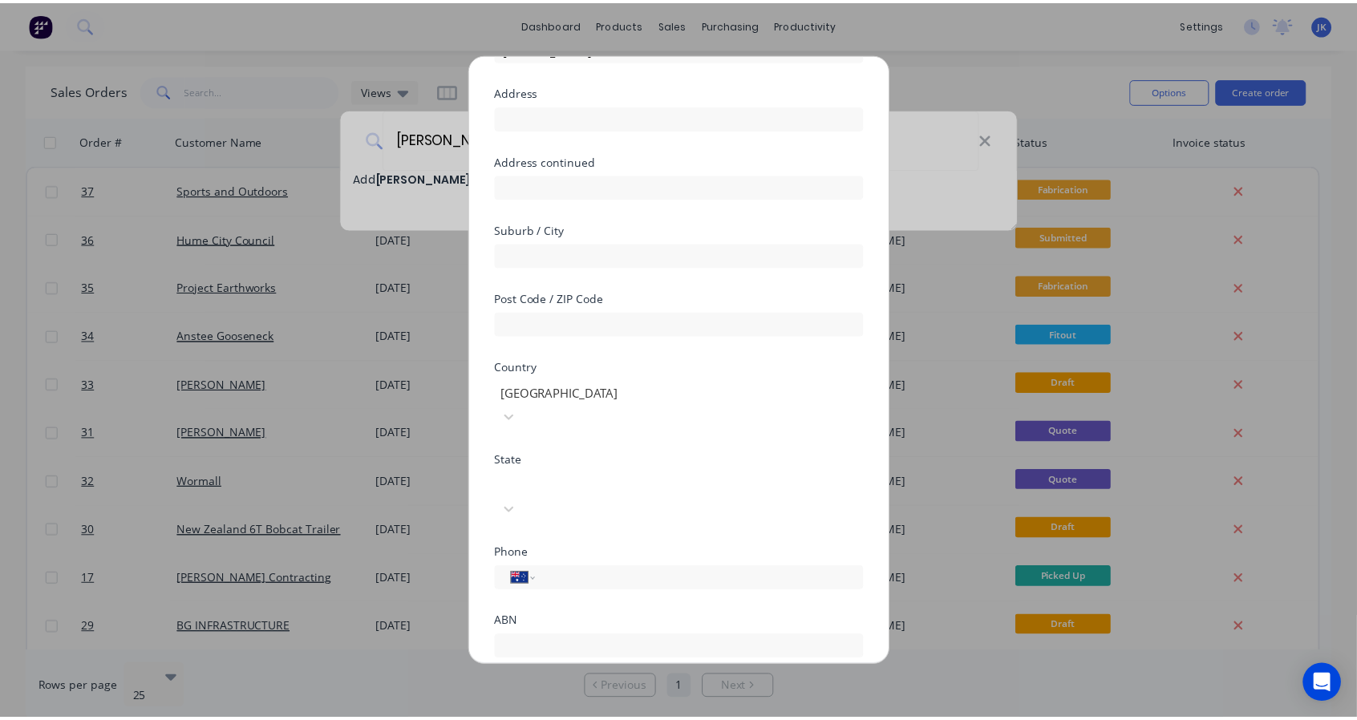
scroll to position [149, 0]
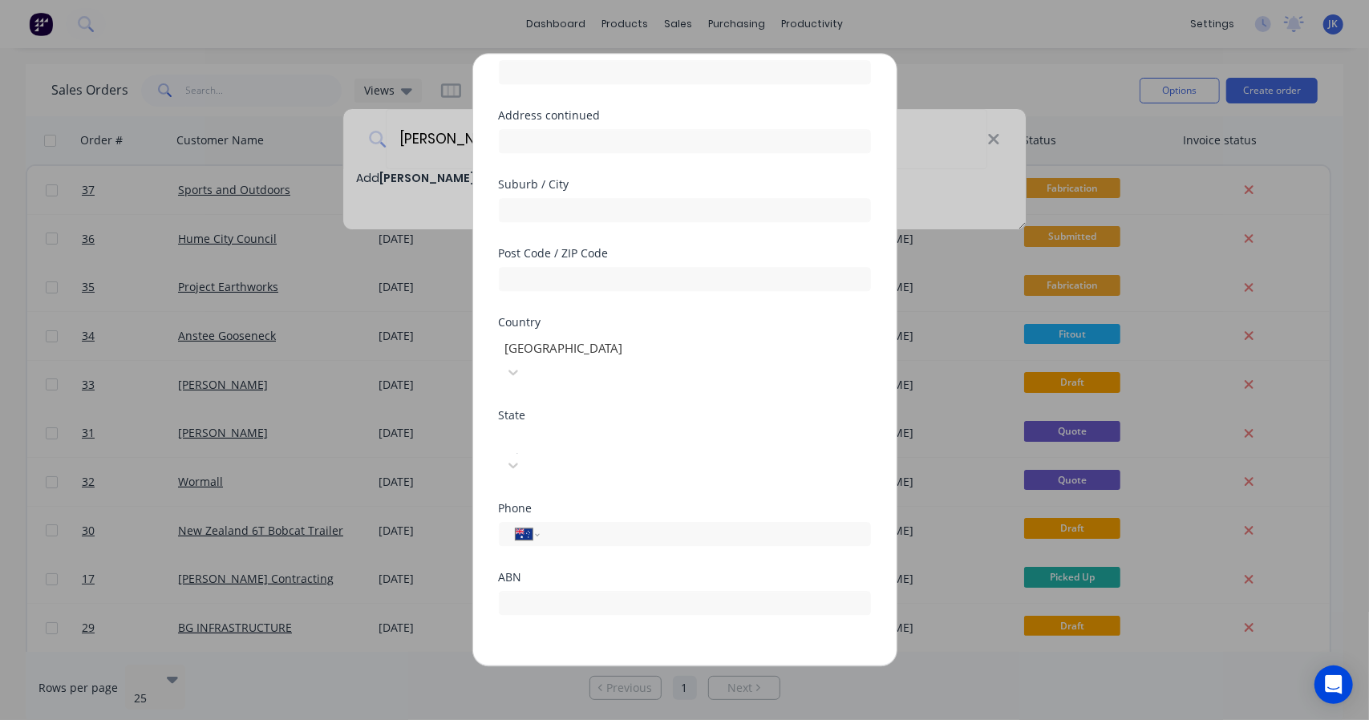
click at [640, 666] on button "Save" at bounding box center [634, 679] width 88 height 26
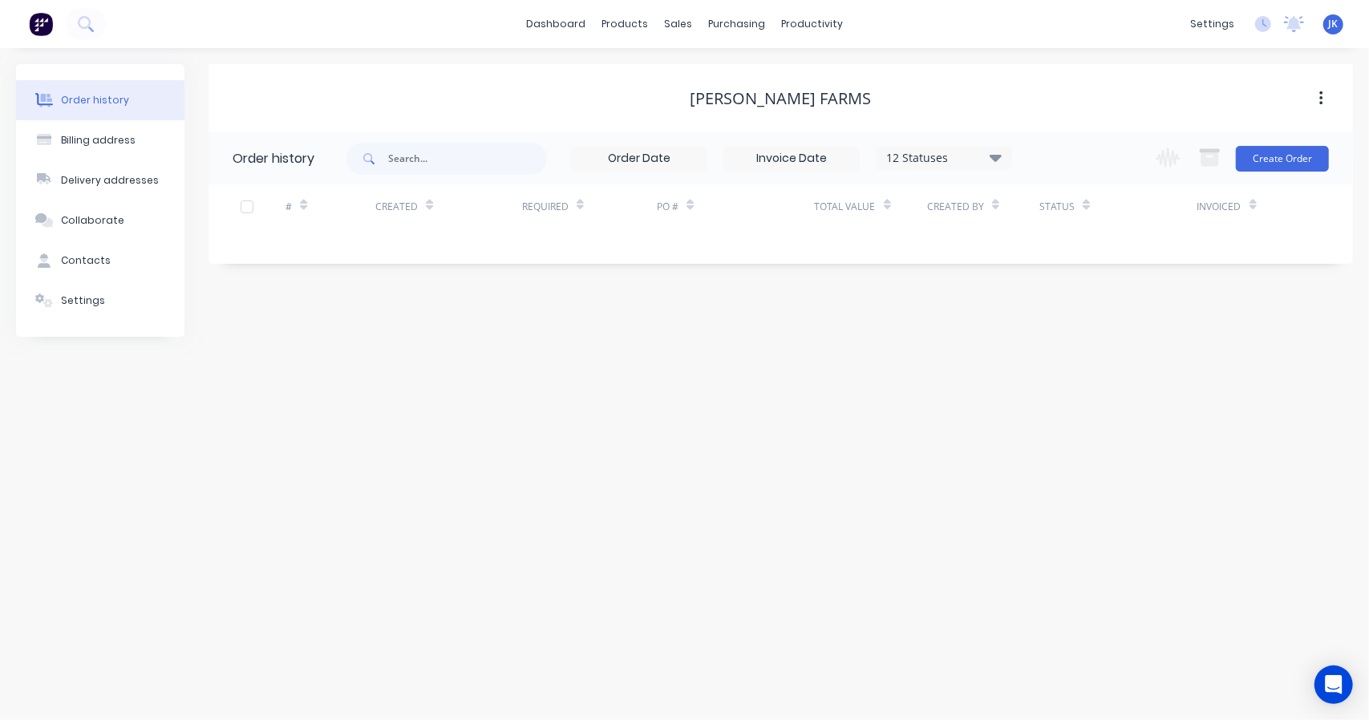
click at [1309, 140] on div "Change order status Submitted Fabrication Blast and Paint Fitout Ready for Deli…" at bounding box center [1237, 158] width 183 height 52
click at [1296, 164] on button "Create Order" at bounding box center [1282, 159] width 93 height 26
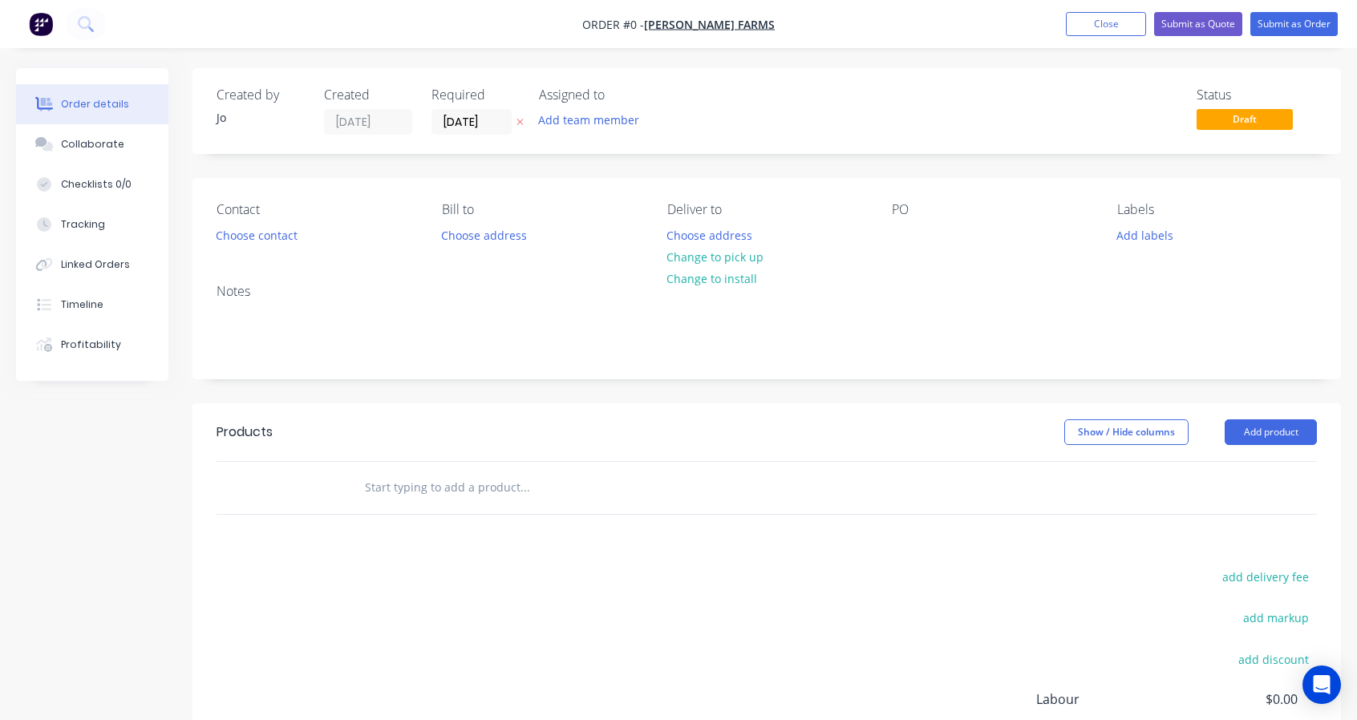
click at [444, 501] on input "text" at bounding box center [524, 487] width 321 height 32
type input "T"
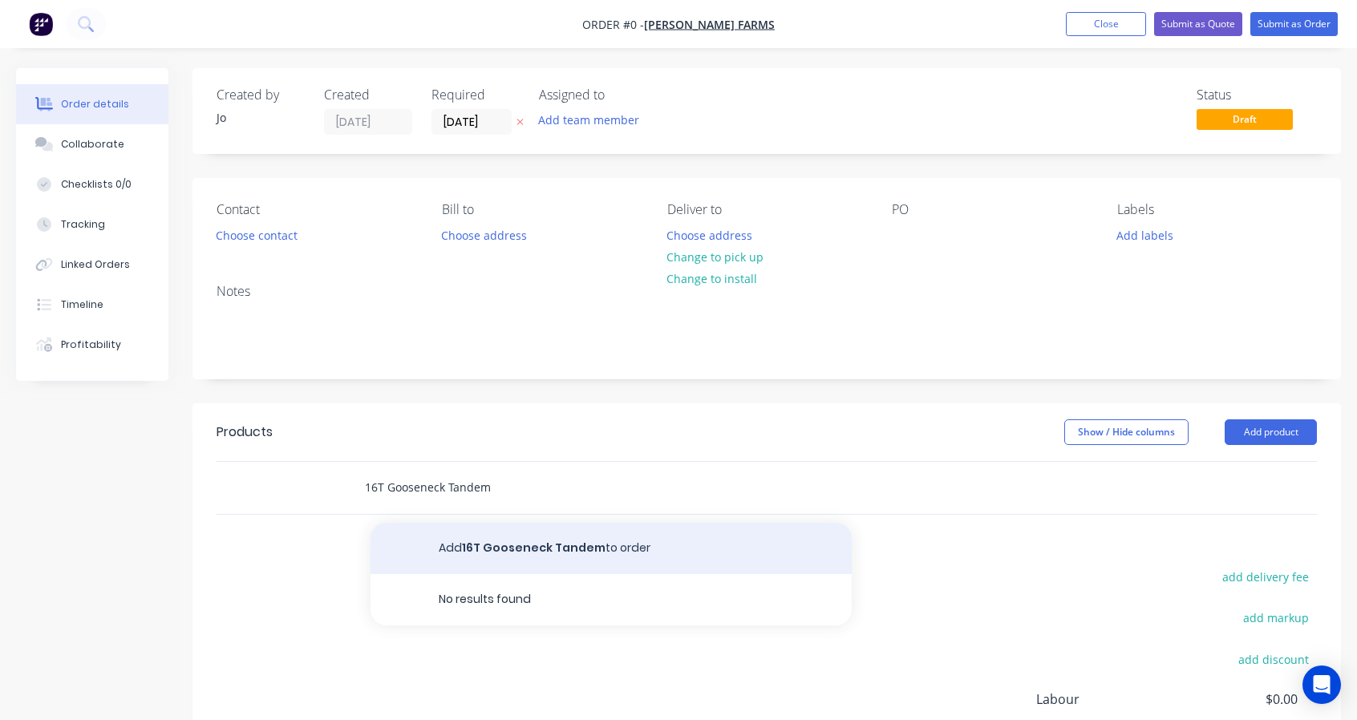
type input "16T Gooseneck Tandem"
click at [452, 544] on button "Add 16T Gooseneck Tandem to order" at bounding box center [610, 548] width 481 height 51
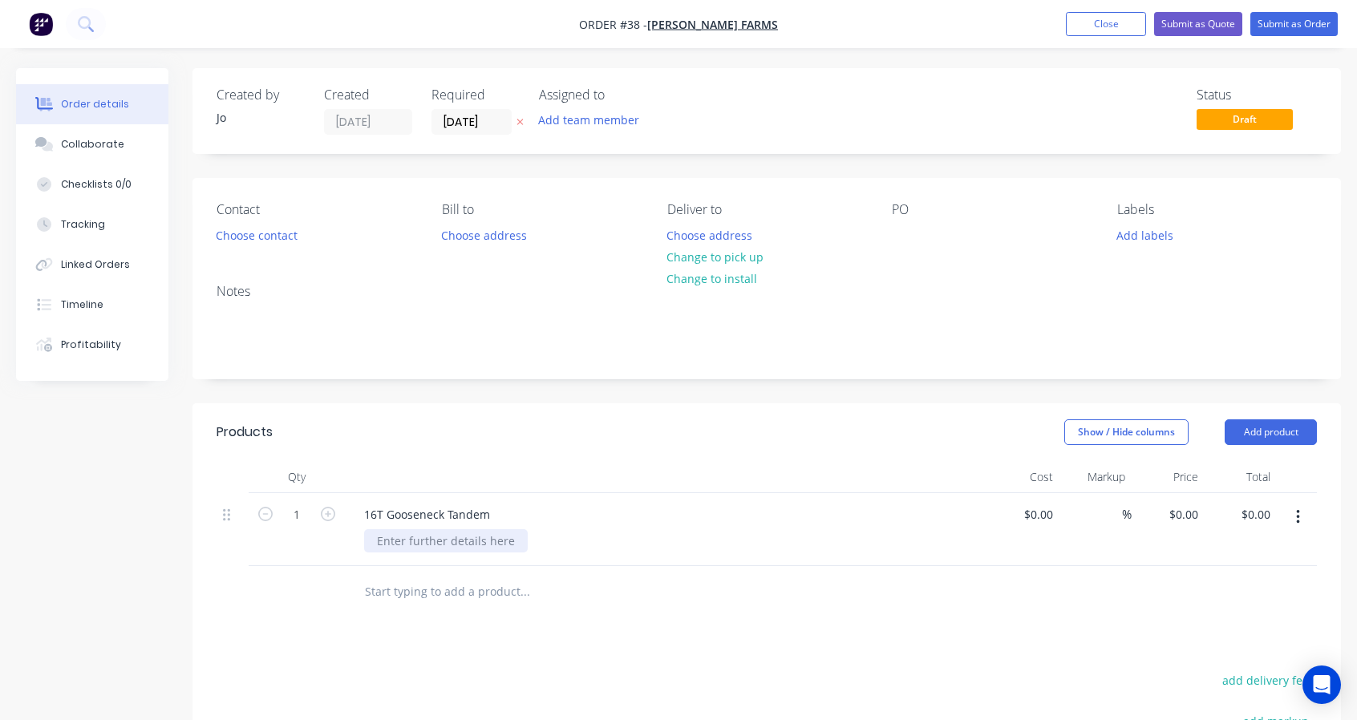
click at [412, 546] on div at bounding box center [446, 540] width 164 height 23
paste div
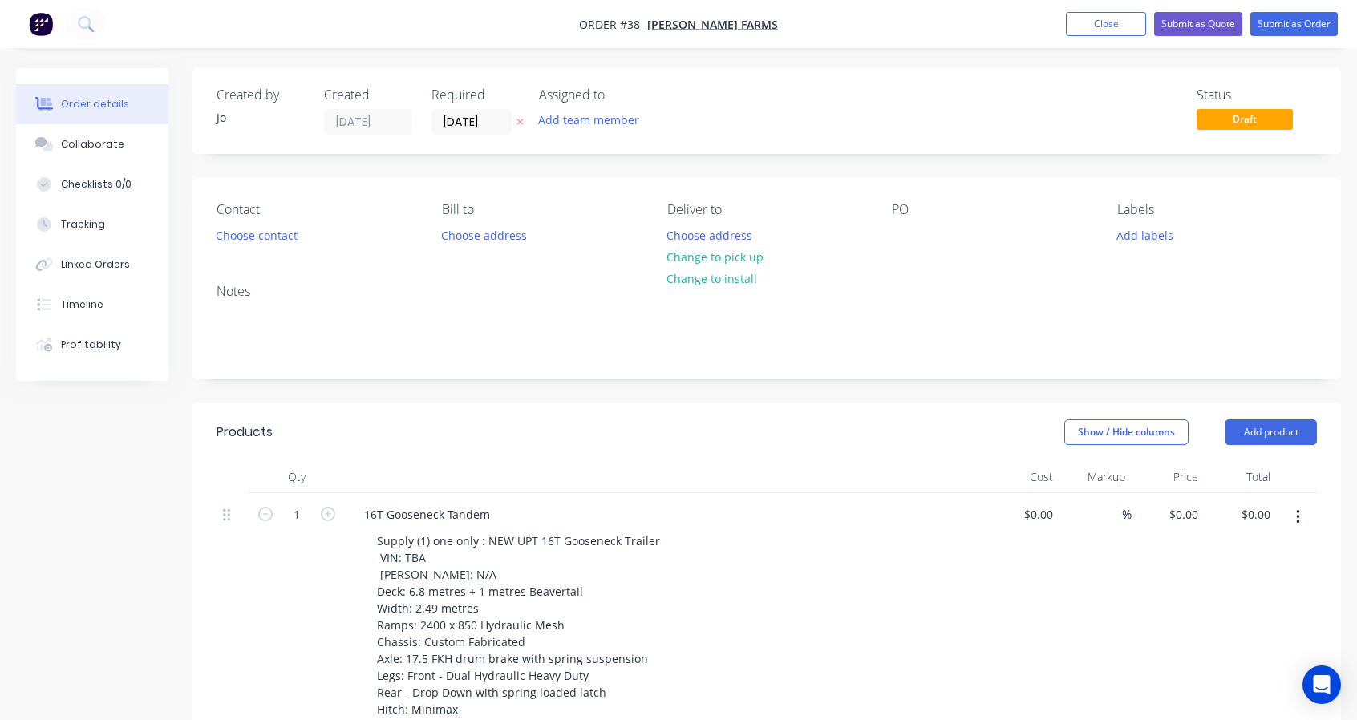
click at [1059, 510] on div "%" at bounding box center [1095, 689] width 73 height 393
click at [1046, 510] on input at bounding box center [1050, 514] width 18 height 23
type input "$90,400.00"
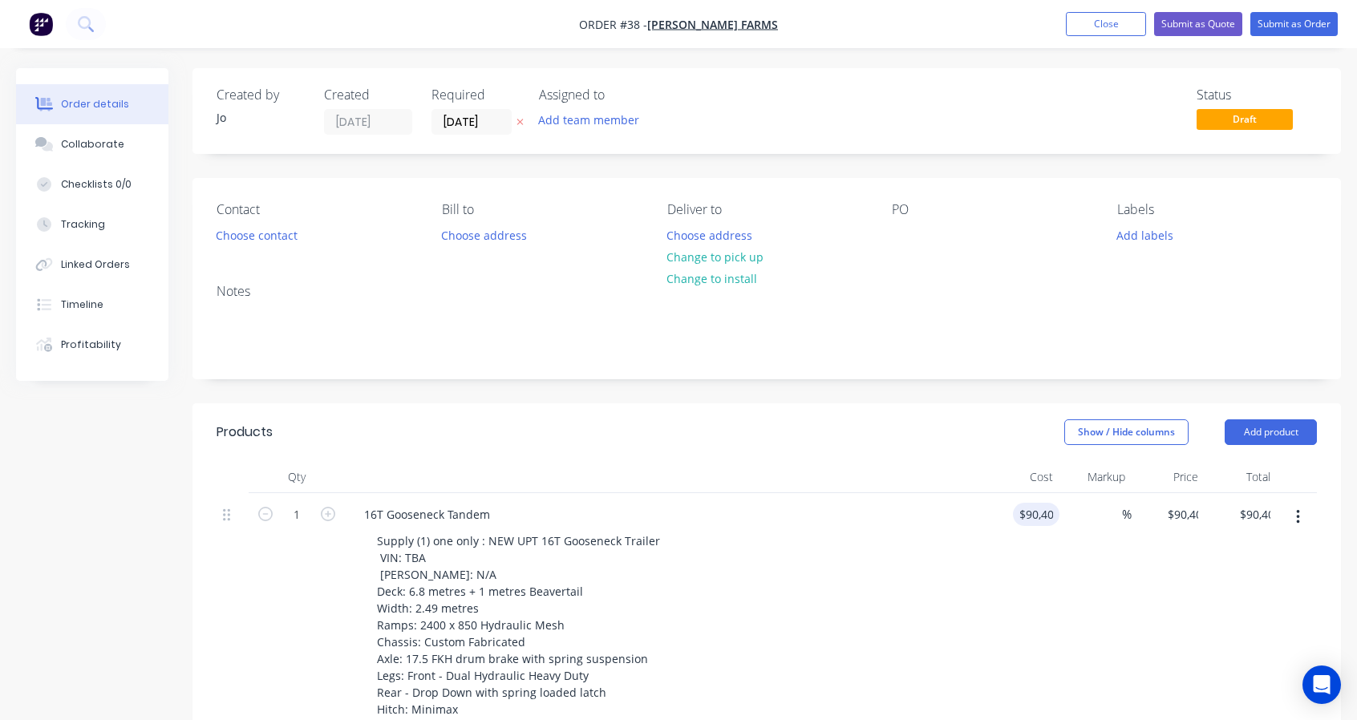
click at [1046, 646] on div "$90,400.00 90400" at bounding box center [1022, 689] width 73 height 393
click at [736, 257] on button "Change to pick up" at bounding box center [715, 257] width 114 height 22
click at [486, 127] on input "[DATE]" at bounding box center [471, 122] width 79 height 24
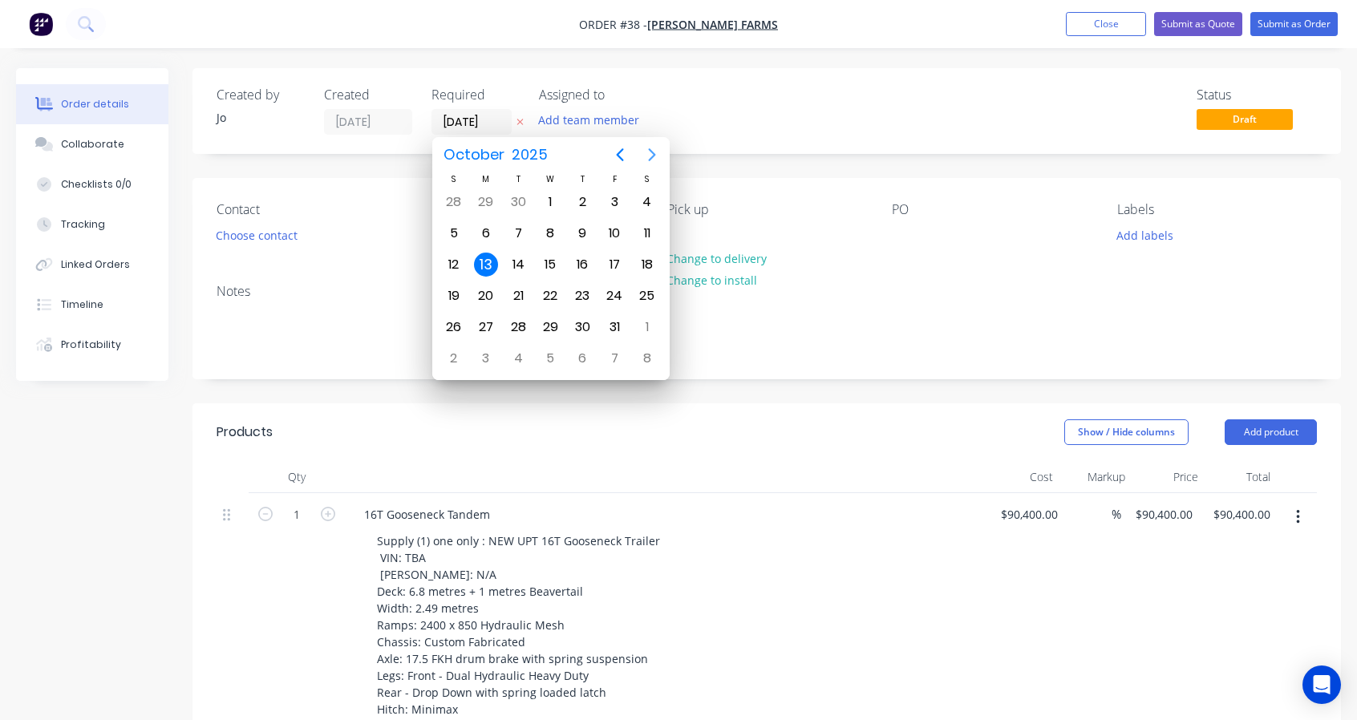
click at [654, 153] on icon "Next page" at bounding box center [651, 154] width 19 height 19
click at [607, 315] on div "28" at bounding box center [614, 327] width 24 height 24
type input "[DATE]"
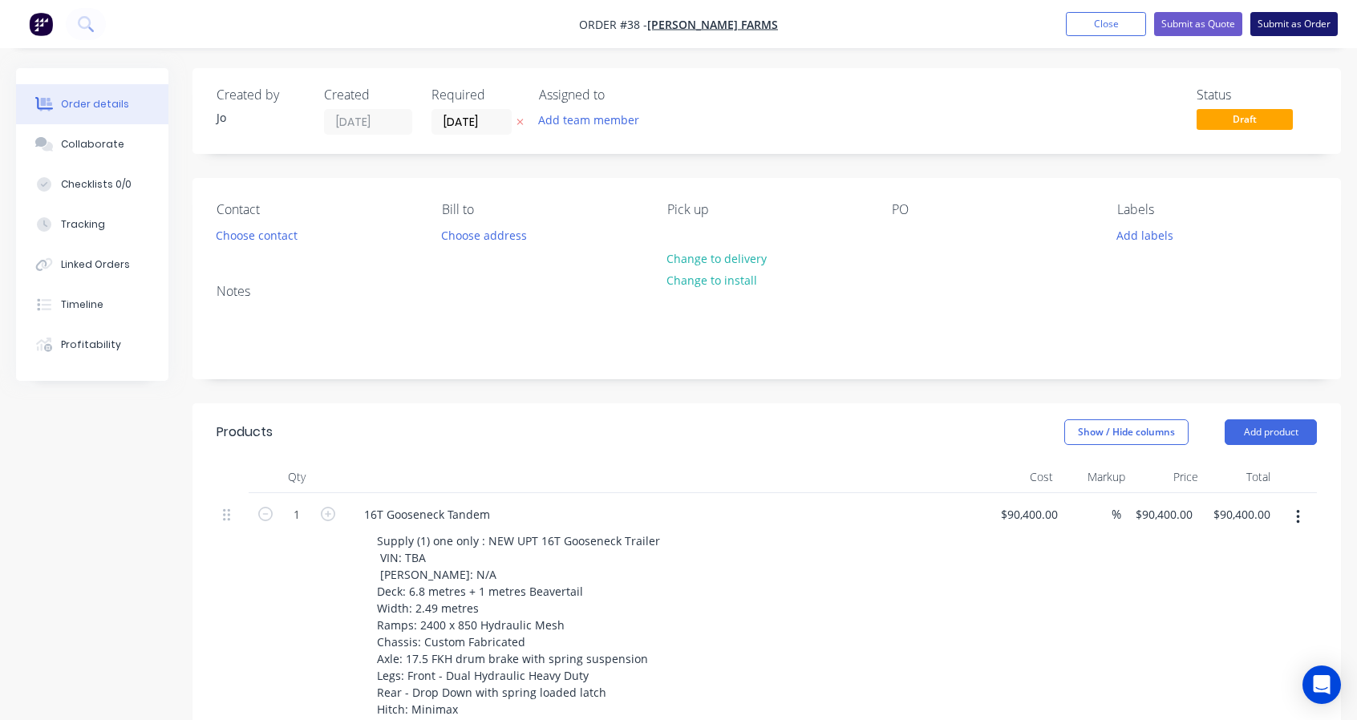
click at [1267, 22] on button "Submit as Order" at bounding box center [1293, 24] width 87 height 24
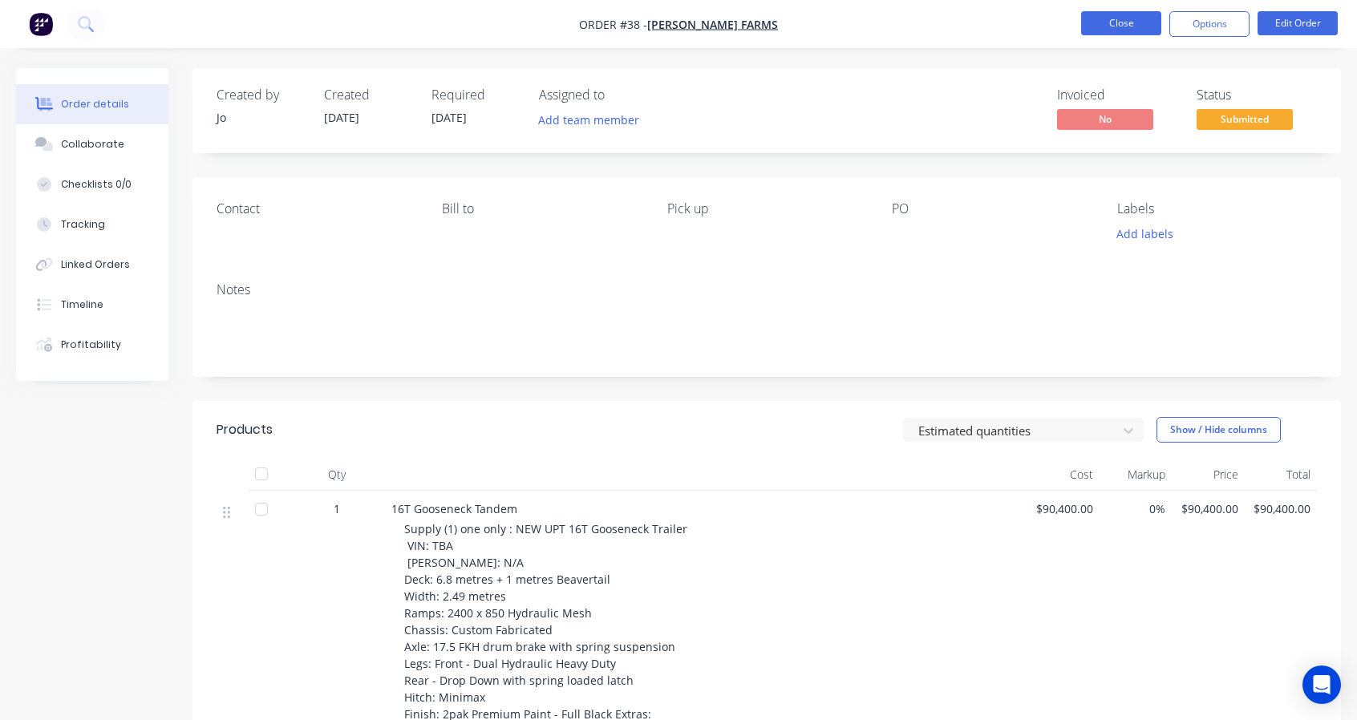
click at [1095, 34] on button "Close" at bounding box center [1121, 23] width 80 height 24
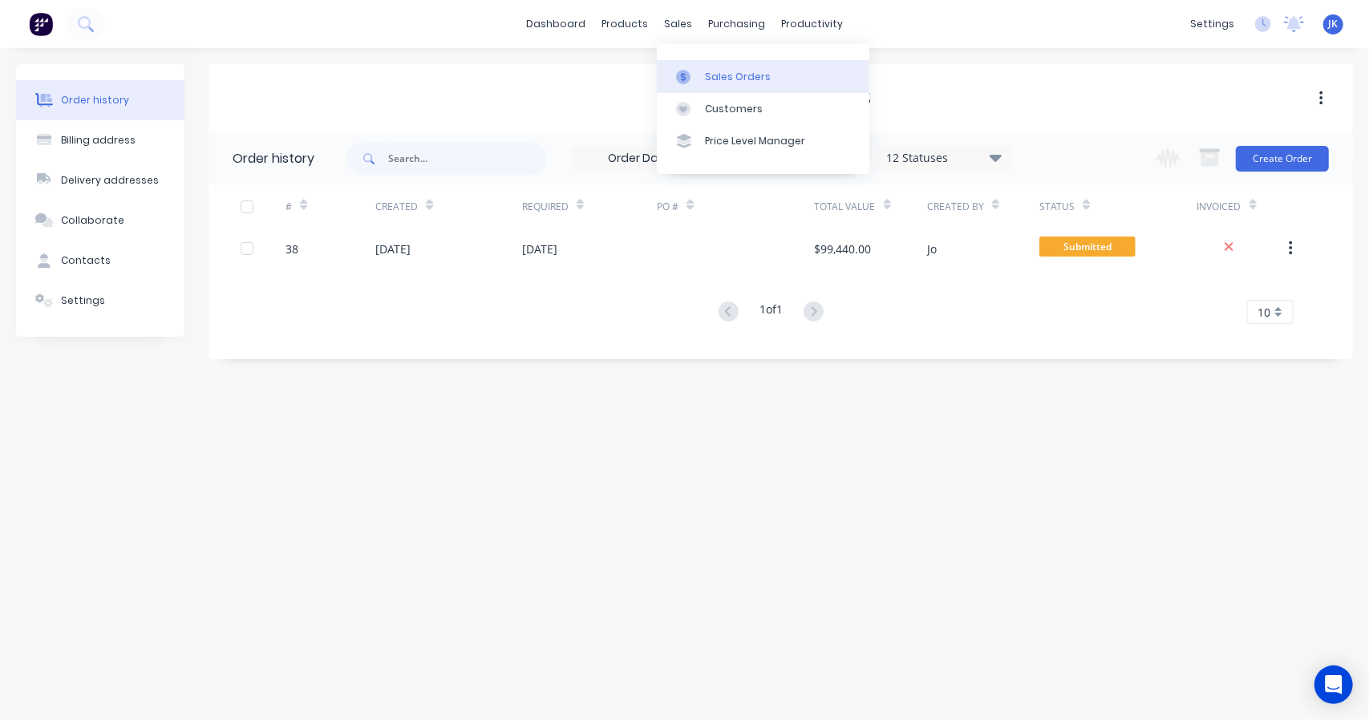
click at [682, 67] on link "Sales Orders" at bounding box center [763, 76] width 212 height 32
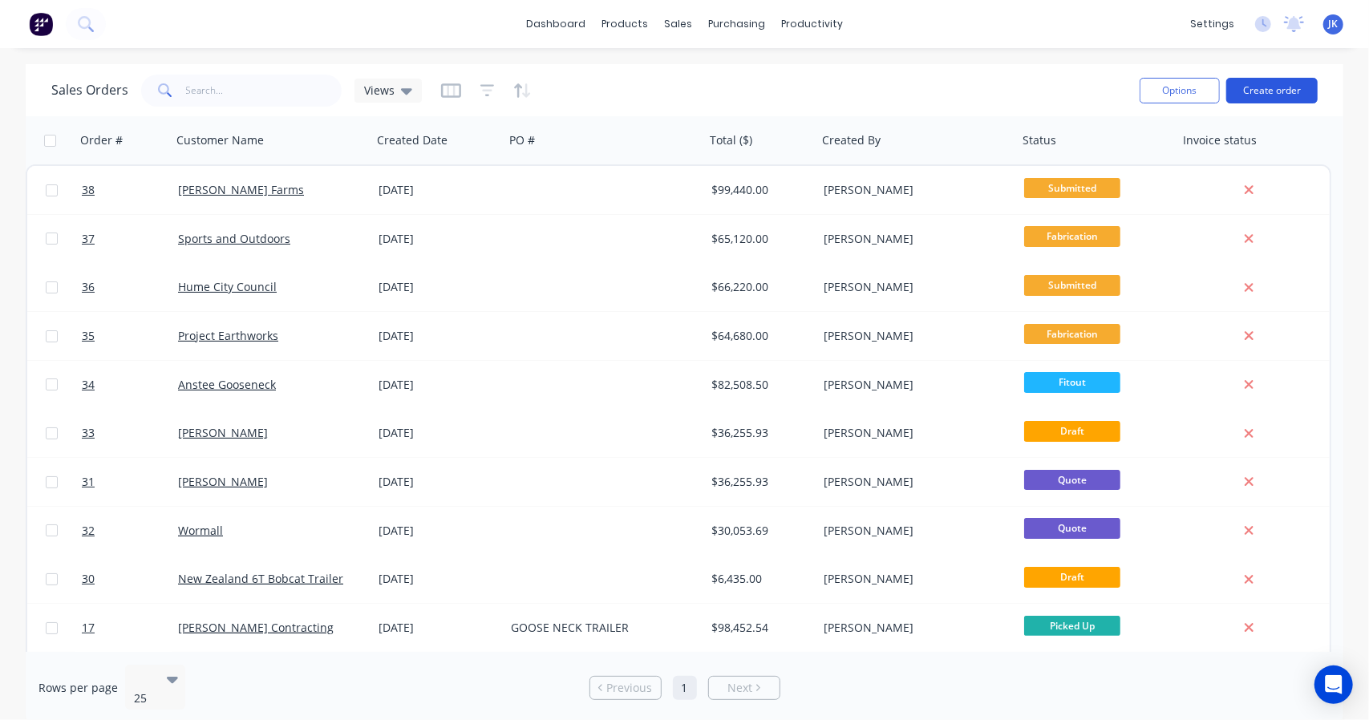
click at [1278, 93] on button "Create order" at bounding box center [1271, 91] width 91 height 26
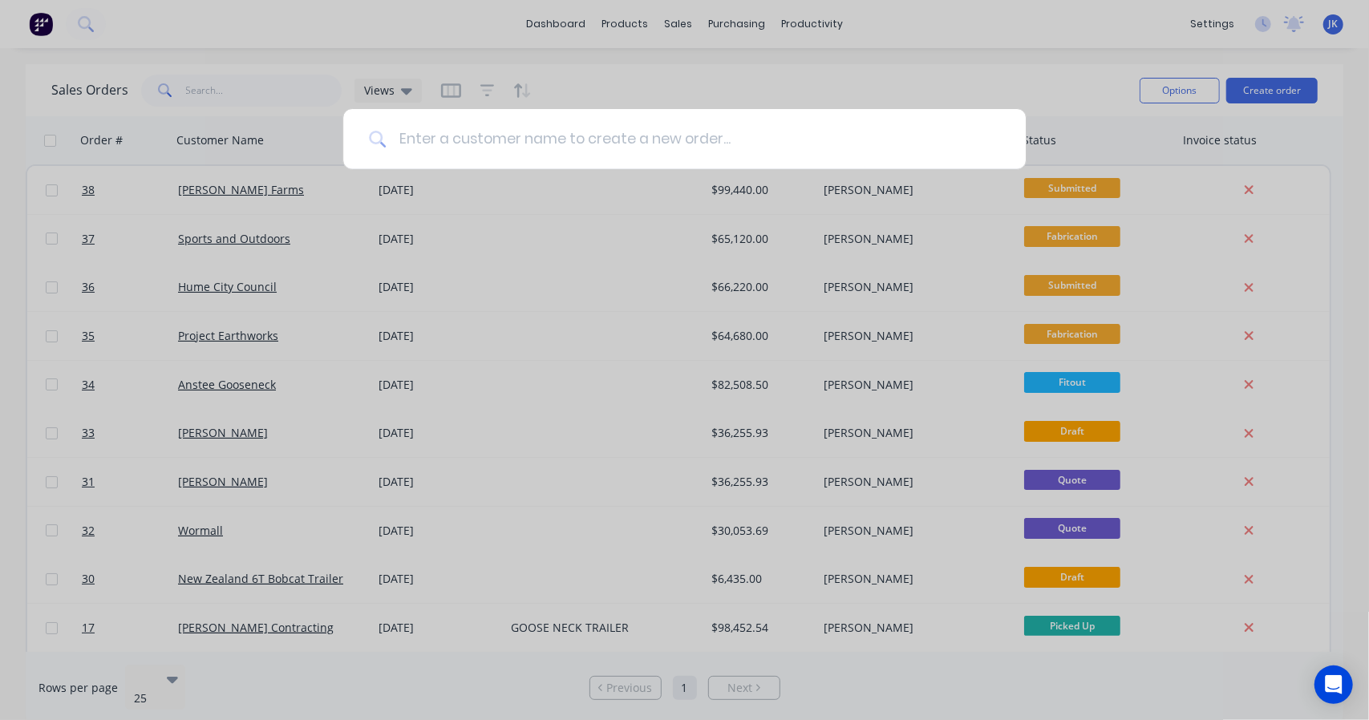
click at [586, 130] on input at bounding box center [693, 139] width 614 height 60
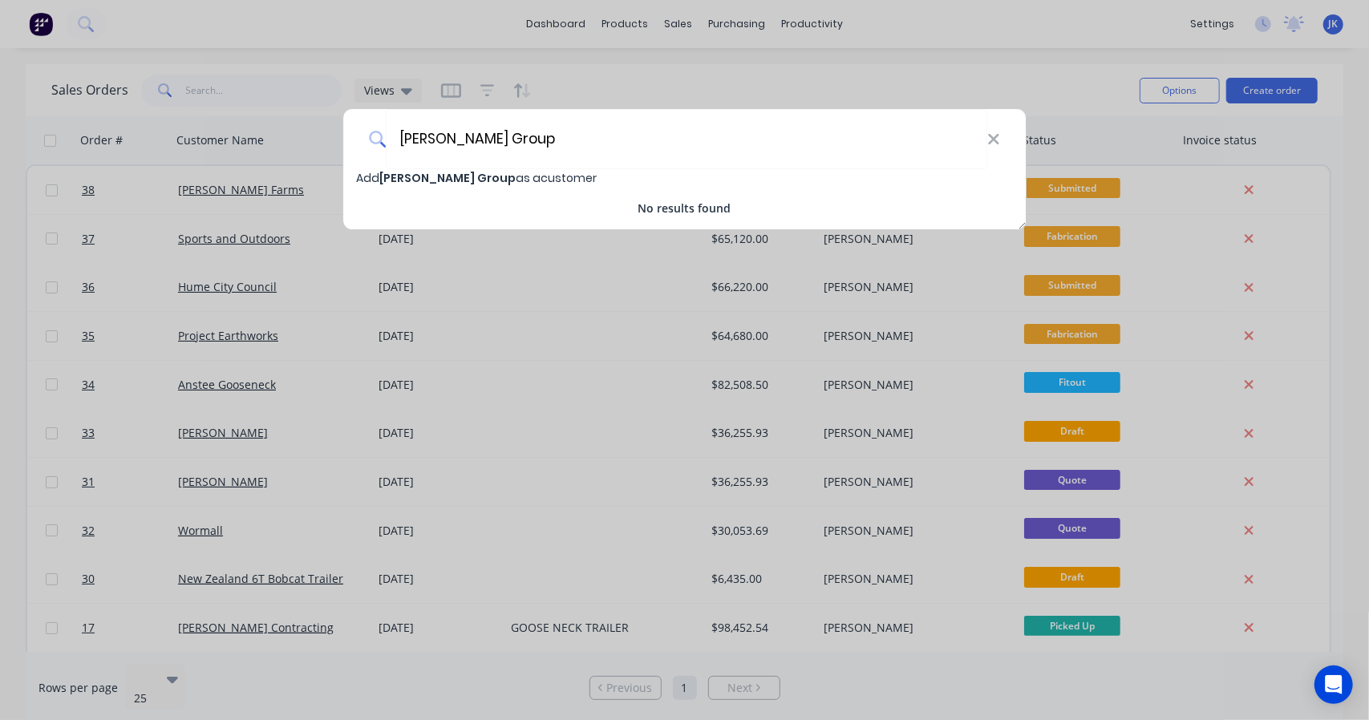
type input "[PERSON_NAME] Group"
click at [386, 182] on span "[PERSON_NAME] Group" at bounding box center [447, 178] width 136 height 16
select select "AU"
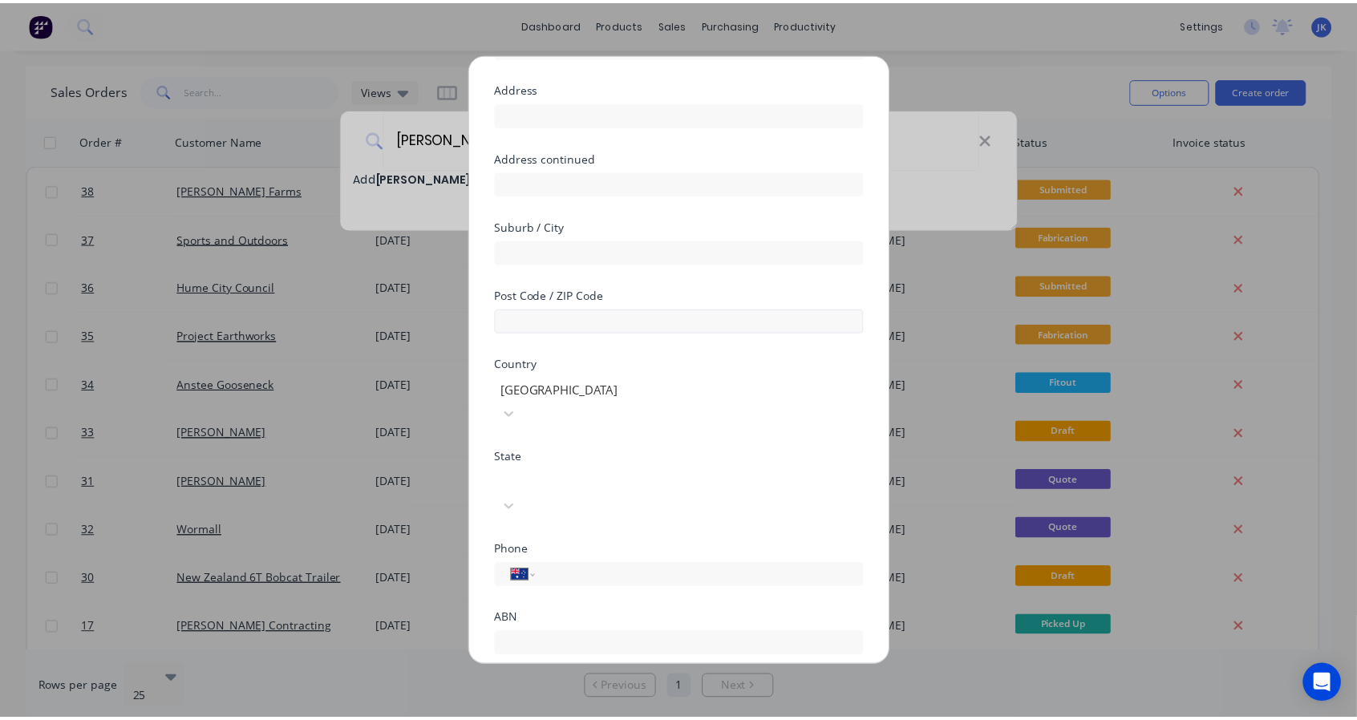
scroll to position [149, 0]
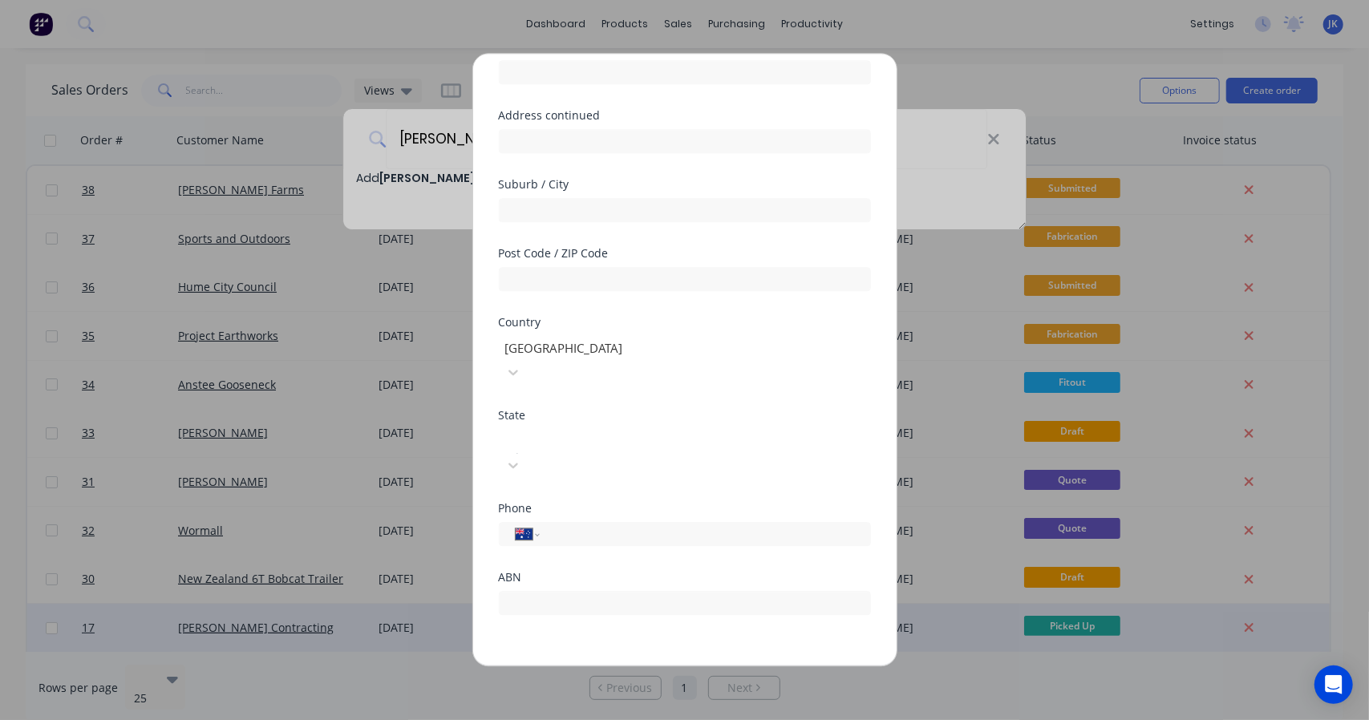
click at [622, 666] on button "Save" at bounding box center [634, 679] width 88 height 26
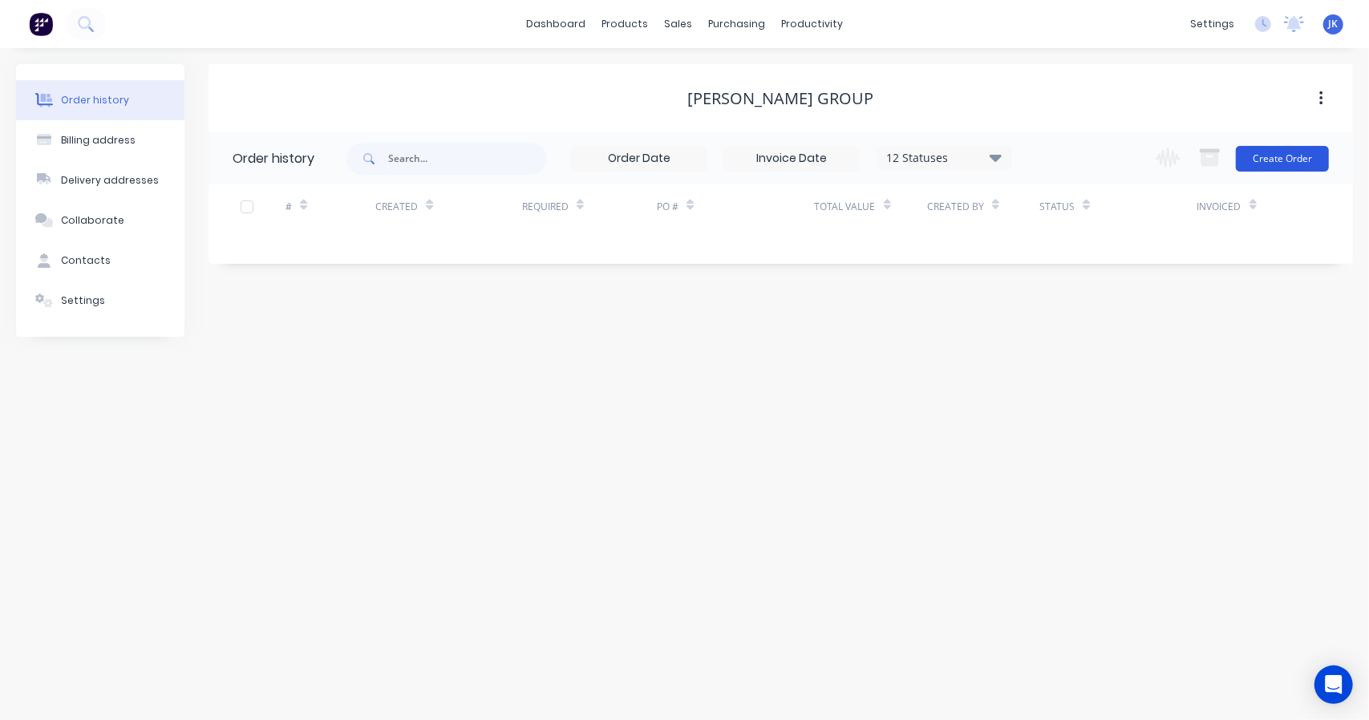
click at [1283, 163] on button "Create Order" at bounding box center [1282, 159] width 93 height 26
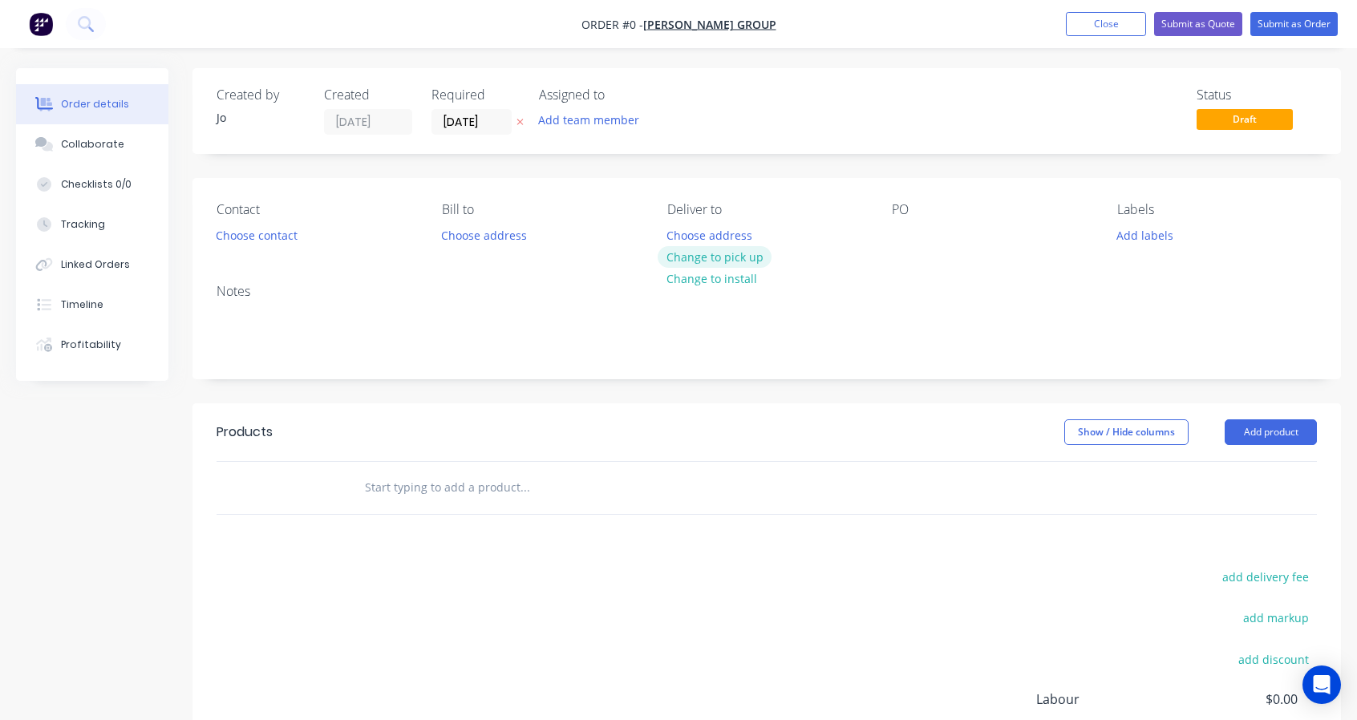
click at [694, 253] on button "Change to pick up" at bounding box center [715, 257] width 114 height 22
click at [499, 115] on input "[DATE]" at bounding box center [471, 122] width 79 height 24
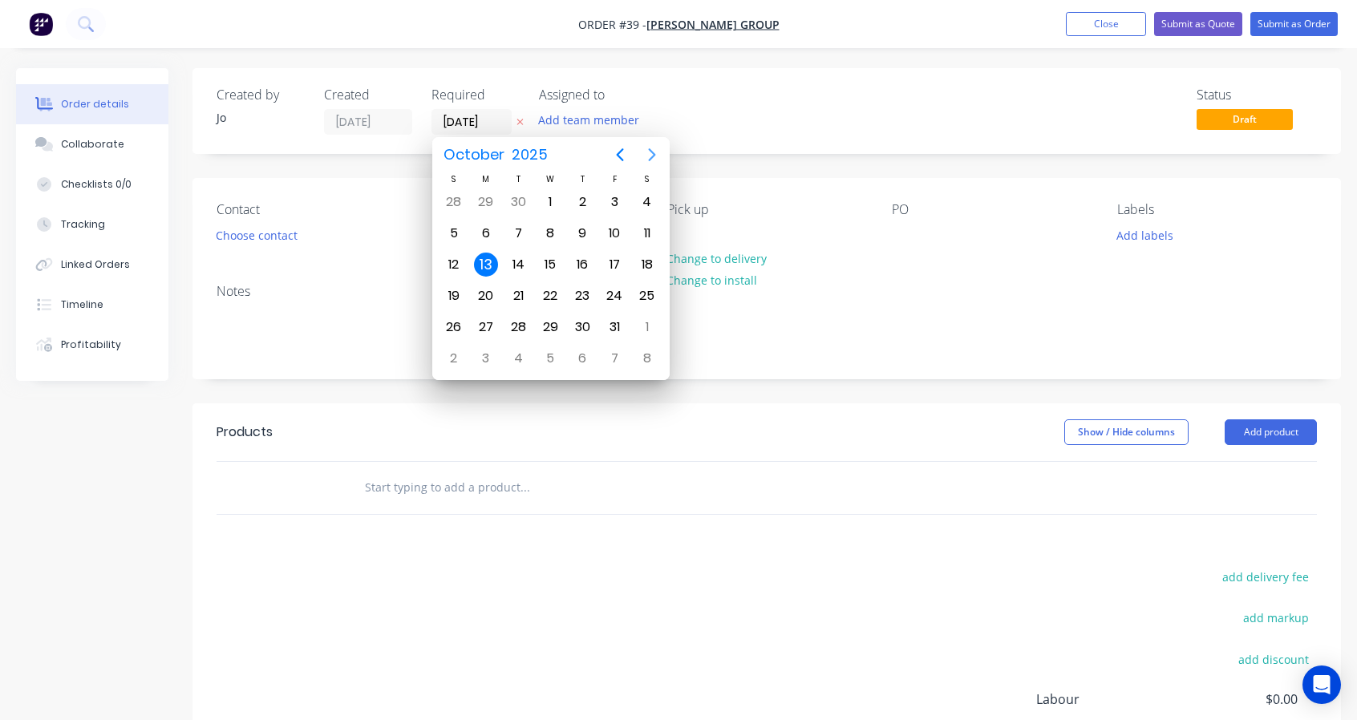
click at [657, 156] on icon "Next page" at bounding box center [651, 154] width 19 height 19
click at [613, 330] on div "28" at bounding box center [614, 327] width 24 height 24
type input "[DATE]"
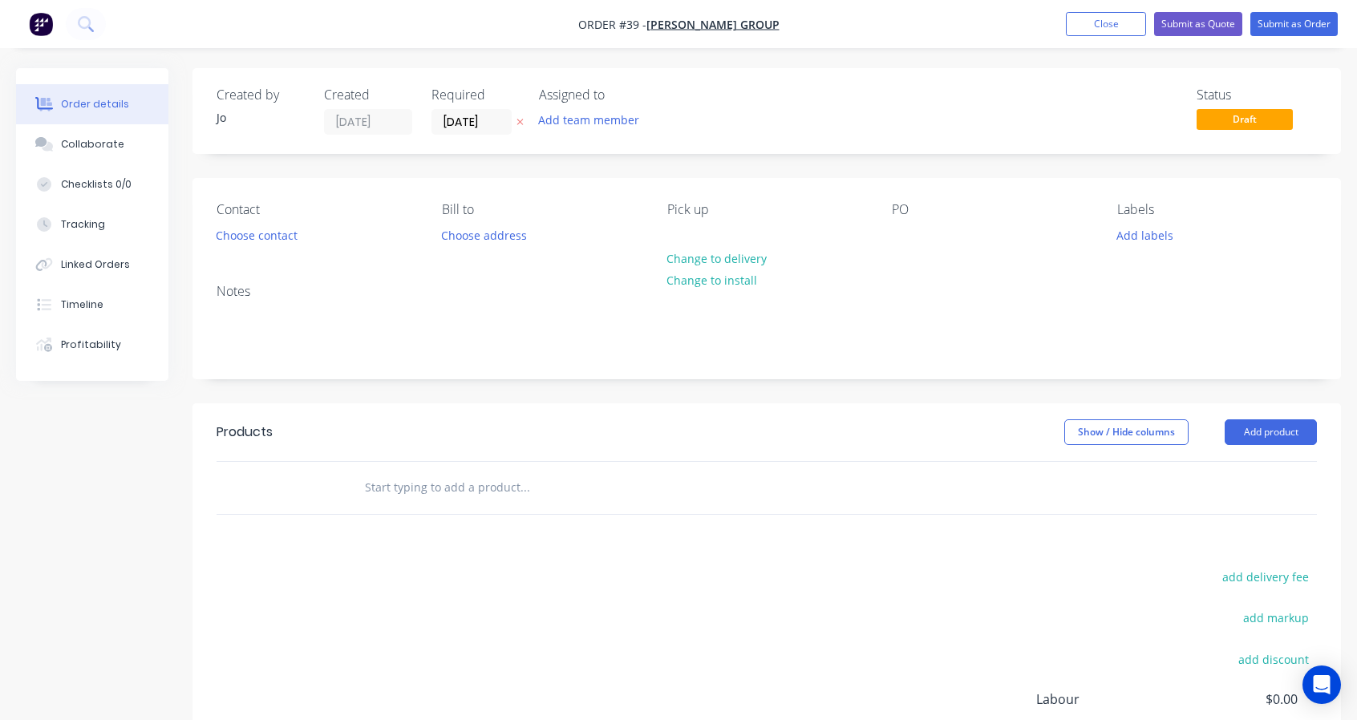
click at [463, 490] on input "text" at bounding box center [524, 487] width 321 height 32
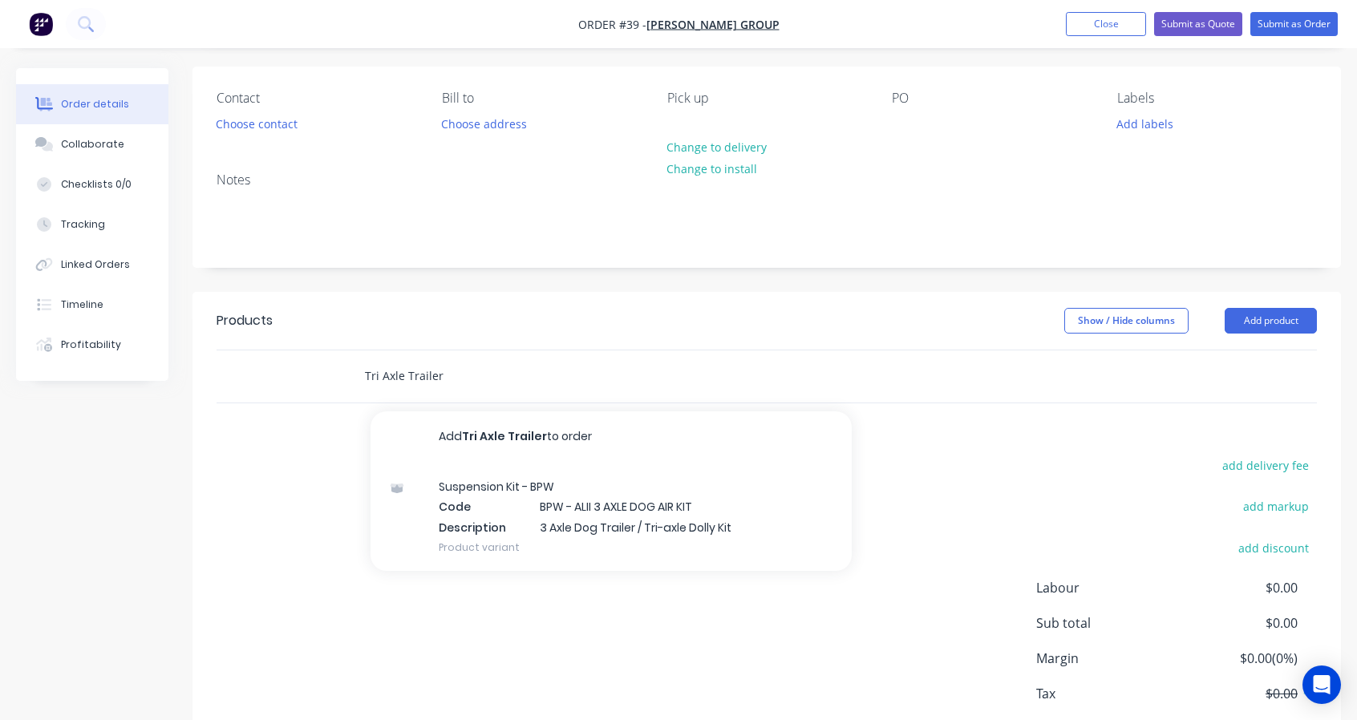
scroll to position [133, 0]
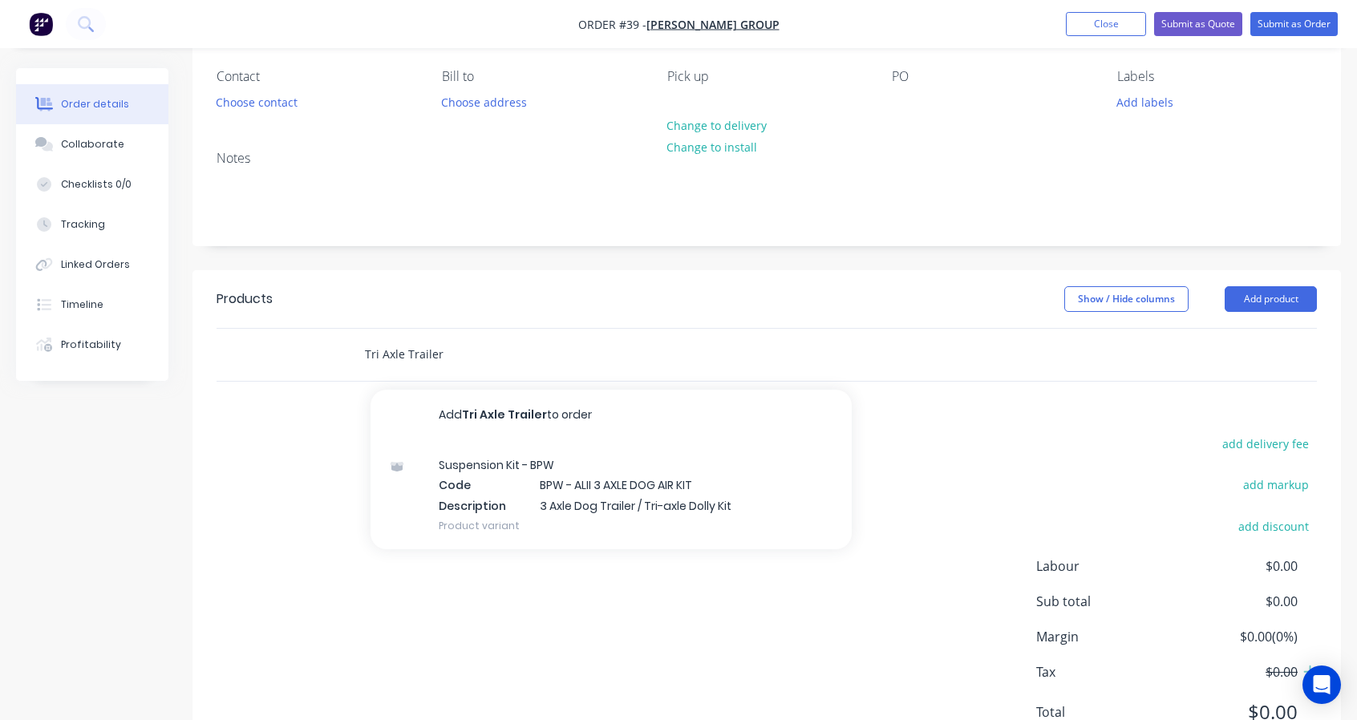
click at [643, 357] on input "Tri Axle Trailer" at bounding box center [524, 354] width 321 height 32
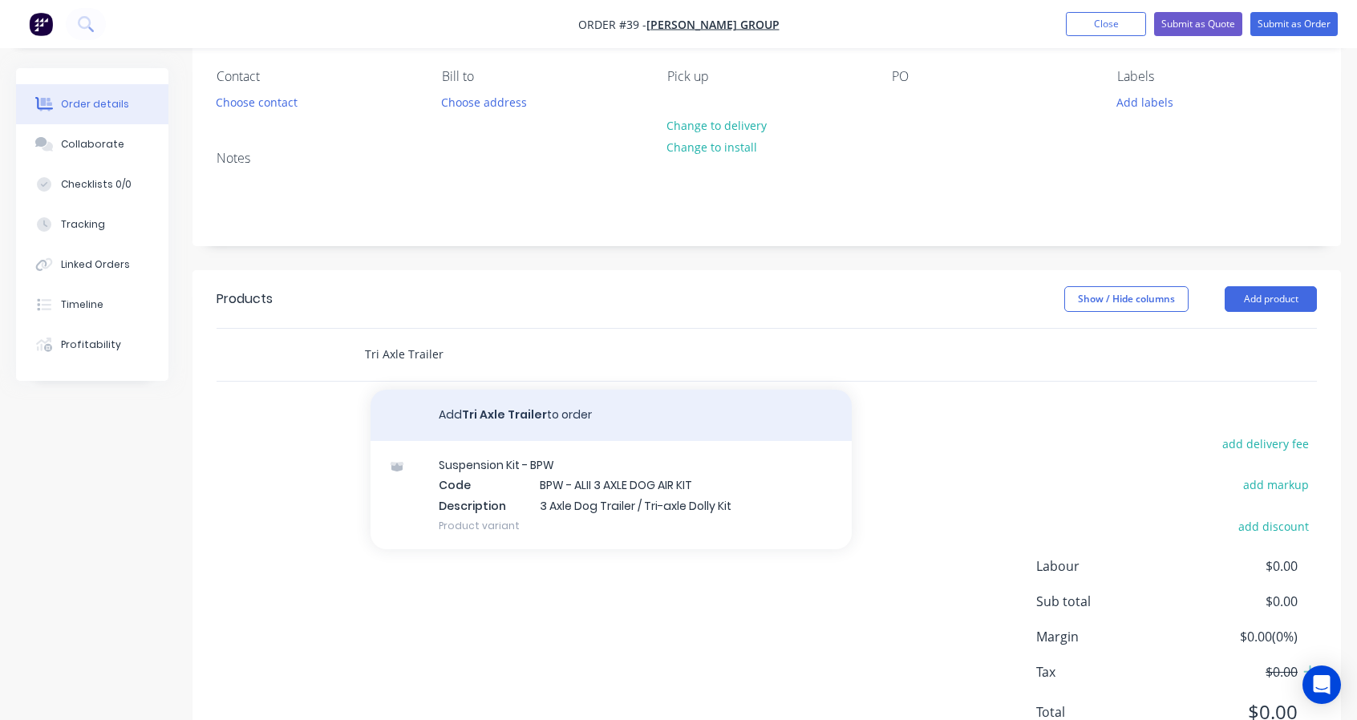
type input "Tri Axle Trailer"
click at [478, 408] on button "Add Tri Axle Trailer to order" at bounding box center [610, 415] width 481 height 51
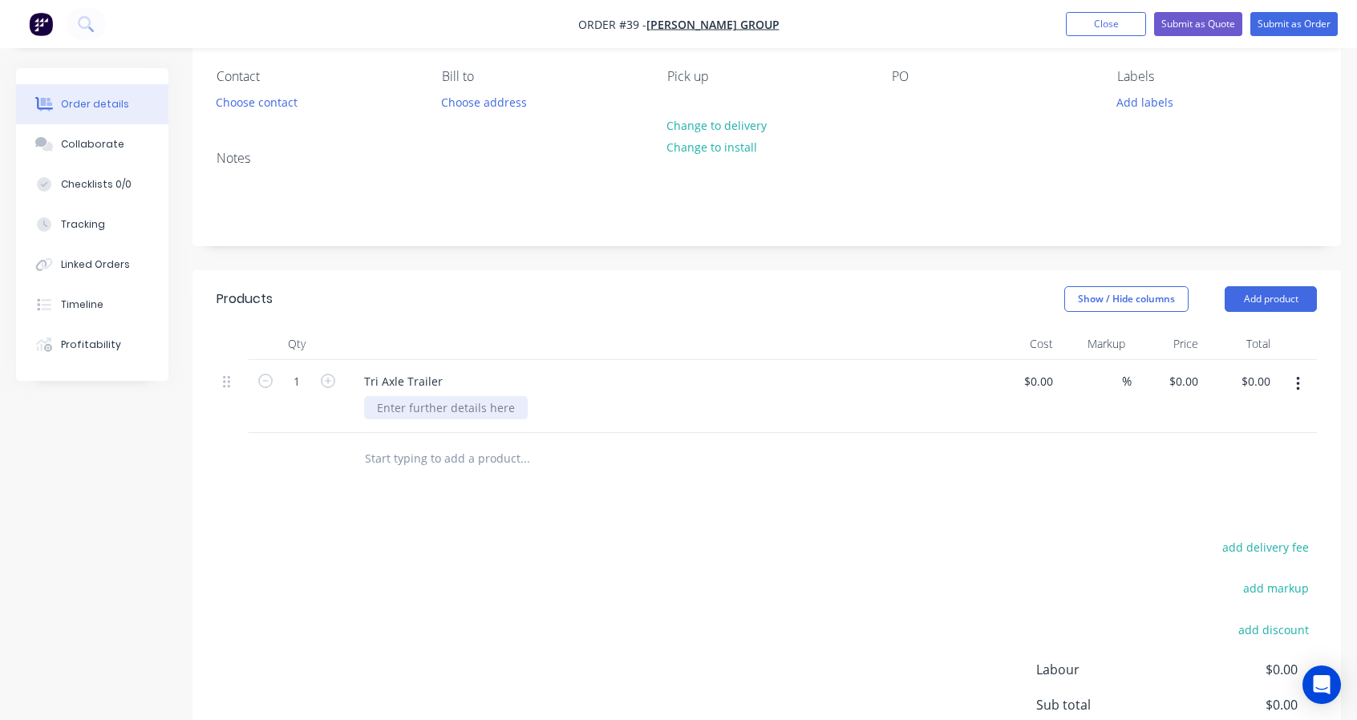
click at [413, 416] on div at bounding box center [446, 407] width 164 height 23
paste div
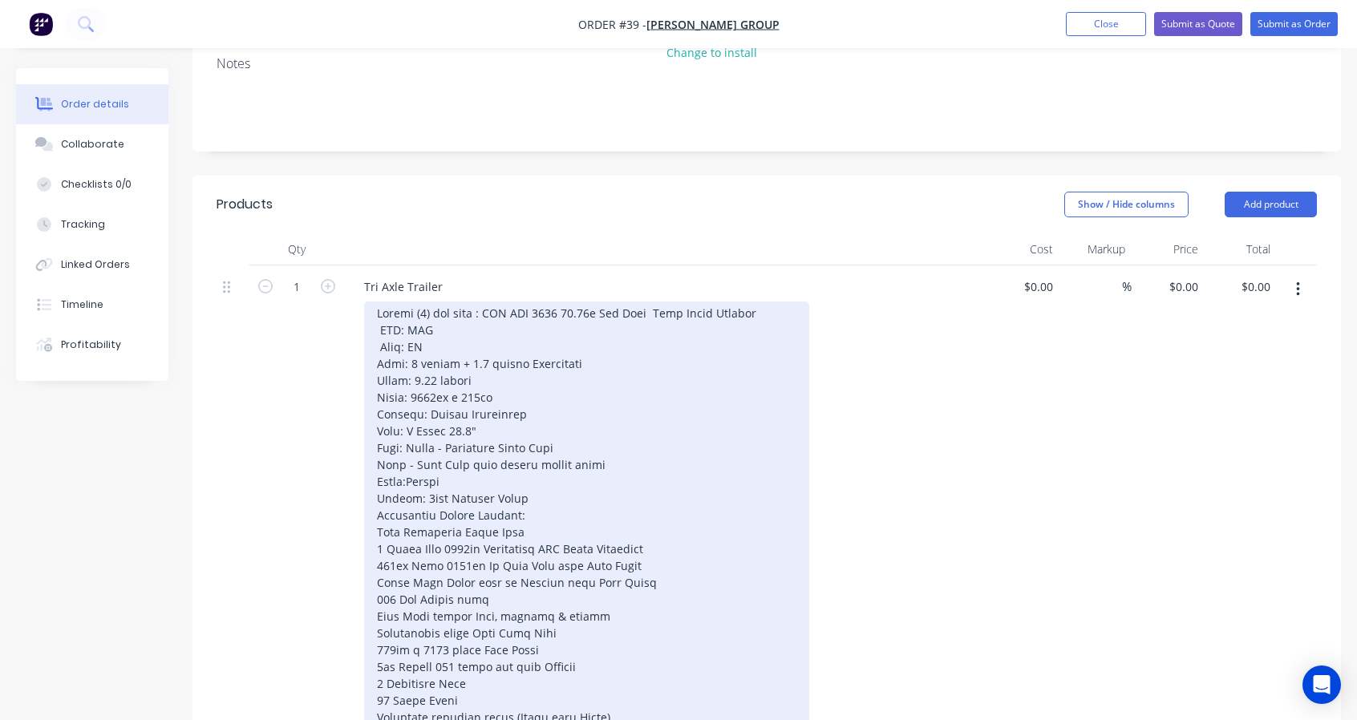
scroll to position [267, 0]
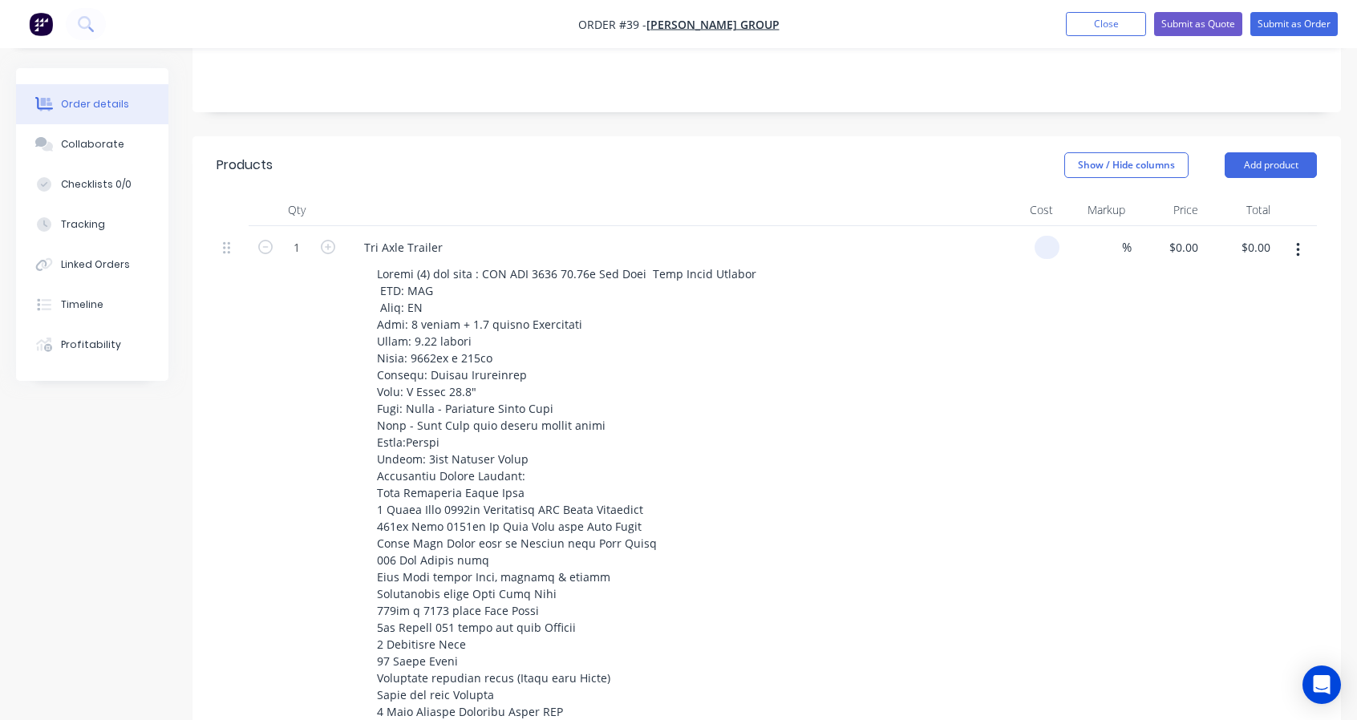
click at [1045, 246] on input at bounding box center [1050, 247] width 18 height 23
type input "$117,000.00"
click at [1107, 390] on div "%" at bounding box center [1095, 574] width 73 height 696
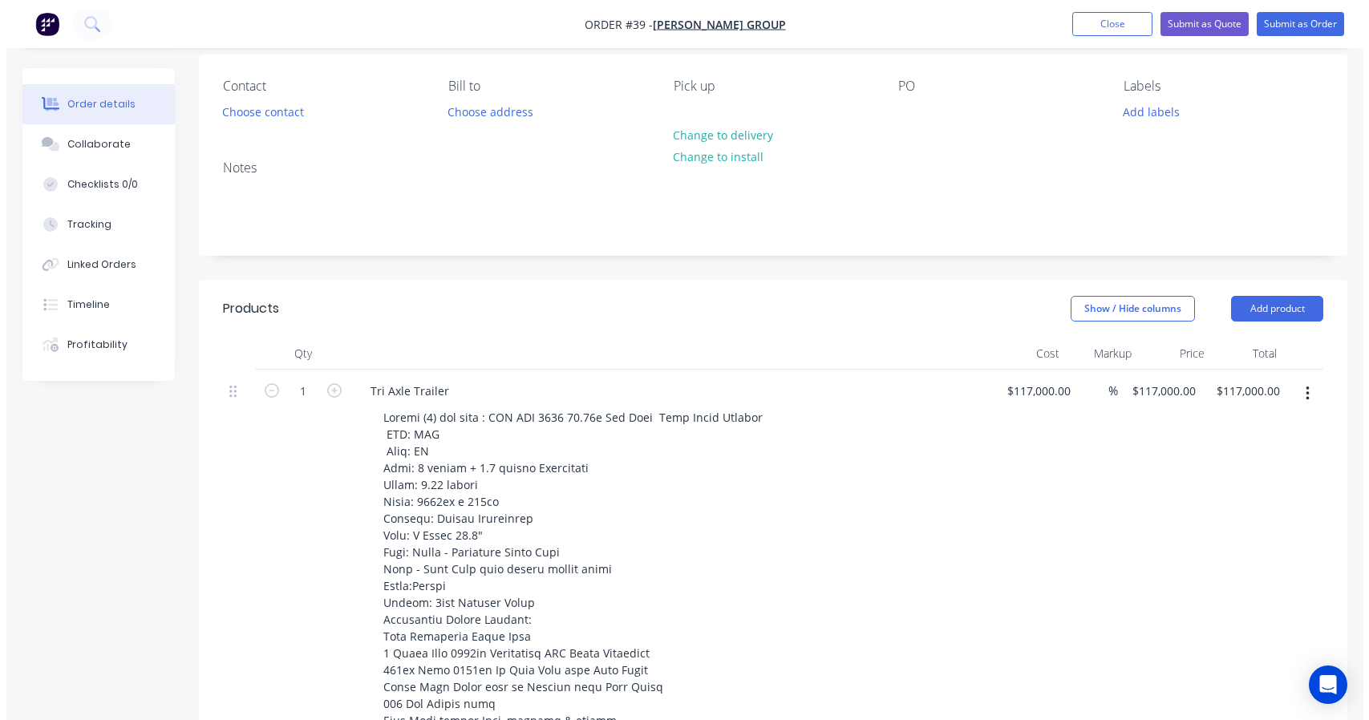
scroll to position [0, 0]
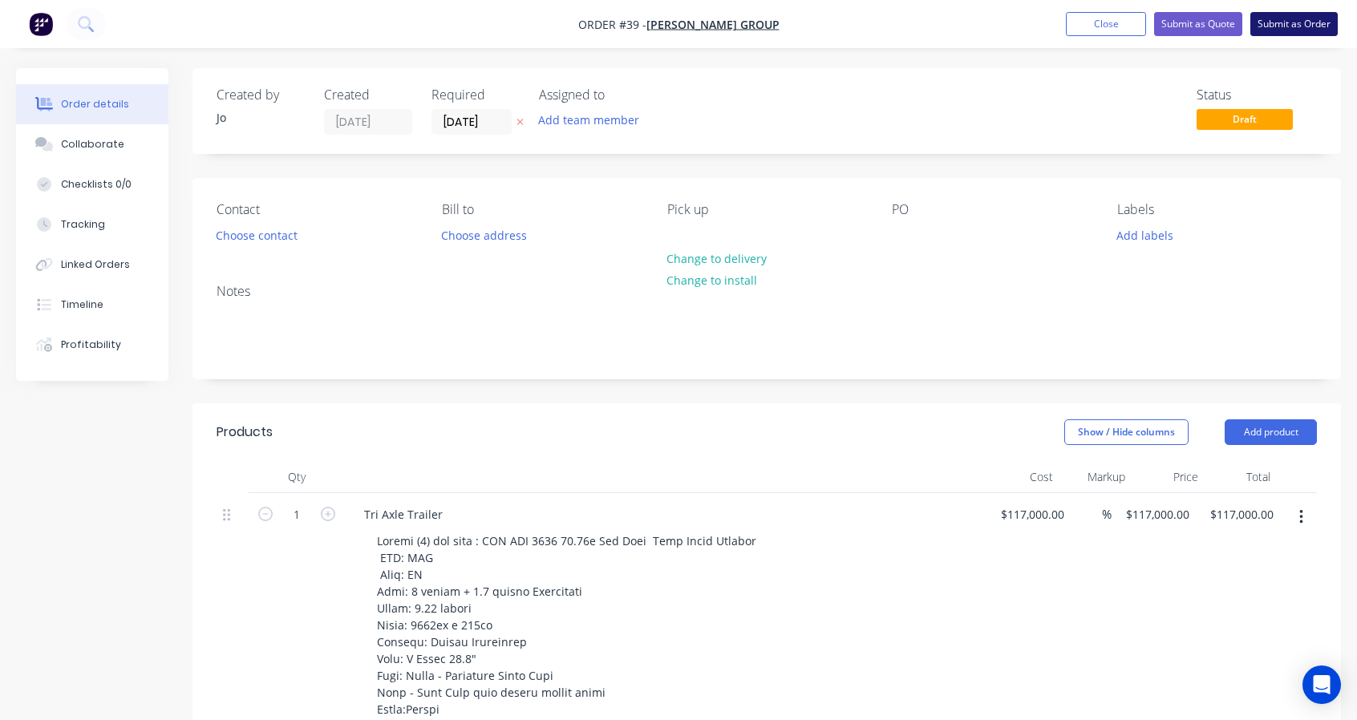
click at [1278, 25] on button "Submit as Order" at bounding box center [1293, 24] width 87 height 24
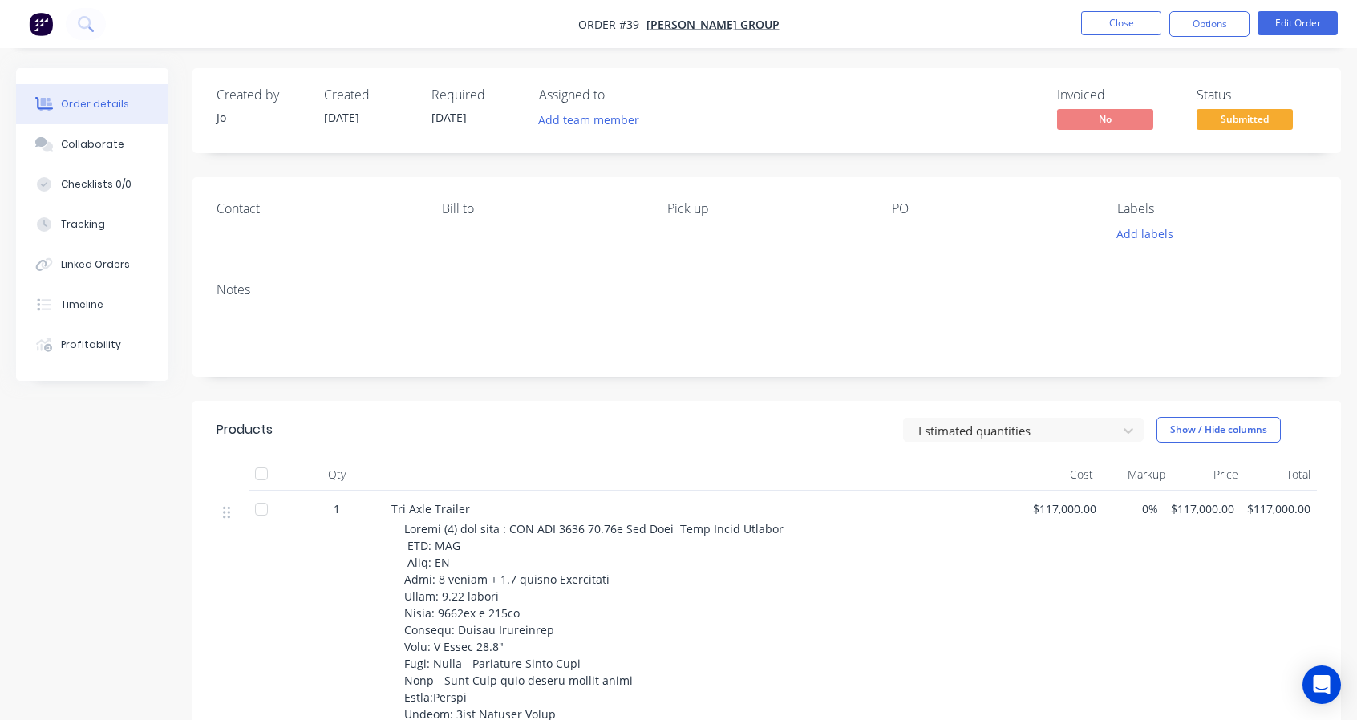
click at [1088, 35] on li "Close" at bounding box center [1121, 24] width 80 height 26
click at [1097, 27] on button "Close" at bounding box center [1121, 23] width 80 height 24
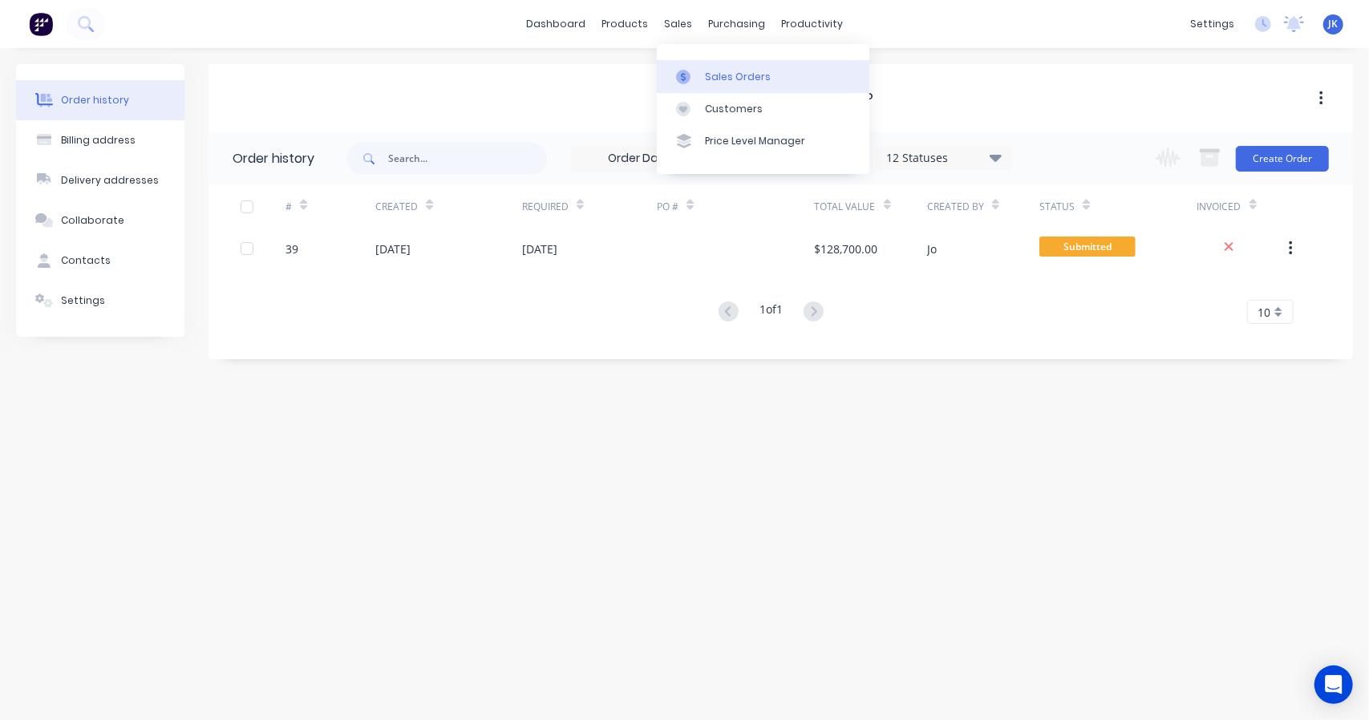
click at [693, 76] on div at bounding box center [688, 77] width 24 height 14
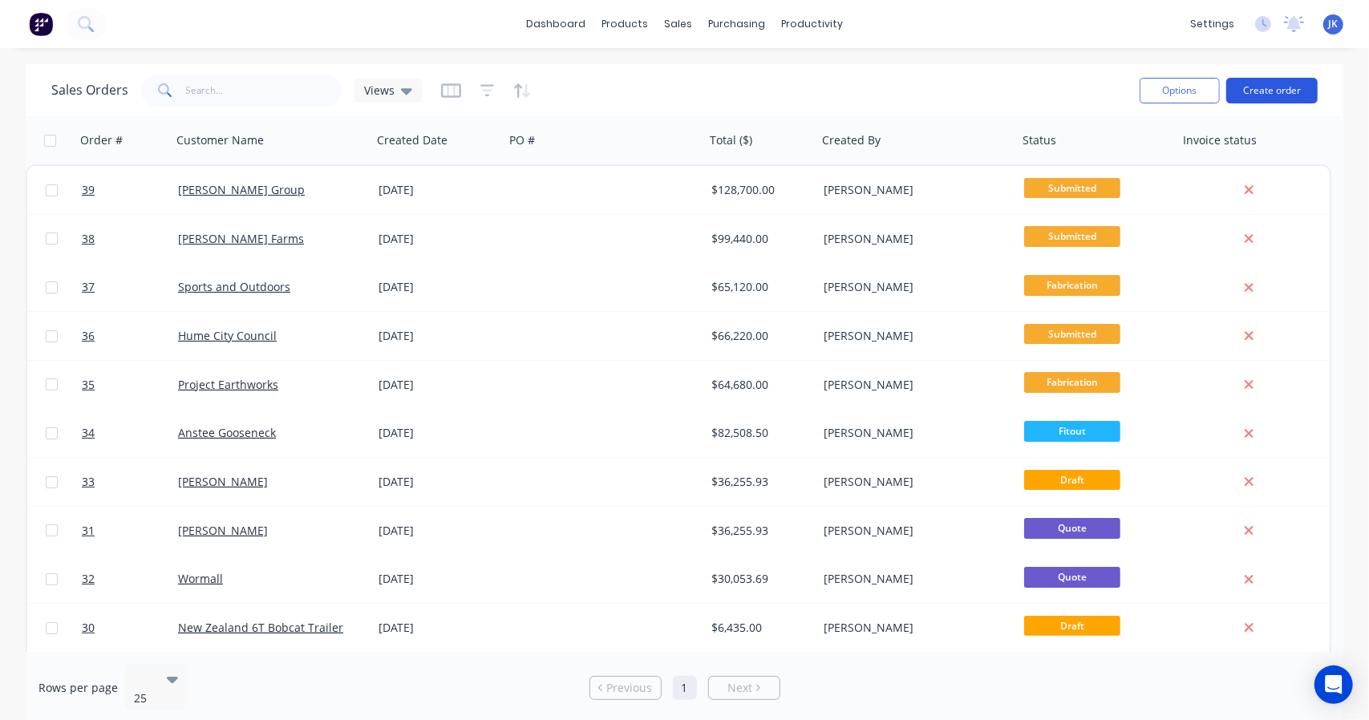
click at [1262, 87] on button "Create order" at bounding box center [1271, 91] width 91 height 26
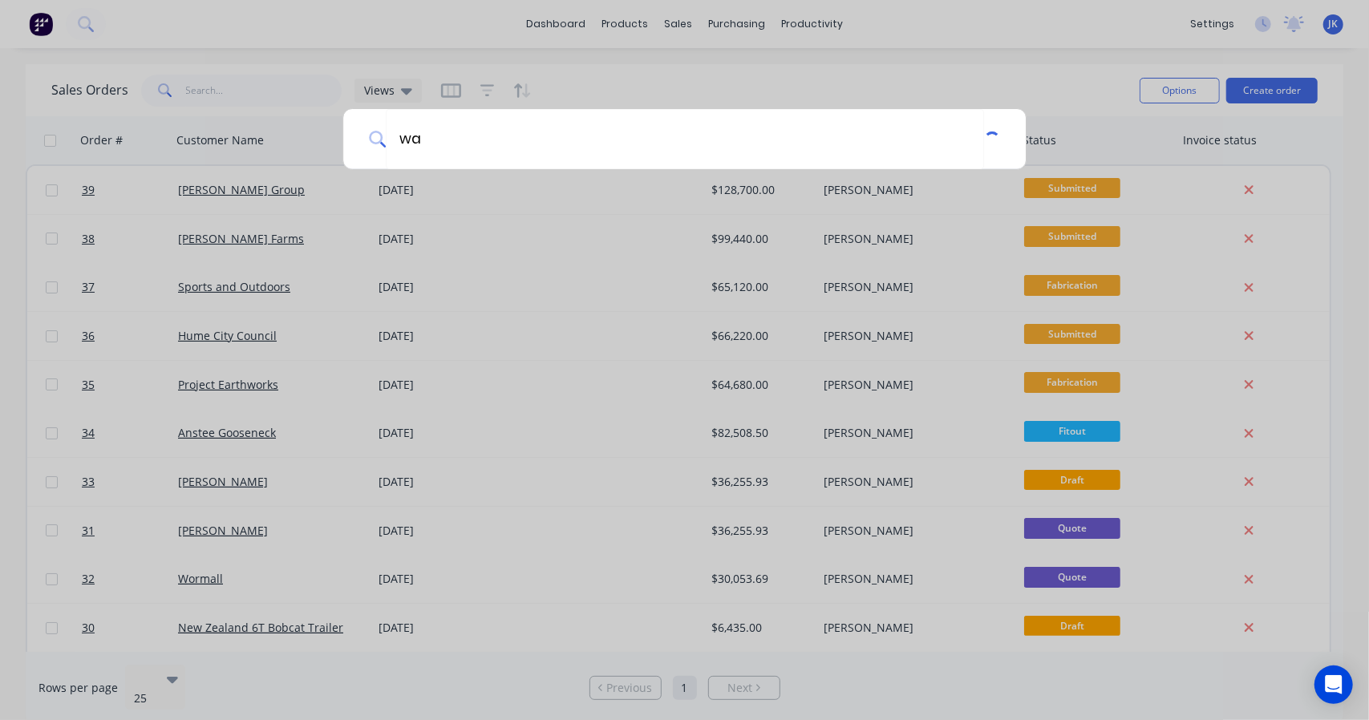
type input "w"
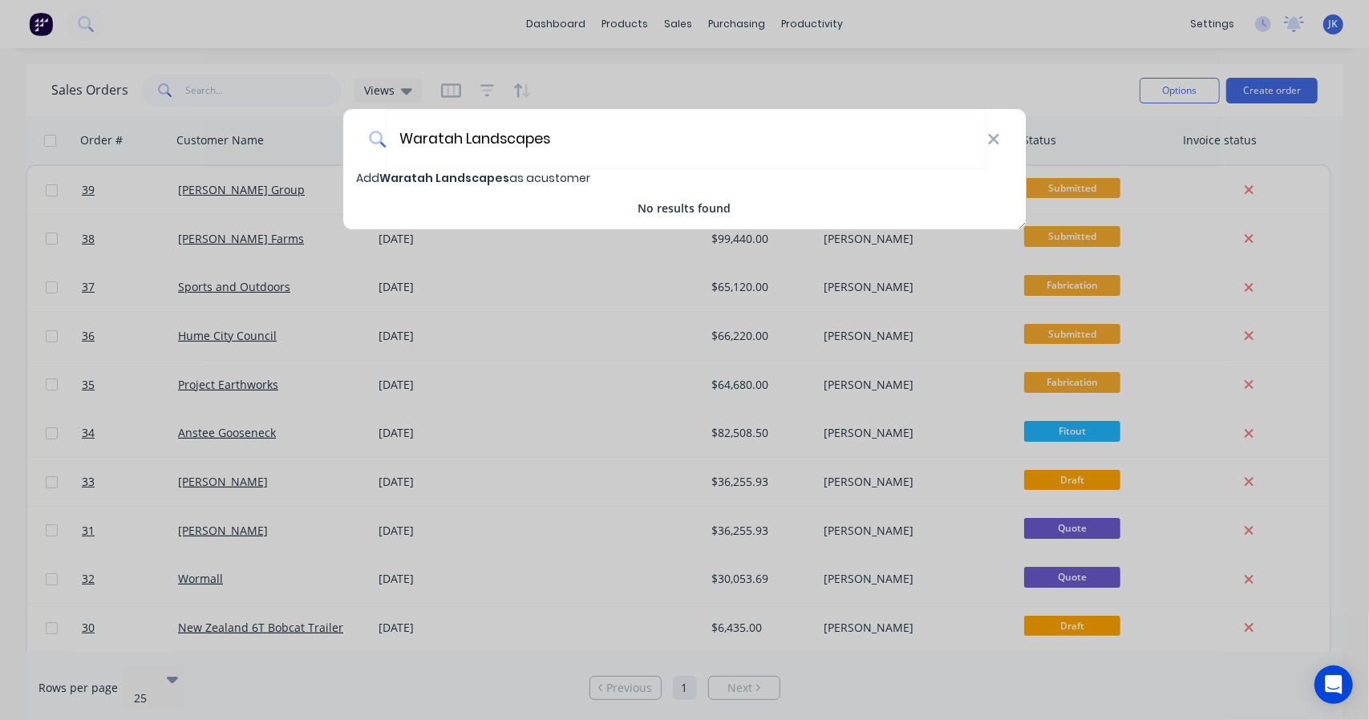
type input "Waratah Landscapes"
click at [361, 180] on span "Add Waratah Landscapes as a customer" at bounding box center [473, 178] width 234 height 16
select select "AU"
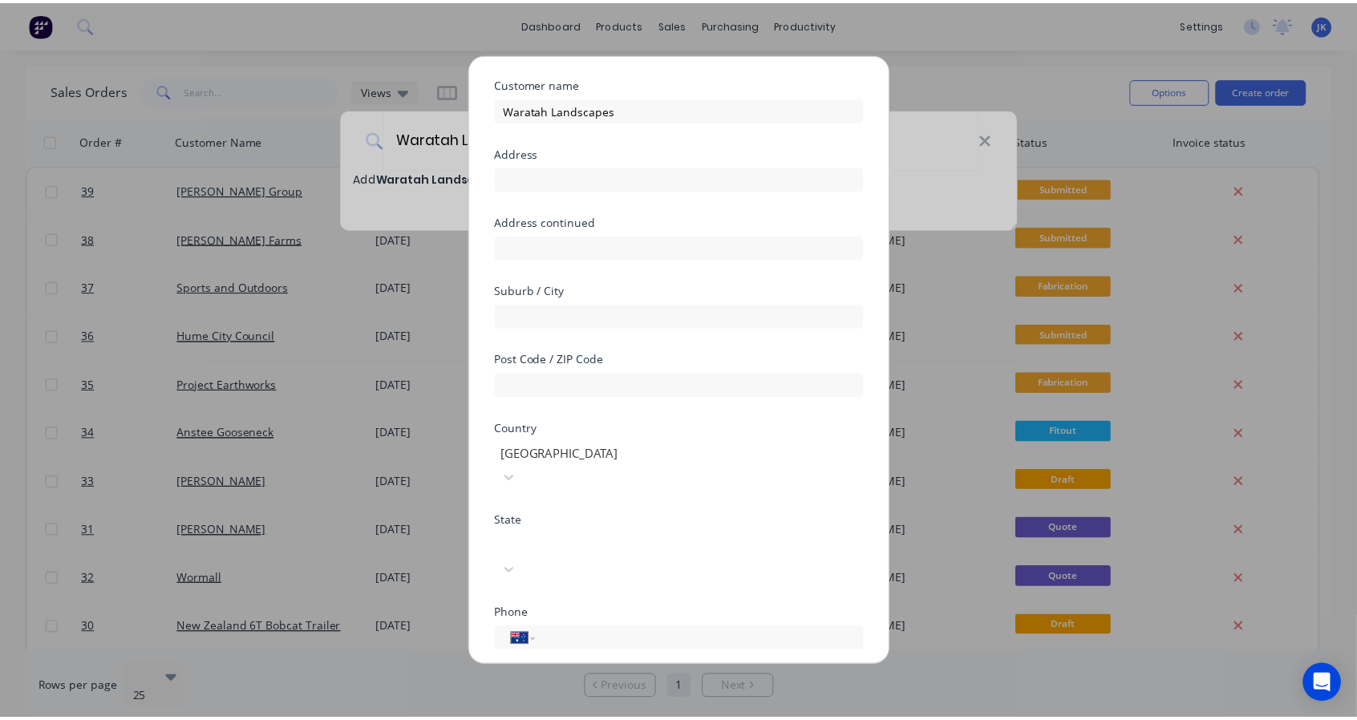
scroll to position [149, 0]
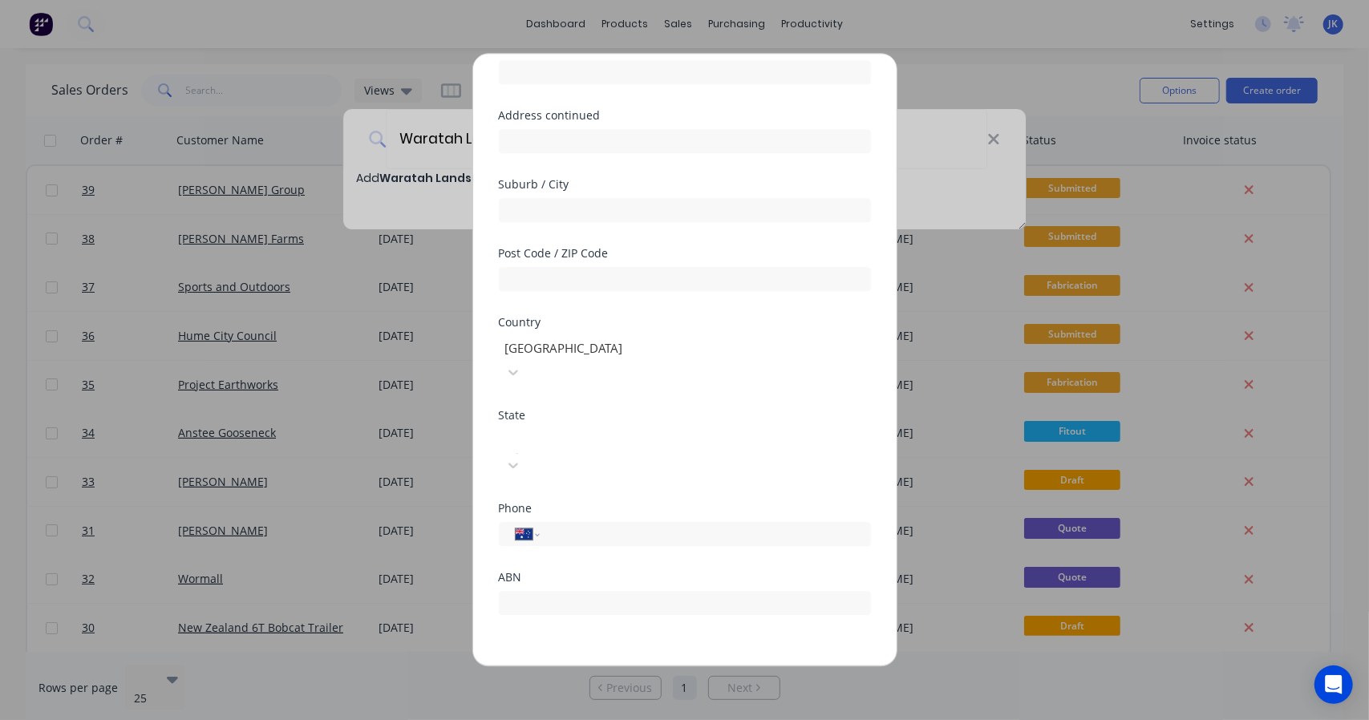
click at [617, 666] on button "Save" at bounding box center [634, 679] width 88 height 26
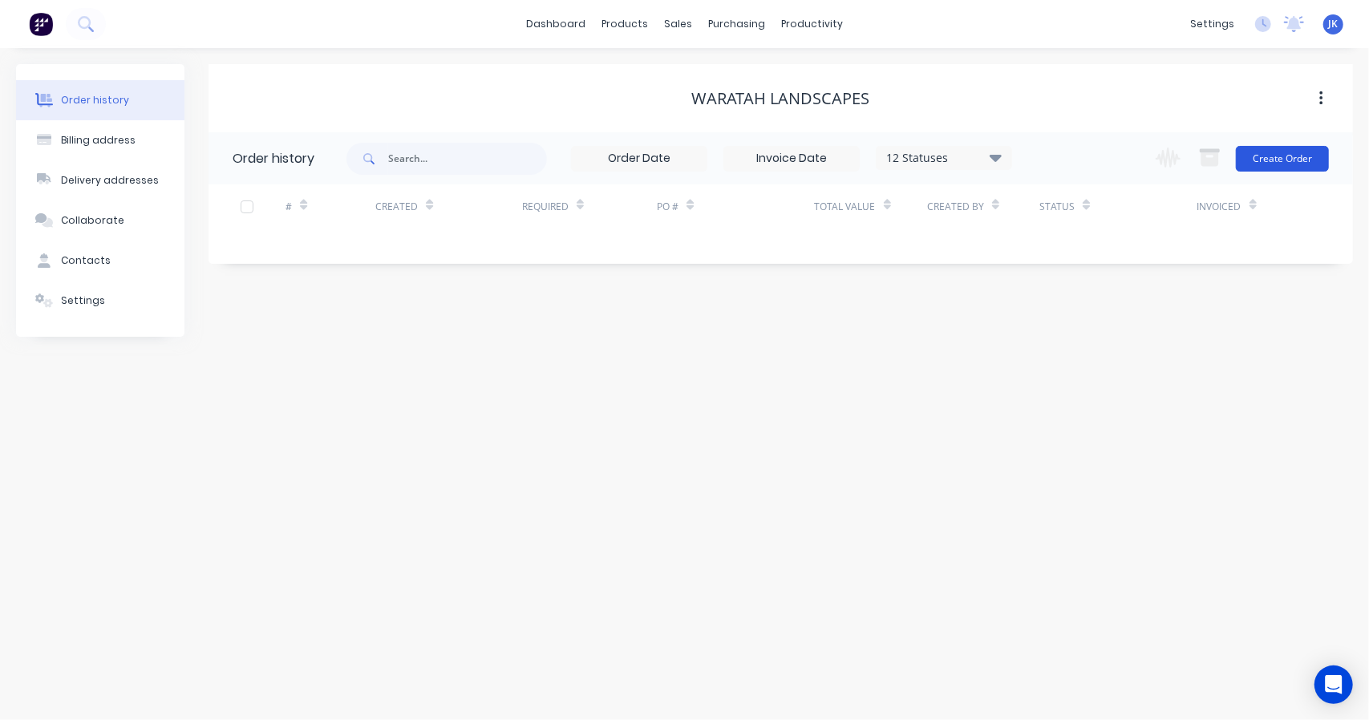
click at [1325, 146] on button "Create Order" at bounding box center [1282, 159] width 93 height 26
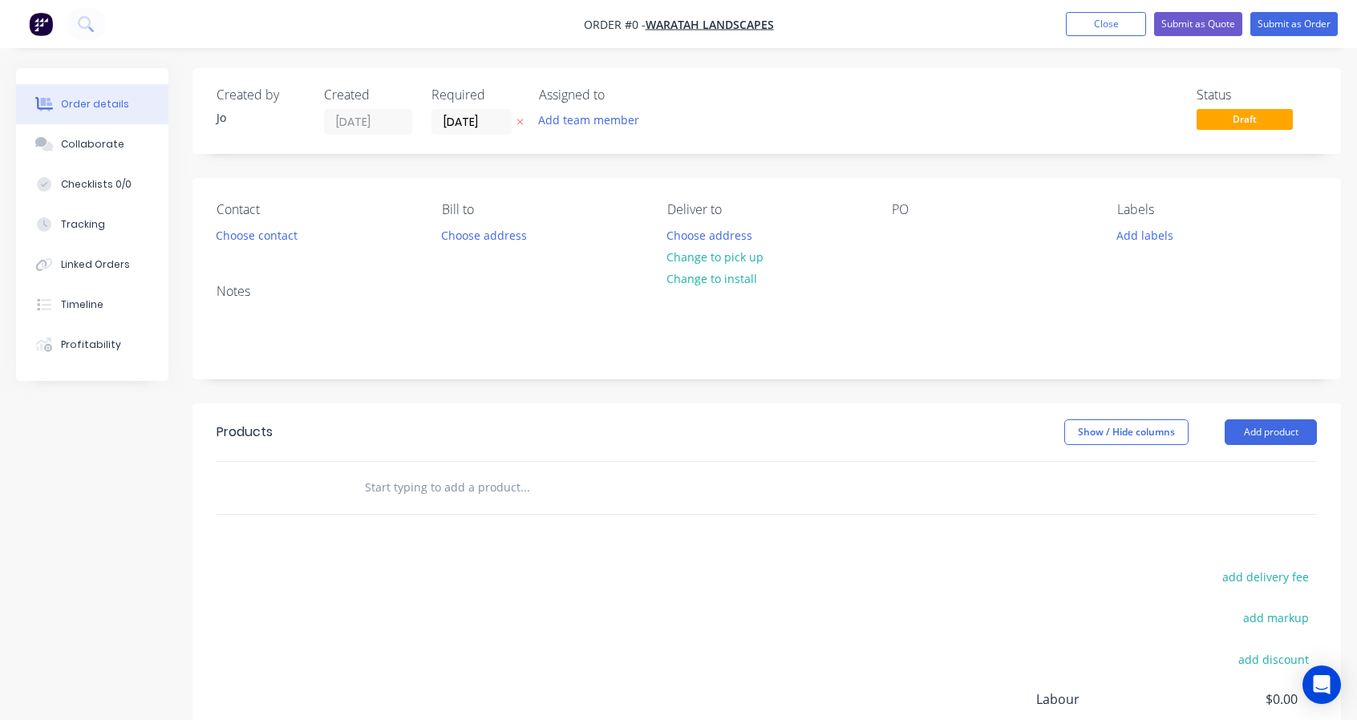
click at [430, 491] on input "text" at bounding box center [524, 487] width 321 height 32
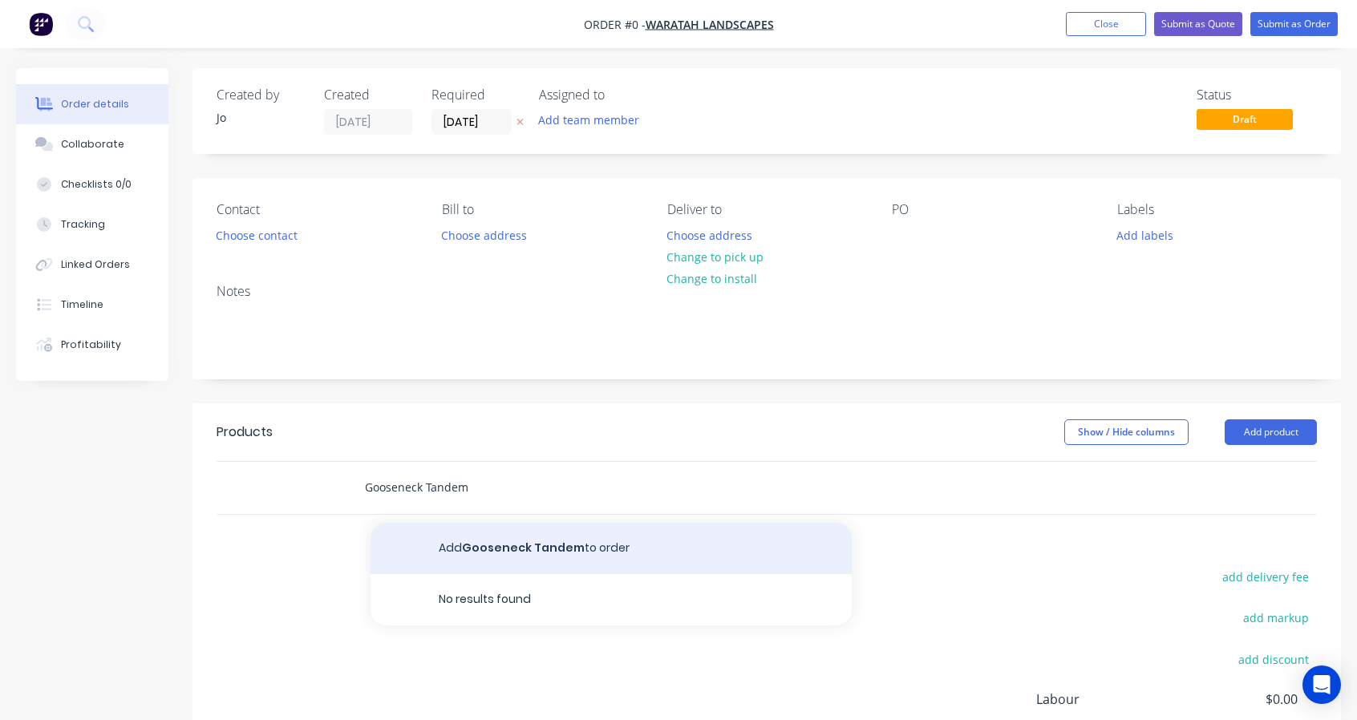
type input "Gooseneck Tandem"
click at [455, 539] on button "Add Gooseneck Tandem to order" at bounding box center [610, 548] width 481 height 51
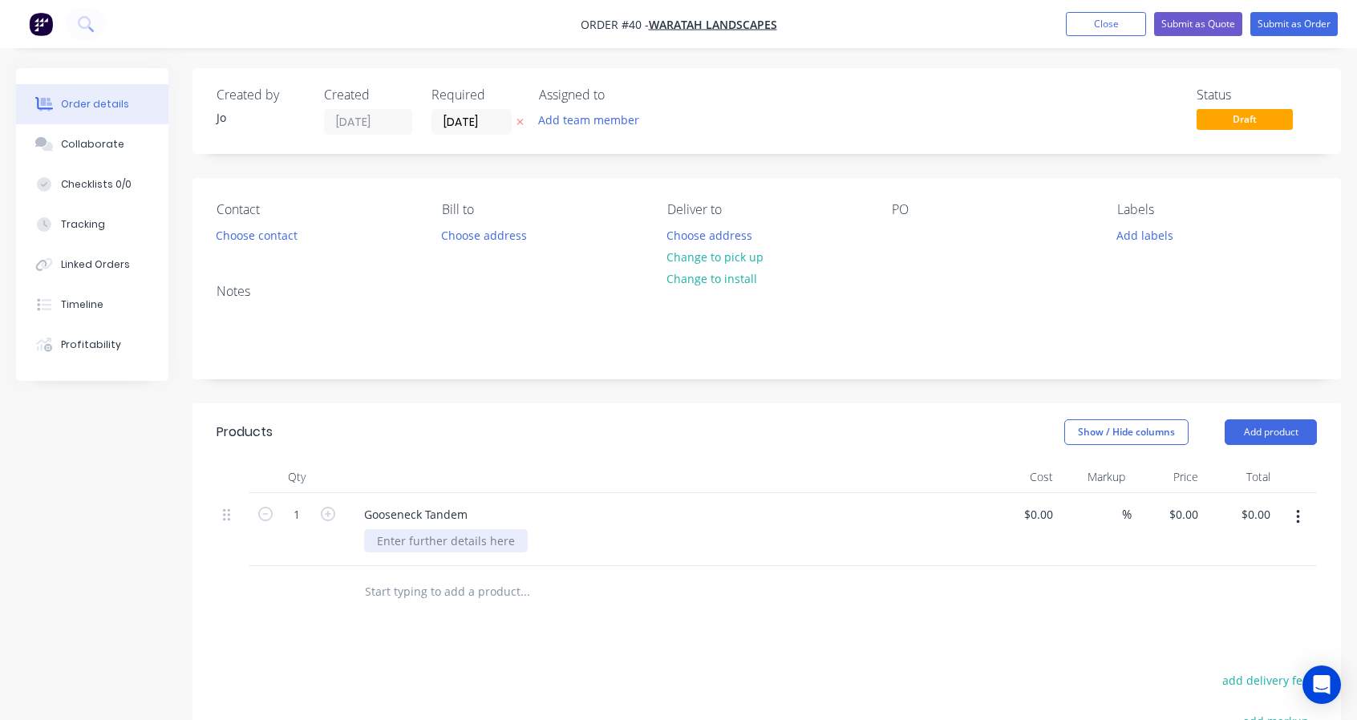
click at [409, 536] on div at bounding box center [446, 540] width 164 height 23
paste div
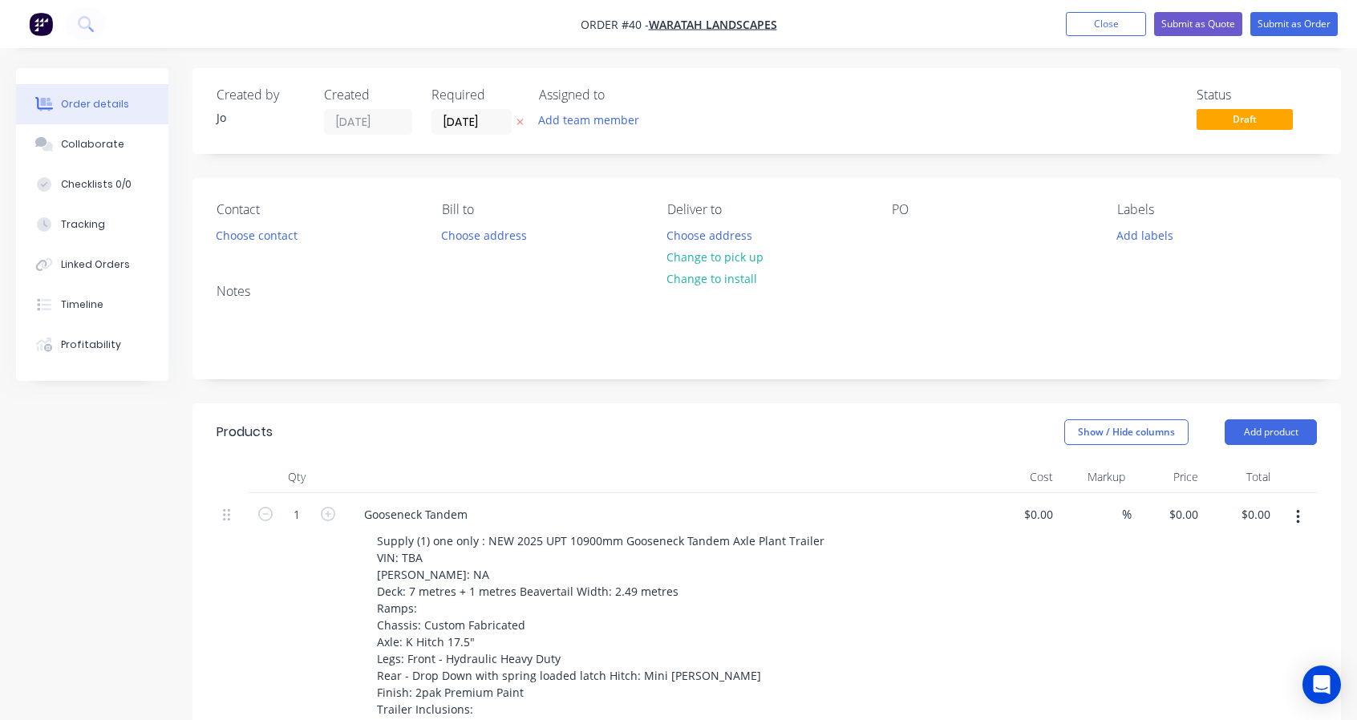
drag, startPoint x: 1047, startPoint y: 511, endPoint x: 1057, endPoint y: 512, distance: 9.7
click at [1050, 511] on input at bounding box center [1040, 514] width 37 height 23
type input "$100,000.00"
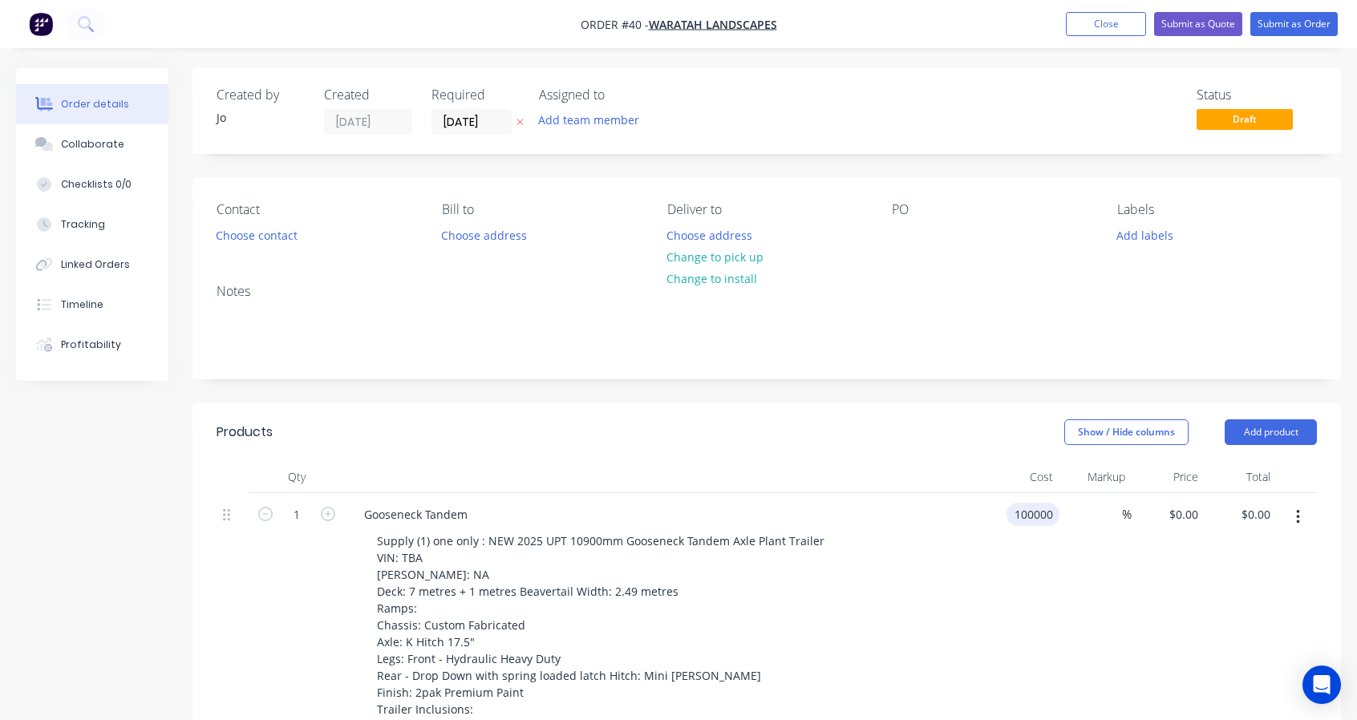
type input "$100,000.00"
click at [715, 253] on button "Change to pick up" at bounding box center [715, 257] width 114 height 22
click at [532, 128] on div "Add team member" at bounding box center [589, 120] width 118 height 22
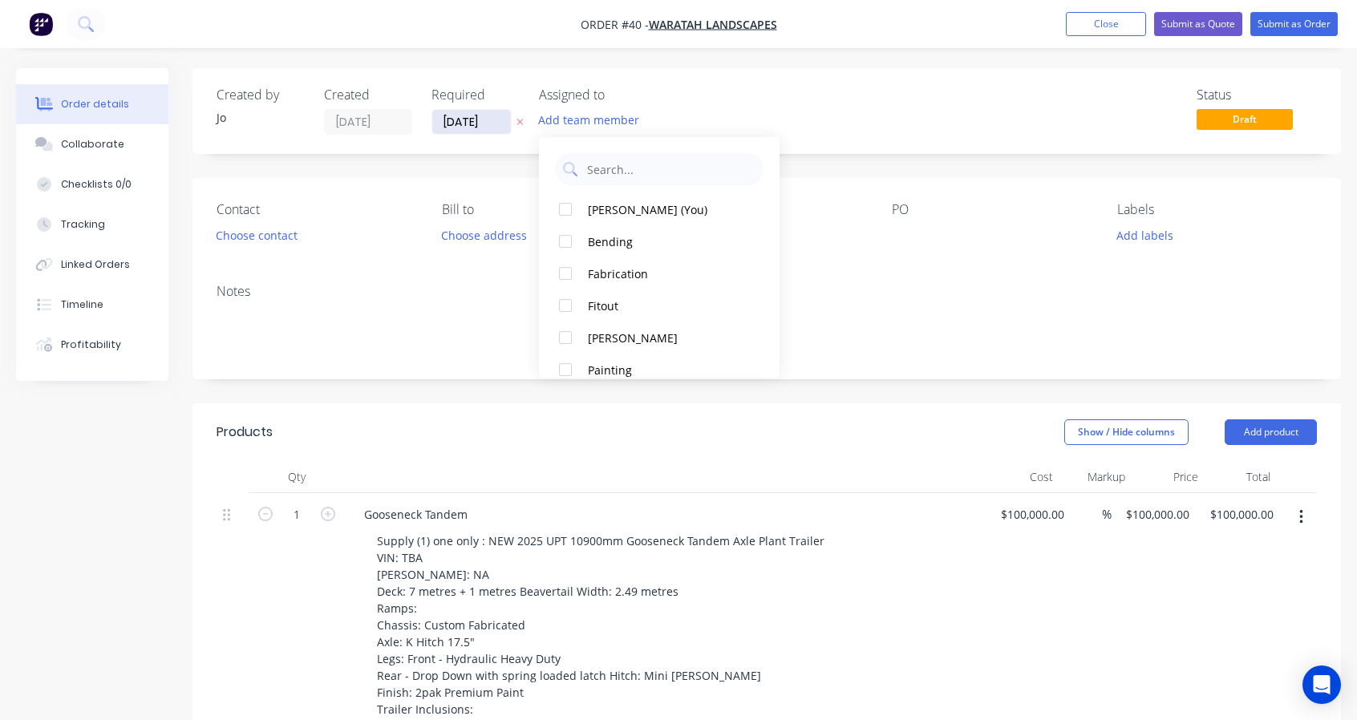
click at [497, 118] on input "[DATE]" at bounding box center [471, 122] width 79 height 24
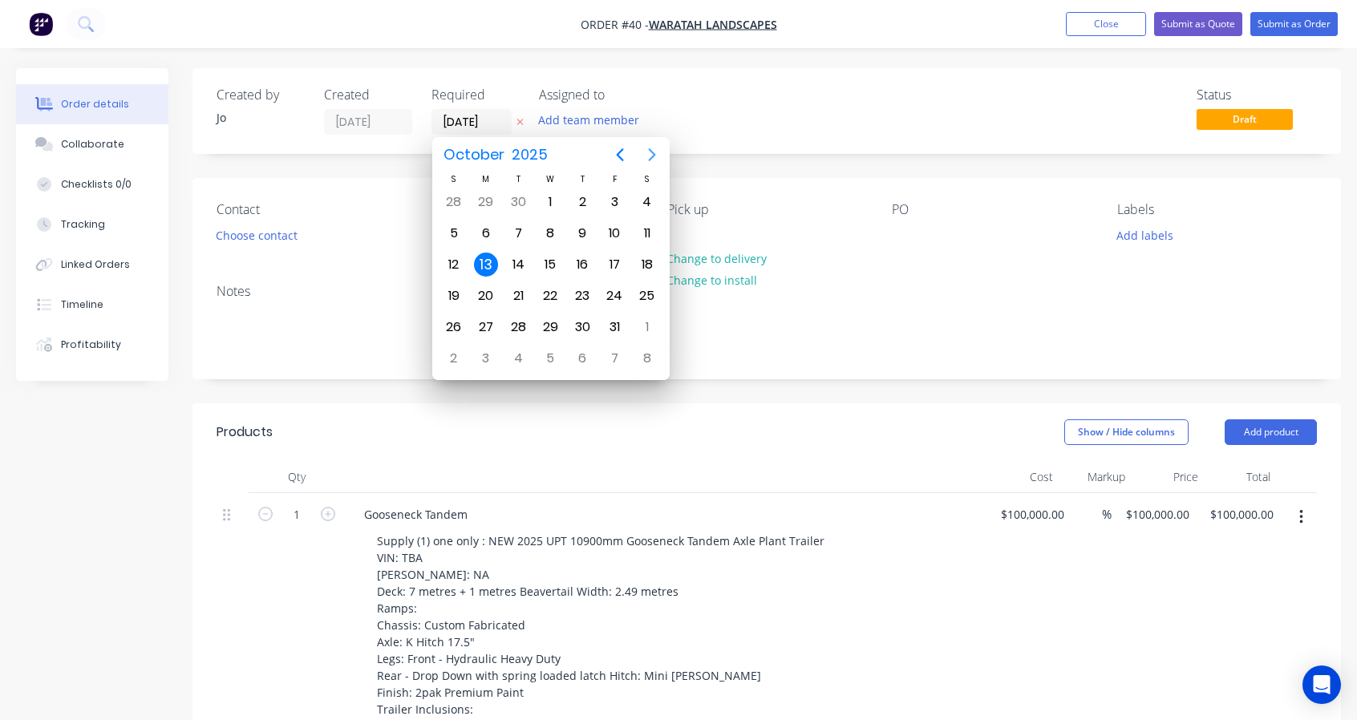
click at [655, 150] on icon "Next page" at bounding box center [651, 154] width 19 height 19
click at [643, 148] on icon "Next page" at bounding box center [651, 154] width 19 height 19
click at [622, 196] on div "5" at bounding box center [614, 202] width 24 height 24
type input "[DATE]"
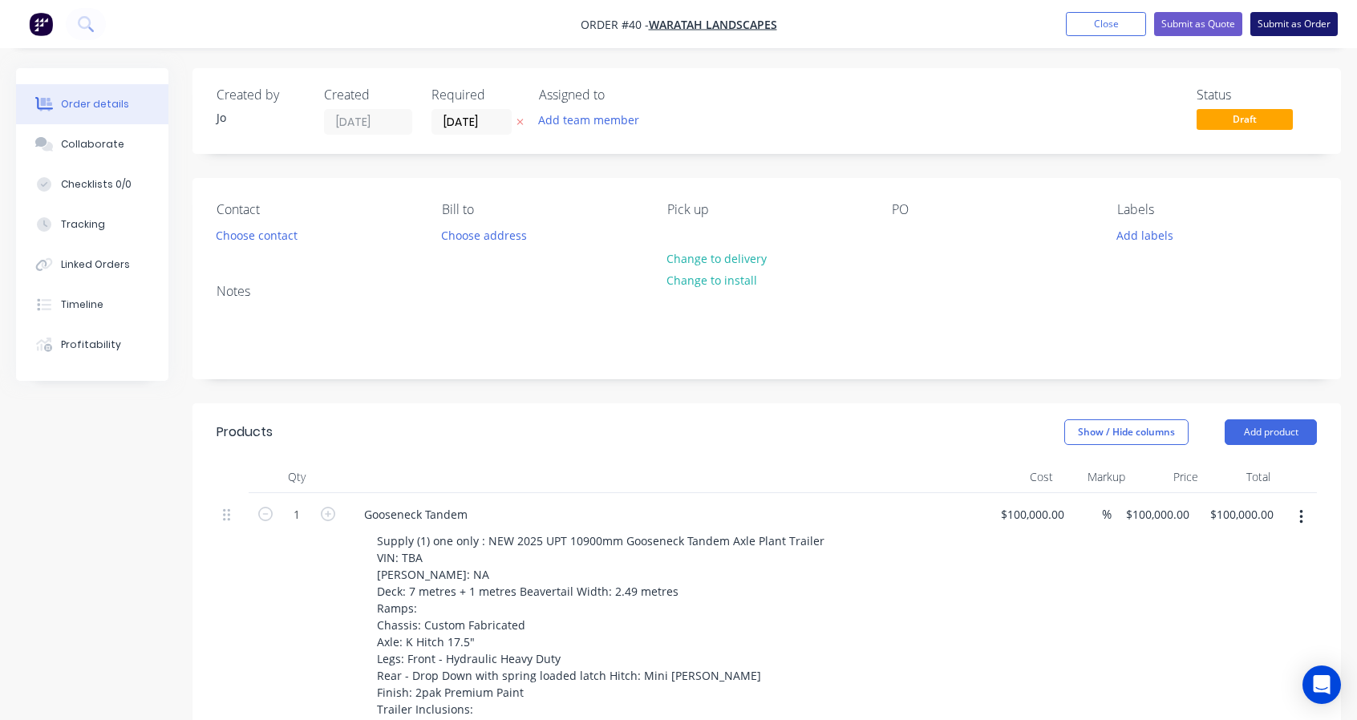
click at [1301, 28] on button "Submit as Order" at bounding box center [1293, 24] width 87 height 24
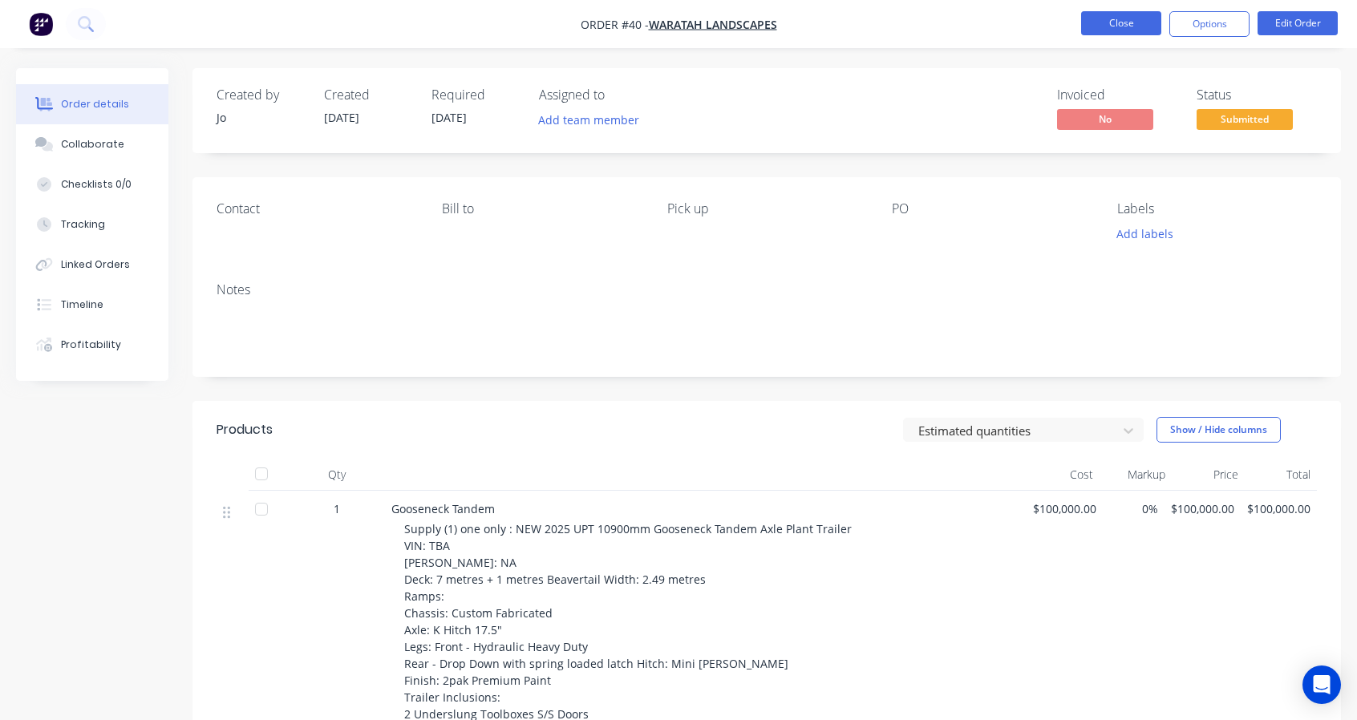
click at [1115, 22] on button "Close" at bounding box center [1121, 23] width 80 height 24
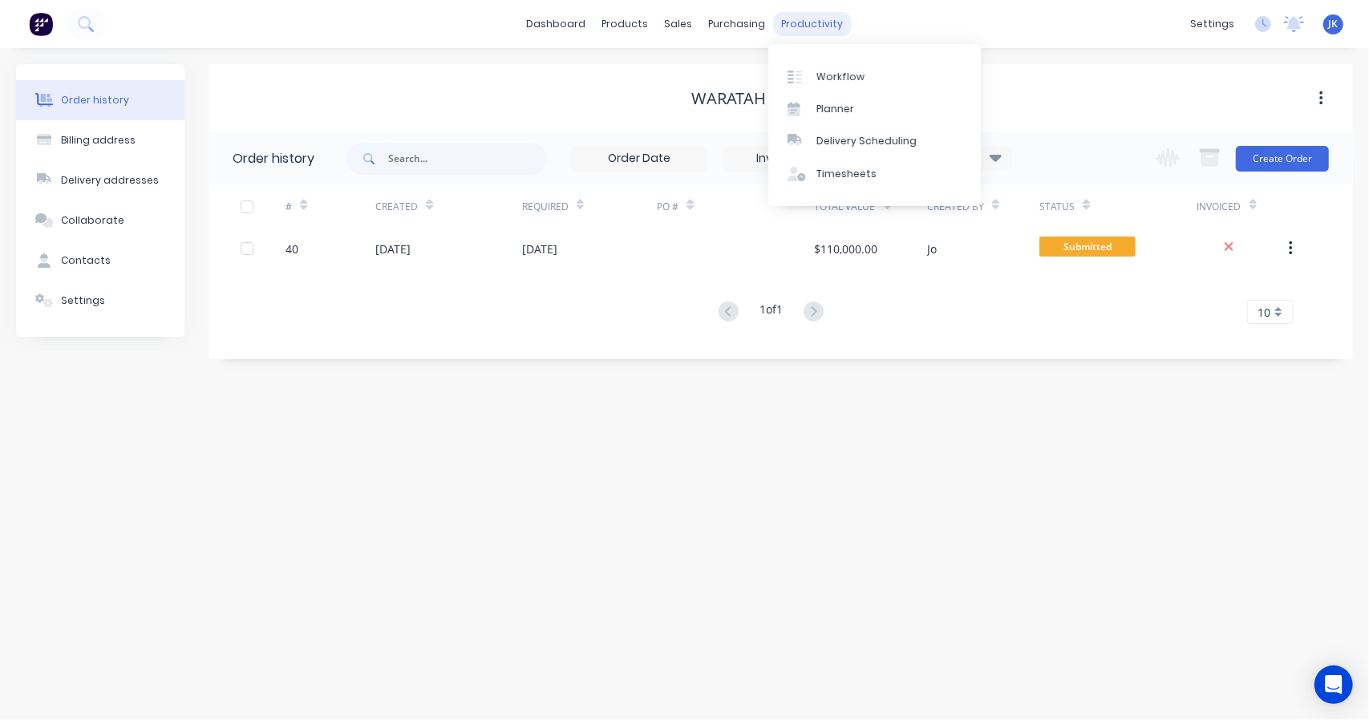
click at [774, 29] on div "productivity" at bounding box center [812, 24] width 78 height 24
click at [834, 71] on div "Workflow" at bounding box center [840, 77] width 48 height 14
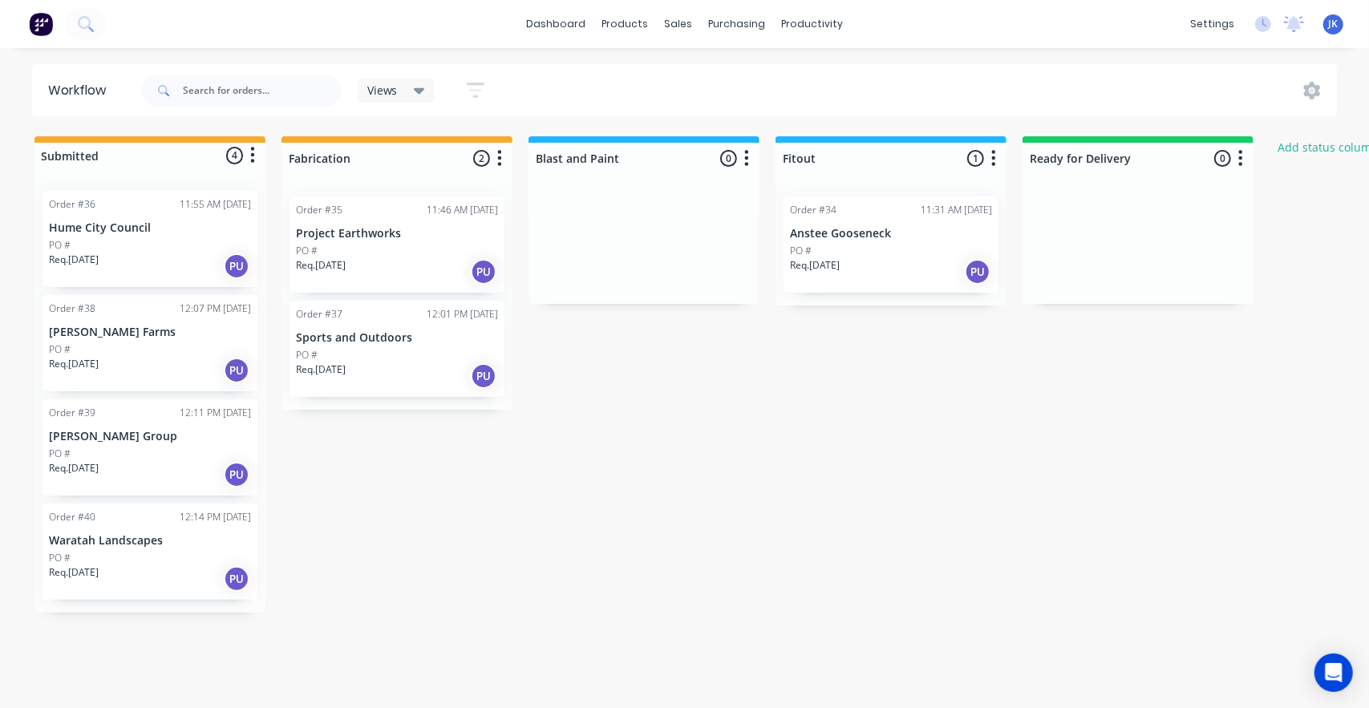
click at [404, 252] on div "PO #" at bounding box center [397, 251] width 202 height 14
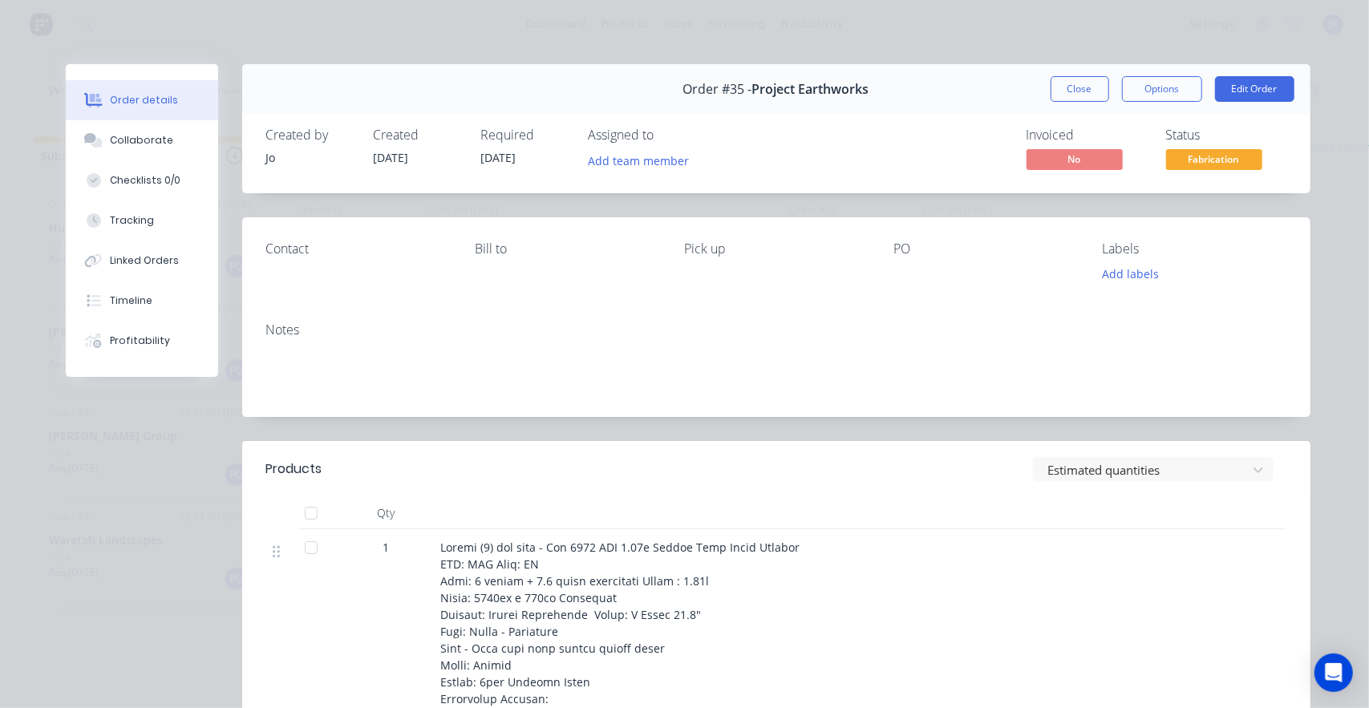
click at [909, 103] on div "Order #35 - Project Earthworks Close Options Edit Order" at bounding box center [776, 89] width 1068 height 51
click at [808, 103] on div "Order #35 - Project Earthworks" at bounding box center [776, 89] width 186 height 47
click at [803, 82] on span "Project Earthworks" at bounding box center [810, 89] width 117 height 15
click at [1246, 91] on button "Edit Order" at bounding box center [1254, 89] width 79 height 26
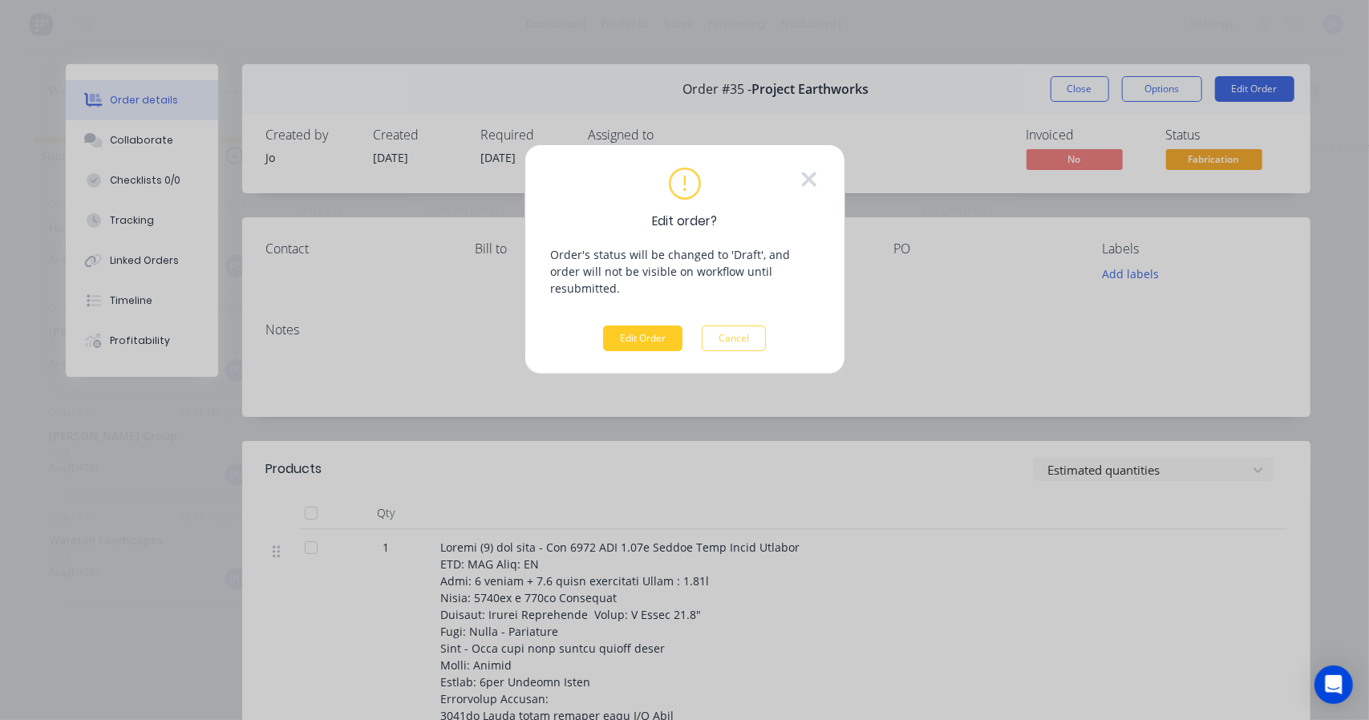
click at [628, 328] on button "Edit Order" at bounding box center [642, 339] width 79 height 26
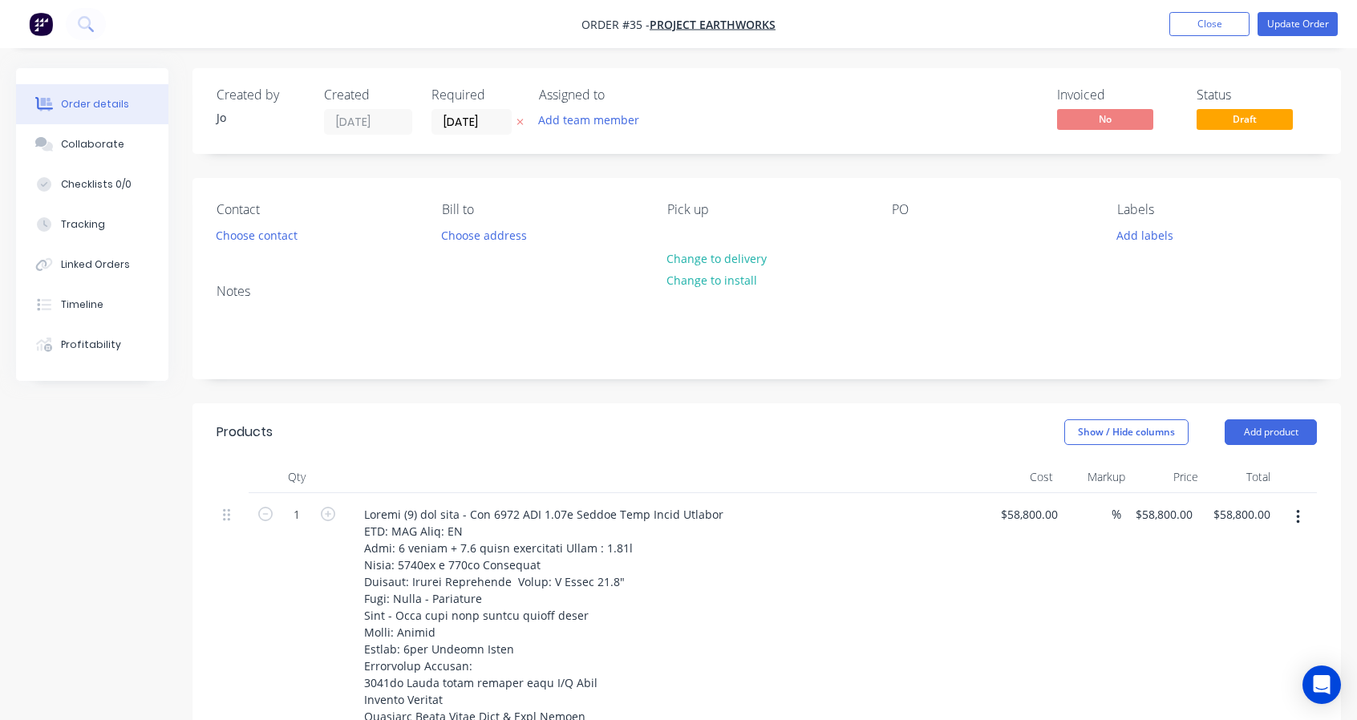
click at [929, 260] on div "Contact Choose contact [PERSON_NAME] to Choose address Pick up Change to delive…" at bounding box center [766, 224] width 1148 height 93
click at [911, 212] on div "PO" at bounding box center [992, 209] width 200 height 15
click at [909, 217] on div "PO" at bounding box center [992, 209] width 200 height 15
click at [950, 210] on div "PO" at bounding box center [992, 209] width 200 height 15
click at [887, 287] on div "Notes" at bounding box center [767, 291] width 1100 height 15
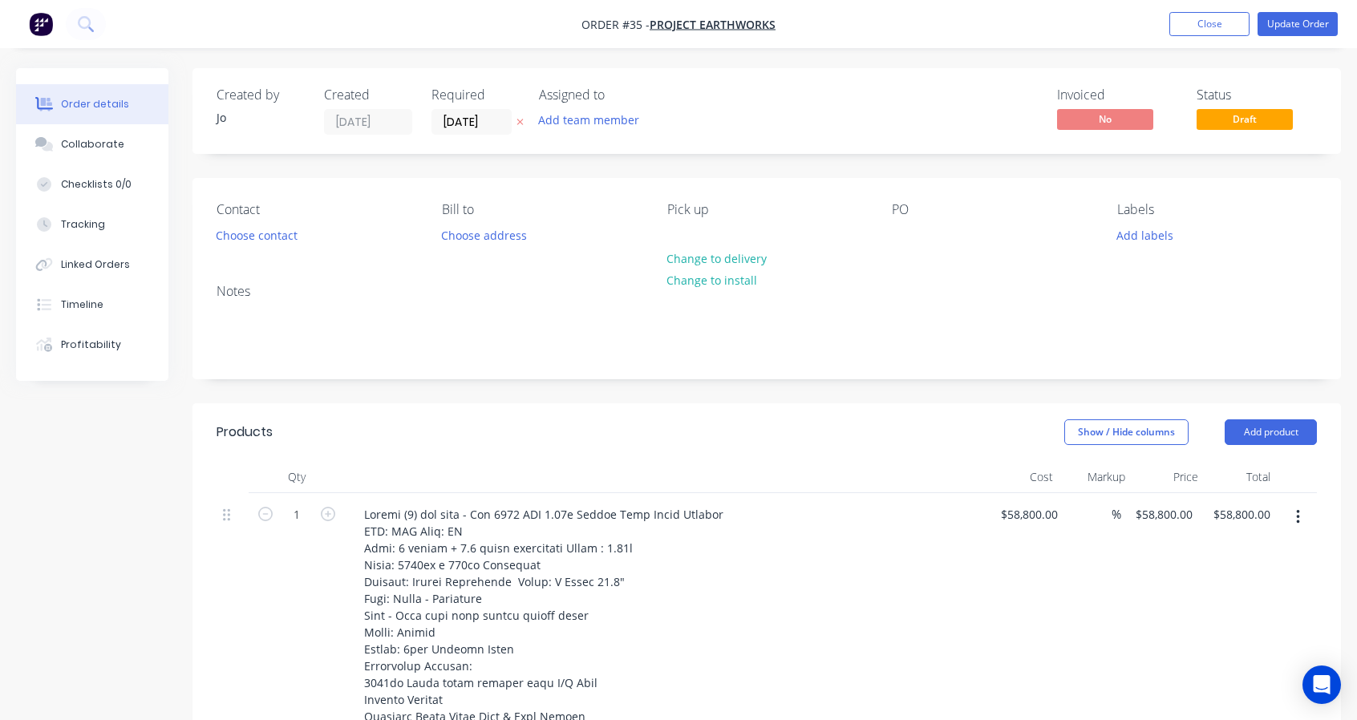
click at [884, 254] on div "Contact Choose contact [PERSON_NAME] to Choose address Pick up Change to delive…" at bounding box center [766, 224] width 1148 height 93
click at [1222, 23] on button "Close" at bounding box center [1209, 24] width 80 height 24
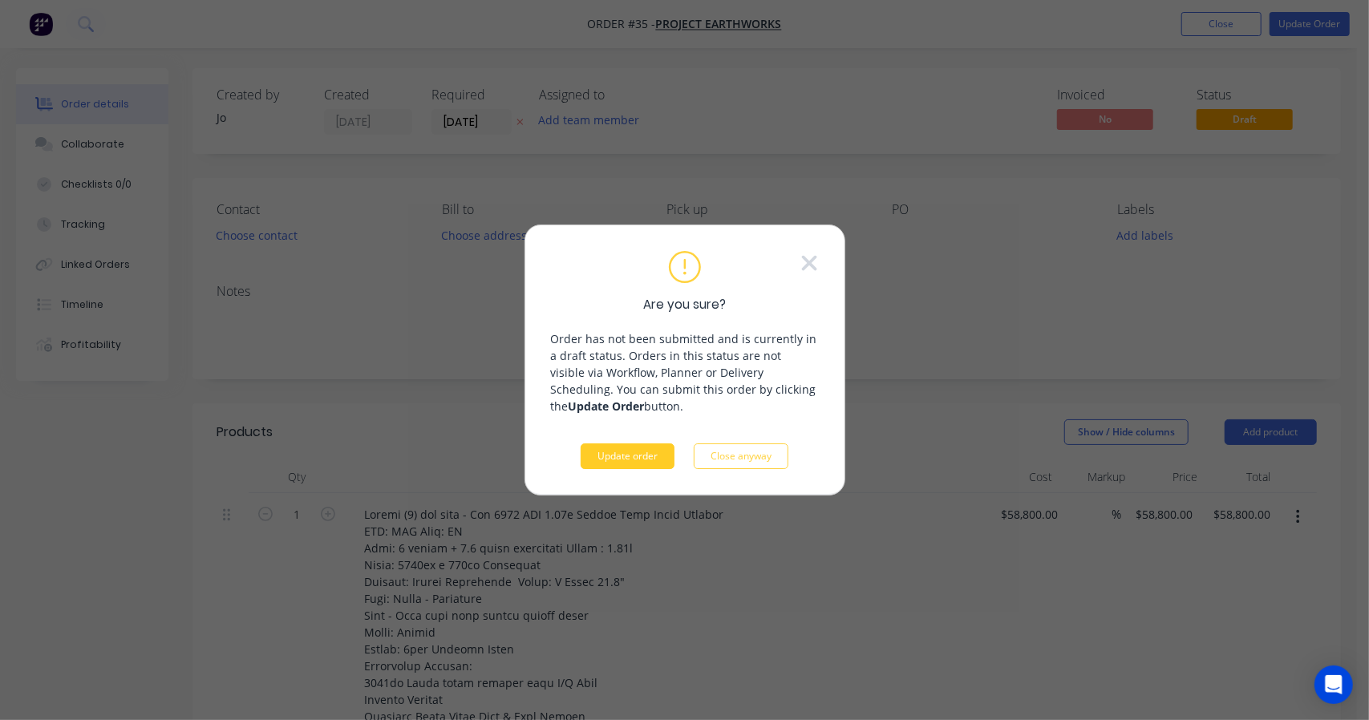
click at [669, 461] on button "Update order" at bounding box center [628, 456] width 94 height 26
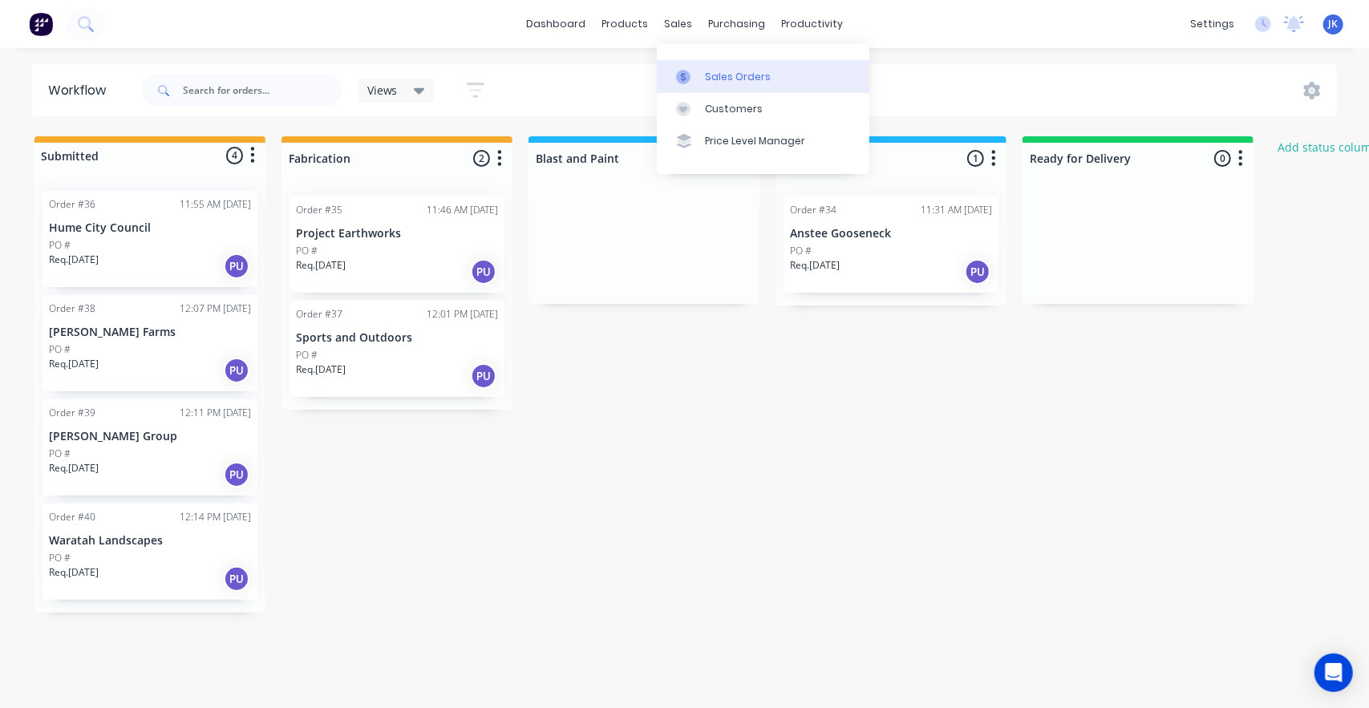
click at [670, 68] on link "Sales Orders" at bounding box center [763, 76] width 212 height 32
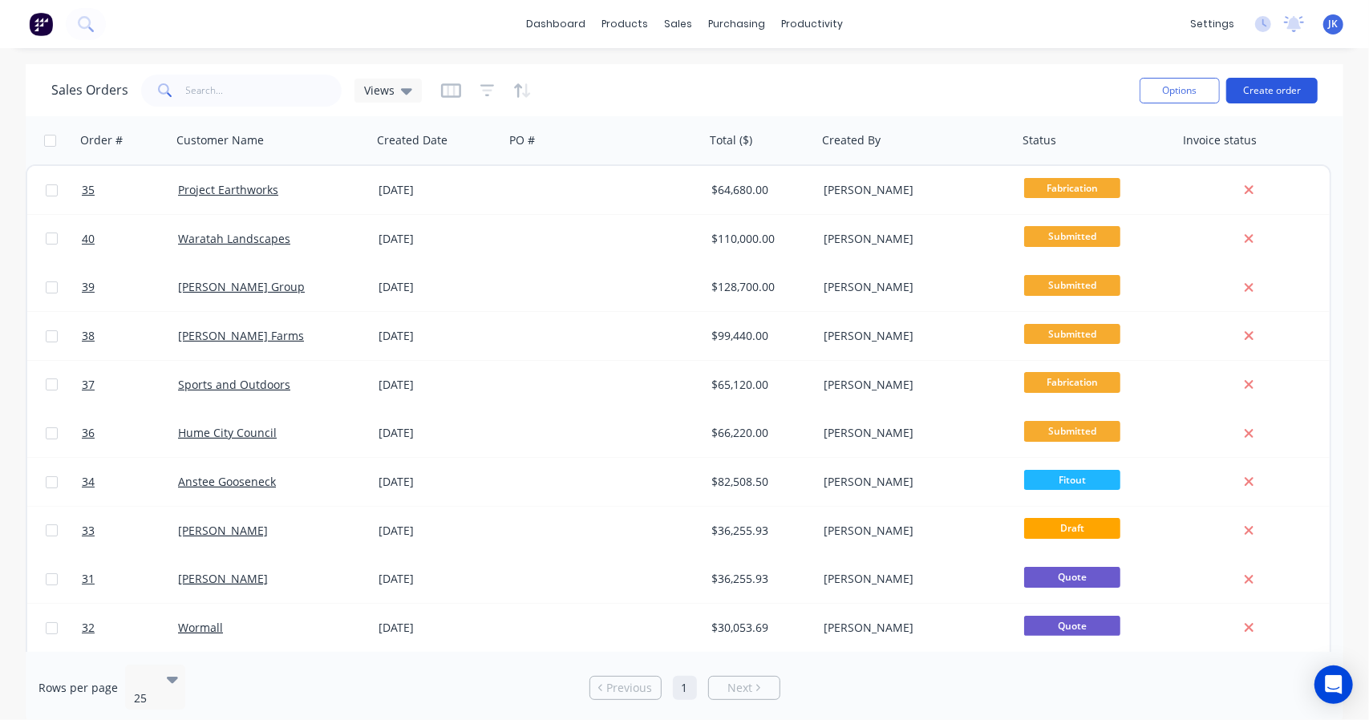
click at [1299, 93] on button "Create order" at bounding box center [1271, 91] width 91 height 26
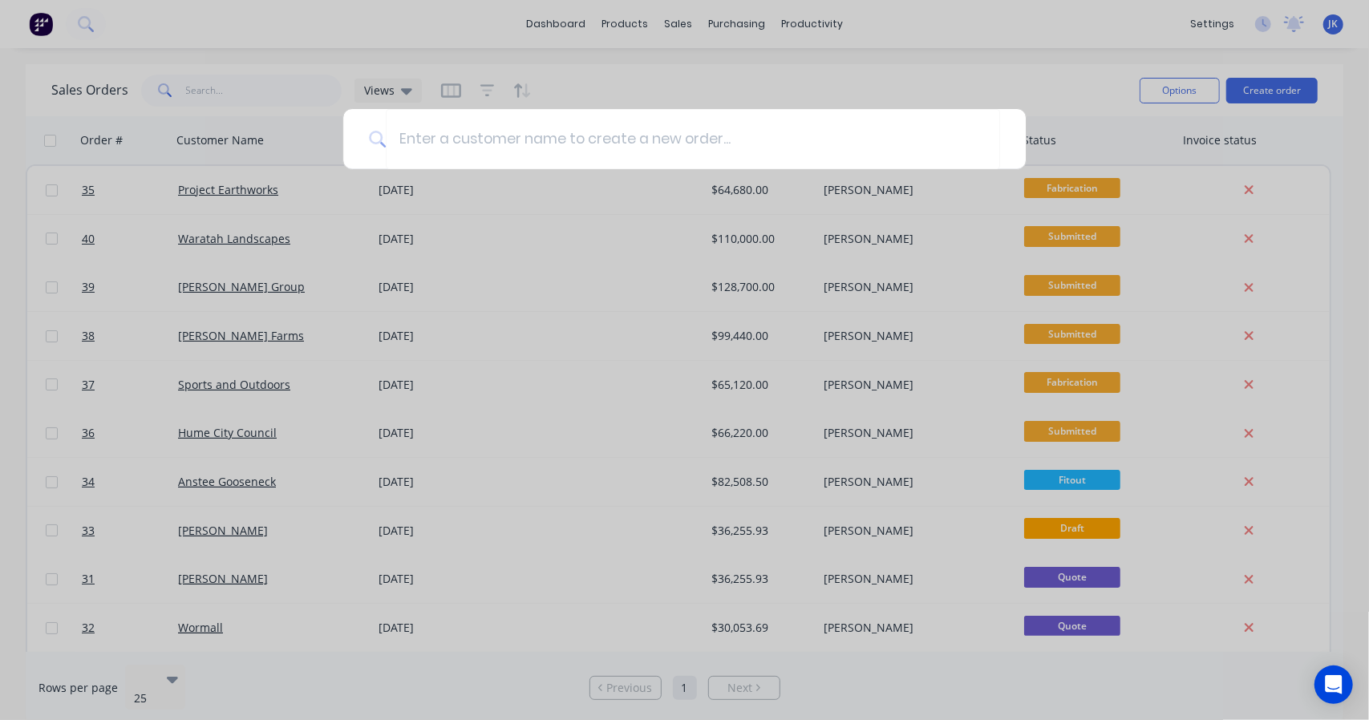
click at [919, 27] on div at bounding box center [684, 360] width 1369 height 720
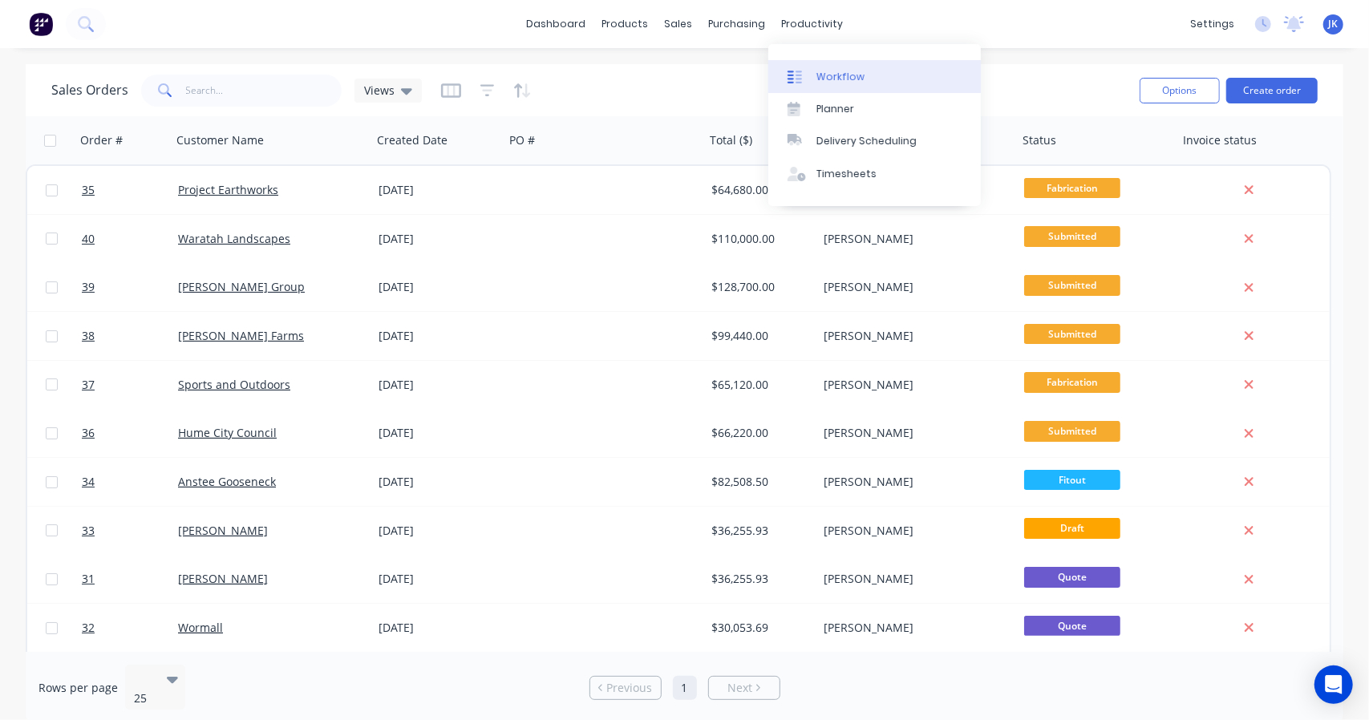
click at [821, 76] on div "Workflow" at bounding box center [840, 77] width 48 height 14
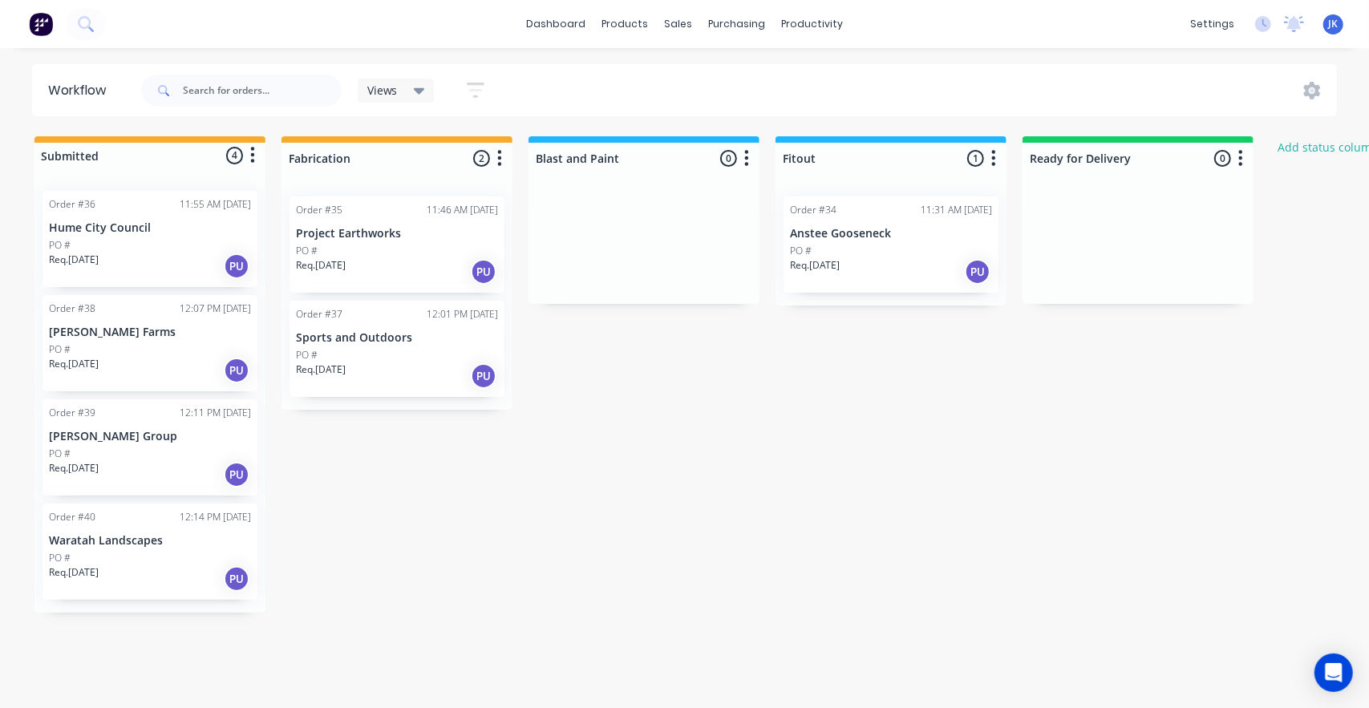
click at [253, 150] on icon "button" at bounding box center [253, 156] width 4 height 16
click at [157, 185] on span "Status colour" at bounding box center [153, 190] width 71 height 17
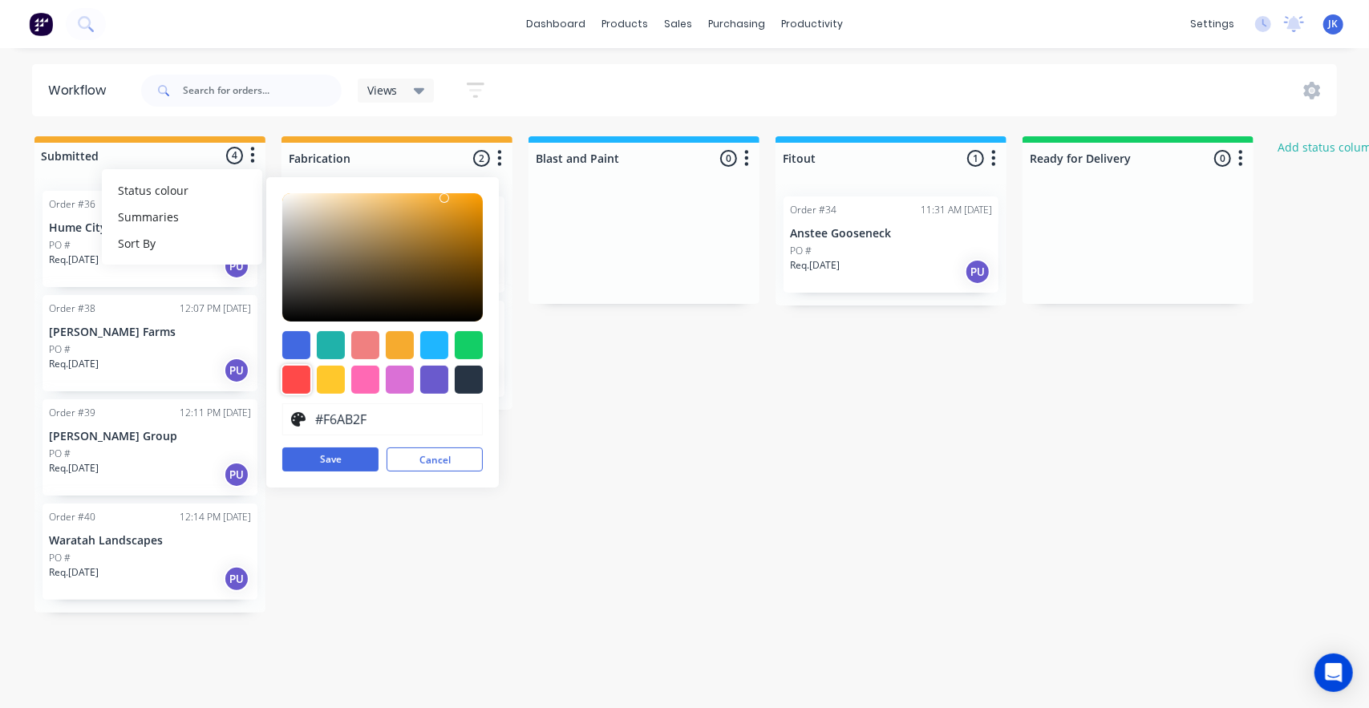
click at [297, 373] on div at bounding box center [296, 380] width 28 height 28
type input "#FF4949"
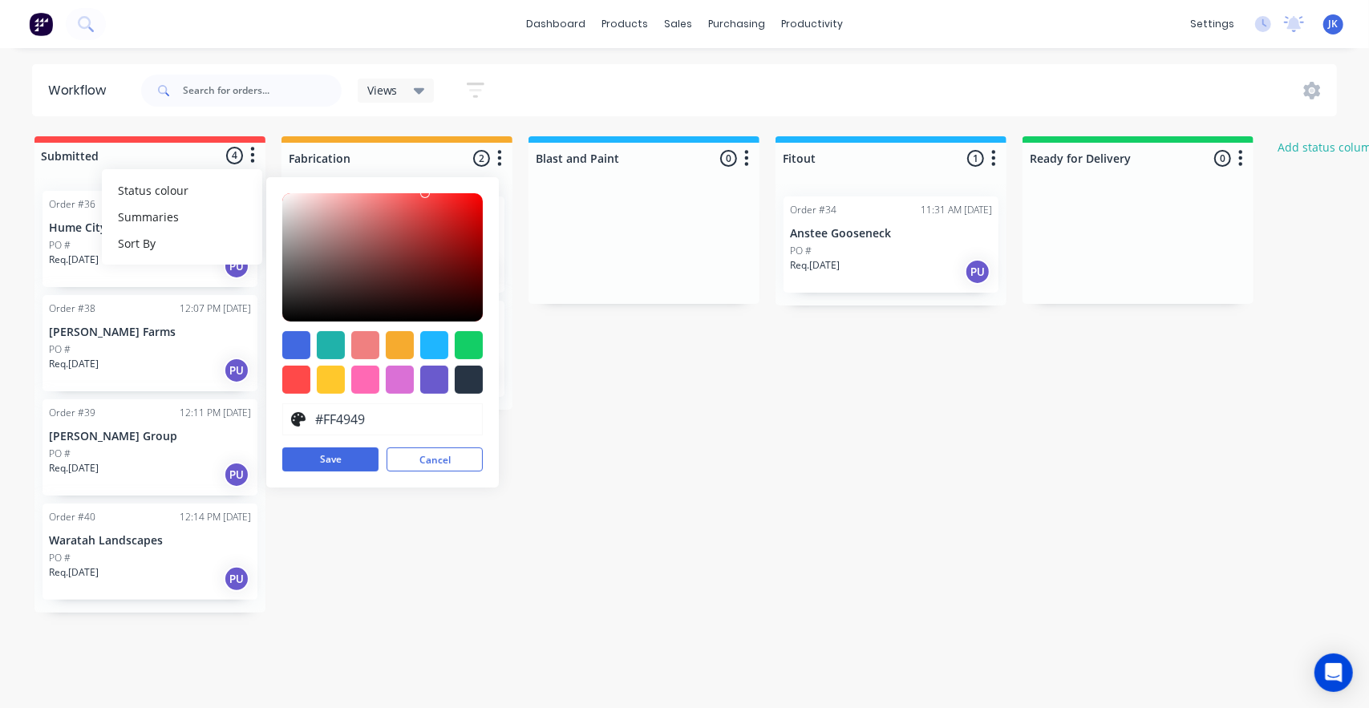
click at [731, 498] on div "Submitted 4 Status colour #FF4949 hex #FF4949 Save Cancel Summaries Total order…" at bounding box center [860, 374] width 1744 height 476
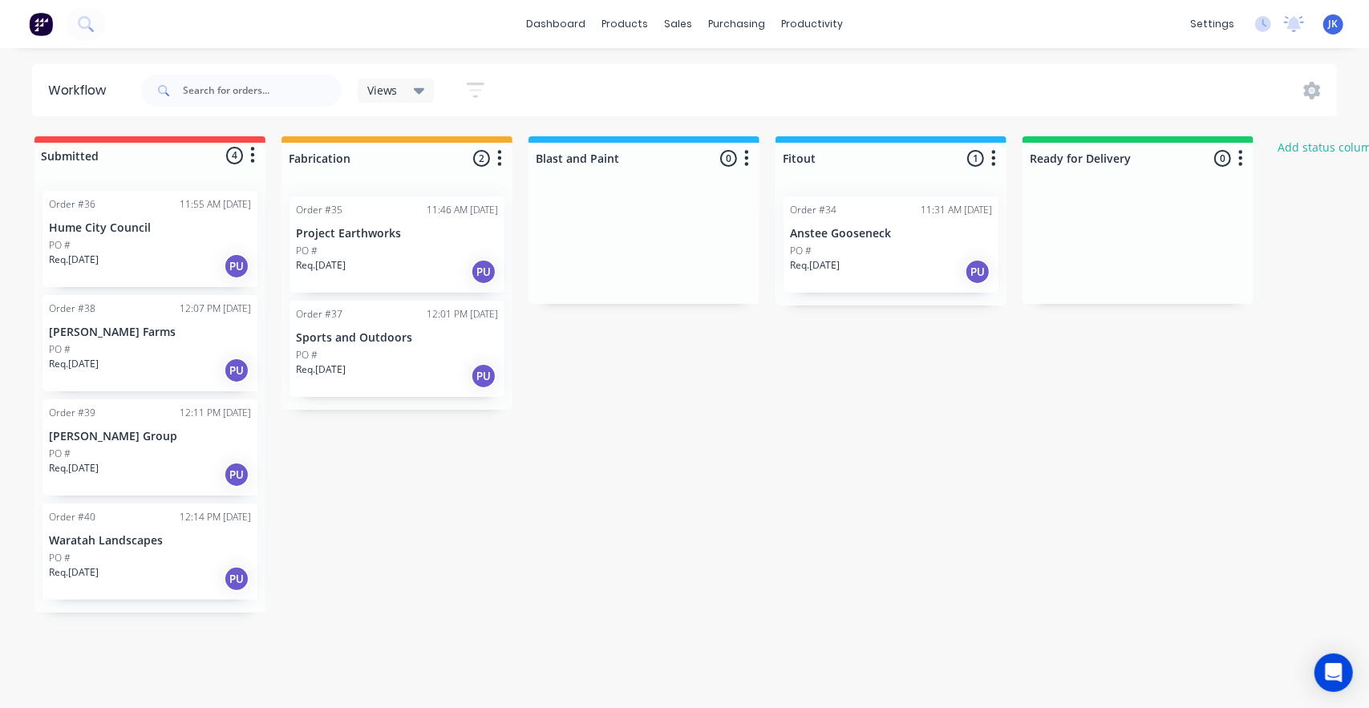
click at [253, 155] on icon "button" at bounding box center [253, 156] width 4 height 16
click at [154, 182] on span "Status colour" at bounding box center [153, 190] width 71 height 17
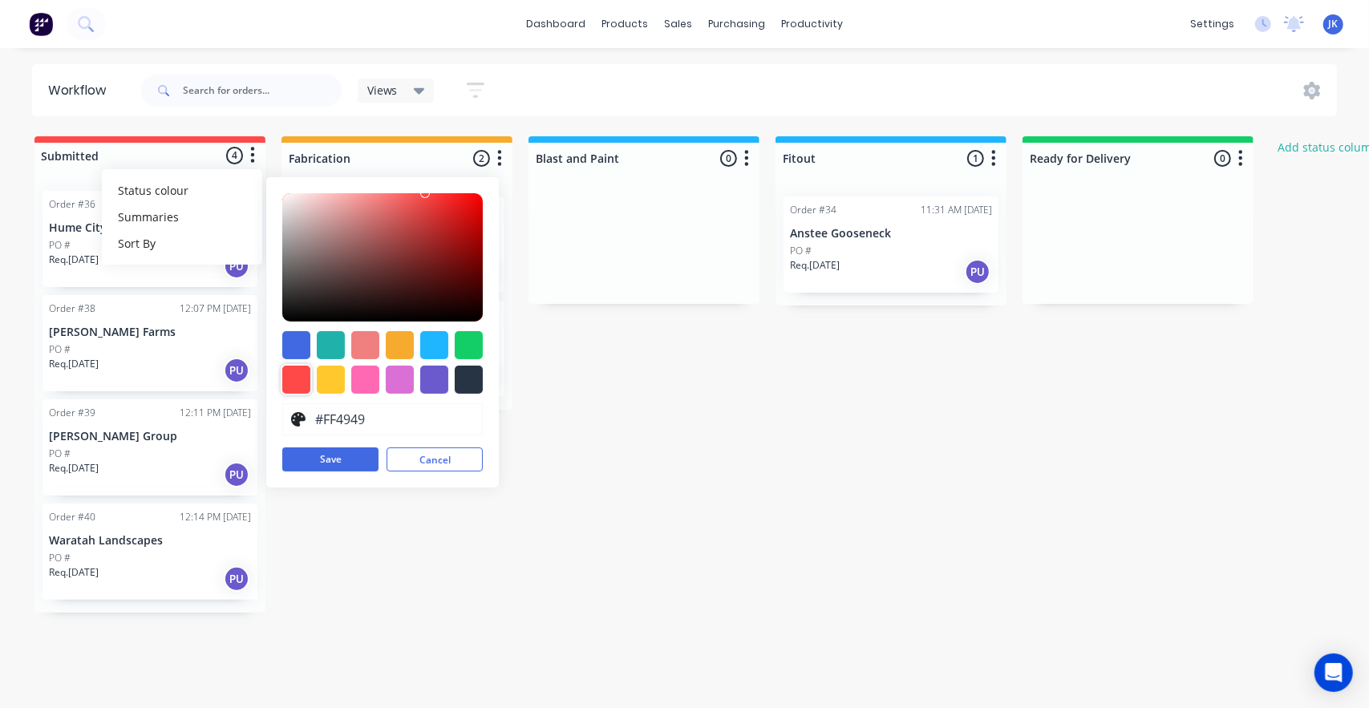
click at [291, 374] on div at bounding box center [296, 380] width 28 height 28
click at [315, 461] on button "Save" at bounding box center [330, 459] width 96 height 24
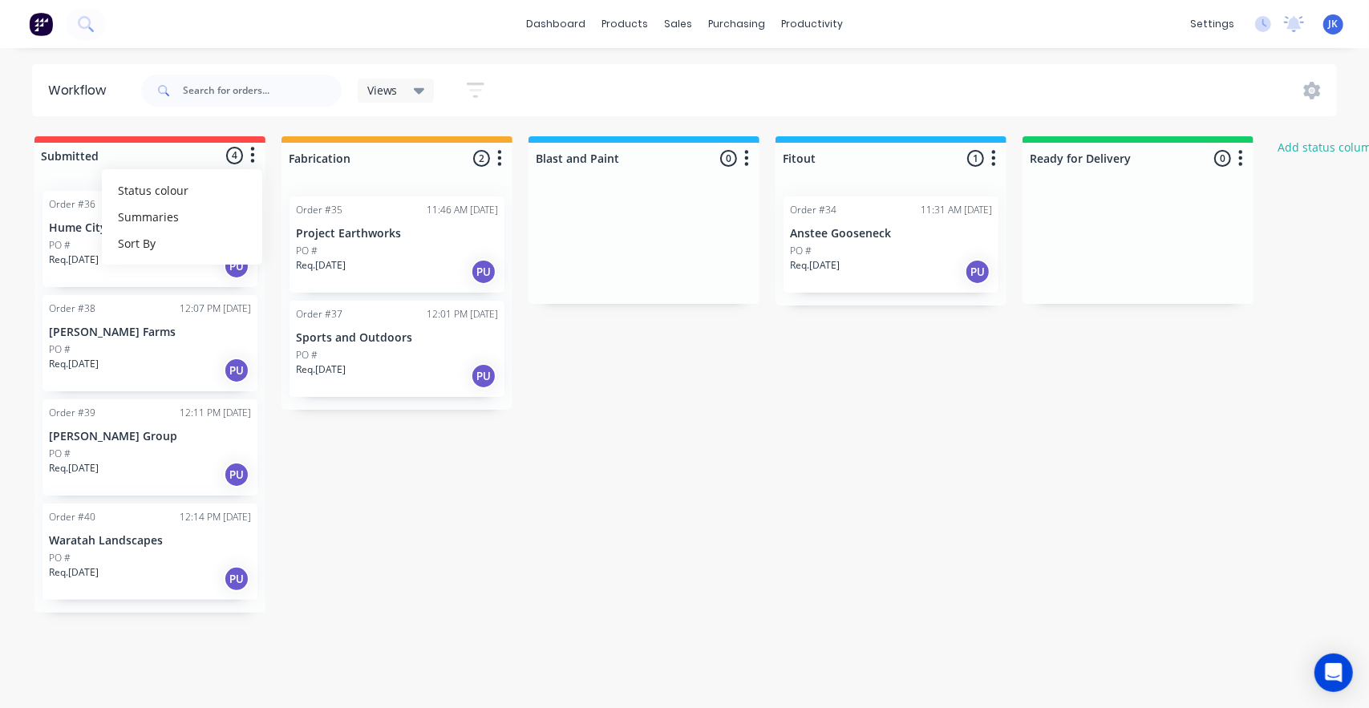
click at [645, 525] on div "Submitted 4 Status colour #FF4949 hex #FF4949 Save Cancel Summaries Total order…" at bounding box center [860, 374] width 1744 height 476
click at [755, 150] on button "button" at bounding box center [746, 158] width 19 height 19
click at [670, 192] on span "Status colour" at bounding box center [647, 192] width 71 height 17
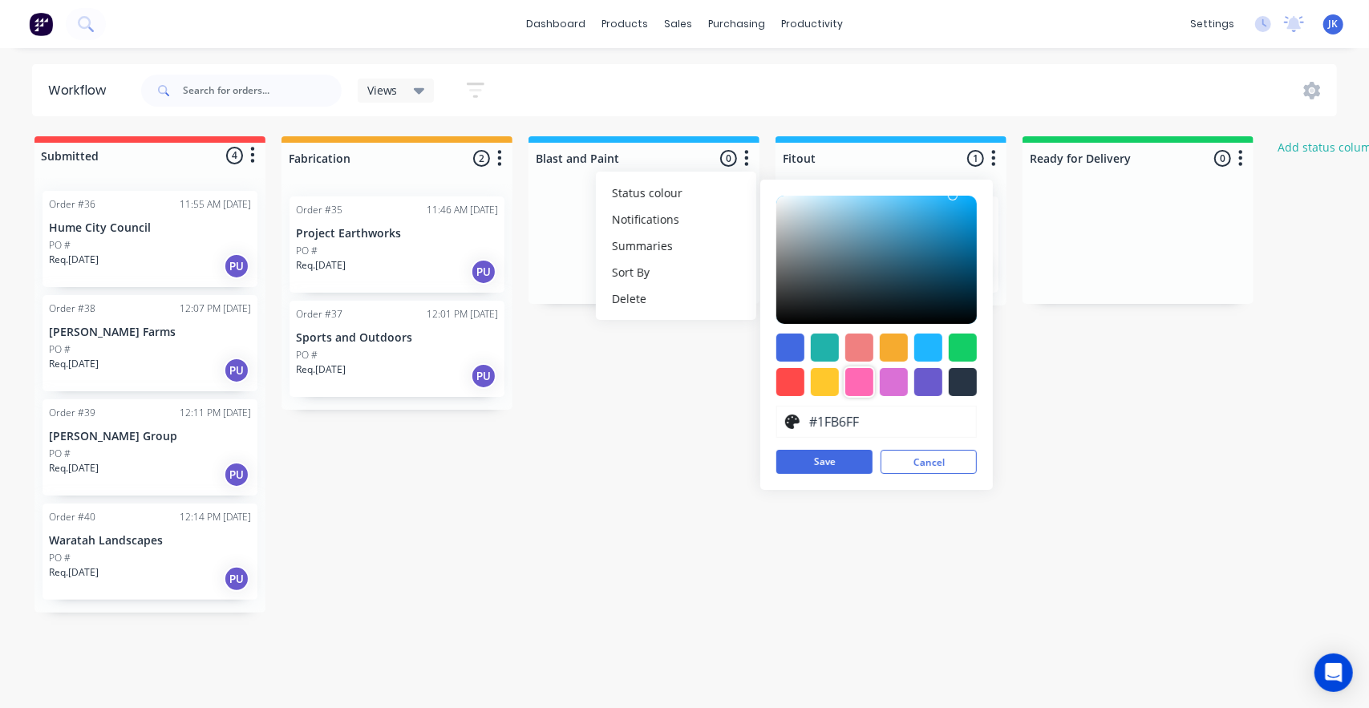
click at [868, 375] on div at bounding box center [859, 382] width 28 height 28
type input "#FF69B4"
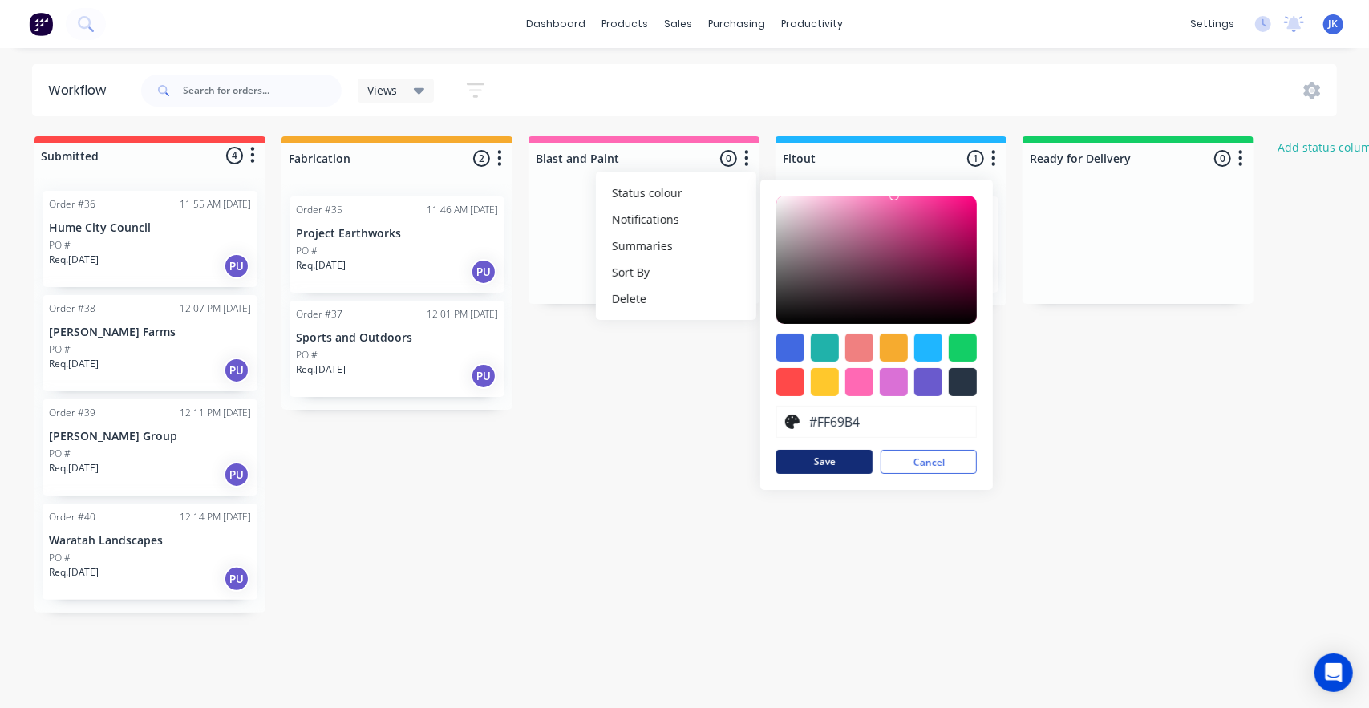
click at [829, 458] on button "Save" at bounding box center [824, 462] width 96 height 24
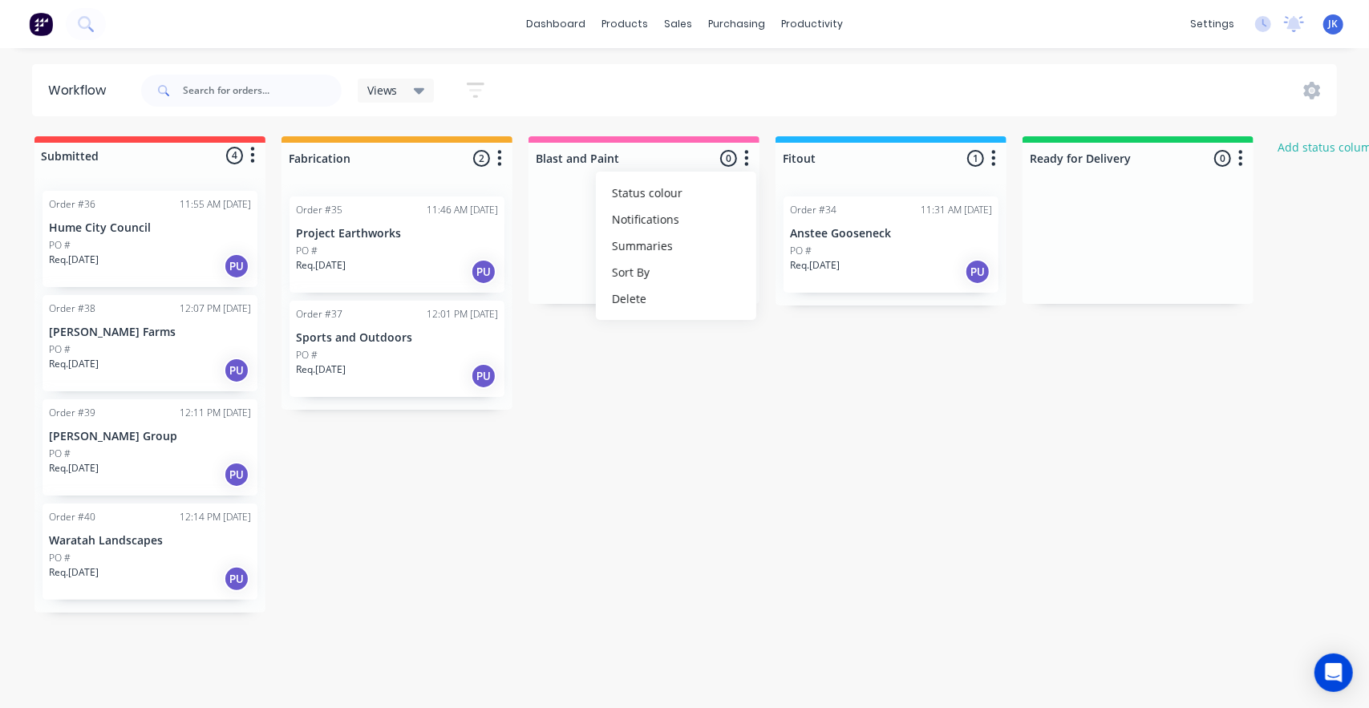
click at [956, 467] on div "Submitted 4 Status colour #FF4949 hex #FF4949 Save Cancel Summaries Total order…" at bounding box center [860, 374] width 1744 height 476
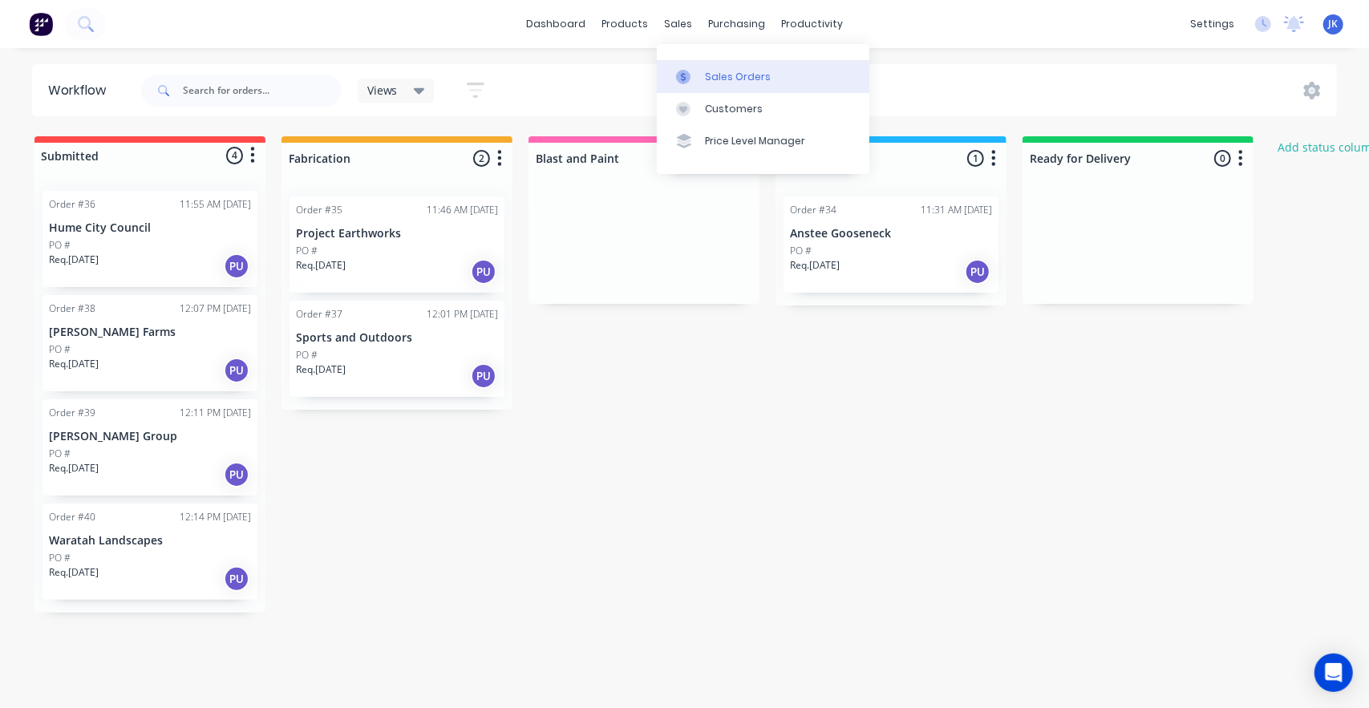
click at [690, 78] on icon at bounding box center [683, 77] width 14 height 14
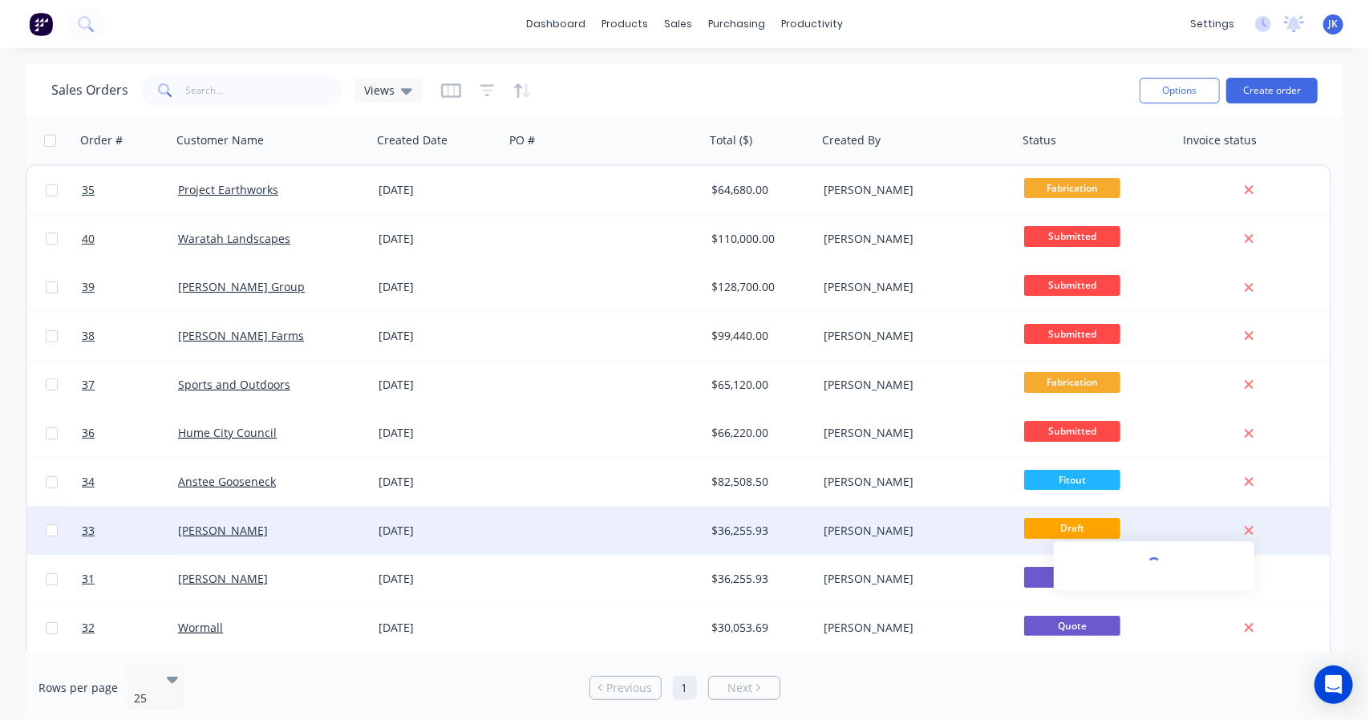
click at [1253, 531] on icon at bounding box center [1249, 531] width 10 height 14
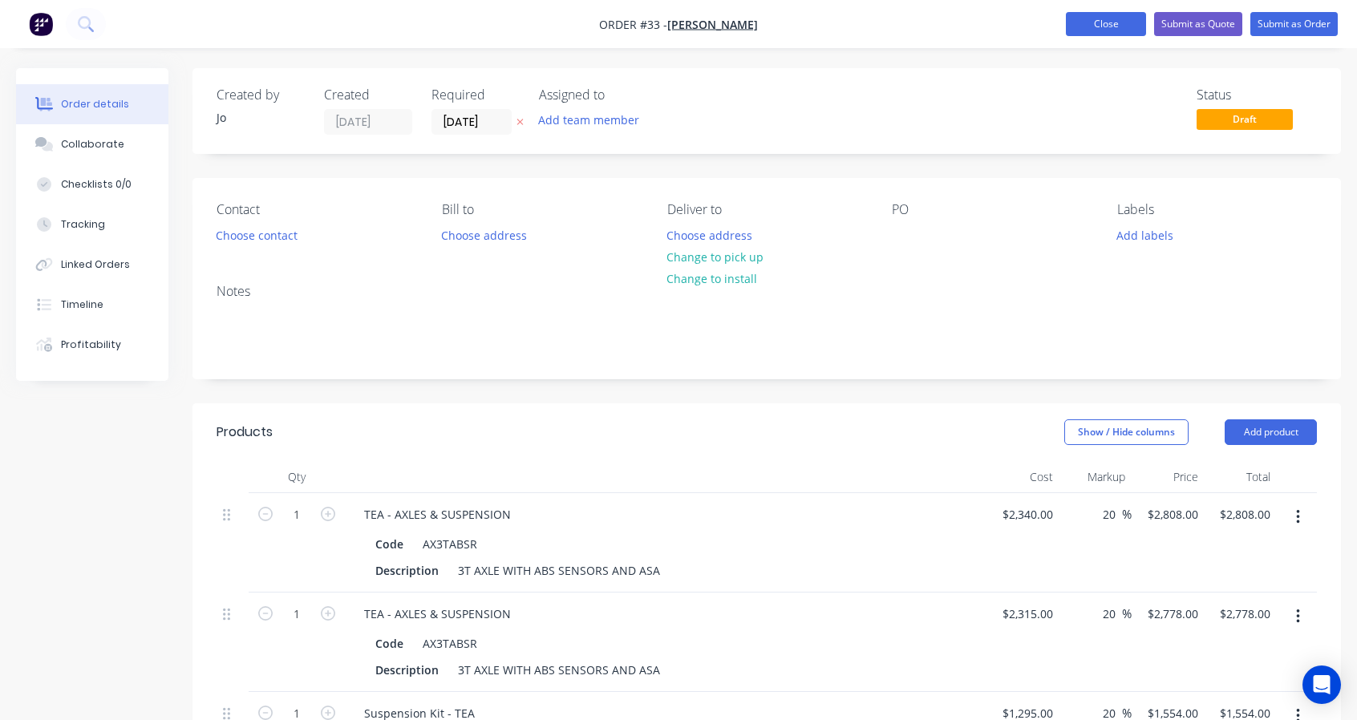
click at [1112, 26] on button "Close" at bounding box center [1106, 24] width 80 height 24
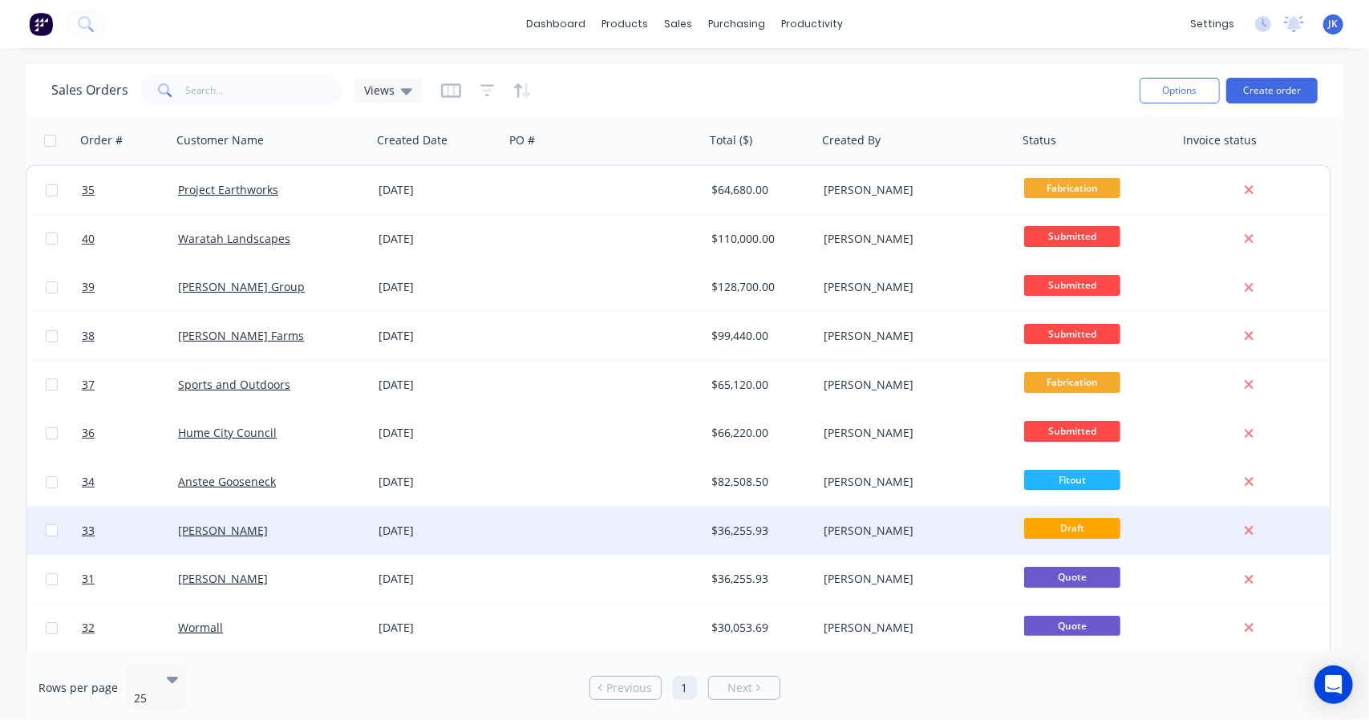
click at [56, 530] on input "checkbox" at bounding box center [52, 530] width 12 height 12
checkbox input "true"
click at [1176, 87] on button "Options" at bounding box center [1179, 91] width 80 height 26
click at [1092, 156] on div "Archive" at bounding box center [1132, 163] width 148 height 23
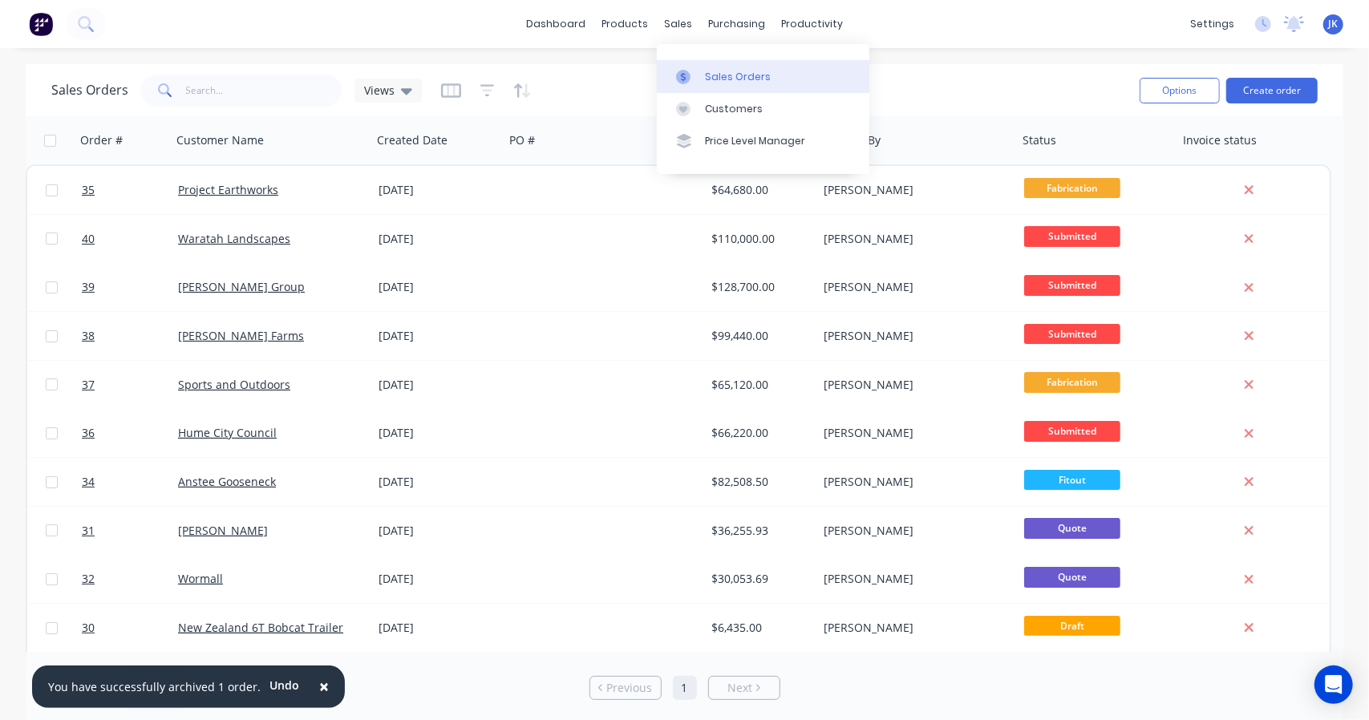
click at [718, 83] on div "Sales Orders" at bounding box center [738, 77] width 66 height 14
click at [1247, 68] on div "Sales Orders Views Options Create order" at bounding box center [684, 90] width 1317 height 52
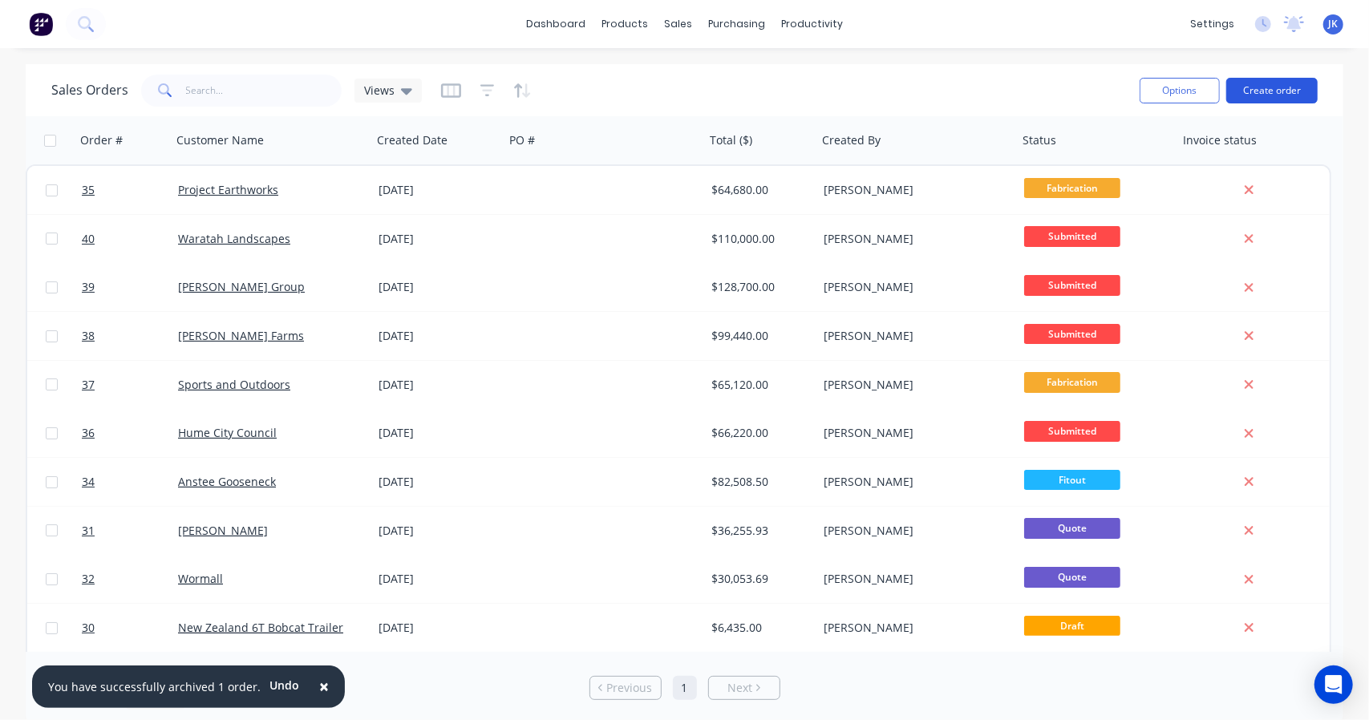
click at [1265, 85] on button "Create order" at bounding box center [1271, 91] width 91 height 26
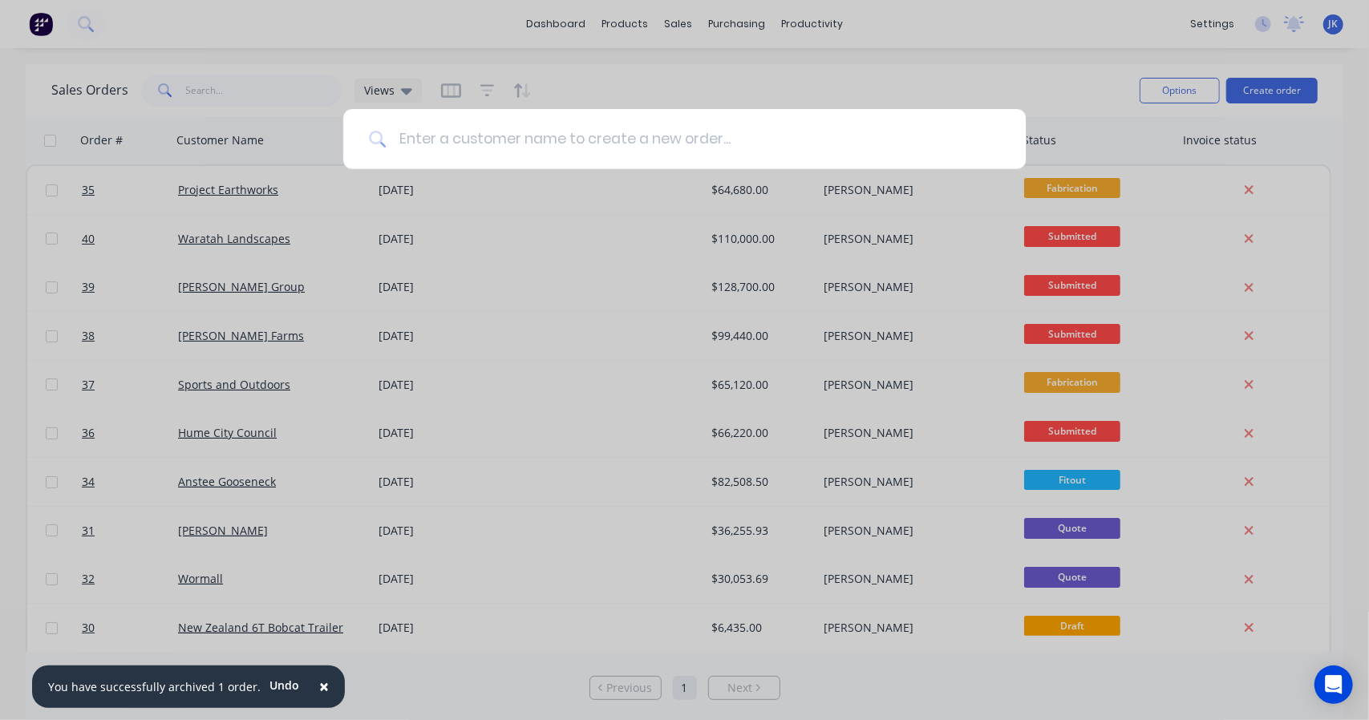
click at [471, 127] on input at bounding box center [693, 139] width 614 height 60
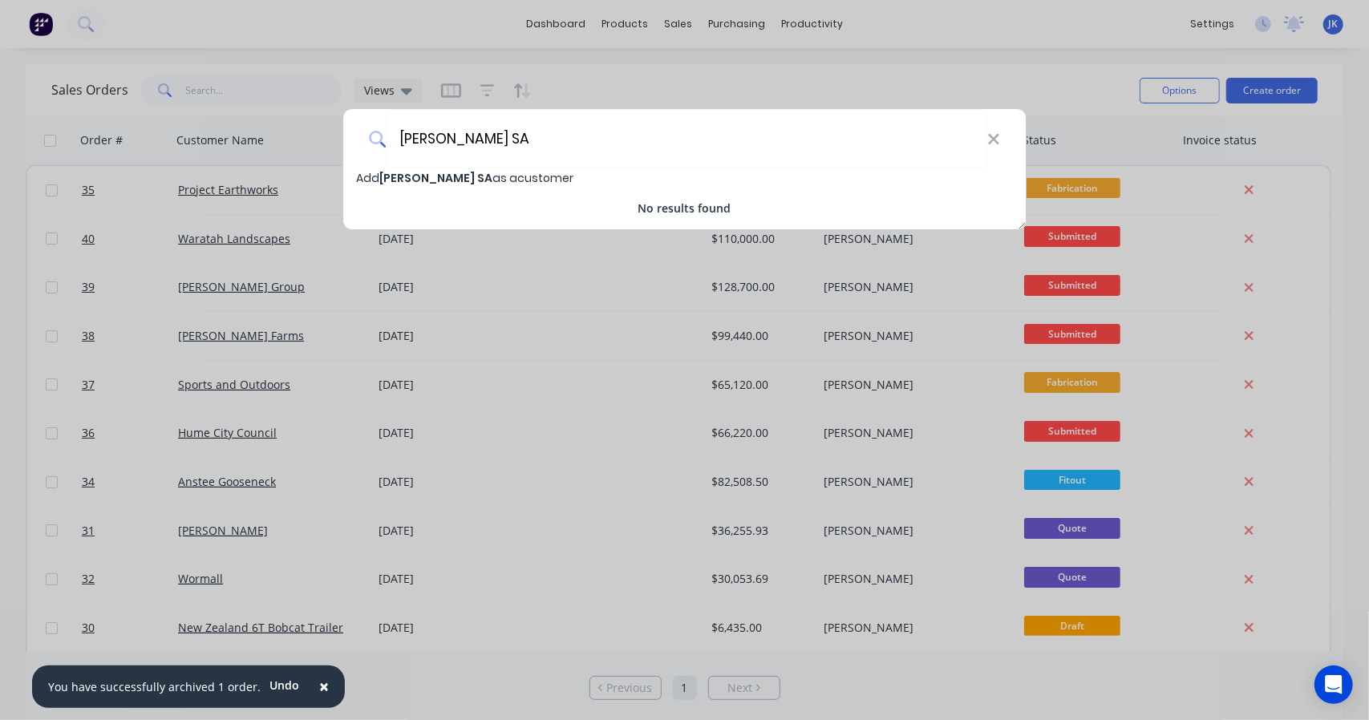
type input "[PERSON_NAME] SA"
click at [362, 179] on span "Add [PERSON_NAME] SA as a customer" at bounding box center [464, 178] width 217 height 16
select select "AU"
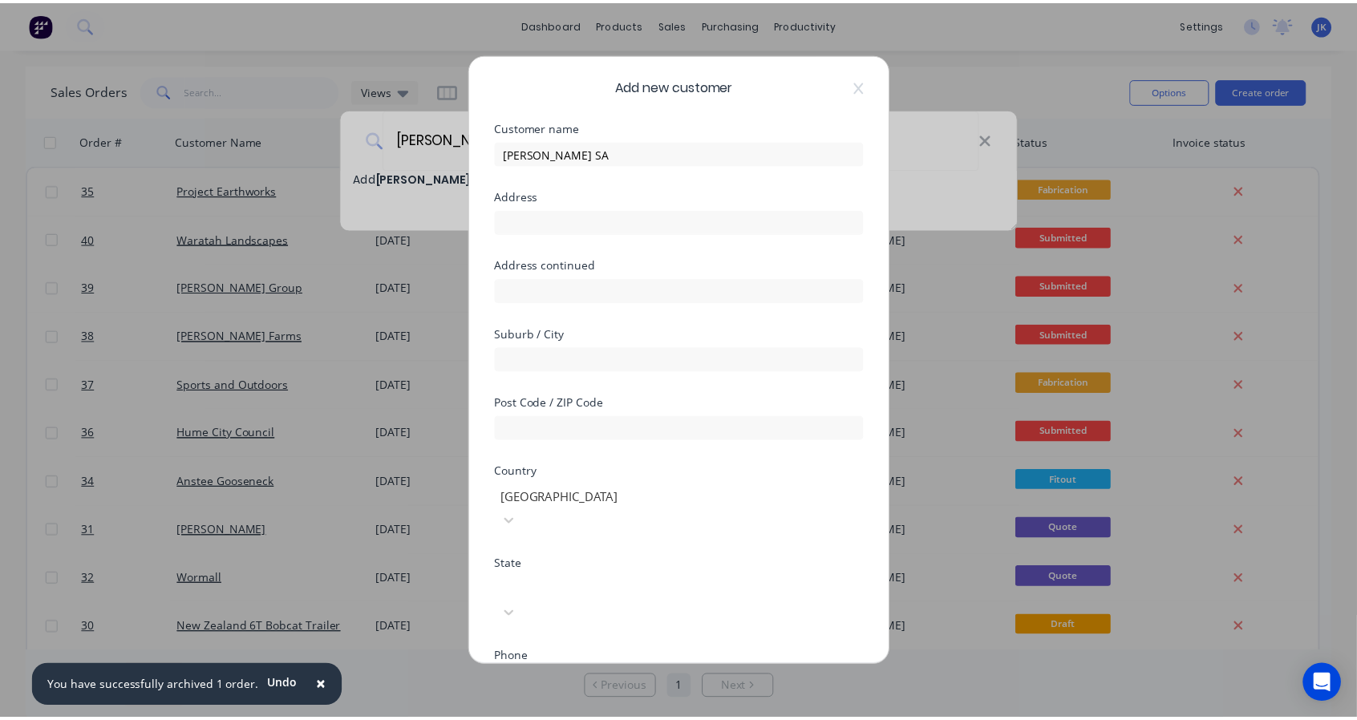
scroll to position [149, 0]
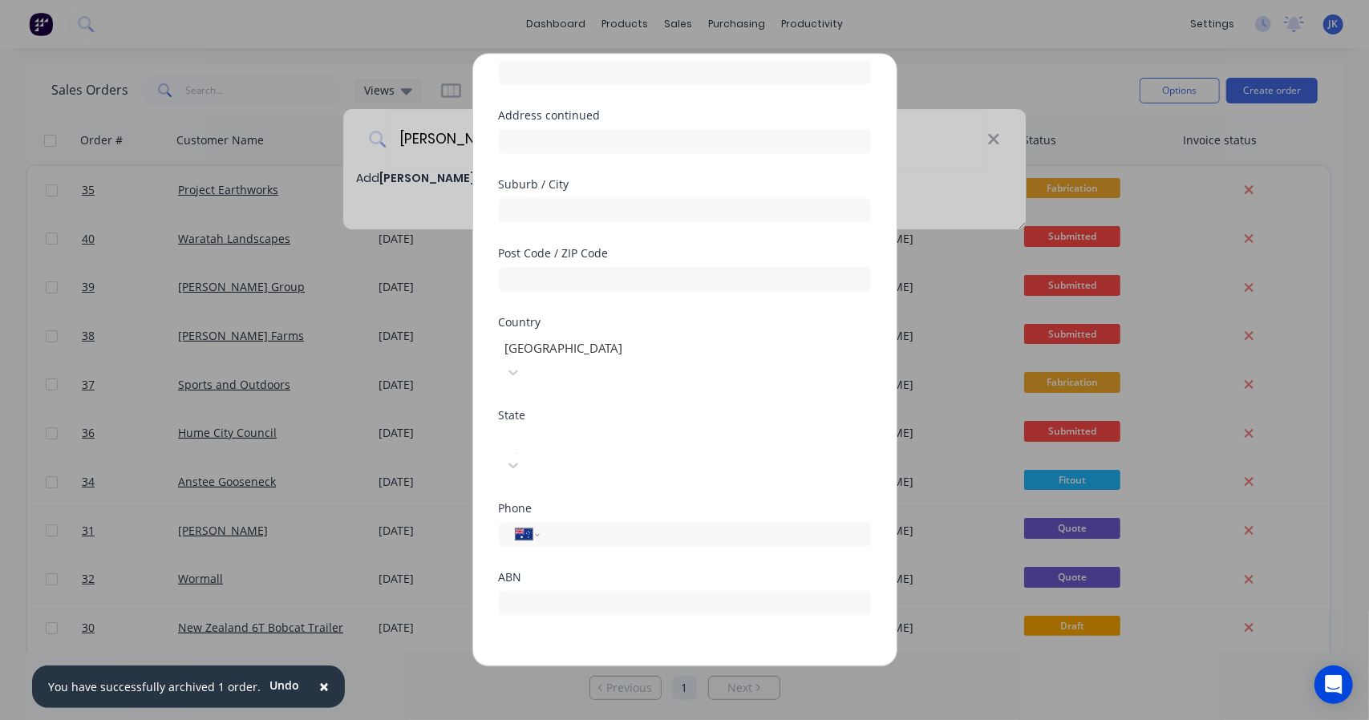
click at [644, 666] on button "Save" at bounding box center [634, 679] width 88 height 26
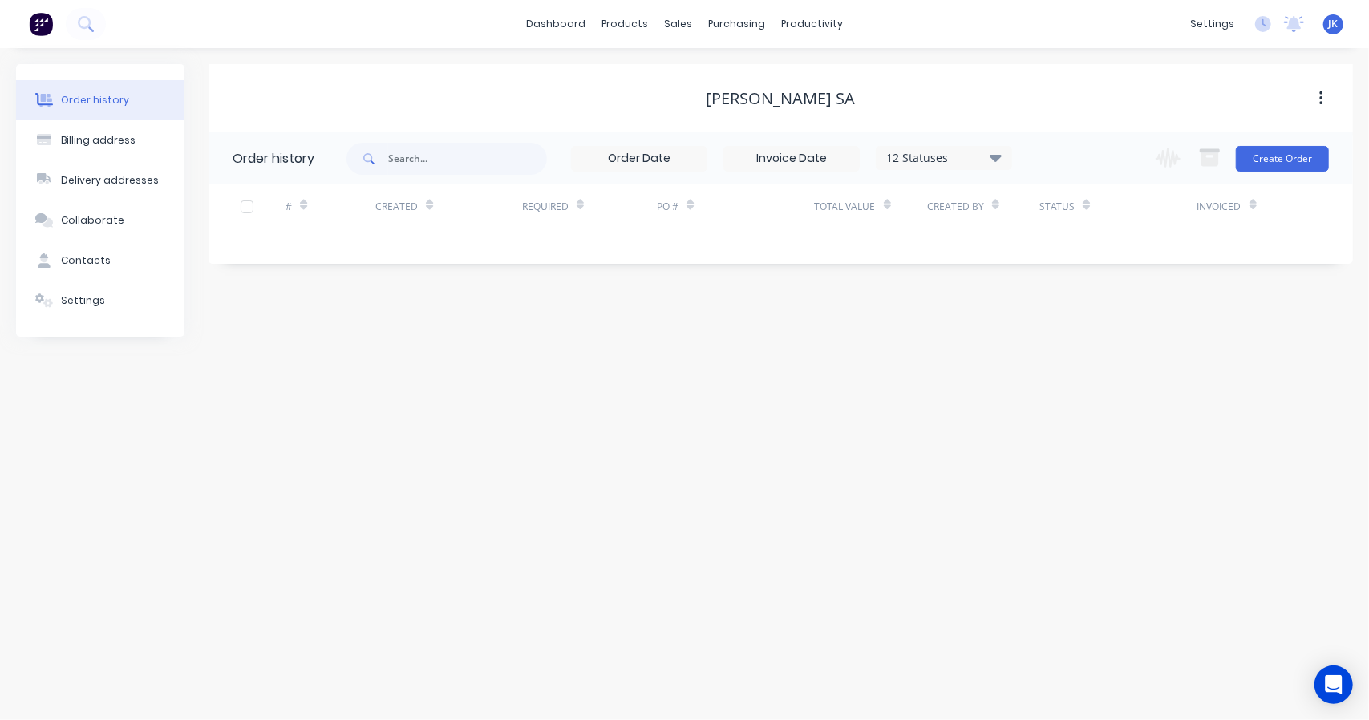
click at [701, 153] on input at bounding box center [639, 159] width 135 height 24
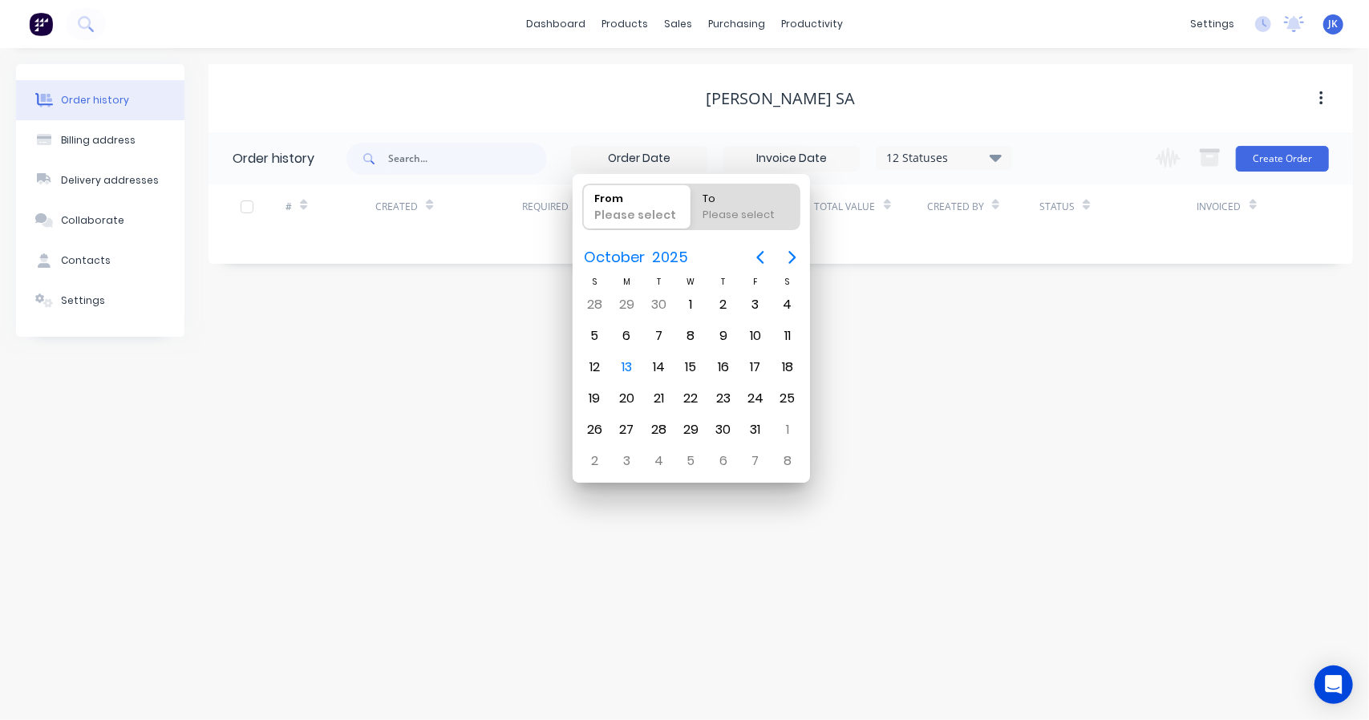
click at [1304, 144] on div "Change order status Submitted Fabrication Blast and Paint Fitout Ready for Deli…" at bounding box center [1237, 158] width 183 height 52
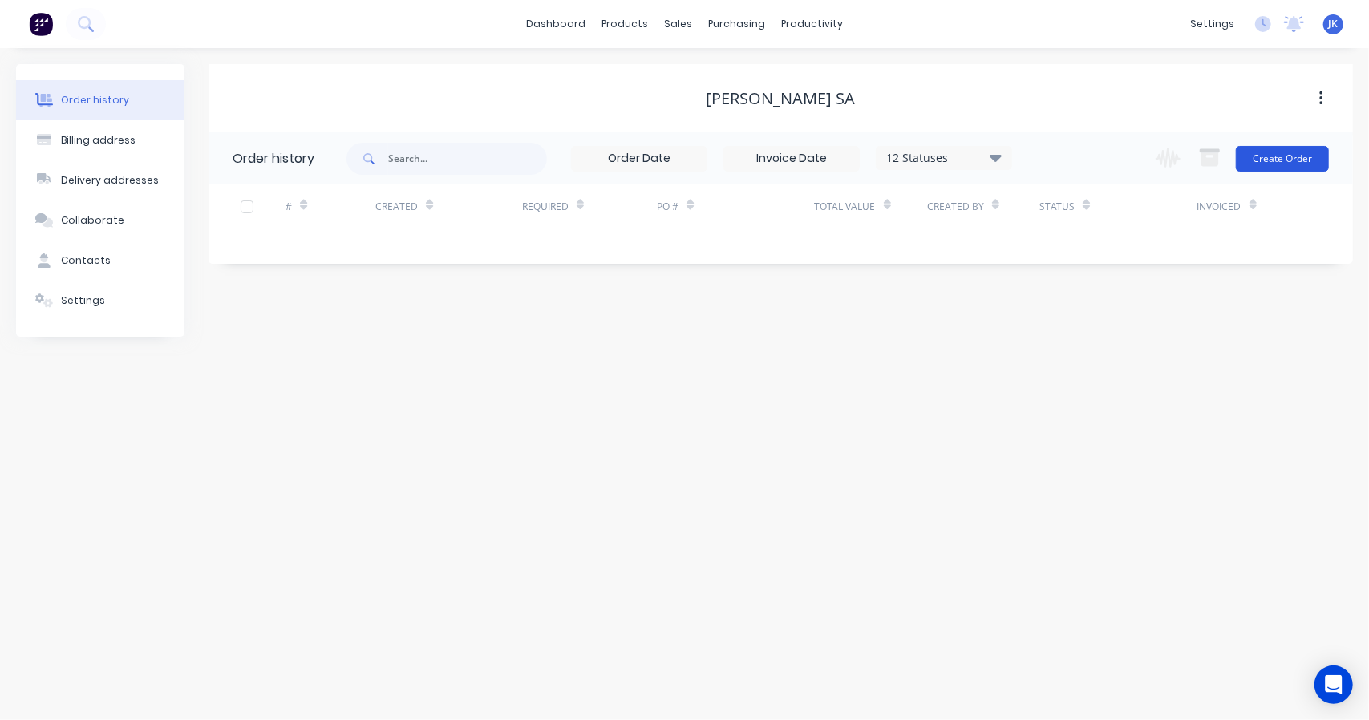
click at [1301, 156] on button "Create Order" at bounding box center [1282, 159] width 93 height 26
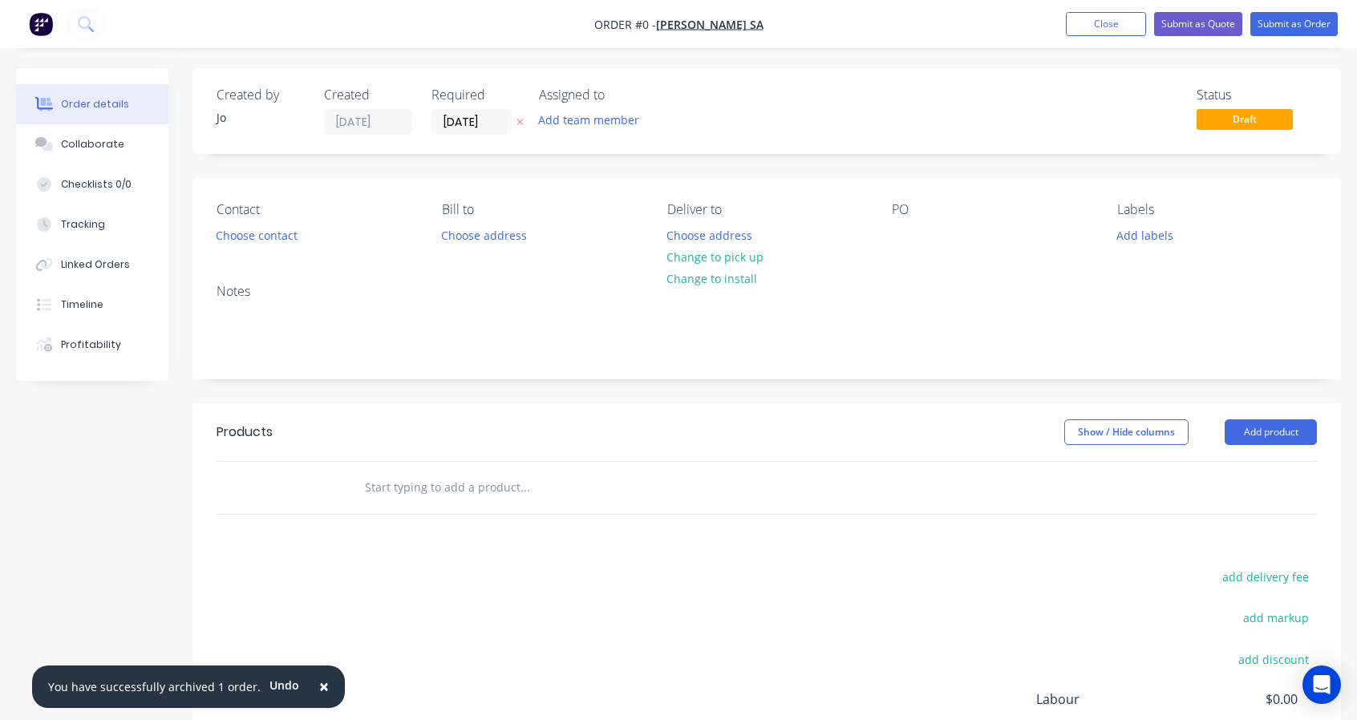
click at [925, 241] on div "PO" at bounding box center [992, 224] width 200 height 45
click at [900, 231] on div at bounding box center [905, 235] width 26 height 23
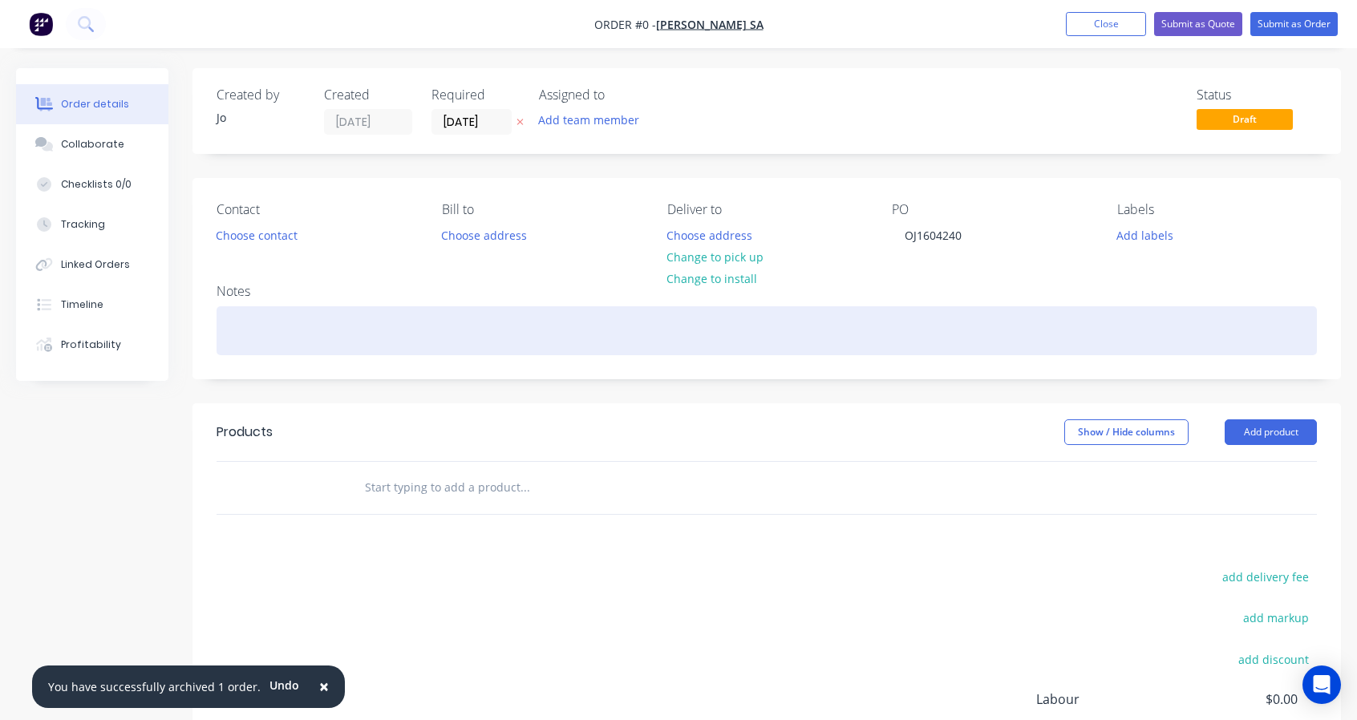
click at [1006, 336] on div "Order details Collaborate Checklists 0/0 Tracking Linked Orders Timeline Profit…" at bounding box center [678, 496] width 1357 height 856
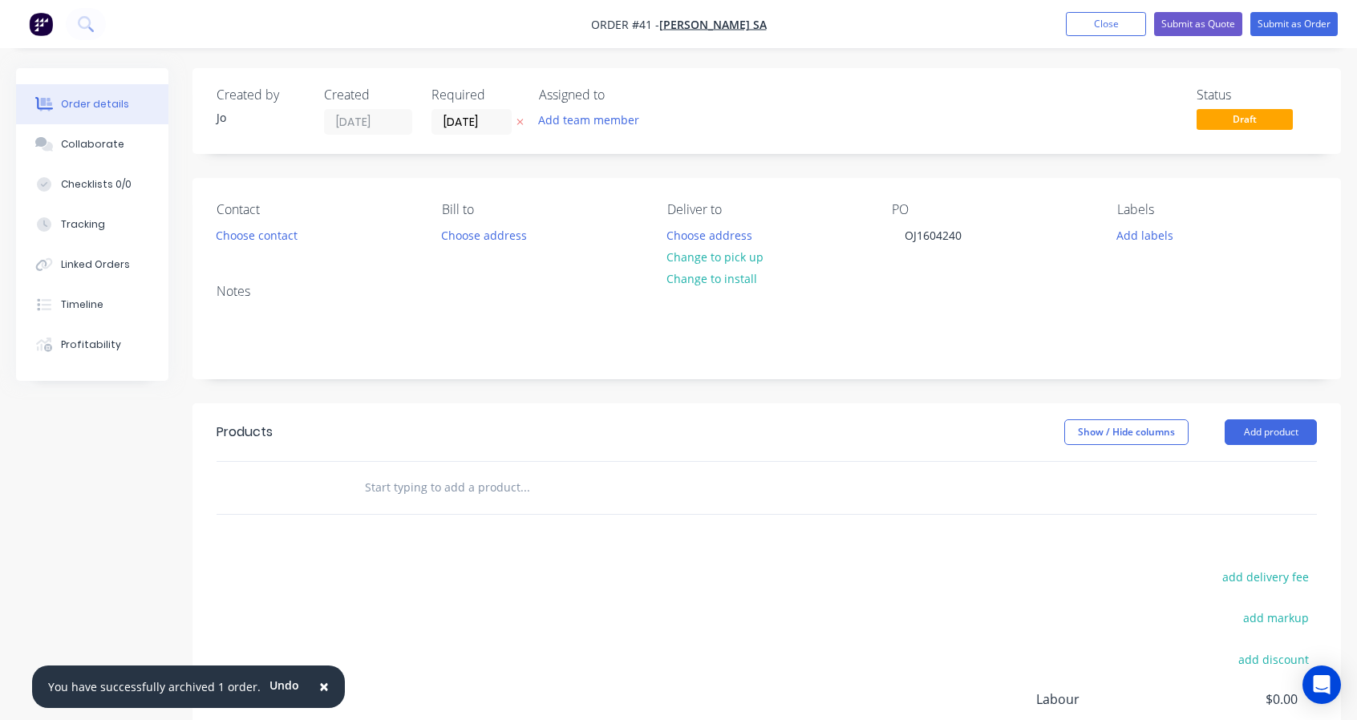
click at [512, 497] on input "text" at bounding box center [524, 487] width 321 height 32
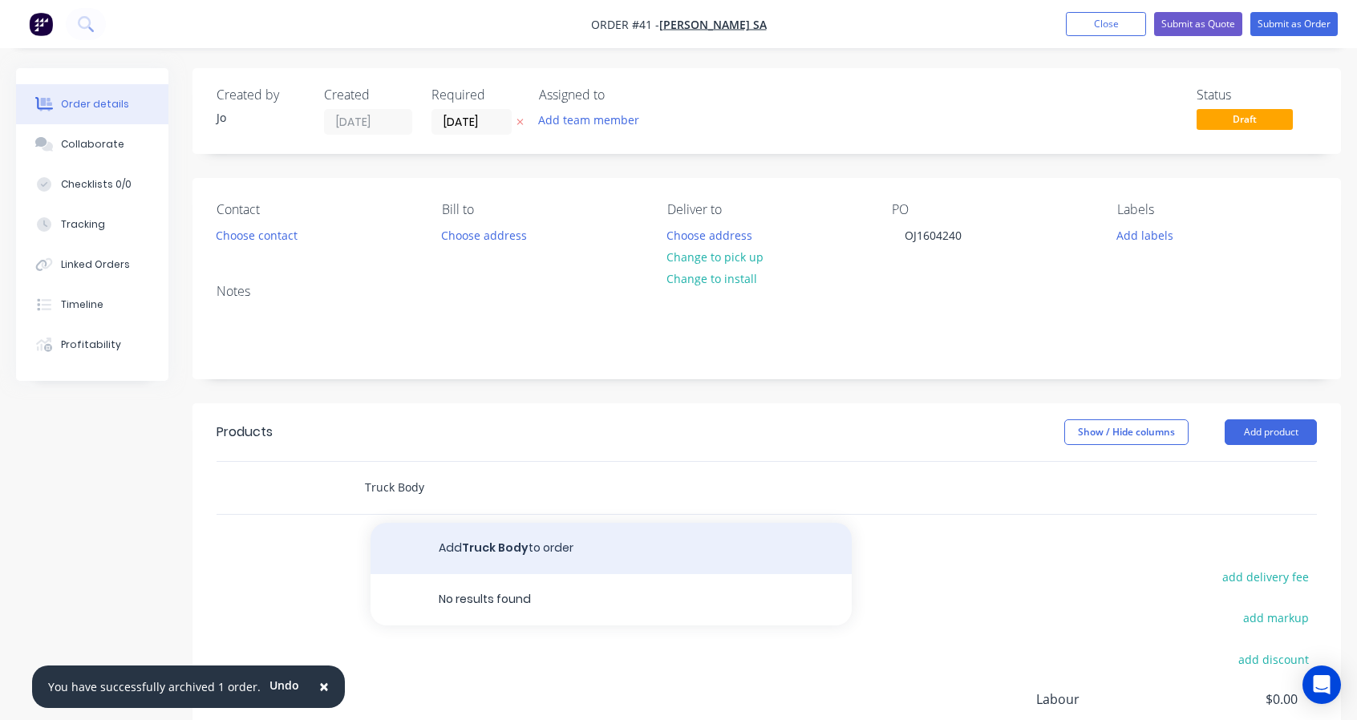
type input "Truck Body"
click at [468, 546] on button "Add Truck Body to order" at bounding box center [610, 548] width 481 height 51
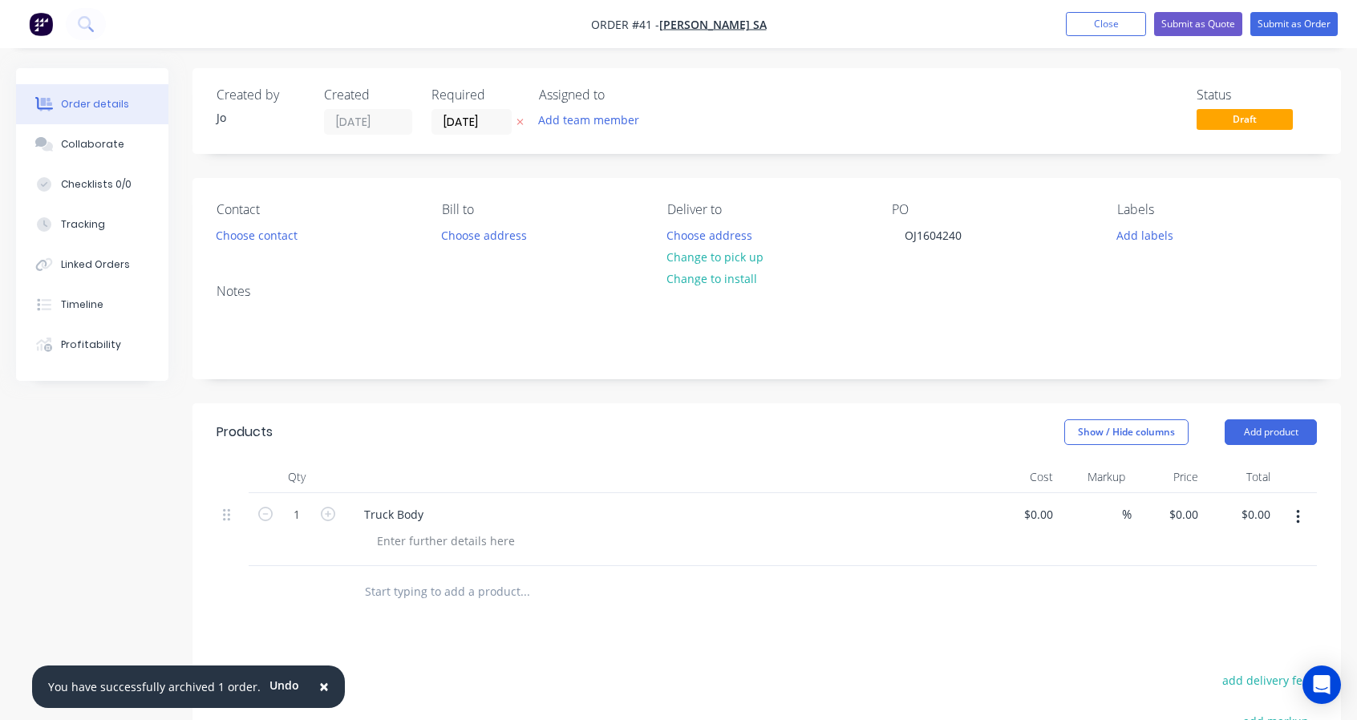
click at [462, 525] on div "Truck Body" at bounding box center [665, 529] width 641 height 73
click at [454, 535] on div at bounding box center [446, 540] width 164 height 23
click at [446, 543] on div at bounding box center [446, 540] width 164 height 23
paste div
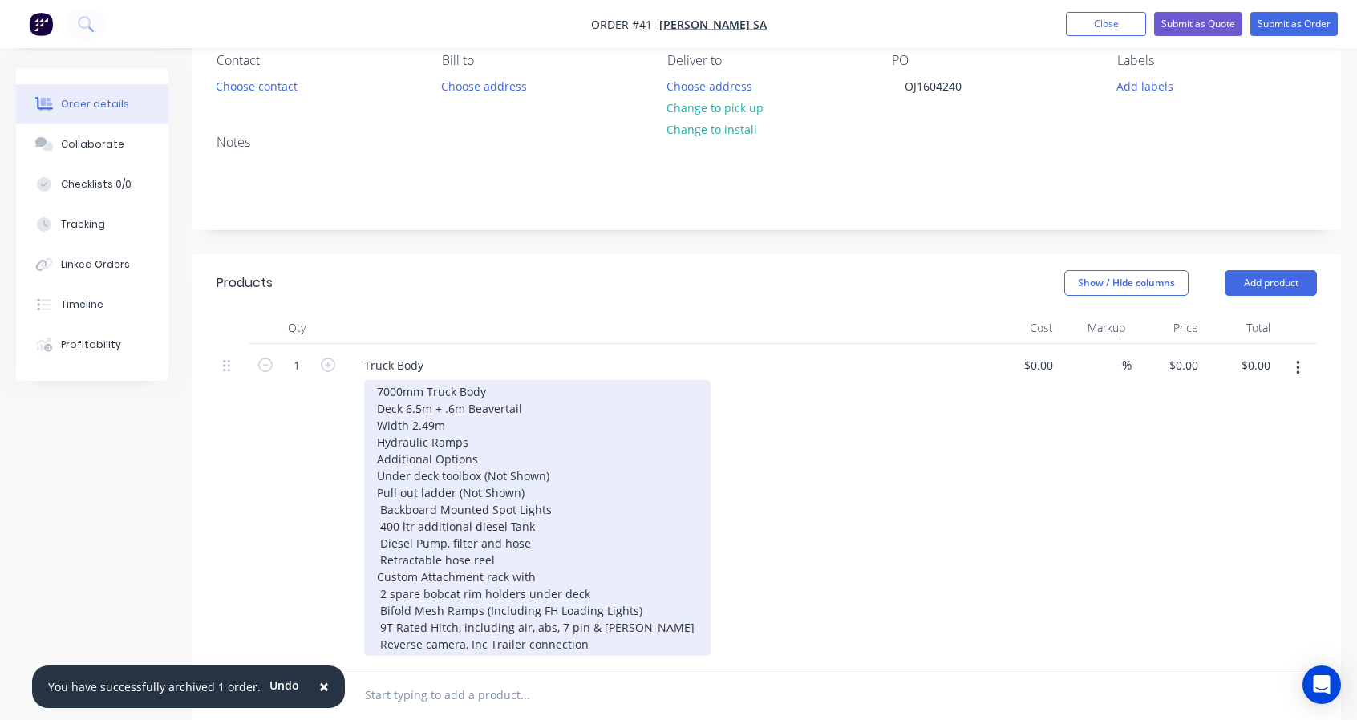
scroll to position [24, 0]
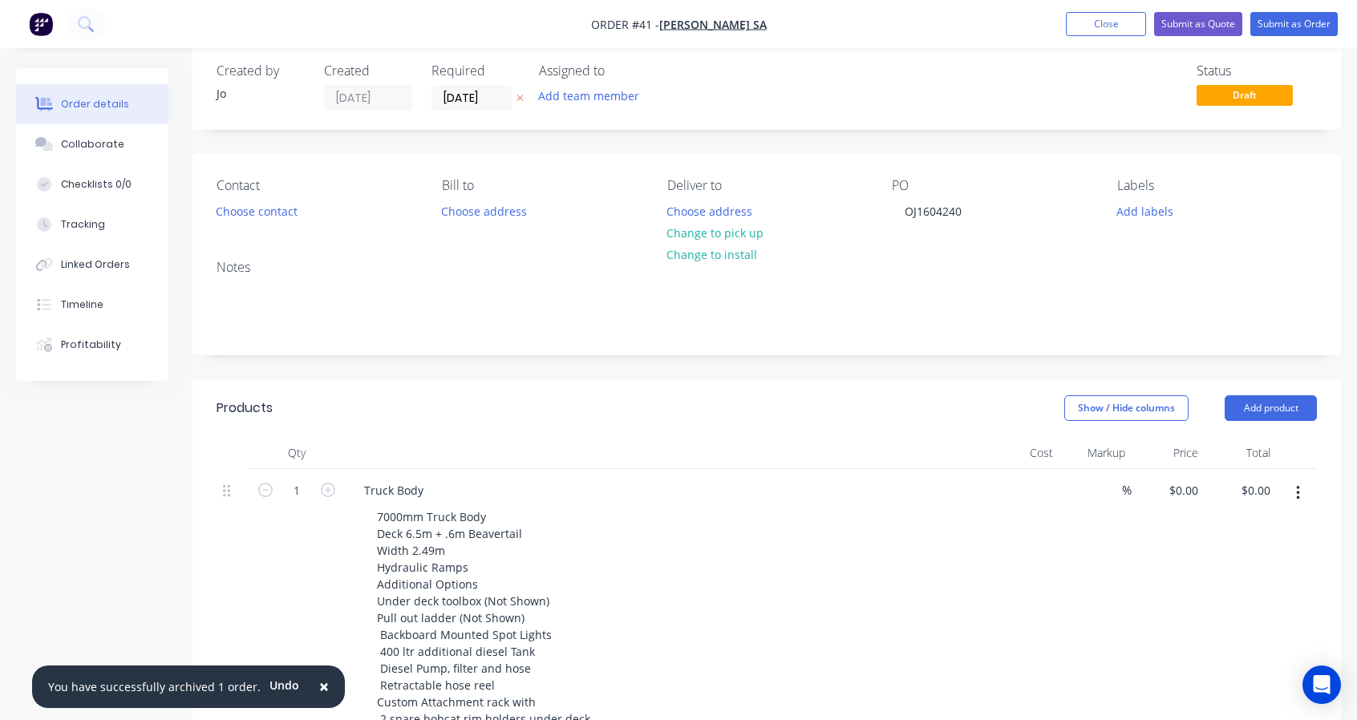
drag, startPoint x: 1020, startPoint y: 496, endPoint x: 1030, endPoint y: 496, distance: 9.6
click at [1023, 496] on div "$0.00" at bounding box center [1022, 632] width 73 height 326
type input "$83,400.00"
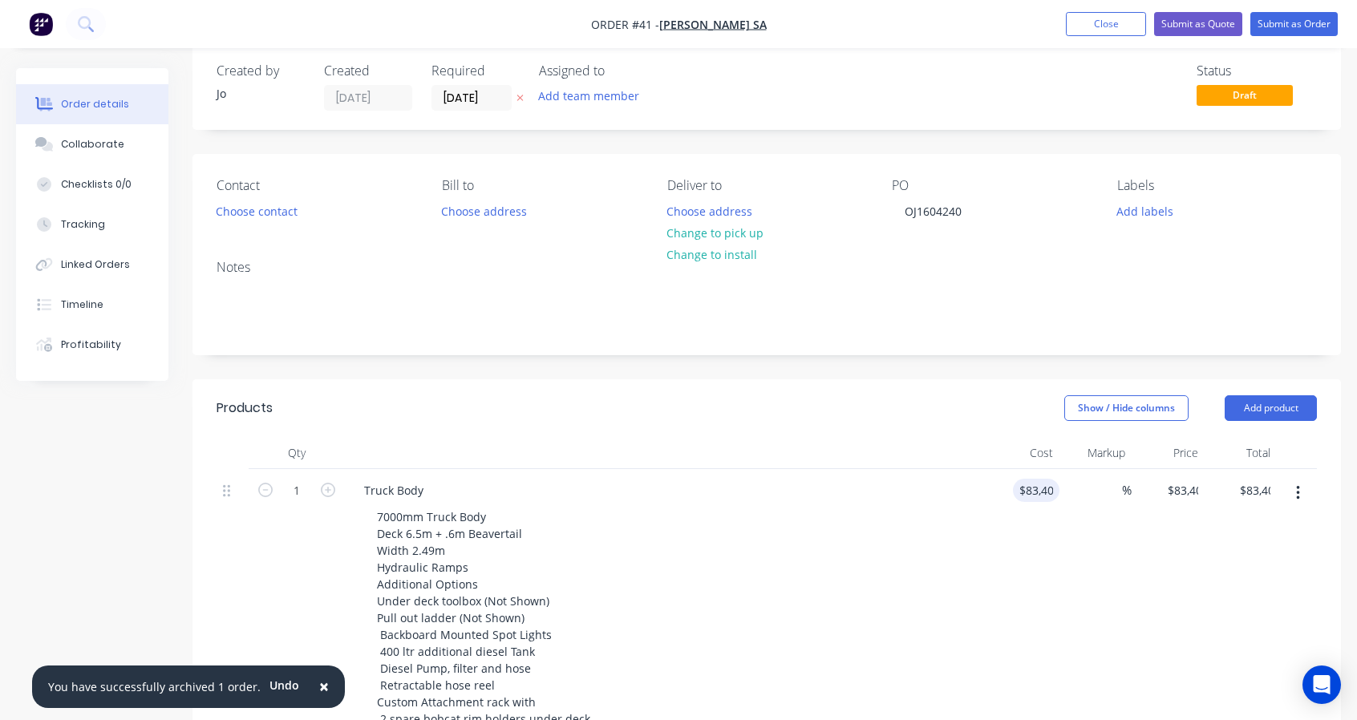
click at [1038, 558] on div "$83,400.00 83400" at bounding box center [1022, 632] width 73 height 326
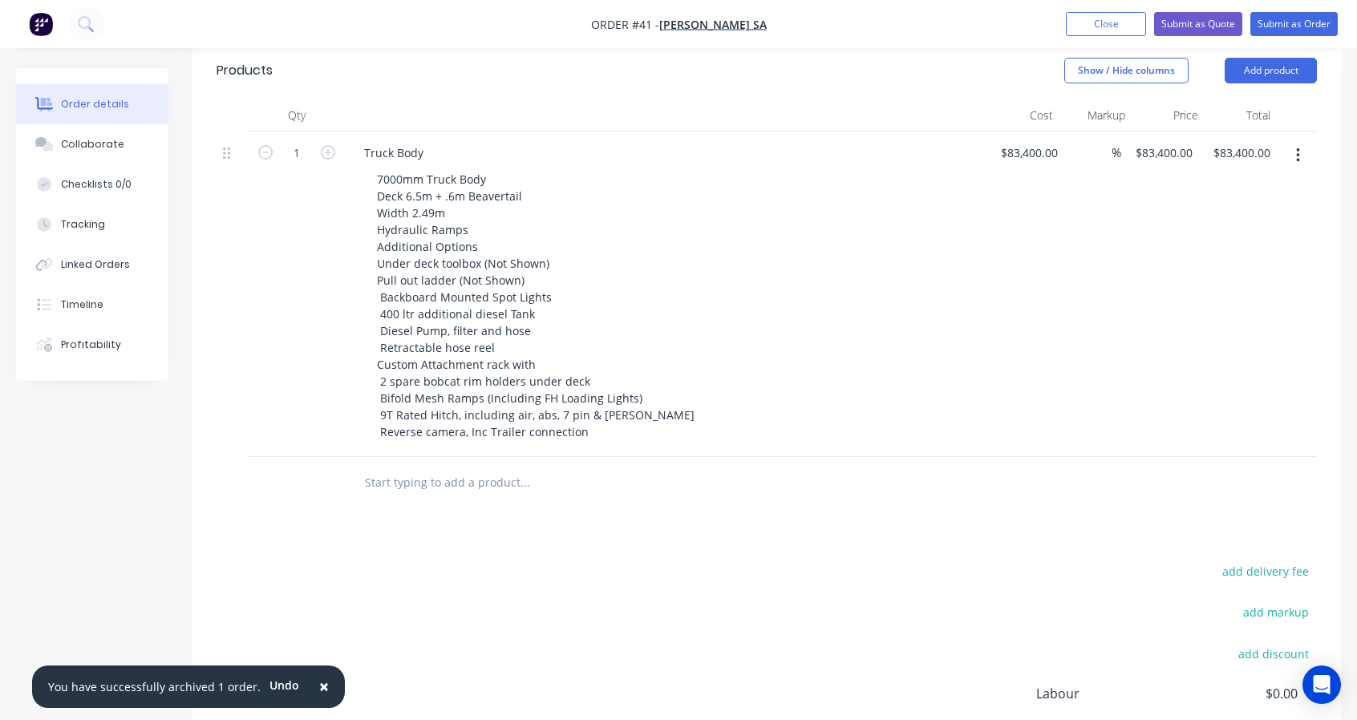
scroll to position [157, 0]
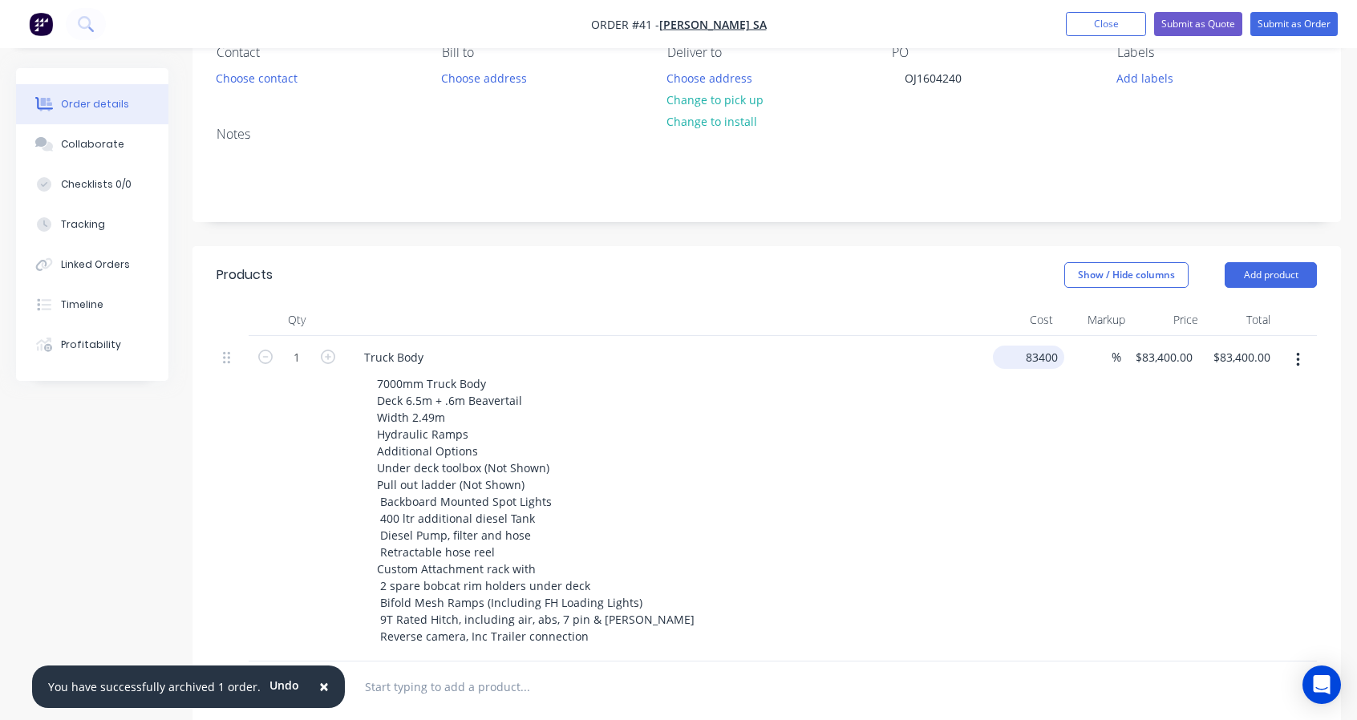
click at [1050, 358] on input "83400" at bounding box center [1031, 357] width 65 height 23
type input "$86,590.00"
click at [1020, 421] on div "$86,590.00 86590" at bounding box center [1019, 499] width 67 height 326
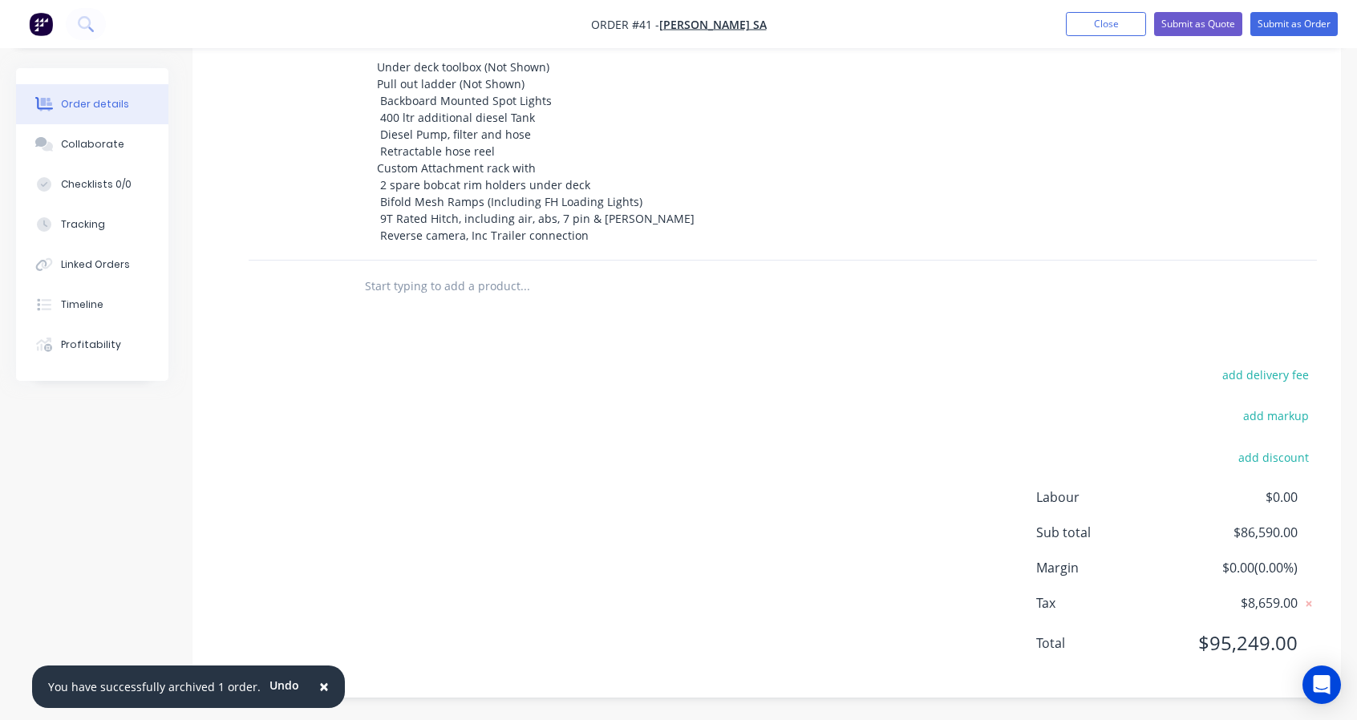
scroll to position [0, 0]
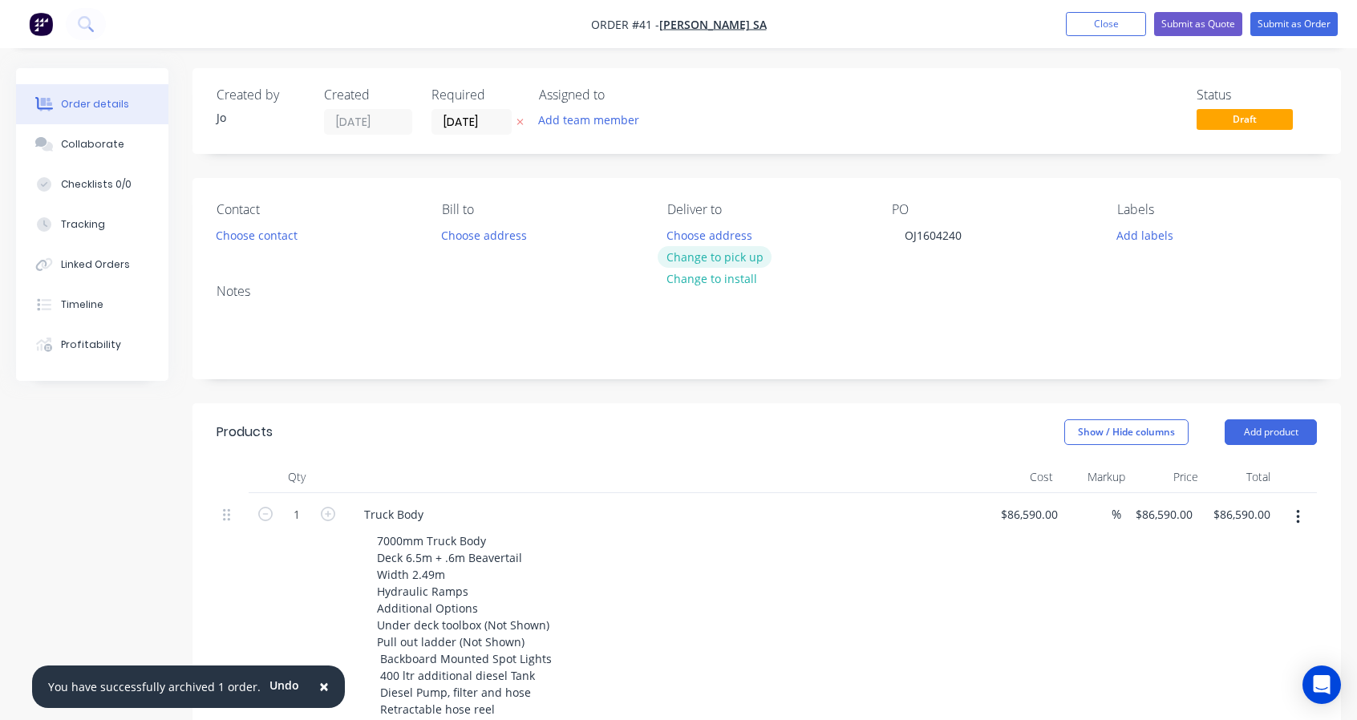
click at [735, 260] on button "Change to pick up" at bounding box center [715, 257] width 114 height 22
click at [488, 123] on input "[DATE]" at bounding box center [471, 122] width 79 height 24
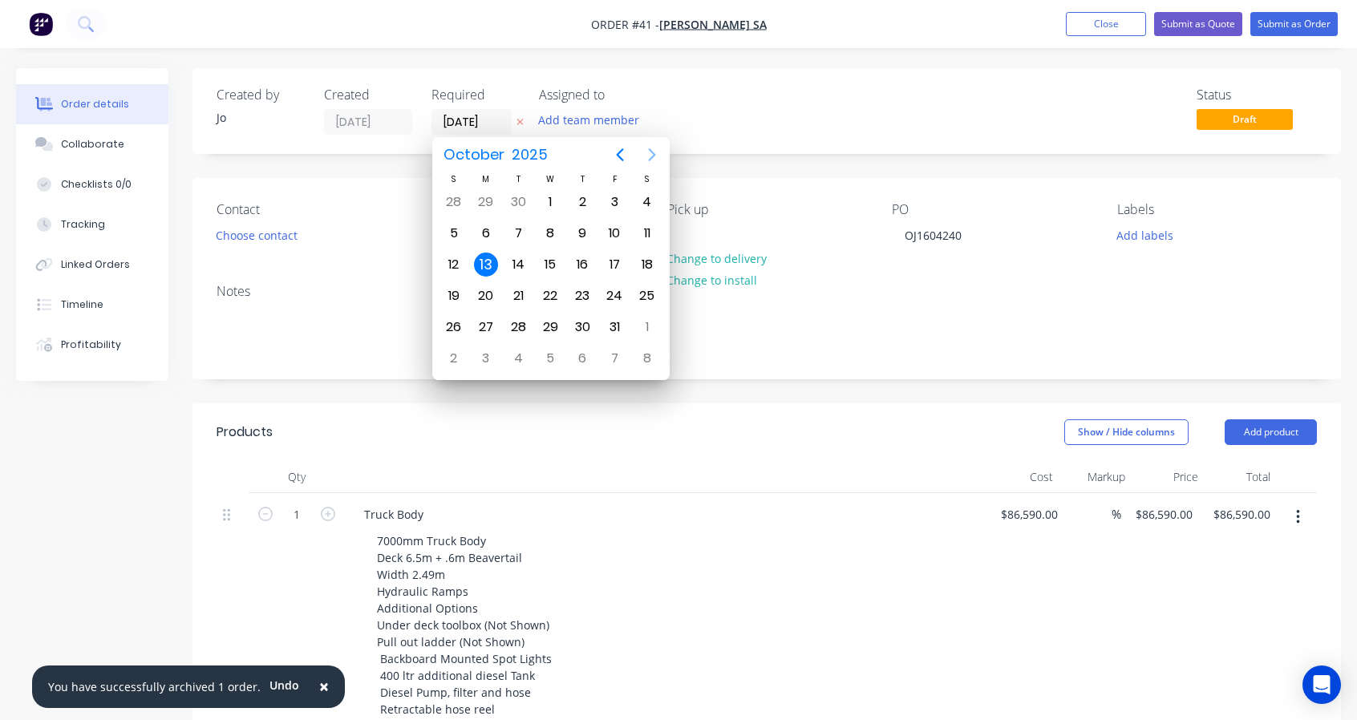
click at [654, 161] on icon "Next page" at bounding box center [651, 154] width 19 height 19
click at [651, 152] on icon "Next page" at bounding box center [651, 154] width 7 height 13
click at [615, 264] on div "16" at bounding box center [614, 265] width 24 height 24
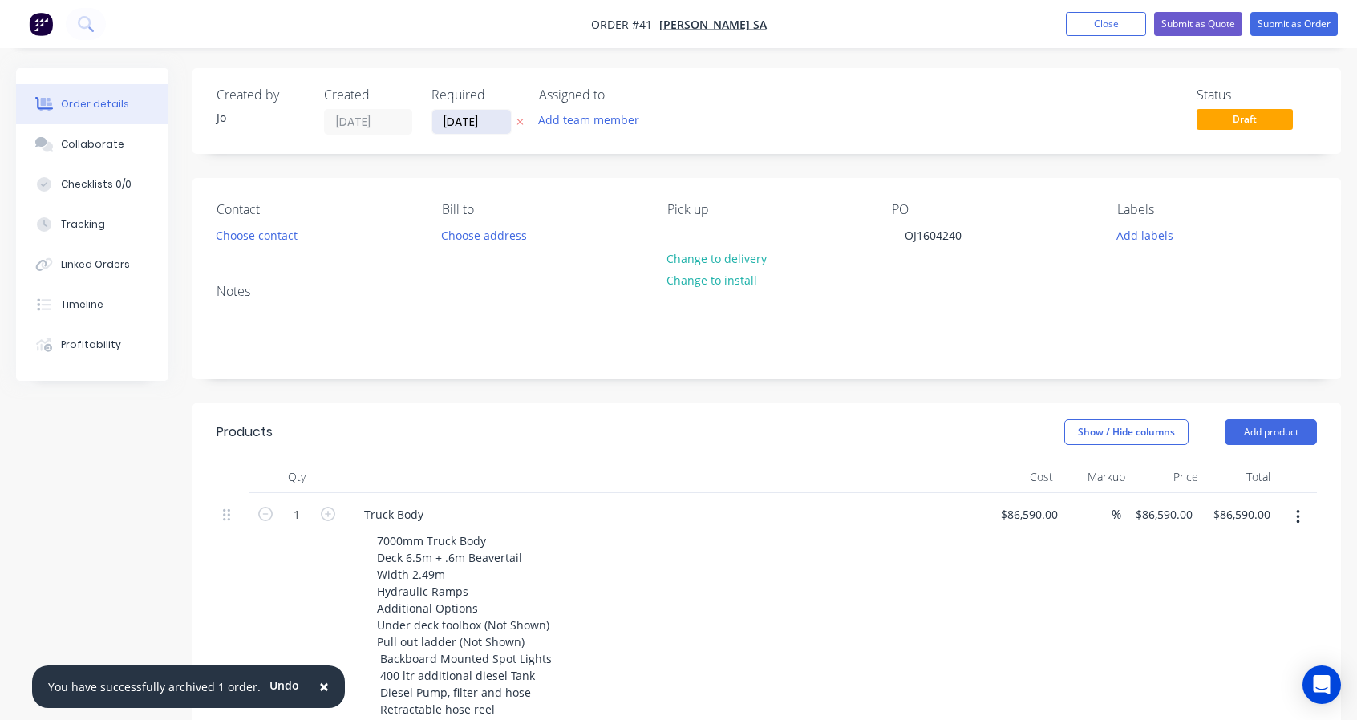
click at [481, 126] on input "[DATE]" at bounding box center [471, 122] width 79 height 24
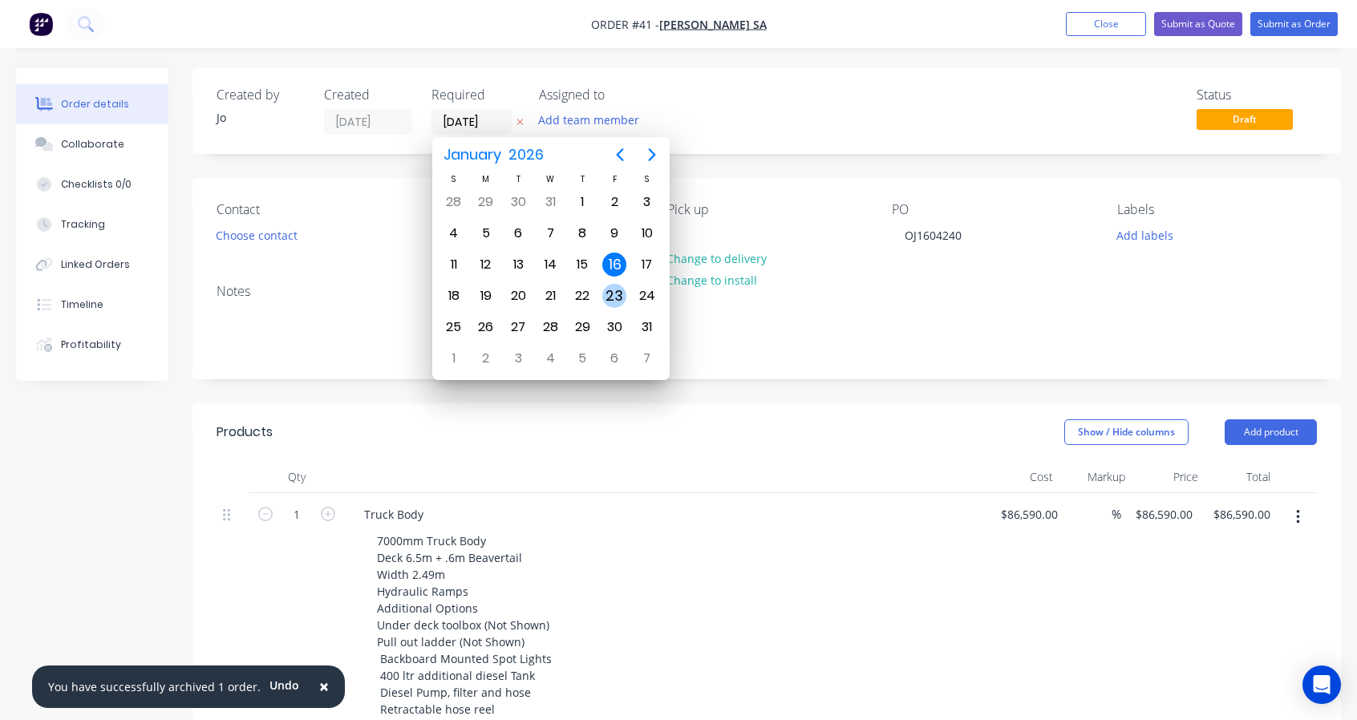
click at [618, 289] on div "23" at bounding box center [614, 296] width 24 height 24
type input "[DATE]"
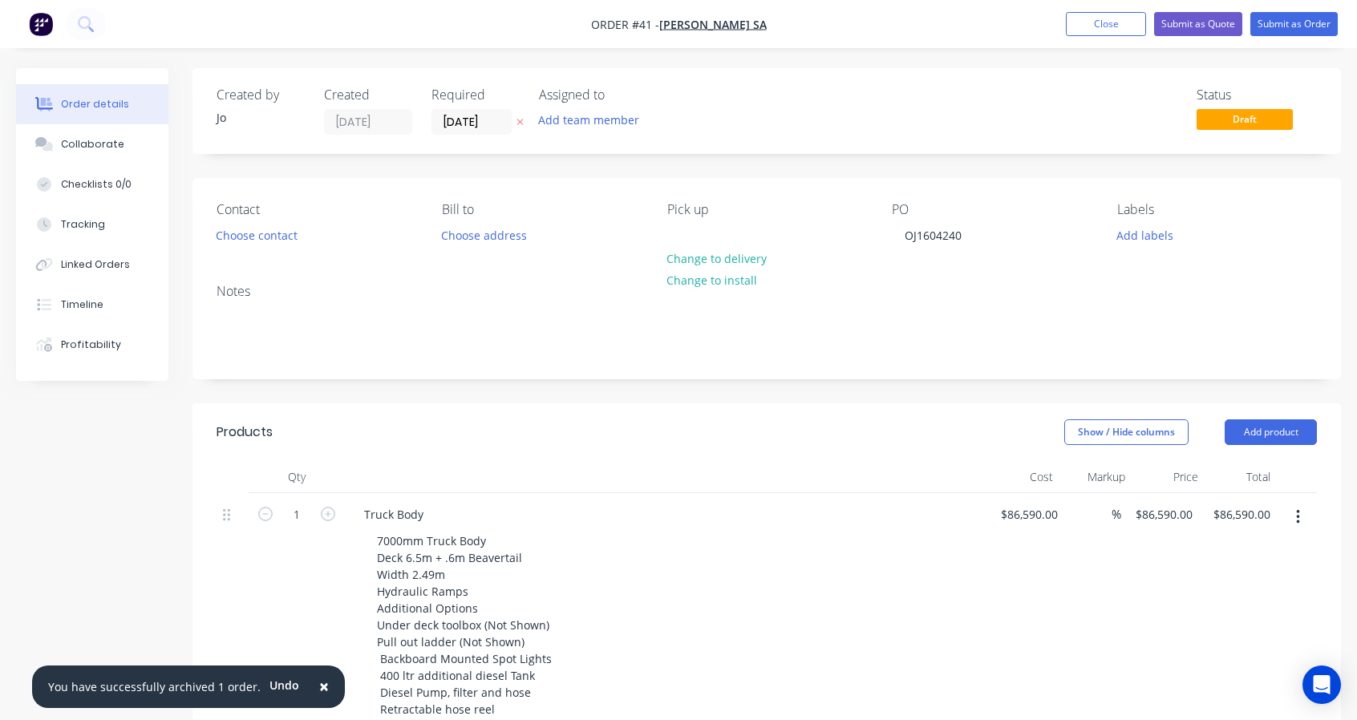
click at [807, 116] on div "Status Draft" at bounding box center [1007, 110] width 617 height 47
click at [1297, 28] on button "Submit as Order" at bounding box center [1293, 24] width 87 height 24
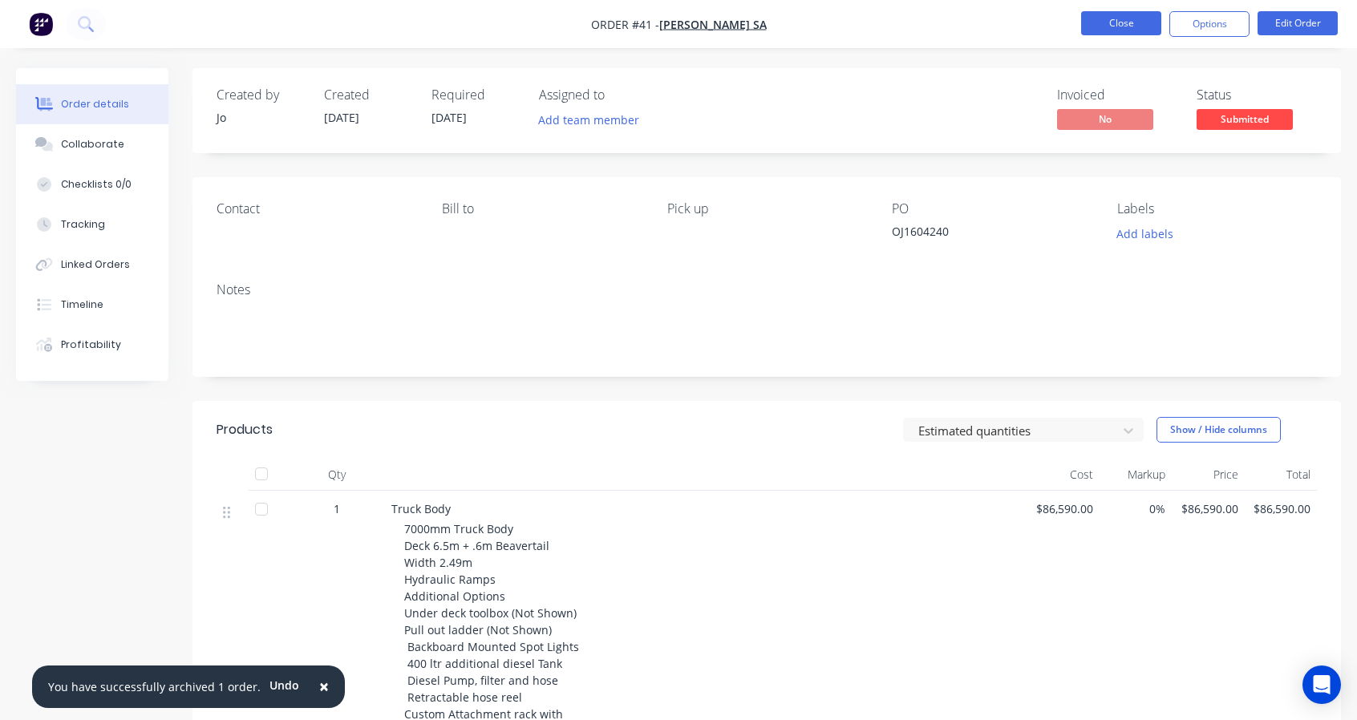
click at [1101, 30] on button "Close" at bounding box center [1121, 23] width 80 height 24
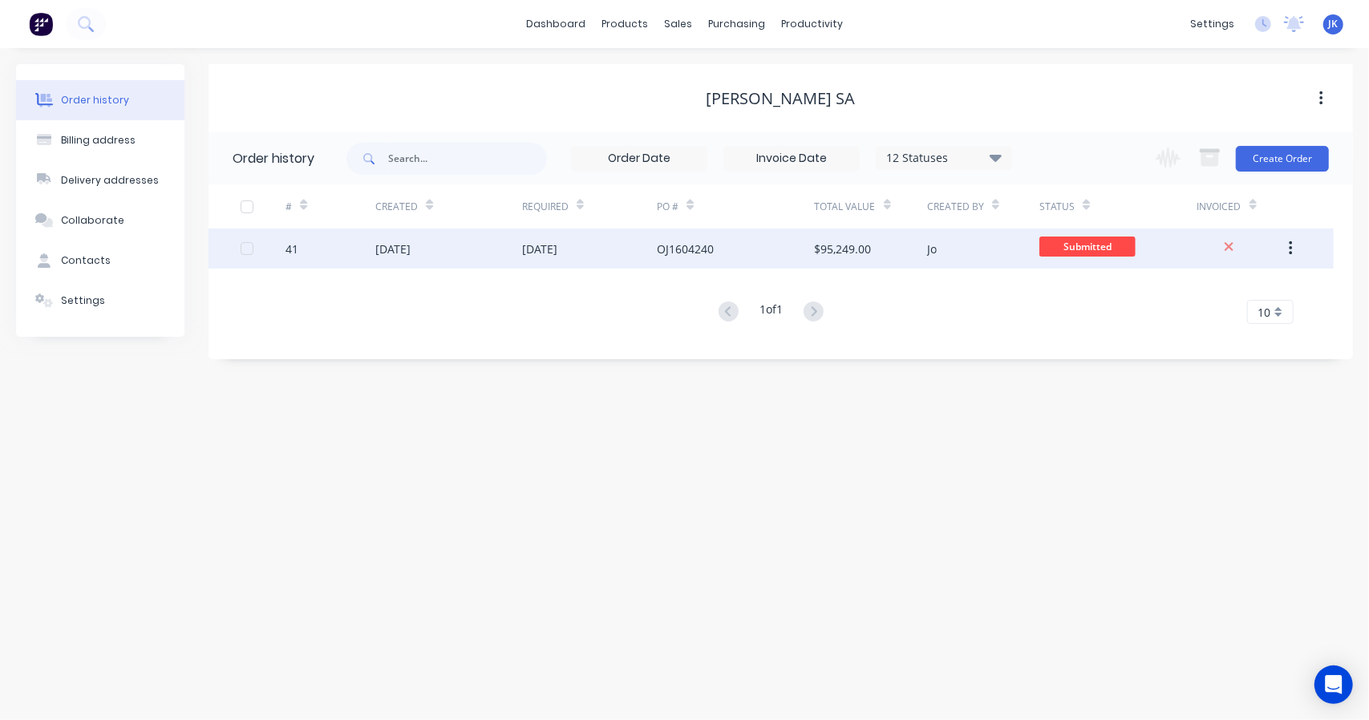
click at [1291, 249] on icon "button" at bounding box center [1290, 248] width 3 height 14
click at [1228, 318] on div "Duplicate" at bounding box center [1233, 322] width 123 height 23
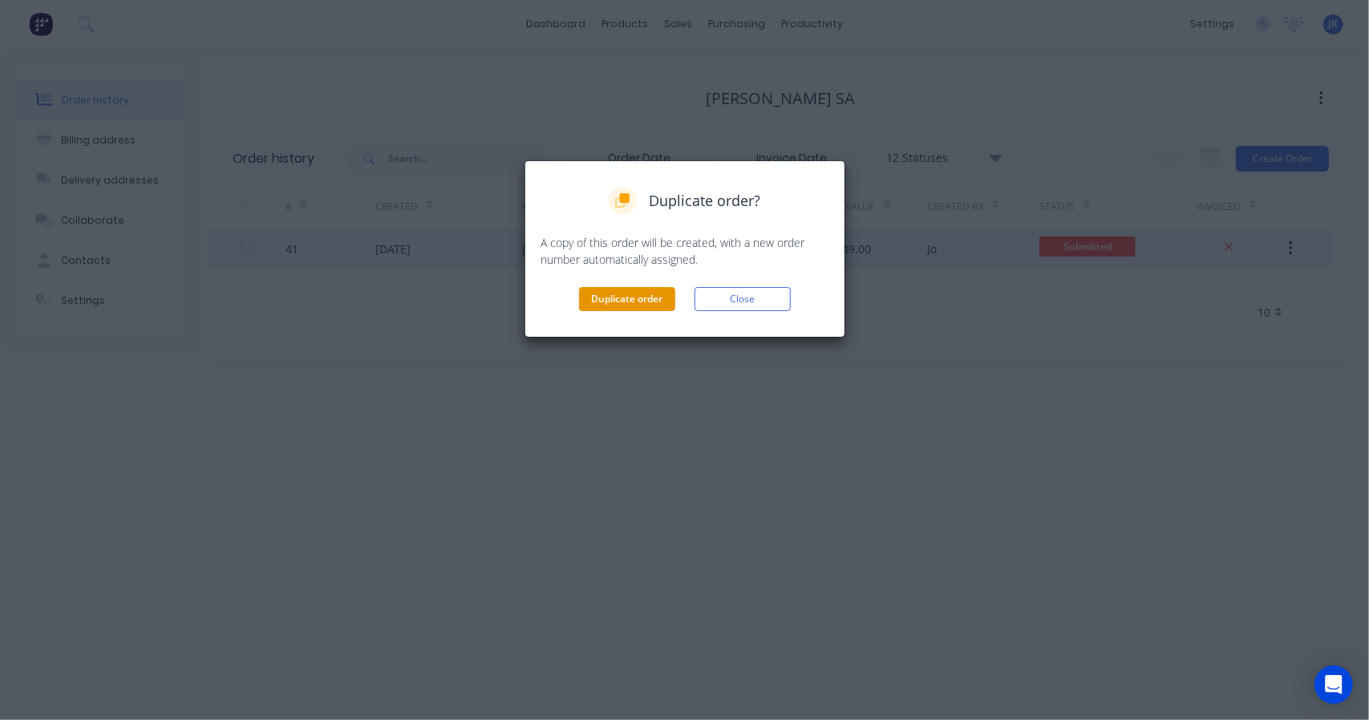
click at [645, 306] on button "Duplicate order" at bounding box center [627, 299] width 96 height 24
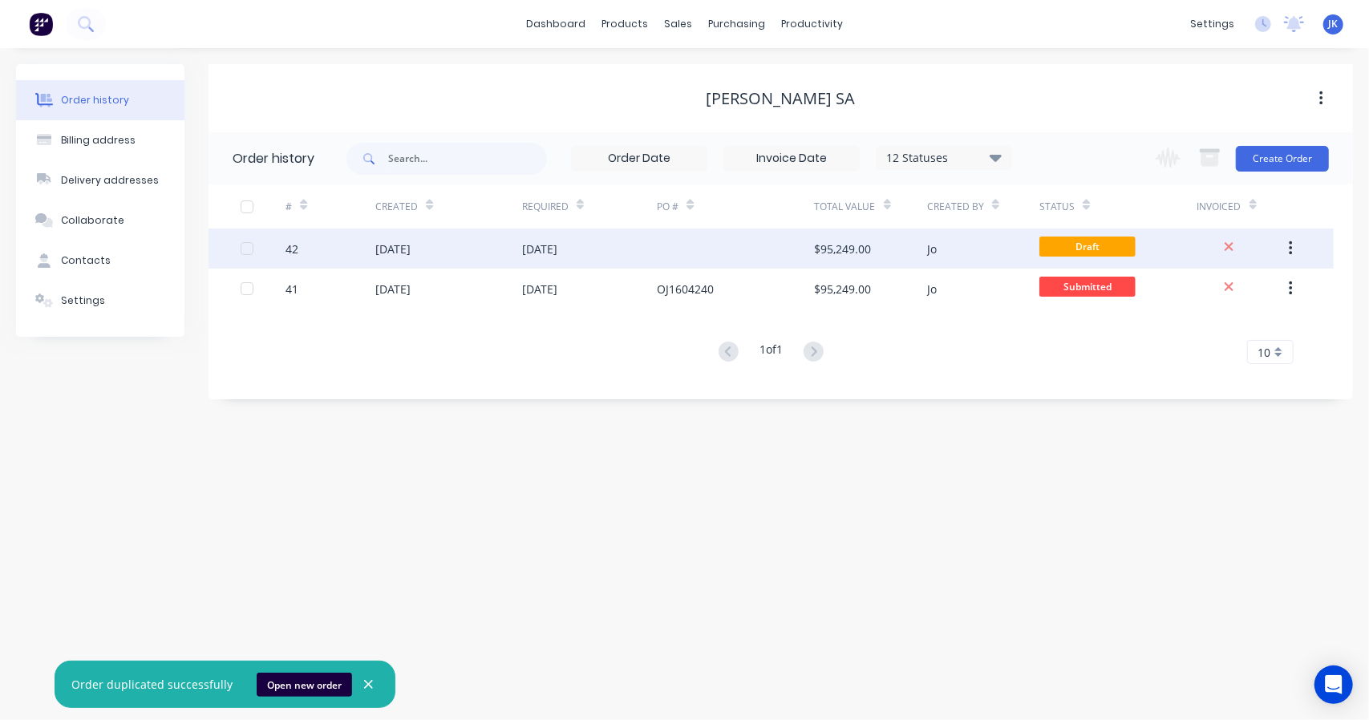
click at [665, 248] on div at bounding box center [735, 249] width 157 height 40
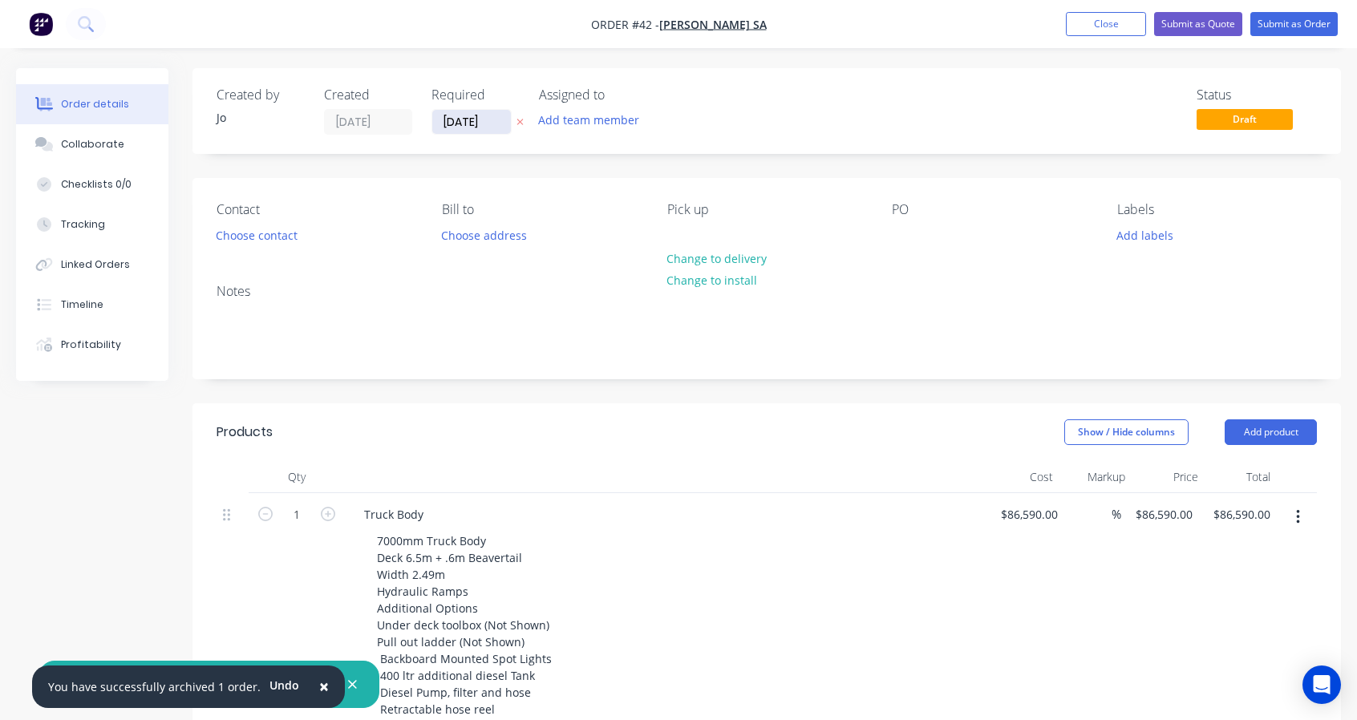
click at [492, 124] on input "[DATE]" at bounding box center [471, 122] width 79 height 24
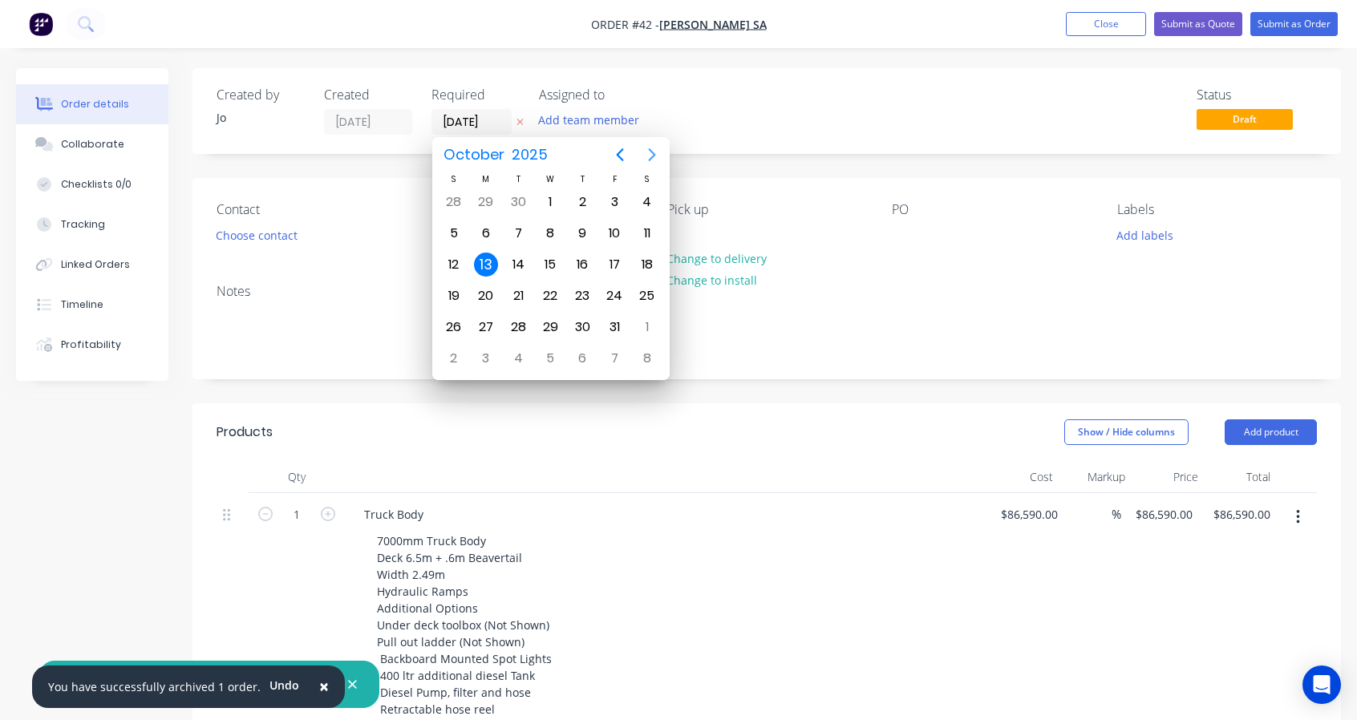
click at [646, 155] on icon "Next page" at bounding box center [651, 154] width 19 height 19
click at [646, 154] on icon "Next page" at bounding box center [651, 154] width 19 height 19
click at [652, 150] on icon "Next page" at bounding box center [651, 154] width 19 height 19
click at [612, 297] on div "23" at bounding box center [614, 296] width 24 height 24
type input "[DATE]"
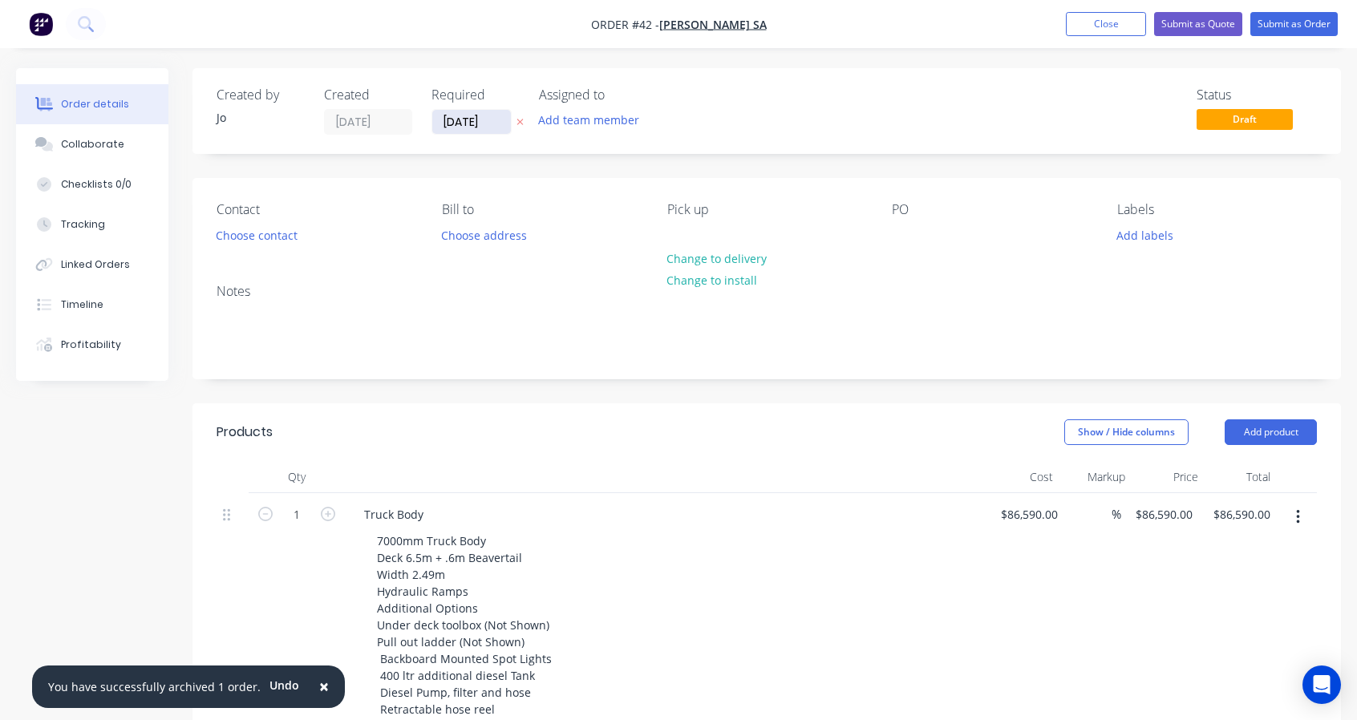
click at [493, 121] on input "[DATE]" at bounding box center [471, 122] width 79 height 24
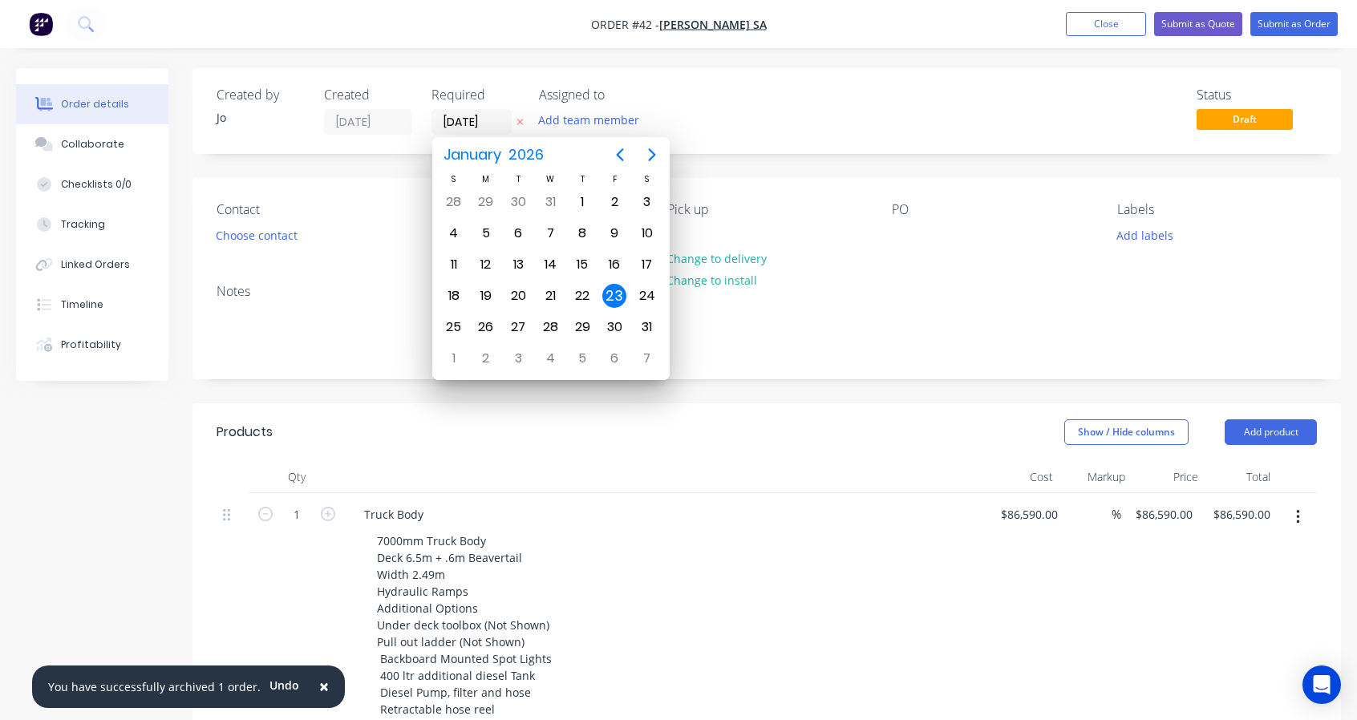
click at [978, 138] on div "Created by [PERSON_NAME] Created [DATE] Required [DATE] Assigned to Add team me…" at bounding box center [766, 111] width 1148 height 86
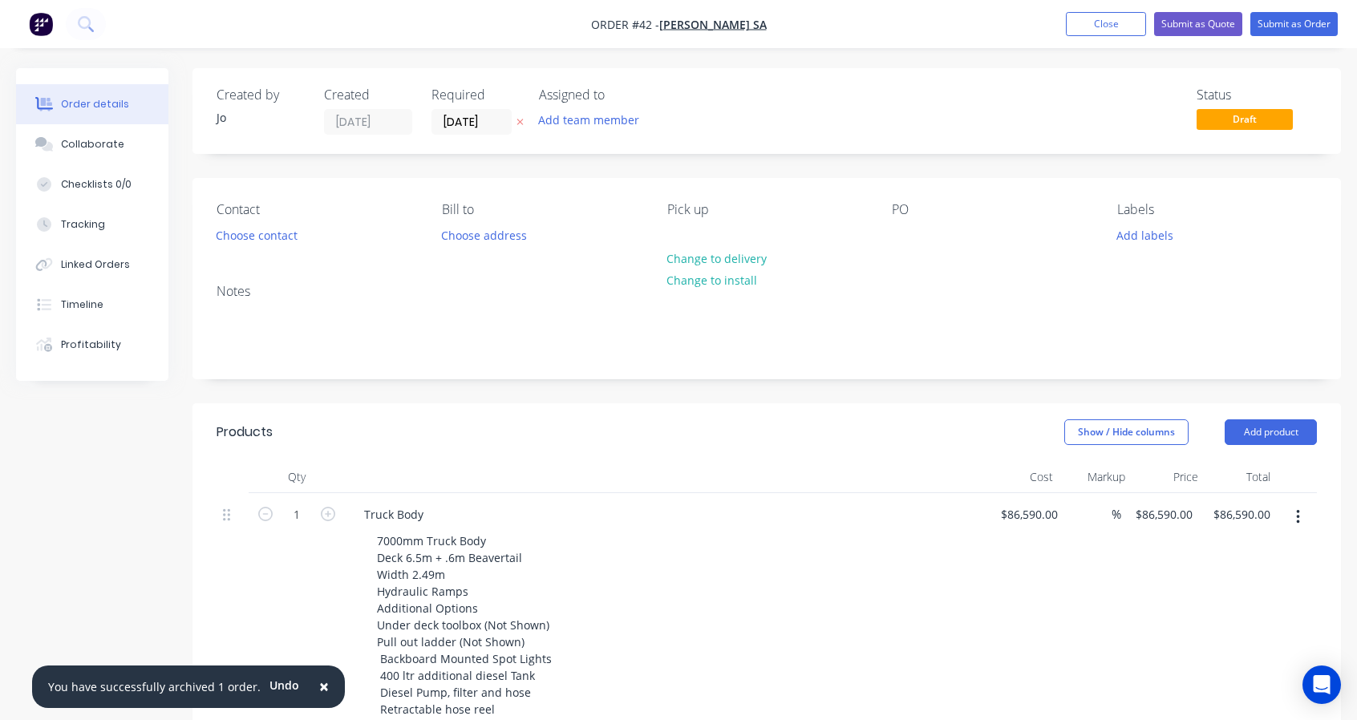
click at [921, 226] on div "PO" at bounding box center [992, 224] width 200 height 45
click at [905, 228] on div at bounding box center [905, 235] width 26 height 23
click at [1328, 20] on button "Submit as Order" at bounding box center [1293, 24] width 87 height 24
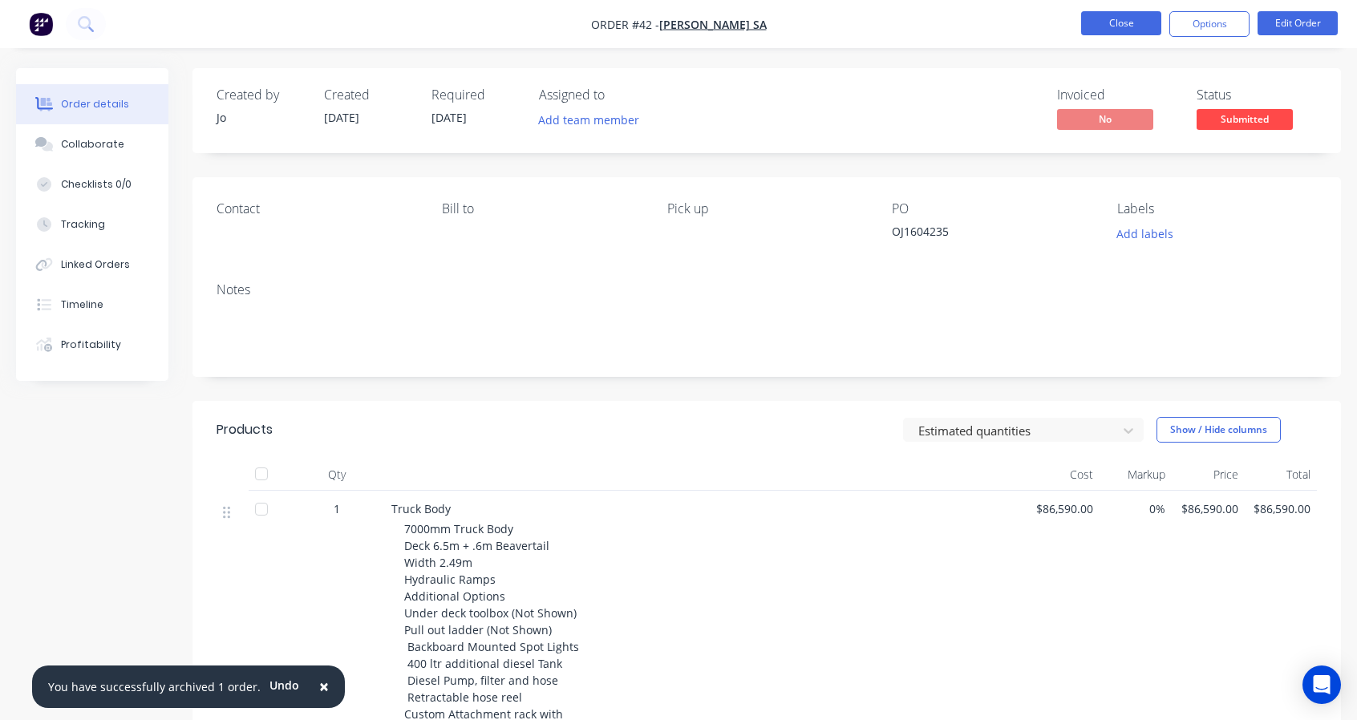
click at [1111, 17] on button "Close" at bounding box center [1121, 23] width 80 height 24
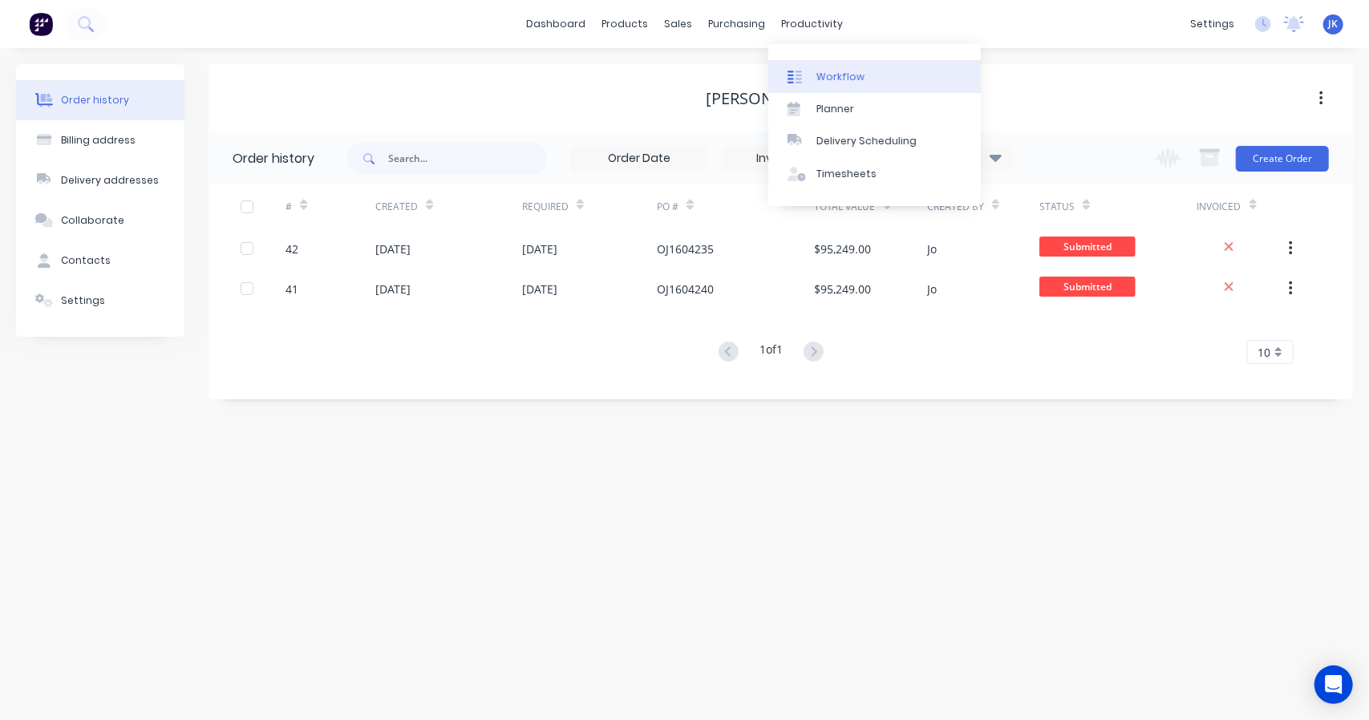
click at [810, 72] on div at bounding box center [799, 77] width 24 height 14
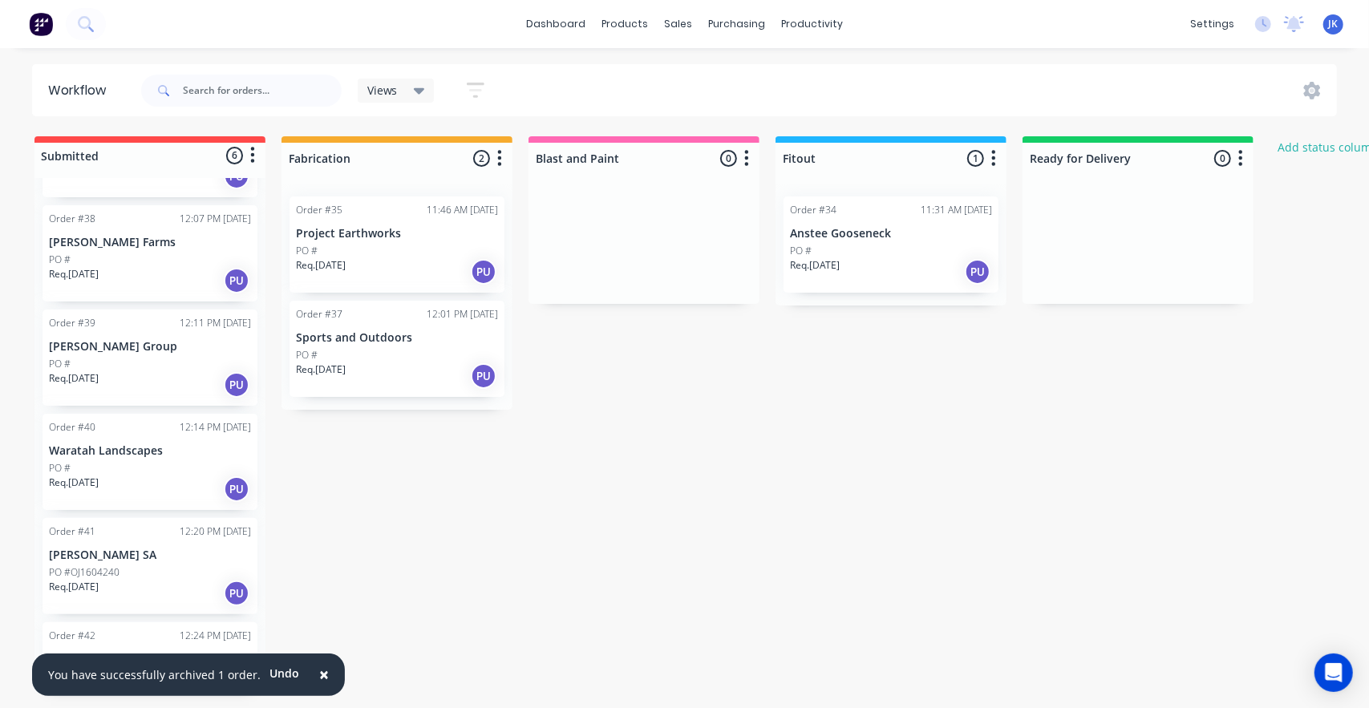
scroll to position [115, 0]
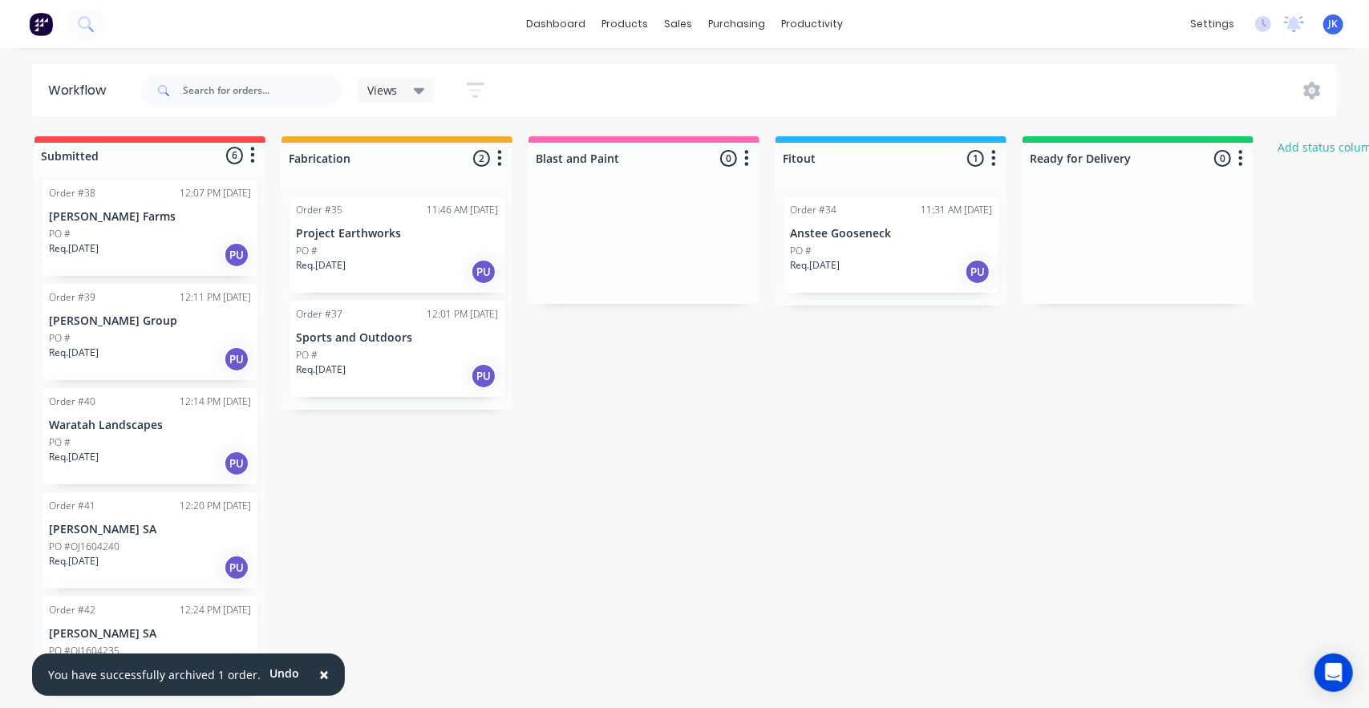
click at [321, 678] on button "×" at bounding box center [324, 675] width 42 height 38
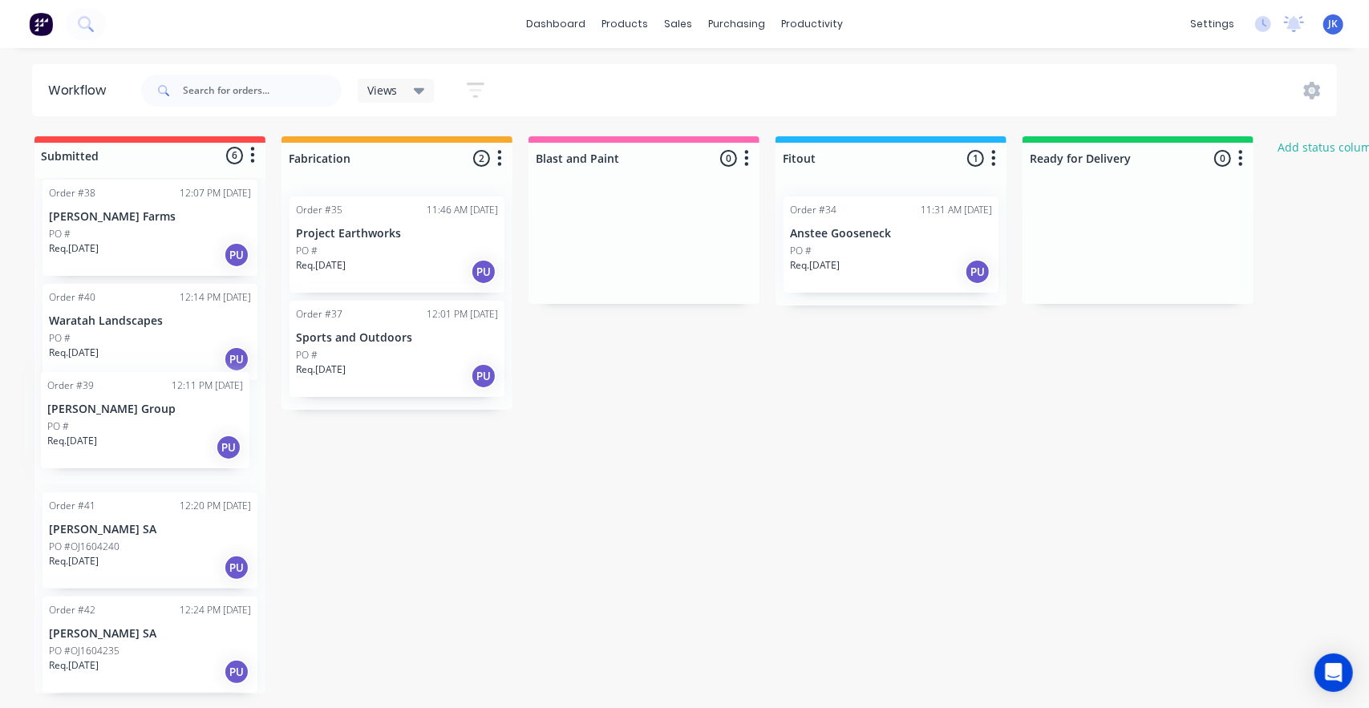
drag, startPoint x: 123, startPoint y: 333, endPoint x: 121, endPoint y: 431, distance: 97.8
click at [121, 431] on div "Order #36 11:55 AM [DATE] Hume City Council PO # Req. [DATE] PU Order #38 12:07…" at bounding box center [149, 436] width 231 height 516
drag, startPoint x: 155, startPoint y: 542, endPoint x: 149, endPoint y: 663, distance: 121.2
click at [149, 663] on div "Order #36 11:55 AM [DATE] Hume City Council PO # Req. [DATE] PU Order #38 12:07…" at bounding box center [149, 436] width 231 height 516
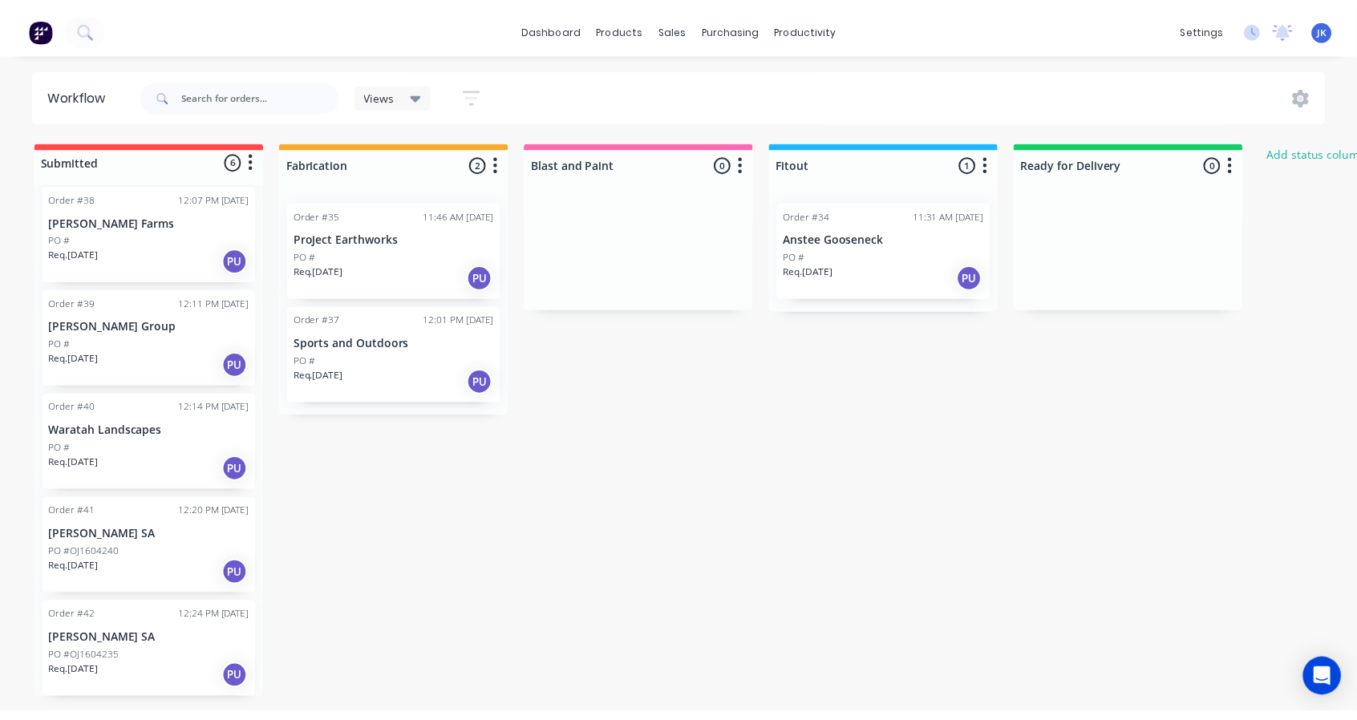
scroll to position [0, 0]
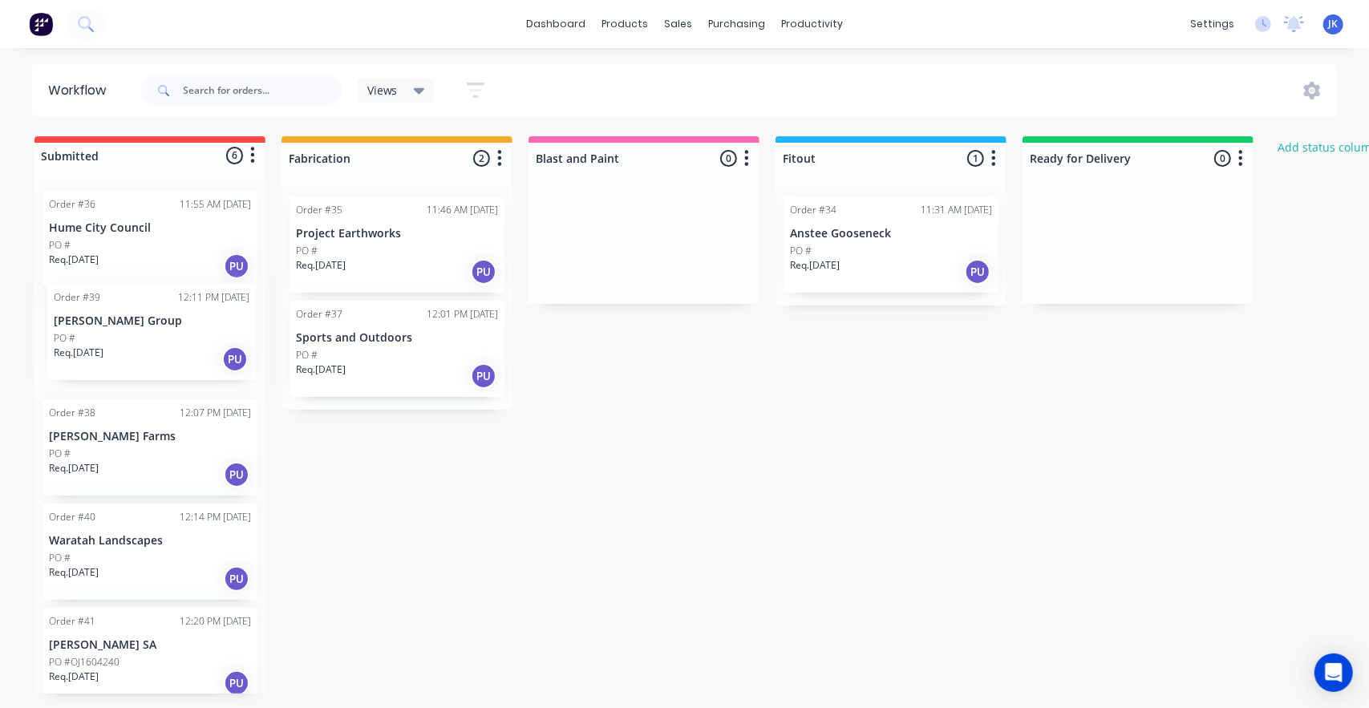
drag, startPoint x: 136, startPoint y: 454, endPoint x: 132, endPoint y: 333, distance: 121.2
click at [134, 333] on div "Order #36 11:55 AM [DATE] Hume City Council PO # Req. [DATE] PU Order #38 12:07…" at bounding box center [149, 436] width 231 height 516
click at [132, 334] on p "[PERSON_NAME] Farms" at bounding box center [150, 333] width 202 height 14
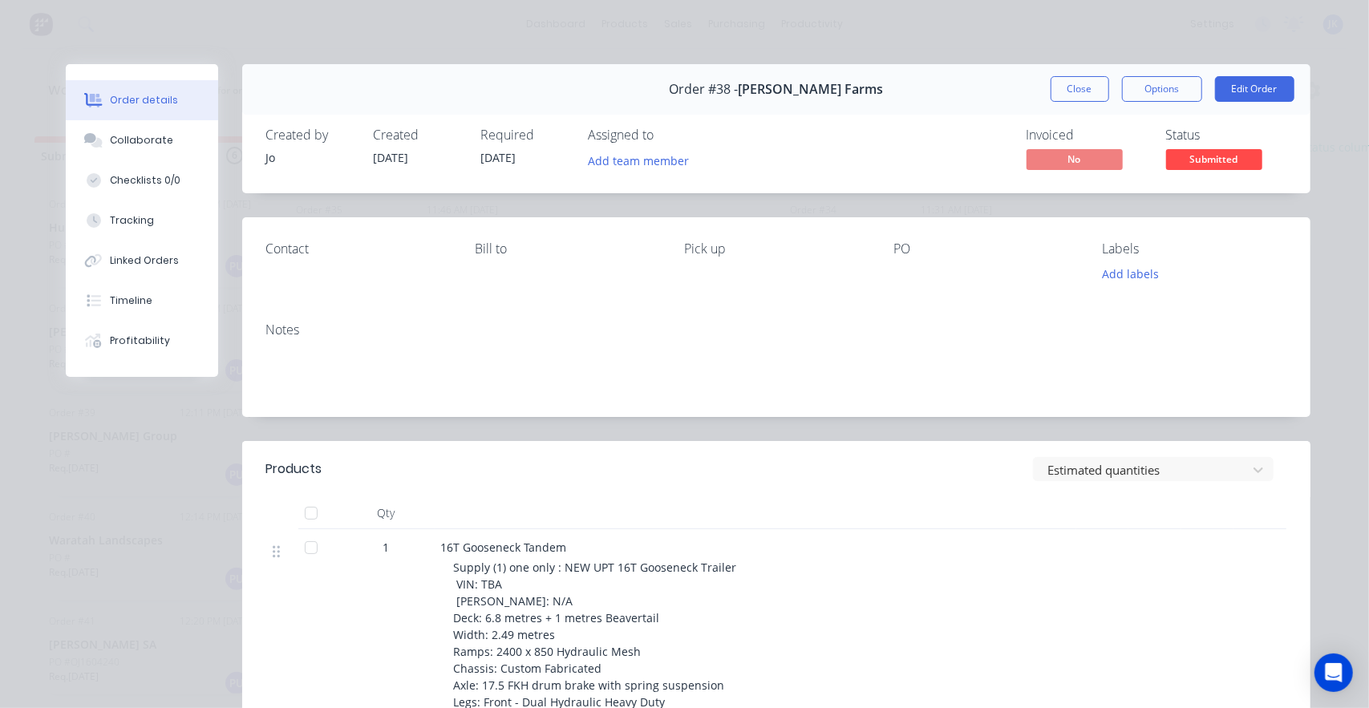
click at [1054, 90] on button "Close" at bounding box center [1079, 89] width 59 height 26
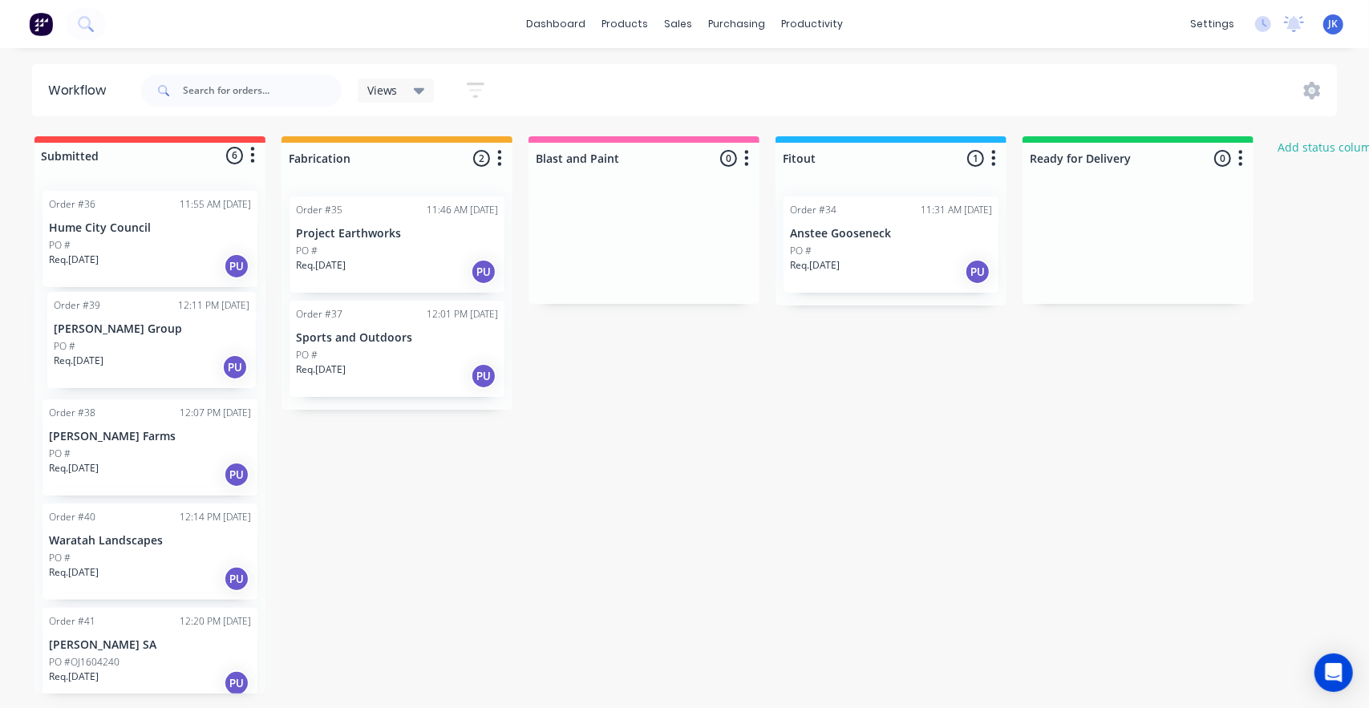
drag, startPoint x: 117, startPoint y: 463, endPoint x: 127, endPoint y: 365, distance: 98.3
click at [122, 363] on div "Order #36 11:55 AM [DATE] Hume City Council PO # Req. [DATE] PU Order #38 12:07…" at bounding box center [149, 436] width 231 height 516
drag, startPoint x: 103, startPoint y: 453, endPoint x: 101, endPoint y: 338, distance: 115.5
click at [101, 338] on div "Order #36 11:55 AM [DATE] Hume City Council PO # Req. [DATE] PU Order #38 12:07…" at bounding box center [149, 436] width 231 height 516
click at [125, 467] on div "Req. [DATE] PU" at bounding box center [150, 474] width 202 height 27
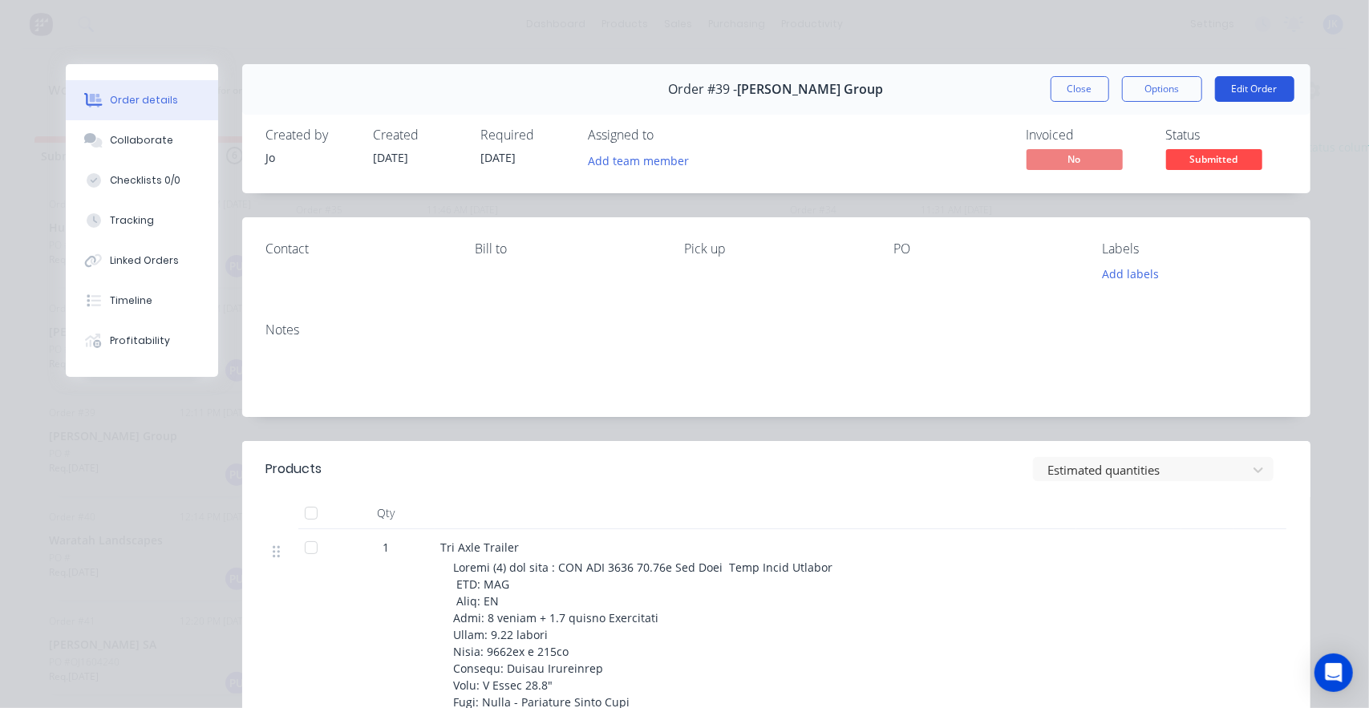
click at [1243, 100] on button "Edit Order" at bounding box center [1254, 89] width 79 height 26
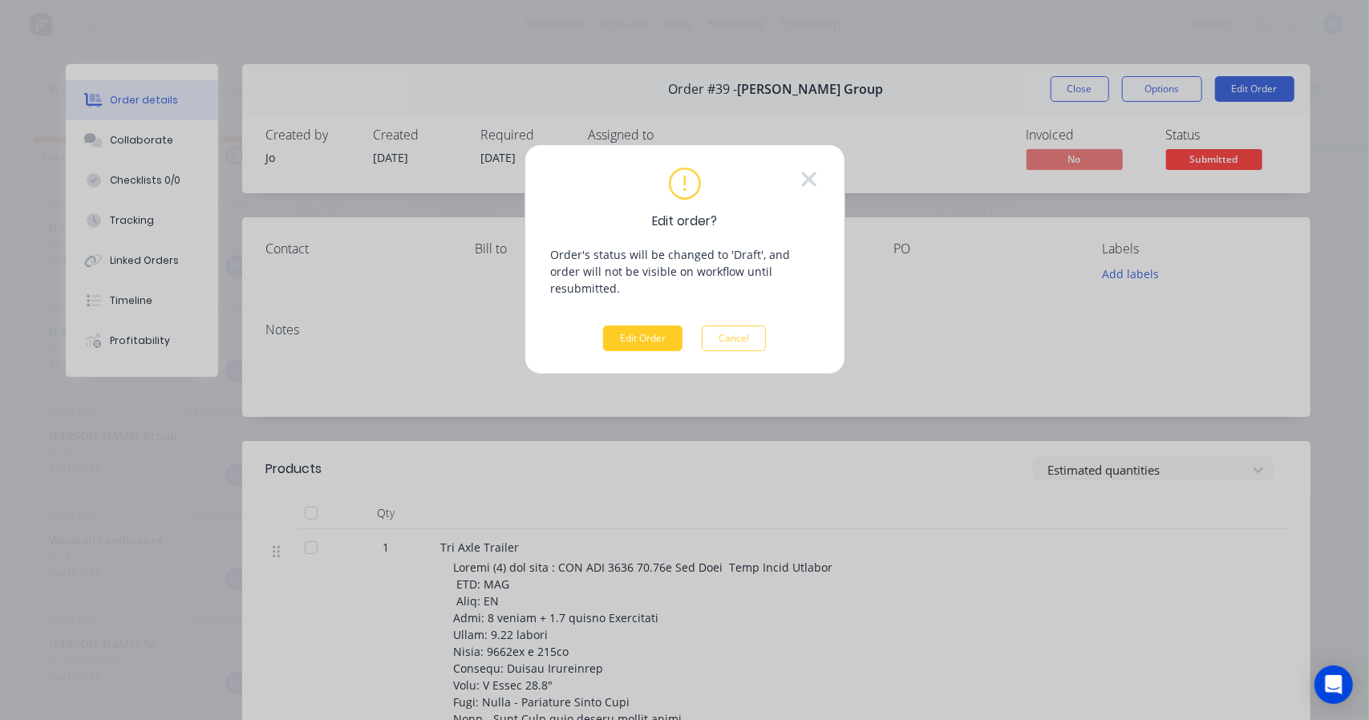
click at [657, 326] on button "Edit Order" at bounding box center [642, 339] width 79 height 26
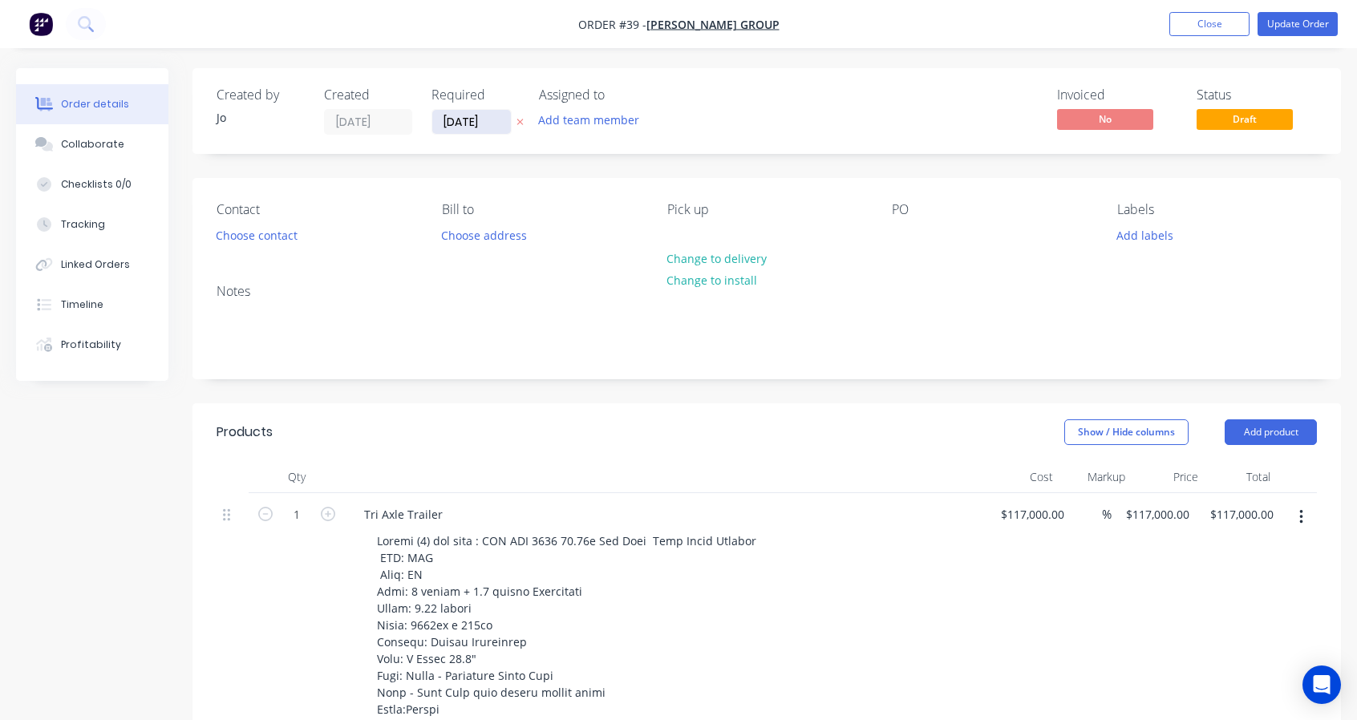
click at [459, 126] on input "[DATE]" at bounding box center [471, 122] width 79 height 24
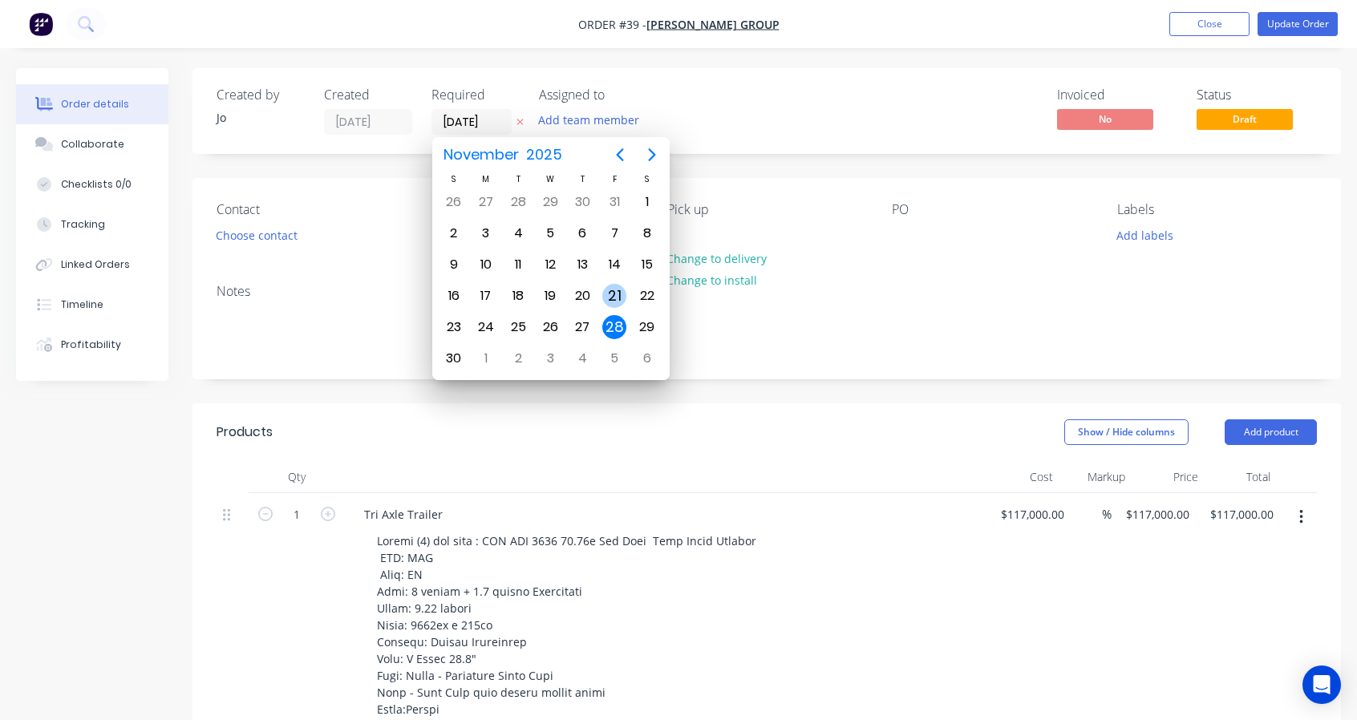
click at [617, 286] on div "21" at bounding box center [614, 296] width 24 height 24
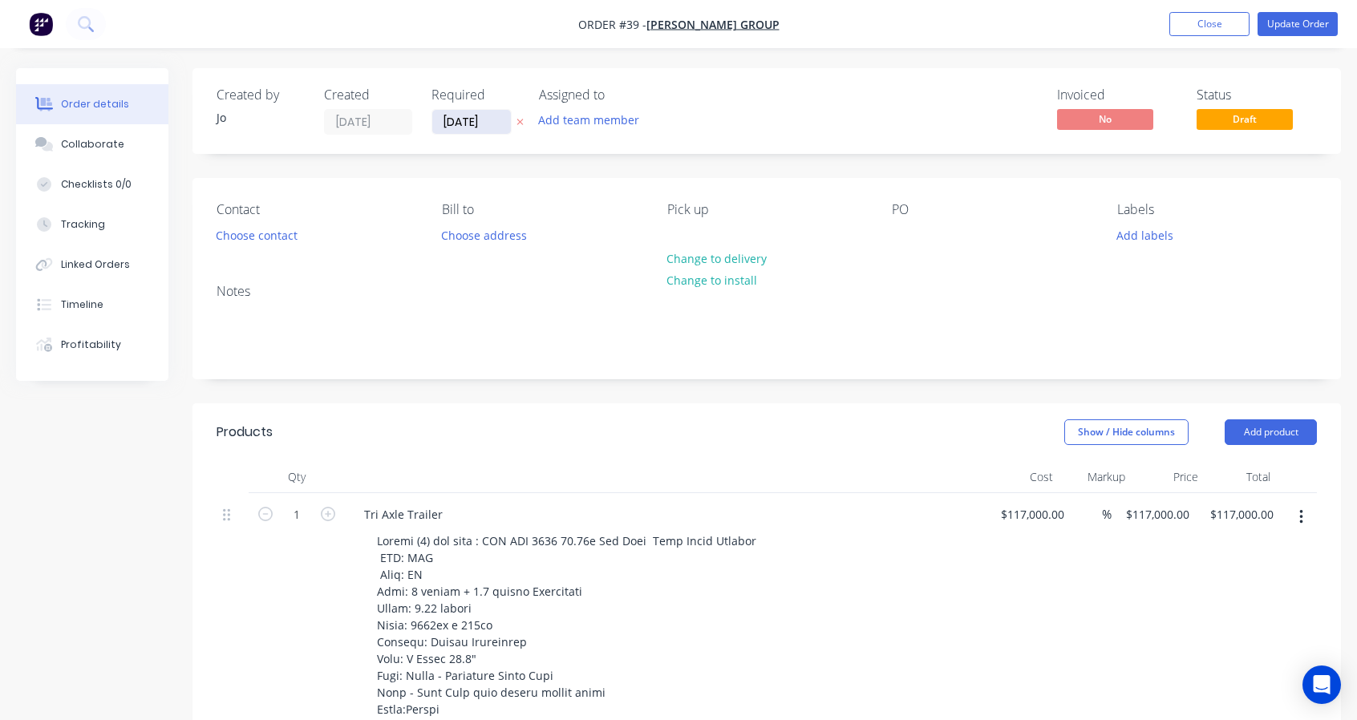
click at [500, 123] on input "[DATE]" at bounding box center [471, 122] width 79 height 24
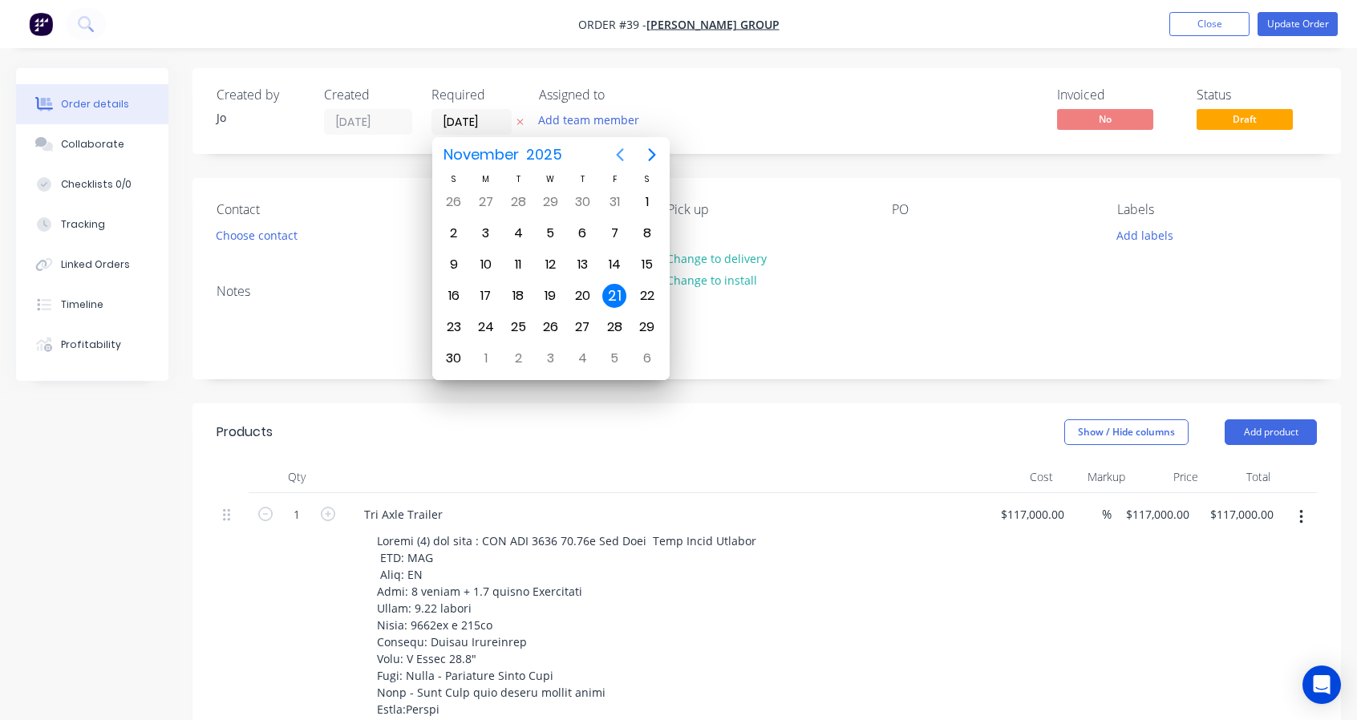
click at [621, 155] on icon "Previous page" at bounding box center [619, 154] width 19 height 19
click at [614, 350] on div "7" at bounding box center [614, 358] width 24 height 24
type input "[DATE]"
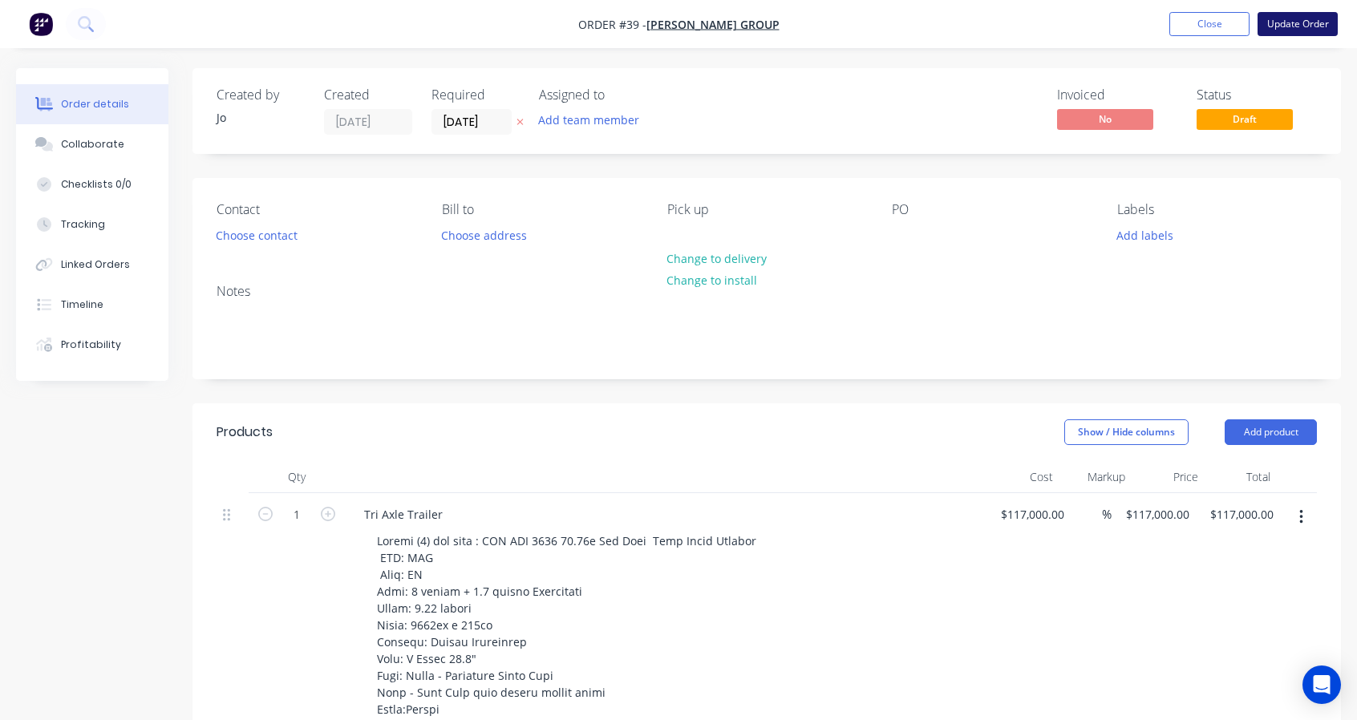
click at [1270, 20] on button "Update Order" at bounding box center [1297, 24] width 80 height 24
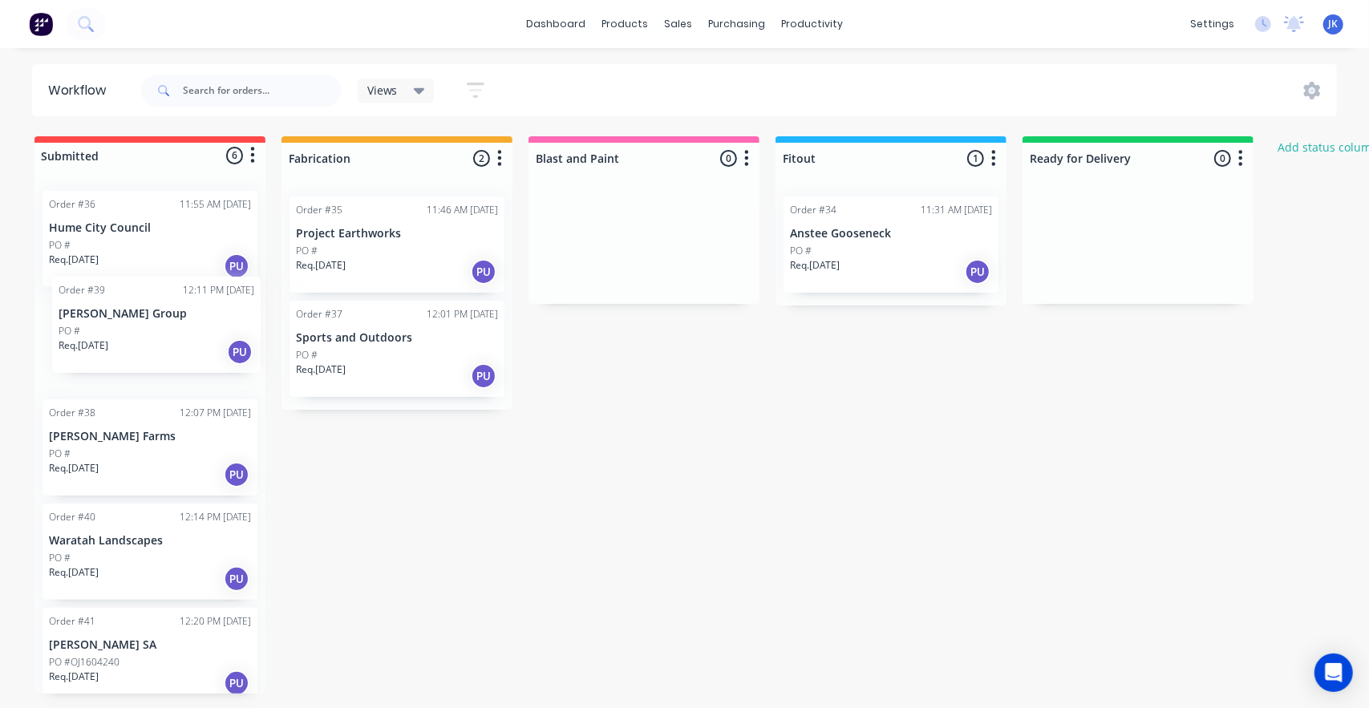
drag, startPoint x: 88, startPoint y: 478, endPoint x: 95, endPoint y: 354, distance: 123.7
click at [95, 354] on div "Order #36 11:55 AM [DATE] Hume City Council PO # Req. [DATE] PU Order #38 12:07…" at bounding box center [149, 436] width 231 height 516
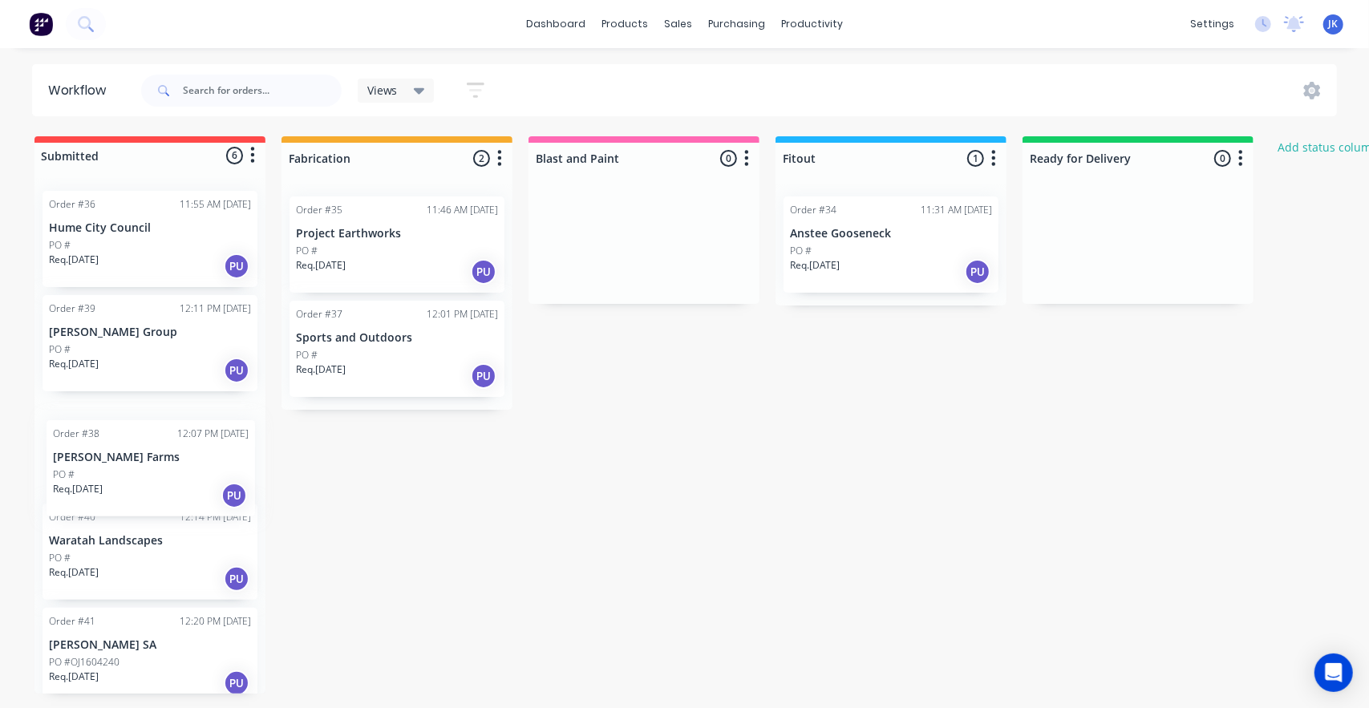
drag, startPoint x: 123, startPoint y: 354, endPoint x: 125, endPoint y: 475, distance: 121.1
click at [127, 480] on div "Order #36 11:55 AM [DATE] Hume City Council PO # Req. [DATE] PU Order #38 12:07…" at bounding box center [149, 436] width 231 height 516
drag, startPoint x: 140, startPoint y: 469, endPoint x: 127, endPoint y: 354, distance: 116.2
click at [127, 354] on div "Order #36 11:55 AM [DATE] Hume City Council PO # Req. [DATE] PU Order #38 12:07…" at bounding box center [149, 436] width 231 height 516
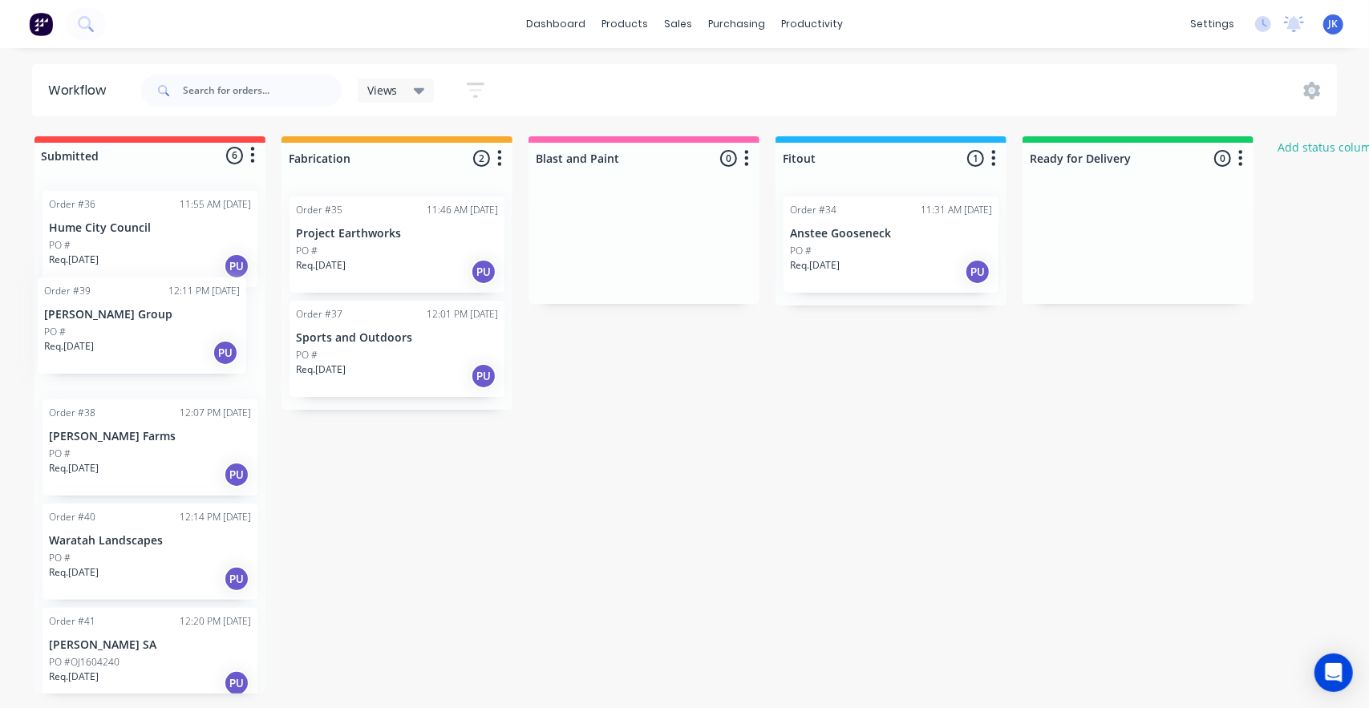
drag, startPoint x: 131, startPoint y: 451, endPoint x: 130, endPoint y: 323, distance: 128.3
click at [128, 319] on div "Order #36 11:55 AM [DATE] Hume City Council PO # Req. [DATE] PU Order #38 12:07…" at bounding box center [149, 436] width 231 height 516
drag, startPoint x: 85, startPoint y: 459, endPoint x: 86, endPoint y: 341, distance: 117.9
click at [86, 341] on div "Order #36 11:55 AM [DATE] Hume City Council PO # Req. [DATE] PU Order #38 12:07…" at bounding box center [149, 436] width 231 height 516
drag, startPoint x: 85, startPoint y: 466, endPoint x: 76, endPoint y: 346, distance: 120.6
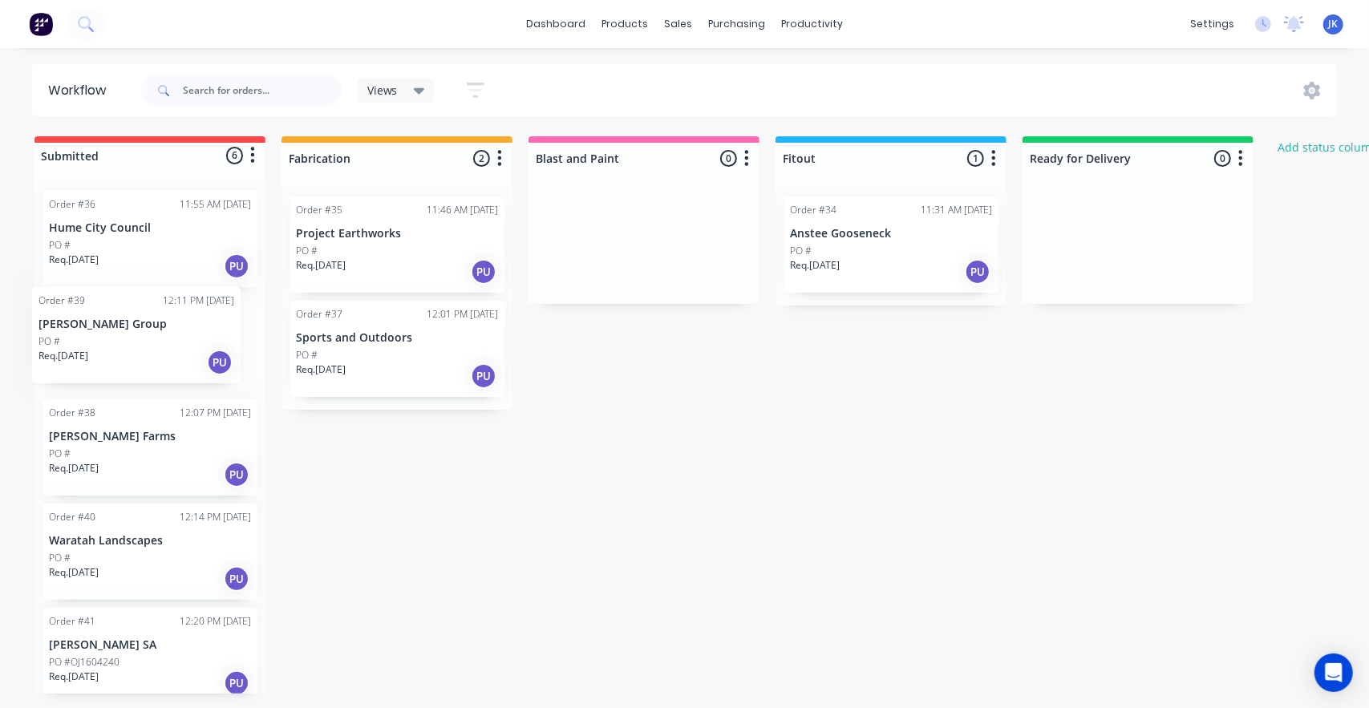
click at [76, 346] on div "Order #36 11:55 AM [DATE] Hume City Council PO # Req. [DATE] PU Order #38 12:07…" at bounding box center [149, 436] width 231 height 516
drag, startPoint x: 108, startPoint y: 455, endPoint x: 103, endPoint y: 328, distance: 126.8
click at [103, 328] on div "Order #36 11:55 AM [DATE] Hume City Council PO # Req. [DATE] PU Order #38 12:07…" at bounding box center [149, 436] width 231 height 516
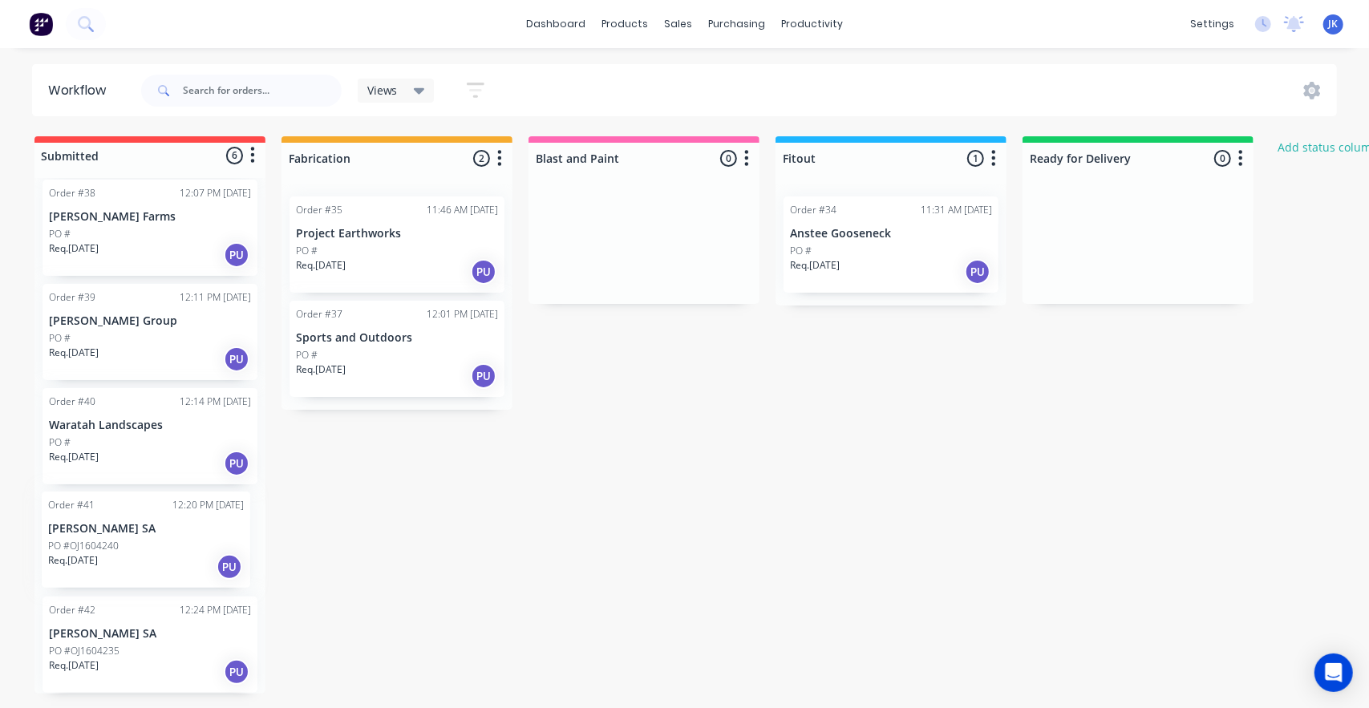
click at [158, 554] on div "Order #36 11:55 AM [DATE] Hume City Council PO # Req. [DATE] PU Order #38 12:07…" at bounding box center [149, 436] width 231 height 516
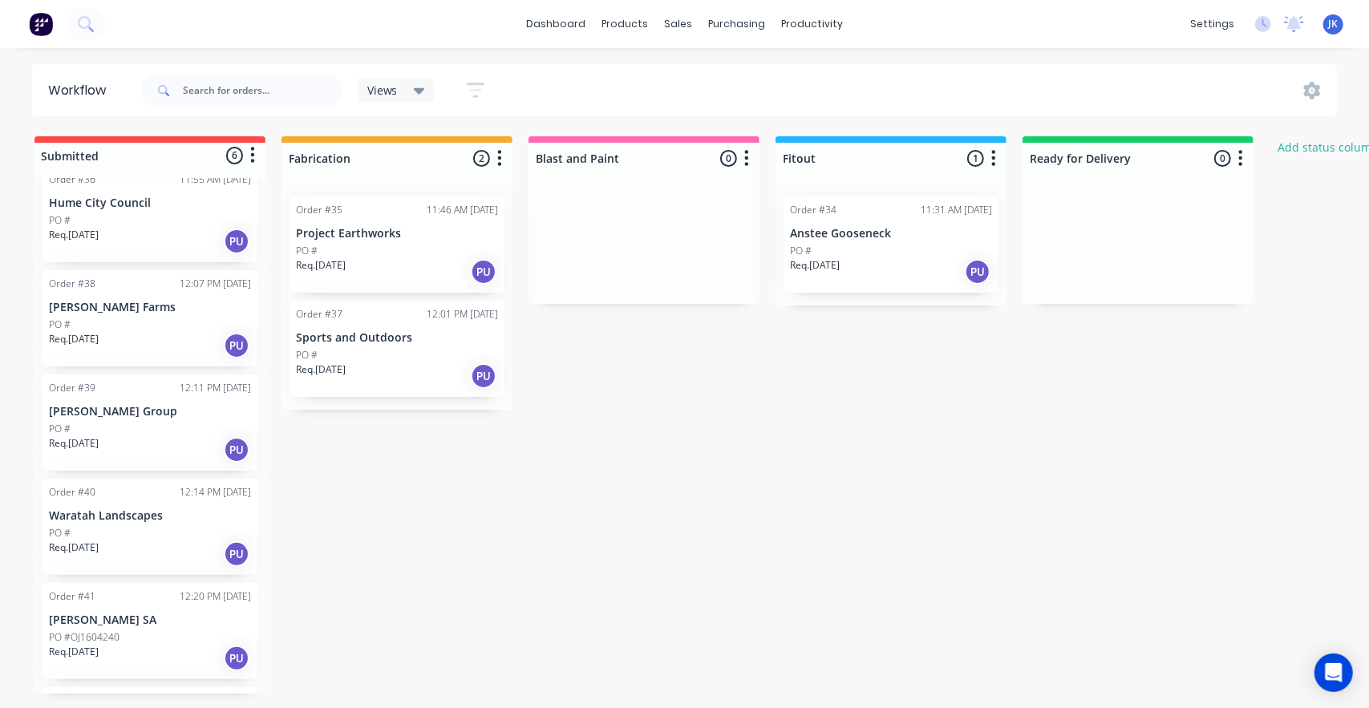
scroll to position [0, 0]
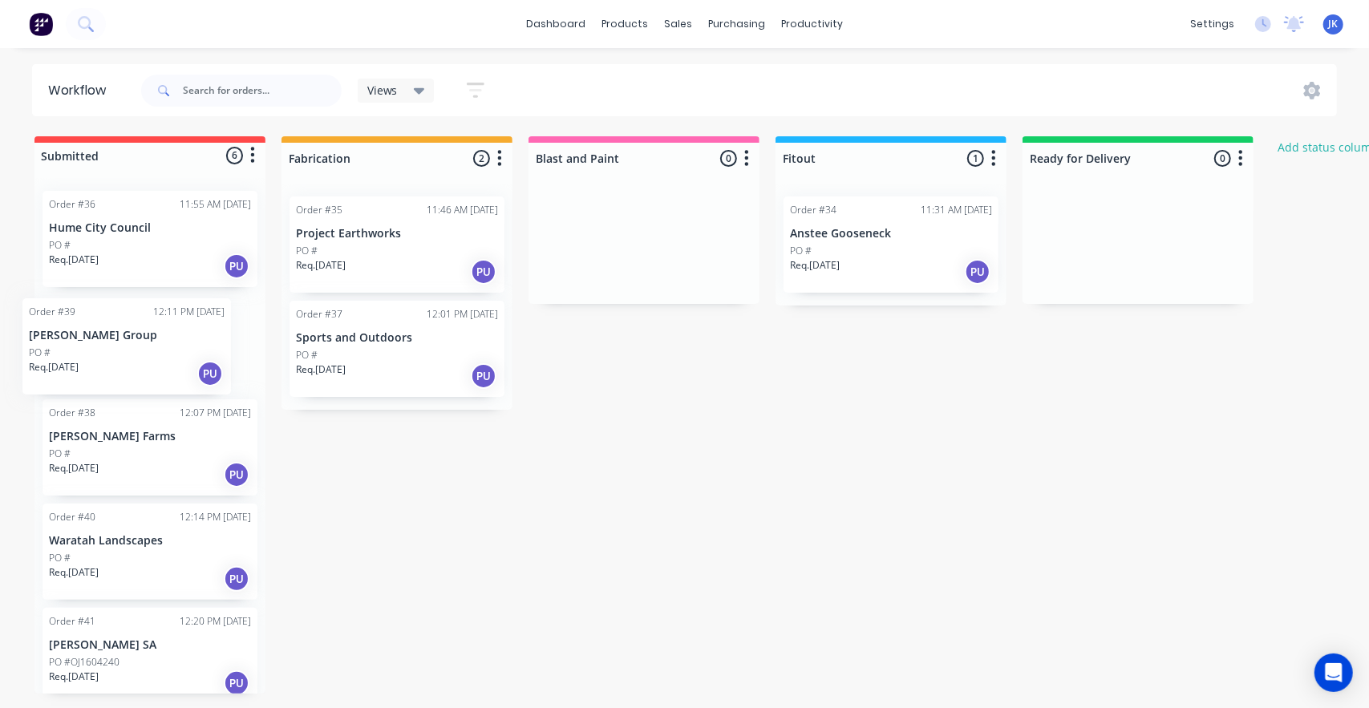
drag, startPoint x: 130, startPoint y: 453, endPoint x: 114, endPoint y: 349, distance: 105.5
click at [114, 348] on div "Order #36 11:55 AM [DATE] Hume City Council PO # Req. [DATE] PU Order #38 12:07…" at bounding box center [149, 436] width 231 height 516
drag, startPoint x: 110, startPoint y: 334, endPoint x: 110, endPoint y: 225, distance: 109.9
click at [109, 217] on div "Order #36 11:55 AM [DATE] Hume City Council PO # Req. [DATE] PU Order #38 12:07…" at bounding box center [149, 436] width 231 height 516
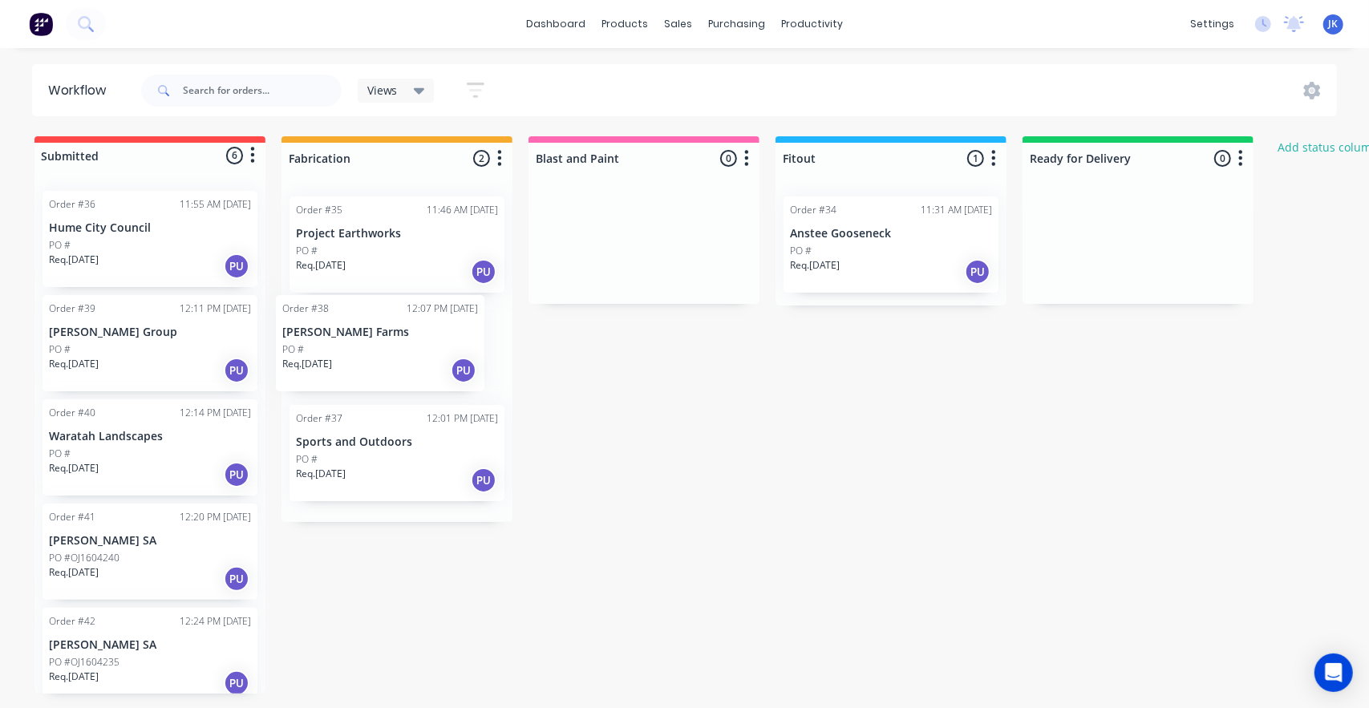
drag, startPoint x: 183, startPoint y: 335, endPoint x: 439, endPoint y: 334, distance: 256.6
click at [439, 336] on div "Submitted 6 Status colour #FF4949 hex #FF4949 Save Cancel Summaries Total order…" at bounding box center [860, 414] width 1744 height 557
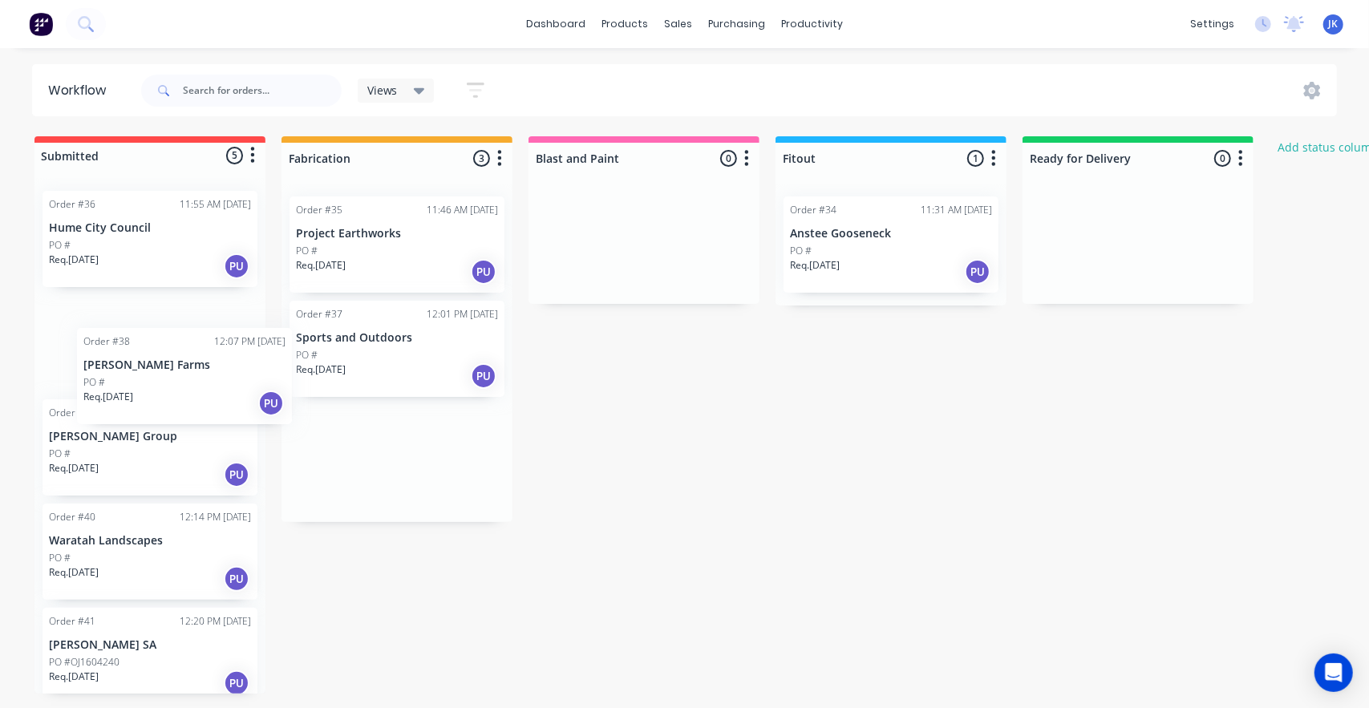
drag, startPoint x: 399, startPoint y: 358, endPoint x: 133, endPoint y: 381, distance: 267.2
click at [169, 382] on div "Submitted 5 Status colour #FF4949 hex #FF4949 Save Cancel Summaries Total order…" at bounding box center [860, 414] width 1744 height 557
click at [122, 364] on div "Order #36 11:55 AM [DATE] Hume City Council PO # Req. [DATE] PU Order #39 12:11…" at bounding box center [149, 436] width 231 height 516
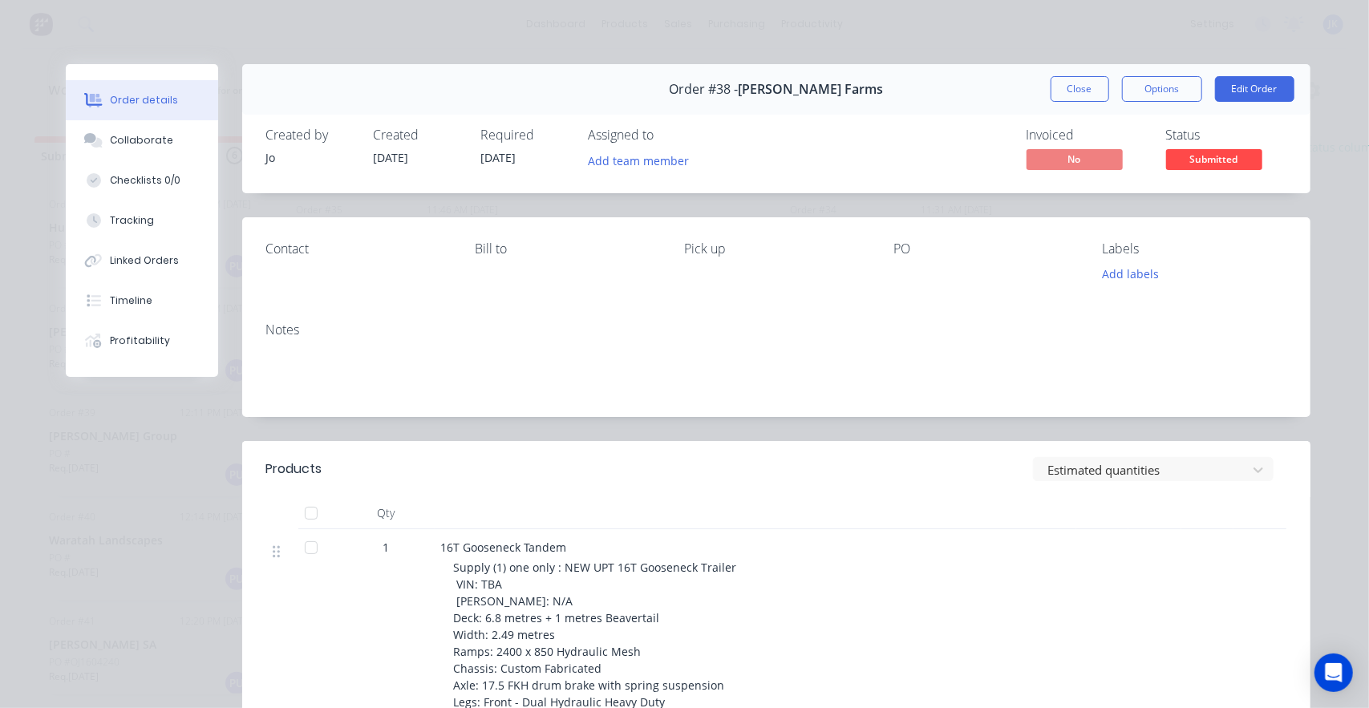
click at [1075, 83] on button "Close" at bounding box center [1079, 89] width 59 height 26
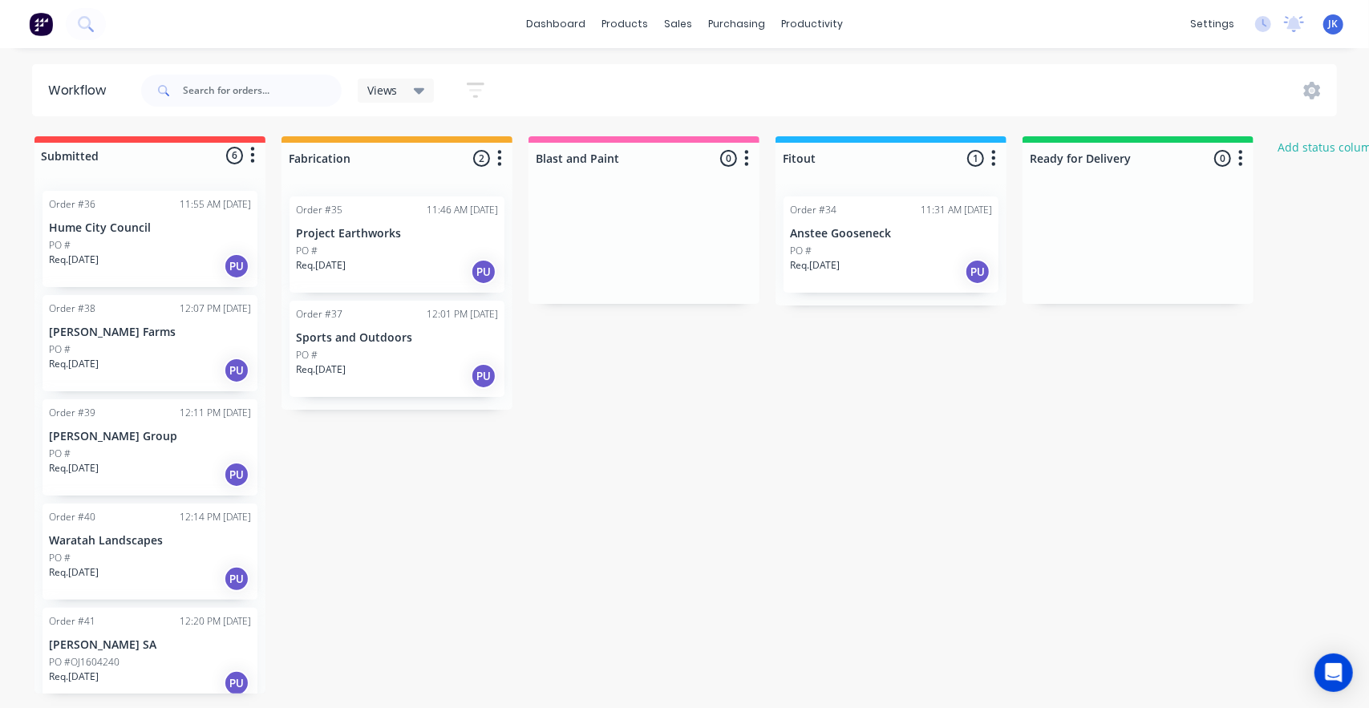
click at [423, 498] on div "Submitted 6 Status colour #FF4949 hex #FF4949 Save Cancel Summaries Total order…" at bounding box center [860, 414] width 1744 height 557
click at [1340, 148] on button "Add status column" at bounding box center [1328, 147] width 118 height 22
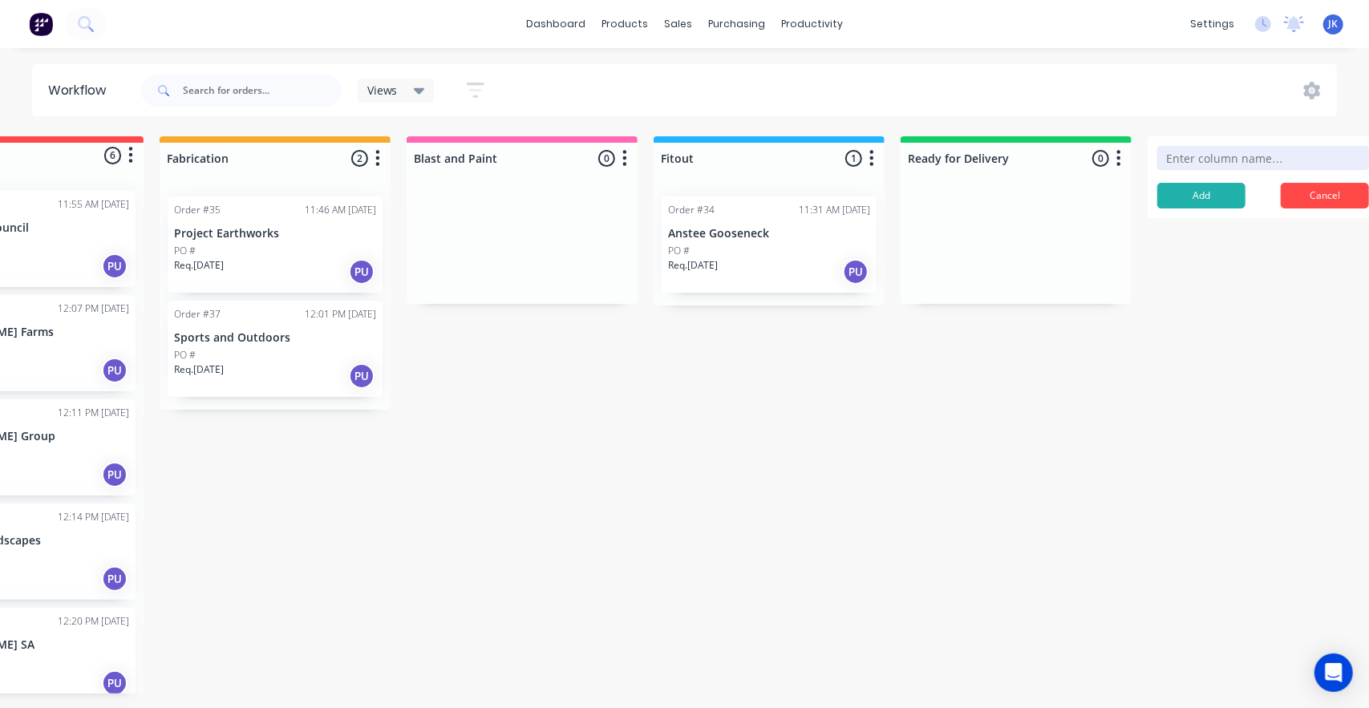
click at [1233, 161] on input at bounding box center [1263, 158] width 212 height 24
type input "P"
type input "I"
type input "Design"
click at [1220, 187] on button "Add" at bounding box center [1201, 196] width 88 height 26
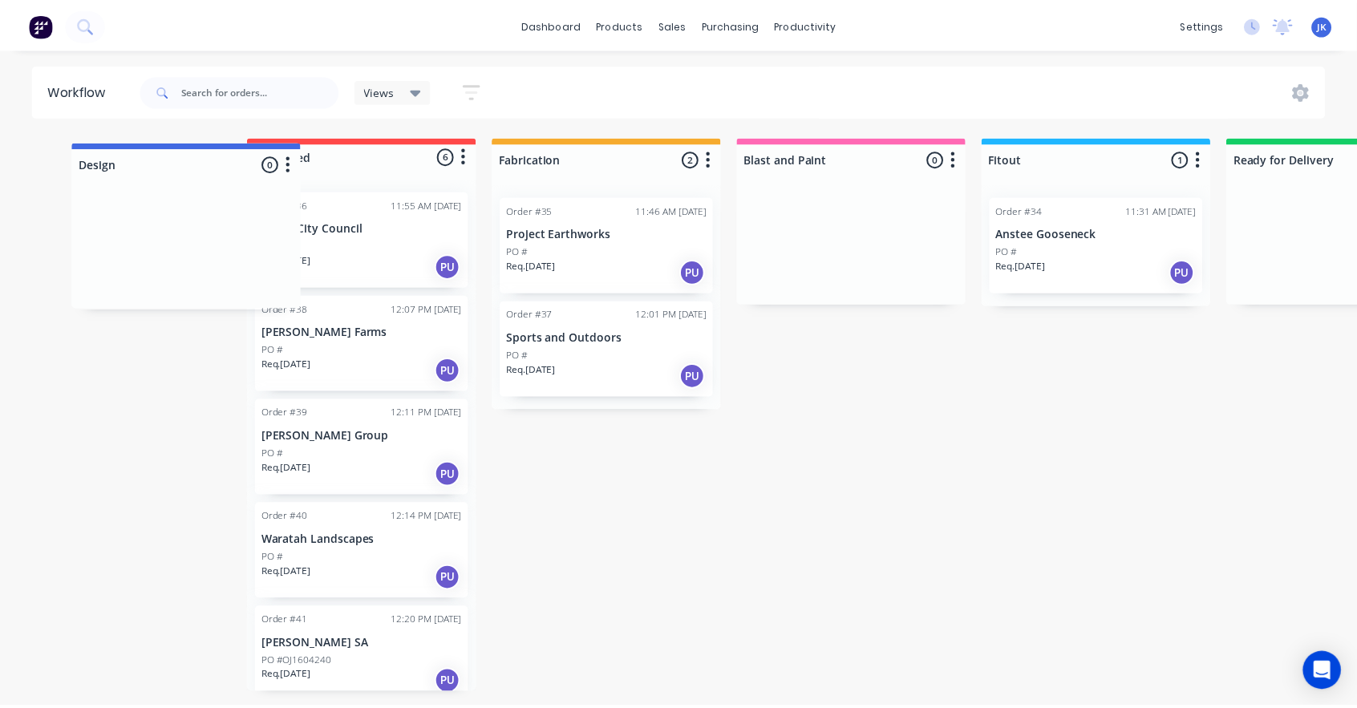
scroll to position [0, 0]
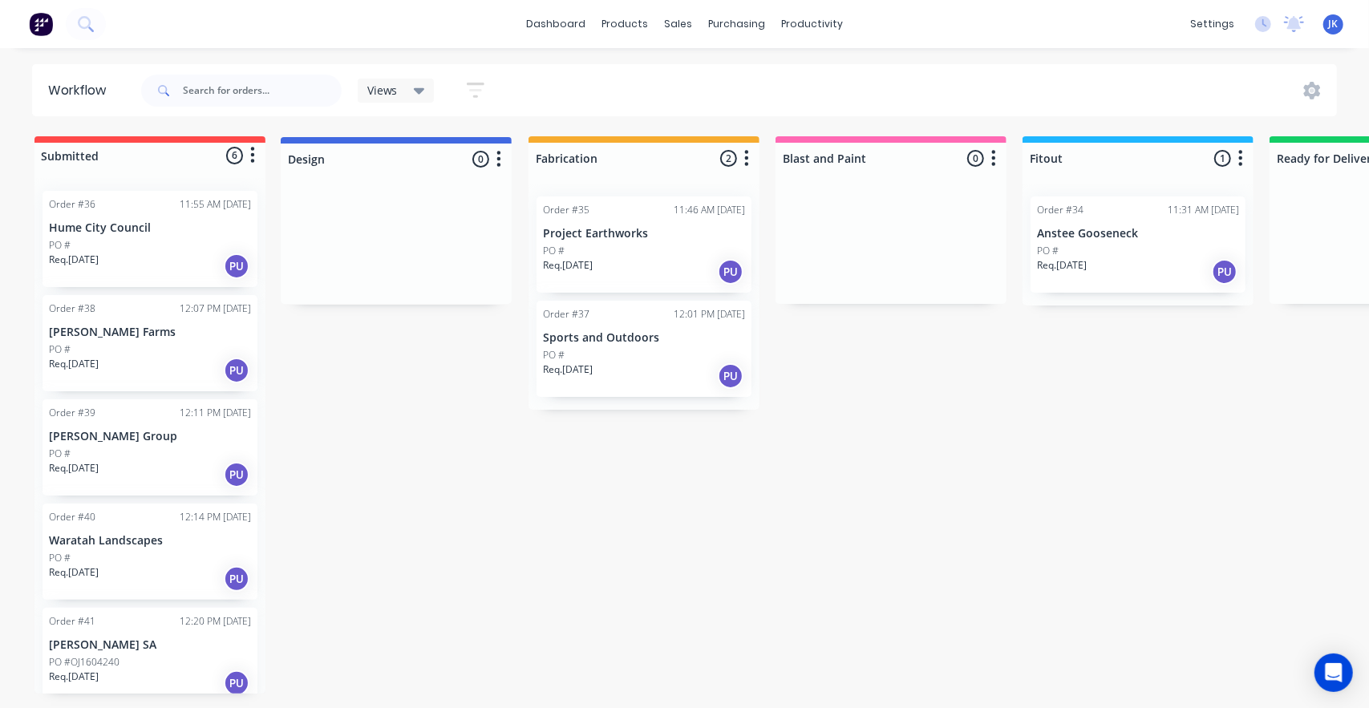
drag, startPoint x: 1329, startPoint y: 150, endPoint x: 455, endPoint y: 153, distance: 873.2
click at [455, 153] on div "Submitted 6 Status colour #FF4949 hex #FF4949 Save Cancel Summaries Total order…" at bounding box center [976, 414] width 1977 height 557
click at [412, 252] on div at bounding box center [396, 244] width 231 height 120
drag, startPoint x: 83, startPoint y: 241, endPoint x: 330, endPoint y: 245, distance: 247.8
click at [330, 245] on div "Submitted 6 Status colour #FF4949 hex #FF4949 Save Cancel Summaries Total order…" at bounding box center [976, 414] width 1977 height 557
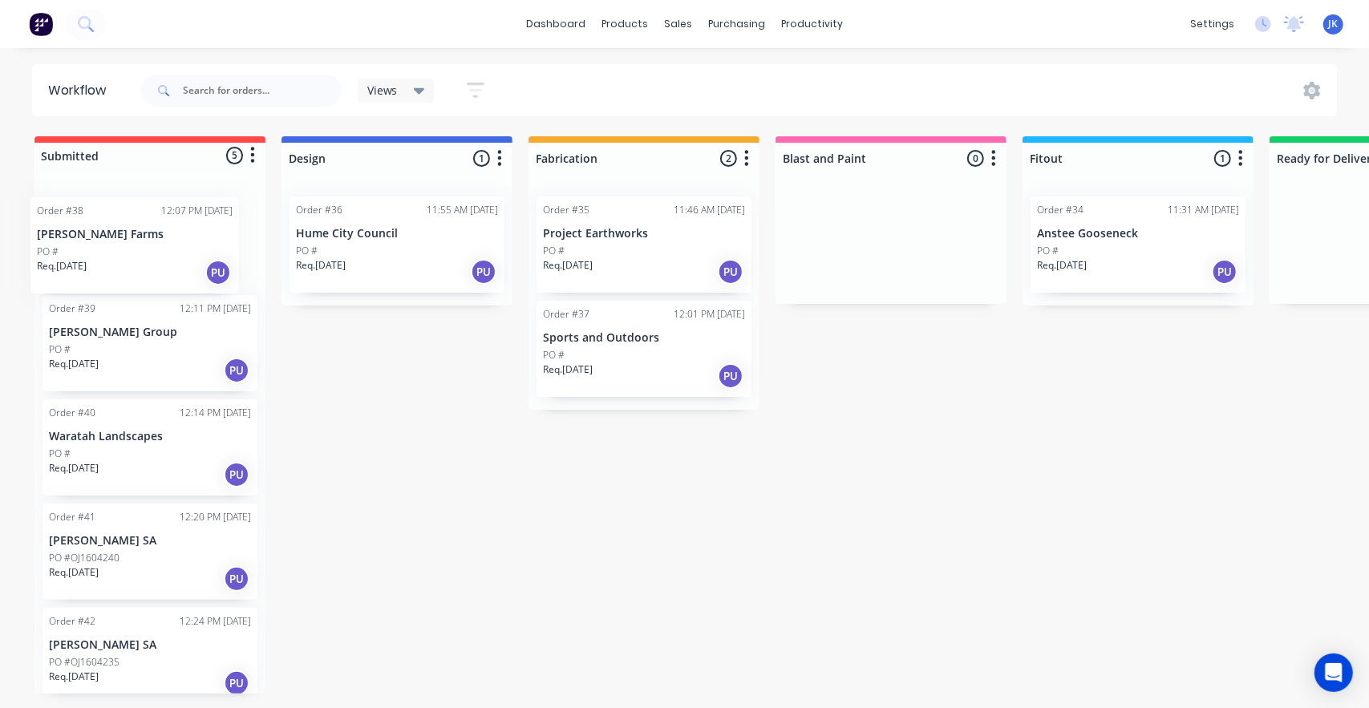
click at [126, 244] on div "Order #38 12:07 PM [DATE] [PERSON_NAME] Farms PO # Req. [DATE] PU Order #39 12:…" at bounding box center [149, 436] width 231 height 516
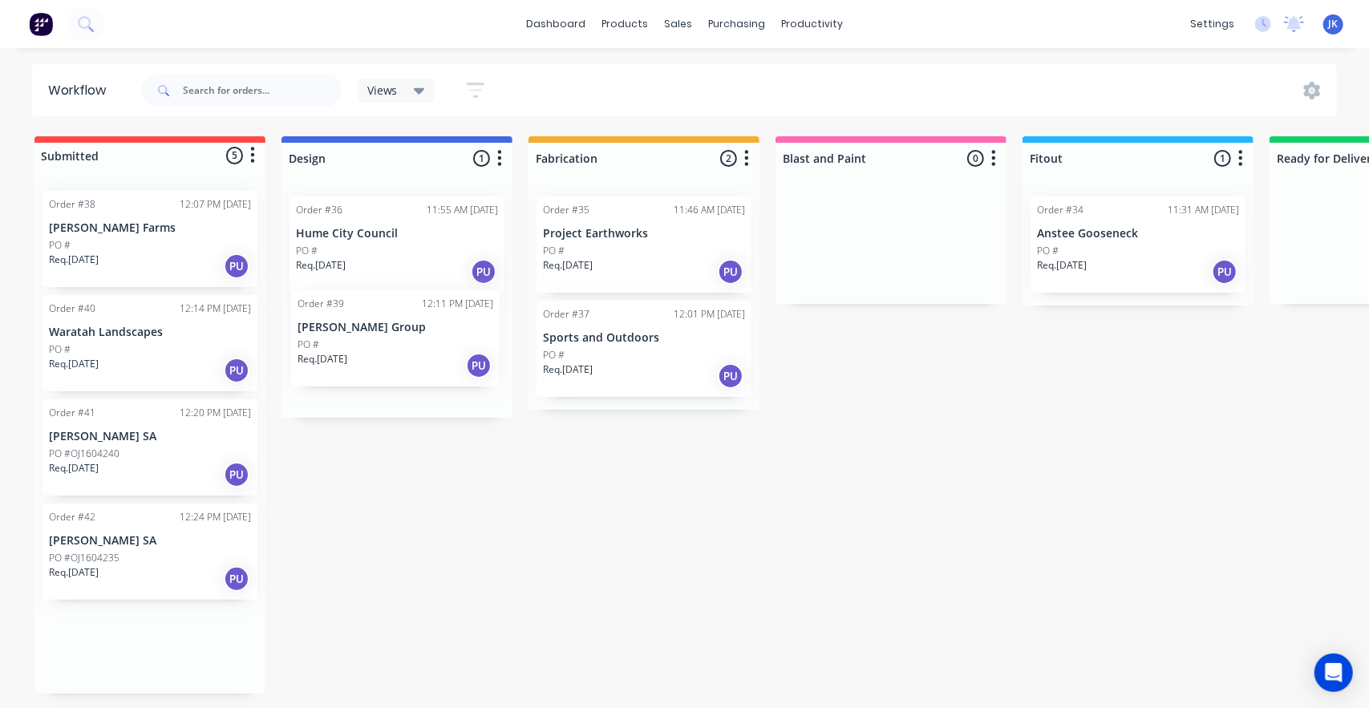
drag, startPoint x: 149, startPoint y: 360, endPoint x: 368, endPoint y: 347, distance: 219.3
click at [370, 349] on div "Submitted 5 Status colour #FF4949 hex #FF4949 Save Cancel Summaries Total order…" at bounding box center [976, 414] width 1977 height 557
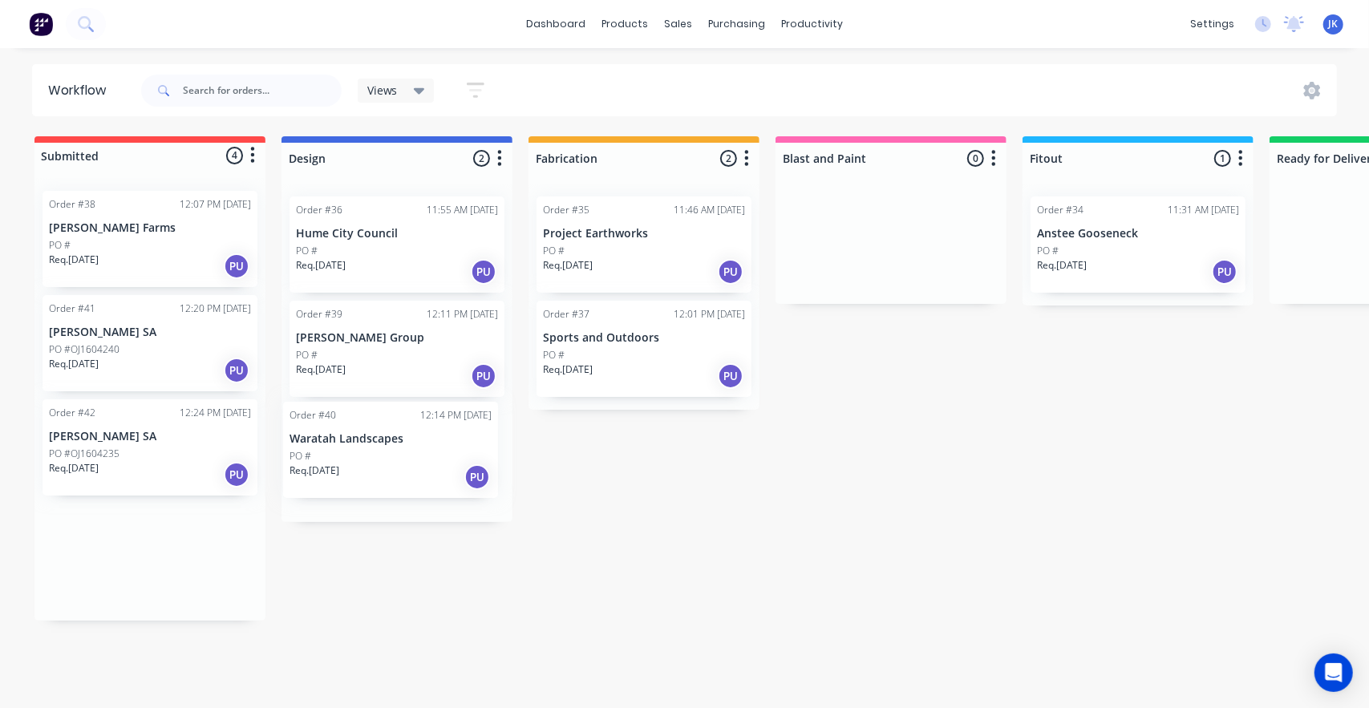
drag, startPoint x: 106, startPoint y: 326, endPoint x: 354, endPoint y: 439, distance: 273.1
click at [354, 439] on div "Submitted 4 Status colour #FF4949 hex #FF4949 Save Cancel Summaries Total order…" at bounding box center [976, 378] width 1977 height 484
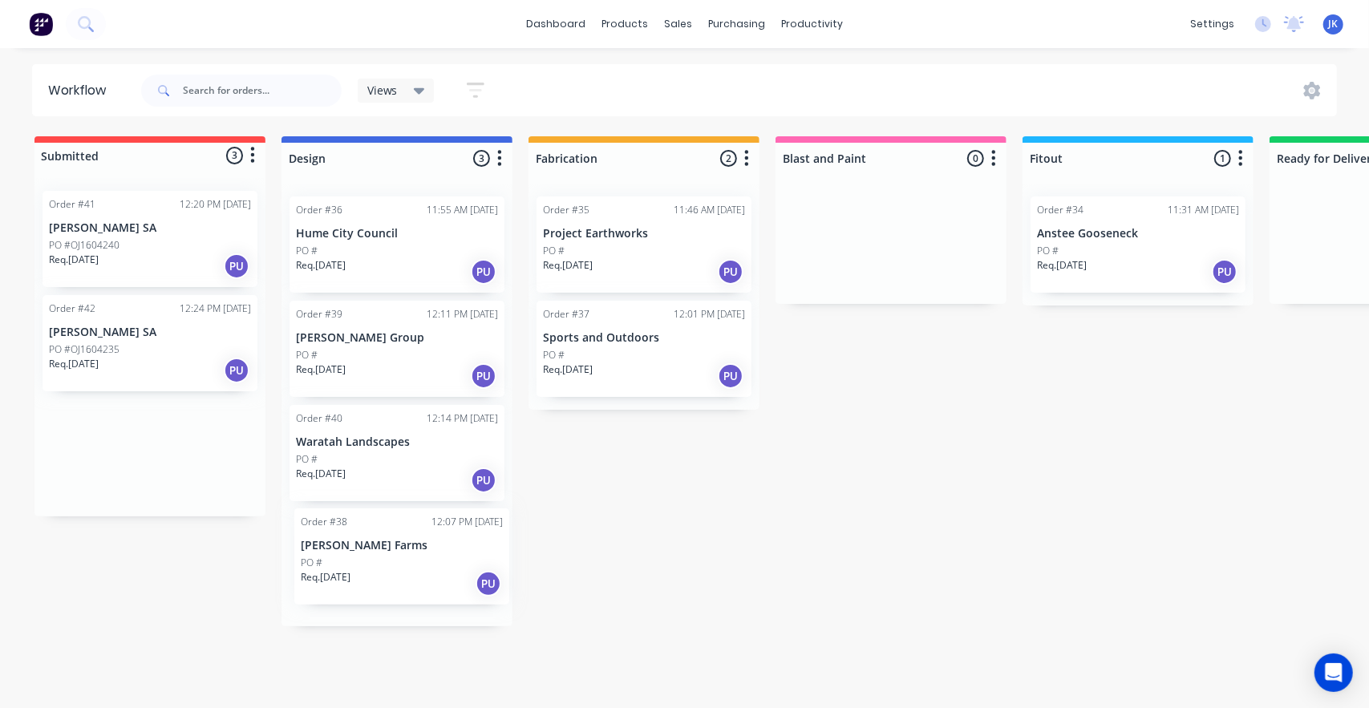
drag, startPoint x: 107, startPoint y: 254, endPoint x: 362, endPoint y: 575, distance: 409.8
click at [362, 575] on div "Submitted 3 Status colour #FF4949 hex #FF4949 Save Cancel Summaries Total order…" at bounding box center [976, 381] width 1977 height 490
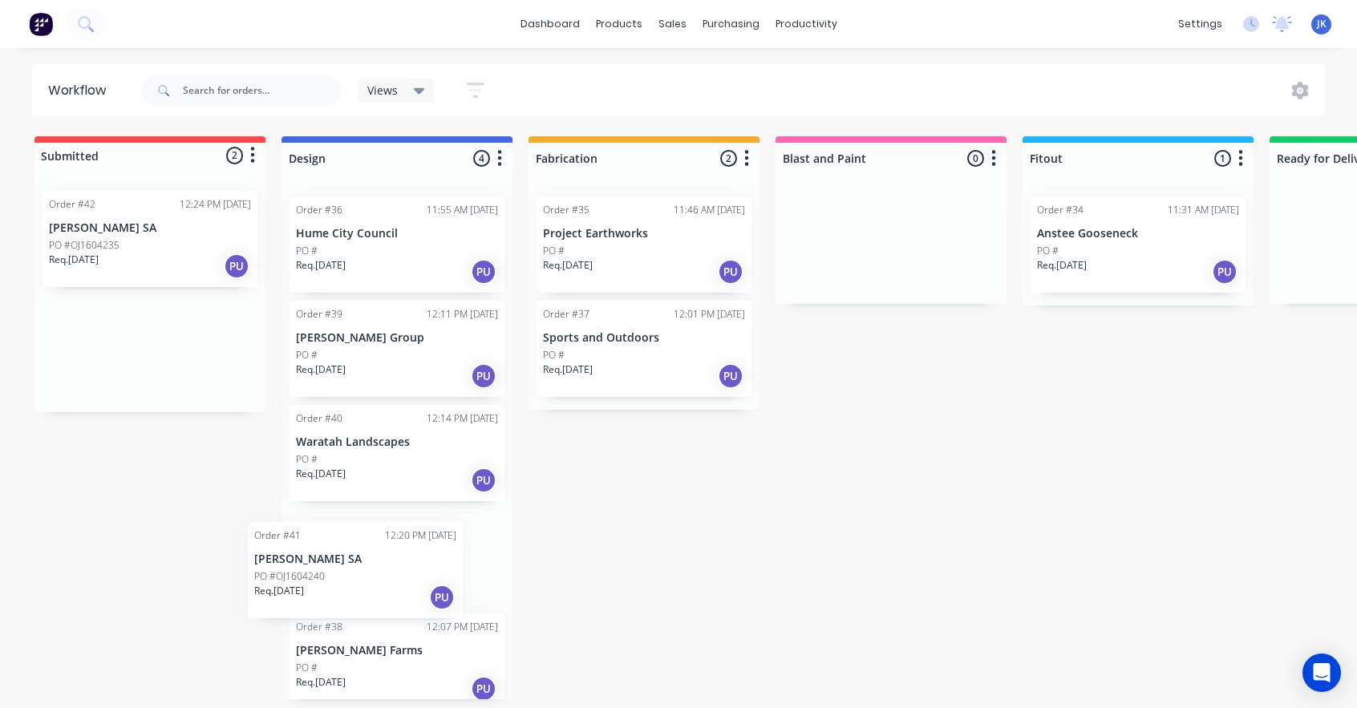
scroll to position [19, 0]
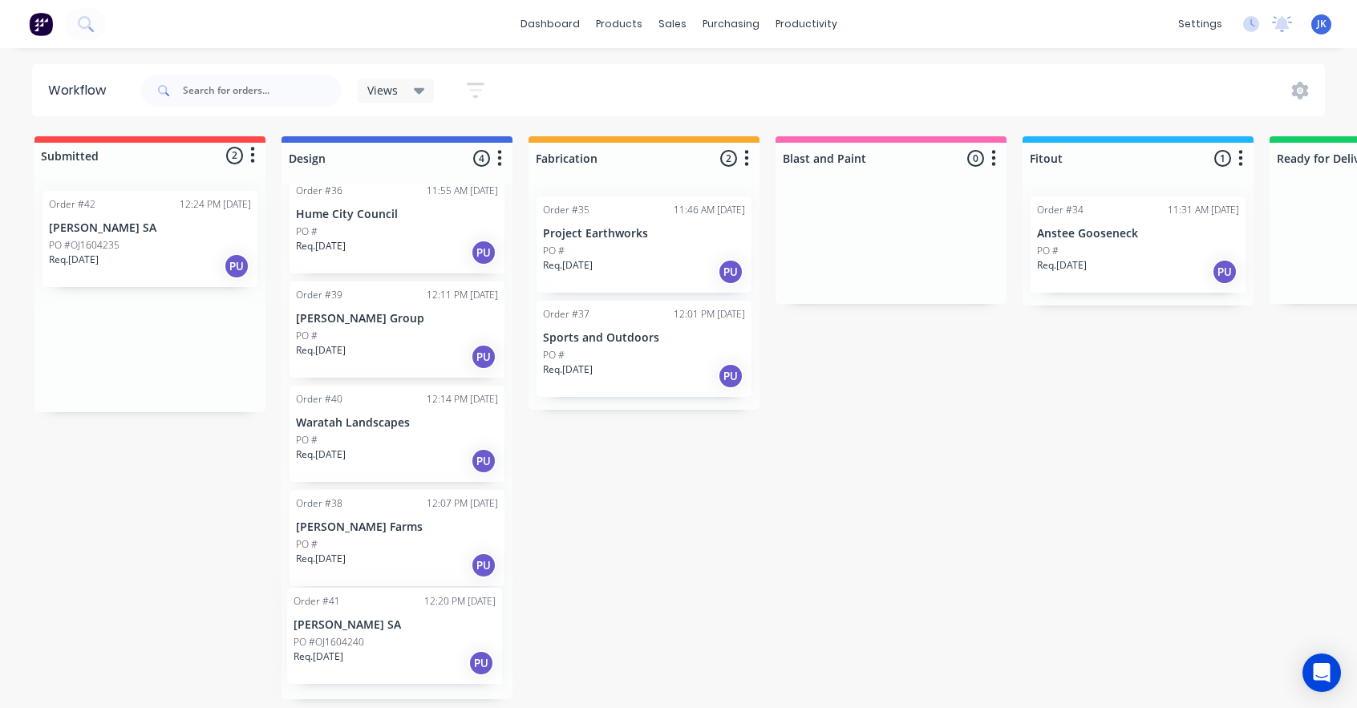
drag, startPoint x: 123, startPoint y: 265, endPoint x: 374, endPoint y: 670, distance: 477.1
click at [374, 670] on div "Submitted 2 Status colour #FF4949 hex #FF4949 Save Cancel Summaries Total order…" at bounding box center [976, 417] width 1977 height 563
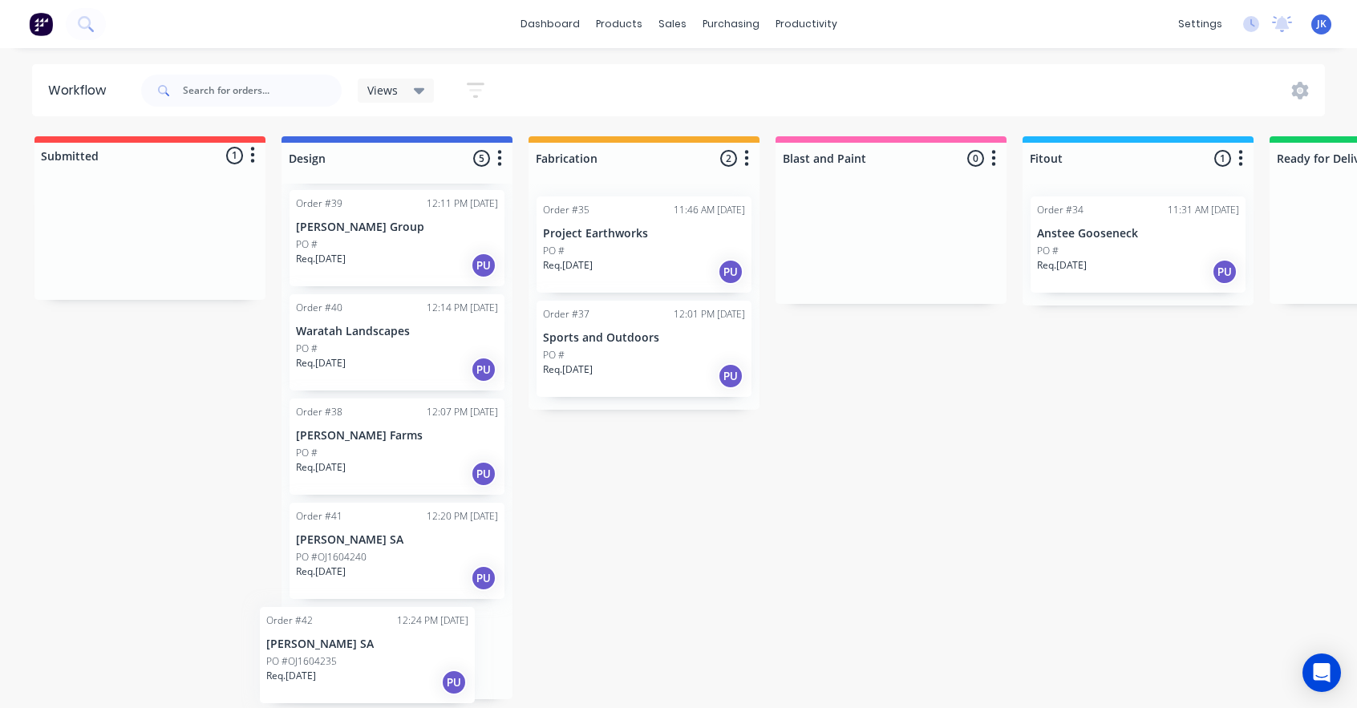
scroll to position [115, 0]
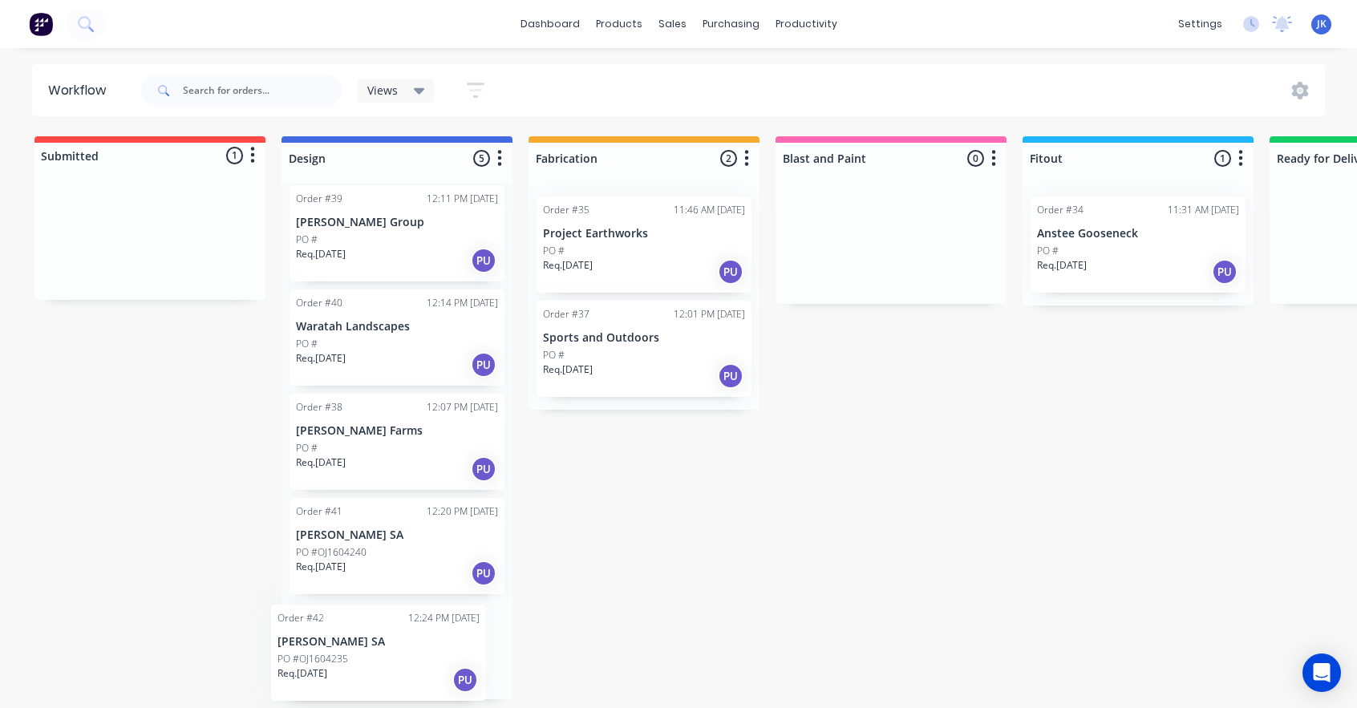
drag, startPoint x: 107, startPoint y: 243, endPoint x: 338, endPoint y: 665, distance: 481.3
click at [338, 665] on div "Submitted 1 Status colour #FF4949 hex #FF4949 Save Cancel Summaries Total order…" at bounding box center [976, 417] width 1977 height 563
click at [257, 156] on button "button" at bounding box center [252, 155] width 19 height 19
drag, startPoint x: 131, startPoint y: 152, endPoint x: 122, endPoint y: 155, distance: 9.4
click at [130, 152] on div at bounding box center [149, 156] width 231 height 26
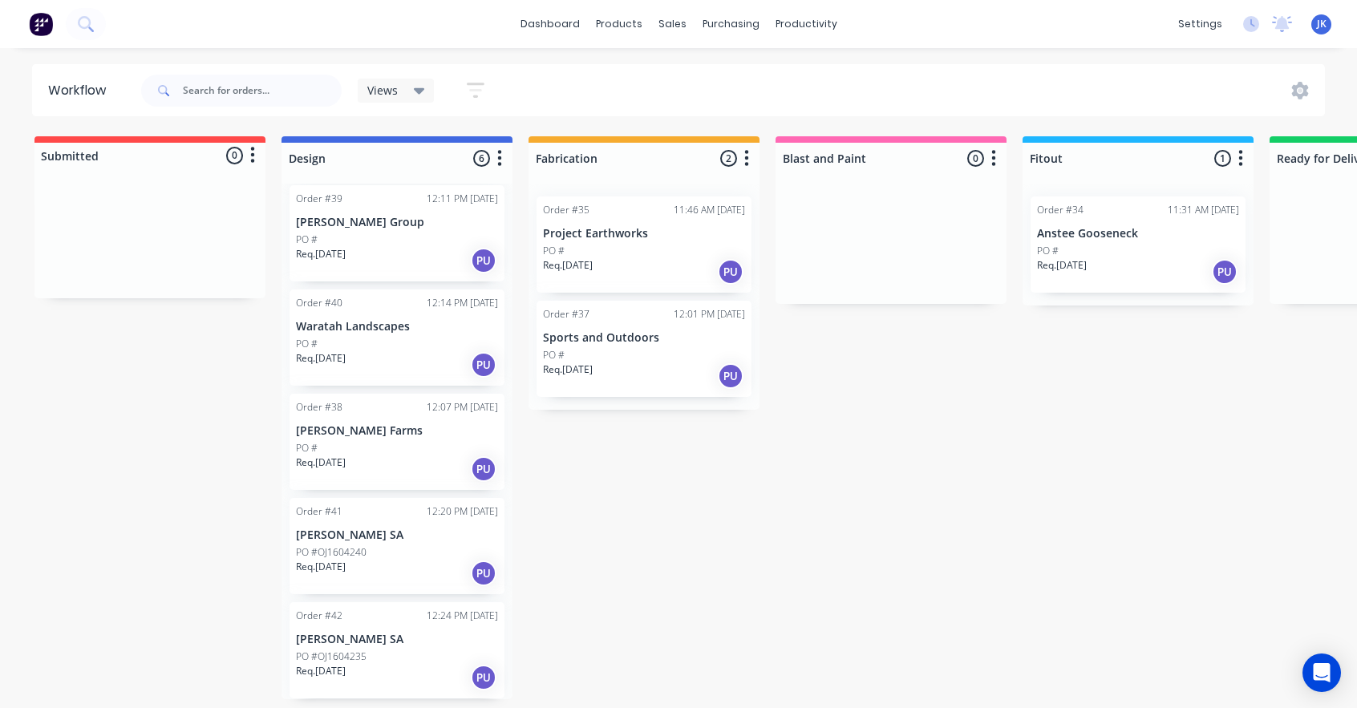
click at [87, 153] on div at bounding box center [149, 156] width 231 height 26
click at [255, 147] on icon "button" at bounding box center [252, 155] width 5 height 20
click at [236, 161] on div at bounding box center [149, 156] width 231 height 26
click at [105, 148] on div at bounding box center [149, 156] width 231 height 26
click at [91, 152] on div at bounding box center [149, 156] width 231 height 26
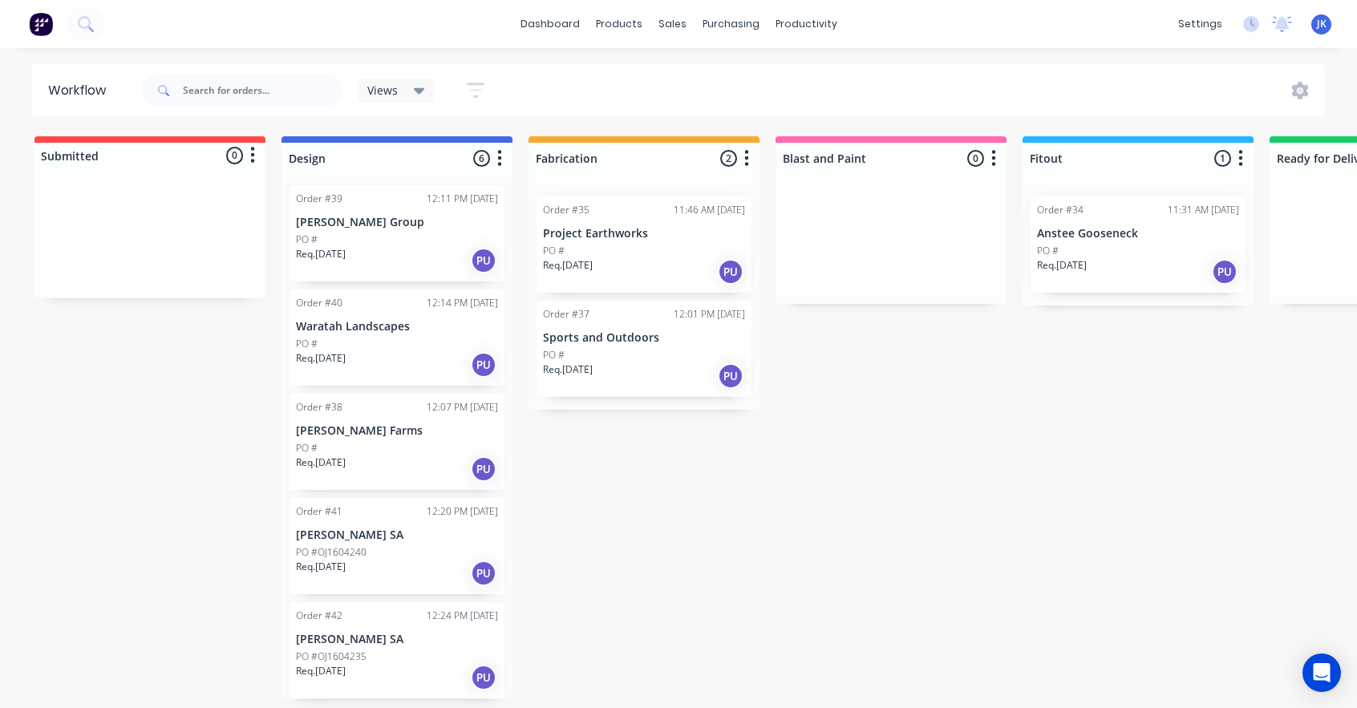
drag, startPoint x: 87, startPoint y: 148, endPoint x: 62, endPoint y: 152, distance: 25.9
click at [62, 152] on div at bounding box center [149, 156] width 231 height 26
